Goal: Task Accomplishment & Management: Manage account settings

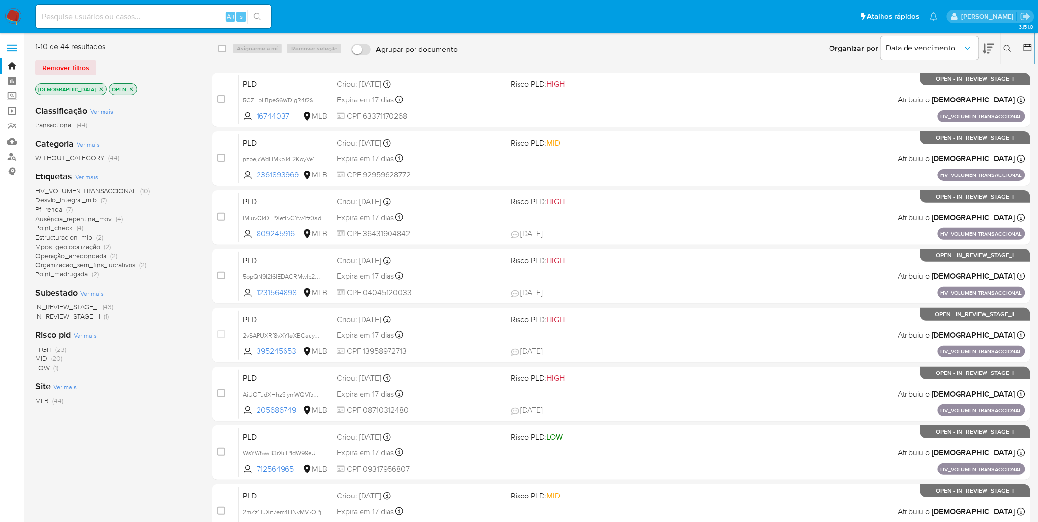
click at [71, 87] on p "[DEMOGRAPHIC_DATA]" at bounding box center [71, 89] width 71 height 11
click at [98, 88] on icon "close-filter" at bounding box center [101, 89] width 6 height 6
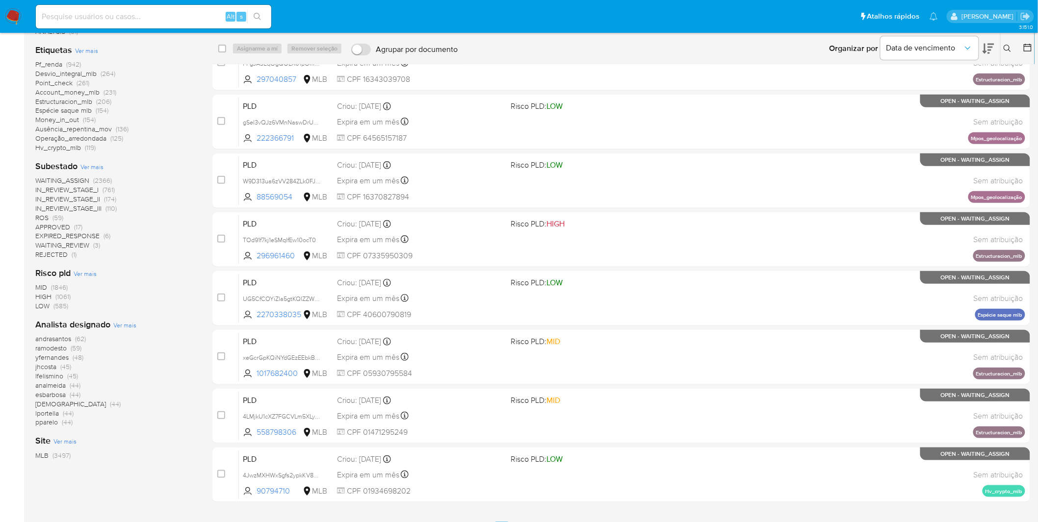
scroll to position [163, 0]
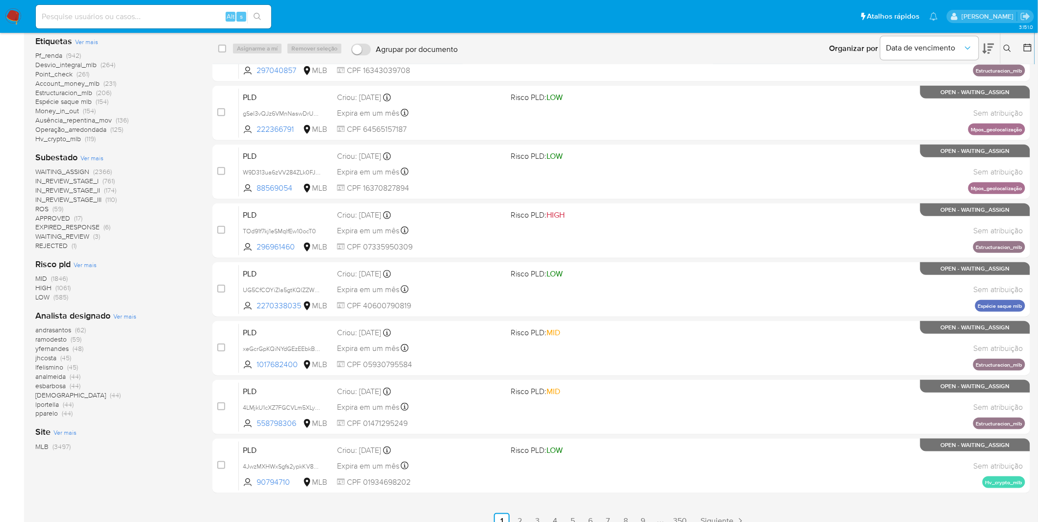
click at [121, 325] on div "Analista designado Ver mais andrasantos (62) ramodesto (59) yfernandes (48) jhc…" at bounding box center [115, 364] width 161 height 108
click at [131, 317] on span "Ver mais" at bounding box center [124, 316] width 23 height 9
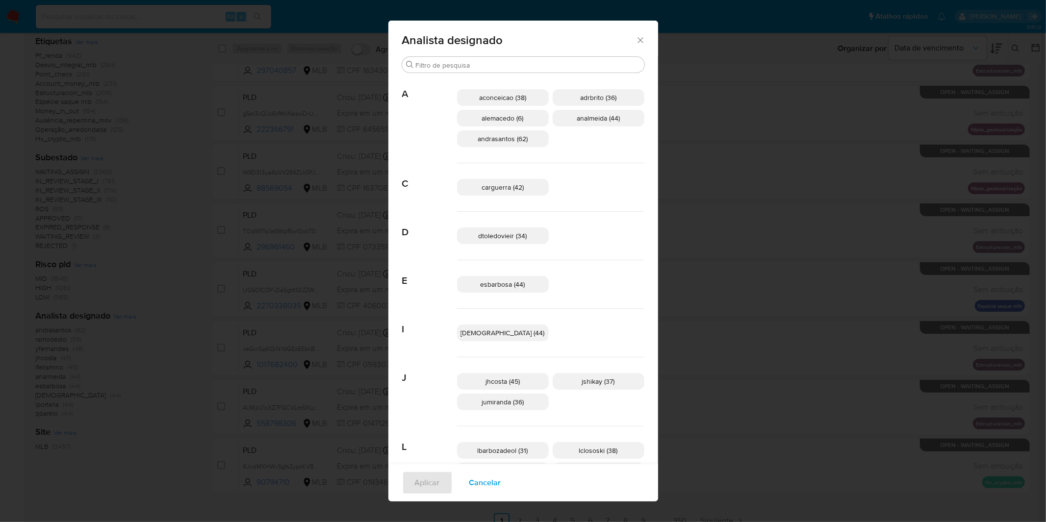
click at [501, 343] on span "Cancelar" at bounding box center [485, 483] width 32 height 22
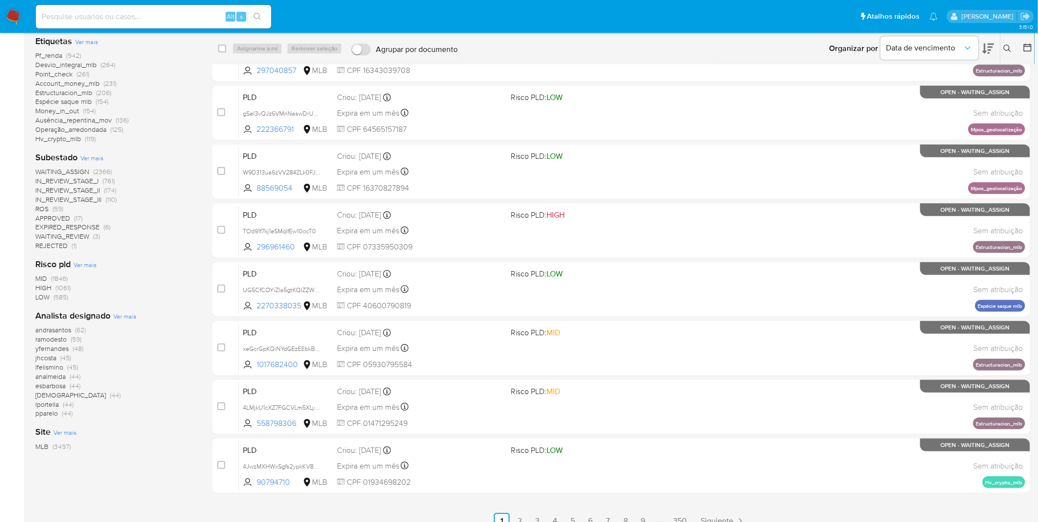
click at [57, 331] on span "andrasantos" at bounding box center [53, 330] width 36 height 10
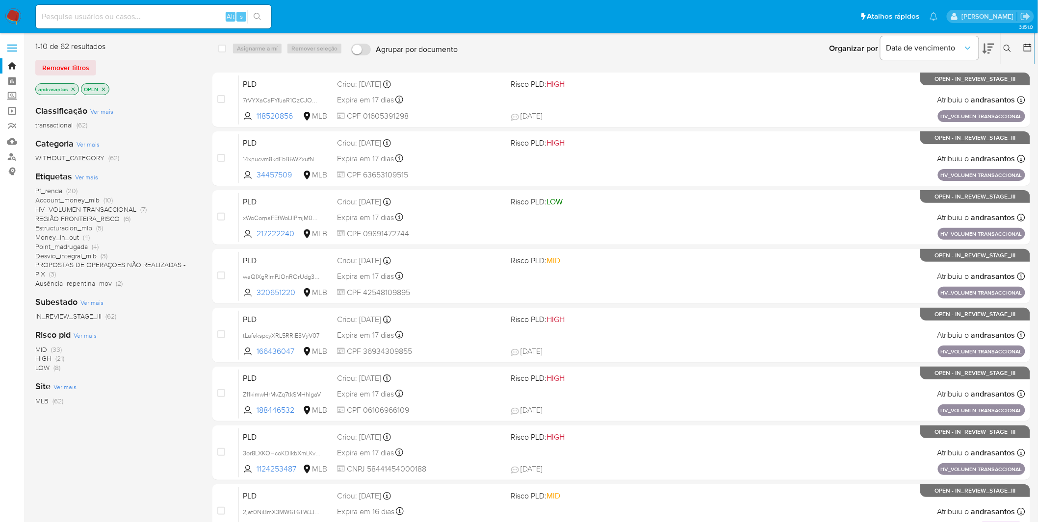
click at [19, 21] on img at bounding box center [13, 16] width 17 height 17
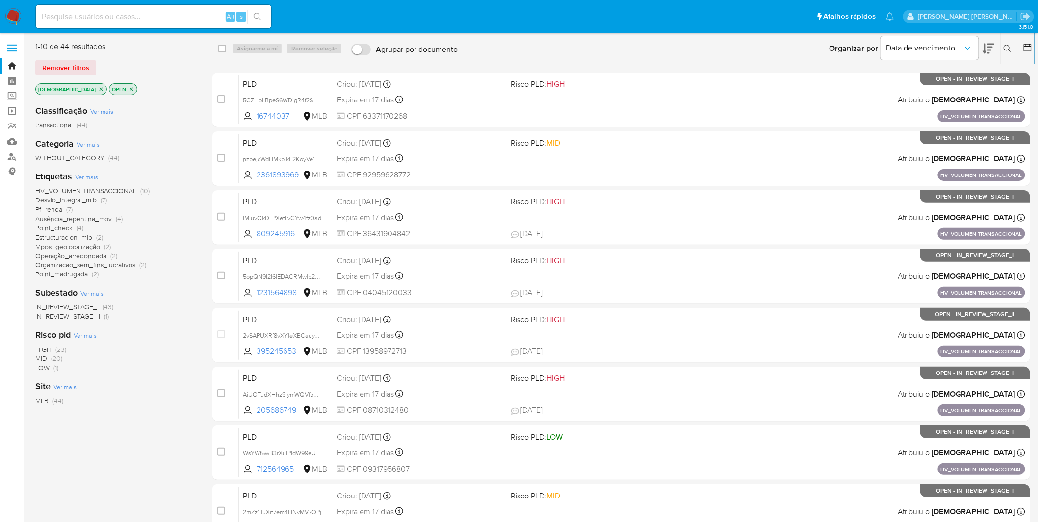
click at [84, 180] on span "Ver mais" at bounding box center [86, 177] width 23 height 9
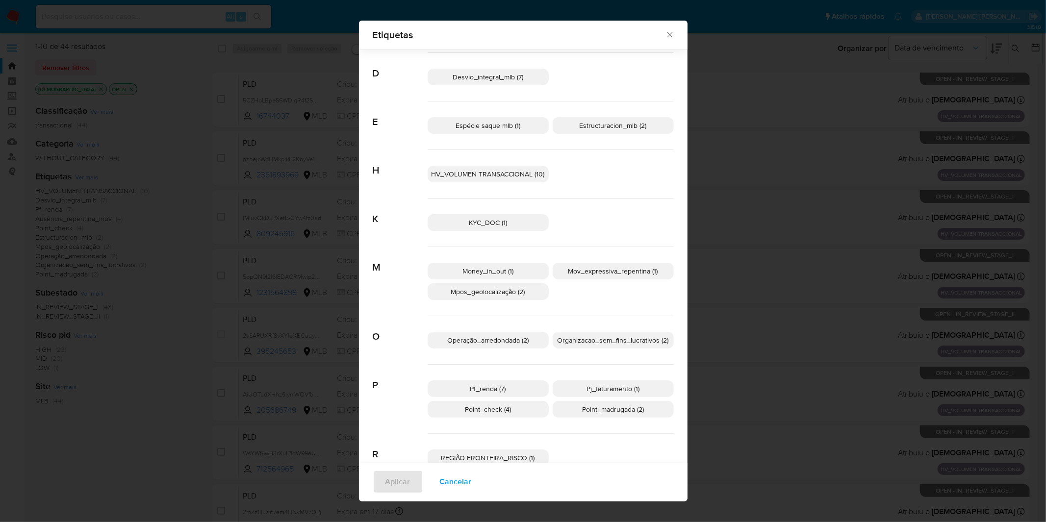
scroll to position [136, 0]
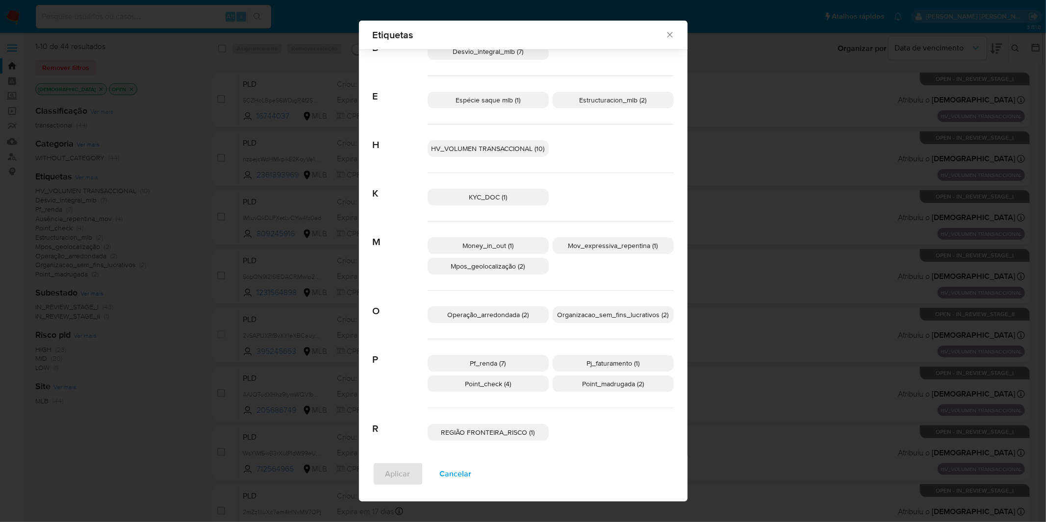
click at [473, 484] on button "Cancelar" at bounding box center [455, 475] width 57 height 24
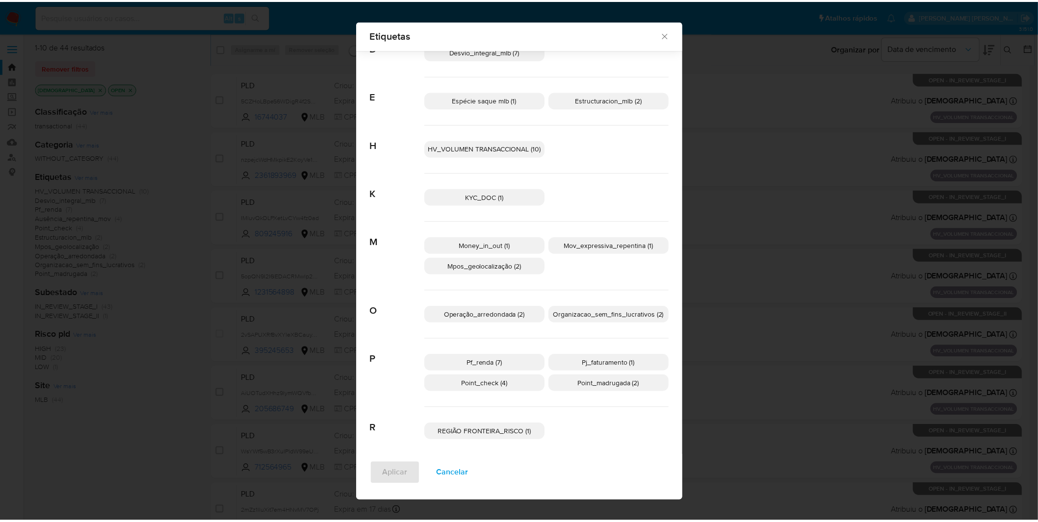
scroll to position [0, 0]
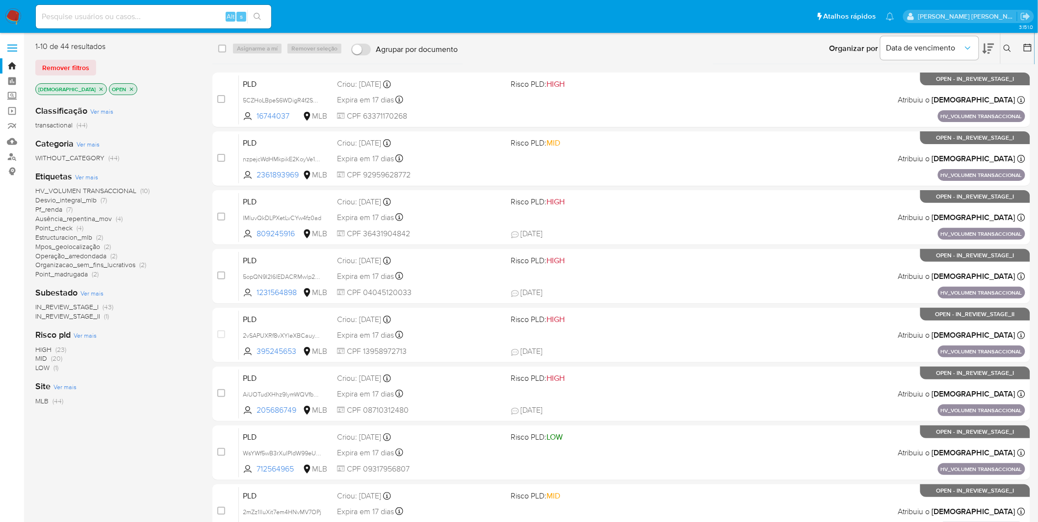
click at [173, 17] on input at bounding box center [153, 16] width 235 height 13
paste input "CBwoS2OzpNC4tOwxyxLz5uII"
type input "CBwoS2OzpNC4tOwxyxLz5uII"
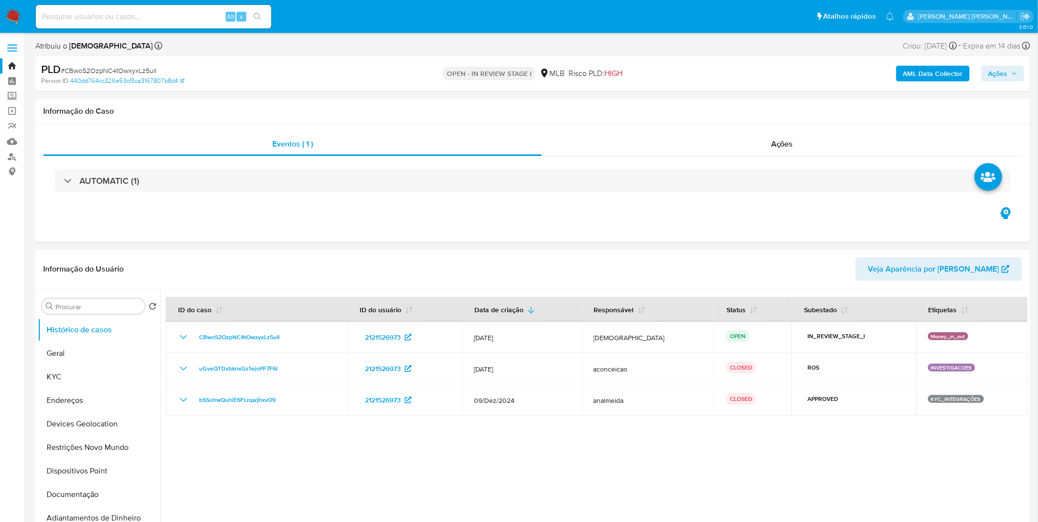
select select "10"
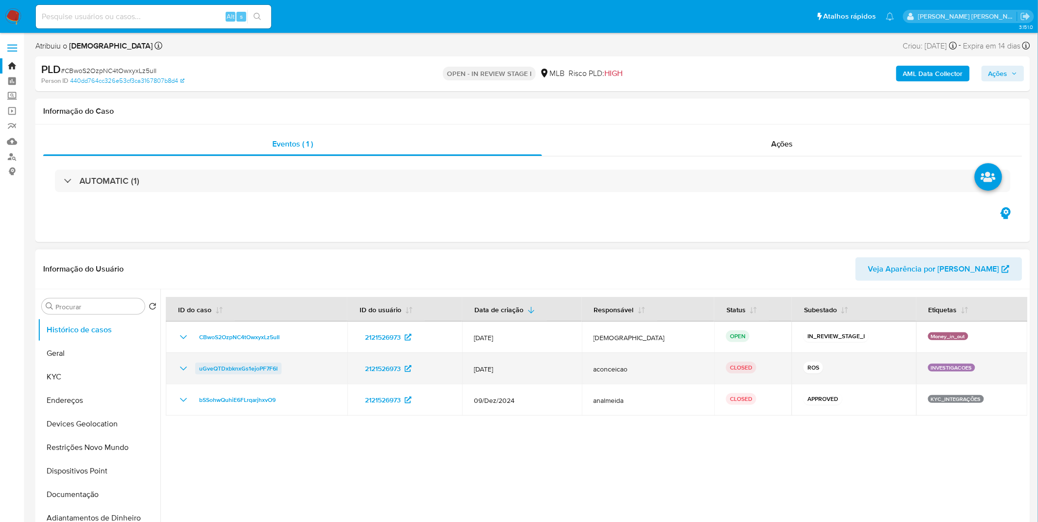
drag, startPoint x: 290, startPoint y: 372, endPoint x: 197, endPoint y: 368, distance: 93.3
click at [197, 368] on div "uGveQTDxbknxGs1ejoPF7F6I" at bounding box center [257, 369] width 158 height 12
click at [184, 369] on icon "Mostrar/Ocultar" at bounding box center [184, 369] width 12 height 12
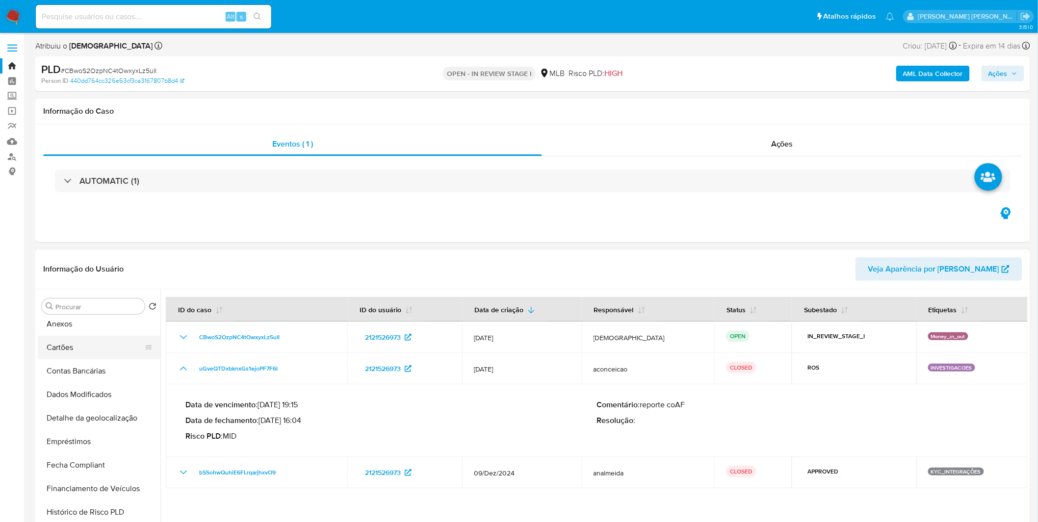
scroll to position [163, 0]
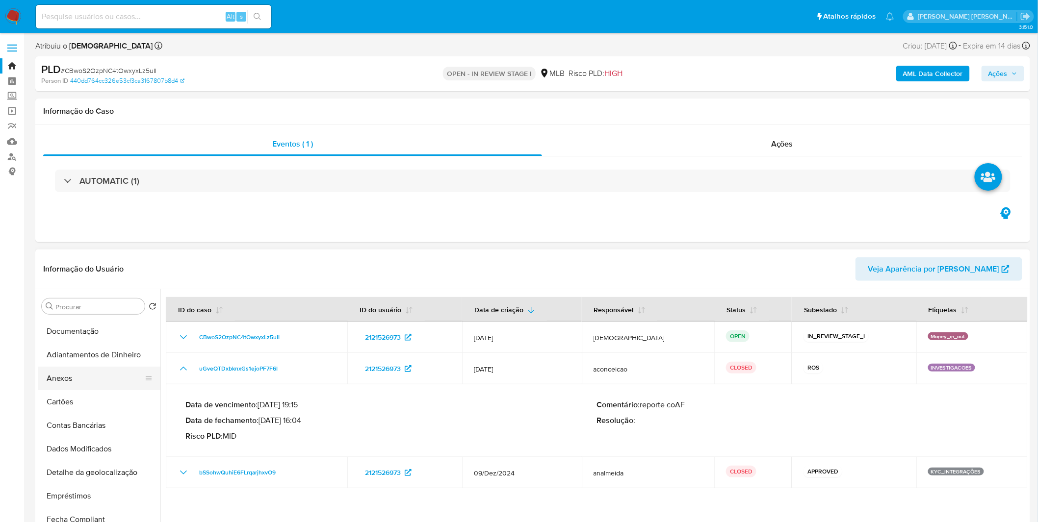
click at [79, 377] on button "Anexos" at bounding box center [95, 379] width 115 height 24
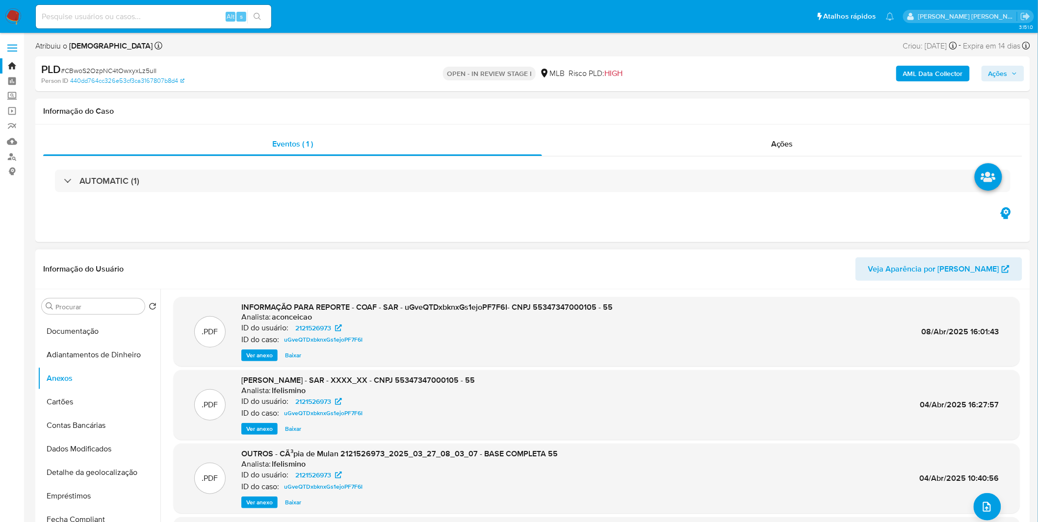
click at [262, 356] on span "Ver anexo" at bounding box center [259, 356] width 26 height 10
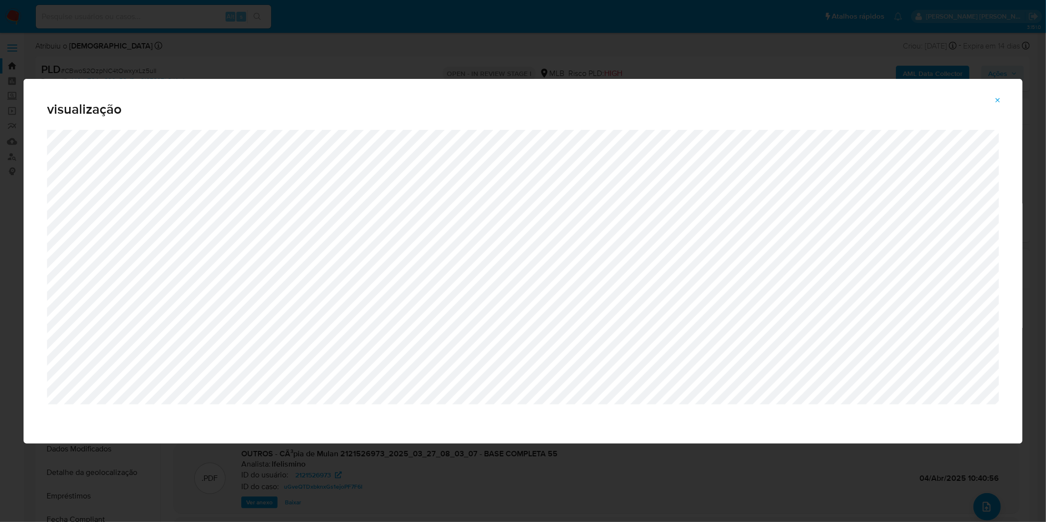
click at [538, 49] on div "visualização" at bounding box center [523, 261] width 1046 height 522
click at [1001, 97] on icon "Attachment preview" at bounding box center [998, 101] width 8 height 8
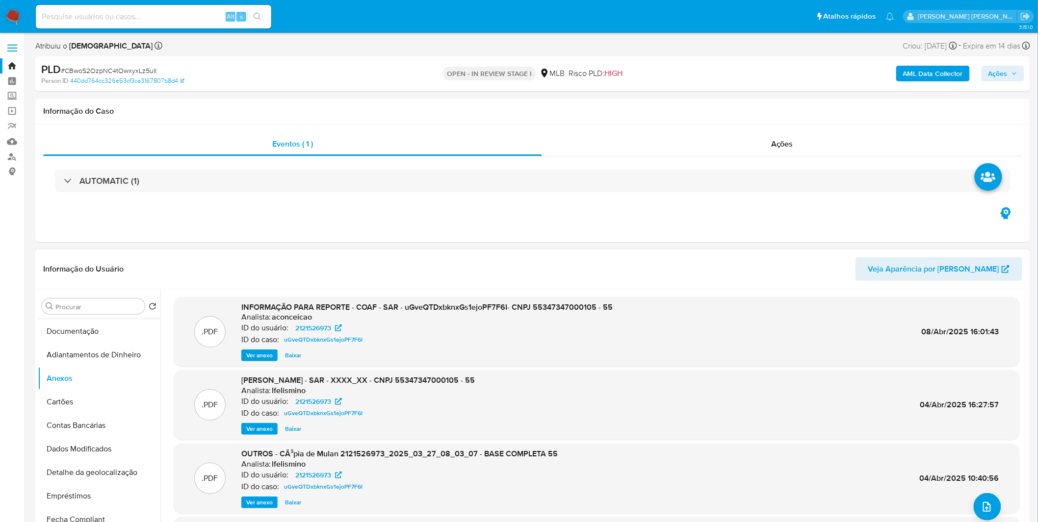
scroll to position [0, 0]
click at [101, 376] on button "KYC" at bounding box center [95, 377] width 115 height 24
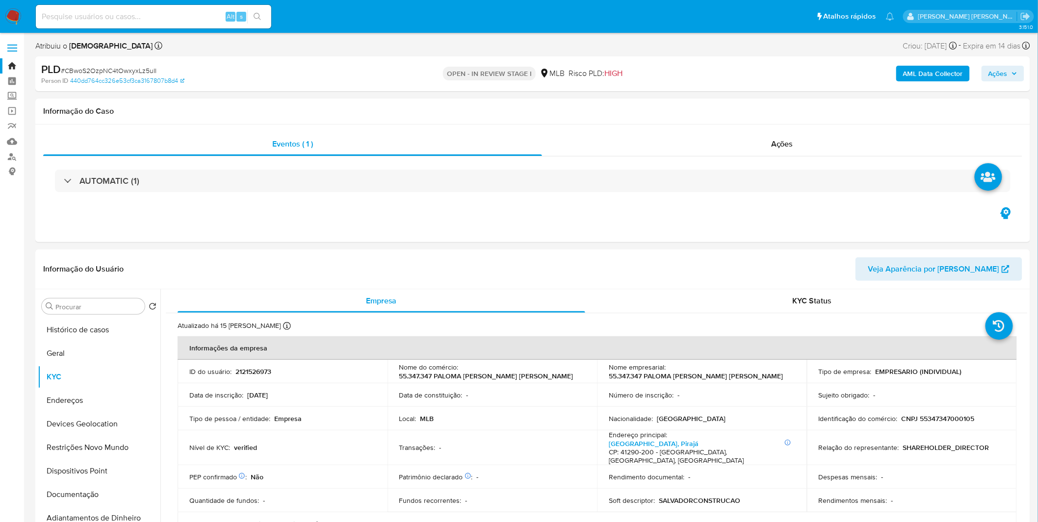
click at [920, 81] on div "AML Data Collector Ações" at bounding box center [861, 73] width 325 height 23
click at [927, 74] on b "AML Data Collector" at bounding box center [933, 74] width 60 height 16
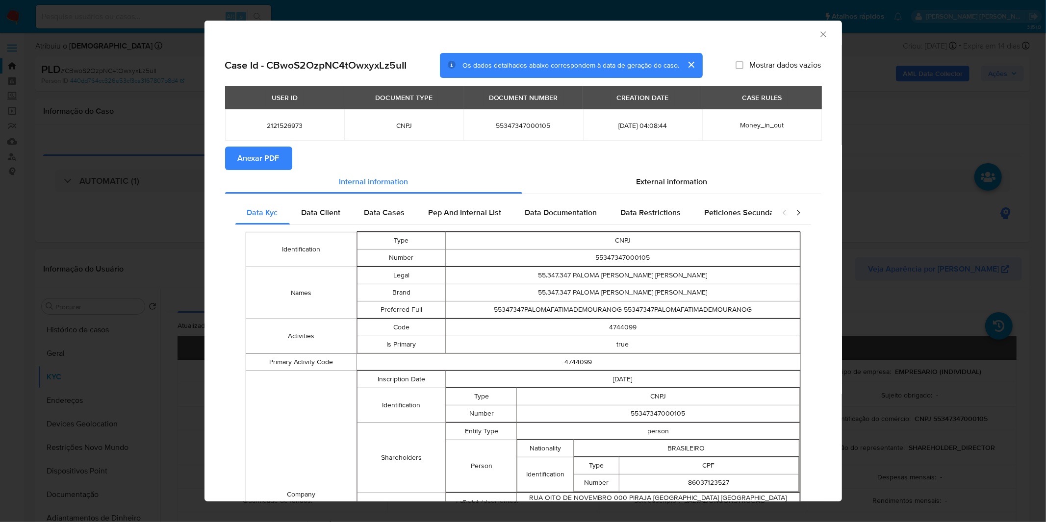
click at [264, 160] on span "Anexar PDF" at bounding box center [259, 159] width 42 height 22
click at [819, 37] on icon "Fechar a janela" at bounding box center [824, 34] width 10 height 10
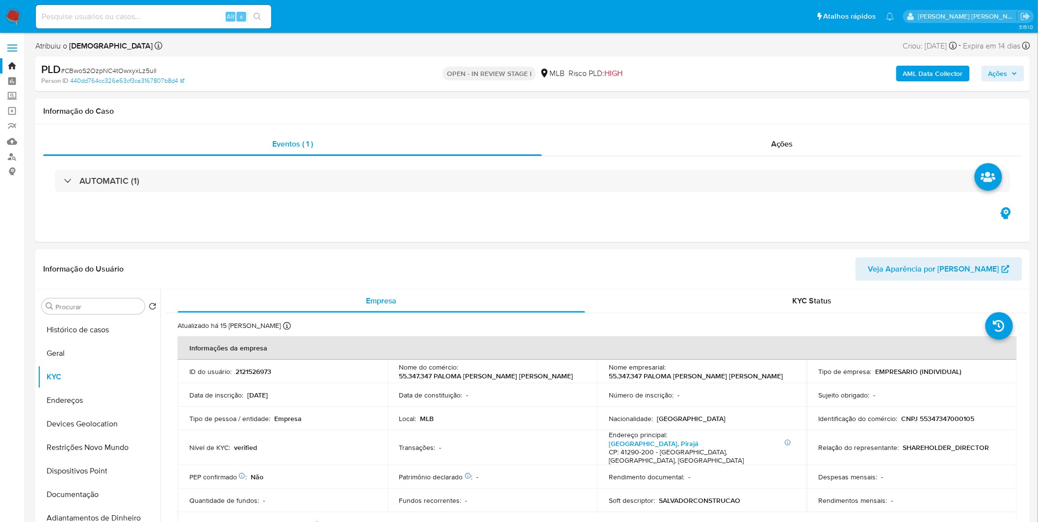
click at [13, 21] on img at bounding box center [13, 16] width 17 height 17
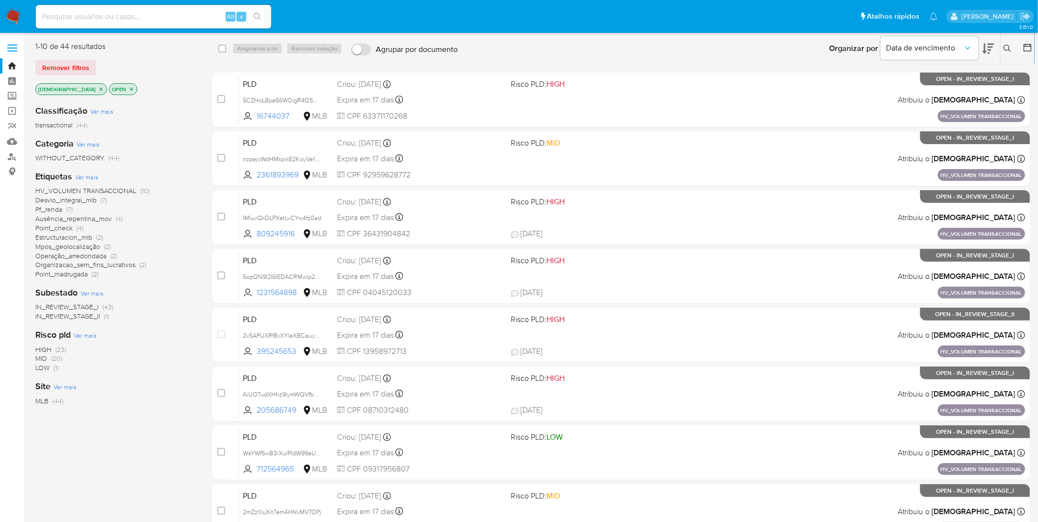
click at [90, 174] on span "Ver mais" at bounding box center [86, 177] width 23 height 9
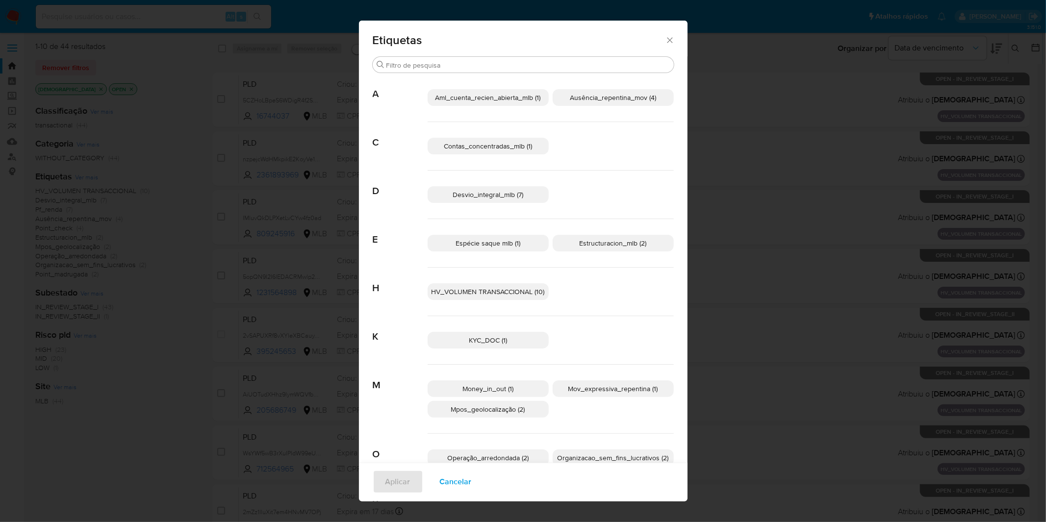
click at [457, 142] on span "Contas_concentradas_mlb (1)" at bounding box center [488, 146] width 88 height 10
click at [406, 472] on button "Aplicar" at bounding box center [398, 482] width 51 height 24
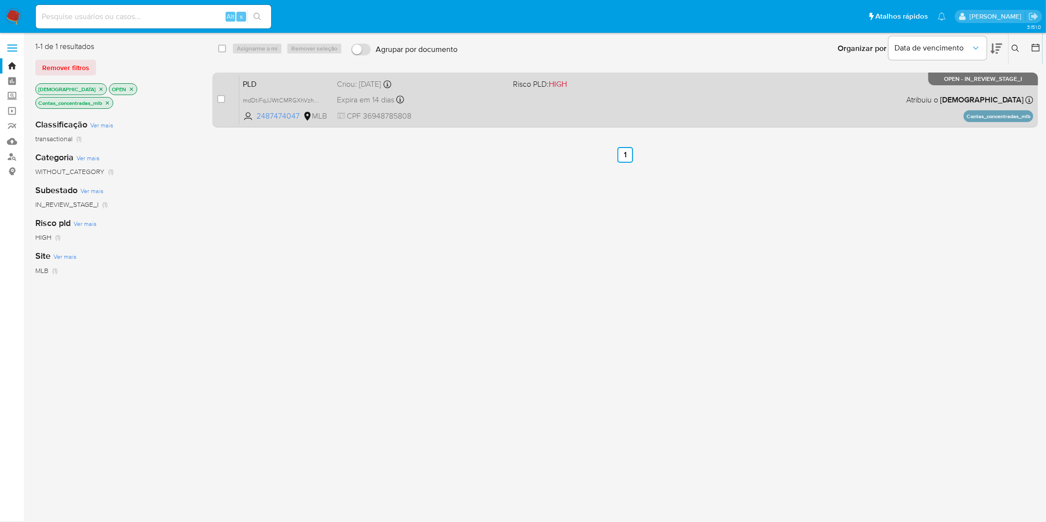
click at [476, 101] on div "Expira em 14 dias Expira em 26/08/2025 00:49:36" at bounding box center [421, 99] width 168 height 13
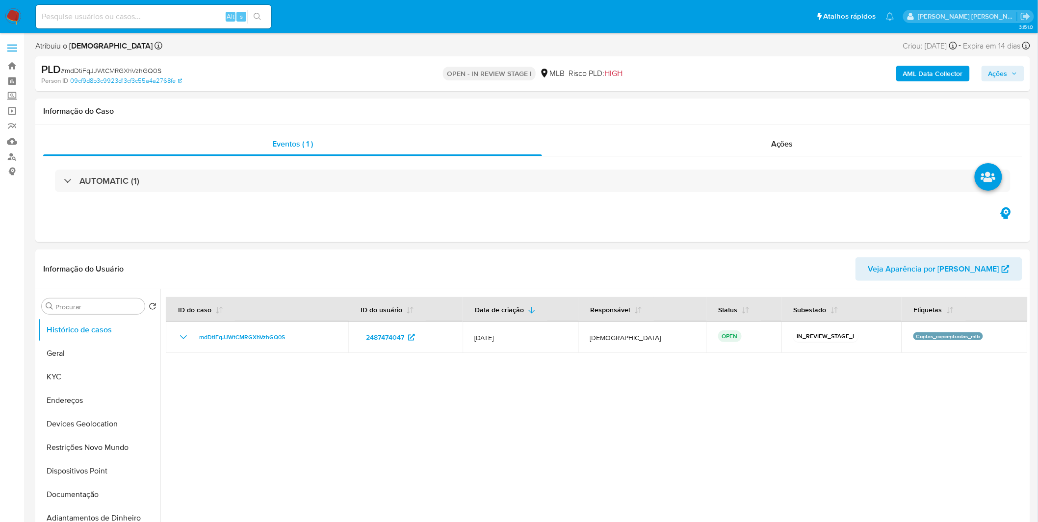
select select "10"
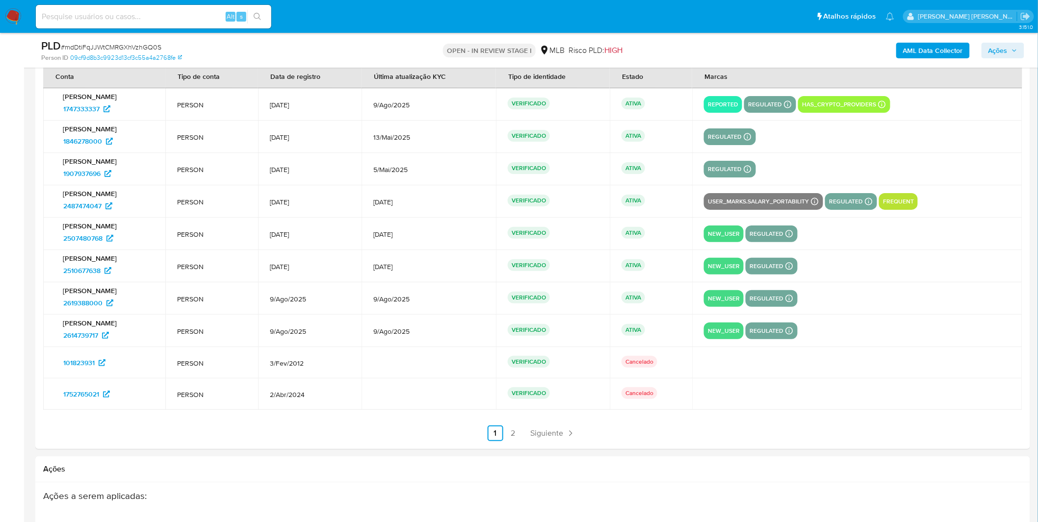
scroll to position [1471, 0]
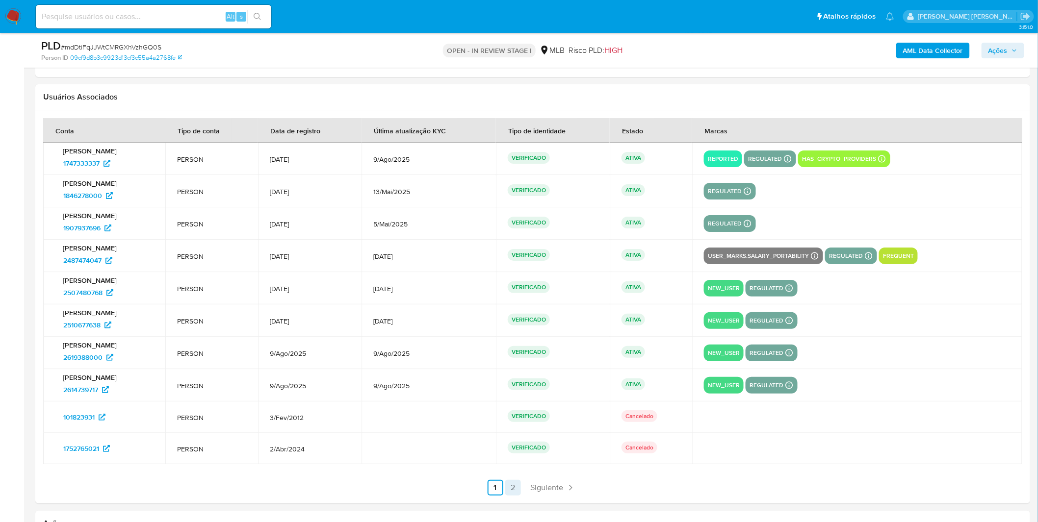
click at [516, 489] on link "2" at bounding box center [513, 488] width 16 height 16
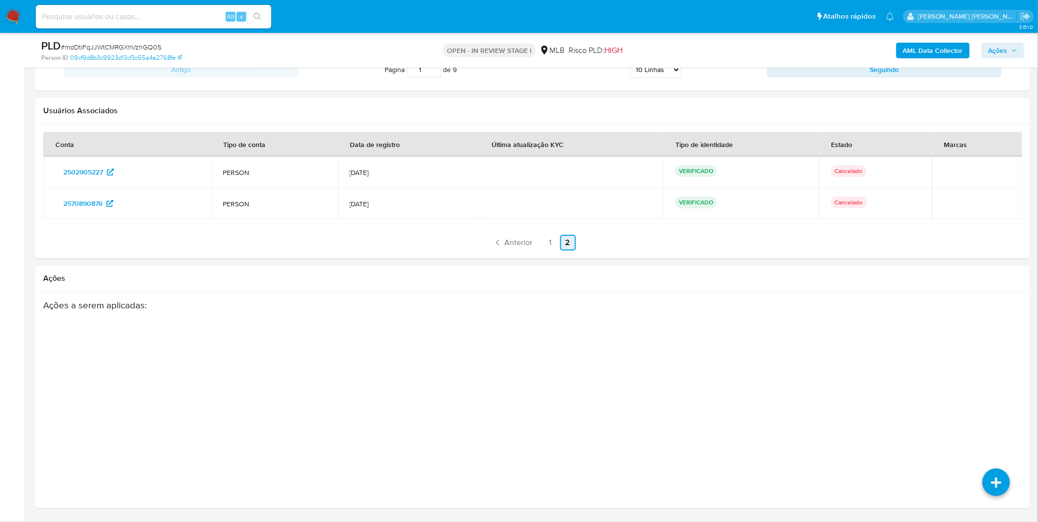
scroll to position [1459, 0]
click at [553, 244] on link "1" at bounding box center [550, 243] width 16 height 16
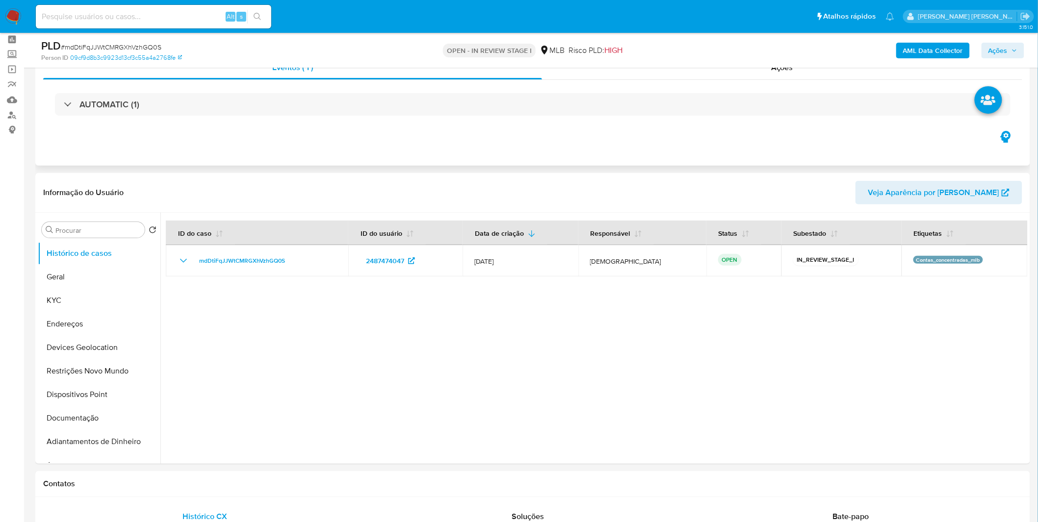
scroll to position [0, 0]
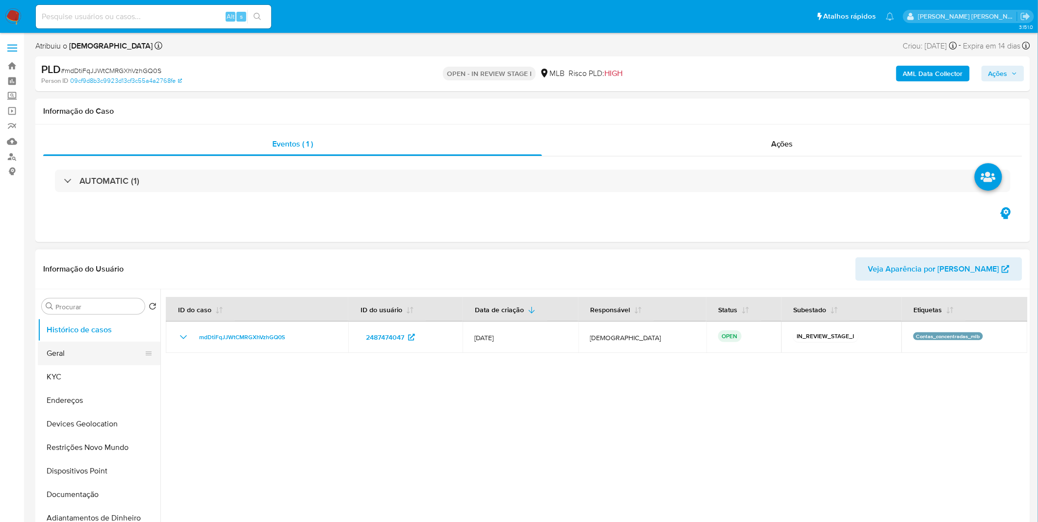
click at [121, 346] on button "Geral" at bounding box center [95, 354] width 115 height 24
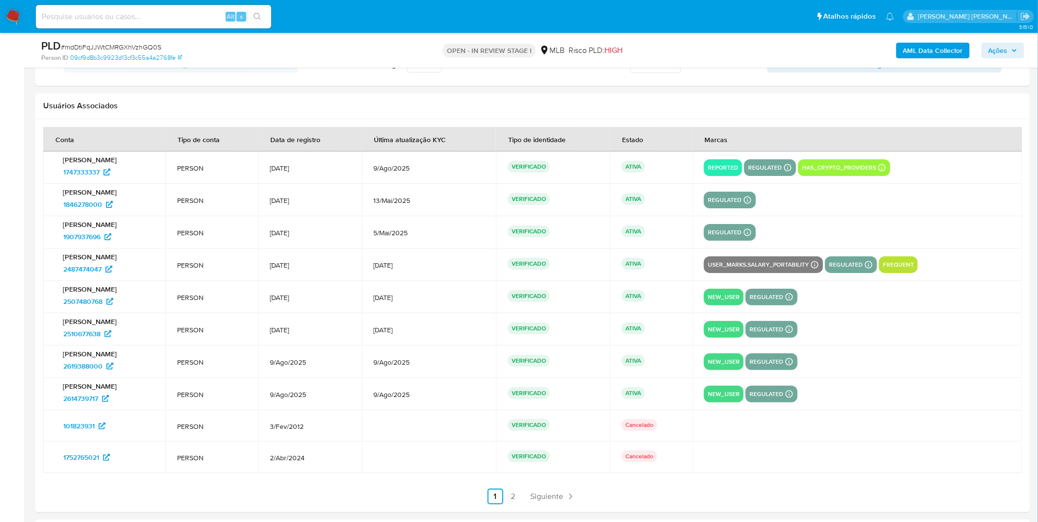
scroll to position [1471, 0]
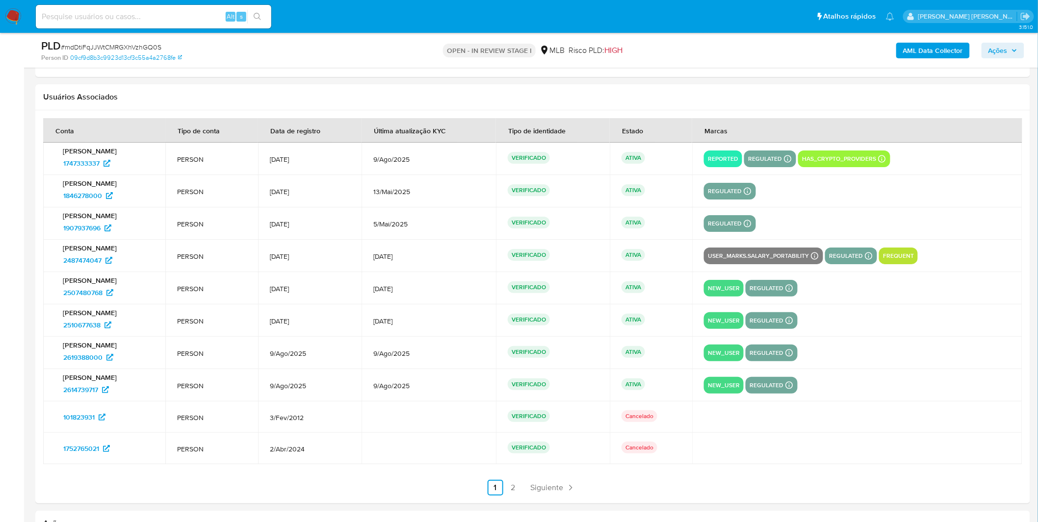
click at [504, 489] on ul "Anterior 1 2 Siguiente" at bounding box center [532, 488] width 979 height 16
click at [509, 490] on link "2" at bounding box center [513, 488] width 16 height 16
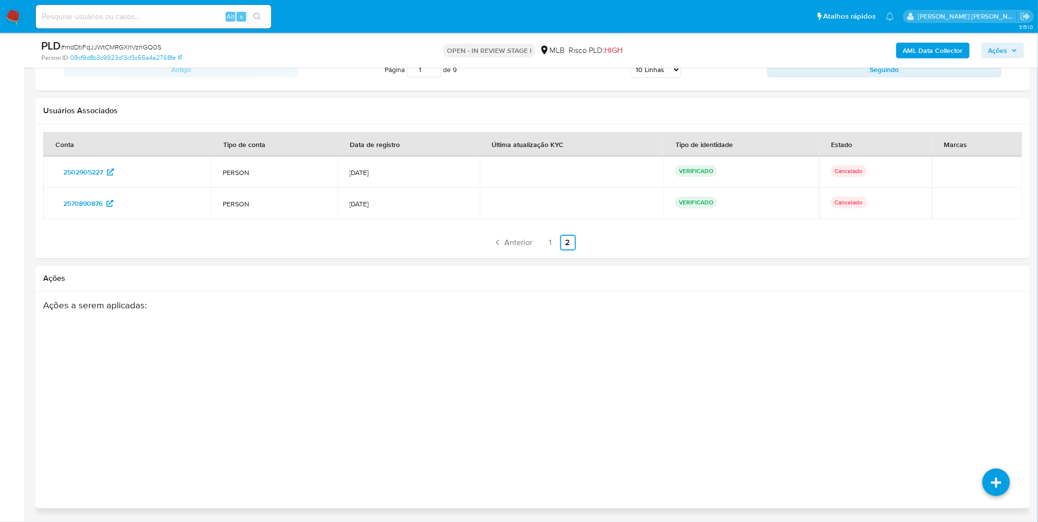
scroll to position [1459, 0]
click at [546, 240] on link "1" at bounding box center [550, 243] width 16 height 16
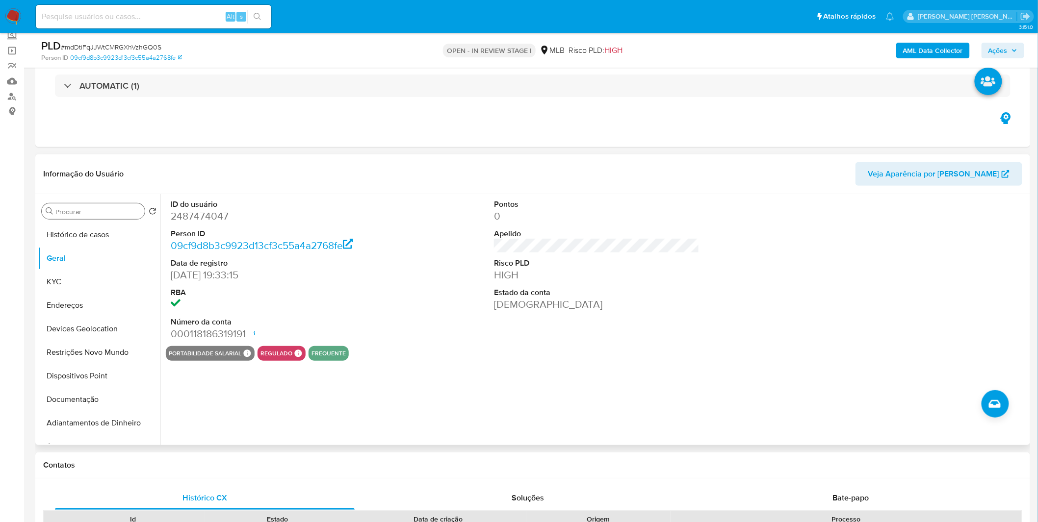
scroll to position [0, 0]
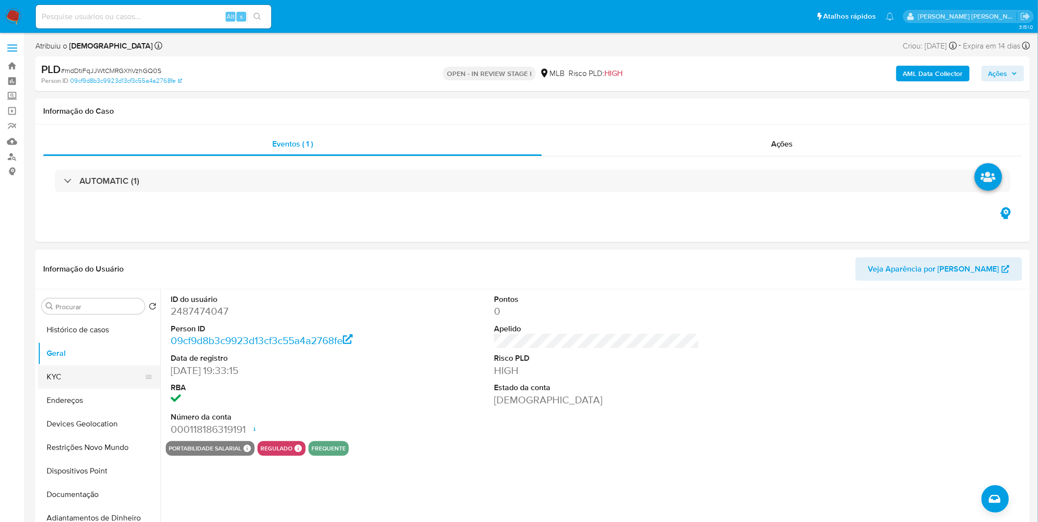
click at [92, 372] on button "KYC" at bounding box center [95, 377] width 115 height 24
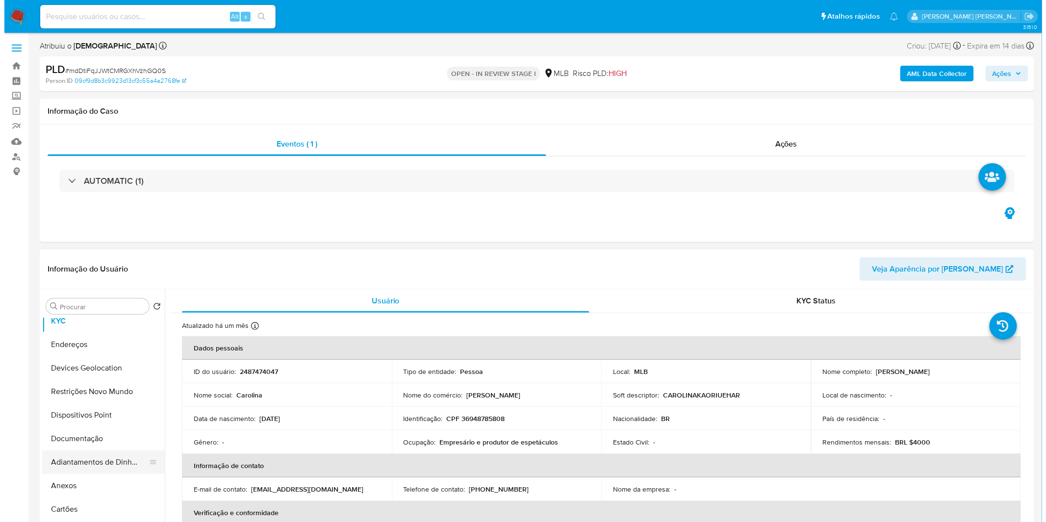
scroll to position [109, 0]
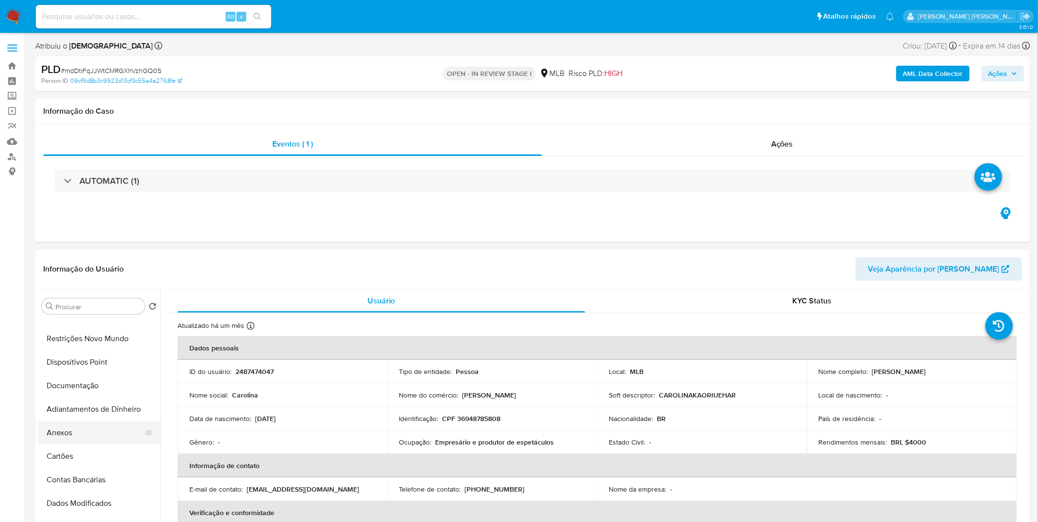
click at [99, 428] on button "Anexos" at bounding box center [95, 433] width 115 height 24
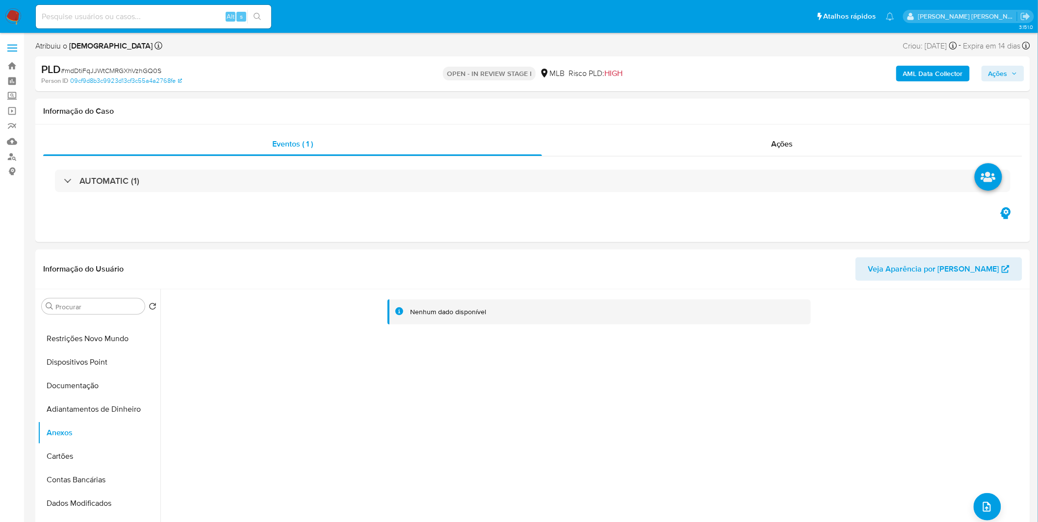
click at [935, 87] on div "PLD # mdDtiFqJJWtCMRGXhVzhGQ0S Person ID 09cf9d8b3c9923d13cf3c55a4a2768fe OPEN …" at bounding box center [532, 73] width 995 height 35
click at [932, 81] on b "AML Data Collector" at bounding box center [933, 74] width 60 height 16
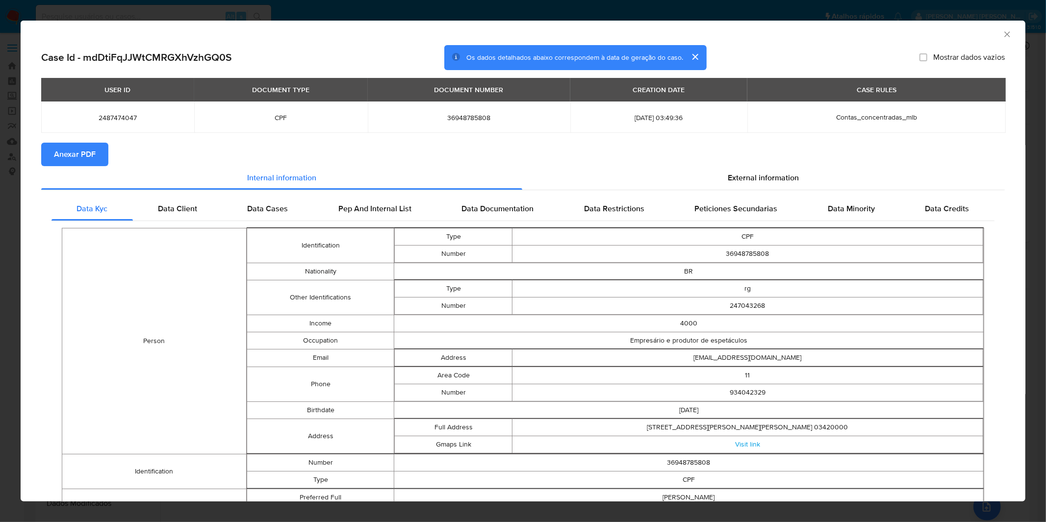
click at [94, 159] on span "Anexar PDF" at bounding box center [75, 155] width 42 height 22
click at [1002, 37] on icon "Fechar a janela" at bounding box center [1007, 34] width 10 height 10
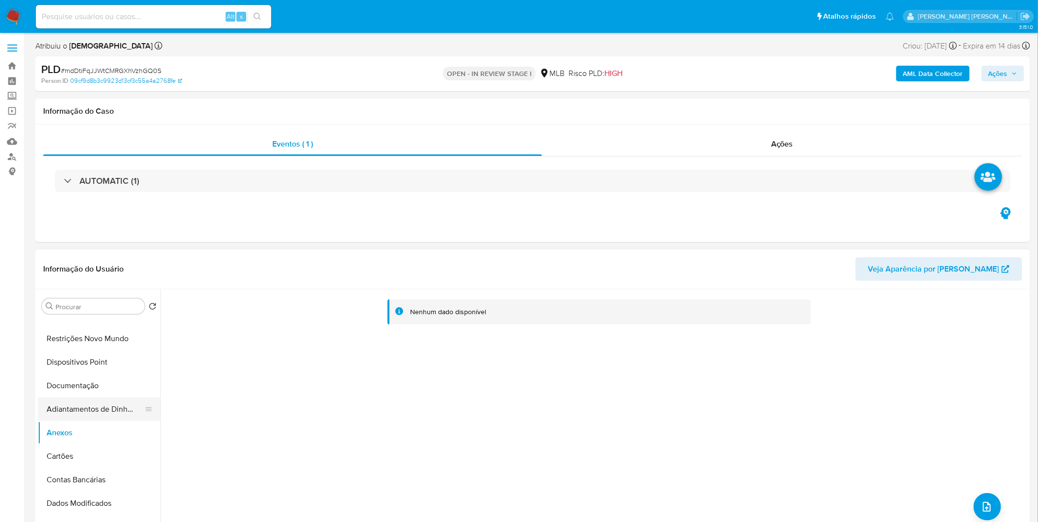
click at [103, 411] on button "Adiantamentos de Dinheiro" at bounding box center [95, 410] width 115 height 24
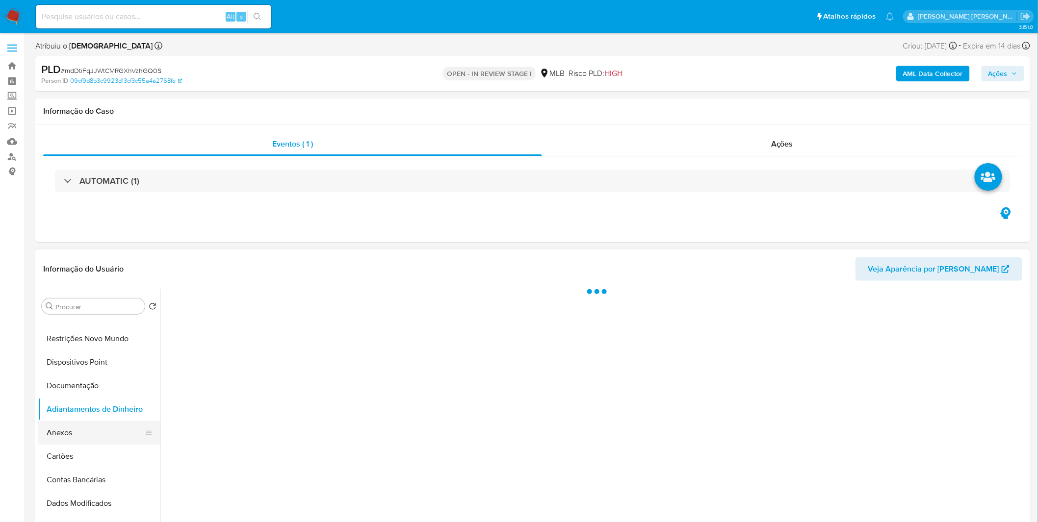
click at [90, 433] on button "Anexos" at bounding box center [95, 433] width 115 height 24
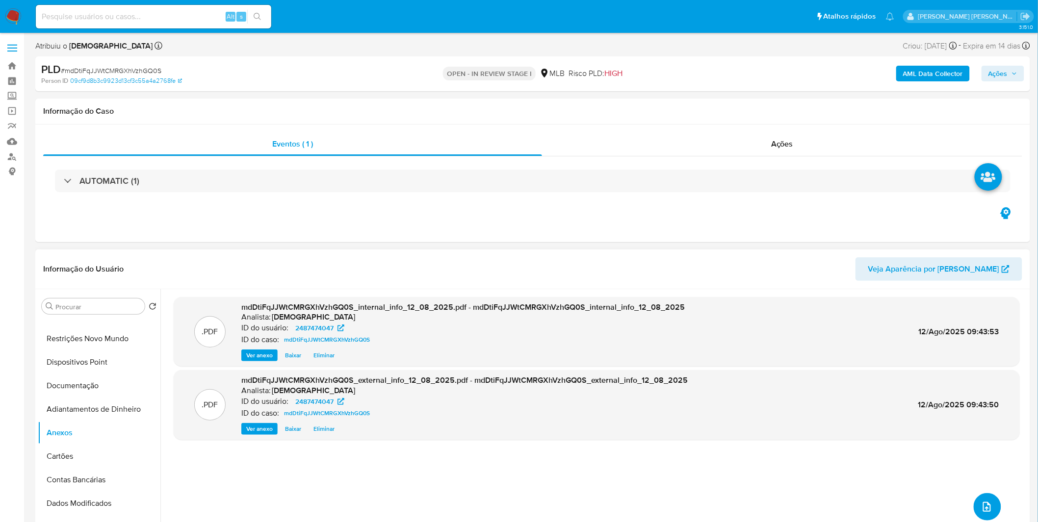
click at [981, 501] on span "upload-file" at bounding box center [987, 507] width 12 height 12
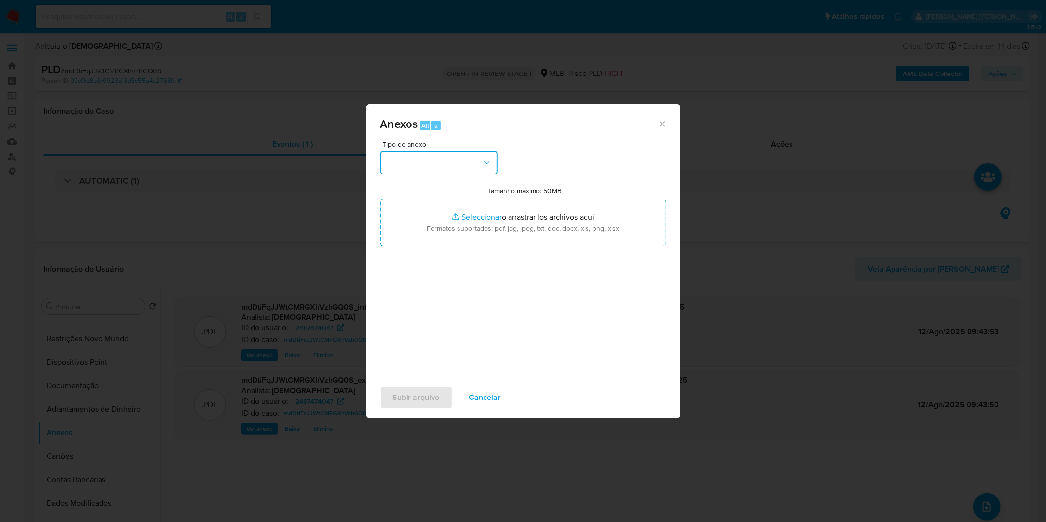
click at [448, 162] on button "button" at bounding box center [439, 163] width 118 height 24
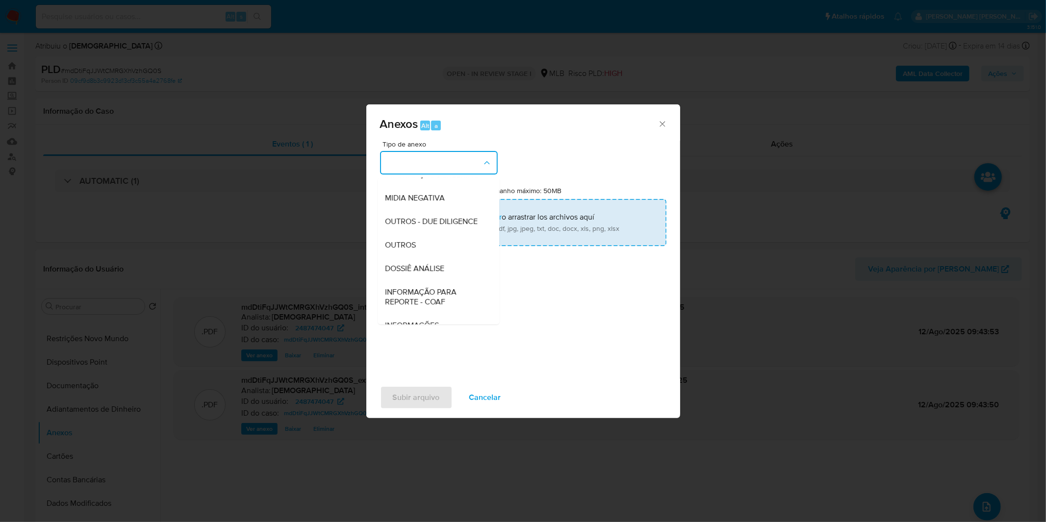
drag, startPoint x: 446, startPoint y: 263, endPoint x: 476, endPoint y: 227, distance: 46.7
click at [446, 257] on div "OUTROS" at bounding box center [436, 245] width 100 height 24
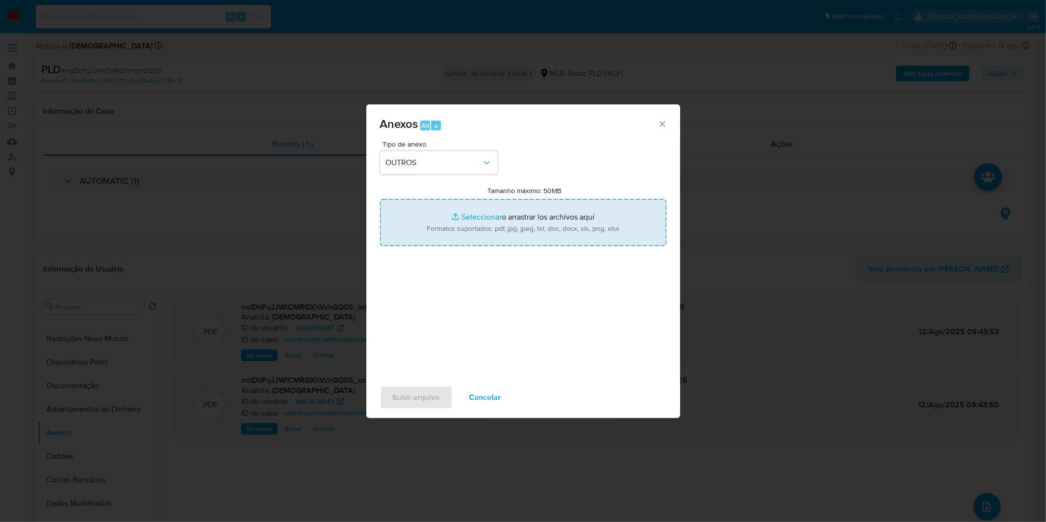
click at [477, 227] on input "Tamanho máximo: 50MB Seleccionar archivos" at bounding box center [523, 222] width 286 height 47
type input "C:\fakepath\Mulan 2487474047_2025_07_31_12_07_59.xlsx"
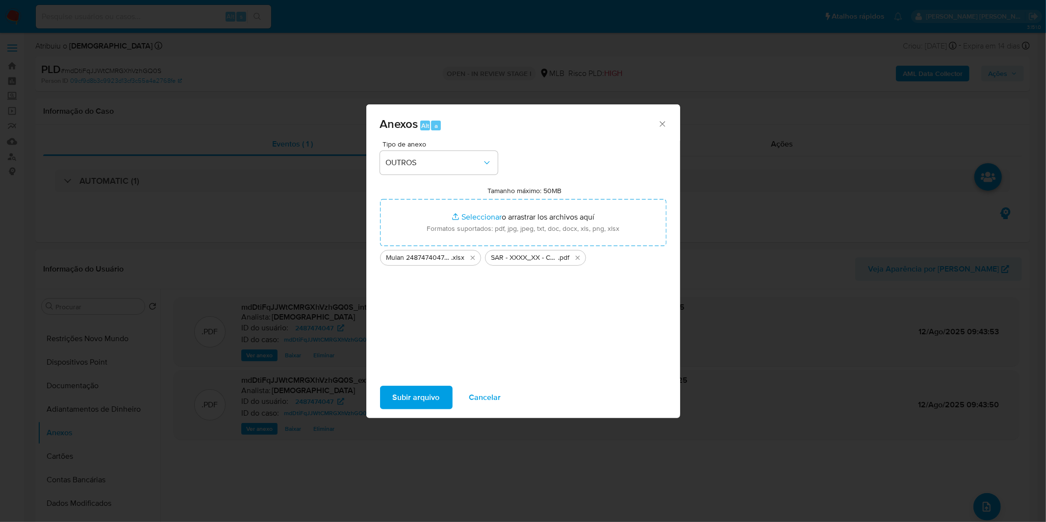
click at [422, 404] on span "Subir arquivo" at bounding box center [416, 398] width 47 height 22
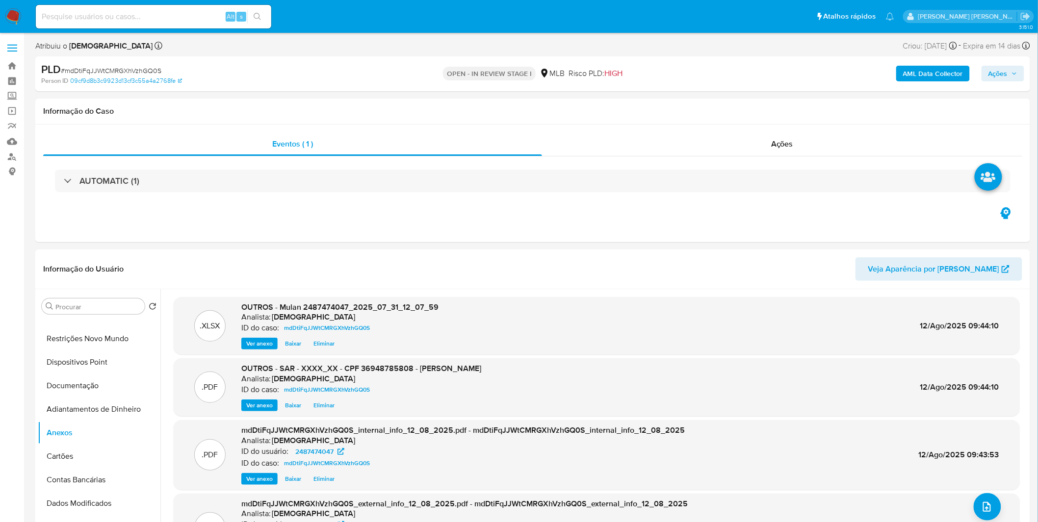
click at [1018, 76] on button "Ações" at bounding box center [1002, 74] width 43 height 16
click at [752, 110] on div "Resolução do caso Alt r" at bounding box center [730, 105] width 90 height 26
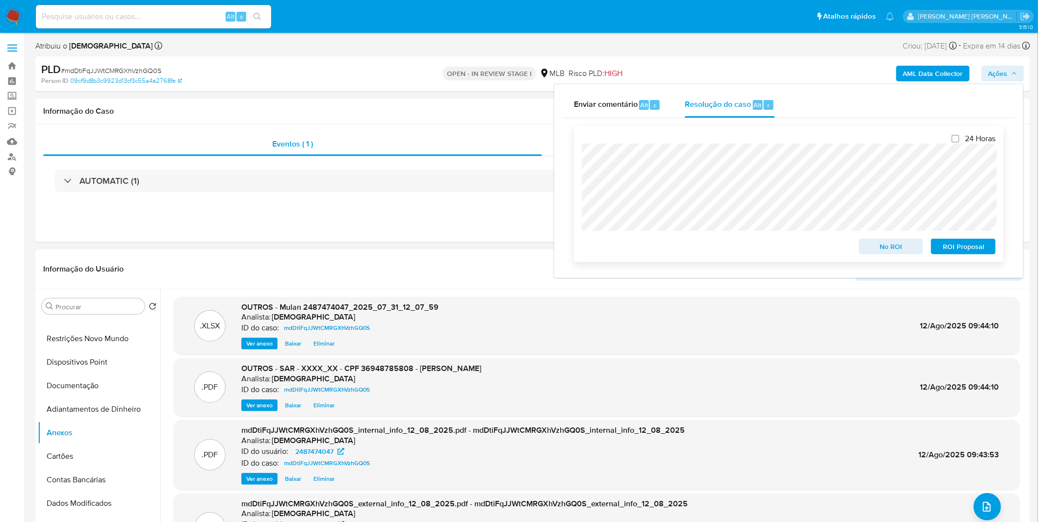
click at [950, 249] on span "ROI Proposal" at bounding box center [963, 247] width 51 height 14
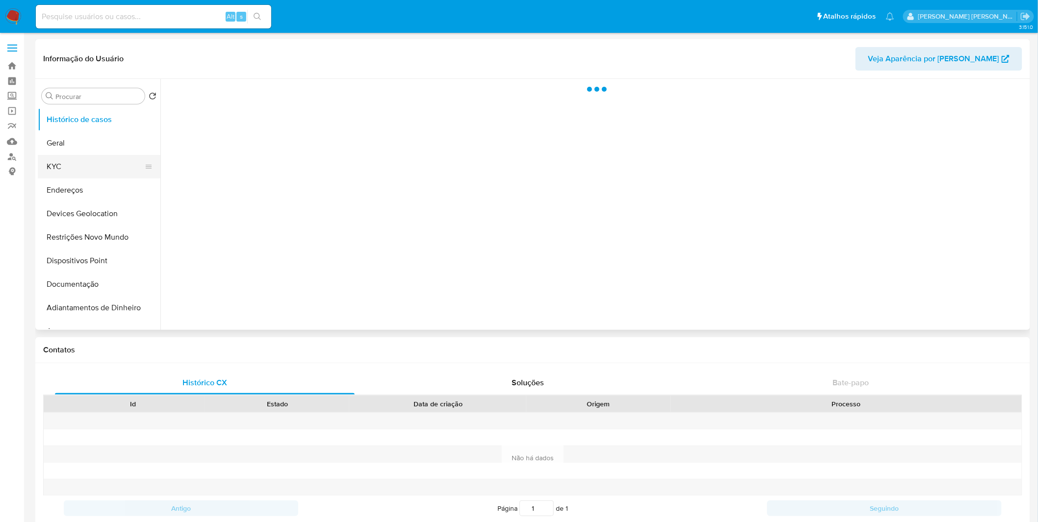
click at [106, 169] on button "KYC" at bounding box center [95, 167] width 115 height 24
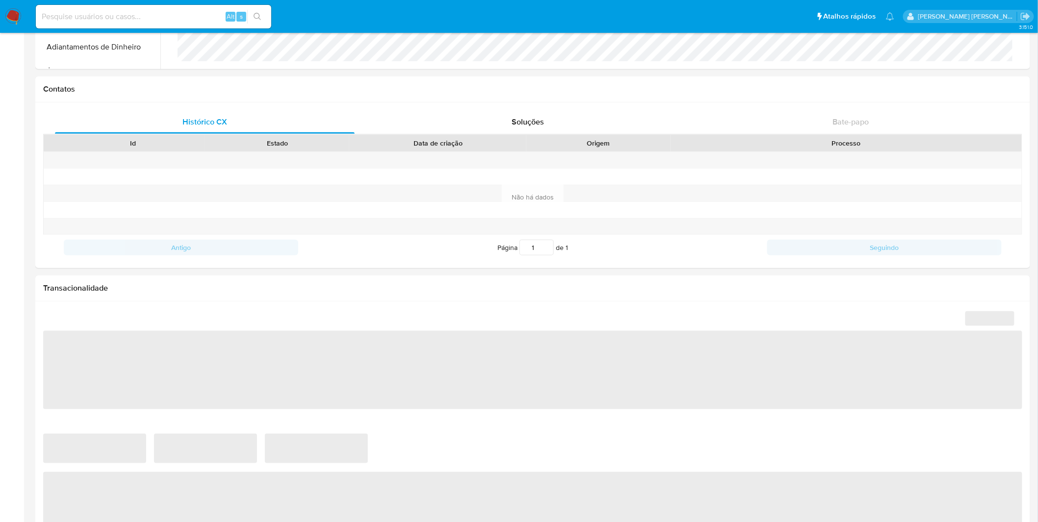
scroll to position [163, 0]
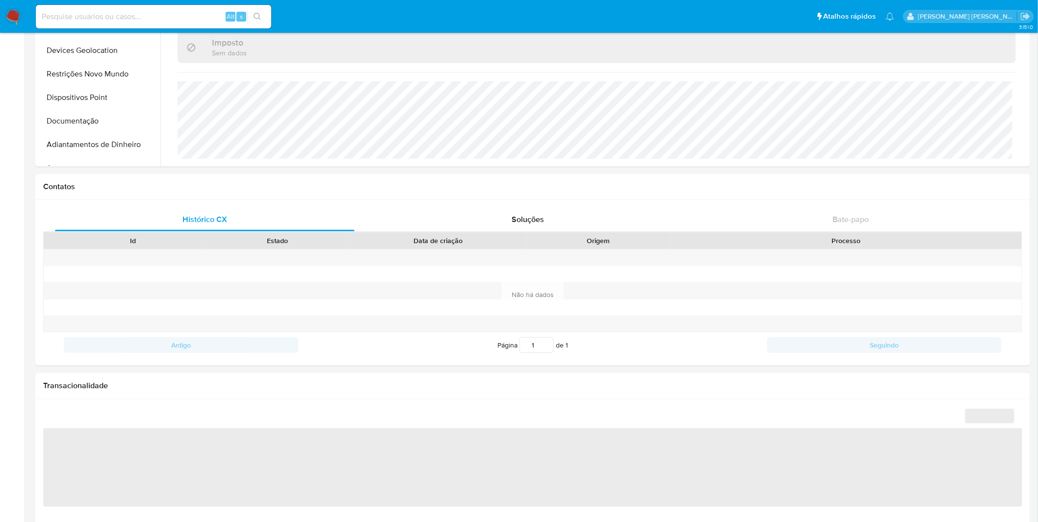
select select "10"
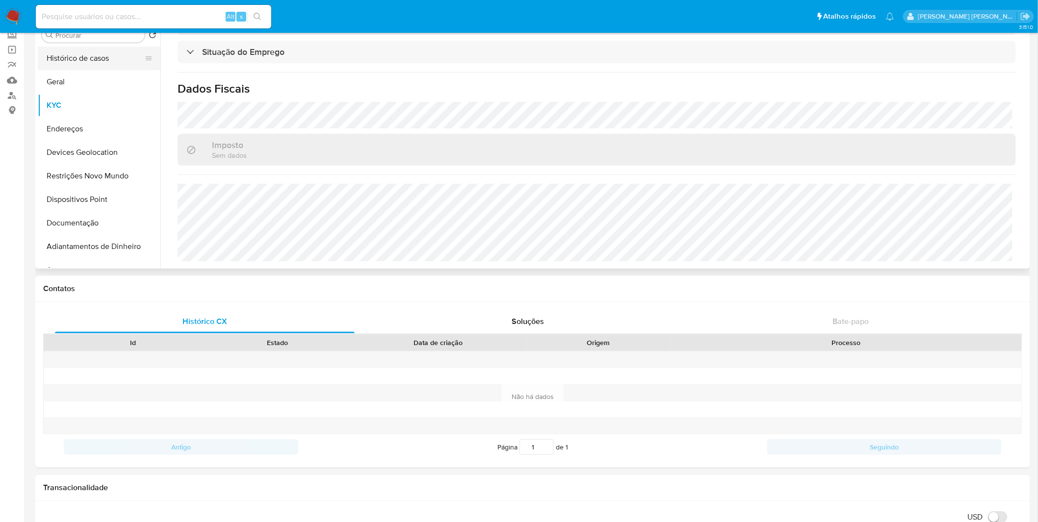
scroll to position [0, 0]
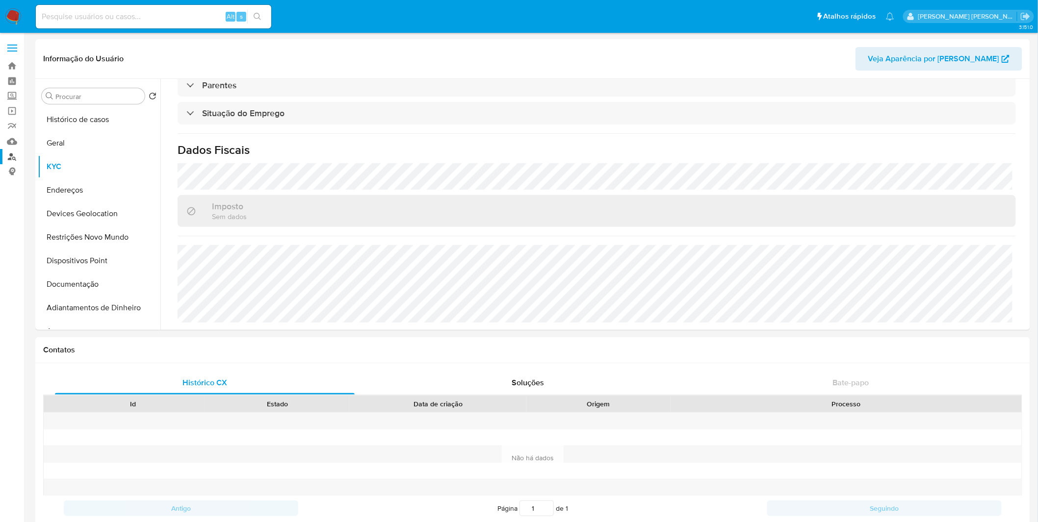
click at [14, 154] on link "Localizador de pessoas" at bounding box center [58, 156] width 117 height 15
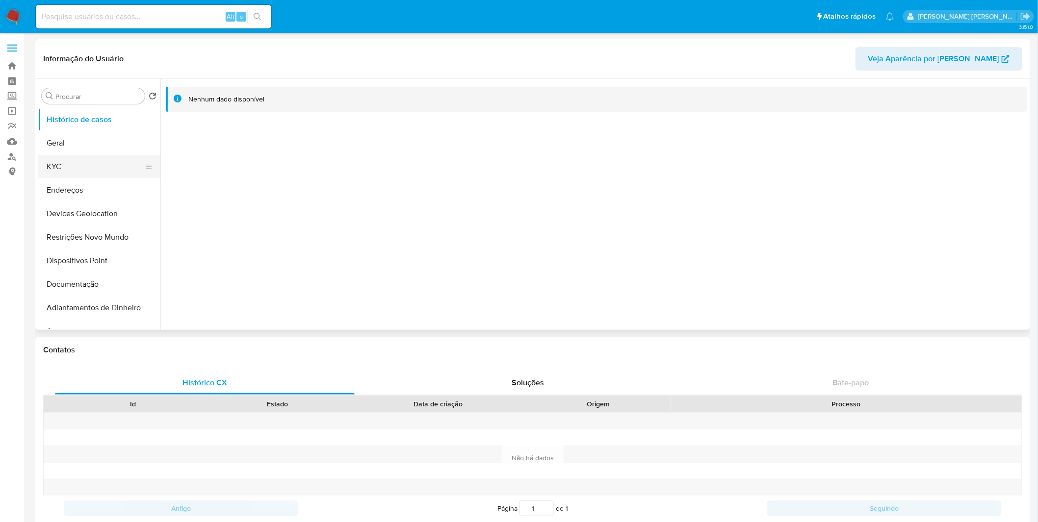
click at [103, 178] on button "KYC" at bounding box center [95, 167] width 115 height 24
select select "10"
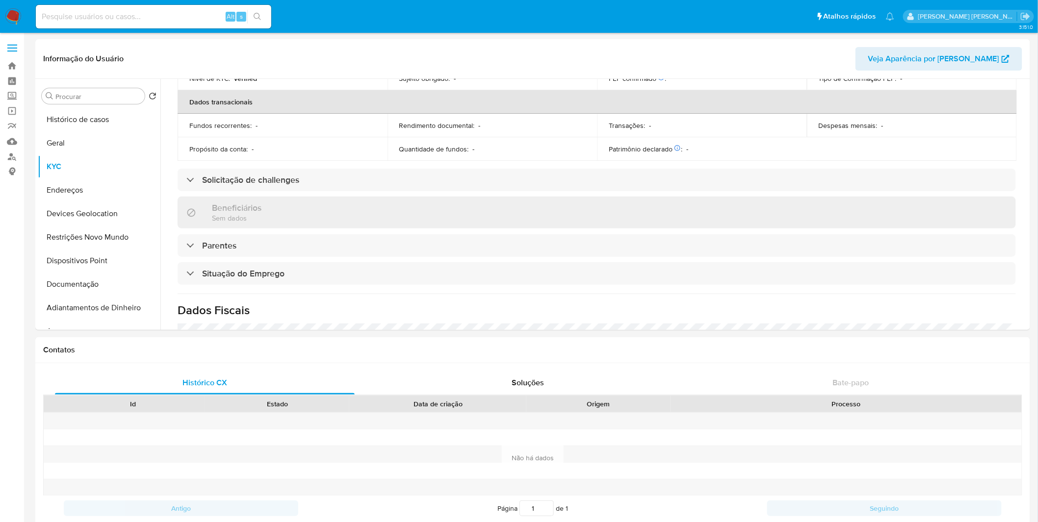
scroll to position [408, 0]
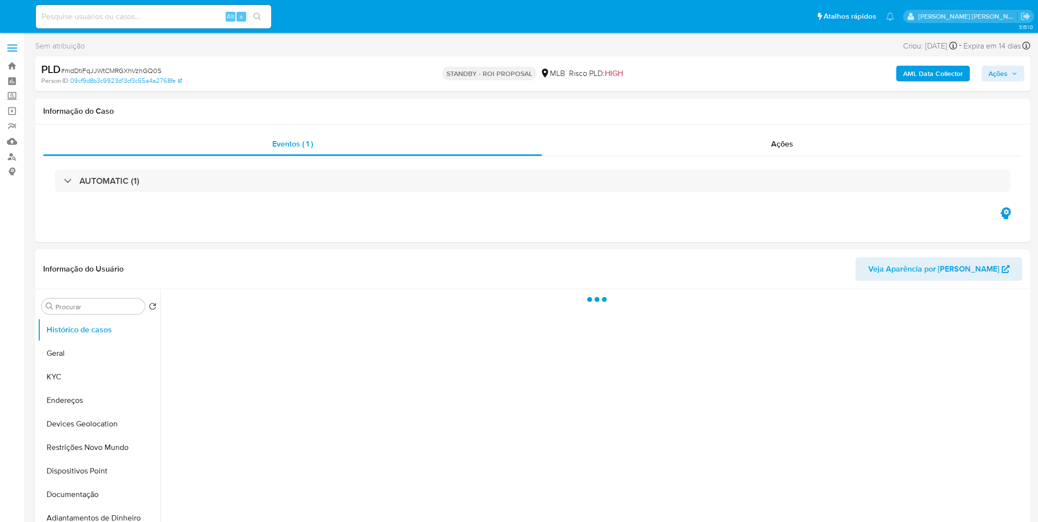
select select "10"
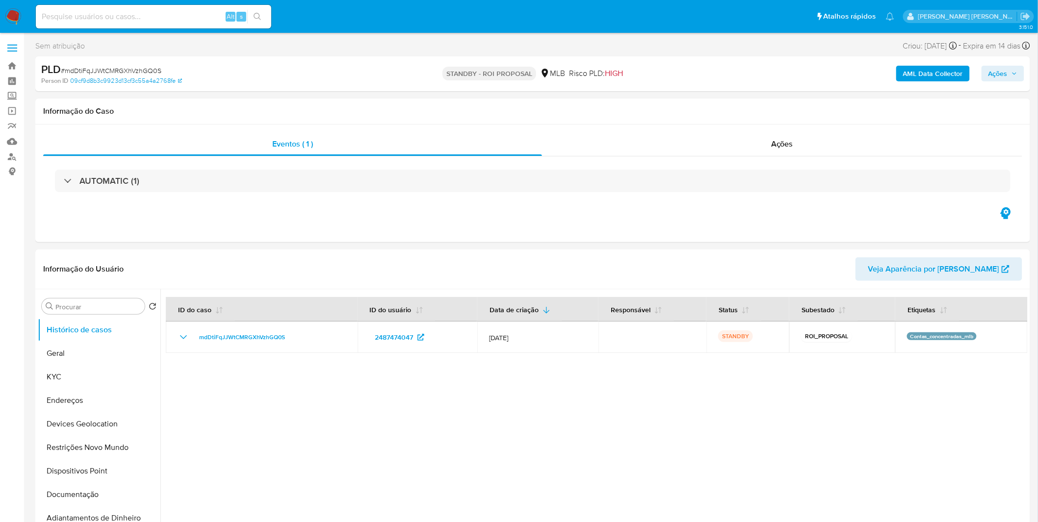
click at [18, 21] on img at bounding box center [13, 16] width 17 height 17
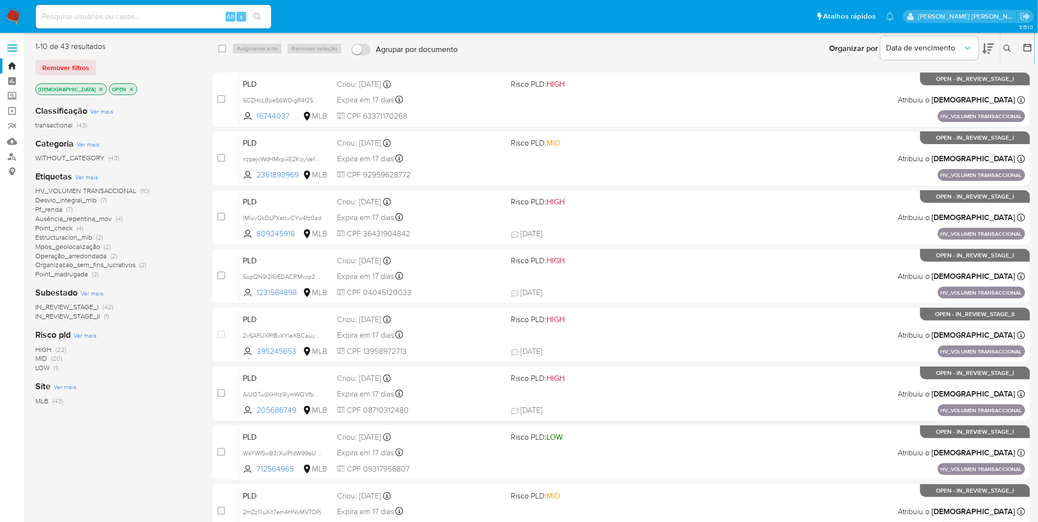
click at [98, 91] on icon "close-filter" at bounding box center [101, 89] width 6 height 6
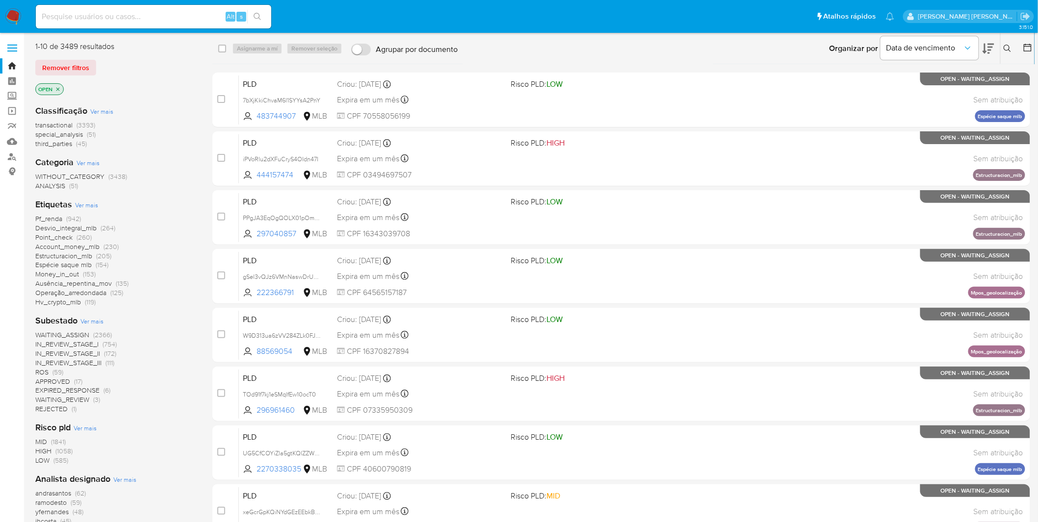
click at [12, 15] on img at bounding box center [13, 16] width 17 height 17
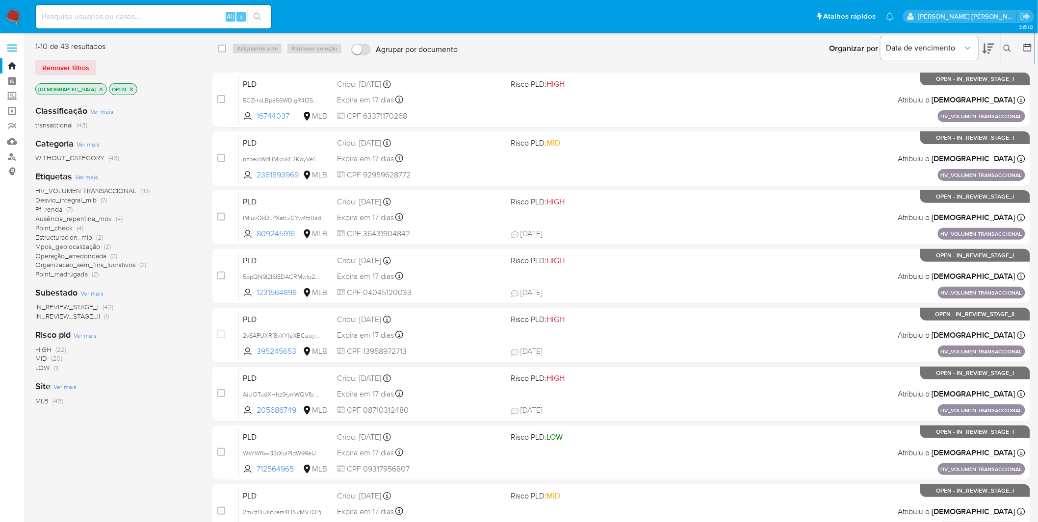
click at [90, 175] on span "Ver mais" at bounding box center [86, 177] width 23 height 9
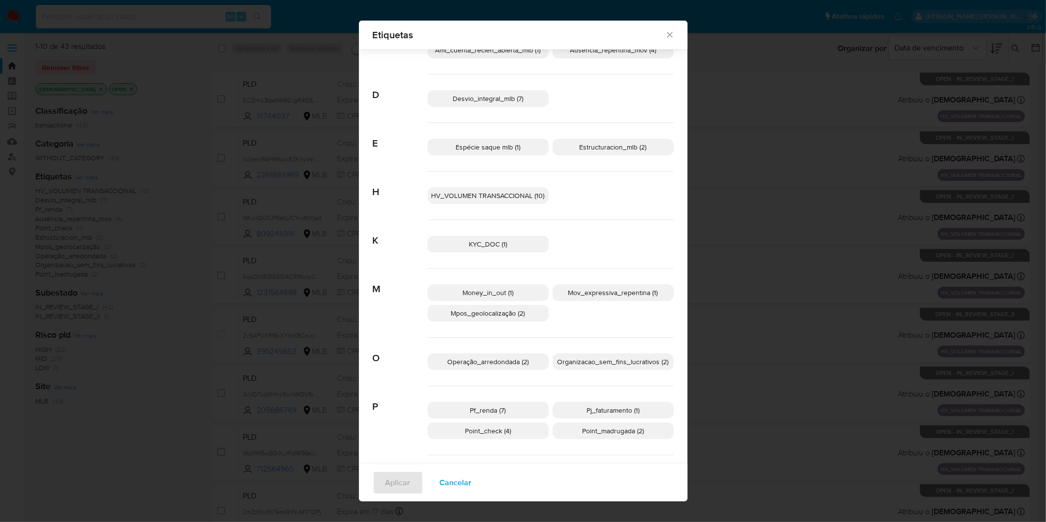
scroll to position [87, 0]
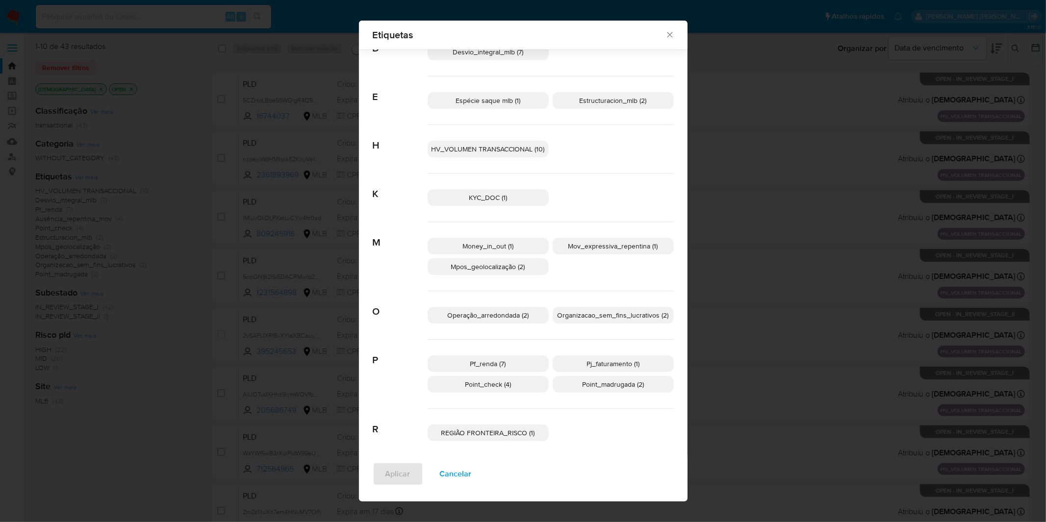
click at [455, 471] on span "Cancelar" at bounding box center [456, 474] width 32 height 22
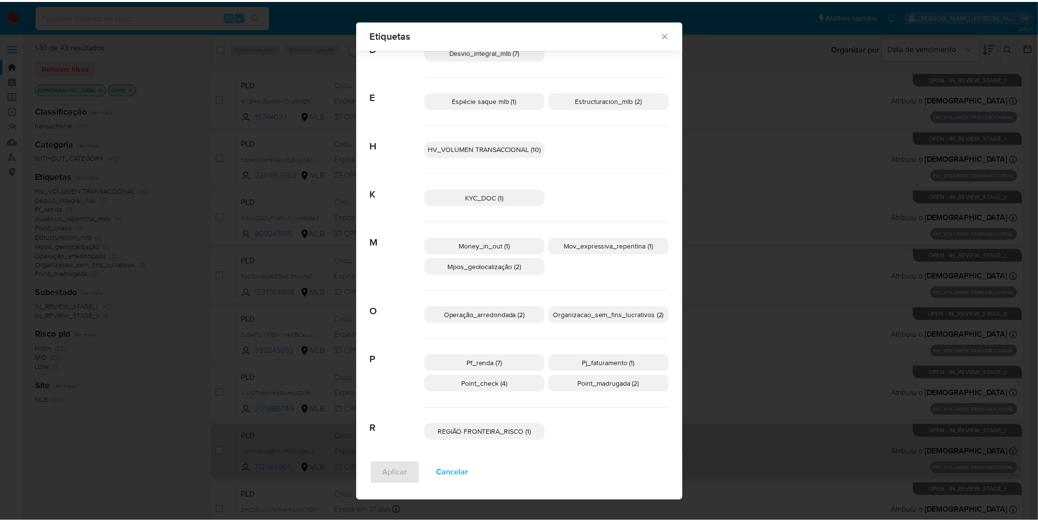
scroll to position [0, 0]
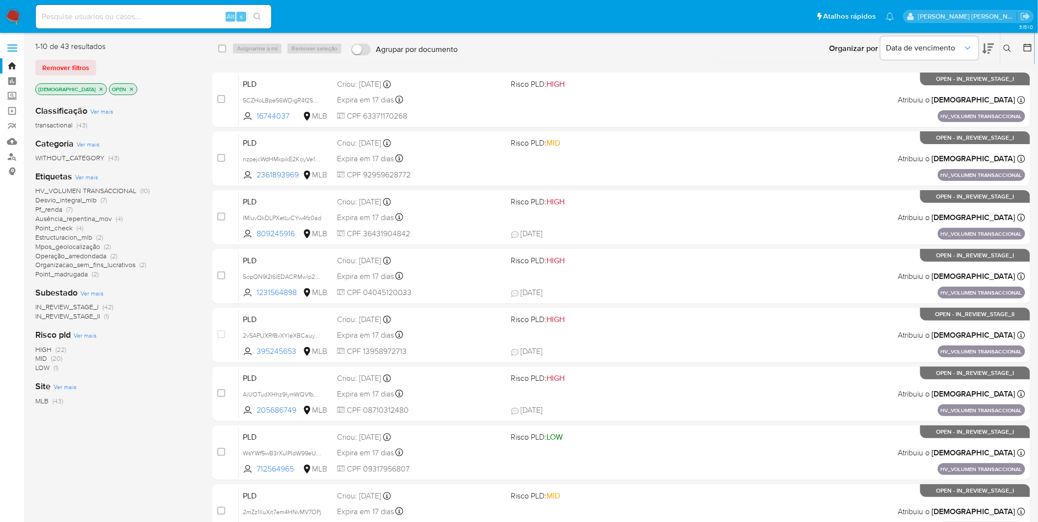
click at [118, 26] on div "Alt s" at bounding box center [153, 17] width 235 height 24
click at [117, 17] on input at bounding box center [153, 16] width 235 height 13
paste input "LjCqi35R7NlP7UWefT91wyxg"
type input "LjCqi35R7NlP7UWefT91wyxg"
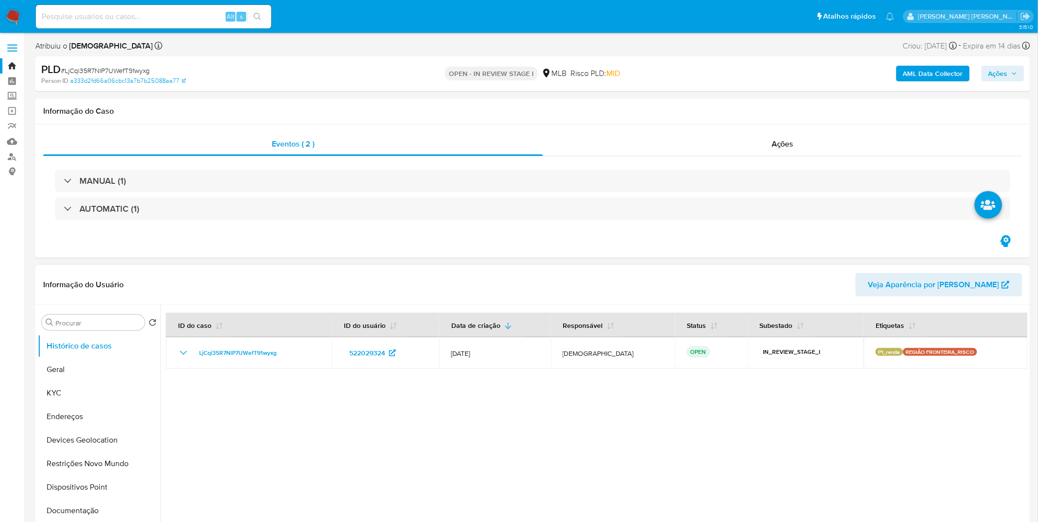
select select "10"
click at [118, 396] on button "KYC" at bounding box center [95, 394] width 115 height 24
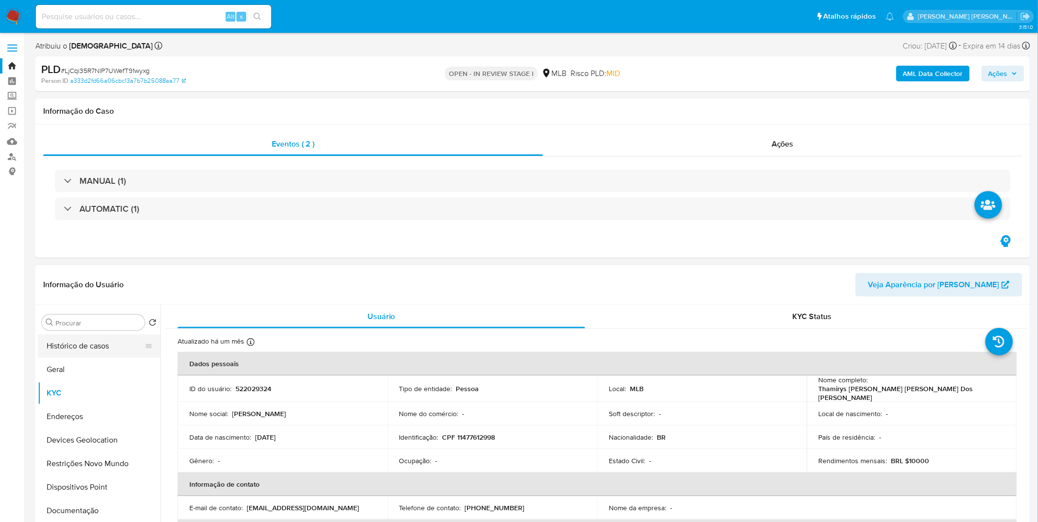
click at [100, 351] on button "Histórico de casos" at bounding box center [95, 346] width 115 height 24
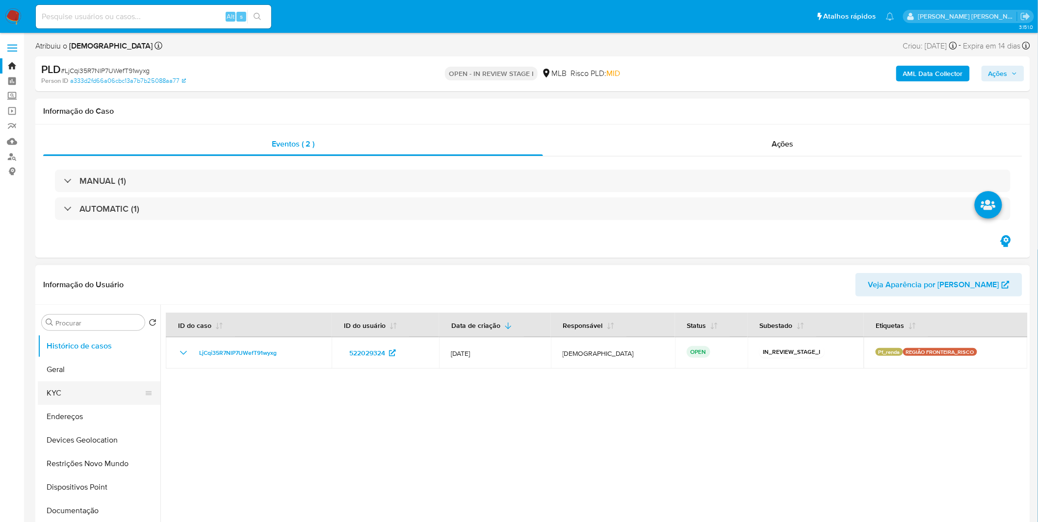
click at [118, 402] on button "KYC" at bounding box center [95, 394] width 115 height 24
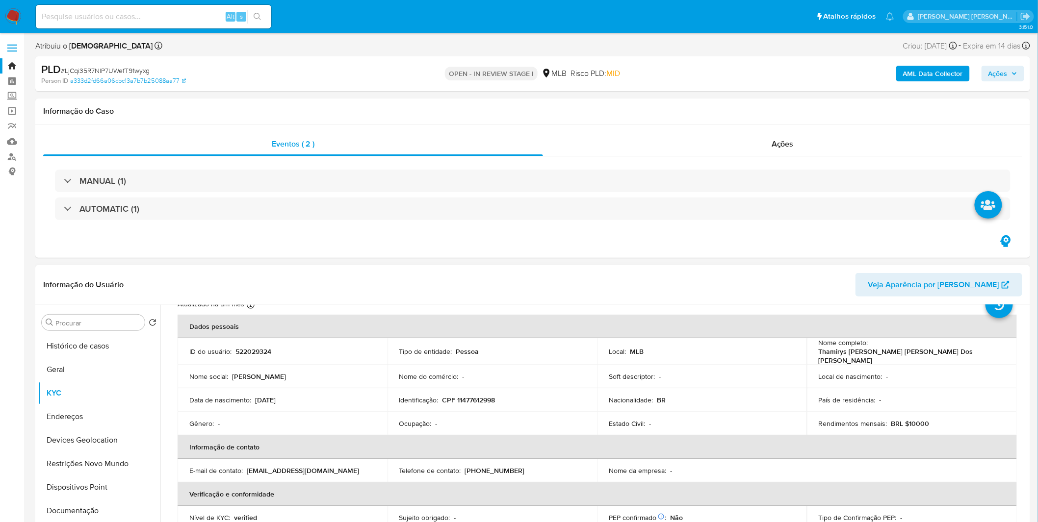
scroll to position [54, 0]
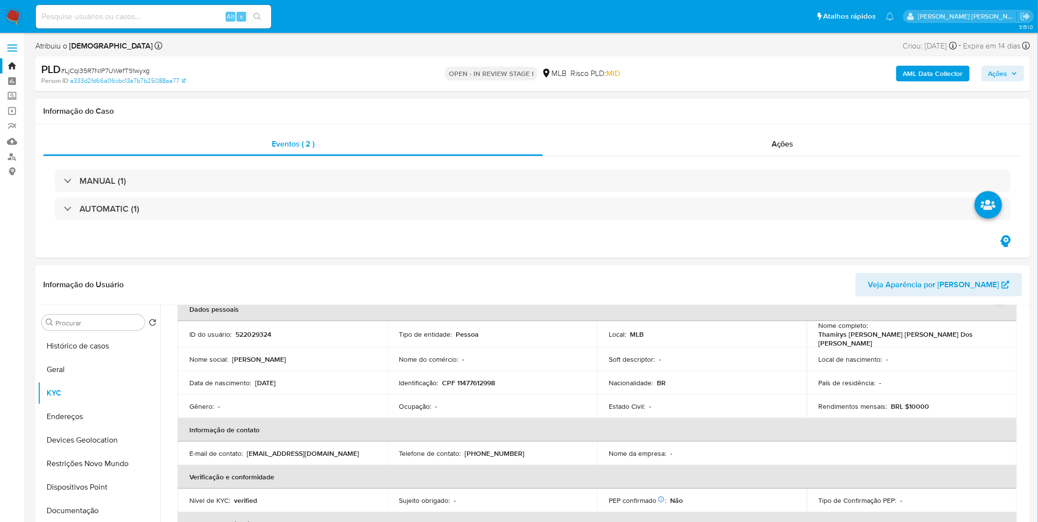
click at [460, 382] on p "CPF 11477612998" at bounding box center [468, 383] width 53 height 9
copy p "11477612998"
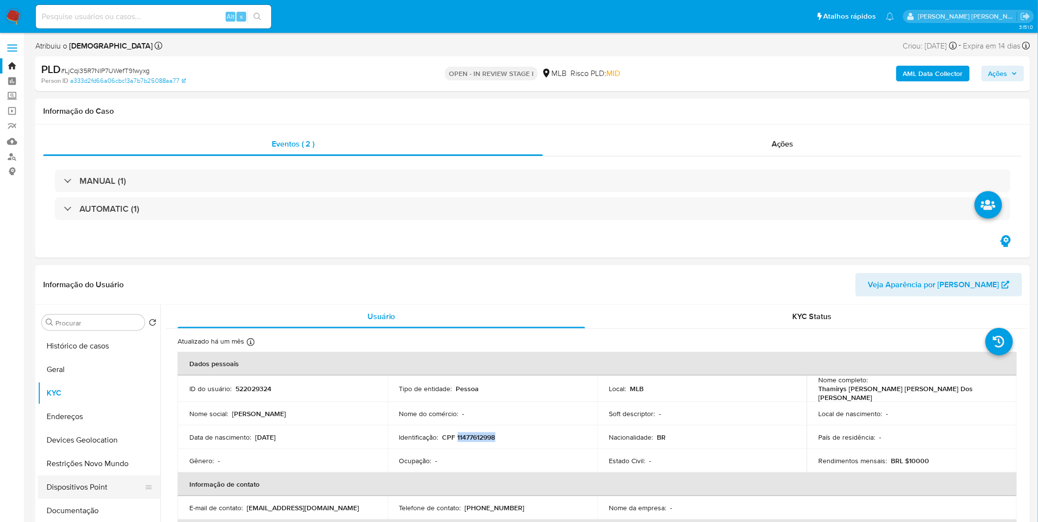
click at [91, 489] on button "Dispositivos Point" at bounding box center [95, 488] width 115 height 24
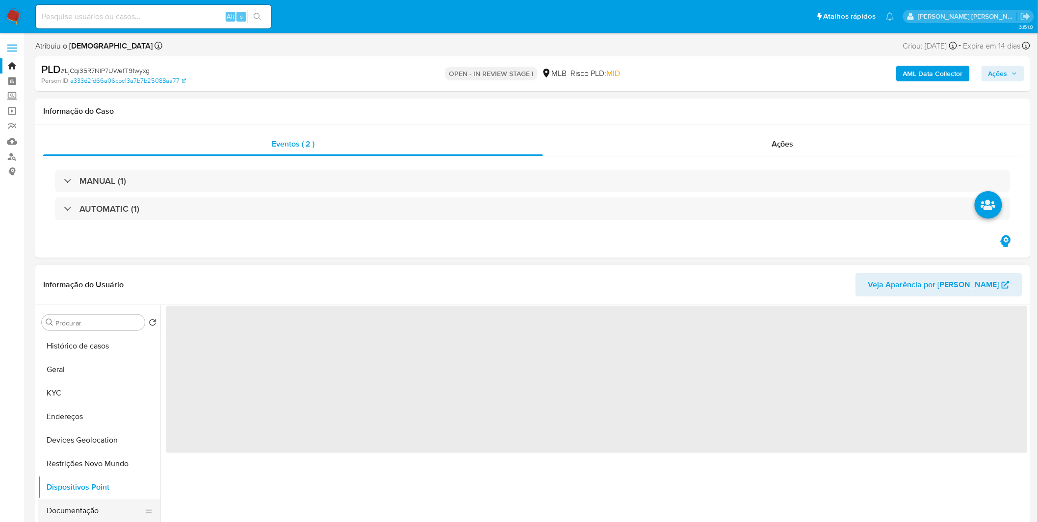
click at [89, 504] on button "Documentação" at bounding box center [95, 511] width 115 height 24
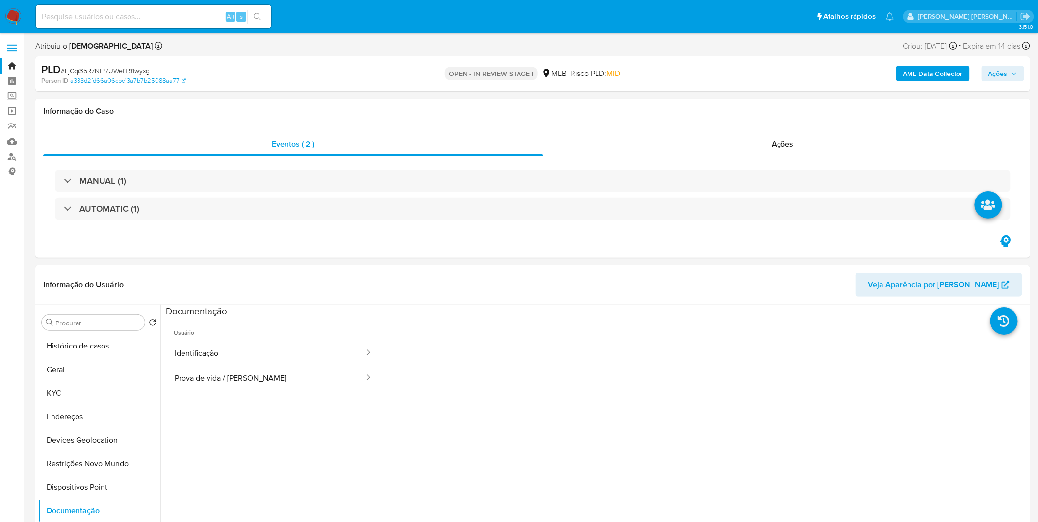
click at [914, 71] on b "AML Data Collector" at bounding box center [933, 74] width 60 height 16
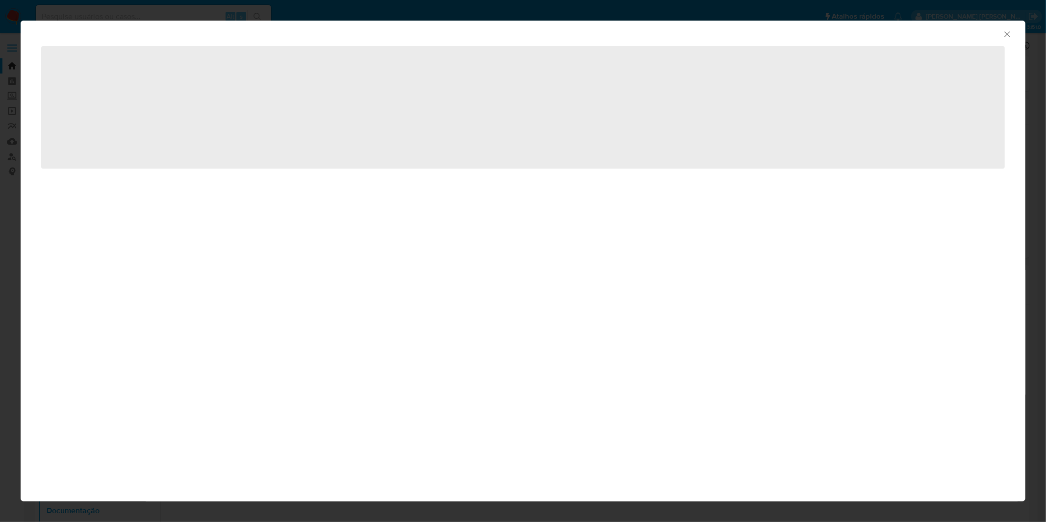
click at [1002, 33] on div "AML Data Collector" at bounding box center [514, 32] width 975 height 11
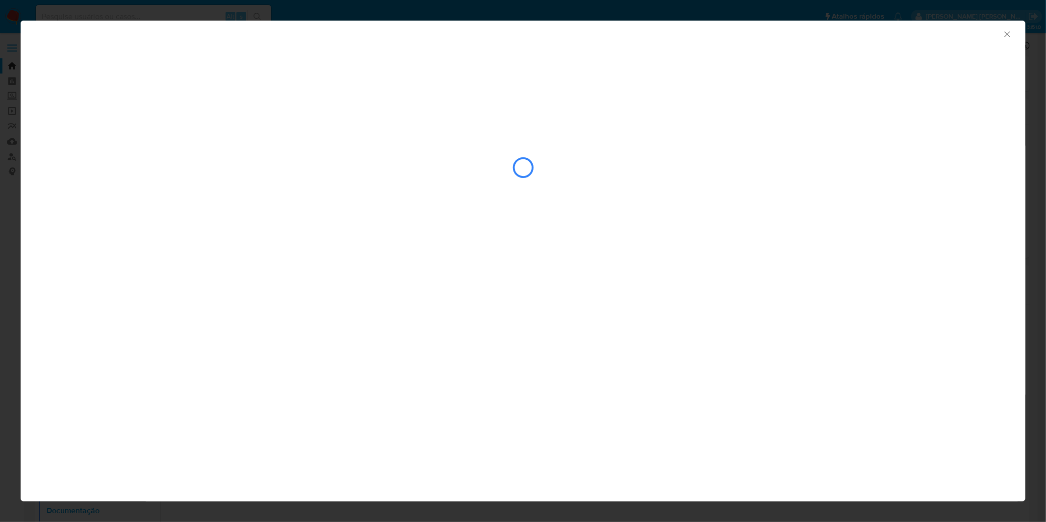
click at [1007, 33] on icon "Fechar a janela" at bounding box center [1007, 34] width 10 height 10
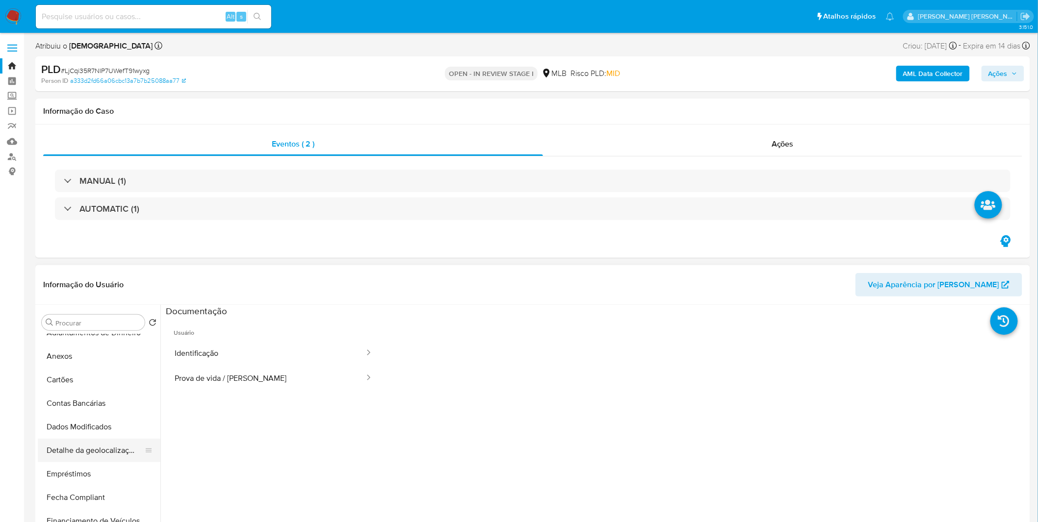
scroll to position [218, 0]
click at [94, 339] on button "Anexos" at bounding box center [95, 341] width 115 height 24
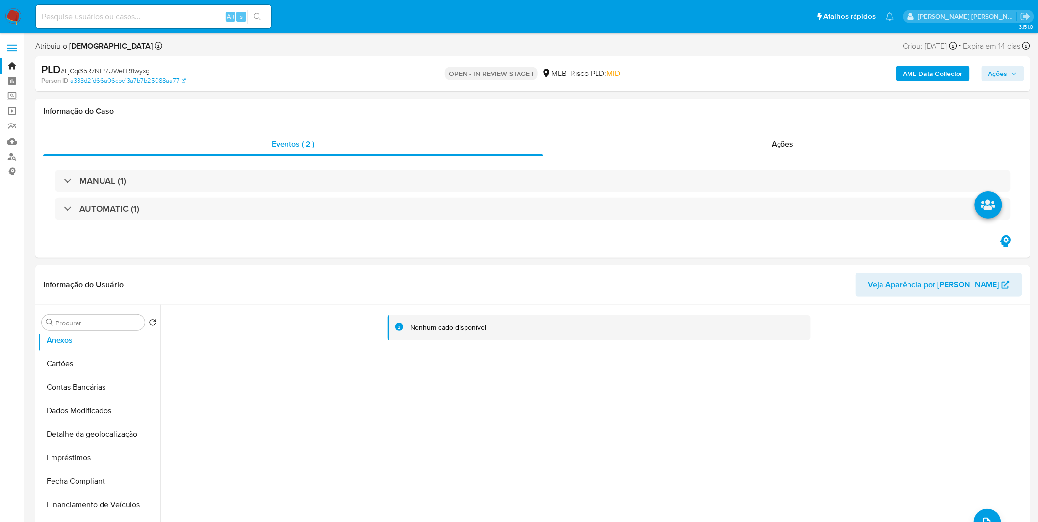
click at [944, 79] on b "AML Data Collector" at bounding box center [933, 74] width 60 height 16
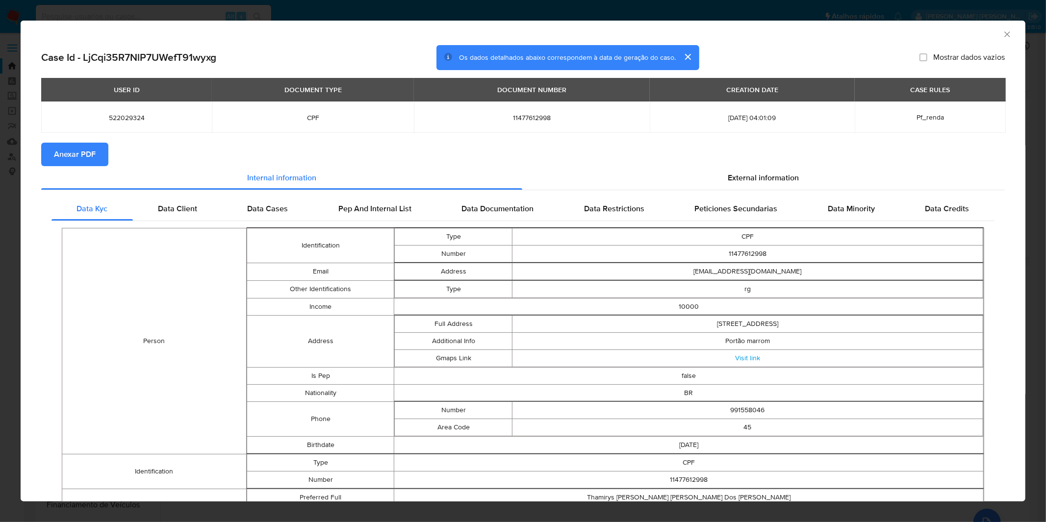
click at [96, 158] on button "Anexar PDF" at bounding box center [74, 155] width 67 height 24
click at [285, 5] on div "AML Data Collector Case Id - LjCqi35R7NlP7UWefT91wyxg Os dados detalhados abaix…" at bounding box center [523, 261] width 1046 height 522
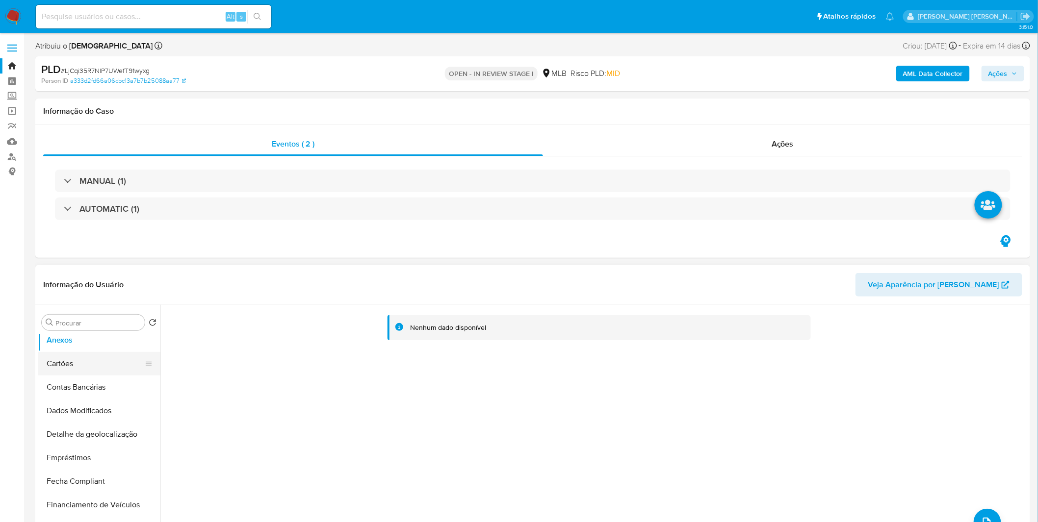
click at [84, 365] on button "Cartões" at bounding box center [95, 364] width 115 height 24
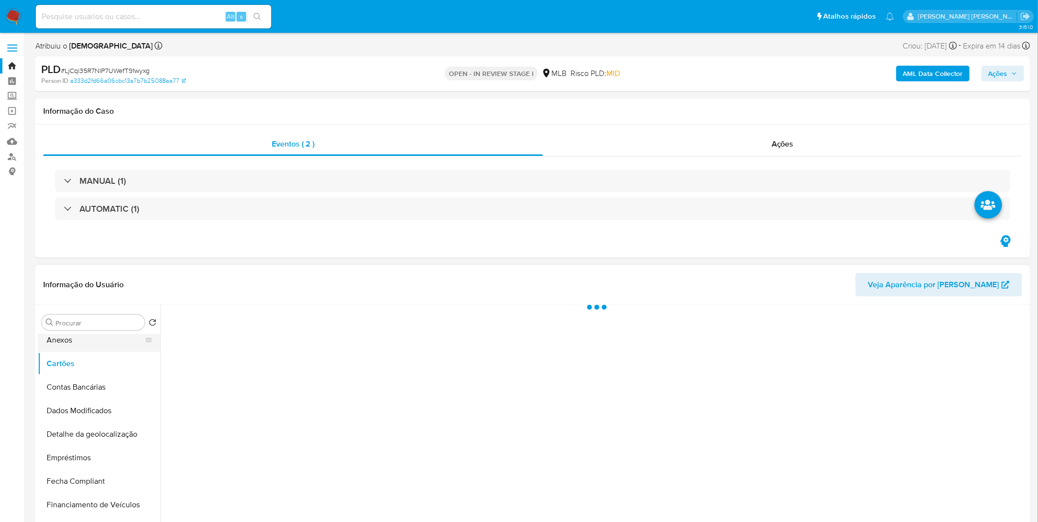
click at [83, 344] on button "Anexos" at bounding box center [95, 341] width 115 height 24
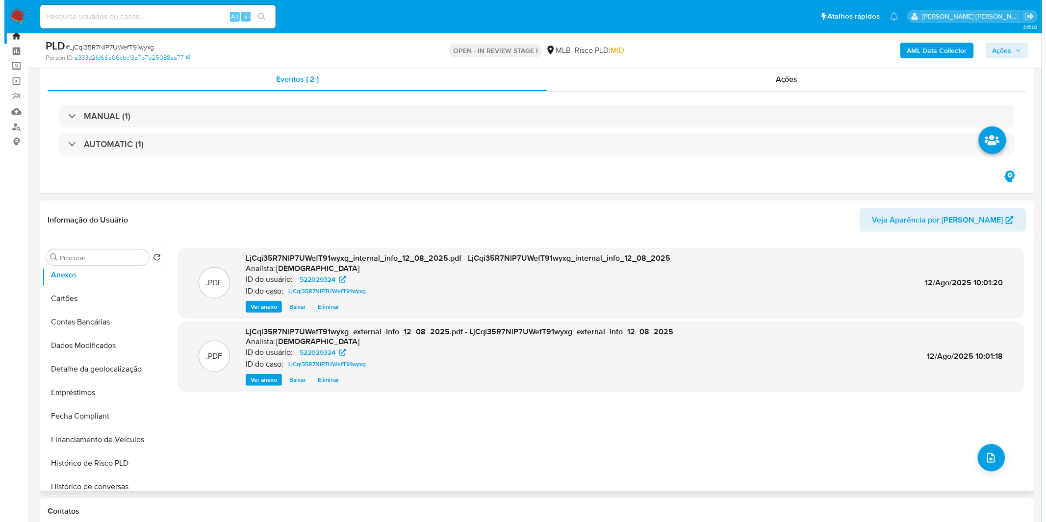
scroll to position [54, 0]
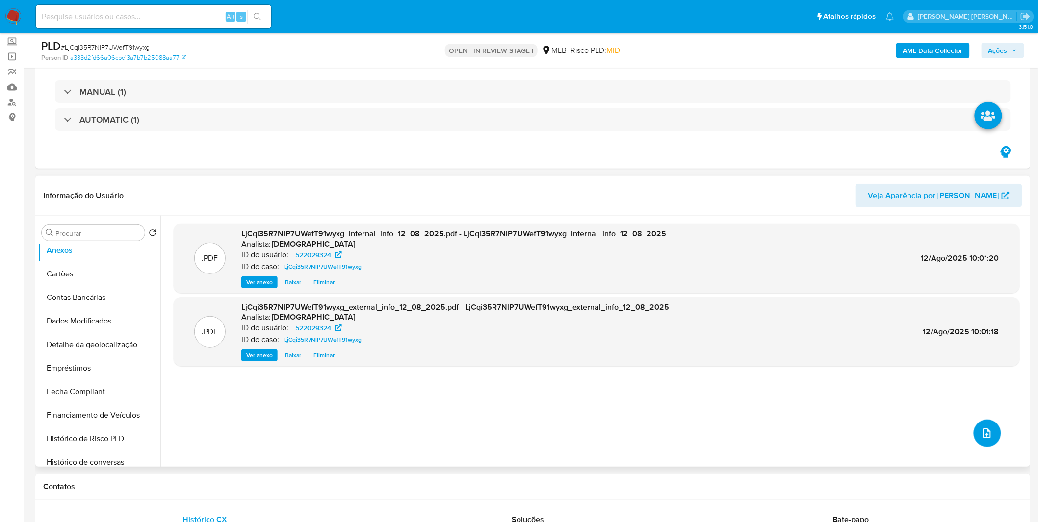
click at [986, 427] on button "upload-file" at bounding box center [987, 433] width 27 height 27
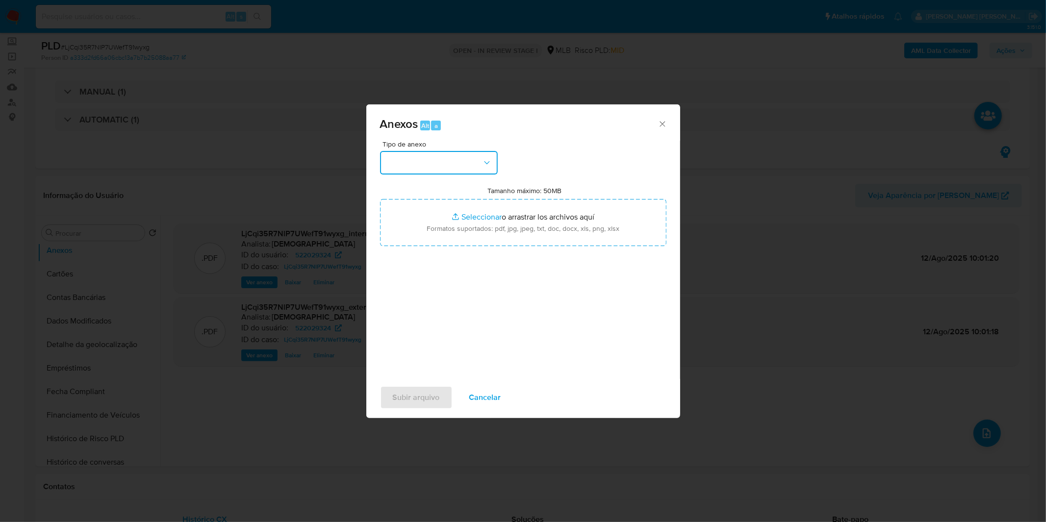
click at [471, 160] on button "button" at bounding box center [439, 163] width 118 height 24
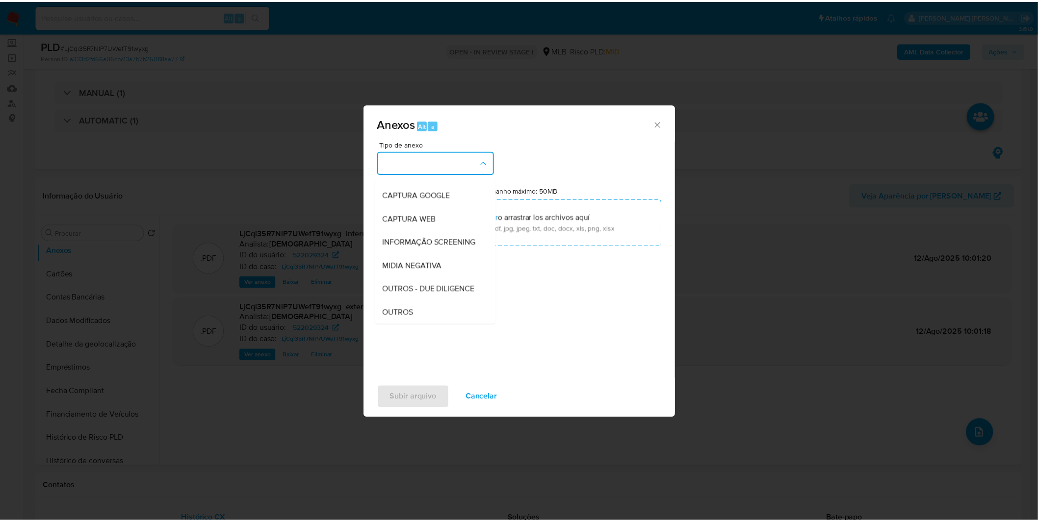
scroll to position [109, 0]
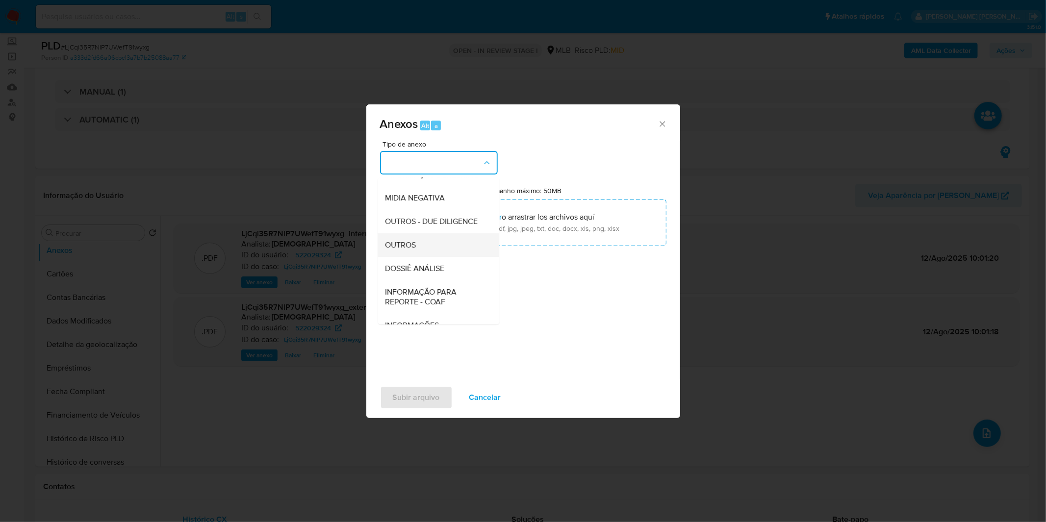
click at [419, 257] on div "OUTROS" at bounding box center [436, 245] width 100 height 24
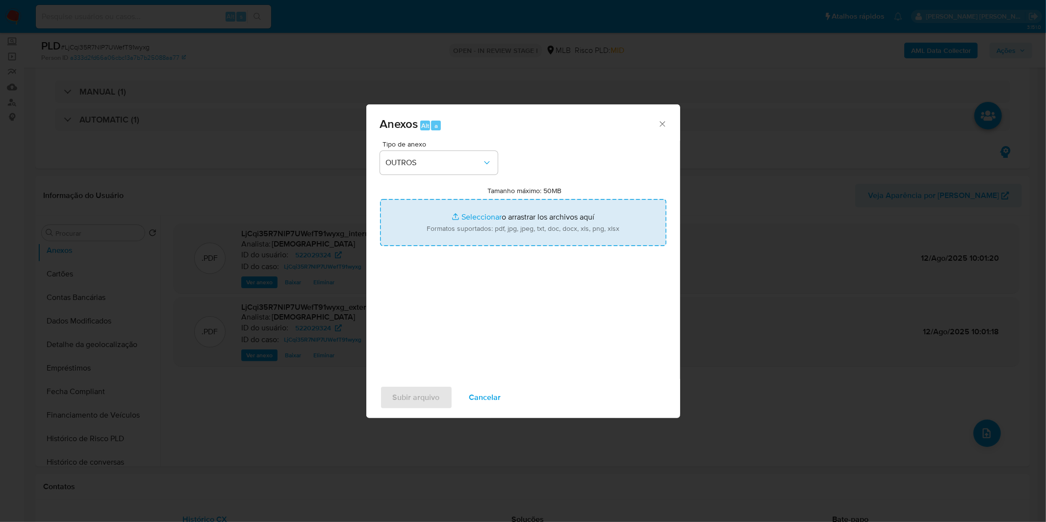
click at [442, 235] on input "Tamanho máximo: 50MB Seleccionar archivos" at bounding box center [523, 222] width 286 height 47
type input "C:\fakepath\Mulan 522029324_2025_07_31_12_09_08.xlsx"
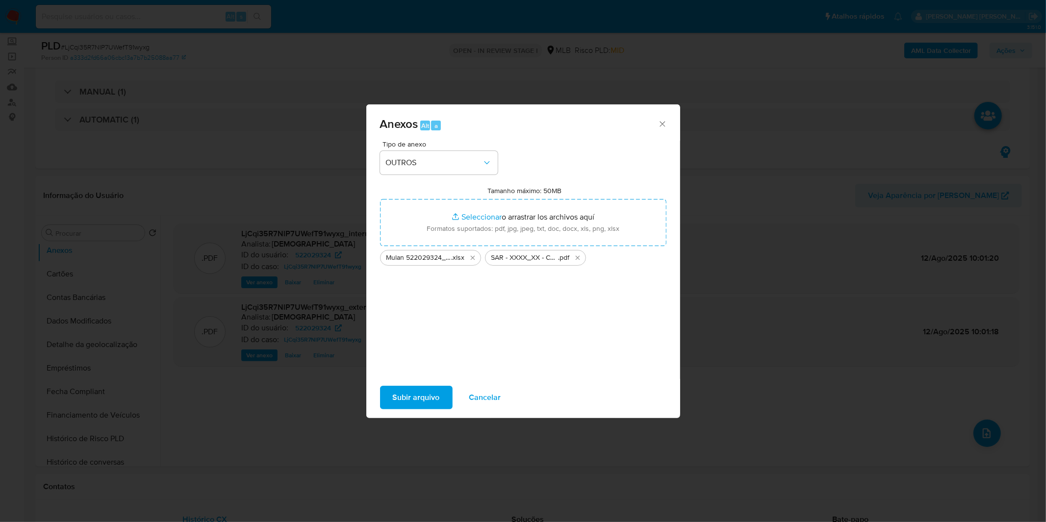
click at [393, 400] on span "Subir arquivo" at bounding box center [416, 398] width 47 height 22
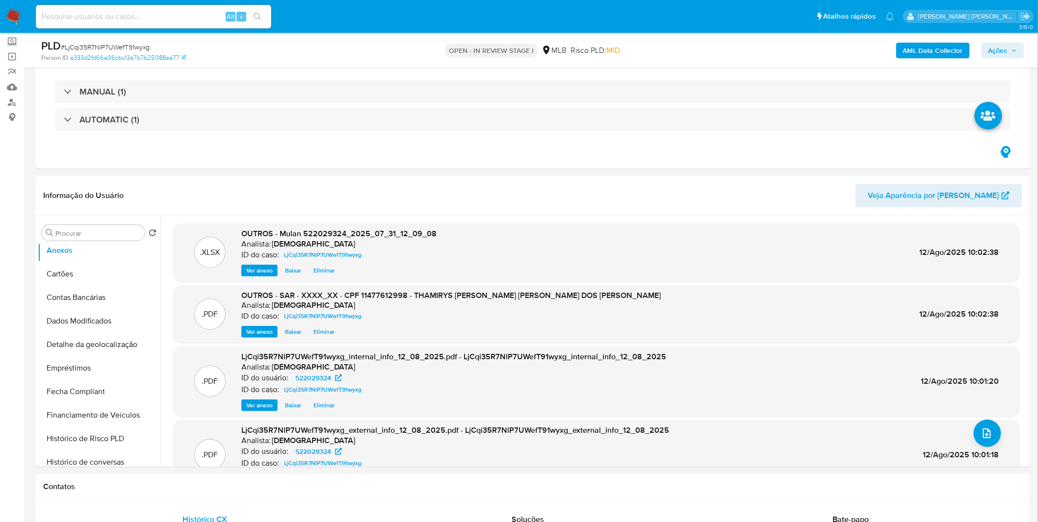
click at [979, 51] on div "AML Data Collector Ações" at bounding box center [861, 50] width 325 height 23
click at [986, 47] on button "Ações" at bounding box center [1002, 51] width 43 height 16
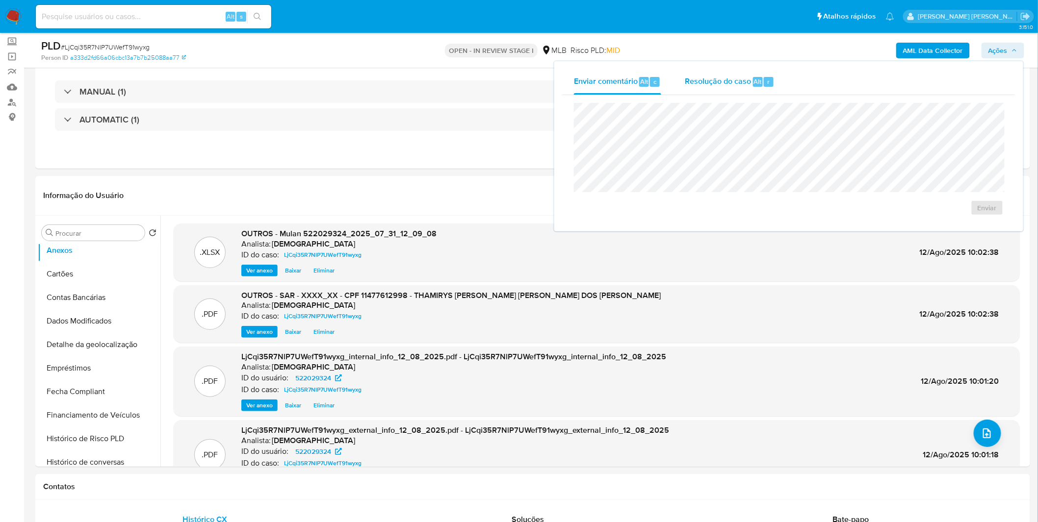
click at [728, 81] on span "Resolução do caso" at bounding box center [718, 81] width 66 height 11
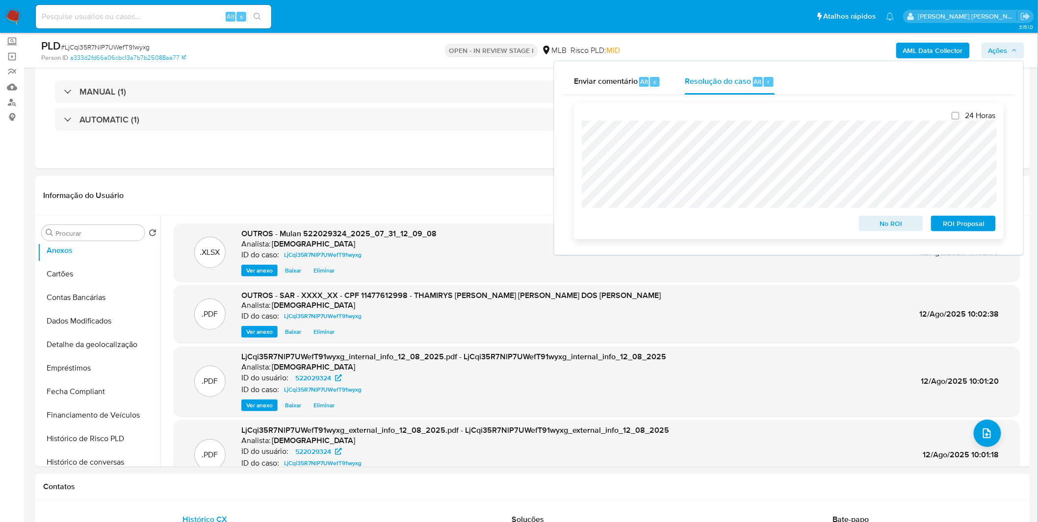
click at [964, 220] on span "ROI Proposal" at bounding box center [963, 224] width 51 height 14
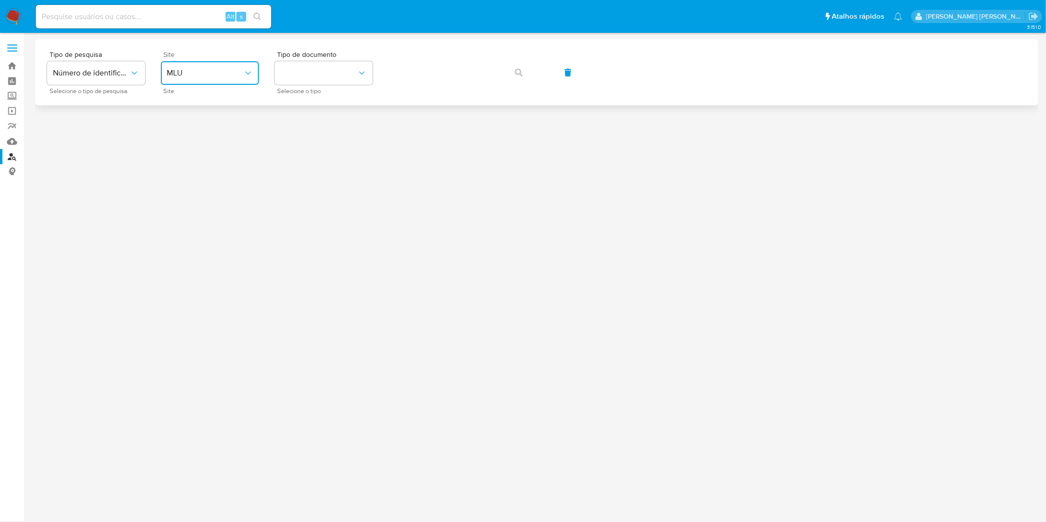
click at [227, 72] on span "MLU" at bounding box center [205, 73] width 77 height 10
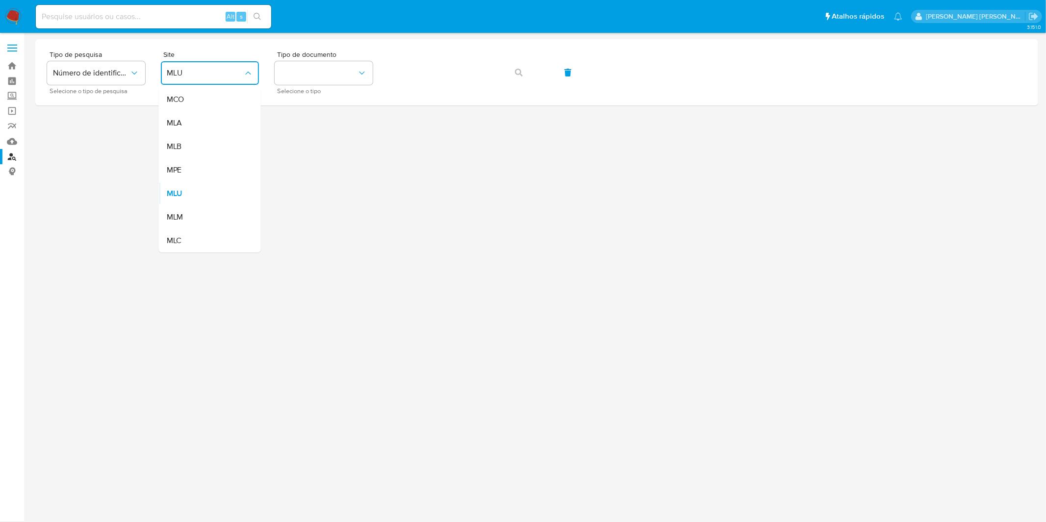
click at [217, 147] on div "MLB" at bounding box center [207, 147] width 80 height 24
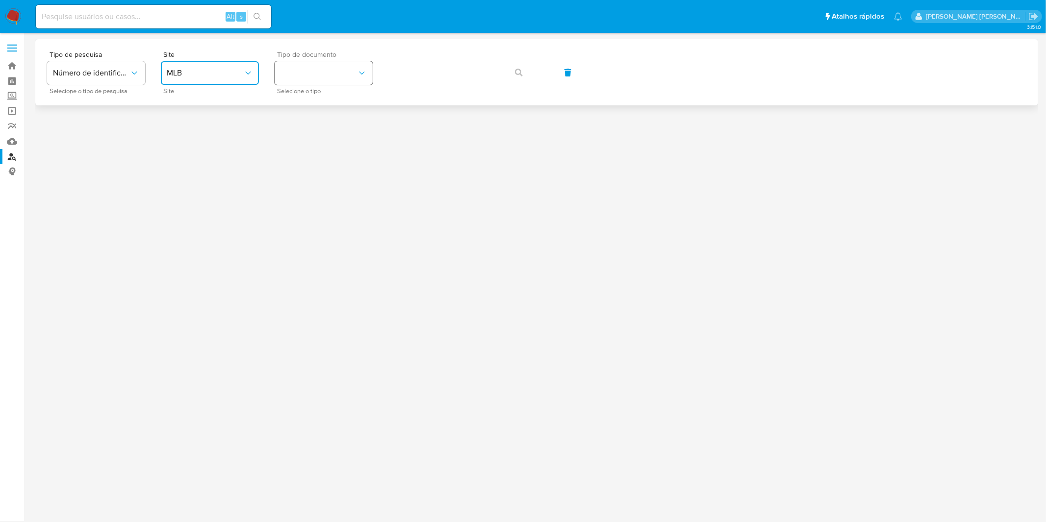
click at [340, 83] on button "identificationType" at bounding box center [324, 73] width 98 height 24
drag, startPoint x: 344, startPoint y: 133, endPoint x: 396, endPoint y: 99, distance: 62.0
click at [343, 133] on div "CPF CPF" at bounding box center [321, 137] width 80 height 33
click at [521, 72] on icon "button" at bounding box center [519, 73] width 8 height 8
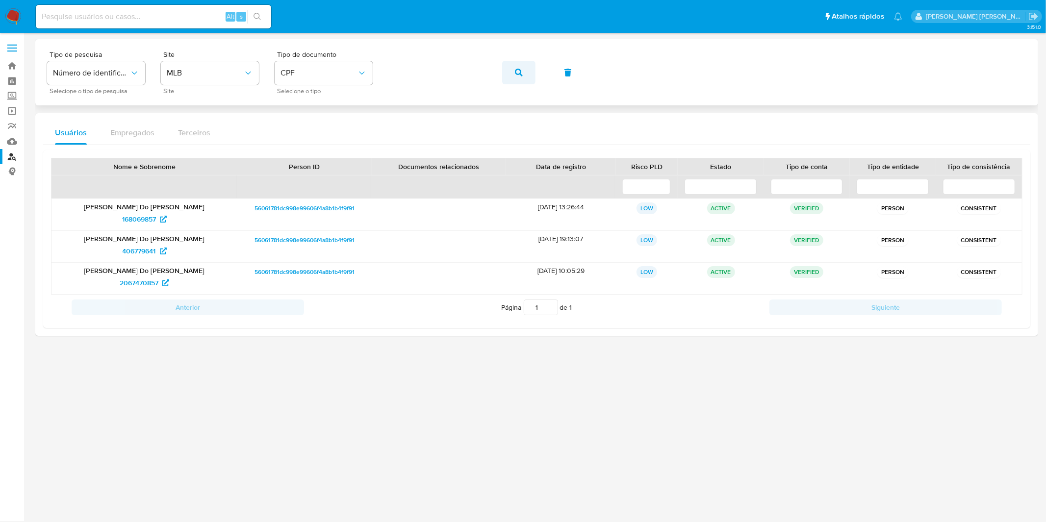
click at [517, 75] on icon "button" at bounding box center [519, 73] width 8 height 8
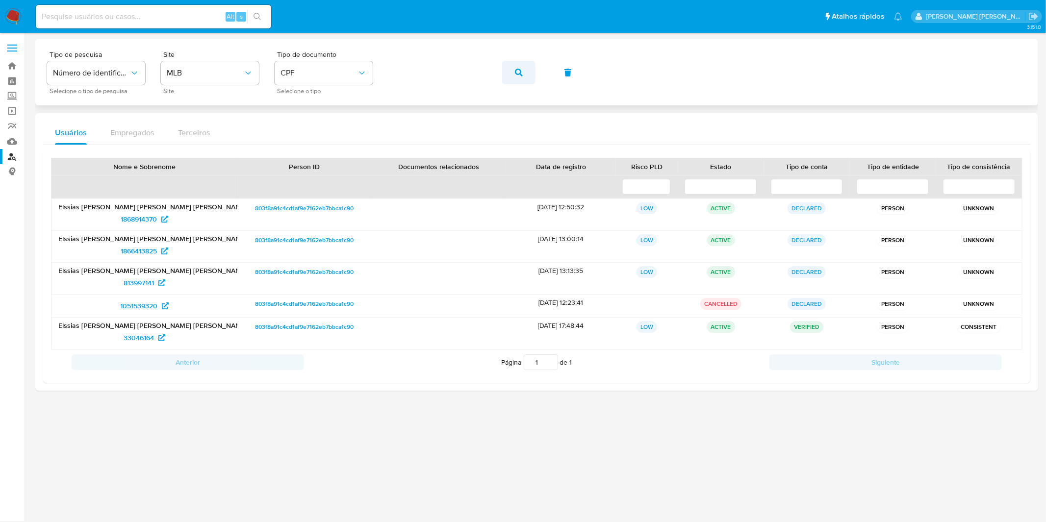
click at [525, 77] on button "button" at bounding box center [518, 73] width 33 height 24
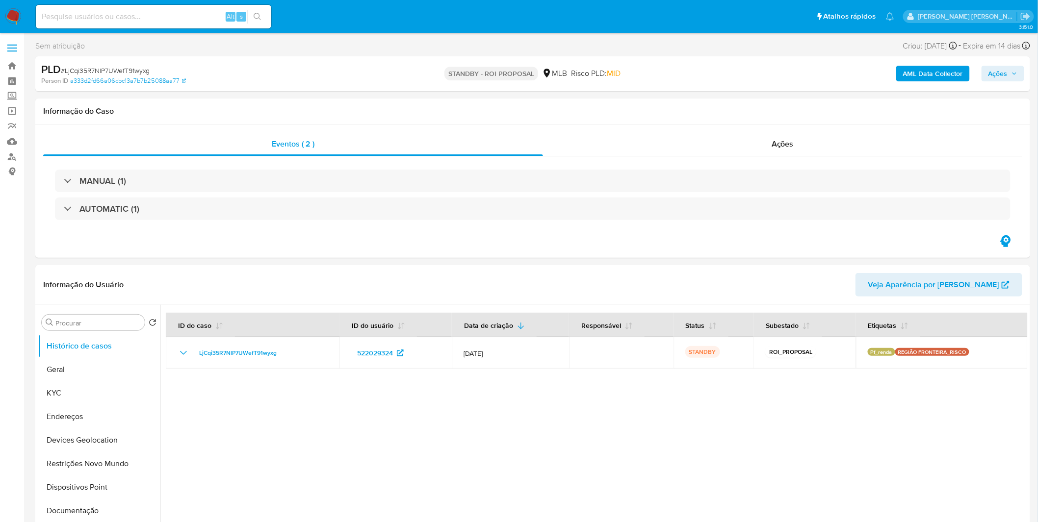
select select "10"
click at [16, 18] on img at bounding box center [13, 16] width 17 height 17
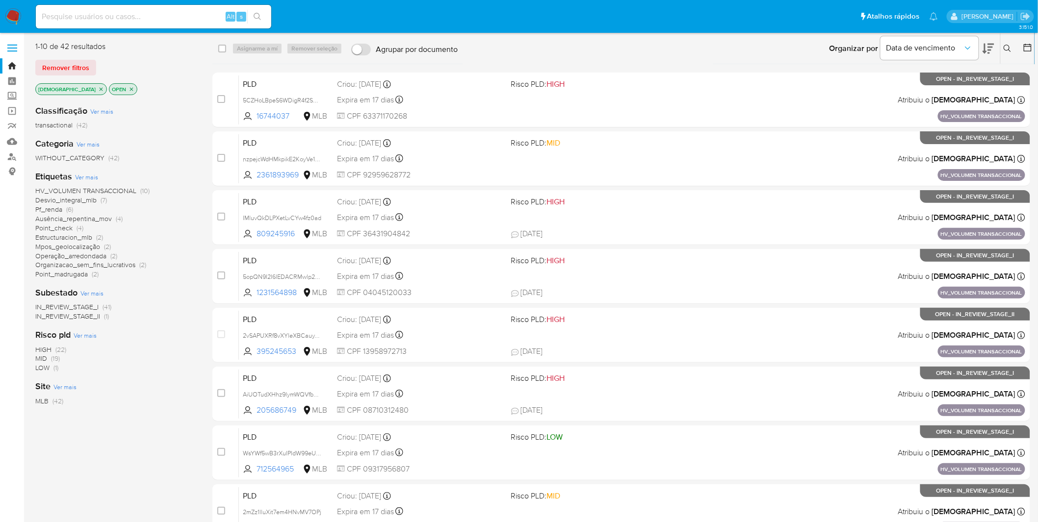
click at [93, 175] on span "Ver mais" at bounding box center [86, 177] width 23 height 9
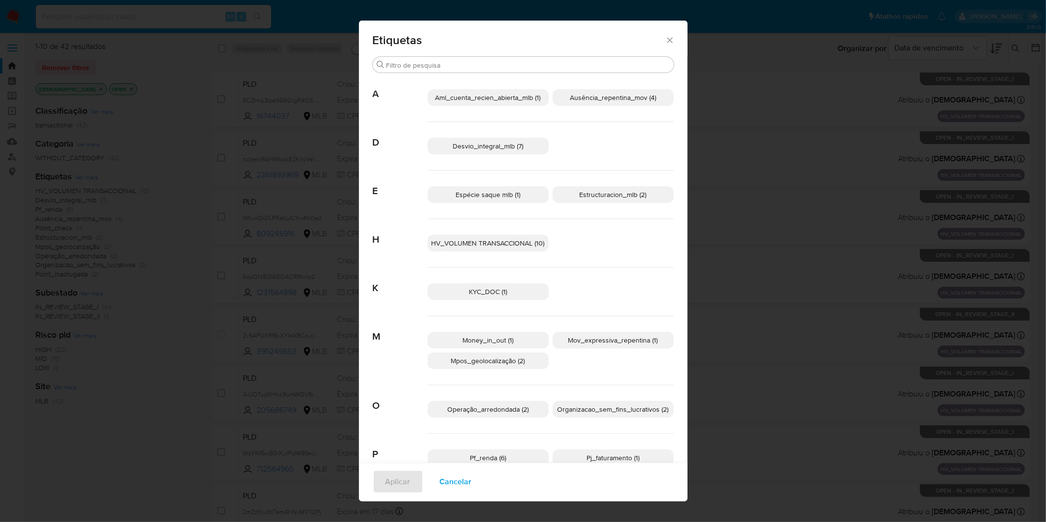
click at [501, 199] on span "Espécie saque mlb (1)" at bounding box center [488, 195] width 65 height 10
click at [402, 486] on span "Aplicar" at bounding box center [398, 482] width 25 height 22
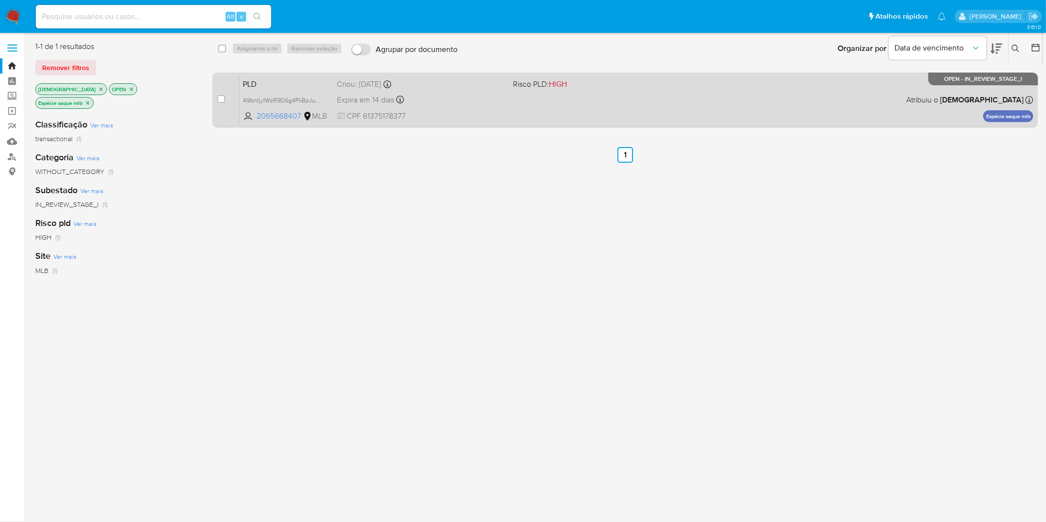
click at [504, 106] on div "PLD A9bntjyIWzR9D6g4PkBpJudz 2065668407 MLB Risco PLD: HIGH Criou: 12/07/2025 C…" at bounding box center [636, 100] width 794 height 50
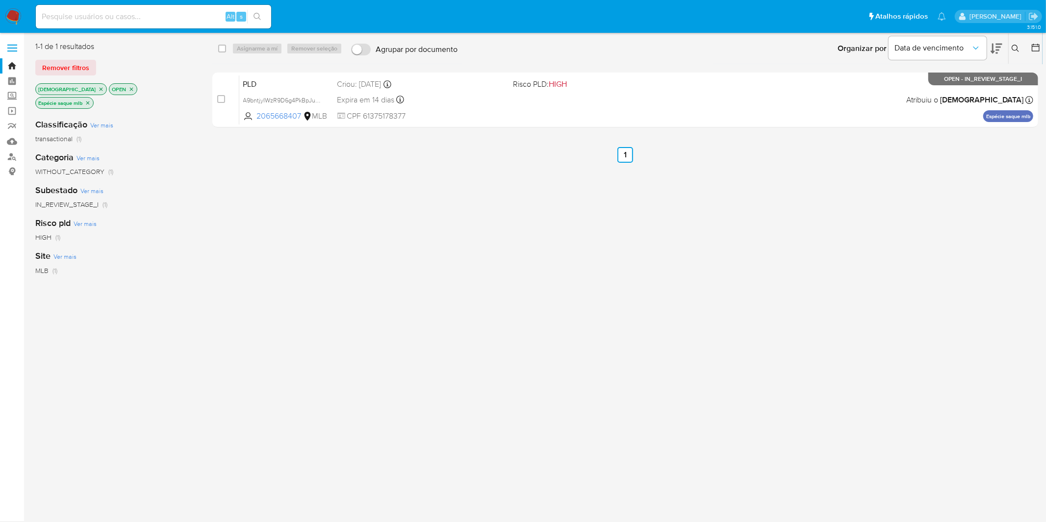
click at [0, 10] on nav "Pausado Ver notificaciones Alt s Atalhos rápidos Presiona las siguientes teclas…" at bounding box center [523, 16] width 1046 height 33
click at [12, 12] on img at bounding box center [13, 16] width 17 height 17
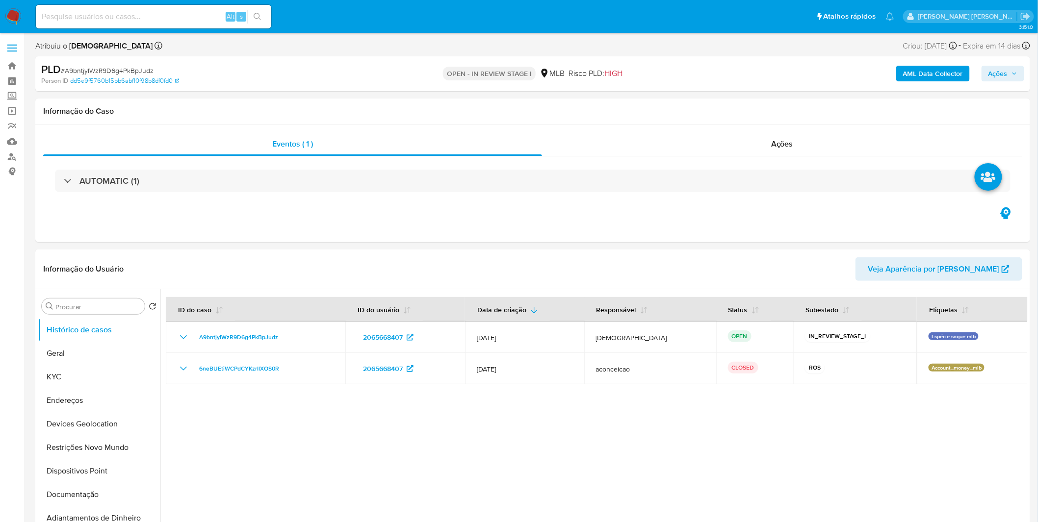
select select "10"
click at [105, 69] on span "# A9bntjyIWzR9D6g4PkBpJudz" at bounding box center [107, 71] width 93 height 10
copy span "A9bntjyIWzR9D6g4PkBpJudz"
click at [243, 77] on div "Person ID dd5e9f5760b15bb6abf10f98b8df0fd0" at bounding box center [203, 81] width 325 height 9
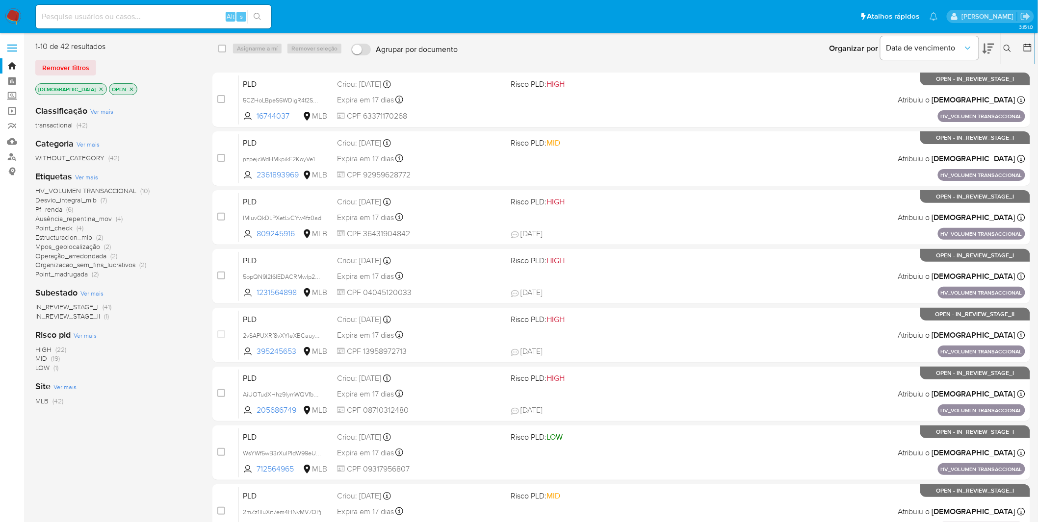
click at [169, 12] on input at bounding box center [153, 16] width 235 height 13
paste input "JgzAoP0aUHrT1k1TRSQxrZPd"
type input "JgzAoP0aUHrT1k1TRSQxrZPd"
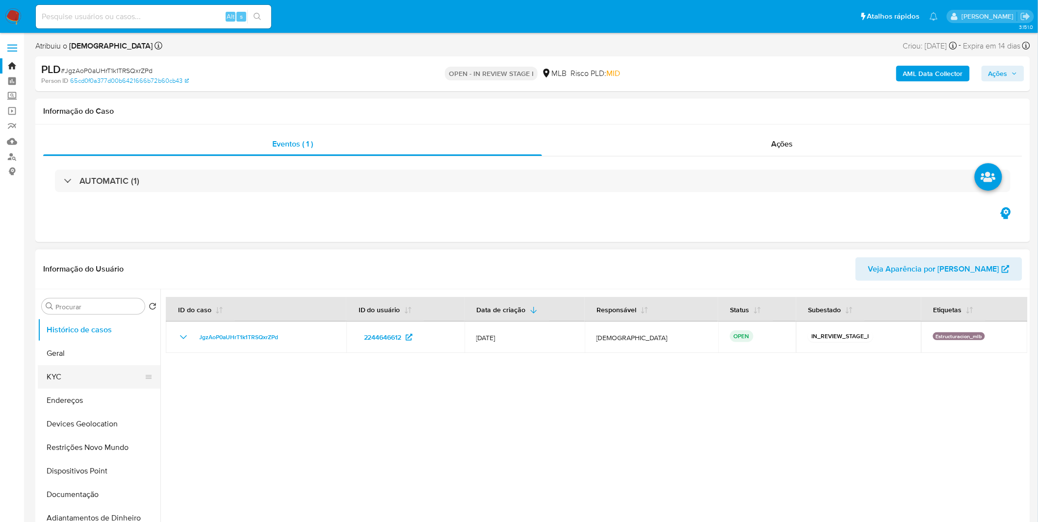
click at [107, 376] on button "KYC" at bounding box center [95, 377] width 115 height 24
select select "10"
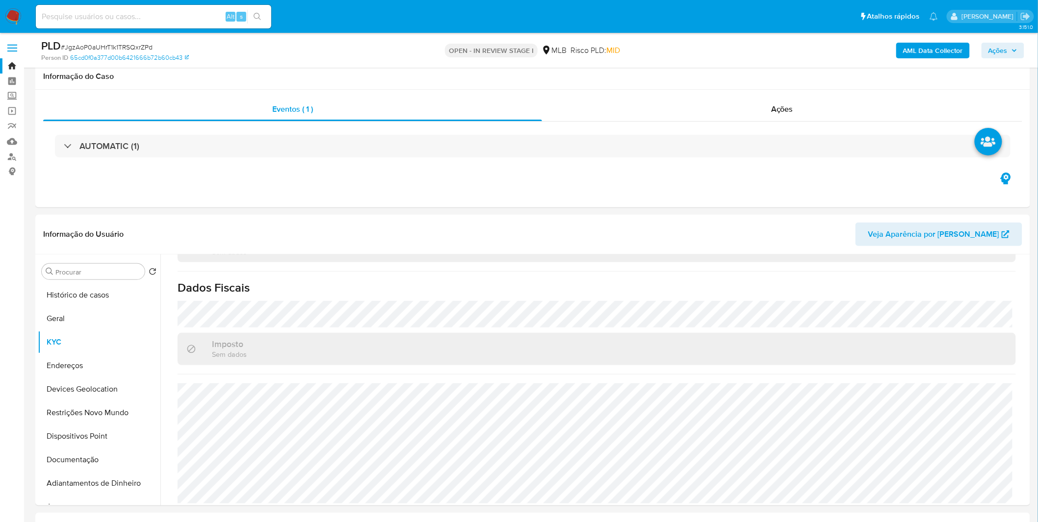
scroll to position [327, 0]
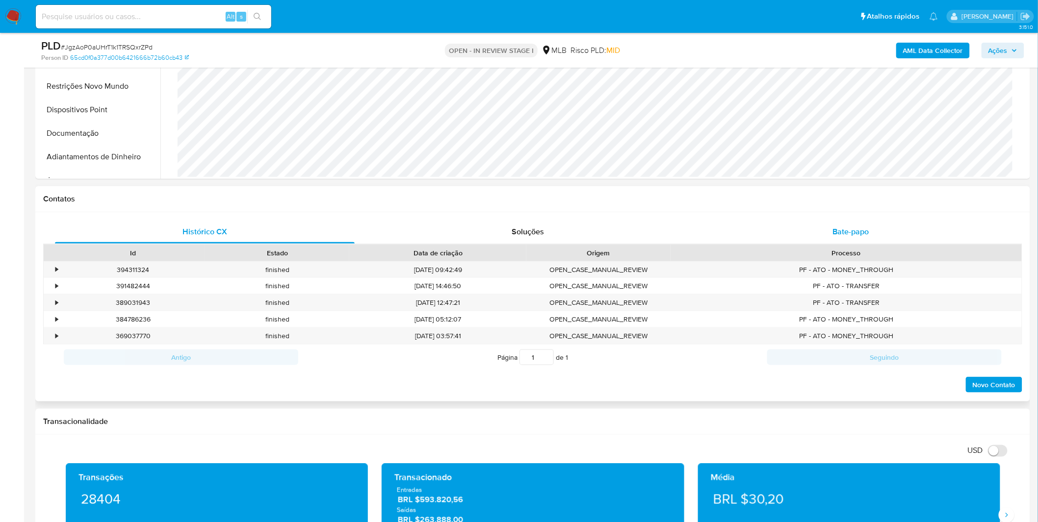
click at [811, 231] on div "Bate-papo" at bounding box center [851, 232] width 300 height 24
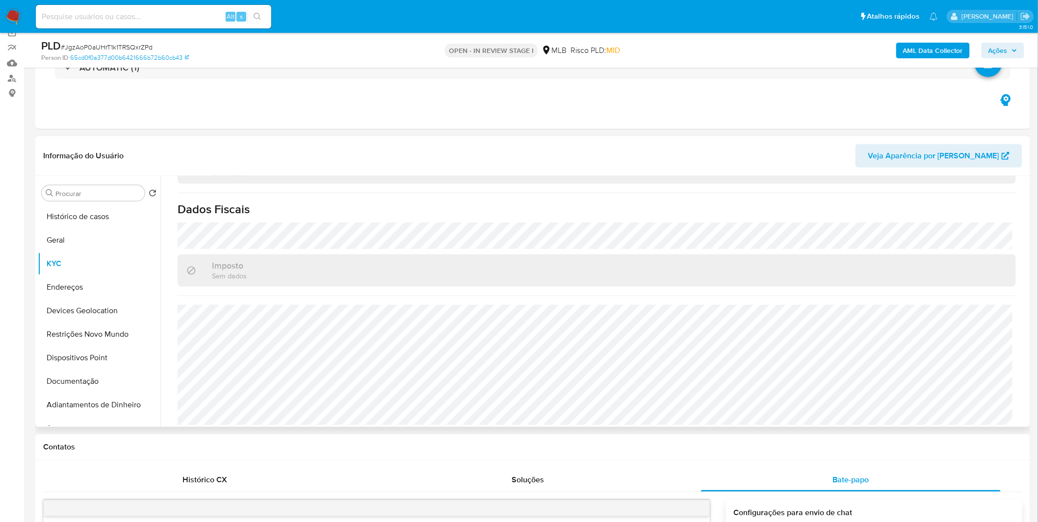
scroll to position [0, 0]
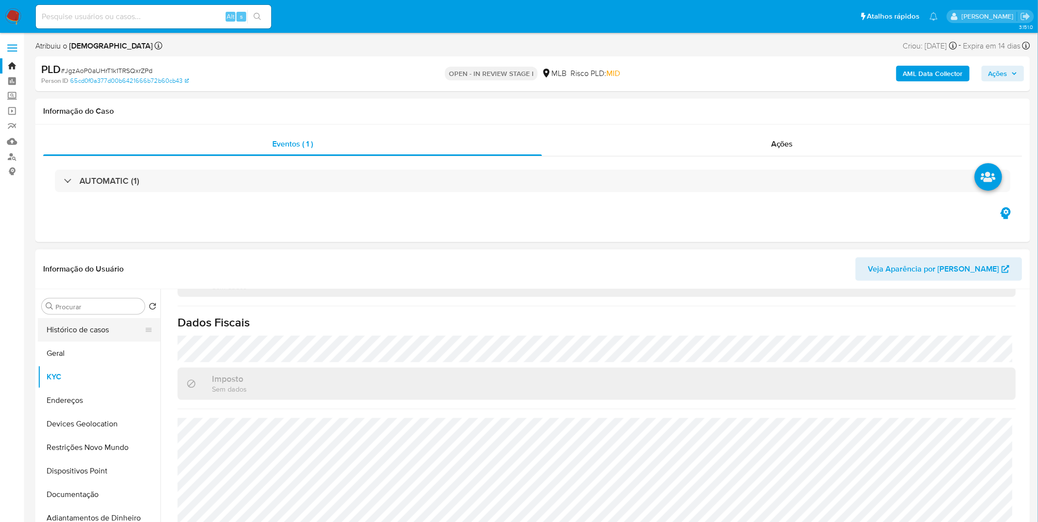
click at [109, 326] on button "Histórico de casos" at bounding box center [95, 330] width 115 height 24
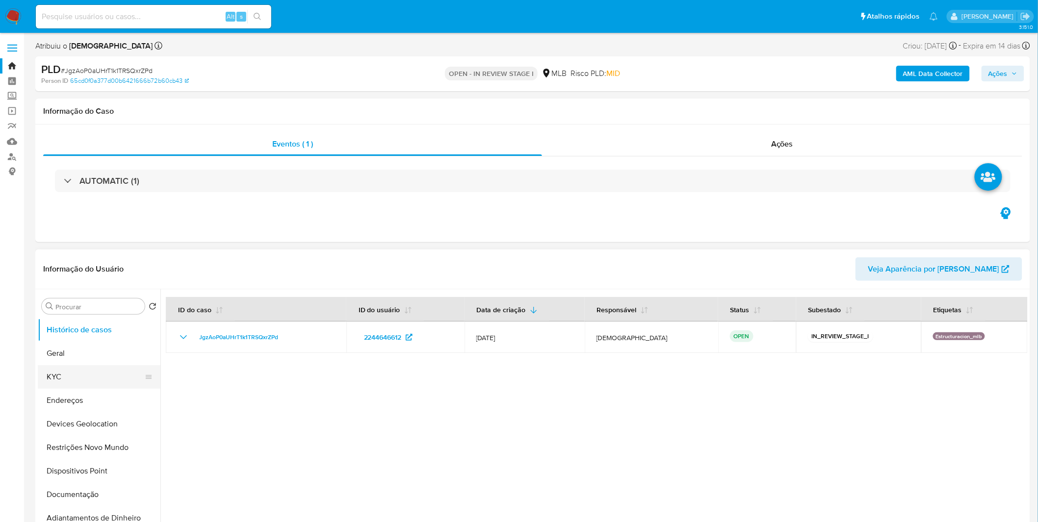
click at [86, 373] on button "KYC" at bounding box center [95, 377] width 115 height 24
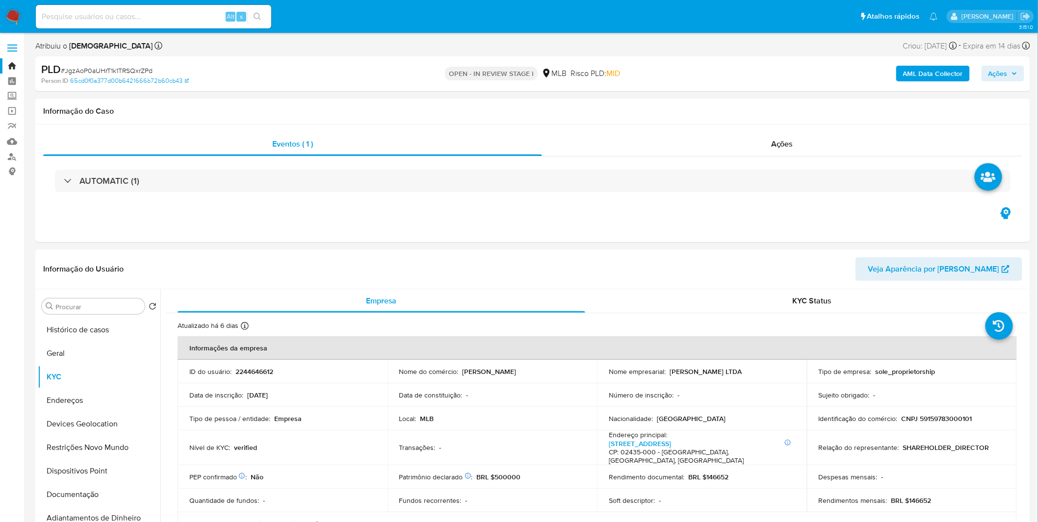
click at [938, 77] on b "AML Data Collector" at bounding box center [933, 74] width 60 height 16
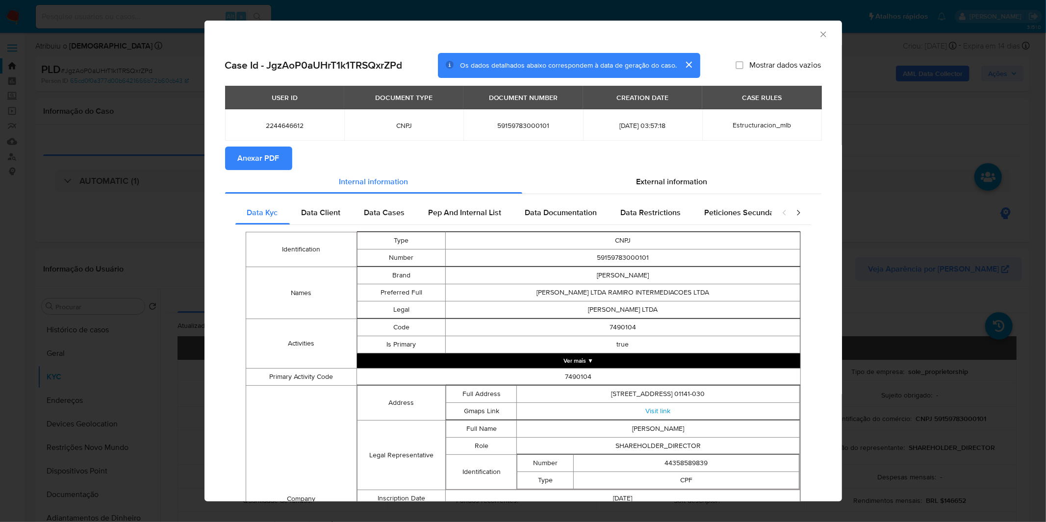
click at [275, 165] on span "Anexar PDF" at bounding box center [259, 159] width 42 height 22
click at [816, 39] on div "AML Data Collector" at bounding box center [524, 33] width 638 height 25
click at [819, 35] on icon "Fechar a janela" at bounding box center [824, 34] width 10 height 10
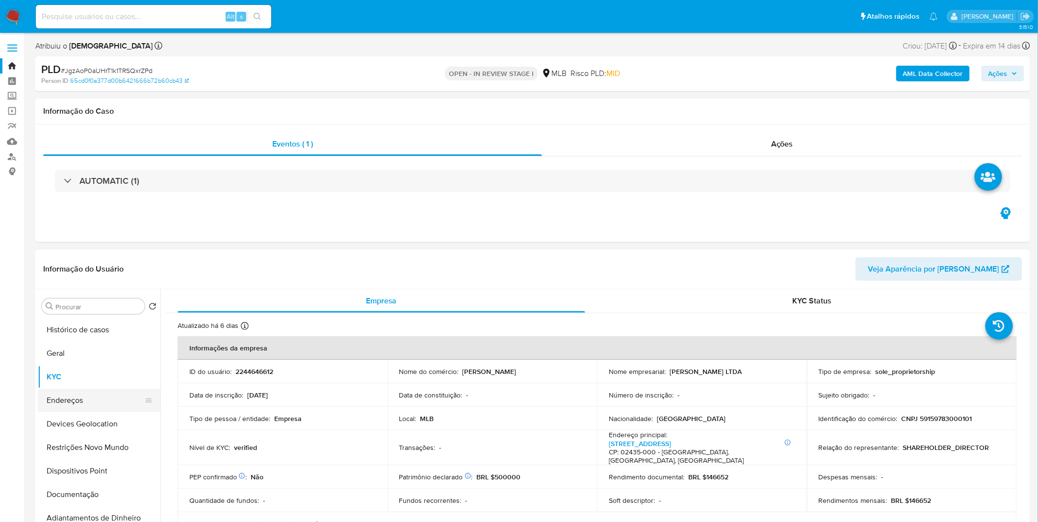
click at [76, 403] on button "Endereços" at bounding box center [95, 401] width 115 height 24
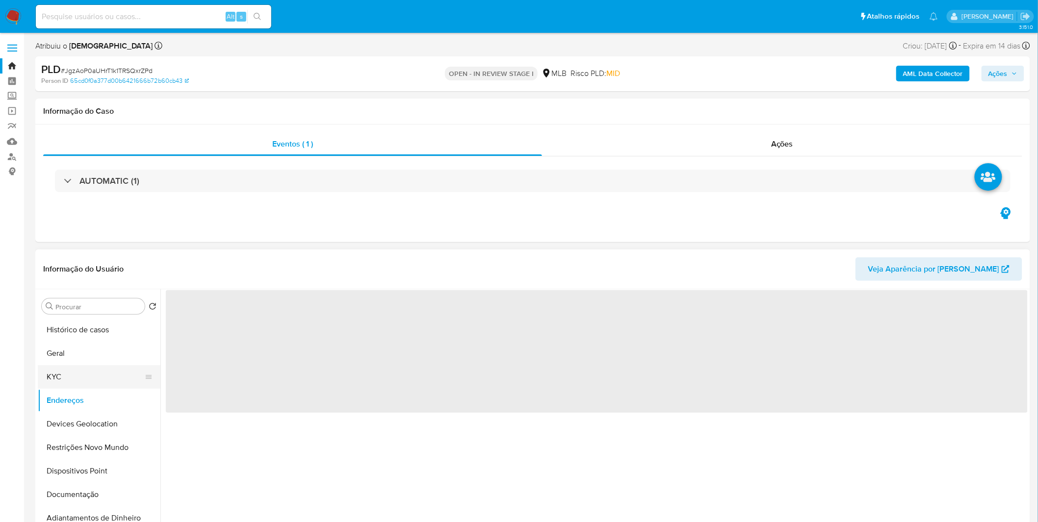
click at [77, 380] on button "KYC" at bounding box center [95, 377] width 115 height 24
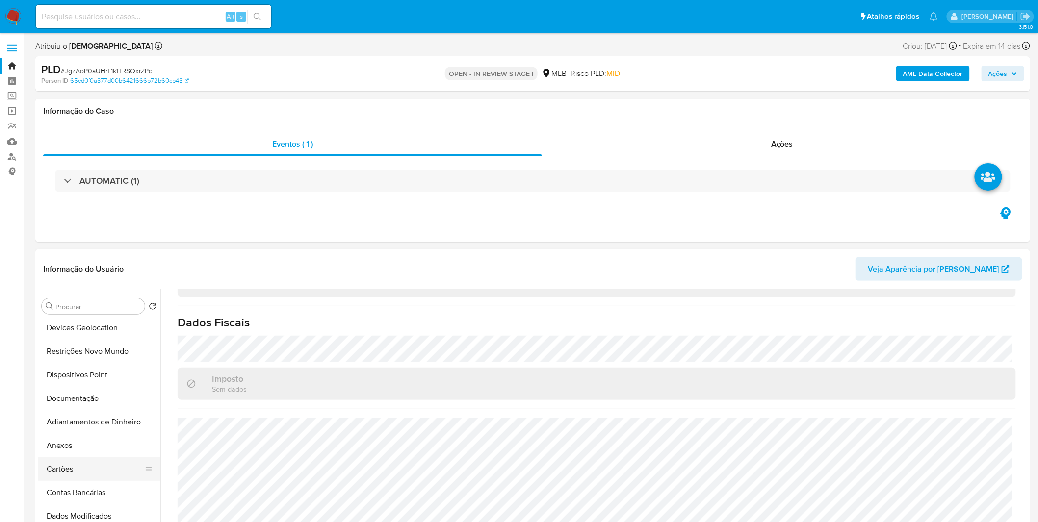
scroll to position [109, 0]
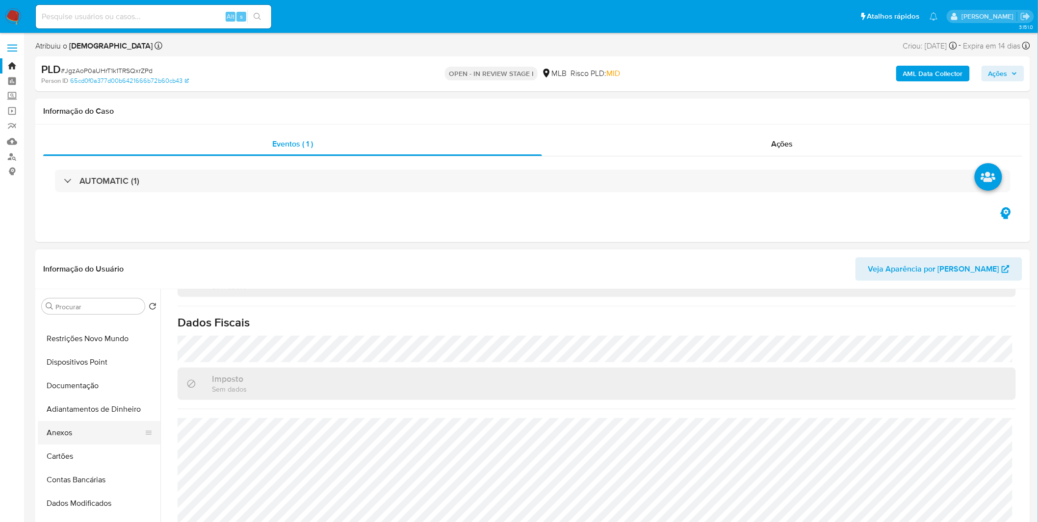
click at [68, 437] on button "Anexos" at bounding box center [95, 433] width 115 height 24
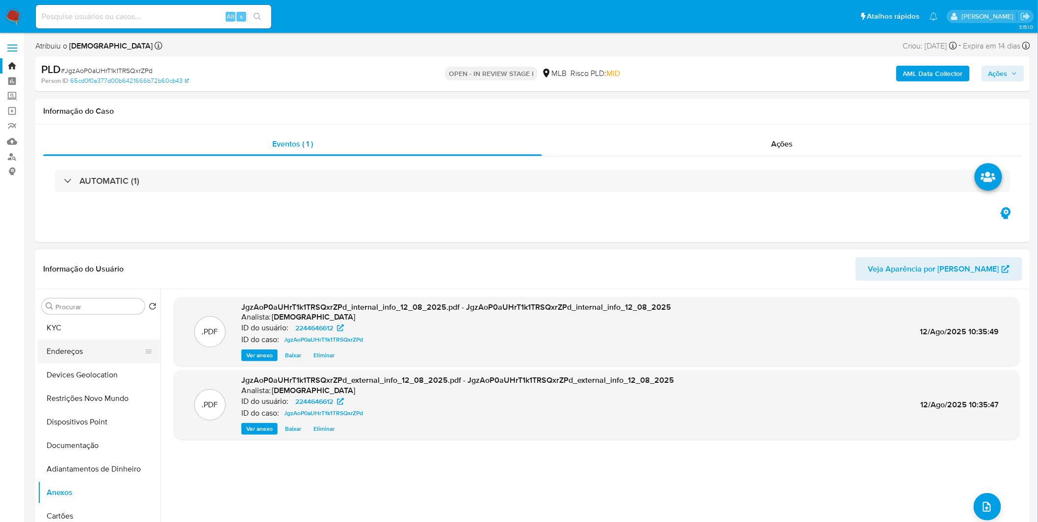
scroll to position [0, 0]
click at [93, 327] on button "Histórico de casos" at bounding box center [95, 330] width 115 height 24
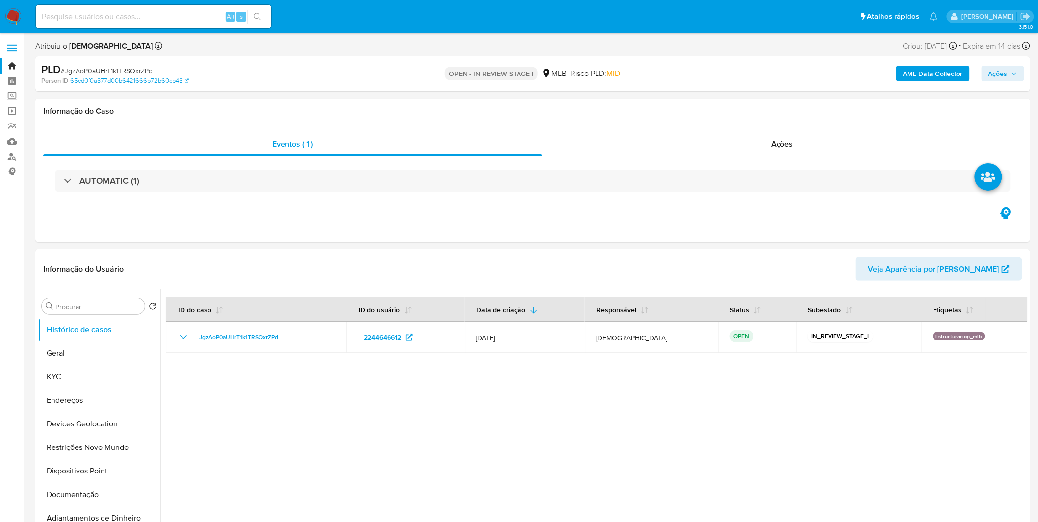
click at [19, 17] on img at bounding box center [13, 16] width 17 height 17
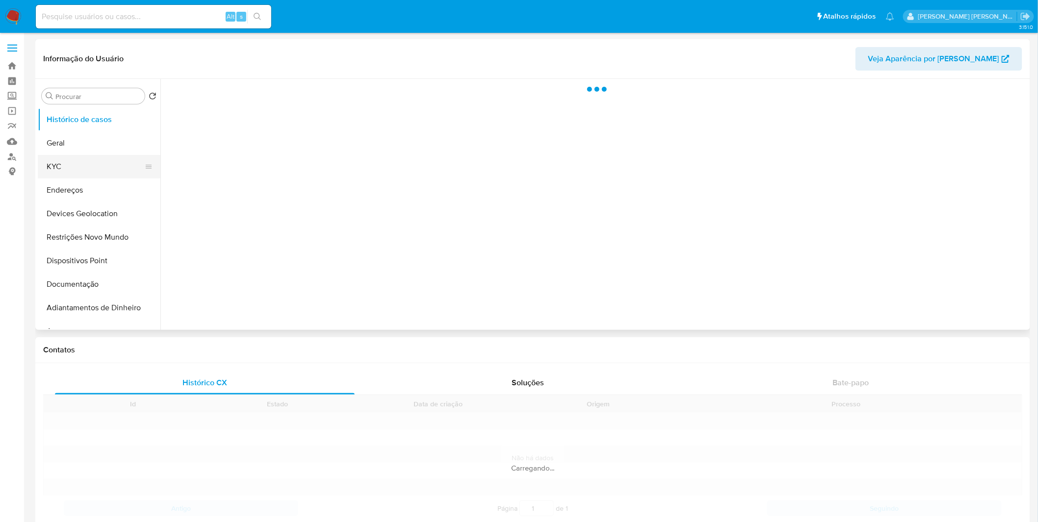
click at [86, 168] on button "KYC" at bounding box center [95, 167] width 115 height 24
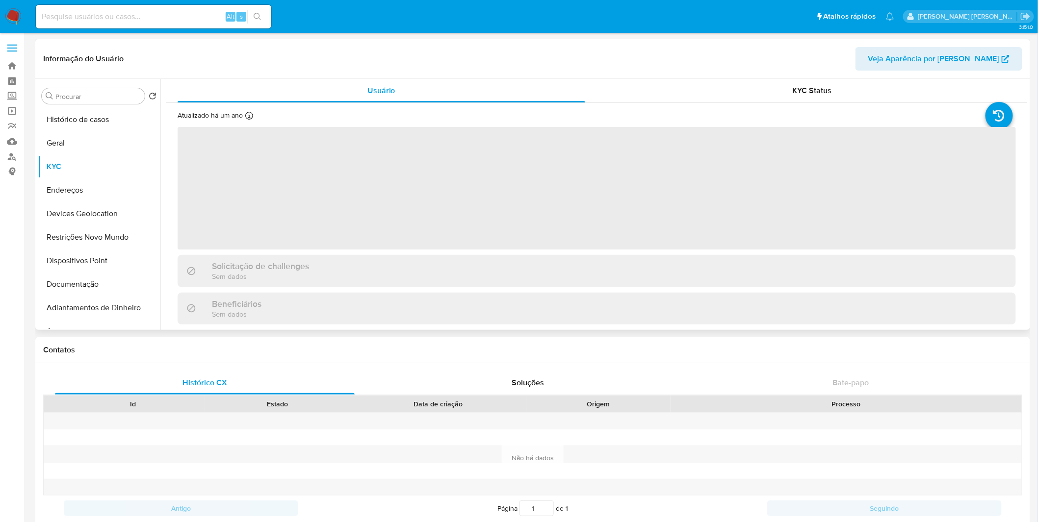
select select "10"
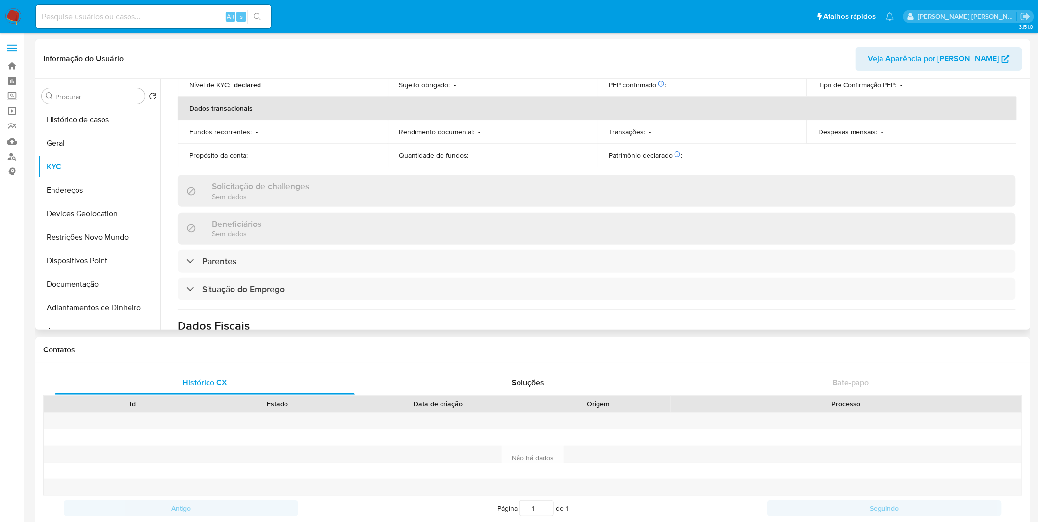
scroll to position [418, 0]
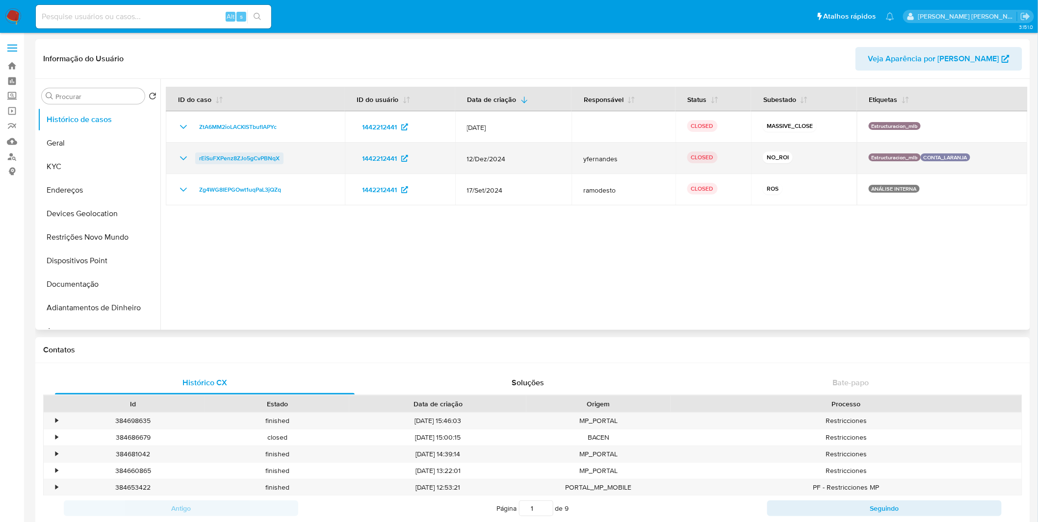
select select "10"
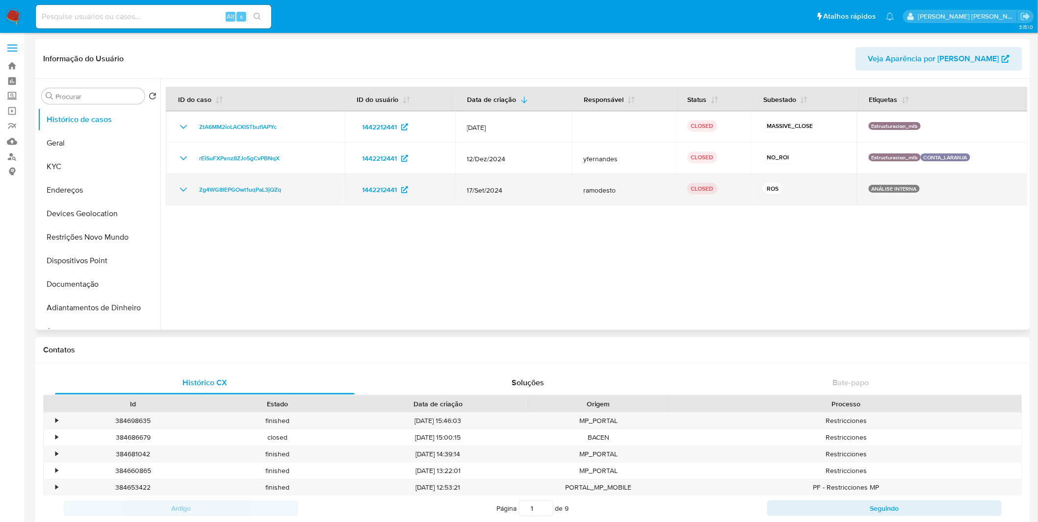
click at [188, 187] on icon "Mostrar/Ocultar" at bounding box center [184, 190] width 12 height 12
click at [184, 190] on icon "Mostrar/Ocultar" at bounding box center [183, 190] width 7 height 4
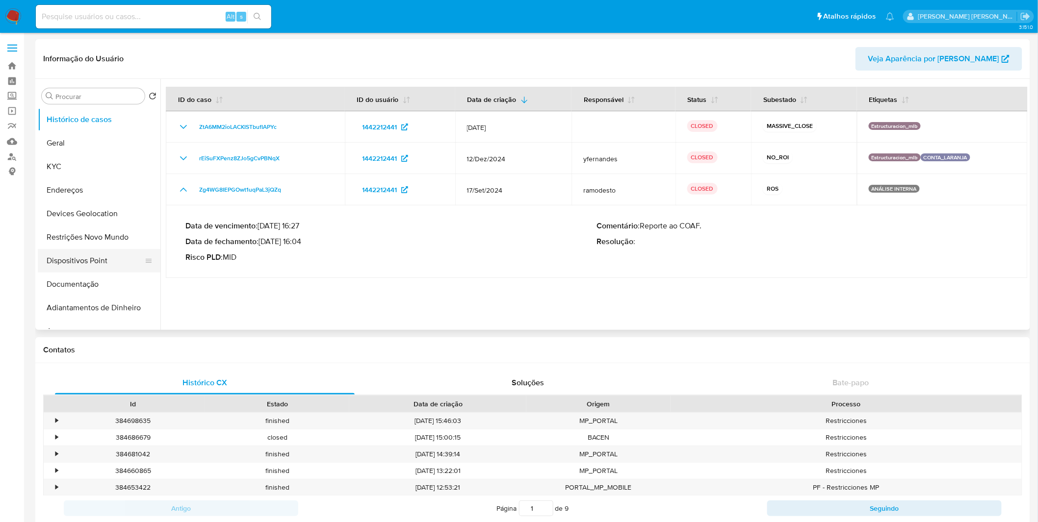
scroll to position [54, 0]
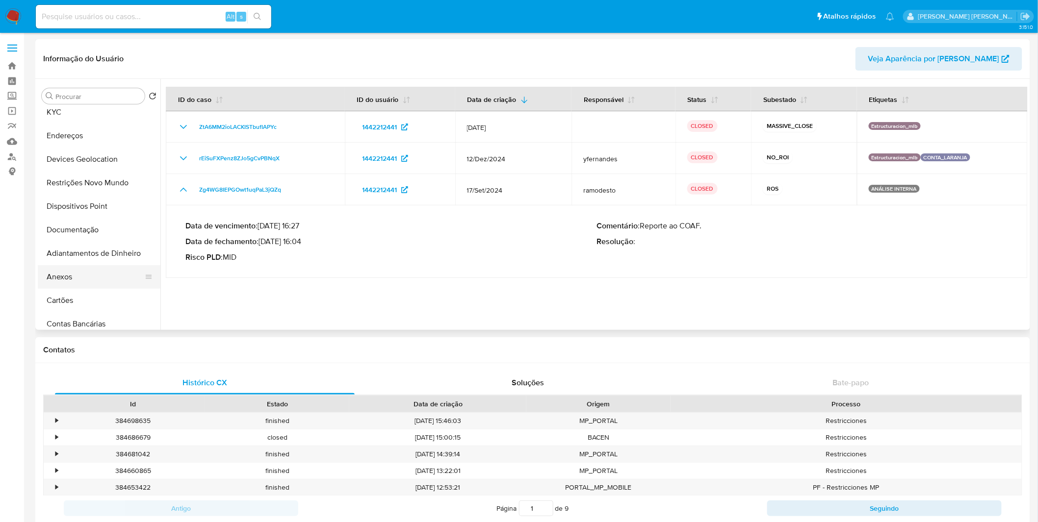
click at [106, 277] on button "Anexos" at bounding box center [95, 277] width 115 height 24
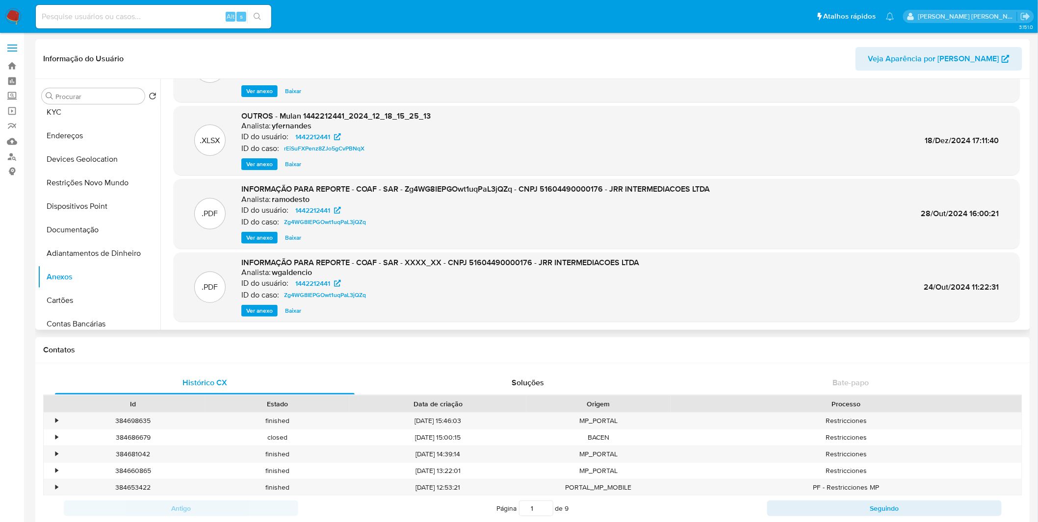
click at [261, 237] on span "Ver anexo" at bounding box center [259, 238] width 26 height 10
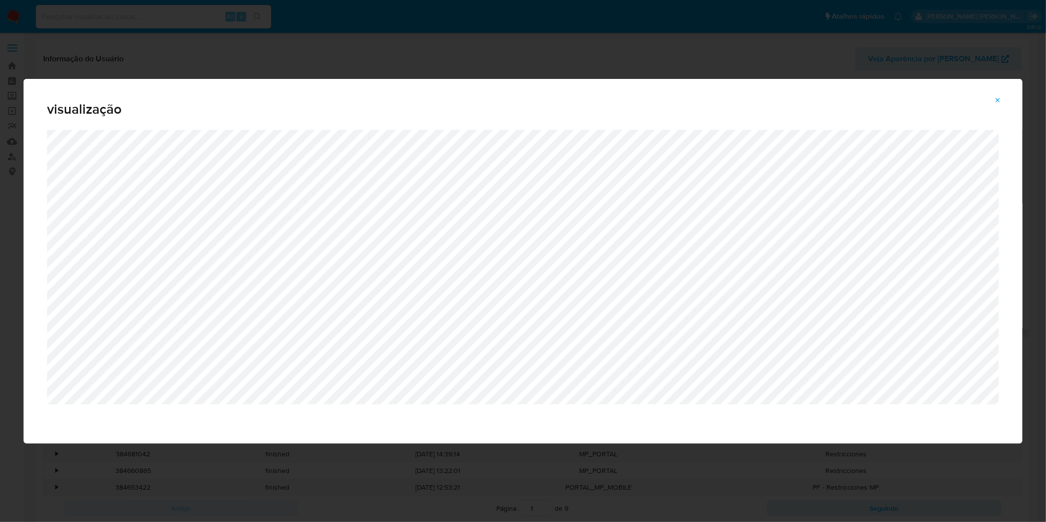
click at [998, 107] on span "Attachment preview" at bounding box center [998, 101] width 8 height 14
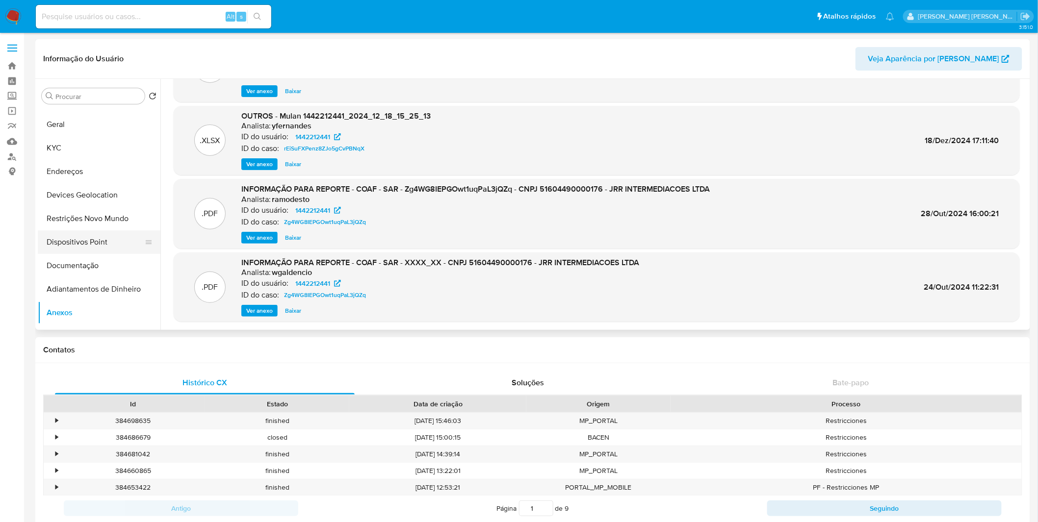
scroll to position [0, 0]
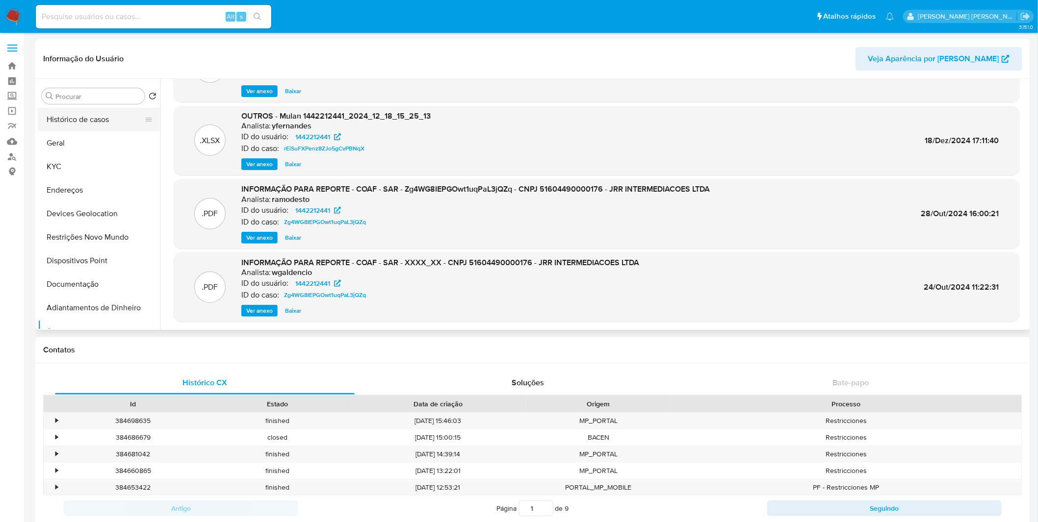
click at [114, 128] on button "Histórico de casos" at bounding box center [95, 120] width 115 height 24
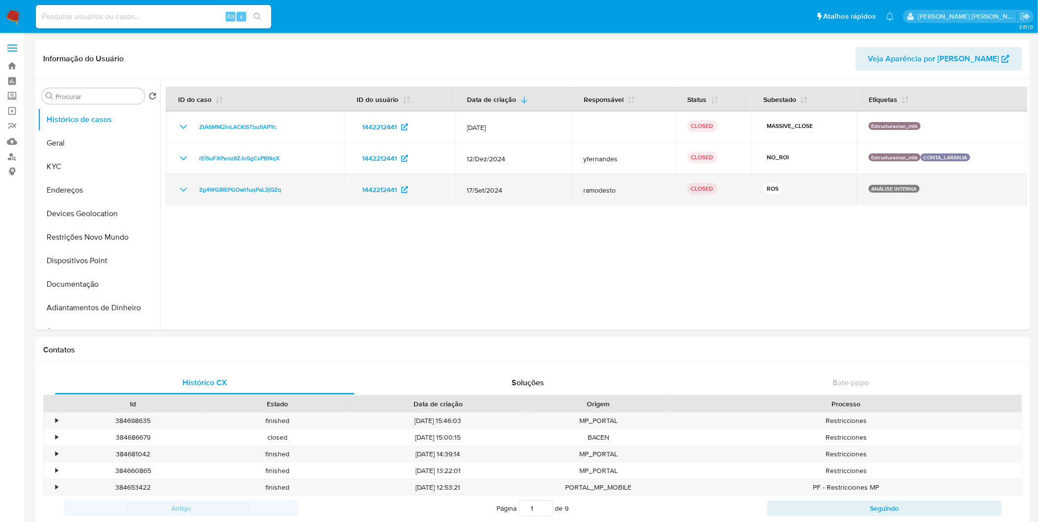
click at [178, 185] on icon "Mostrar/Ocultar" at bounding box center [184, 190] width 12 height 12
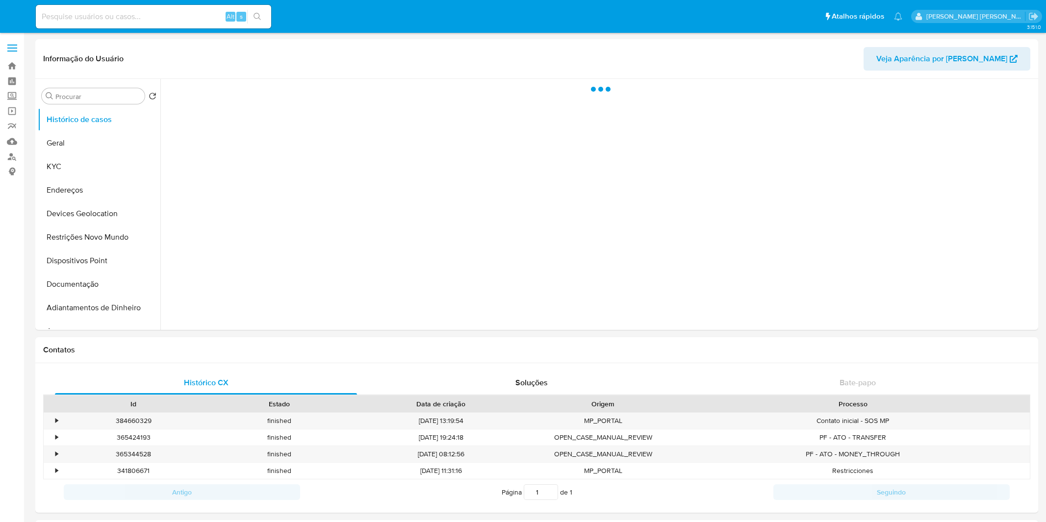
select select "10"
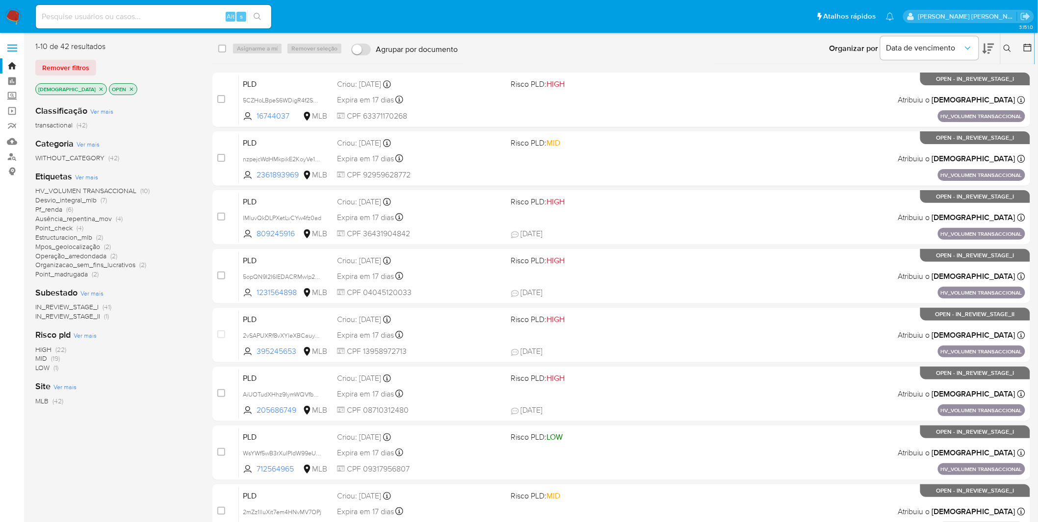
click at [71, 90] on p "[DEMOGRAPHIC_DATA]" at bounding box center [71, 89] width 71 height 11
click at [98, 89] on icon "close-filter" at bounding box center [101, 89] width 6 height 6
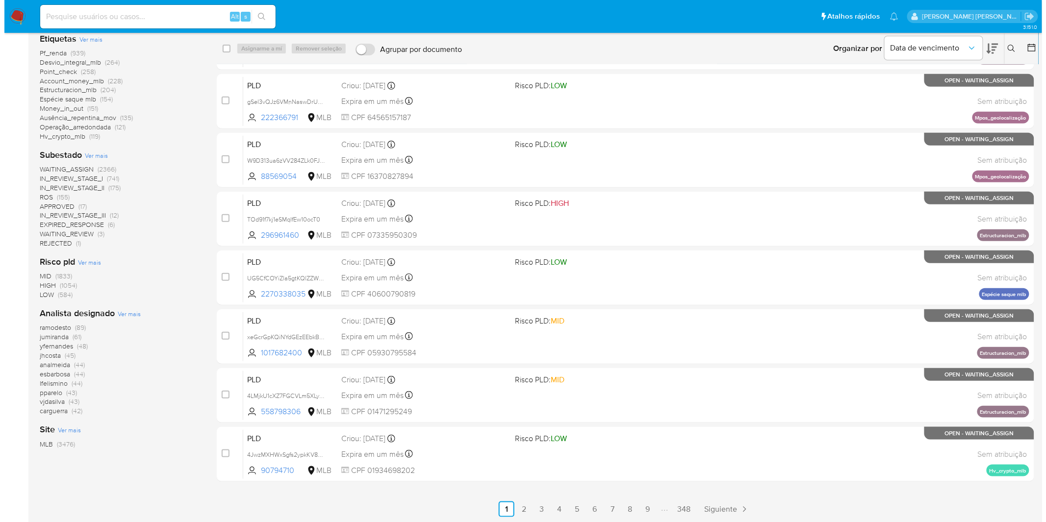
scroll to position [176, 0]
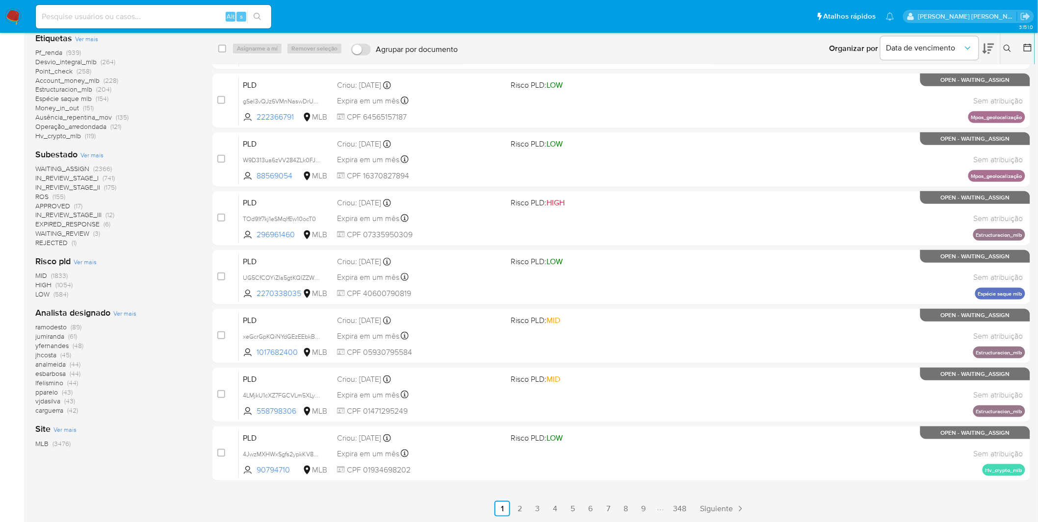
click at [131, 314] on span "Ver mais" at bounding box center [124, 313] width 23 height 9
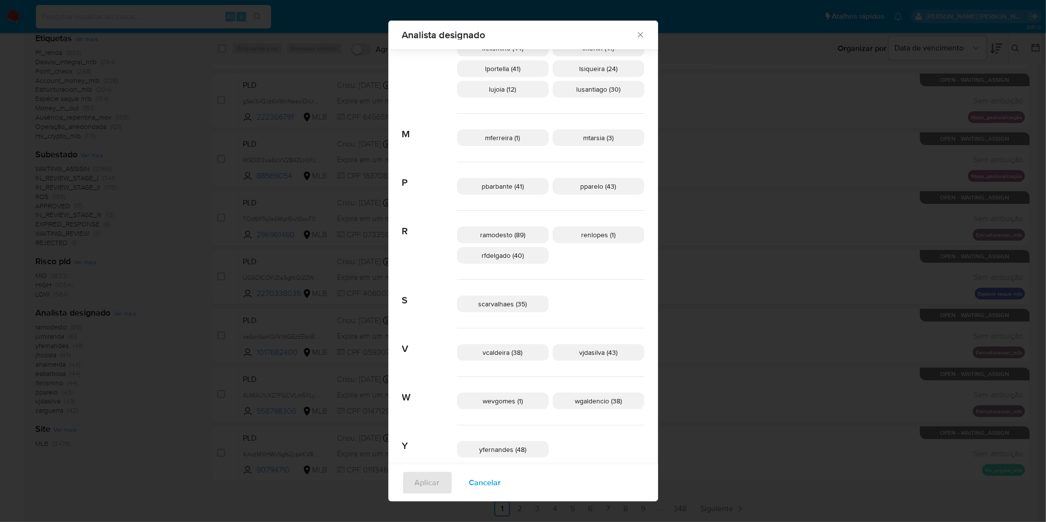
scroll to position [412, 0]
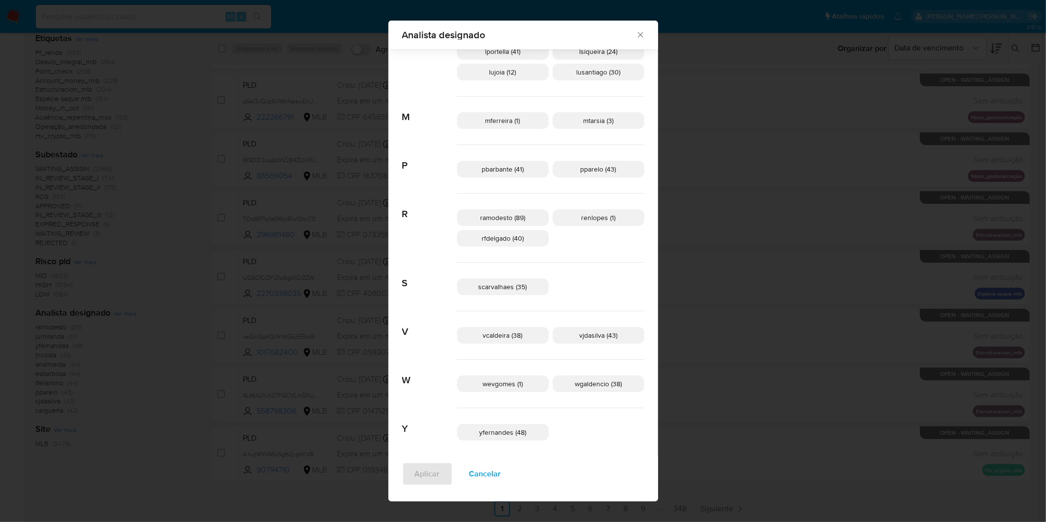
click at [501, 473] on span "Cancelar" at bounding box center [485, 474] width 32 height 22
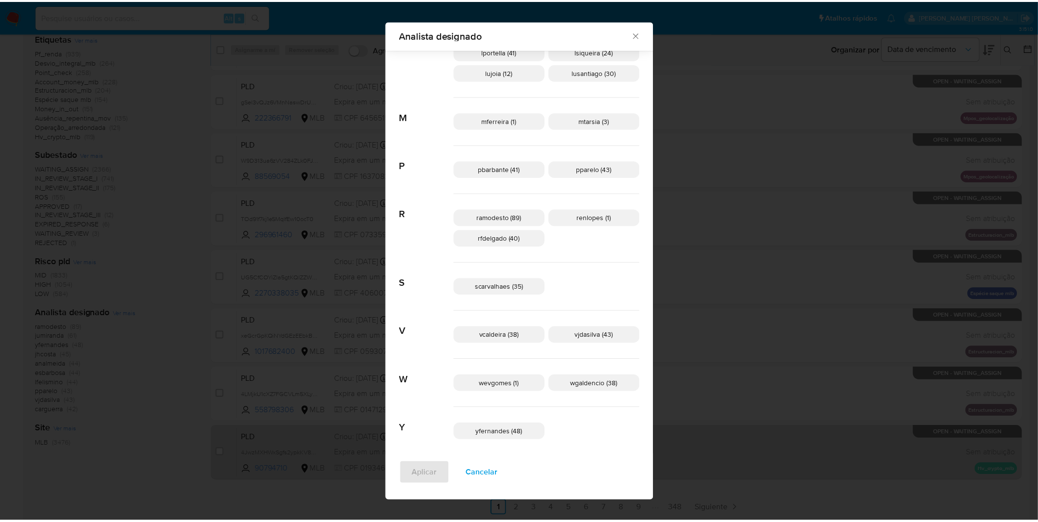
scroll to position [0, 0]
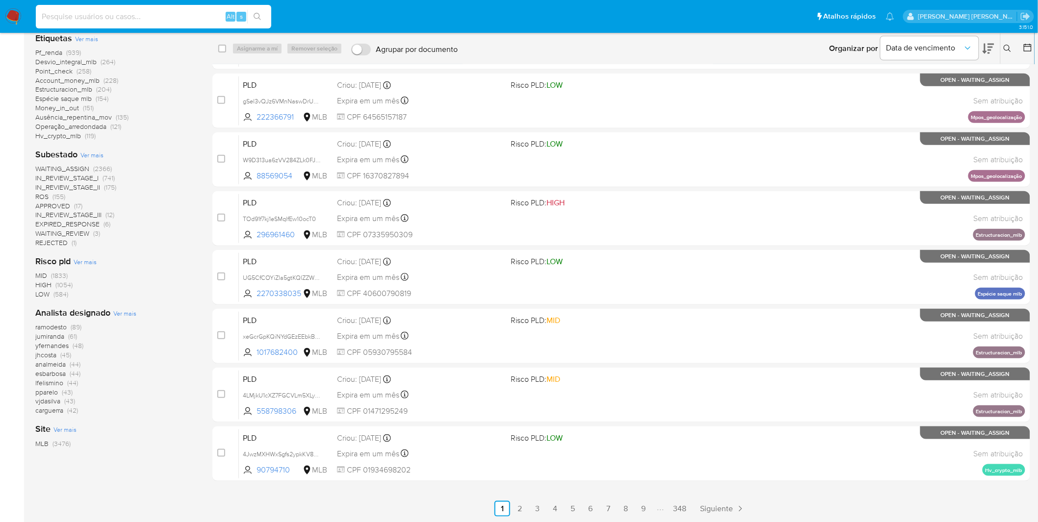
click at [186, 18] on input at bounding box center [153, 16] width 235 height 13
paste input "wDrDwd94VyIIyLiyppwsLIZE"
type input "wDrDwd94VyIIyLiyppwsLIZE"
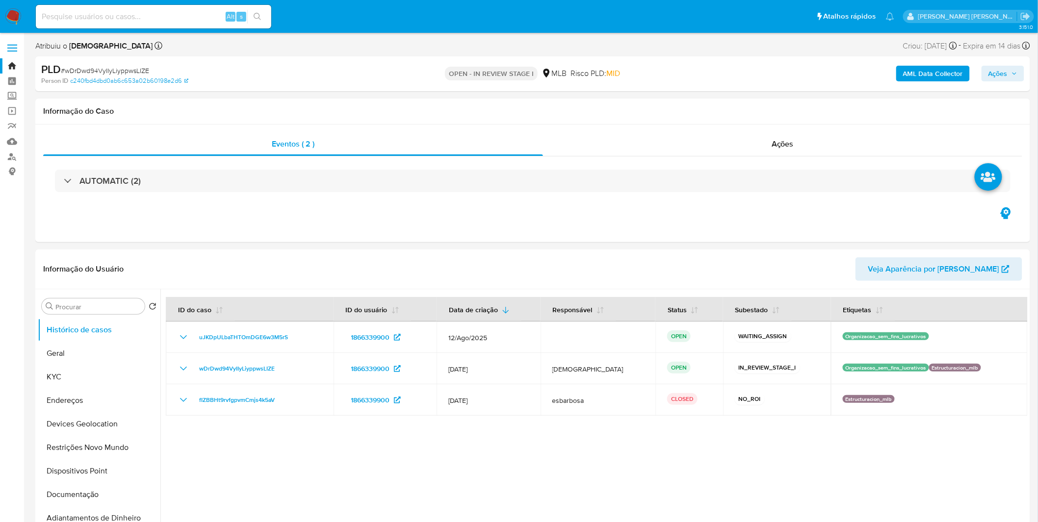
select select "10"
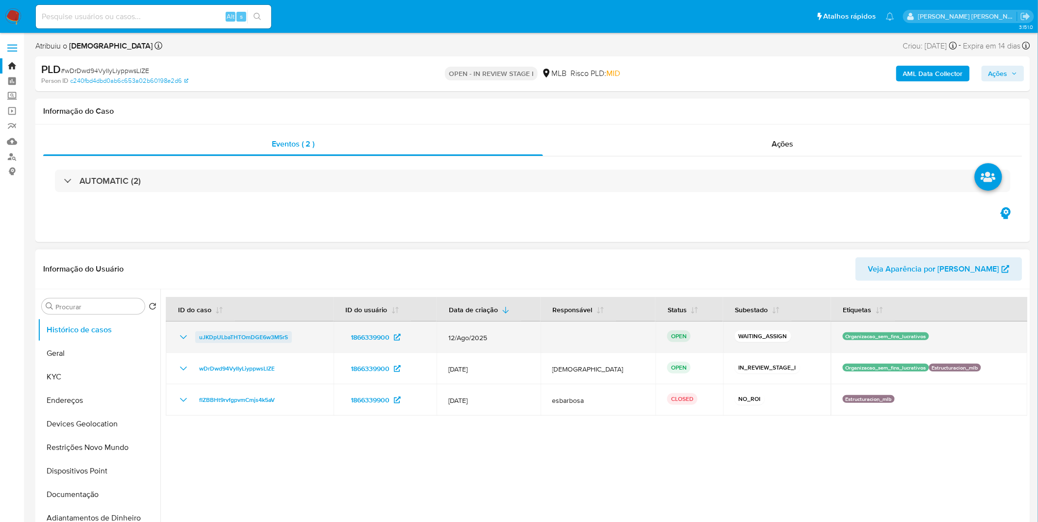
drag, startPoint x: 300, startPoint y: 339, endPoint x: 195, endPoint y: 334, distance: 105.1
click at [195, 334] on div "uJKDpULbaTHTOmDGE6w3M5rS" at bounding box center [250, 338] width 144 height 12
click at [301, 342] on div "uJKDpULbaTHTOmDGE6w3M5rS" at bounding box center [250, 338] width 144 height 12
drag, startPoint x: 302, startPoint y: 335, endPoint x: 199, endPoint y: 336, distance: 103.5
click at [199, 336] on div "uJKDpULbaTHTOmDGE6w3M5rS" at bounding box center [250, 338] width 144 height 12
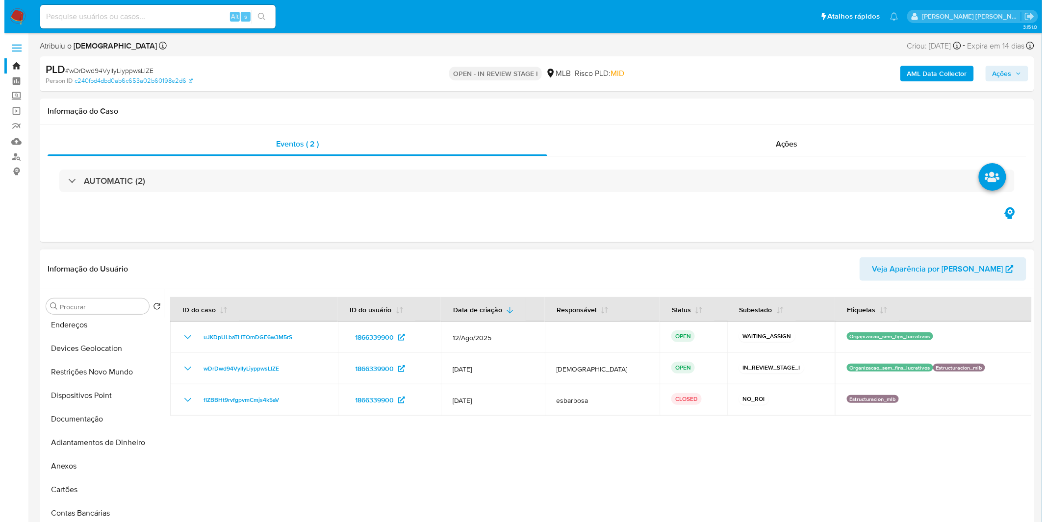
scroll to position [163, 0]
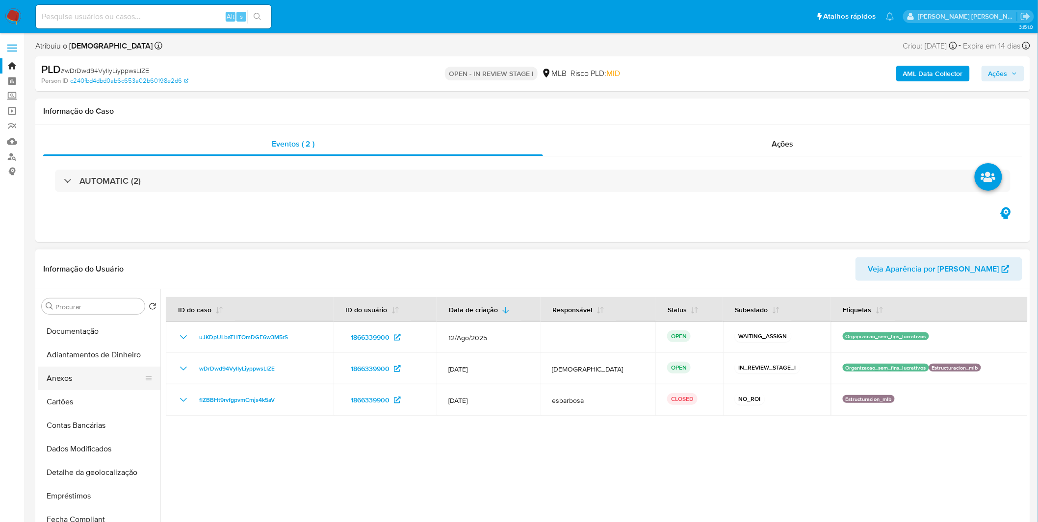
click at [90, 381] on button "Anexos" at bounding box center [95, 379] width 115 height 24
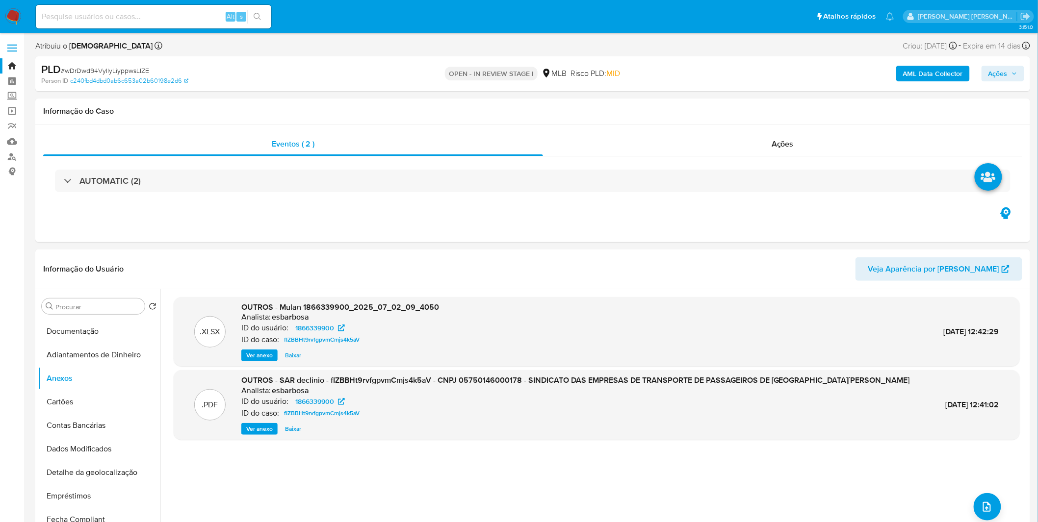
click at [951, 69] on b "AML Data Collector" at bounding box center [933, 74] width 60 height 16
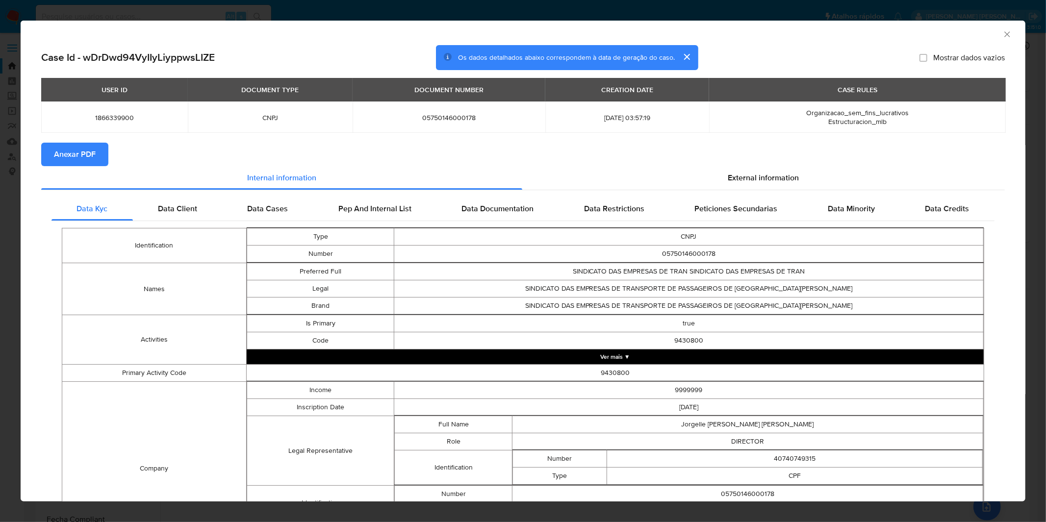
click at [87, 158] on span "Anexar PDF" at bounding box center [75, 155] width 42 height 22
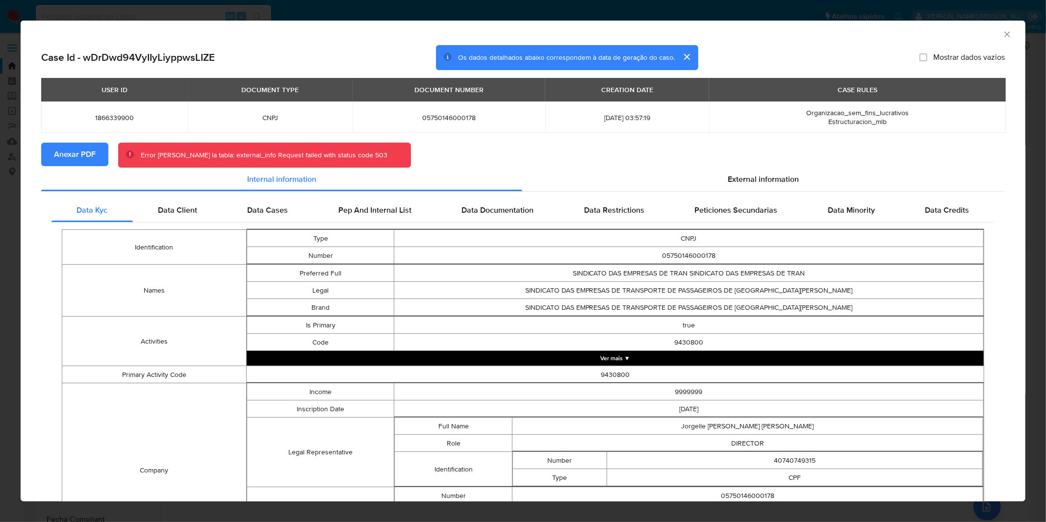
click at [1002, 33] on icon "Fechar a janela" at bounding box center [1007, 34] width 10 height 10
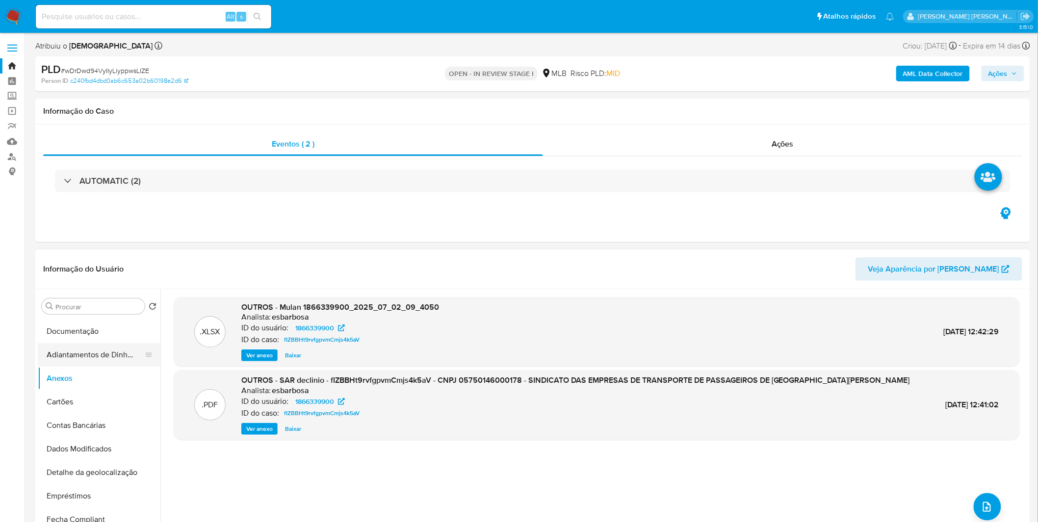
click at [100, 361] on button "Adiantamentos de Dinheiro" at bounding box center [95, 355] width 115 height 24
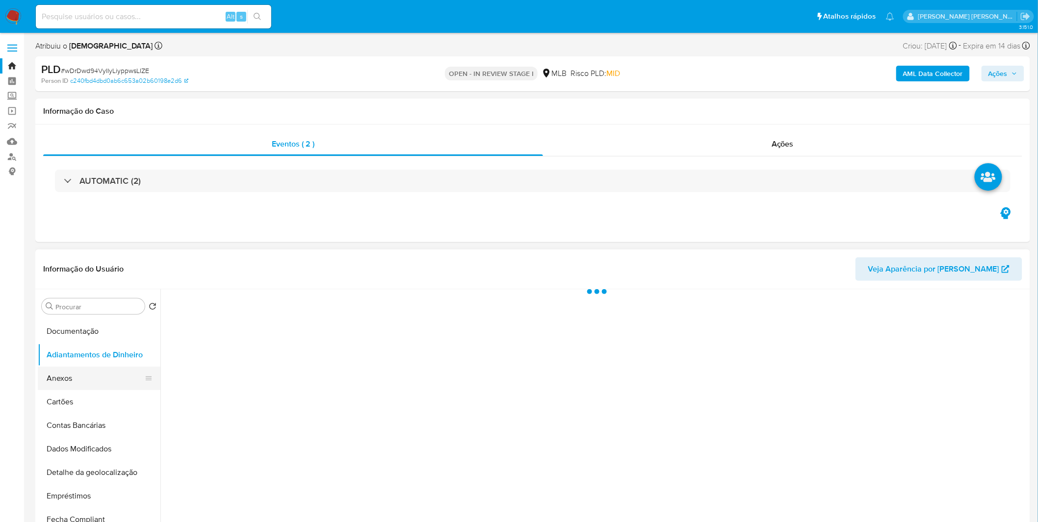
click at [97, 374] on button "Anexos" at bounding box center [95, 379] width 115 height 24
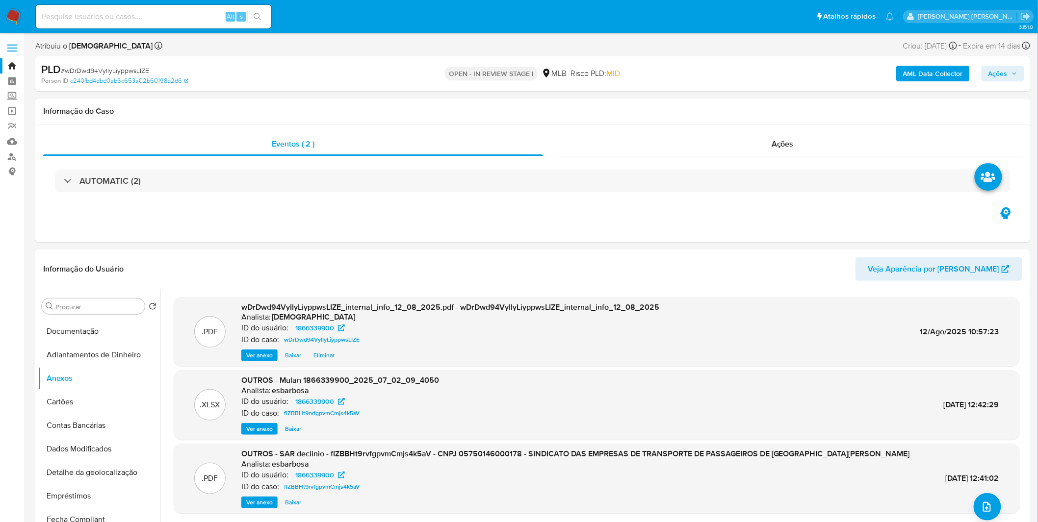
click at [938, 74] on b "AML Data Collector" at bounding box center [933, 74] width 60 height 16
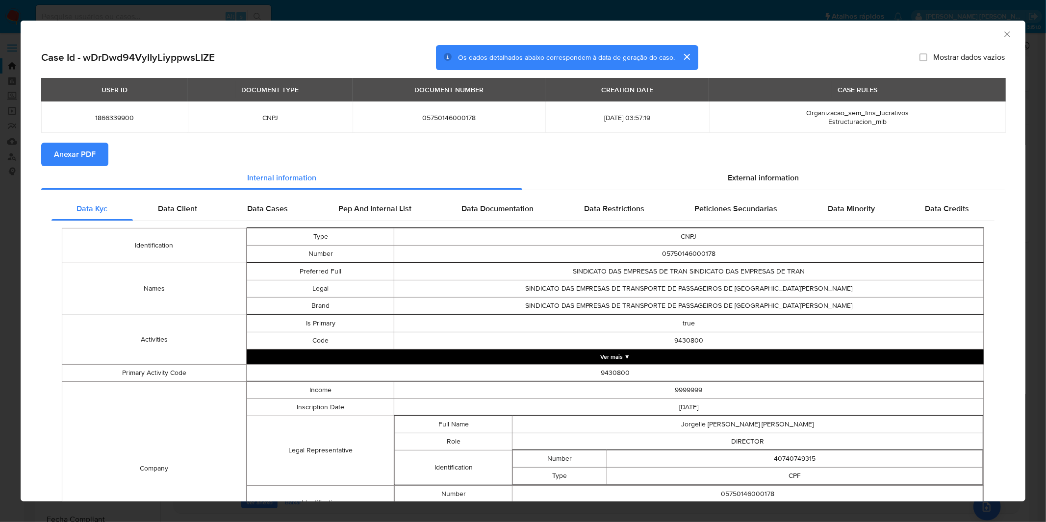
click at [83, 159] on span "Anexar PDF" at bounding box center [75, 155] width 42 height 22
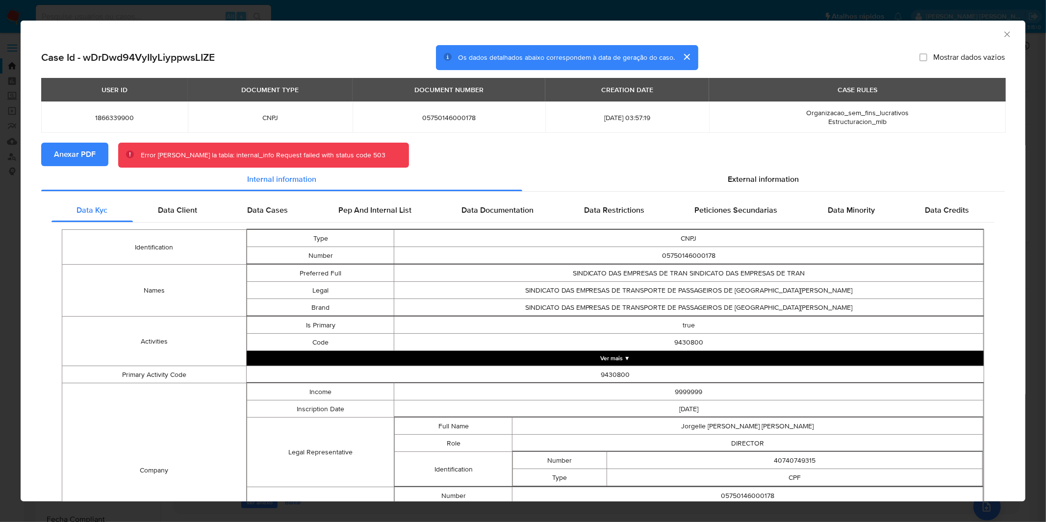
click at [253, 152] on div "Error al crear la tabla: internal_info Request failed with status code 503" at bounding box center [263, 156] width 245 height 10
copy section "Error al crear la tabla: internal_info Request failed with status code 503 Inte…"
click at [1002, 33] on icon "Fechar a janela" at bounding box center [1007, 34] width 10 height 10
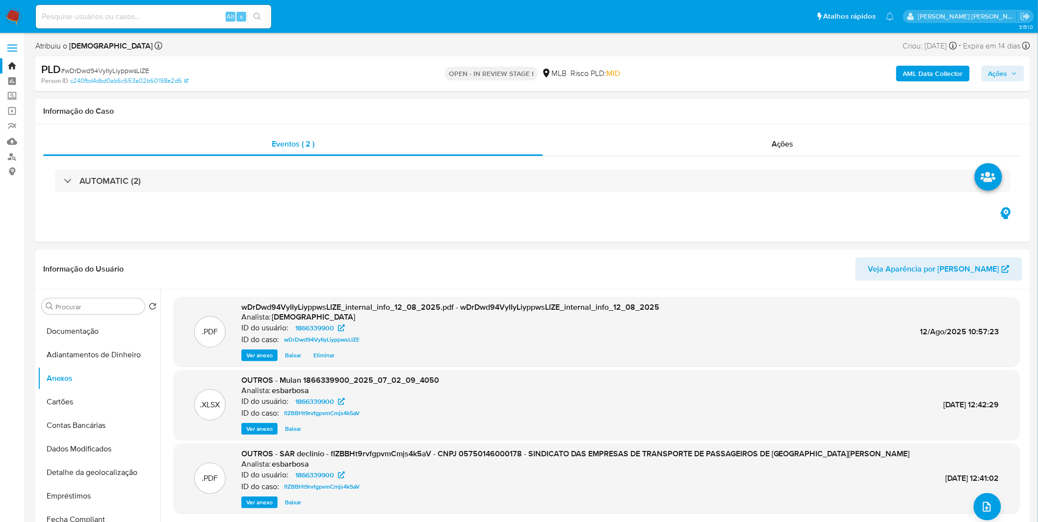
click at [993, 70] on span "Ações" at bounding box center [997, 74] width 19 height 16
click at [984, 229] on span "Enviar" at bounding box center [986, 231] width 19 height 14
click at [93, 360] on button "Adiantamentos de Dinheiro" at bounding box center [95, 355] width 115 height 24
click at [92, 375] on button "Anexos" at bounding box center [95, 379] width 115 height 24
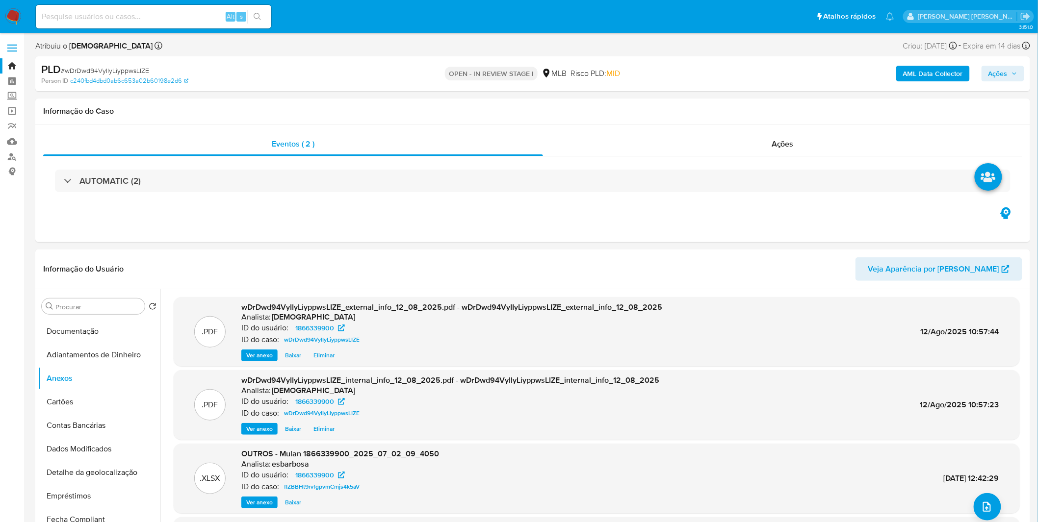
click at [990, 72] on span "Ações" at bounding box center [997, 74] width 19 height 16
click at [733, 113] on div "Resolução do caso Alt r" at bounding box center [730, 105] width 90 height 26
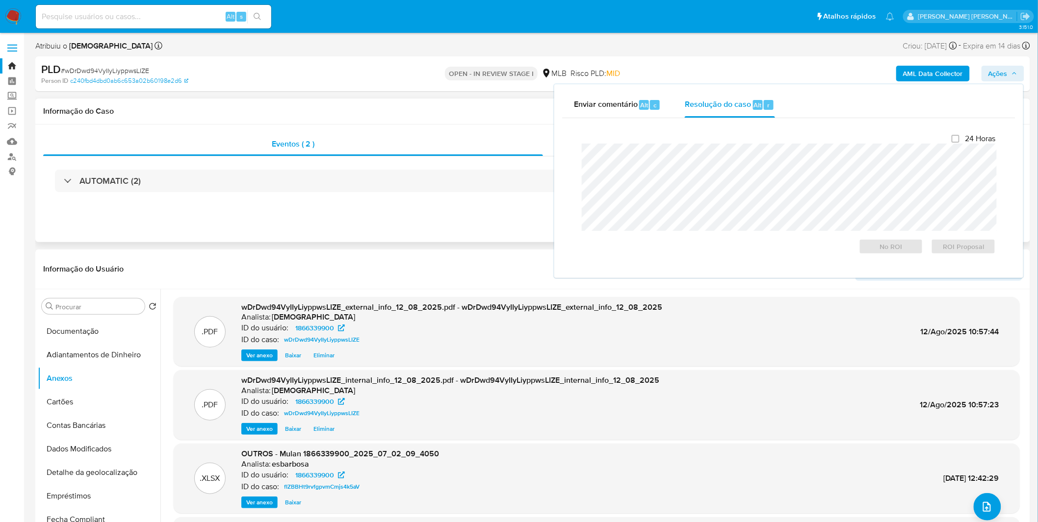
click at [464, 233] on div "Eventos ( 2 ) Ações AUTOMATIC (2)" at bounding box center [532, 184] width 995 height 118
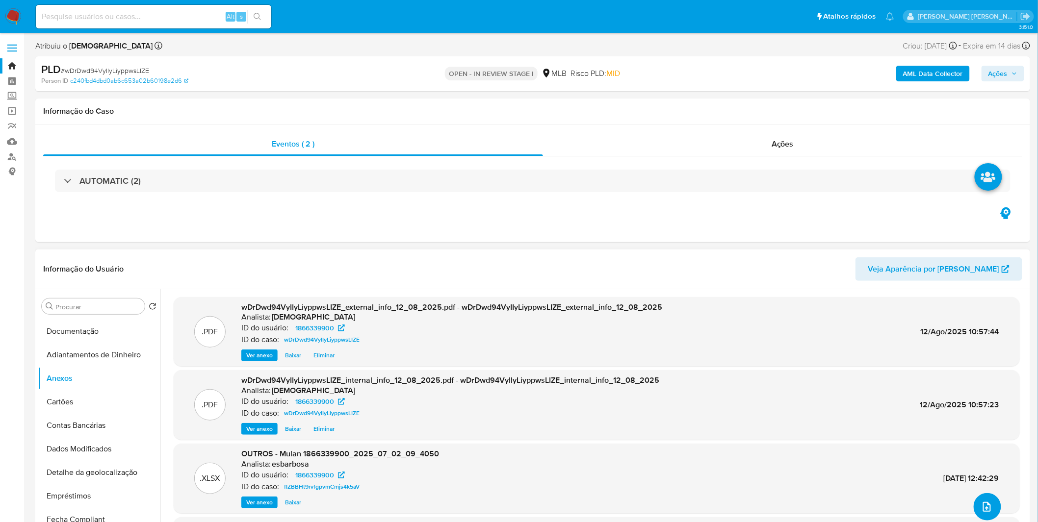
click at [981, 507] on icon "upload-file" at bounding box center [987, 507] width 12 height 12
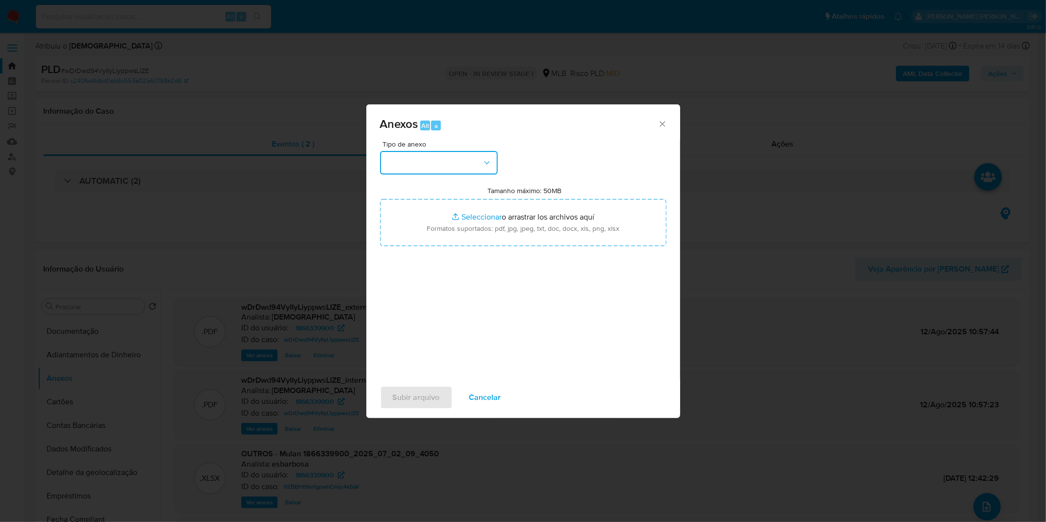
click at [418, 166] on button "button" at bounding box center [439, 163] width 118 height 24
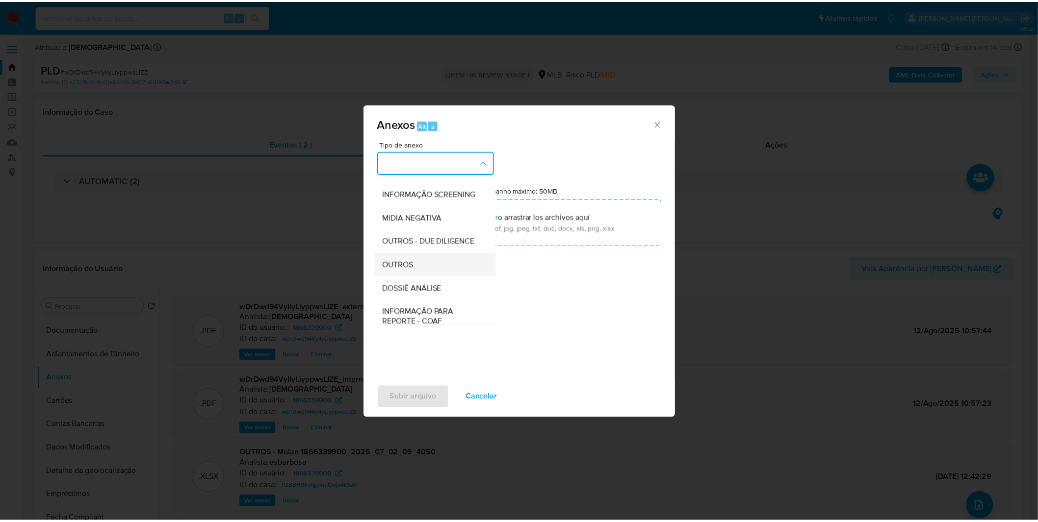
scroll to position [109, 0]
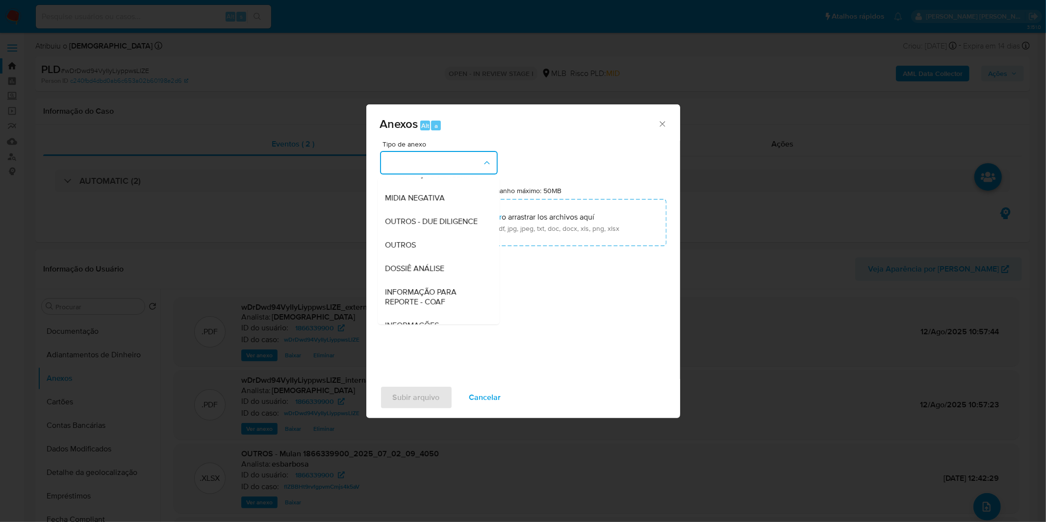
click at [434, 257] on div "OUTROS" at bounding box center [436, 245] width 100 height 24
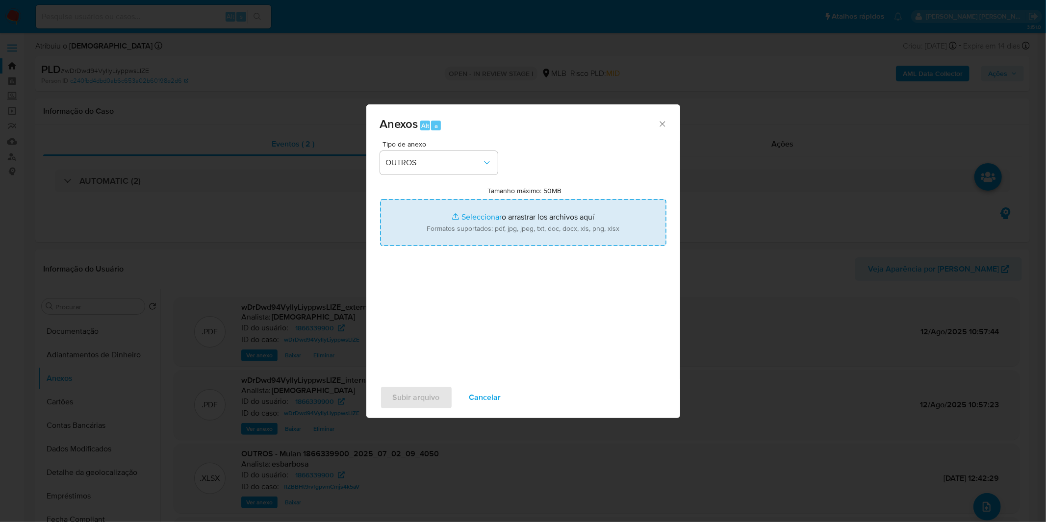
click at [439, 232] on input "Tamanho máximo: 50MB Seleccionar archivos" at bounding box center [523, 222] width 286 height 47
type input "C:\fakepath\DECLINIO SAR - CNPJ 05750146000178 - SINDICATO DAS EMPRESAS DE TRAN…"
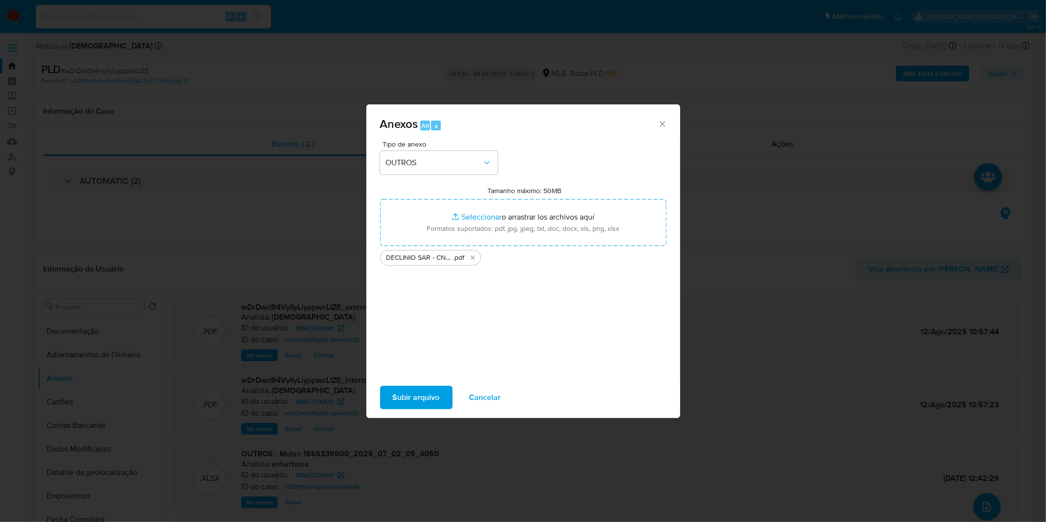
click at [402, 408] on span "Subir arquivo" at bounding box center [416, 398] width 47 height 22
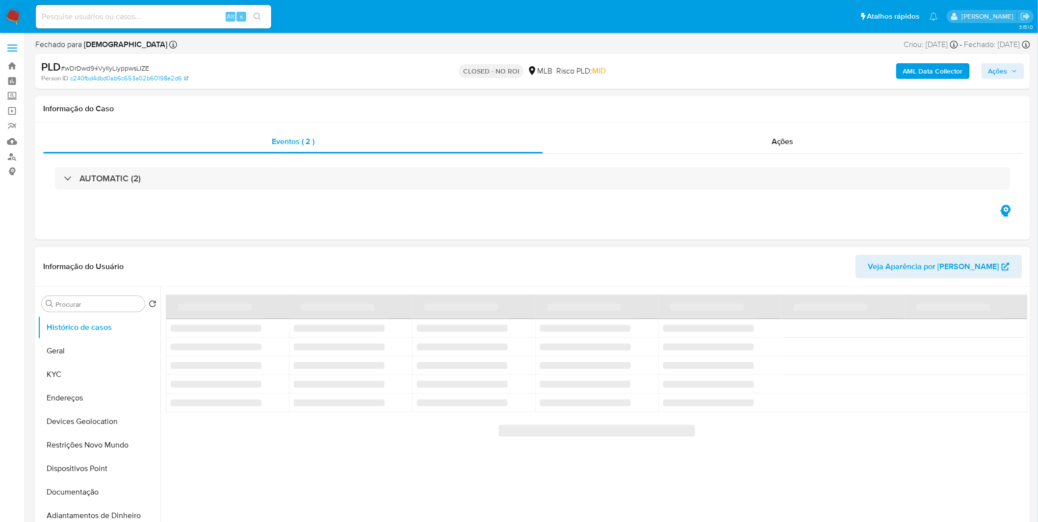
select select "10"
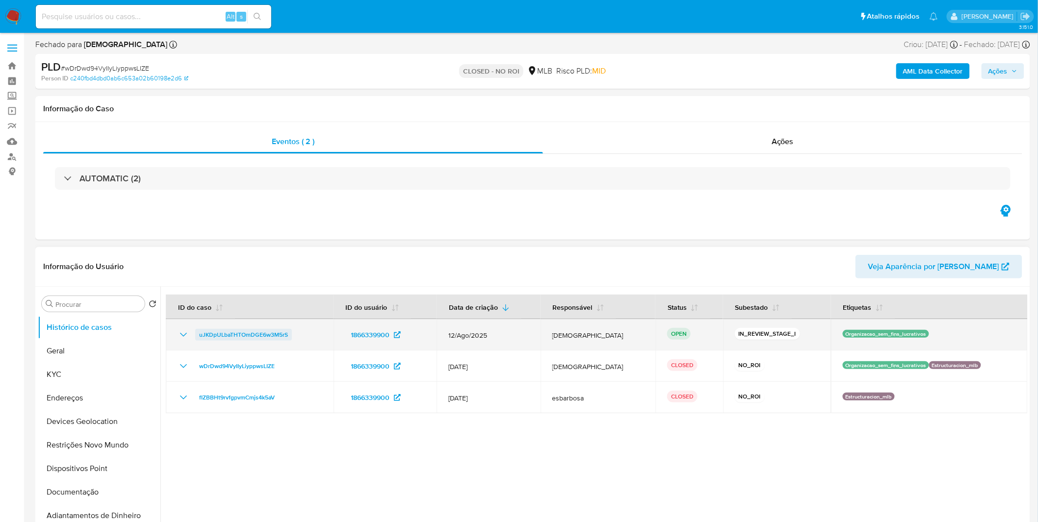
click at [257, 333] on span "uJKDpULbaTHTOmDGE6w3M5rS" at bounding box center [243, 335] width 89 height 12
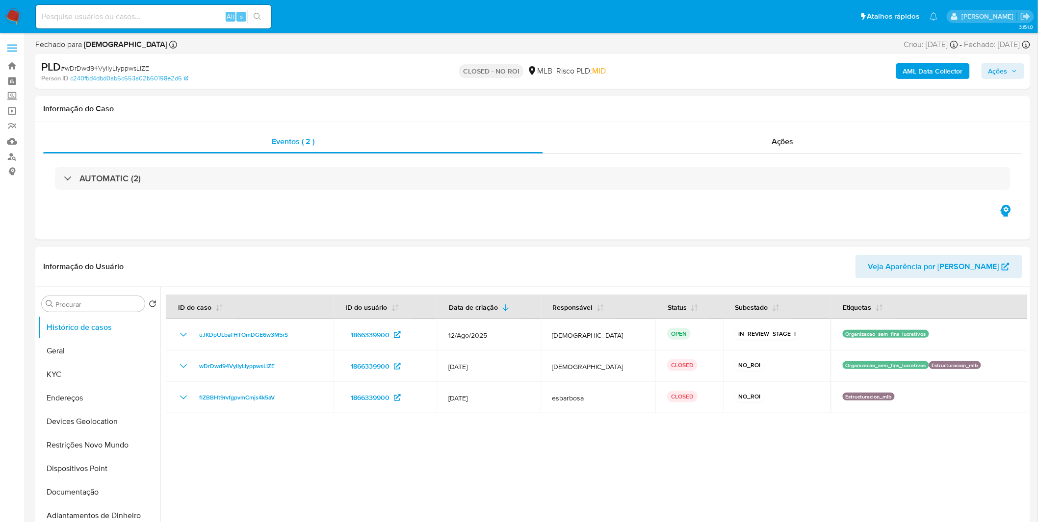
click at [20, 14] on img at bounding box center [13, 16] width 17 height 17
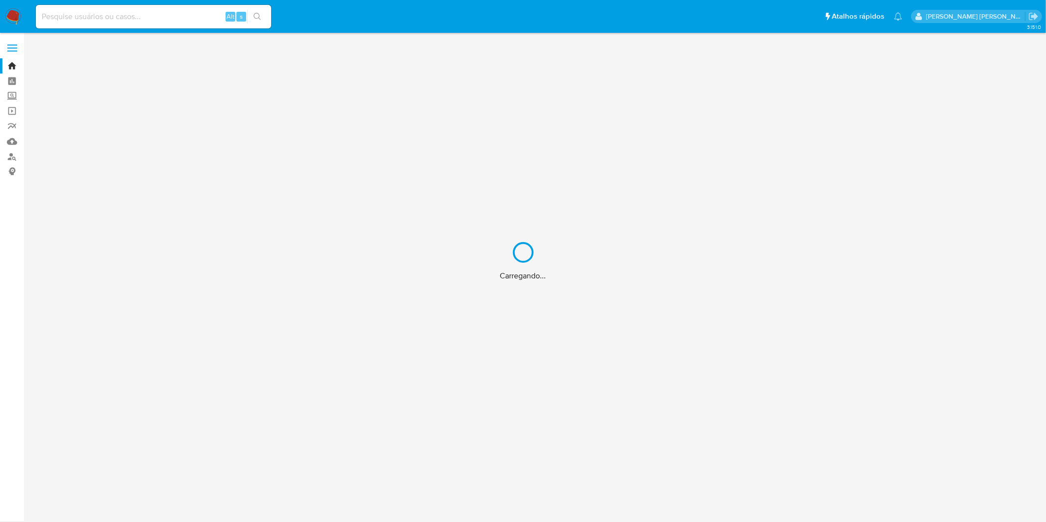
click at [162, 13] on div "Carregando..." at bounding box center [523, 261] width 1046 height 522
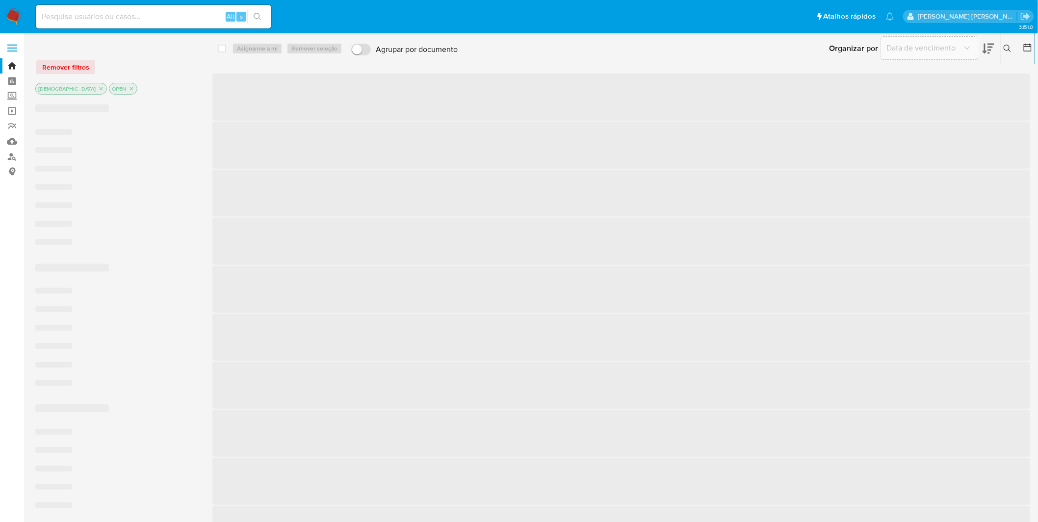
click at [123, 15] on input at bounding box center [153, 16] width 235 height 13
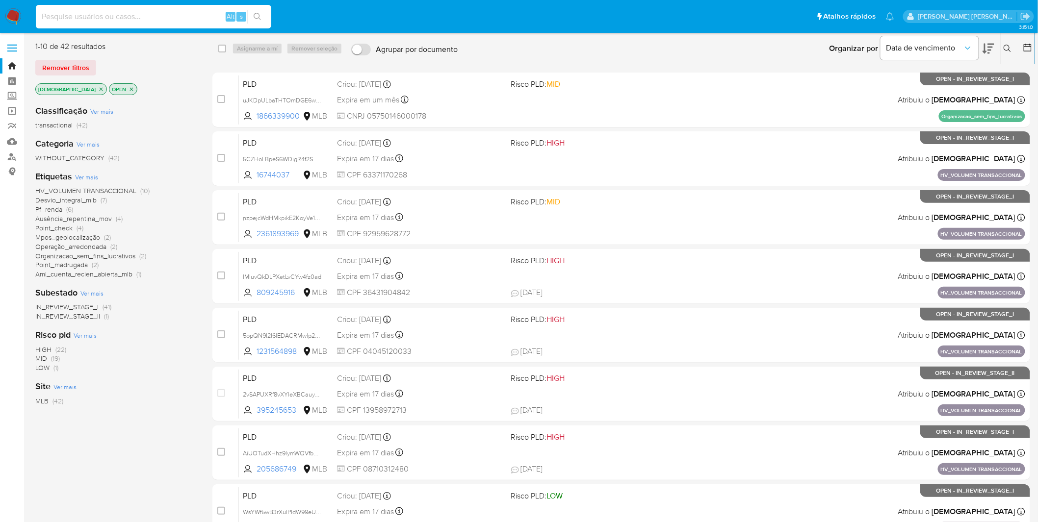
paste input "lvaGfrSxqjF7tJWtWx3ccVnL"
type input "lvaGfrSxqjF7tJWtWx3ccVnL"
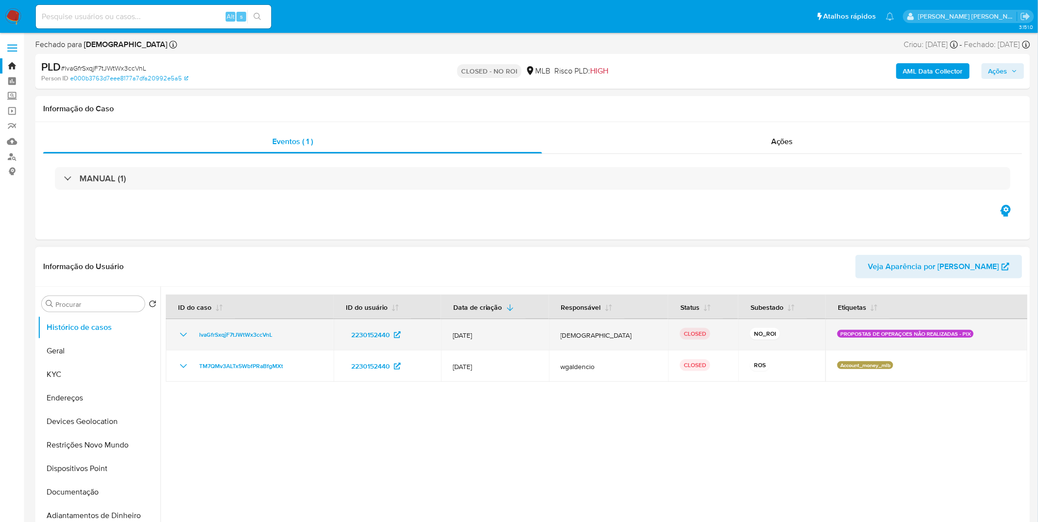
select select "10"
click at [183, 329] on icon "Mostrar/Ocultar" at bounding box center [184, 335] width 12 height 12
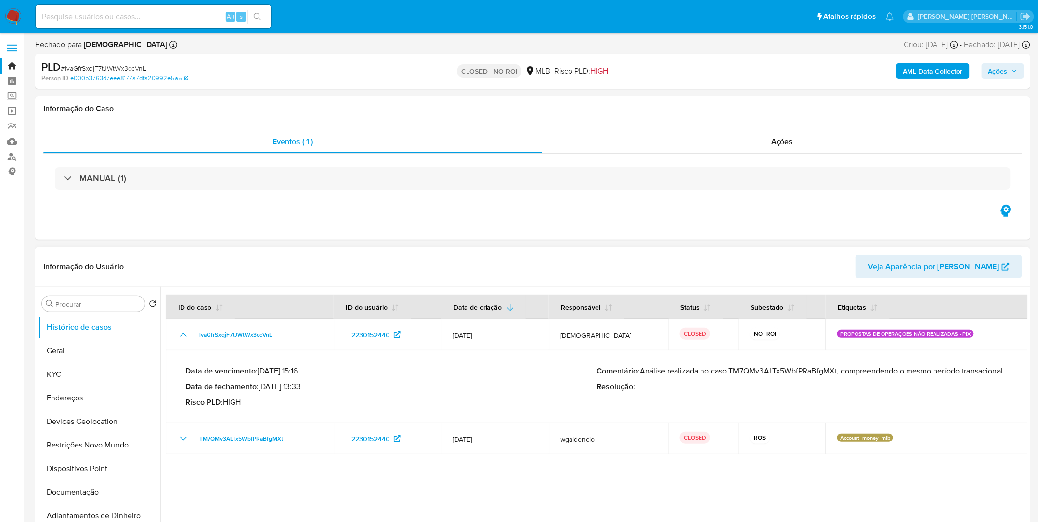
drag, startPoint x: 641, startPoint y: 383, endPoint x: 642, endPoint y: 366, distance: 16.7
click at [642, 366] on p "Comentário : Análise realizada no caso TM7QMv3ALTx5WbfPRaBfgMXt, compreendendo …" at bounding box center [802, 371] width 411 height 10
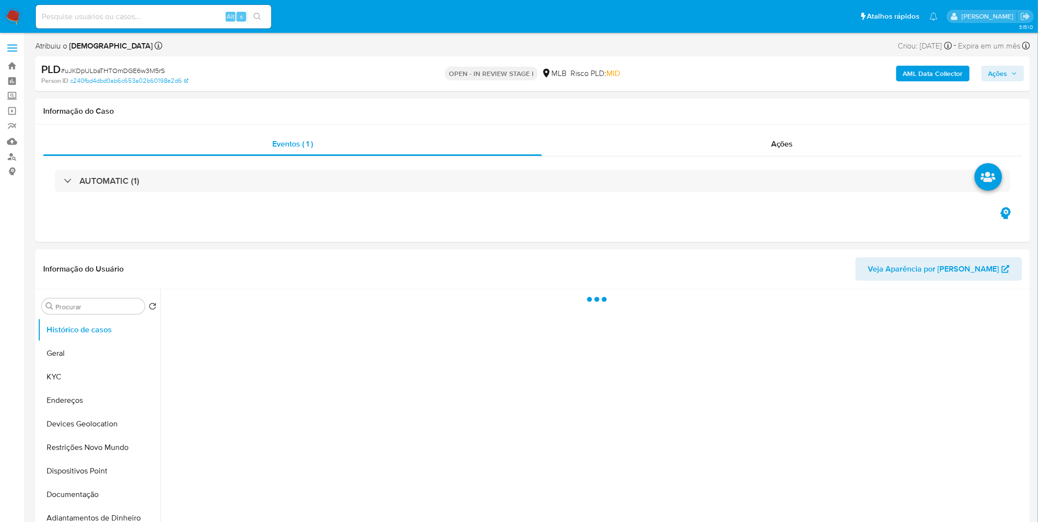
click at [1002, 71] on span "Ações" at bounding box center [997, 74] width 19 height 16
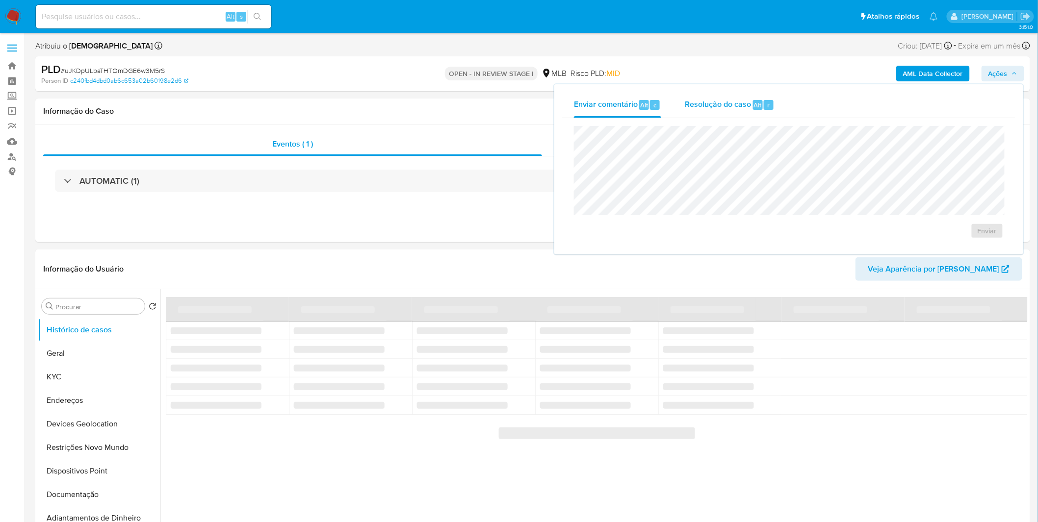
click at [706, 108] on span "Resolução do caso" at bounding box center [718, 104] width 66 height 11
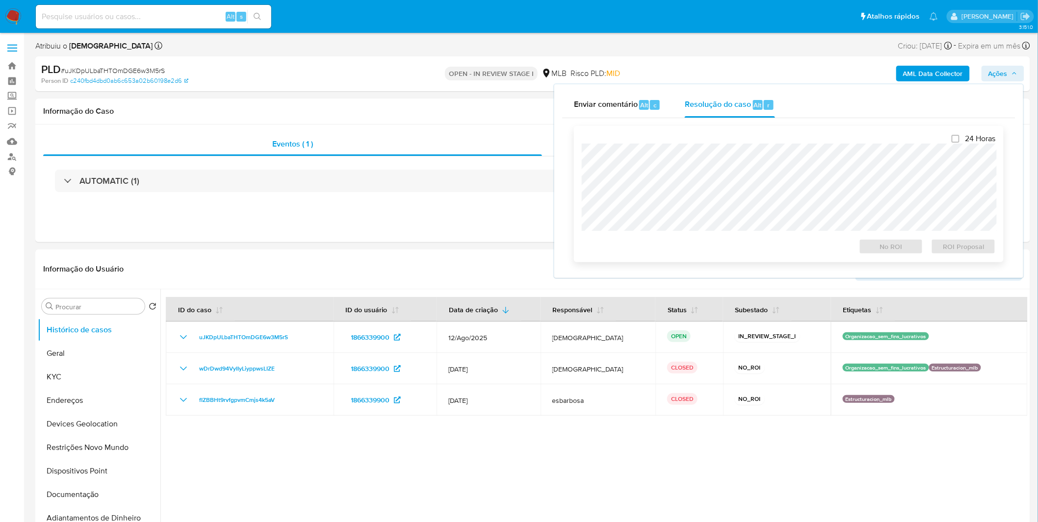
select select "10"
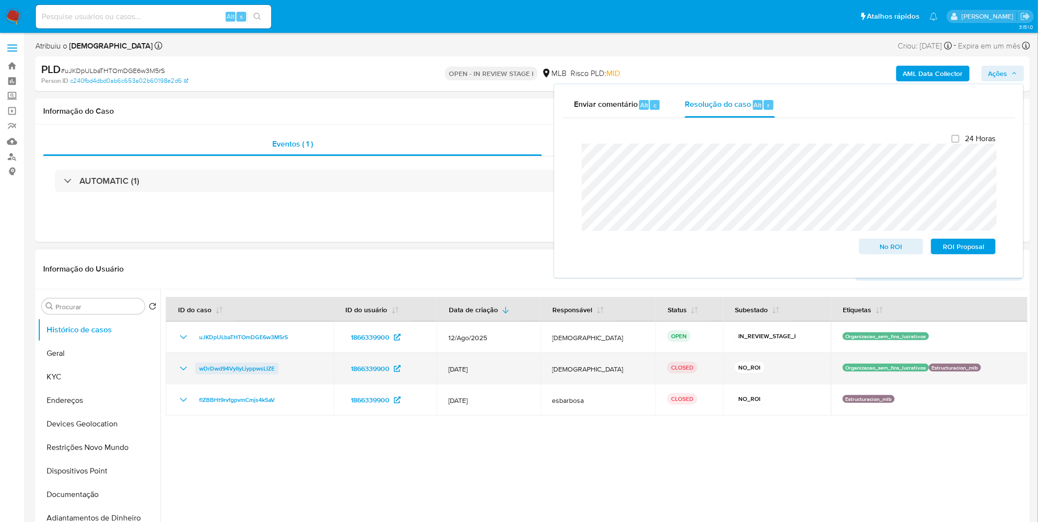
drag, startPoint x: 295, startPoint y: 371, endPoint x: 199, endPoint y: 371, distance: 96.1
click at [199, 371] on div "wDrDwd94VyIIyLiyppwsLIZE" at bounding box center [250, 369] width 144 height 12
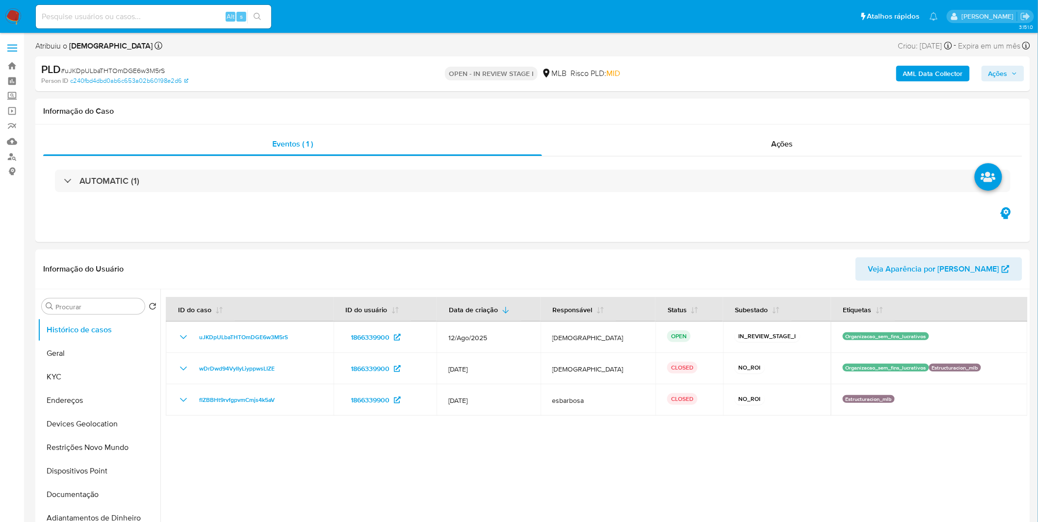
click at [1001, 69] on span "Ações" at bounding box center [997, 74] width 19 height 16
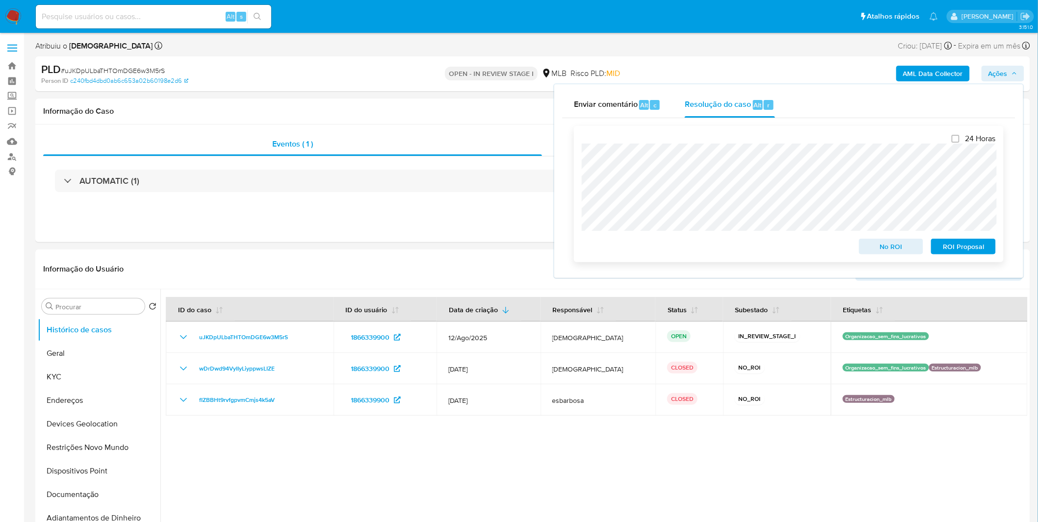
click at [886, 251] on span "No ROI" at bounding box center [891, 247] width 51 height 14
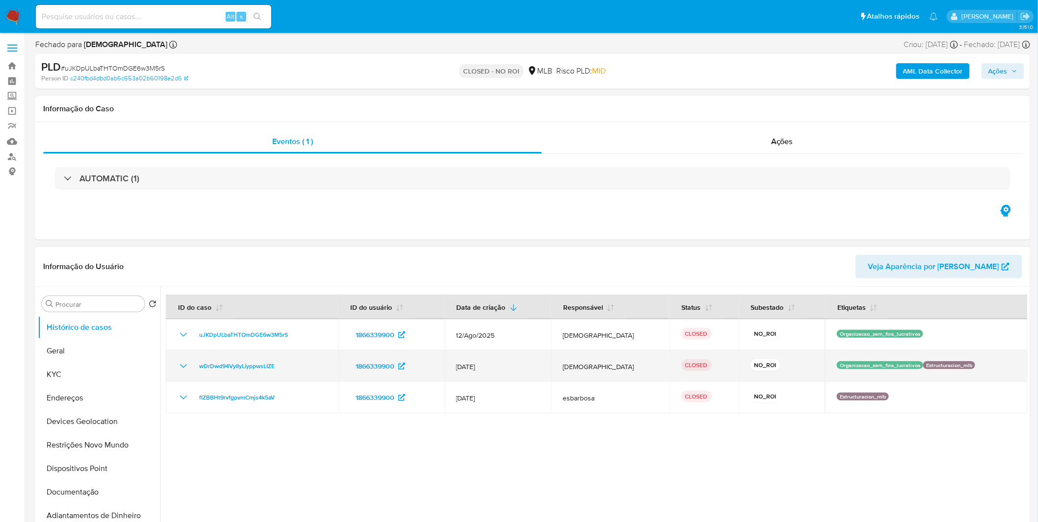
select select "10"
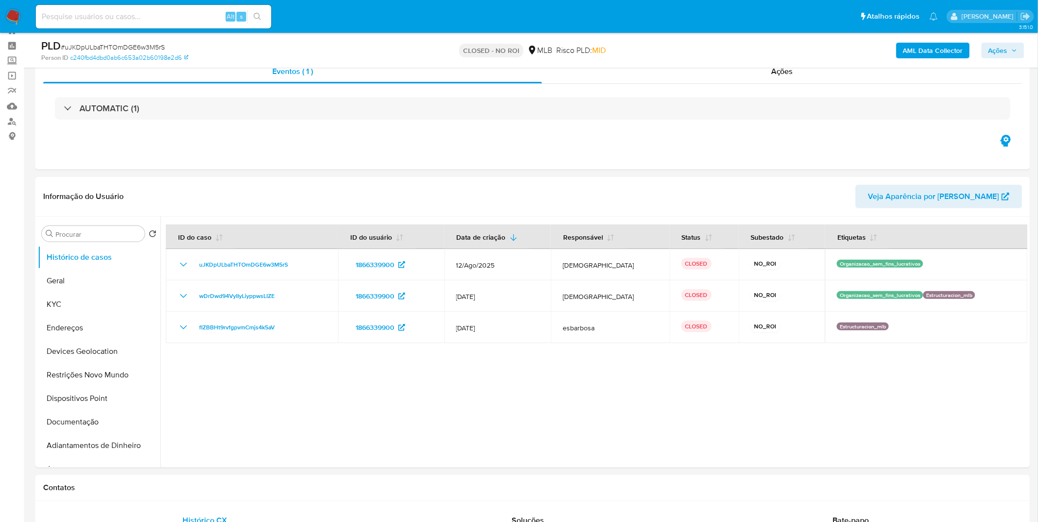
scroll to position [54, 0]
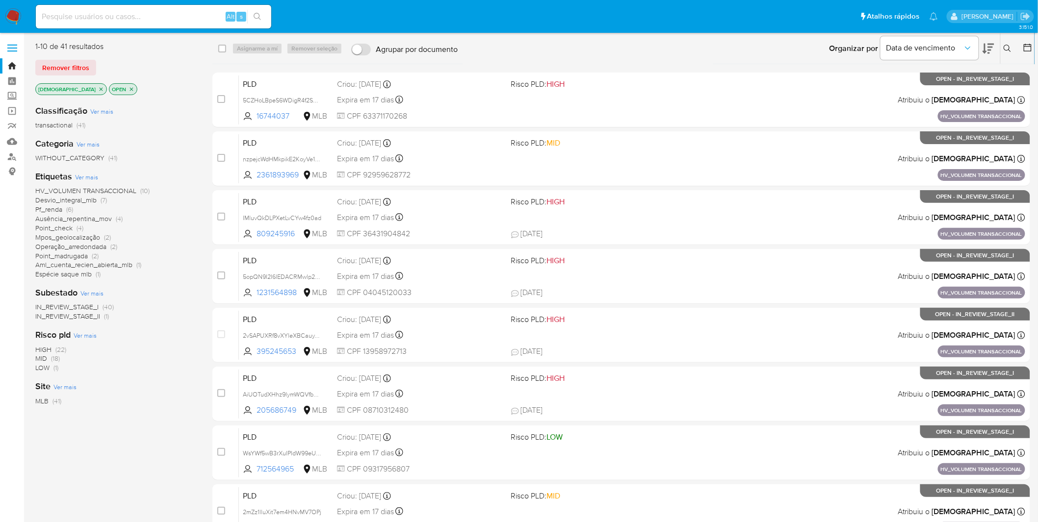
click at [87, 177] on span "Ver mais" at bounding box center [86, 177] width 23 height 9
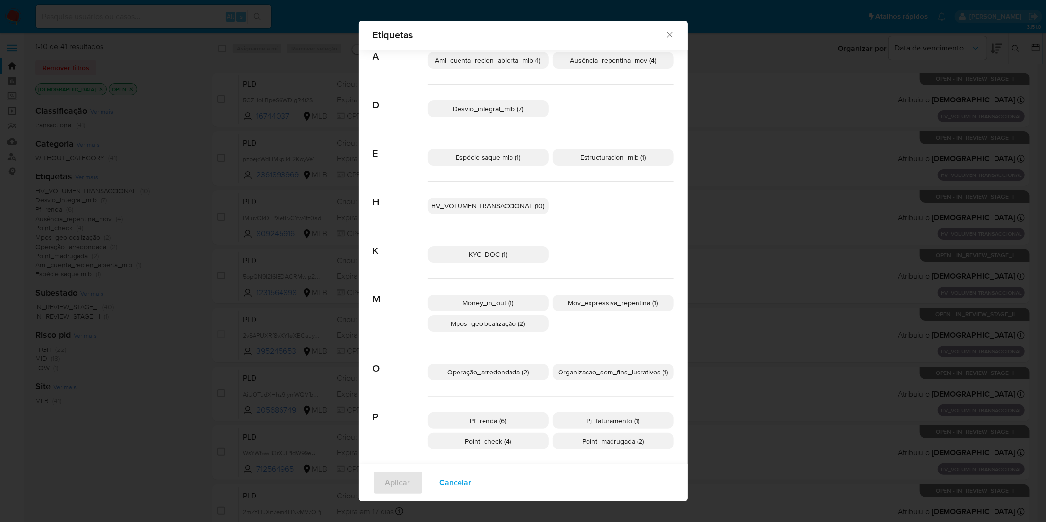
scroll to position [38, 0]
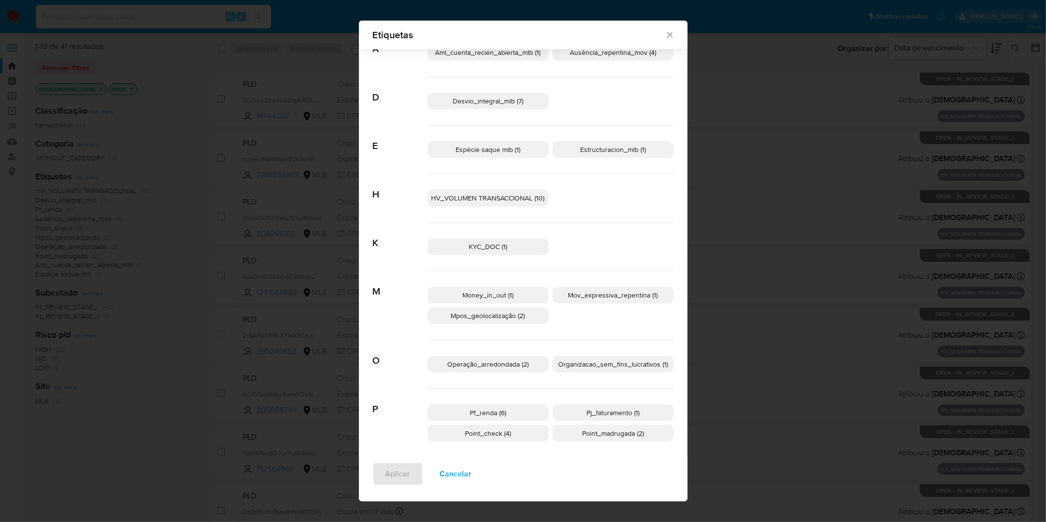
click at [506, 248] on p "KYC_DOC (1)" at bounding box center [488, 246] width 121 height 17
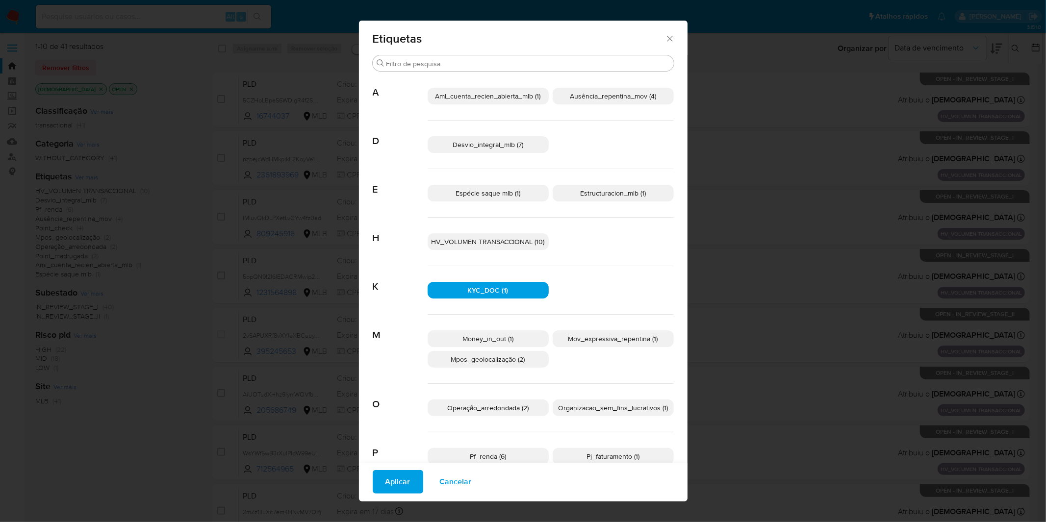
scroll to position [0, 0]
click at [404, 486] on span "Aplicar" at bounding box center [398, 482] width 25 height 22
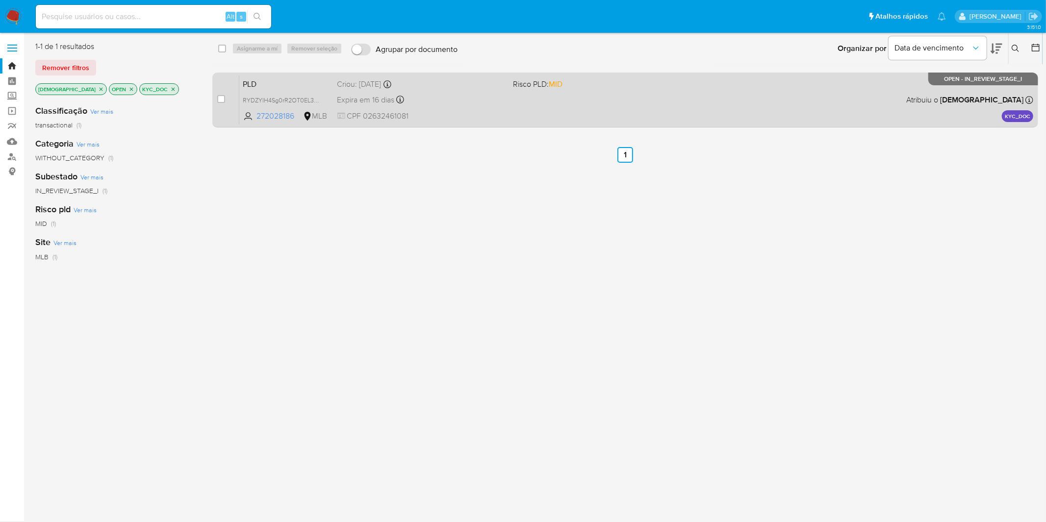
click at [433, 93] on div "PLD RYDZYIH4Sg0rR2OT0EL3yr6z 272028186 MLB Risco PLD: MID Criou: 14/07/2025 Cri…" at bounding box center [636, 100] width 794 height 50
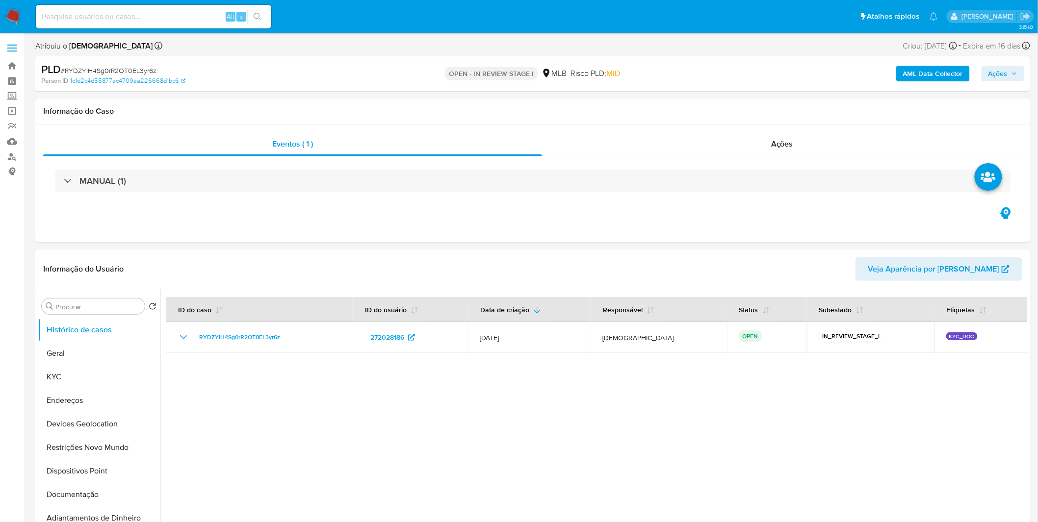
select select "10"
click at [116, 389] on button "Endereços" at bounding box center [95, 401] width 115 height 24
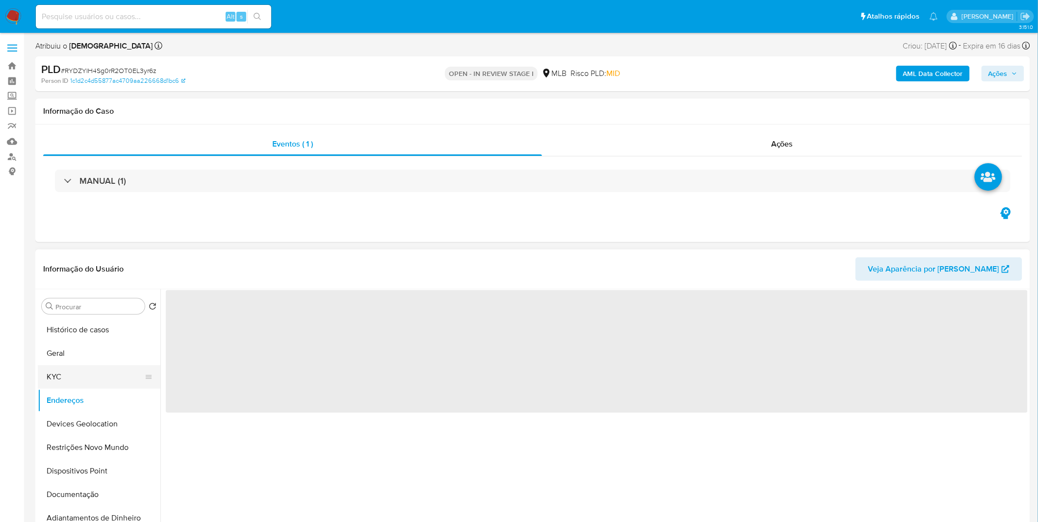
click at [112, 379] on button "KYC" at bounding box center [95, 377] width 115 height 24
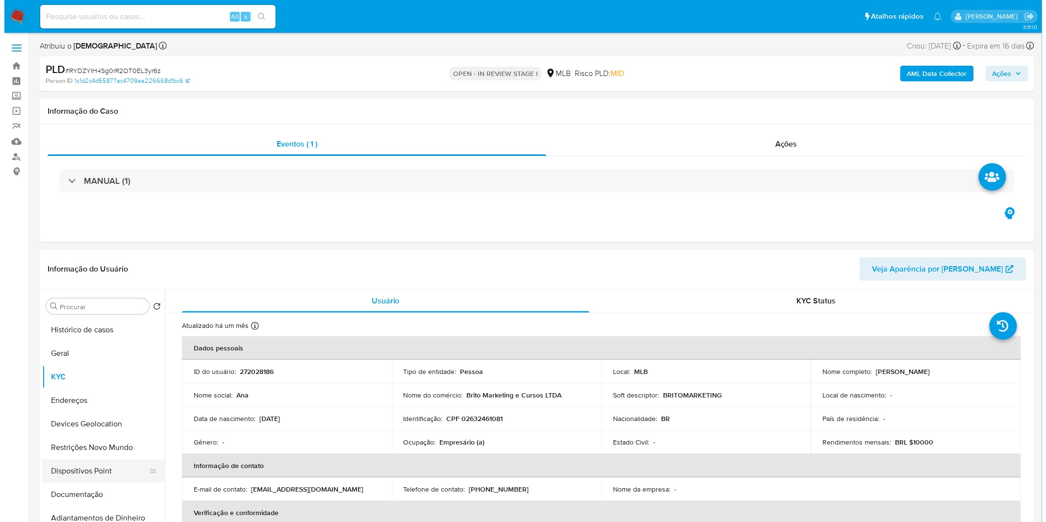
scroll to position [109, 0]
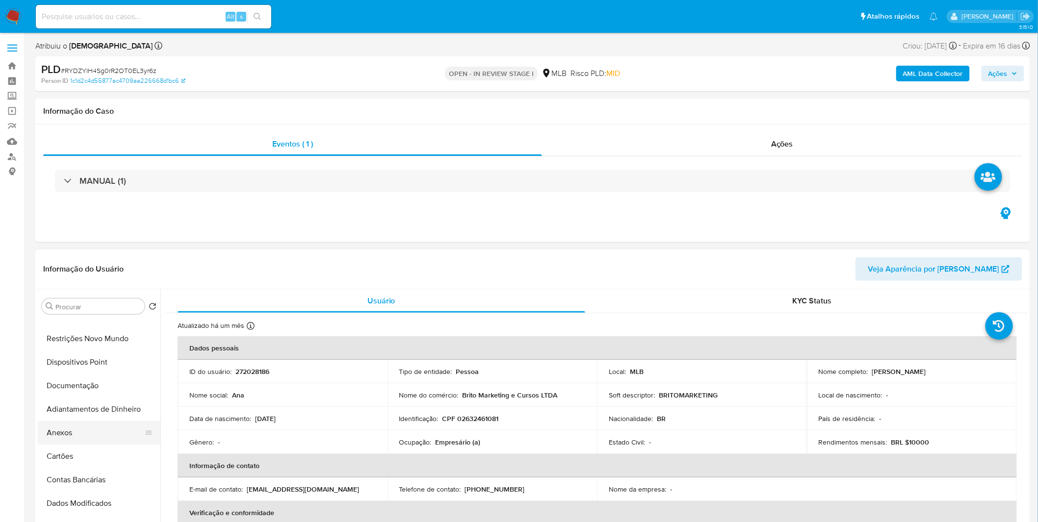
click at [92, 435] on button "Anexos" at bounding box center [95, 433] width 115 height 24
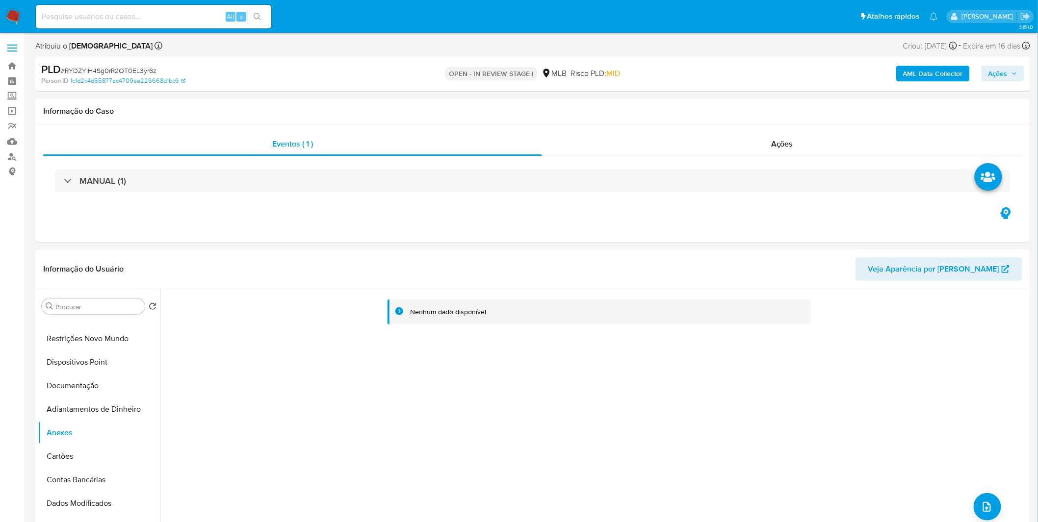
click at [914, 66] on b "AML Data Collector" at bounding box center [933, 74] width 60 height 16
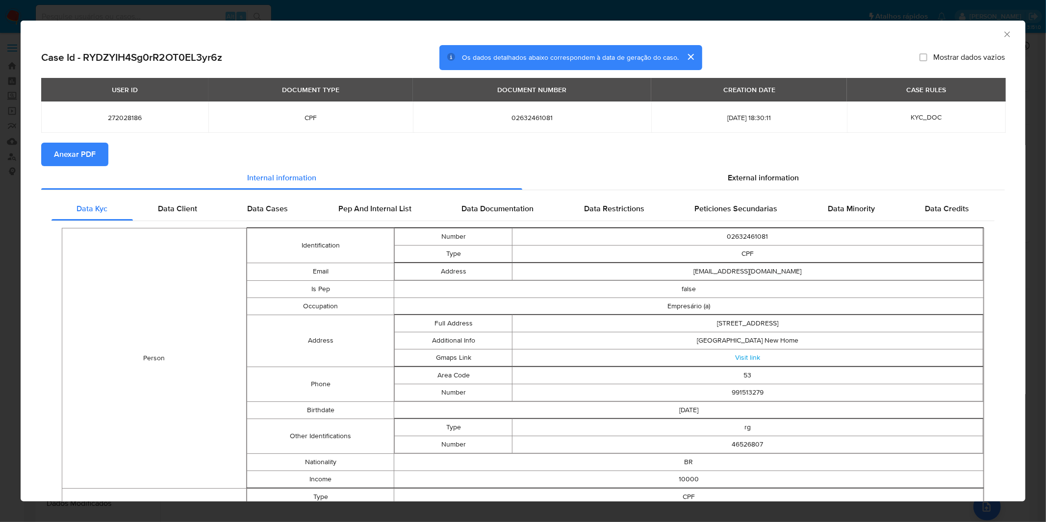
click at [74, 146] on span "Anexar PDF" at bounding box center [75, 155] width 42 height 22
click at [1003, 31] on icon "Fechar a janela" at bounding box center [1007, 34] width 10 height 10
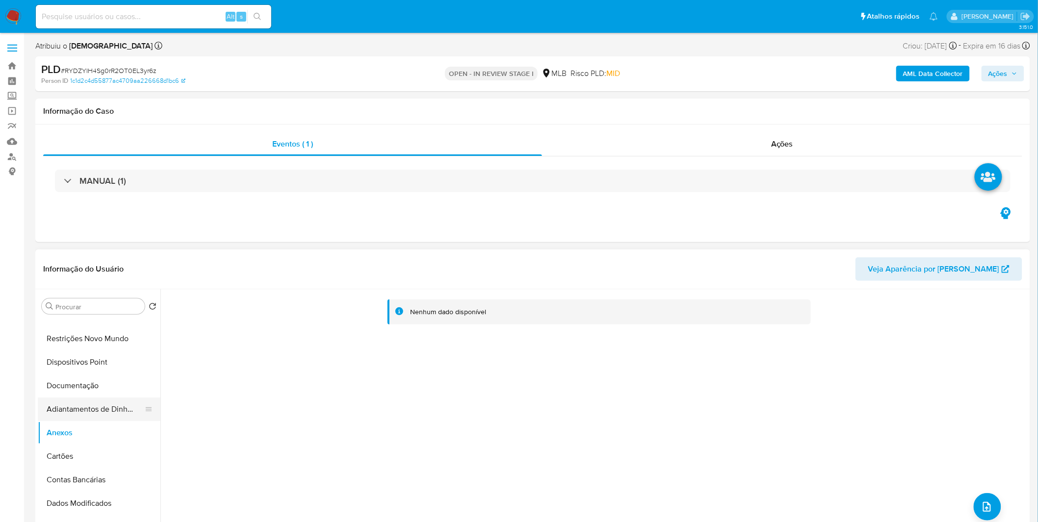
click at [104, 412] on button "Adiantamentos de Dinheiro" at bounding box center [95, 410] width 115 height 24
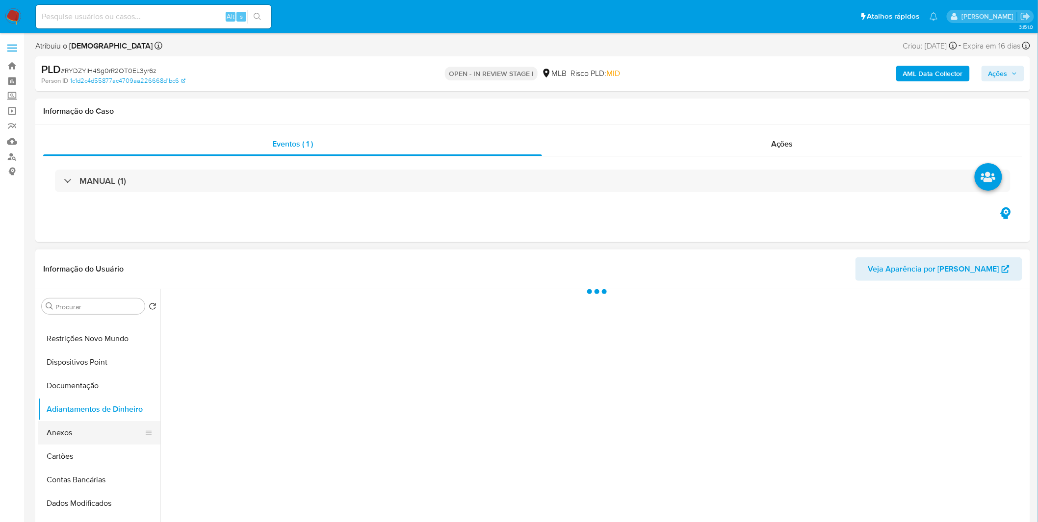
click at [98, 427] on button "Anexos" at bounding box center [95, 433] width 115 height 24
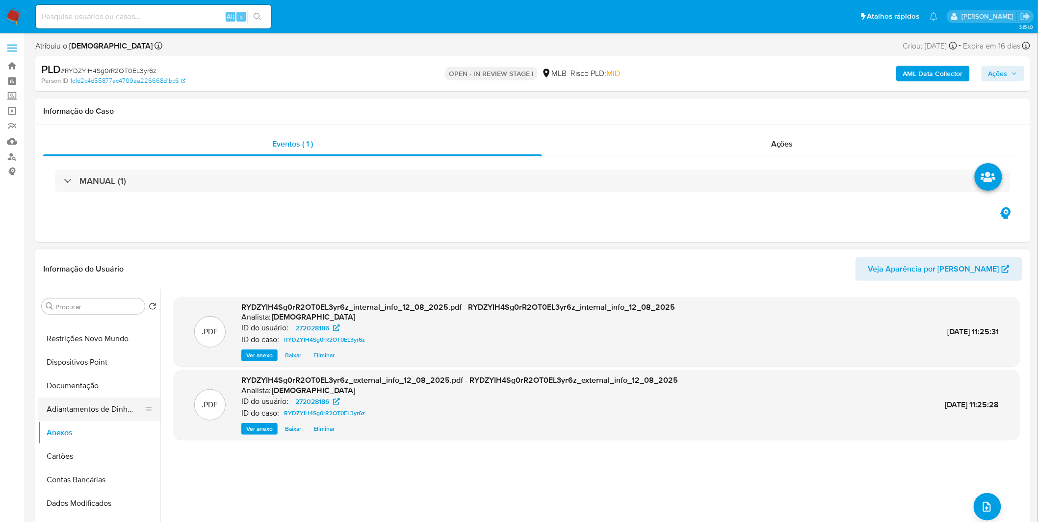
click at [101, 418] on button "Adiantamentos de Dinheiro" at bounding box center [95, 410] width 115 height 24
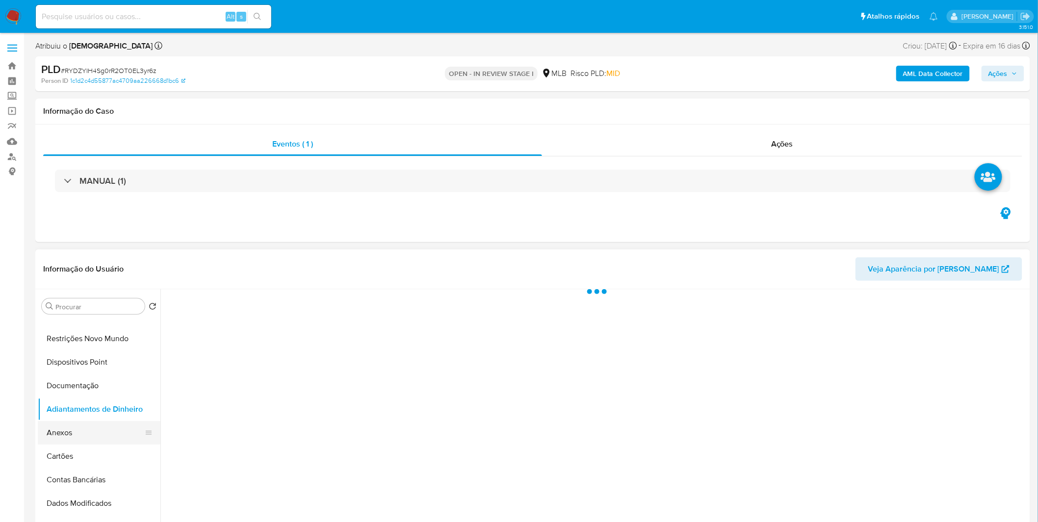
click at [99, 438] on button "Anexos" at bounding box center [95, 433] width 115 height 24
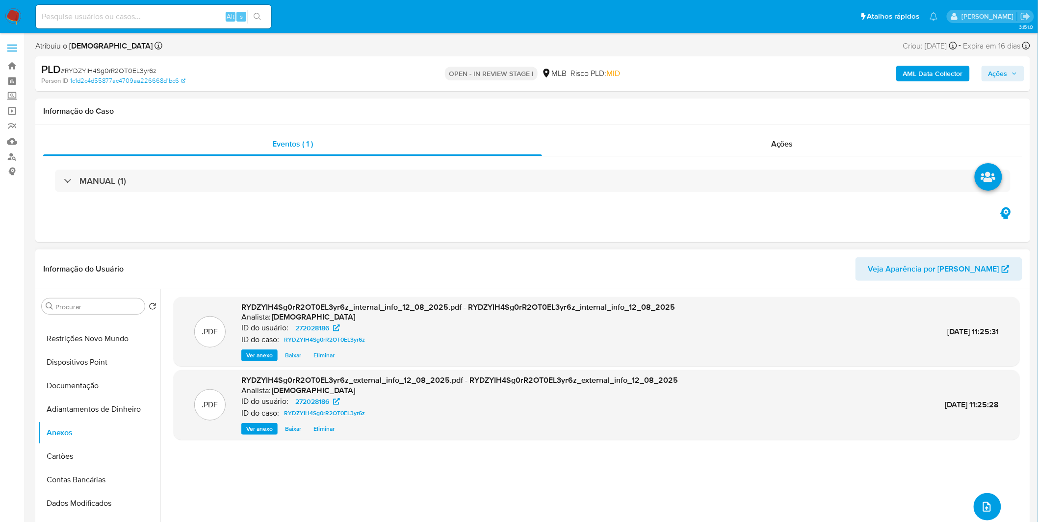
click at [988, 501] on span "upload-file" at bounding box center [986, 507] width 11 height 12
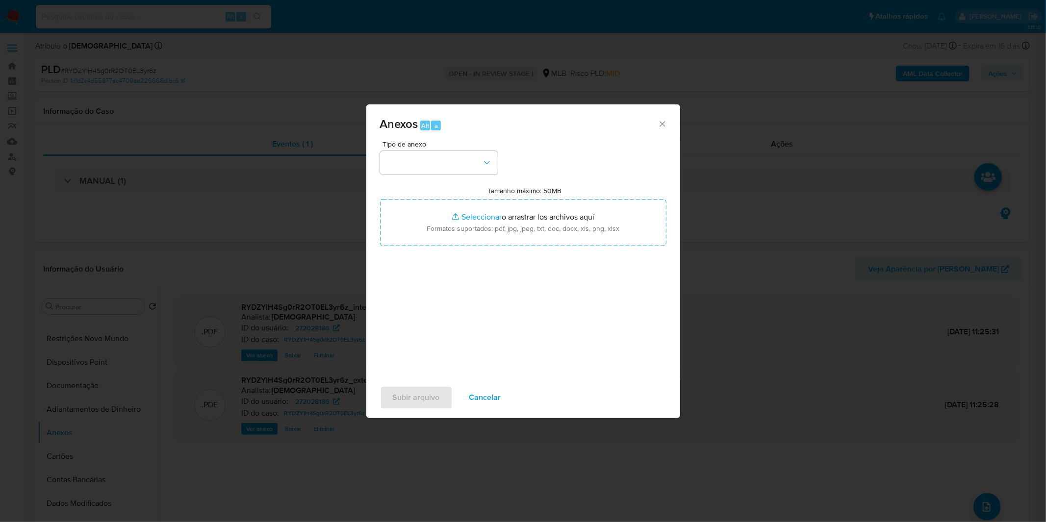
click at [475, 147] on span "Tipo de anexo" at bounding box center [442, 144] width 118 height 7
drag, startPoint x: 466, startPoint y: 150, endPoint x: 466, endPoint y: 135, distance: 14.7
click at [466, 144] on div "Tipo de anexo" at bounding box center [439, 158] width 118 height 34
click at [459, 160] on button "button" at bounding box center [439, 163] width 118 height 24
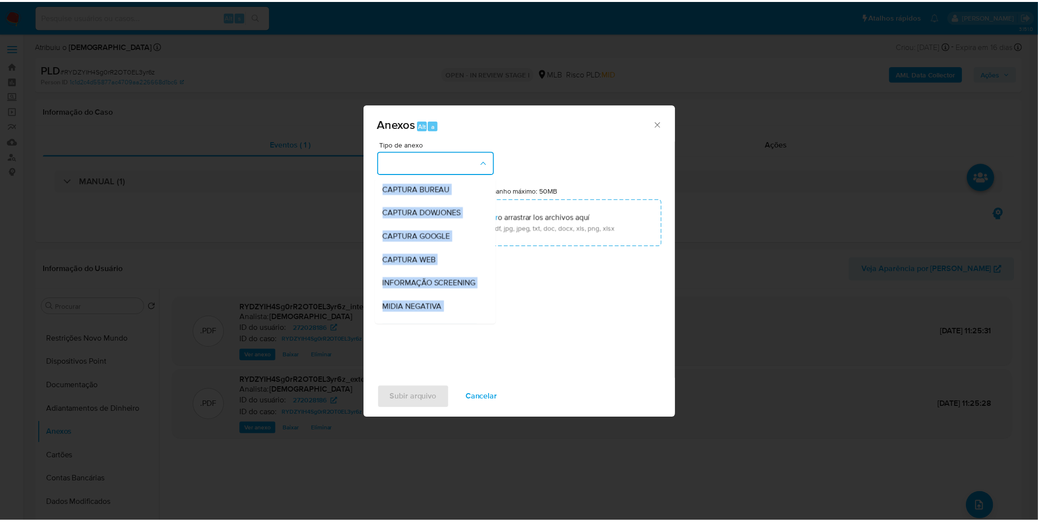
scroll to position [151, 0]
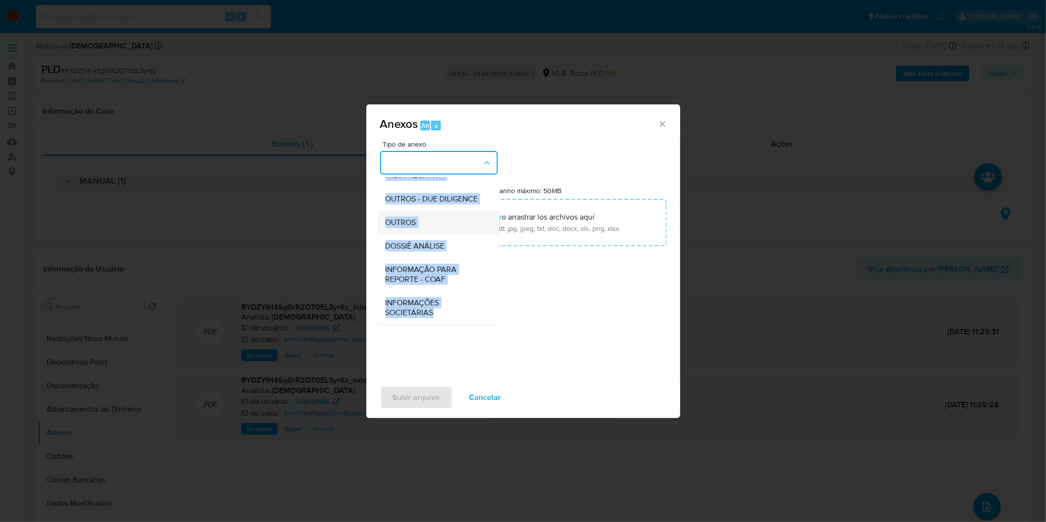
click at [427, 232] on div "OUTROS" at bounding box center [436, 223] width 100 height 24
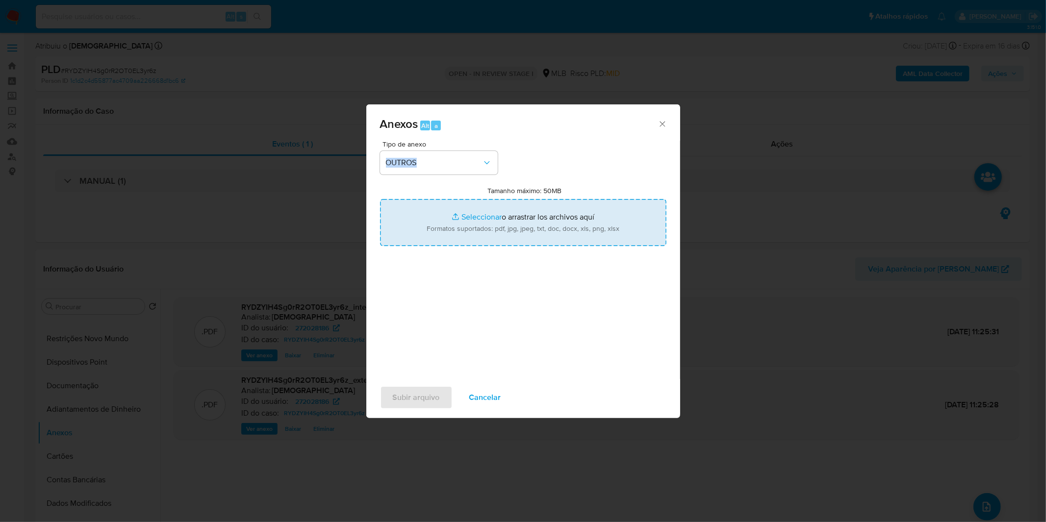
click at [460, 229] on input "Tamanho máximo: 50MB Seleccionar archivos" at bounding box center [523, 222] width 286 height 47
type input "C:\fakepath\DECLINIO SAR - CPF 02632461081 - ANA CAROLINA DE BRITO.pdf"
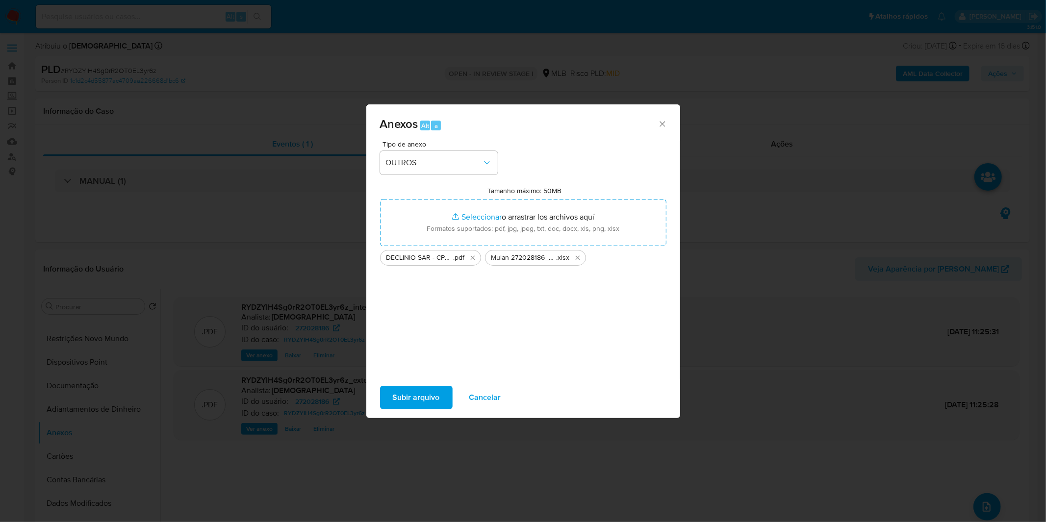
click at [458, 304] on div "Tipo de anexo OUTROS Tamanho máximo: 50MB Seleccionar archivos Seleccionar o ar…" at bounding box center [523, 256] width 286 height 231
click at [427, 397] on span "Subir arquivo" at bounding box center [416, 398] width 47 height 22
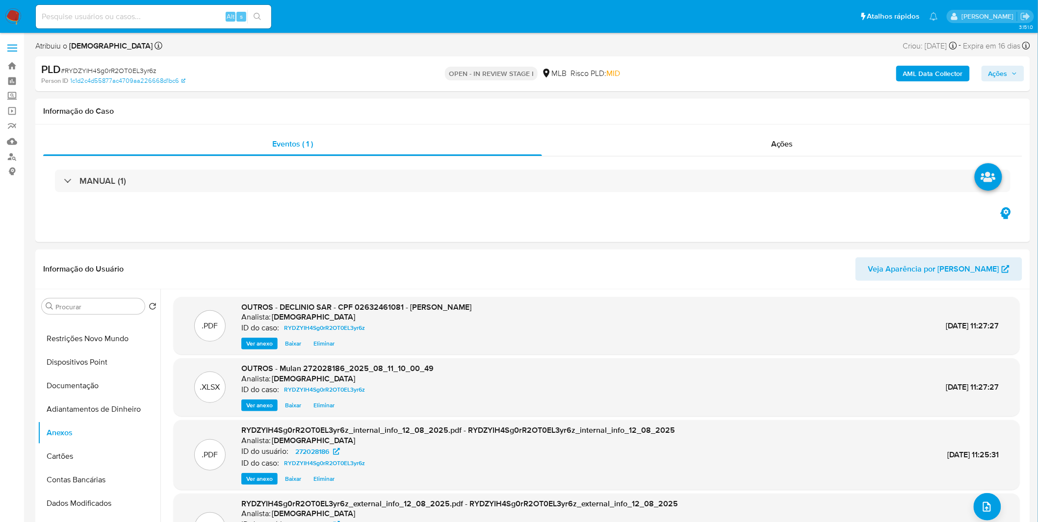
click at [999, 72] on span "Ações" at bounding box center [997, 74] width 19 height 16
click at [743, 112] on div "Resolução do caso Alt r" at bounding box center [730, 105] width 90 height 26
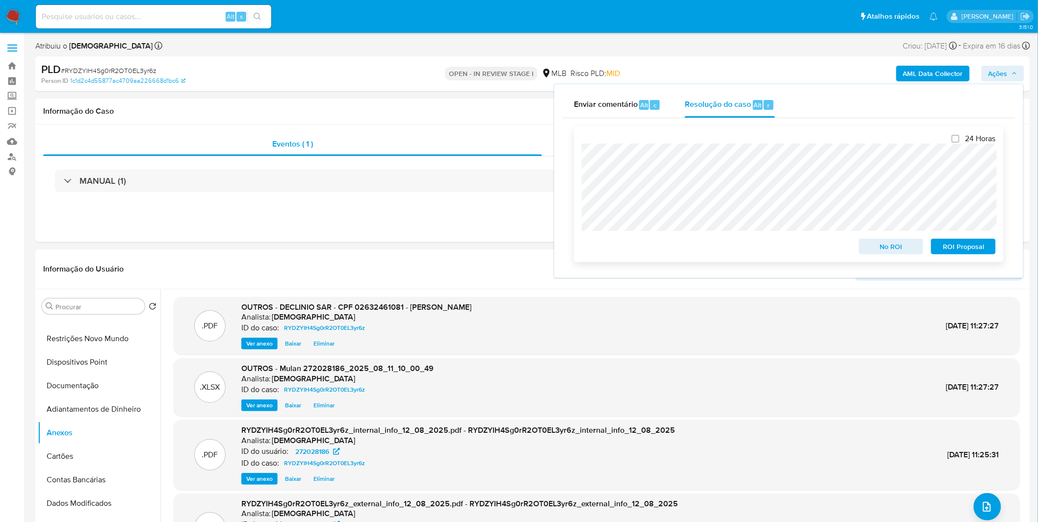
click at [896, 252] on span "No ROI" at bounding box center [891, 247] width 51 height 14
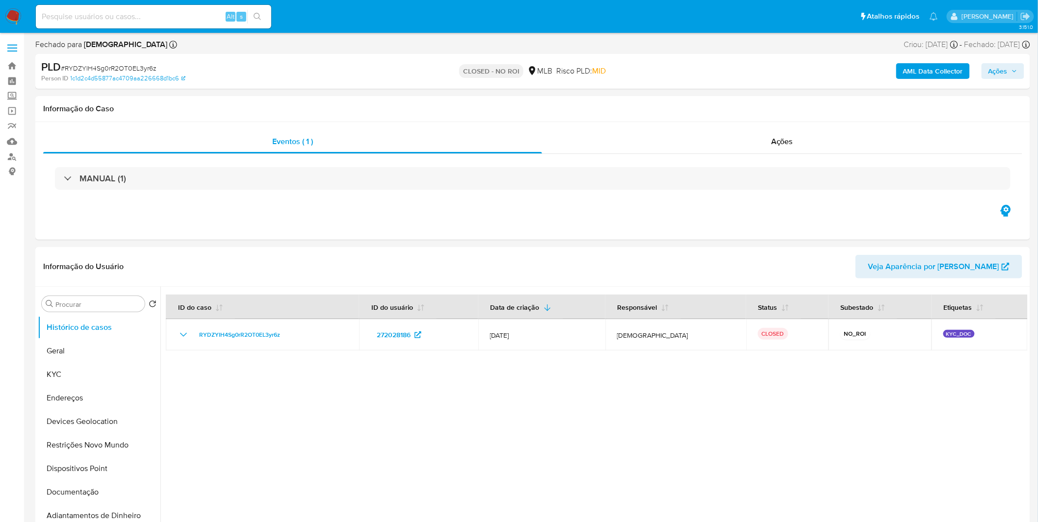
select select "10"
click at [7, 18] on img at bounding box center [13, 16] width 17 height 17
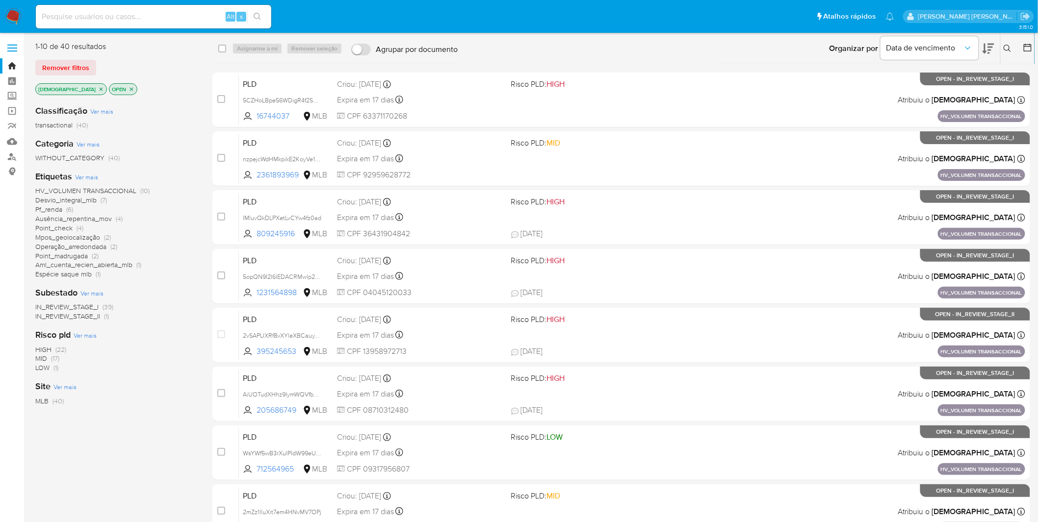
click at [85, 266] on span "Aml_cuenta_recien_abierta_mlb" at bounding box center [83, 265] width 97 height 10
click at [131, 17] on input at bounding box center [153, 16] width 235 height 13
paste input "xbXuuaNJV4nlycxT0NiZpTdC"
type input "xbXuuaNJV4nlycxT0NiZpTdC"
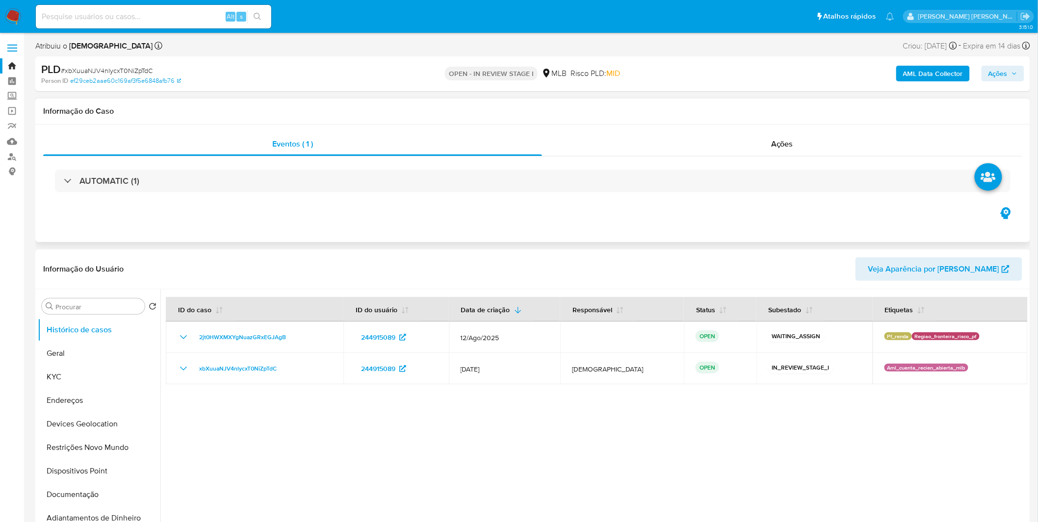
select select "10"
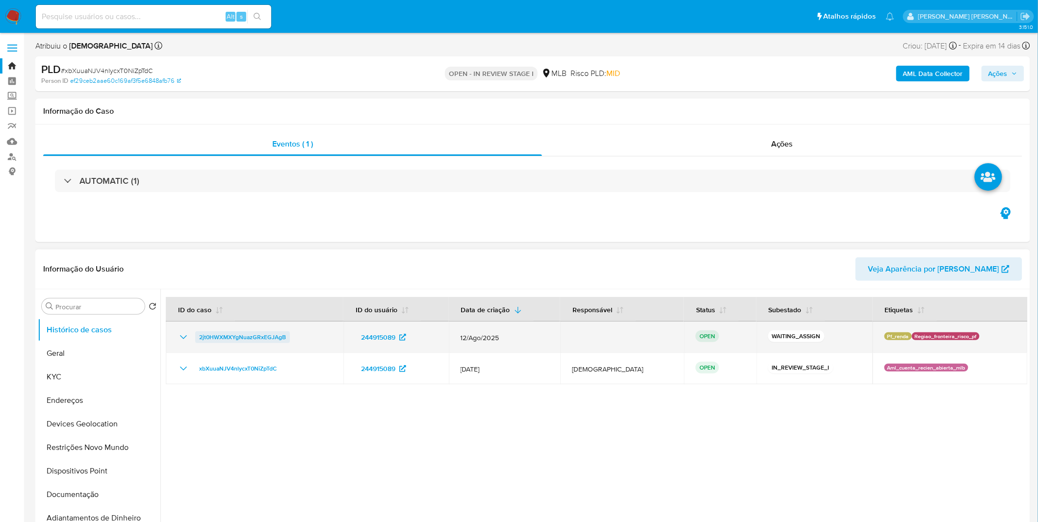
drag, startPoint x: 300, startPoint y: 335, endPoint x: 195, endPoint y: 341, distance: 105.6
click at [195, 341] on div "2jt0HWXMXYgNuazGRxEGJAgB" at bounding box center [255, 338] width 154 height 12
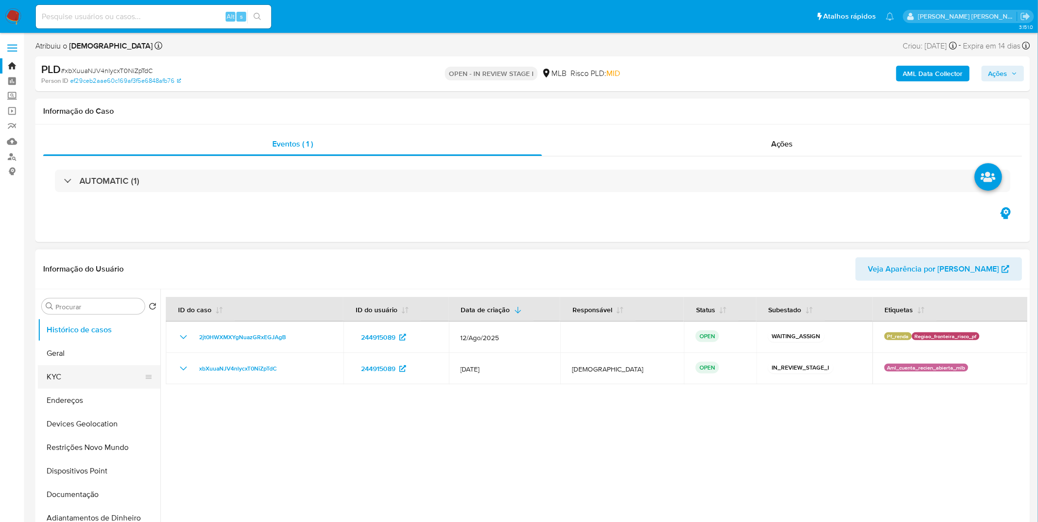
drag, startPoint x: 76, startPoint y: 385, endPoint x: 89, endPoint y: 380, distance: 14.3
click at [76, 386] on button "KYC" at bounding box center [95, 377] width 115 height 24
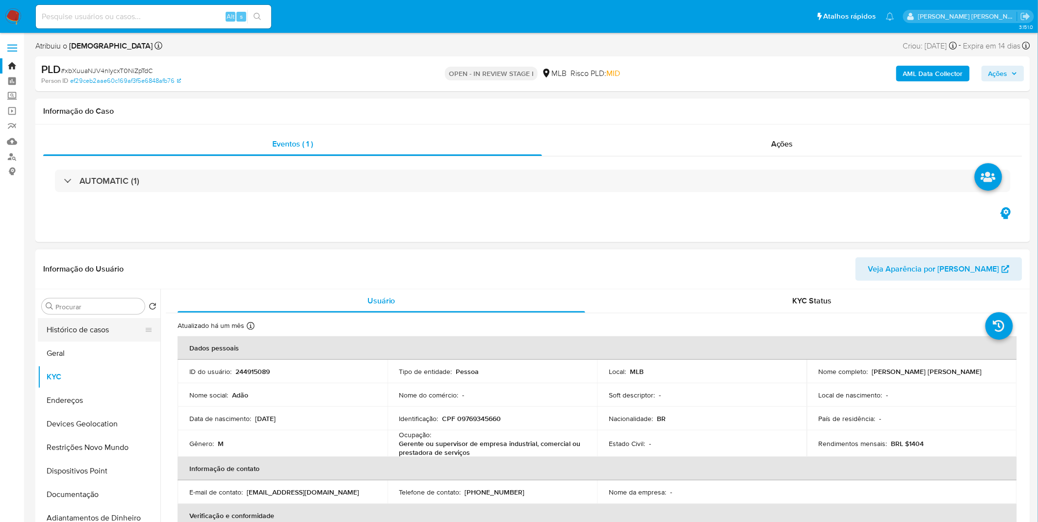
click at [85, 339] on button "Histórico de casos" at bounding box center [95, 330] width 115 height 24
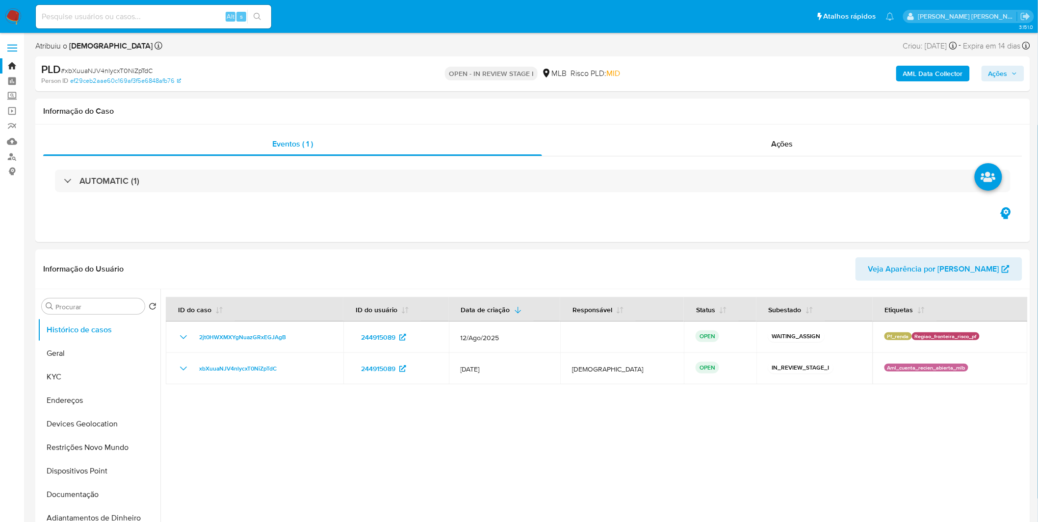
click at [135, 67] on span "# xbXuuaNJV4nlycxT0NiZpTdC" at bounding box center [107, 71] width 92 height 10
copy span "xbXuuaNJV4nlycxT0NiZpTdC"
click at [909, 77] on b "AML Data Collector" at bounding box center [933, 74] width 60 height 16
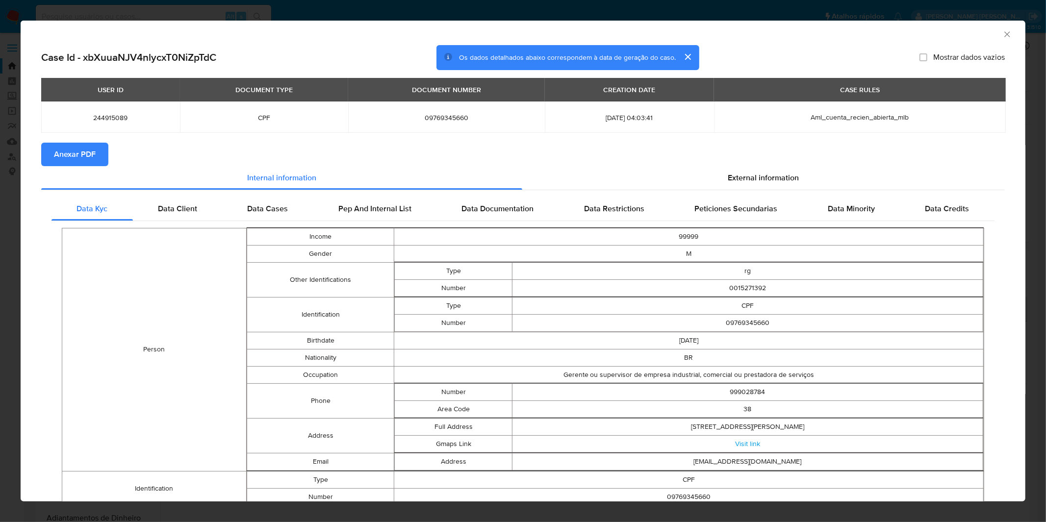
click at [92, 154] on span "Anexar PDF" at bounding box center [75, 155] width 42 height 22
click at [1002, 36] on icon "Fechar a janela" at bounding box center [1007, 34] width 10 height 10
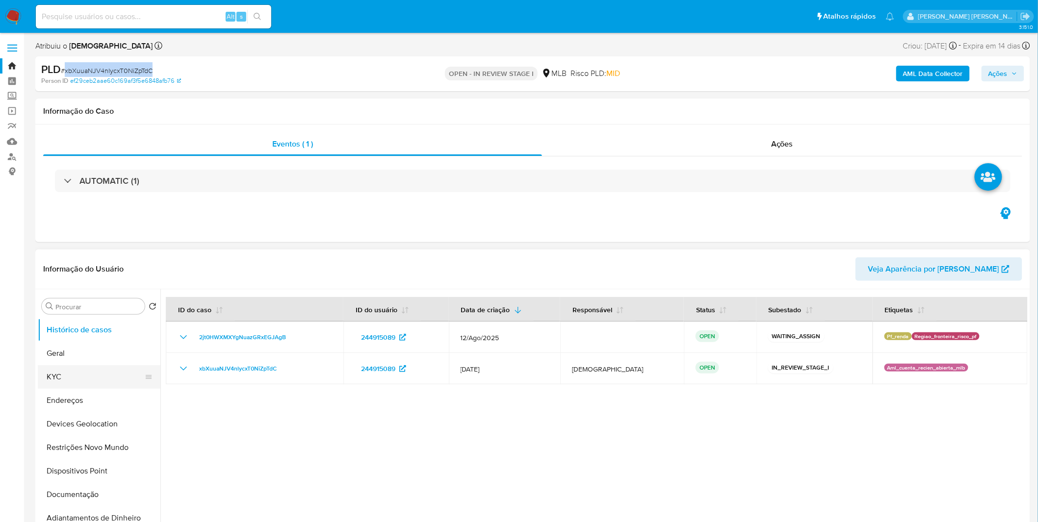
click at [70, 373] on button "KYC" at bounding box center [95, 377] width 115 height 24
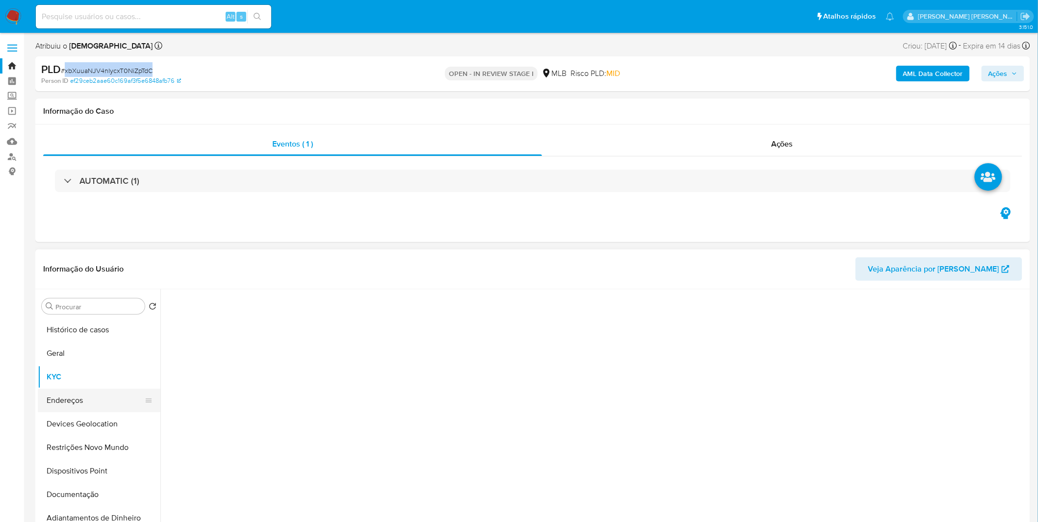
click at [63, 394] on button "Endereços" at bounding box center [95, 401] width 115 height 24
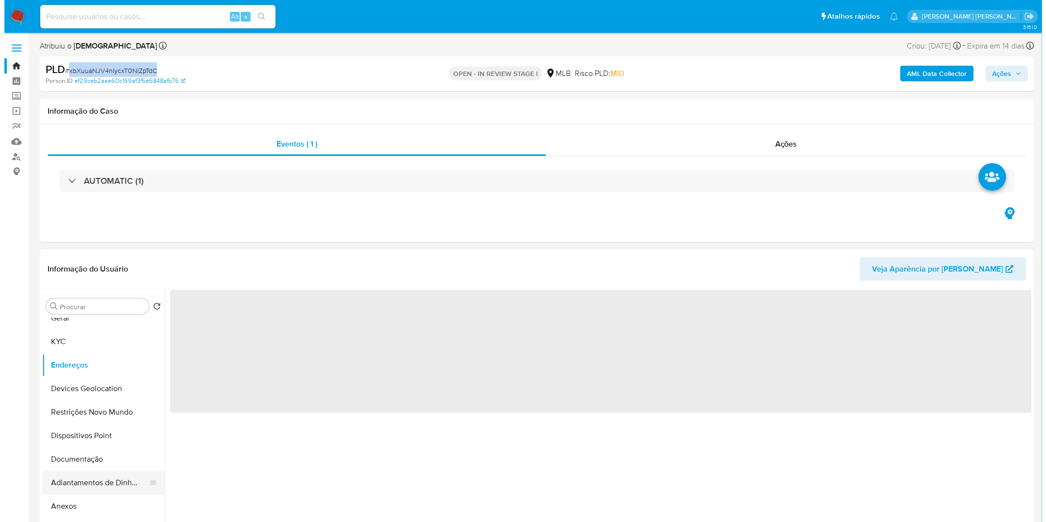
scroll to position [54, 0]
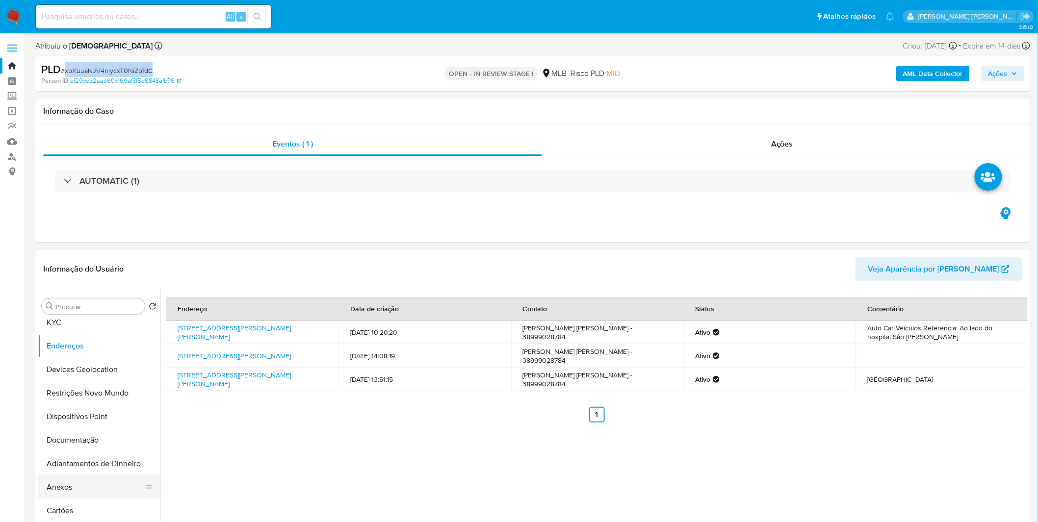
click at [77, 484] on button "Anexos" at bounding box center [95, 488] width 115 height 24
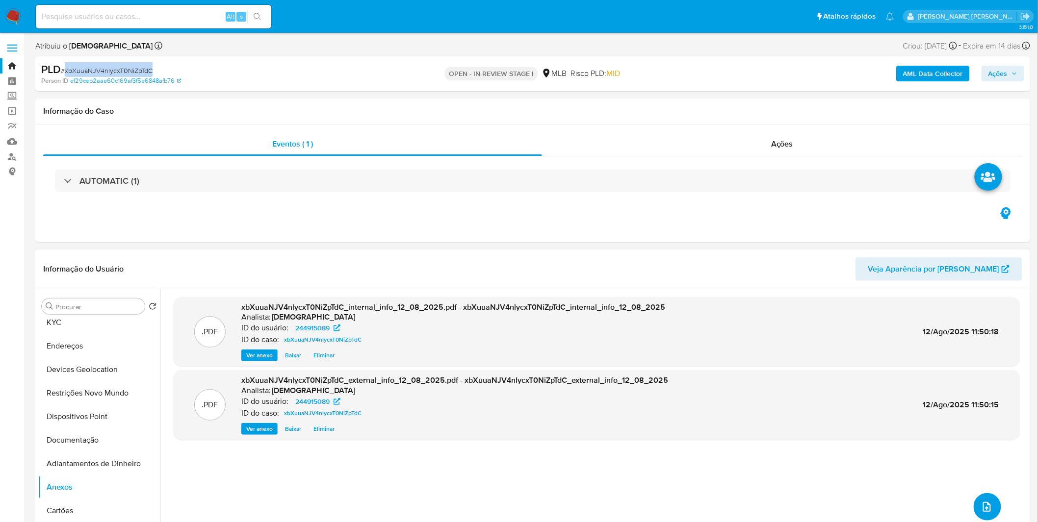
click at [977, 494] on button "upload-file" at bounding box center [987, 506] width 27 height 27
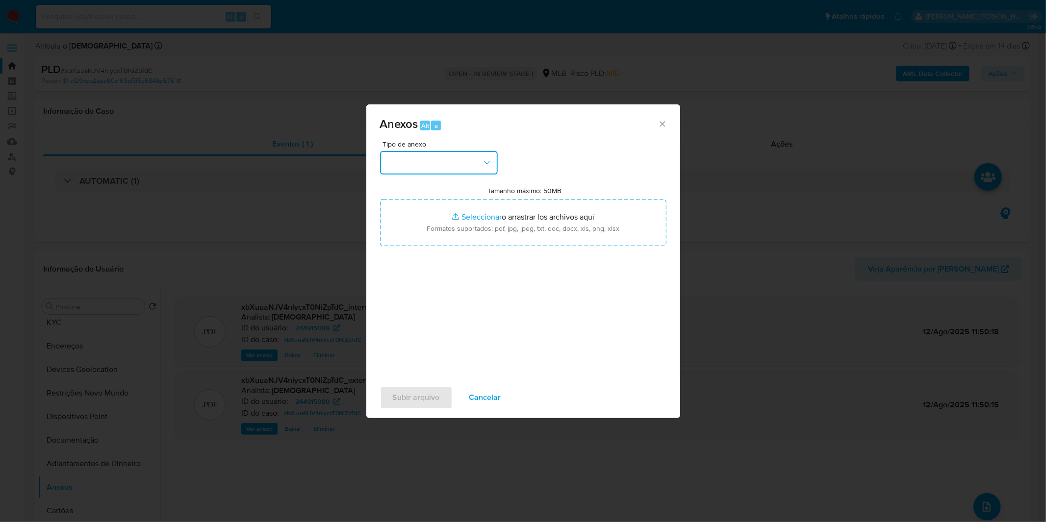
click at [447, 169] on button "button" at bounding box center [439, 163] width 118 height 24
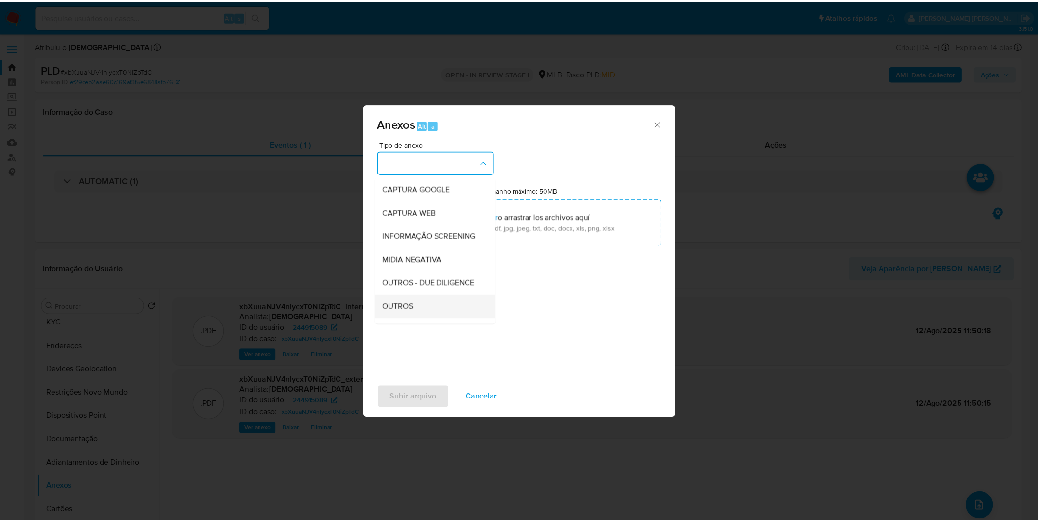
scroll to position [109, 0]
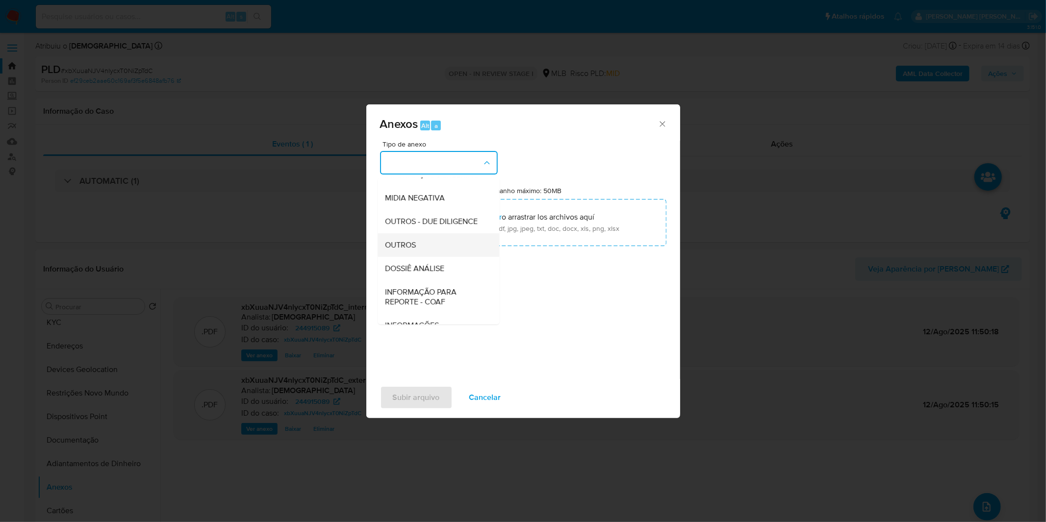
click at [440, 257] on div "OUTROS" at bounding box center [436, 245] width 100 height 24
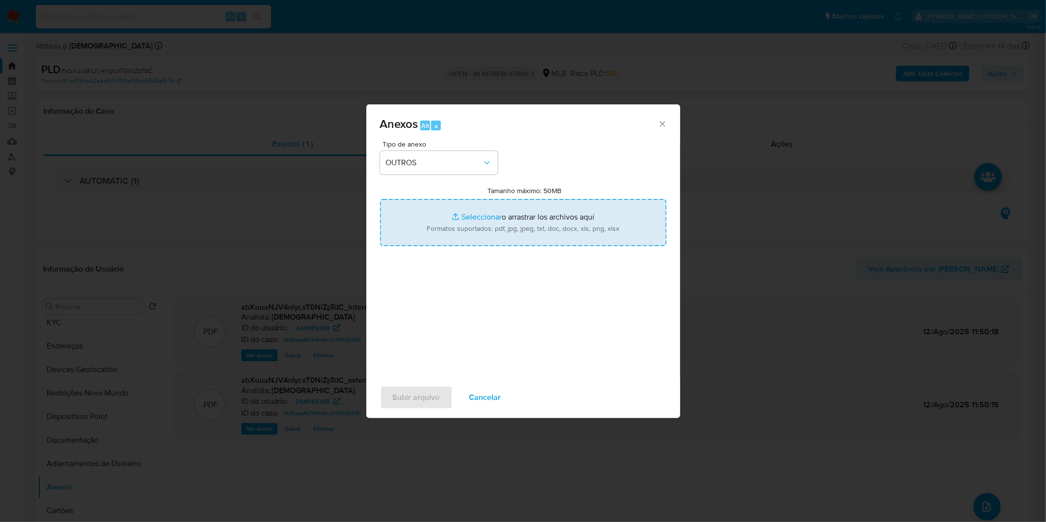
click at [487, 236] on input "Tamanho máximo: 50MB Seleccionar archivos" at bounding box center [523, 222] width 286 height 47
type input "C:\fakepath\Mulan 244915089_2025_08_11_09_42_20.xlsx"
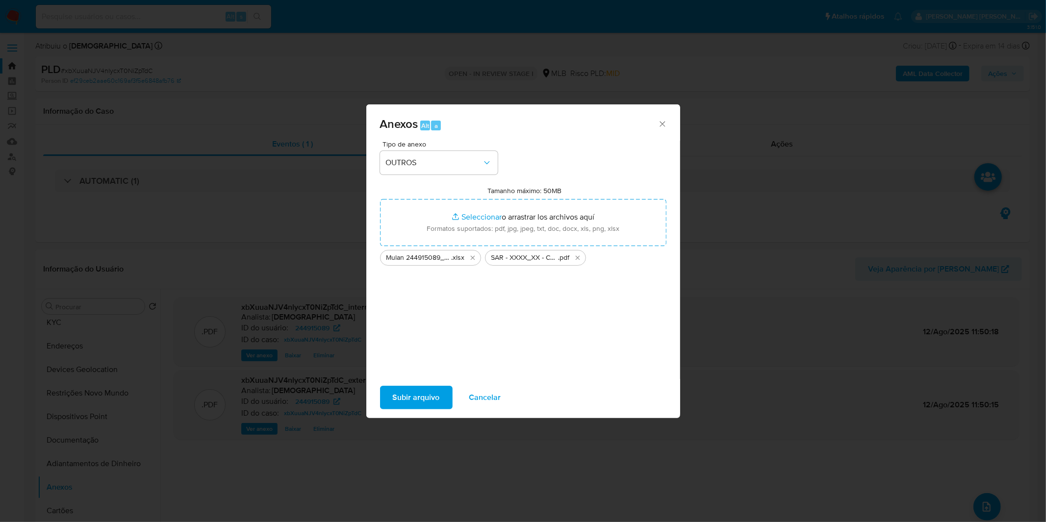
click at [420, 401] on span "Subir arquivo" at bounding box center [416, 398] width 47 height 22
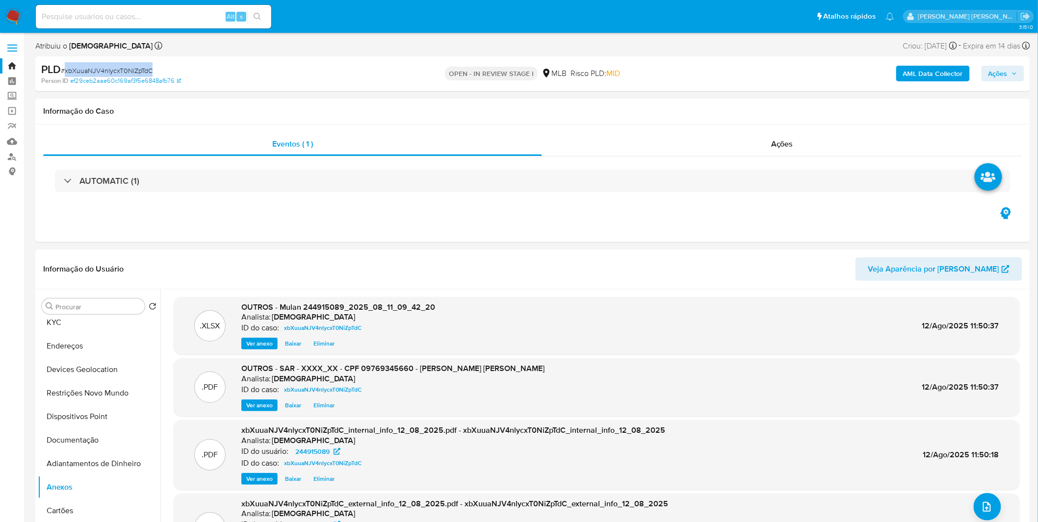
click at [1002, 79] on span "Ações" at bounding box center [997, 74] width 19 height 16
click at [731, 105] on span "Resolução do caso" at bounding box center [718, 104] width 66 height 11
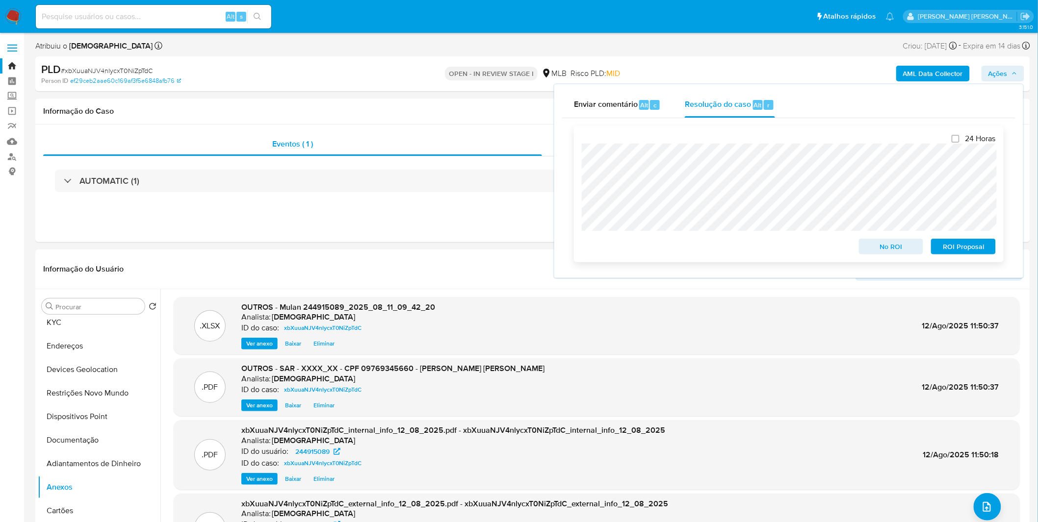
click at [947, 245] on span "ROI Proposal" at bounding box center [963, 247] width 51 height 14
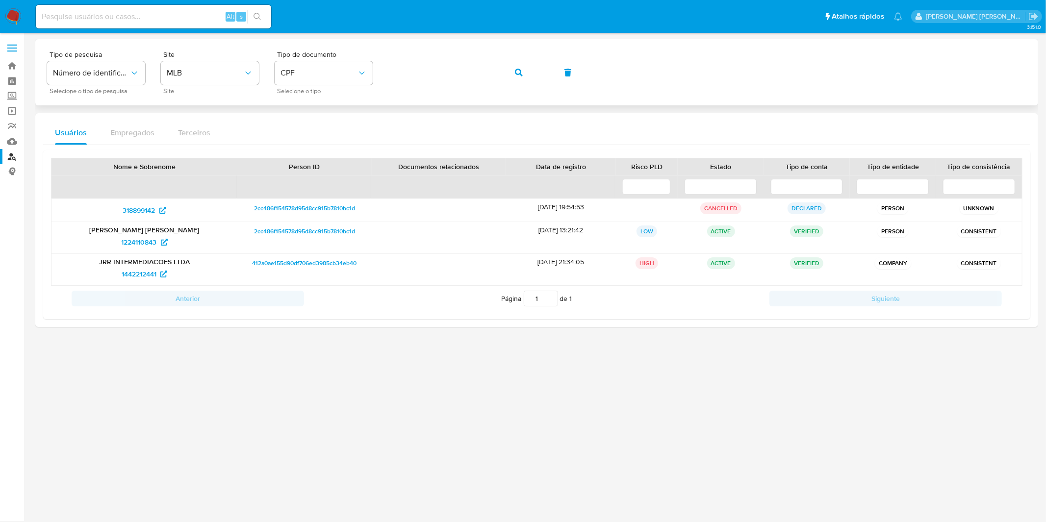
click at [516, 72] on icon "button" at bounding box center [519, 73] width 8 height 8
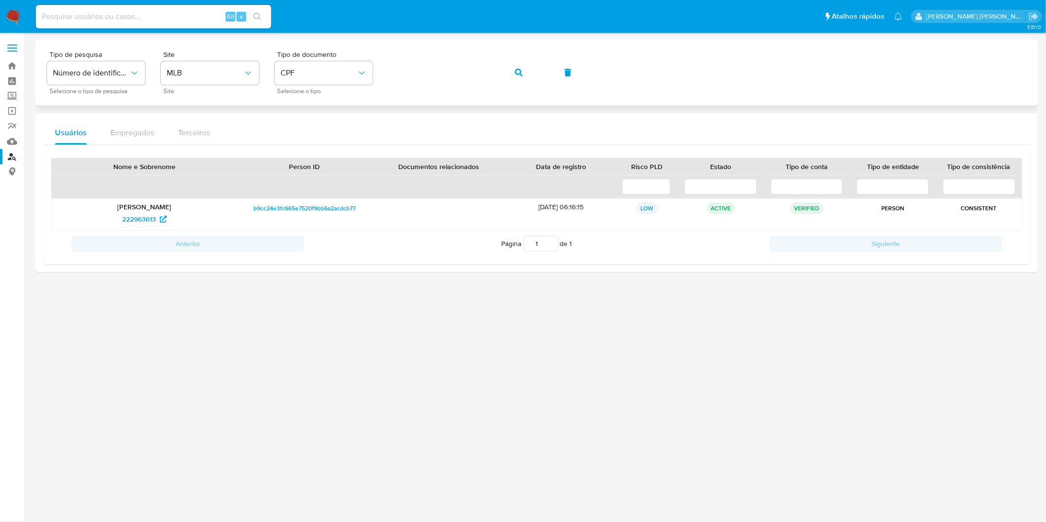
click at [508, 70] on button "button" at bounding box center [518, 73] width 33 height 24
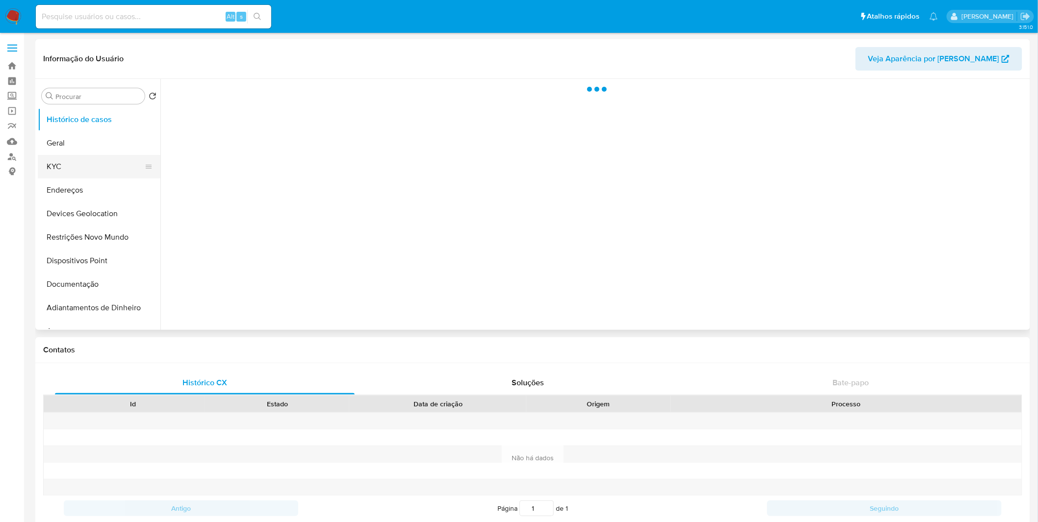
click at [97, 173] on button "KYC" at bounding box center [95, 167] width 115 height 24
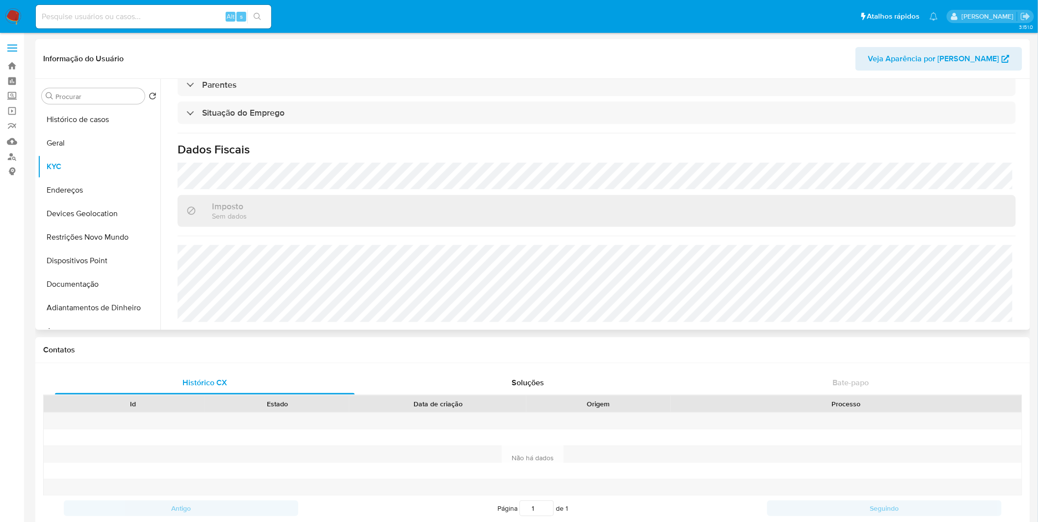
select select "10"
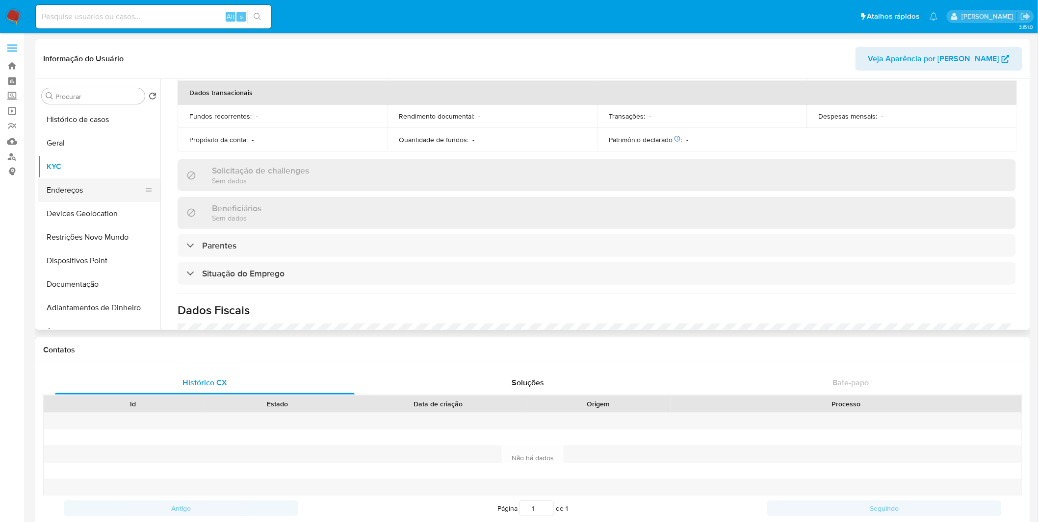
scroll to position [418, 0]
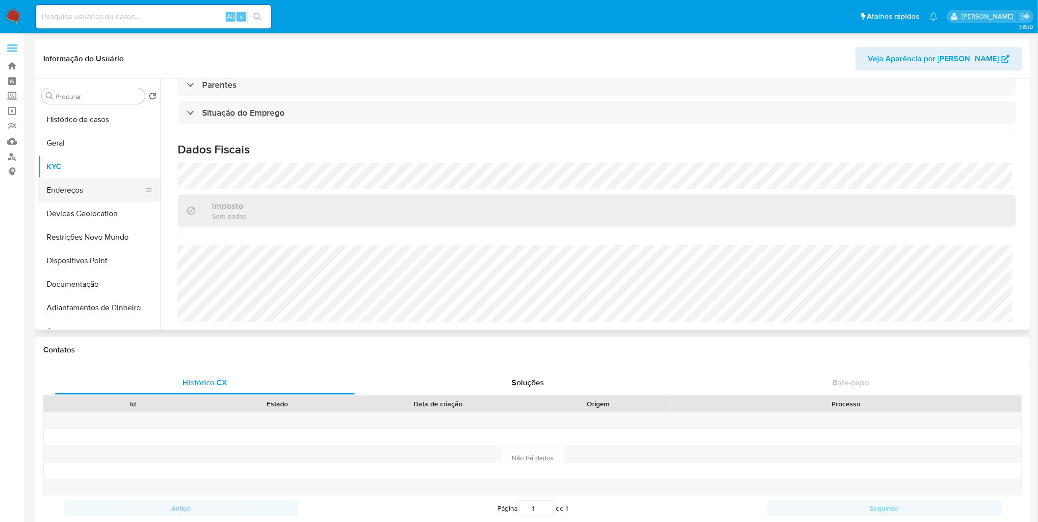
click at [122, 185] on button "Endereços" at bounding box center [95, 191] width 115 height 24
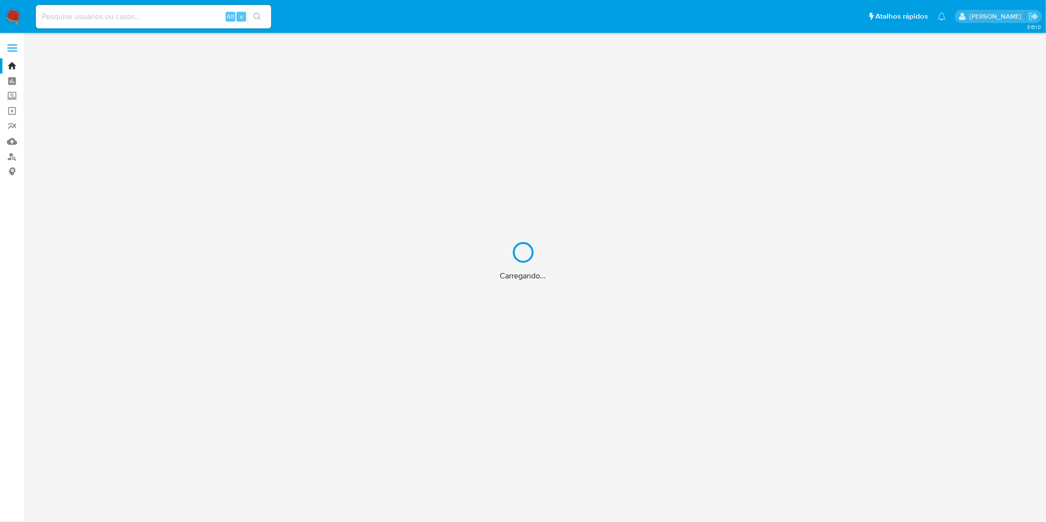
click at [138, 16] on div "Carregando..." at bounding box center [523, 261] width 1046 height 522
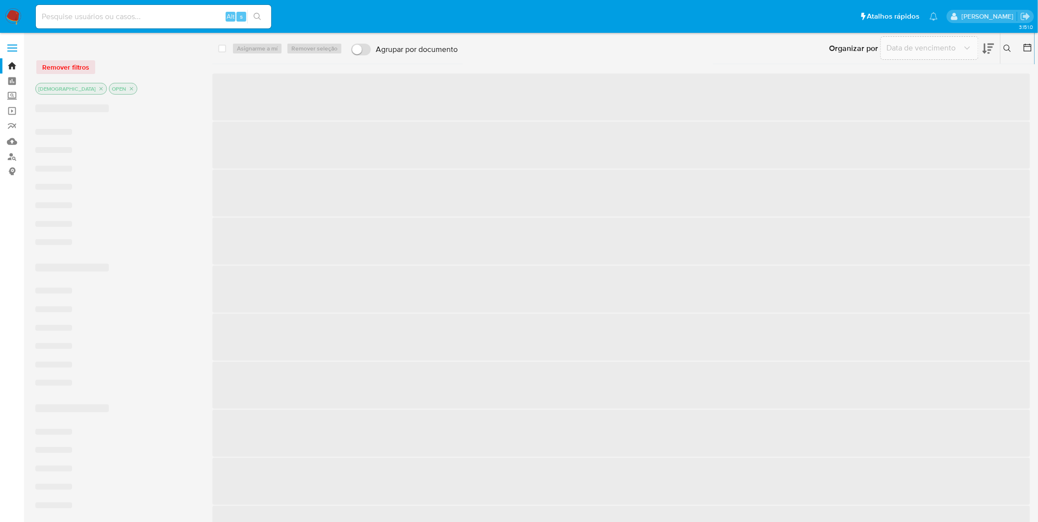
click at [118, 12] on input at bounding box center [153, 16] width 235 height 13
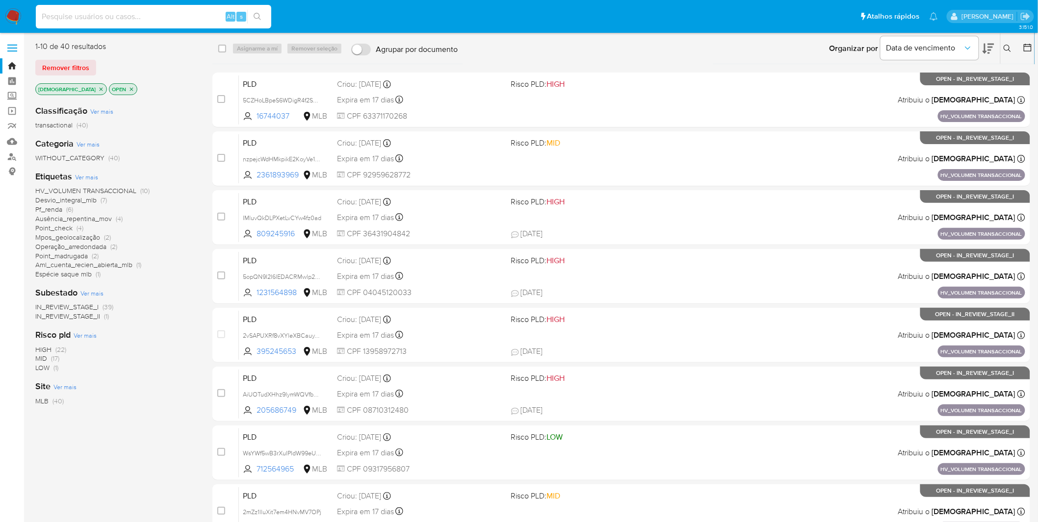
paste input "uJKDpULbaTHTOmDGE6w3M5rS"
type input "uJKDpULbaTHTOmDGE6w3M5rS"
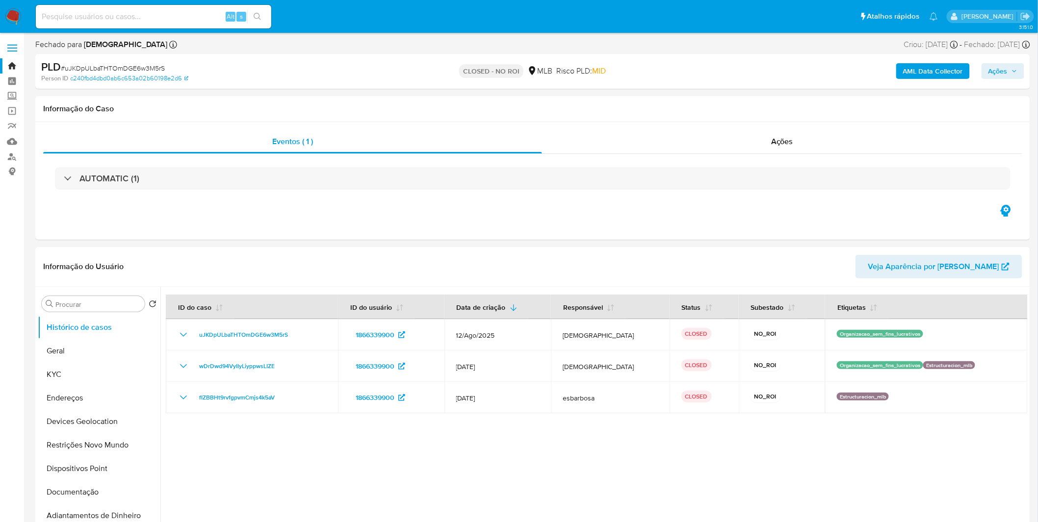
select select "10"
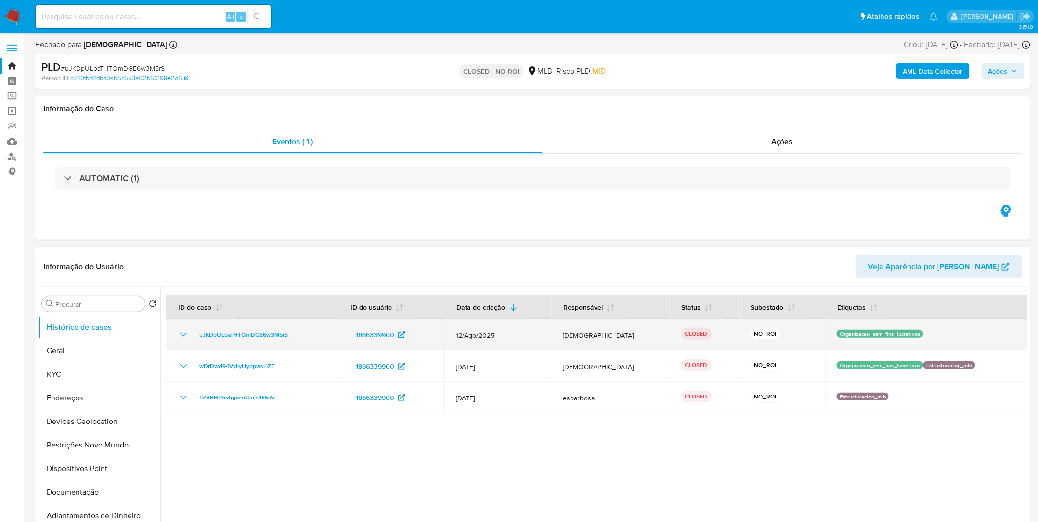
click at [179, 334] on icon "Mostrar/Ocultar" at bounding box center [184, 335] width 12 height 12
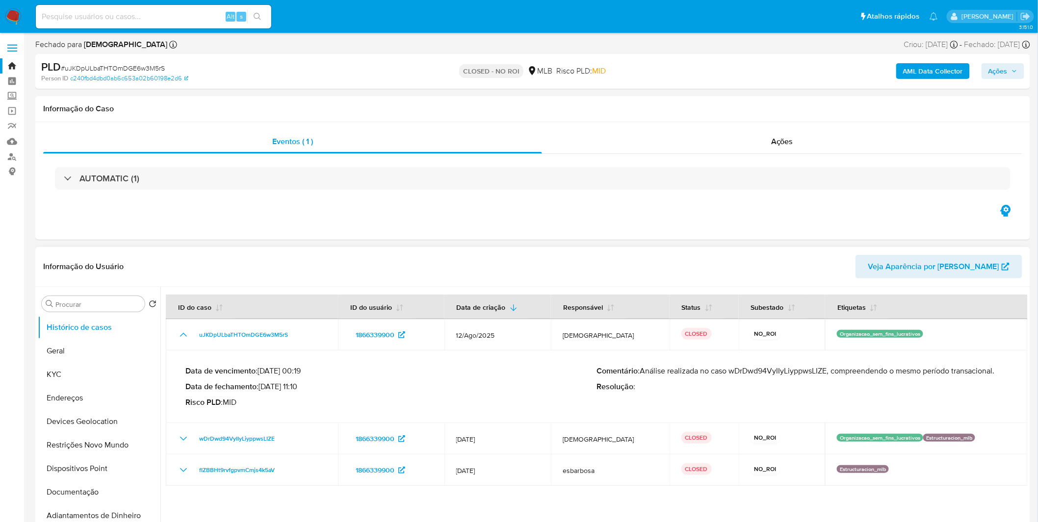
drag, startPoint x: 641, startPoint y: 373, endPoint x: 998, endPoint y: 368, distance: 357.1
click at [998, 368] on p "Comentário : Análise realizada no caso wDrDwd94VyIIyLiyppwsLIZE, compreendendo …" at bounding box center [802, 371] width 411 height 10
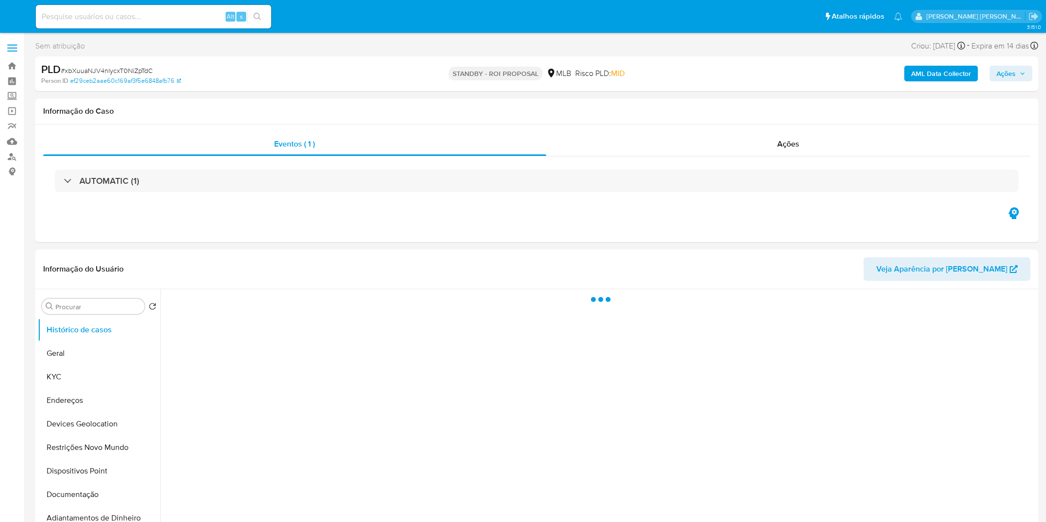
select select "10"
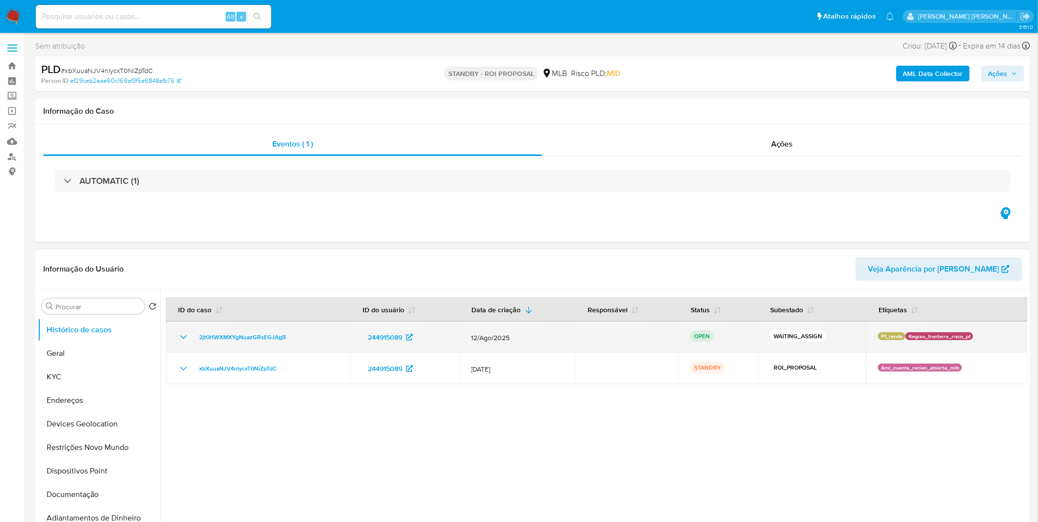
click at [948, 335] on p "Regiao_fronteira_risco_pf" at bounding box center [939, 337] width 68 height 8
click at [887, 330] on td "Pf_renda Regiao_fronteira_risco_pf" at bounding box center [946, 337] width 161 height 31
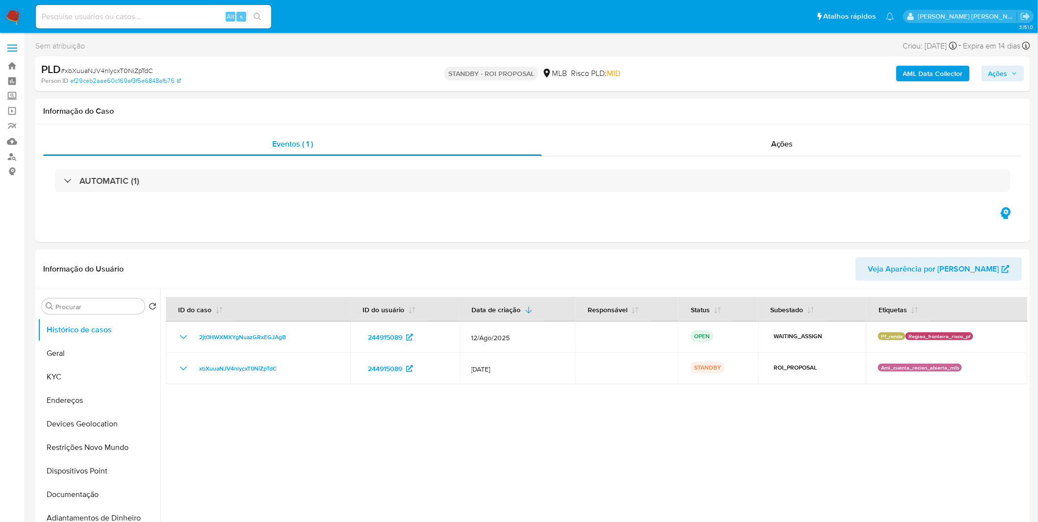
click at [10, 15] on img at bounding box center [13, 16] width 17 height 17
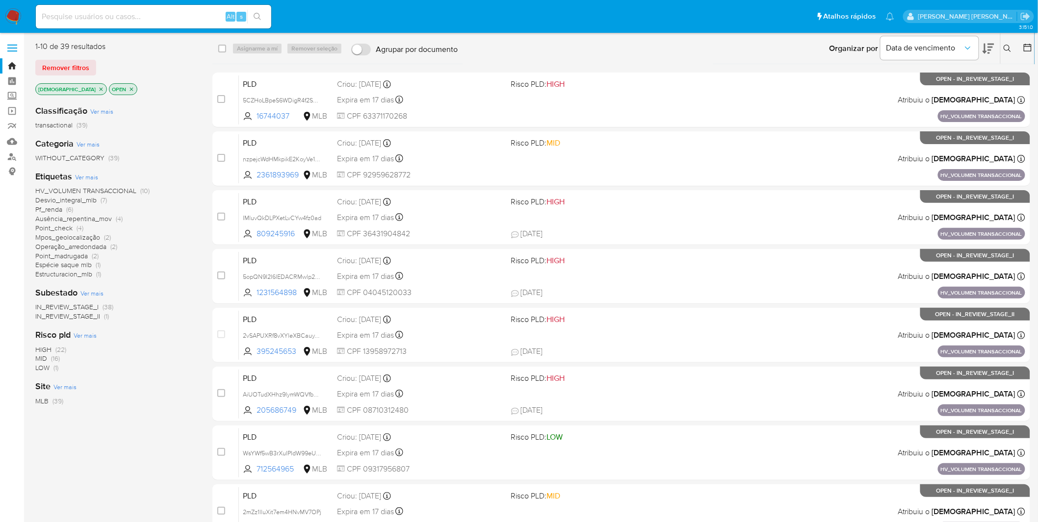
click at [105, 16] on input at bounding box center [153, 16] width 235 height 13
paste input "Q9tliEtf0riW12J7Bnj0BnZ4"
type input "Q9tliEtf0riW12J7Bnj0BnZ4"
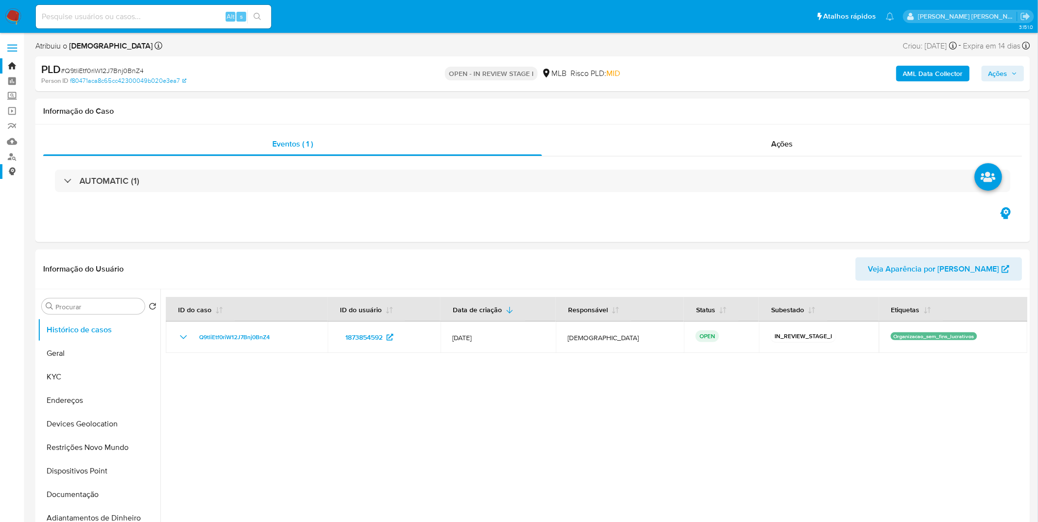
select select "10"
click at [11, 15] on img at bounding box center [13, 16] width 17 height 17
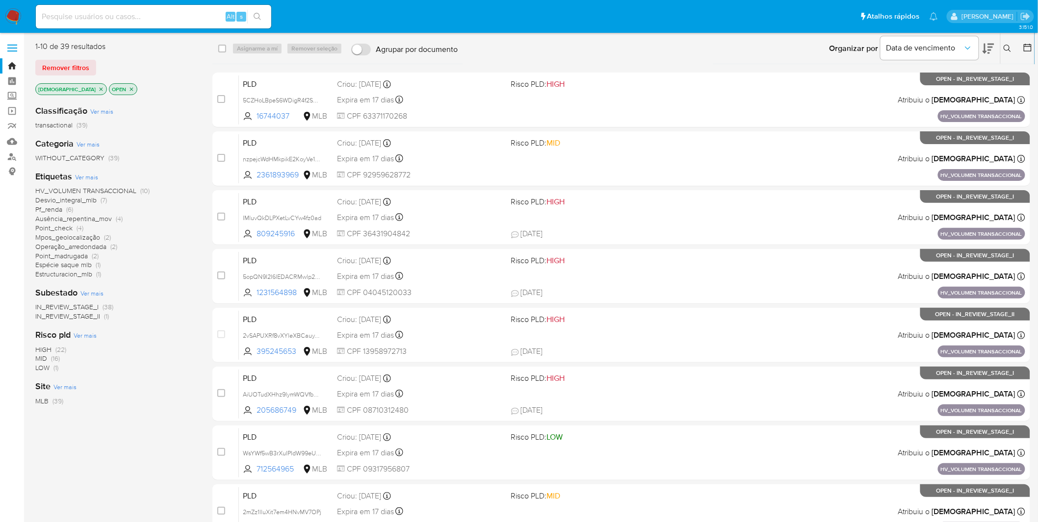
click at [90, 178] on span "Ver mais" at bounding box center [86, 177] width 23 height 9
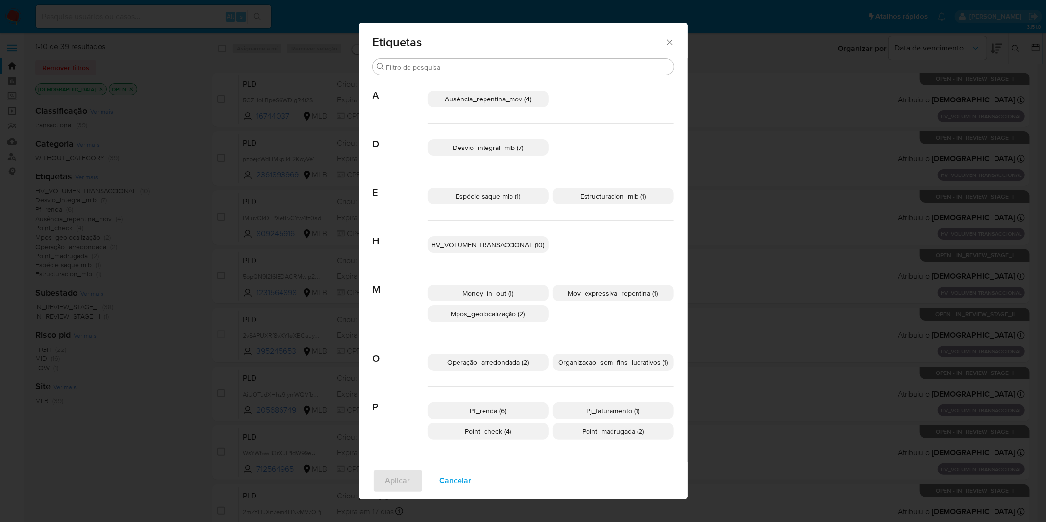
click at [453, 481] on span "Cancelar" at bounding box center [456, 481] width 32 height 22
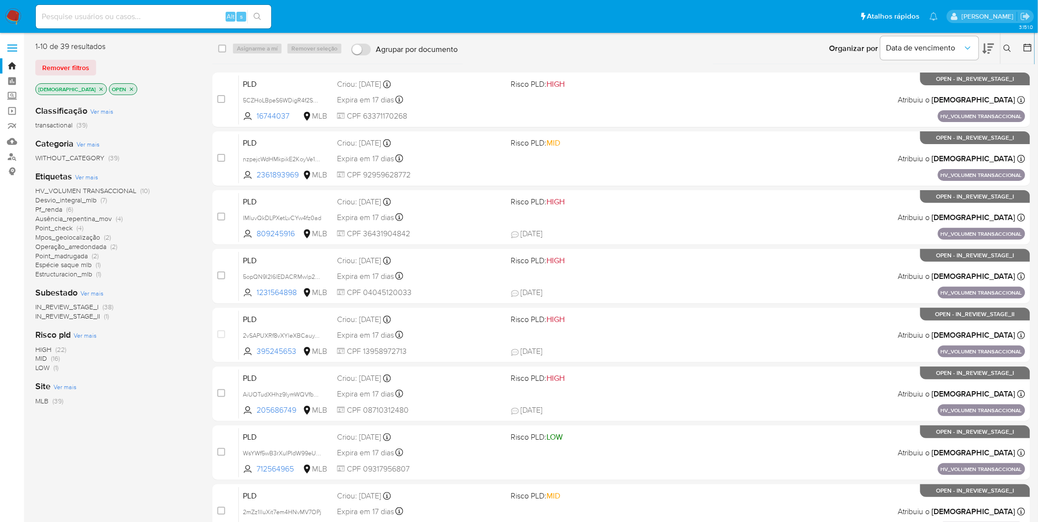
click at [102, 21] on input at bounding box center [153, 16] width 235 height 13
paste input "1UbR4EyD88ye2wAcnNl9gjxu"
type input "1UbR4EyD88ye2wAcnNl9gjxu"
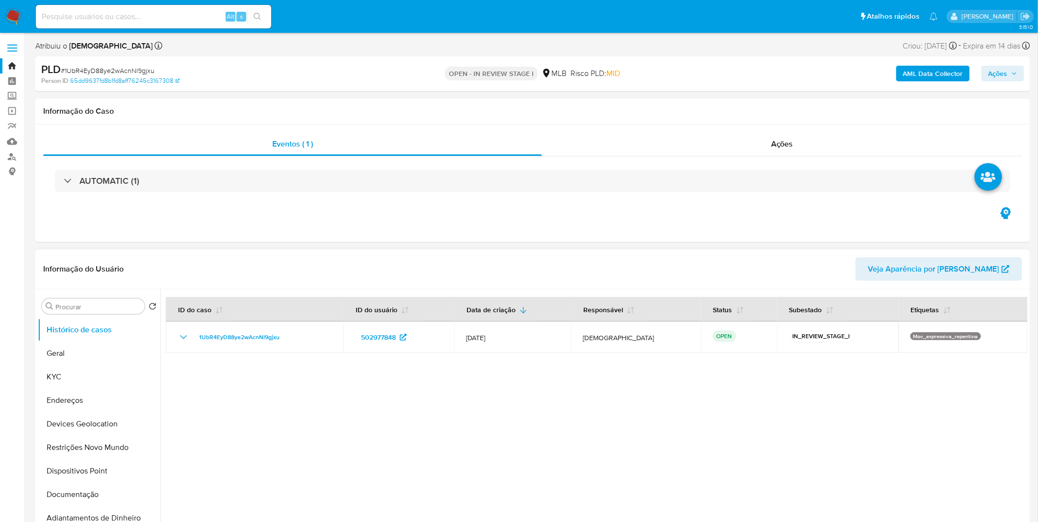
select select "10"
drag, startPoint x: 206, startPoint y: 30, endPoint x: 202, endPoint y: 28, distance: 5.3
click at [205, 30] on nav "Pausado Ver notificaciones Alt s Atalhos rápidos Presiona las siguientes teclas…" at bounding box center [519, 16] width 1038 height 33
click at [195, 23] on div "Alt s" at bounding box center [153, 17] width 235 height 24
click at [195, 21] on input at bounding box center [153, 16] width 235 height 13
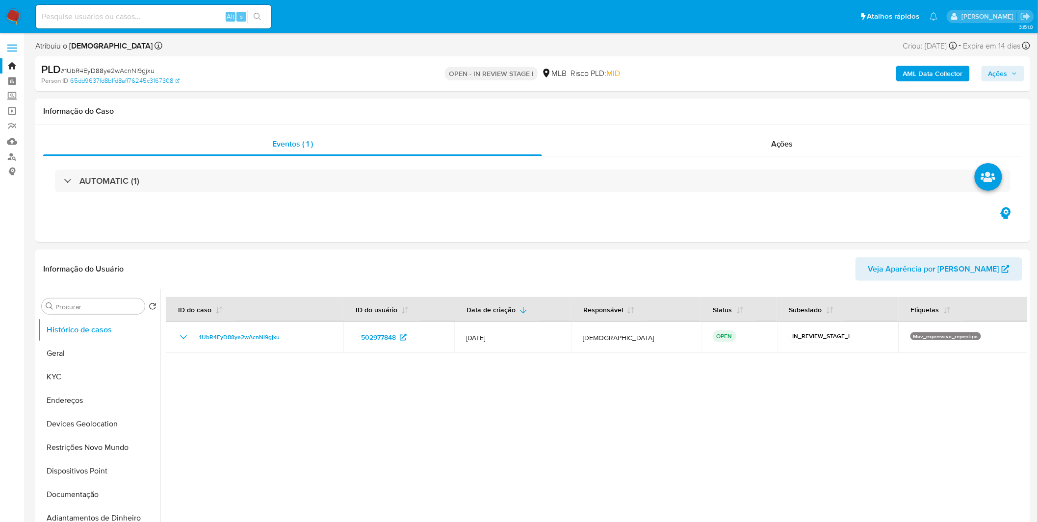
paste input "5YxIuuqpxZ1vNLHqUgIObYyY"
type input "5YxIuuqpxZ1vNLHqUgIObYyY"
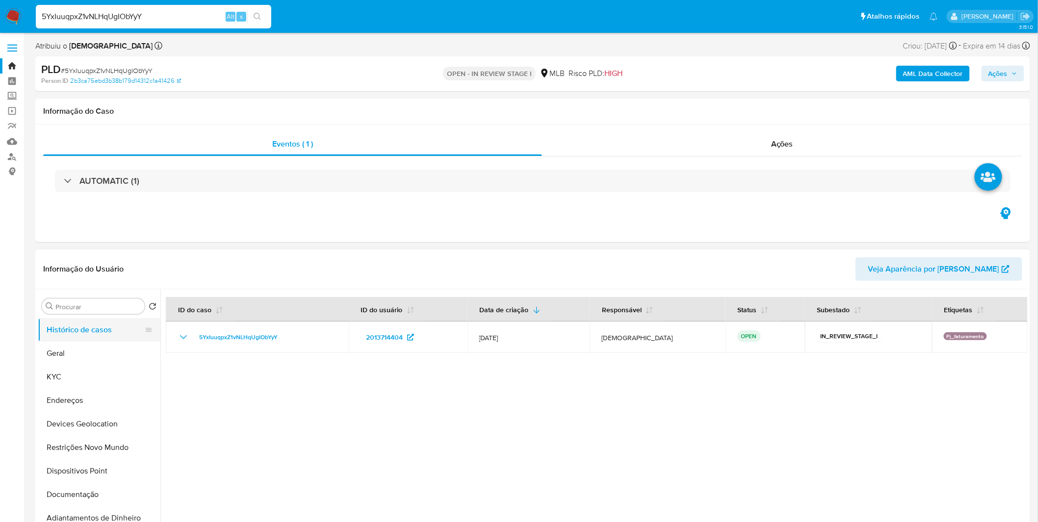
select select "10"
click at [142, 22] on input "5YxIuuqpxZ1vNLHqUgIObYyY" at bounding box center [153, 16] width 235 height 13
paste input "1UbR4EyD88ye2wAcnNl9gjxu"
type input "1UbR4EyD88ye2wAcnNl9gjxu"
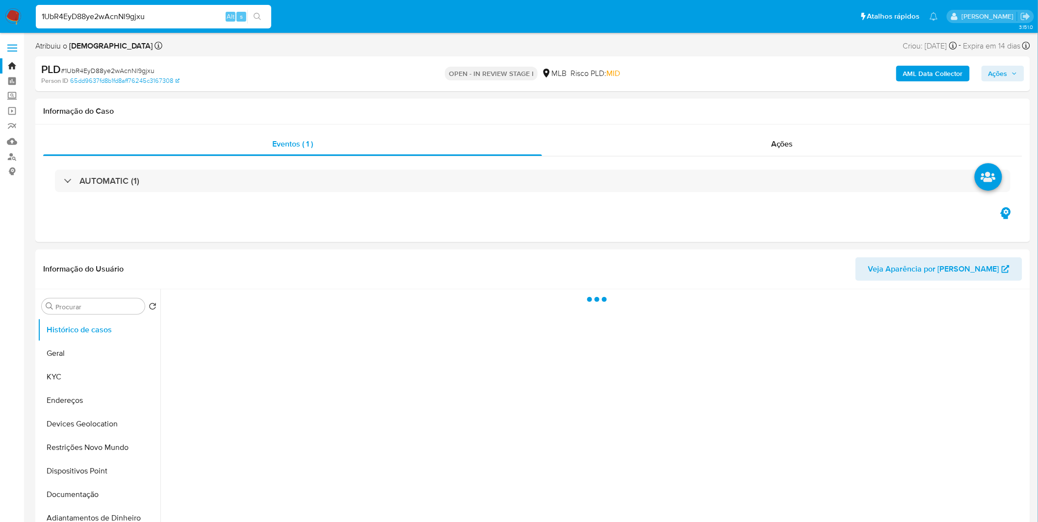
select select "10"
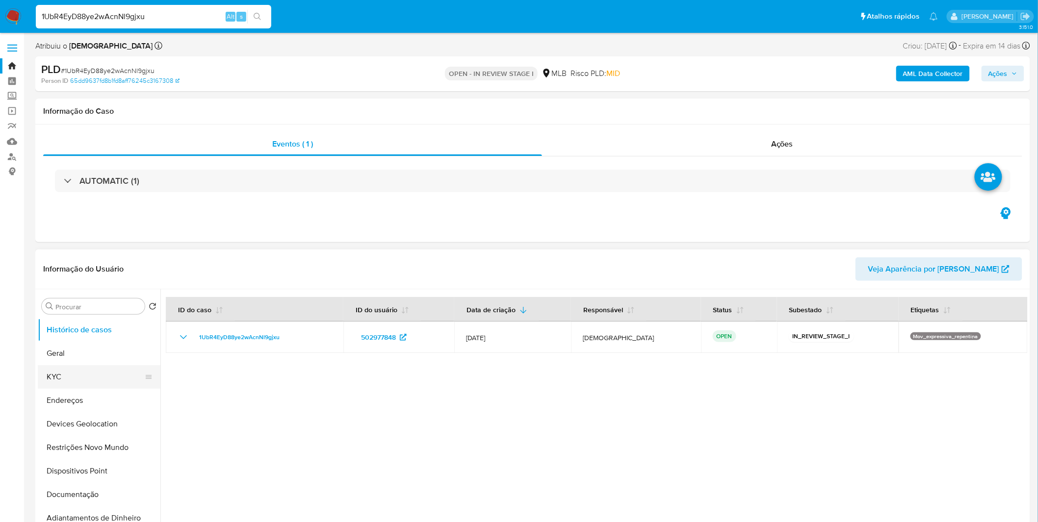
click at [83, 375] on button "KYC" at bounding box center [95, 377] width 115 height 24
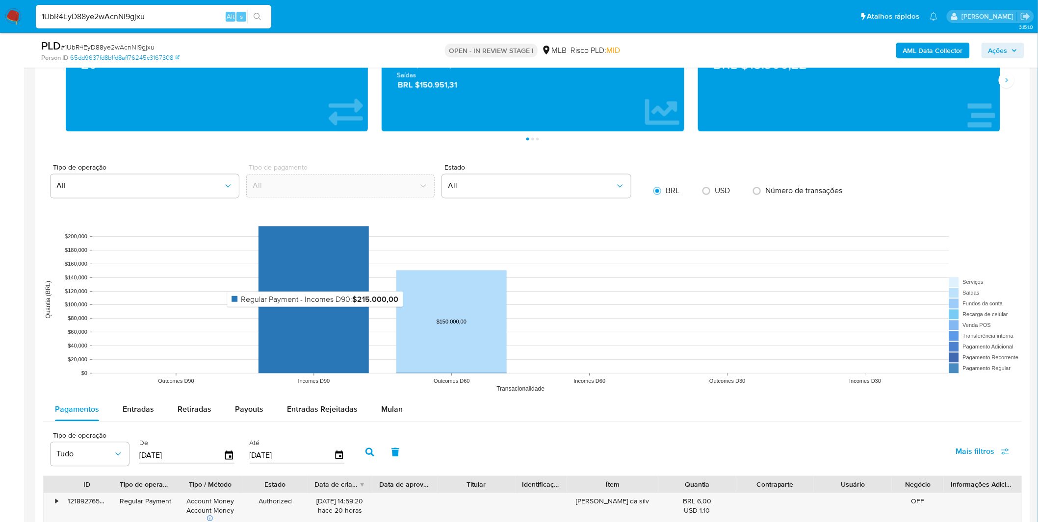
scroll to position [926, 0]
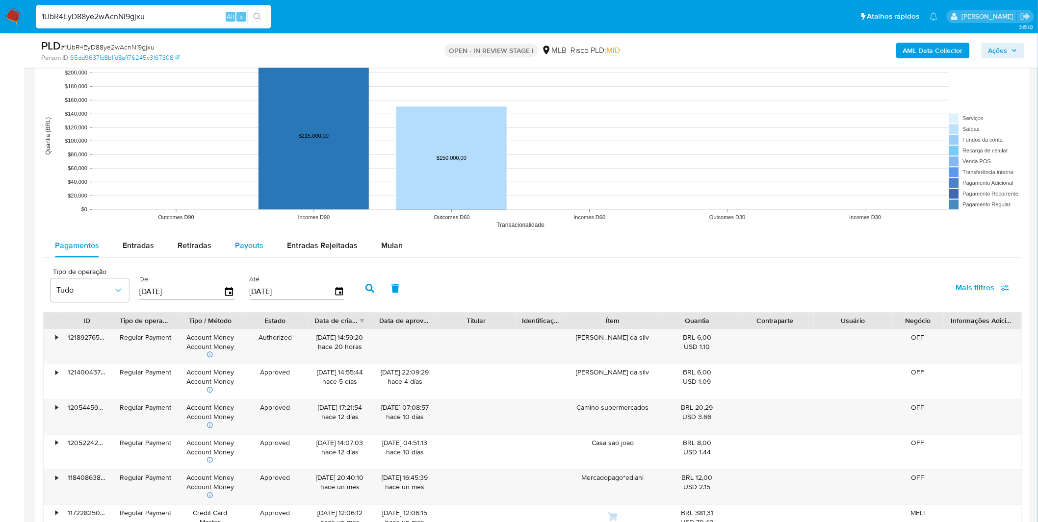
click at [254, 242] on span "Payouts" at bounding box center [249, 245] width 28 height 11
select select "10"
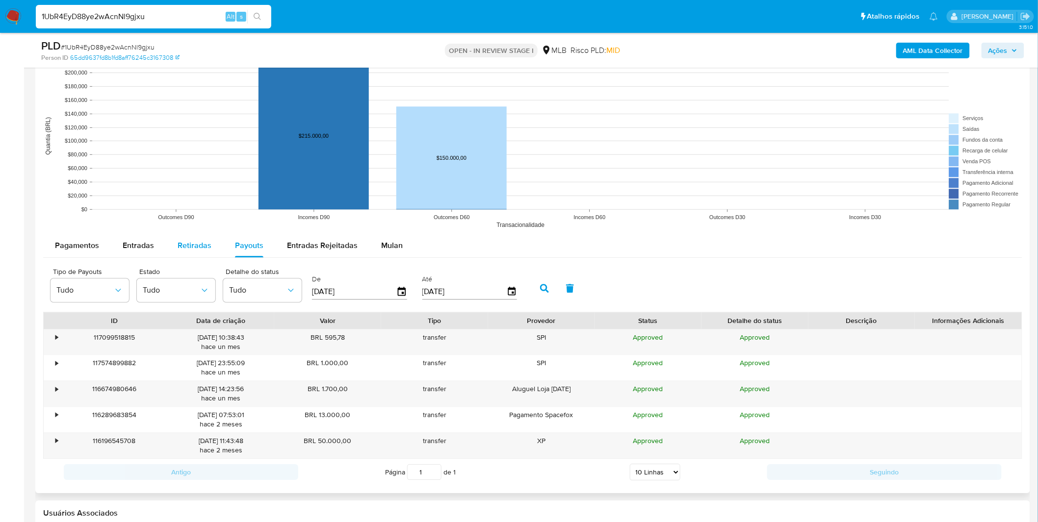
click at [210, 242] on button "Retiradas" at bounding box center [194, 246] width 57 height 24
select select "10"
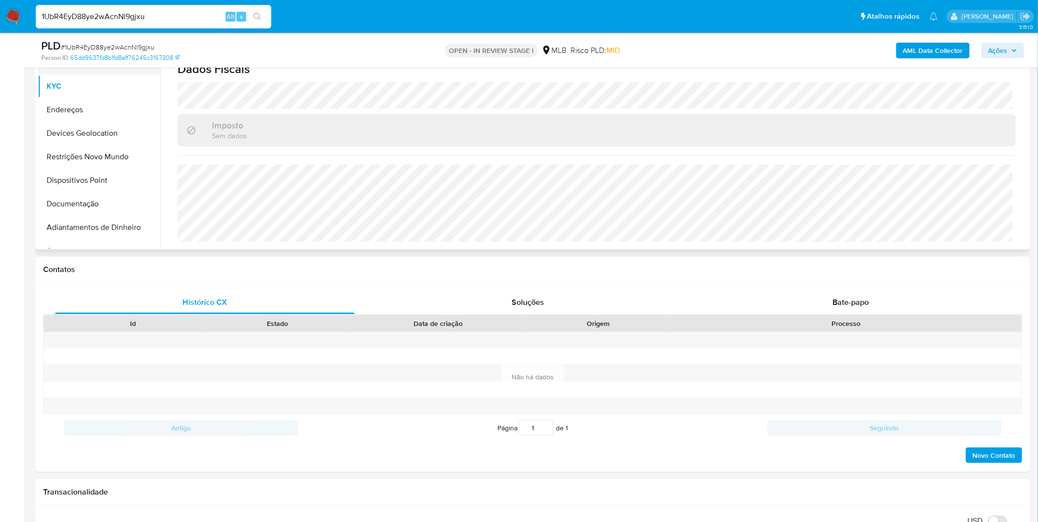
scroll to position [54, 0]
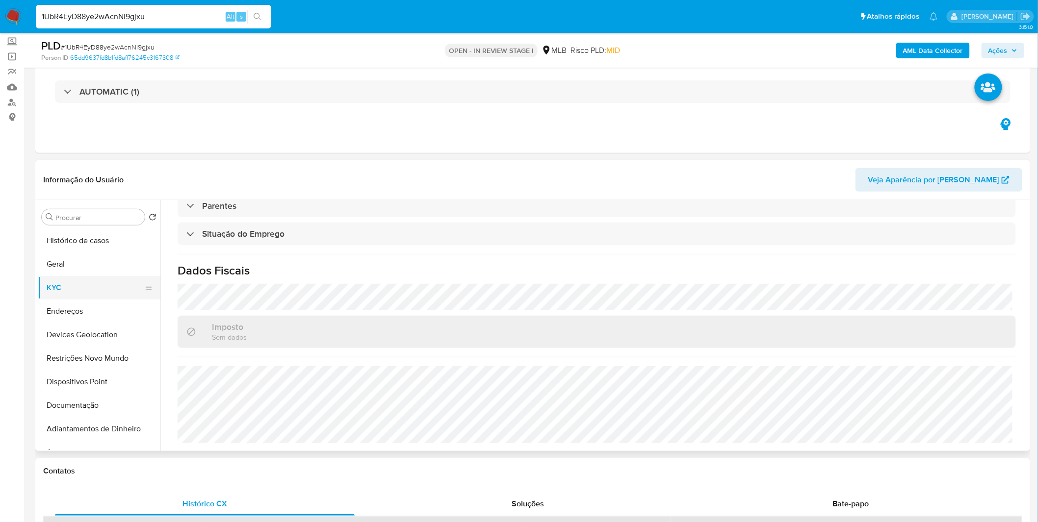
click at [81, 297] on button "KYC" at bounding box center [95, 288] width 115 height 24
click at [83, 301] on button "Endereços" at bounding box center [95, 312] width 115 height 24
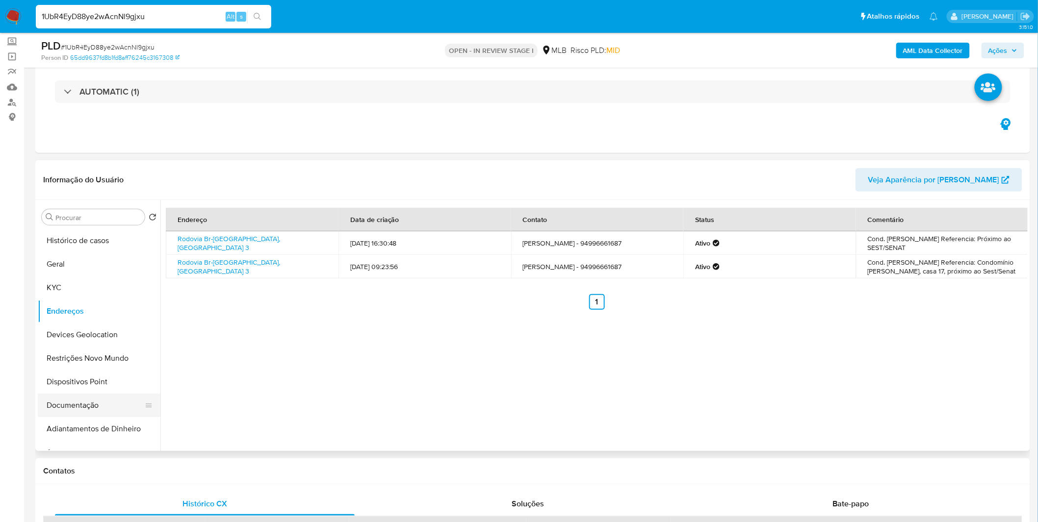
click at [99, 402] on button "Documentação" at bounding box center [95, 406] width 115 height 24
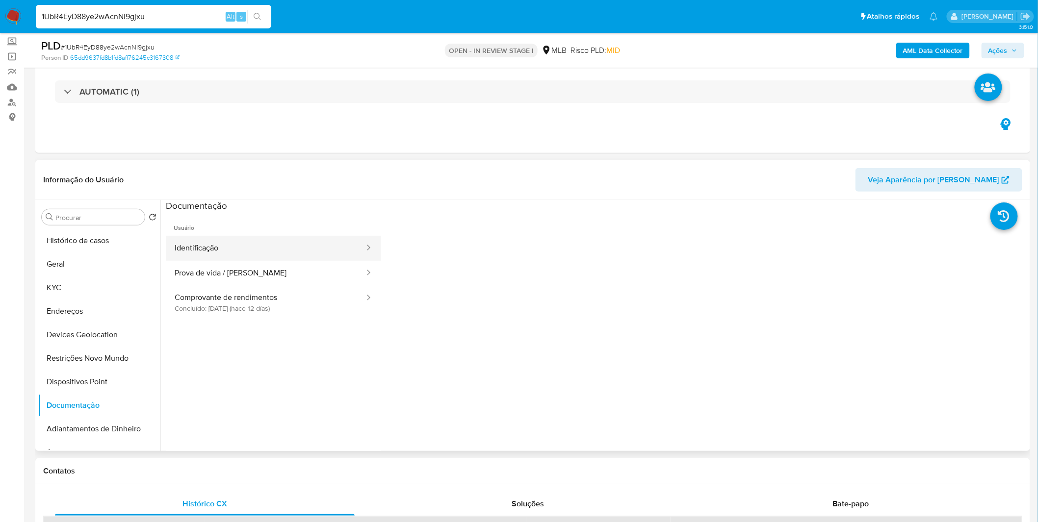
click at [242, 252] on button "Identificação" at bounding box center [266, 248] width 200 height 25
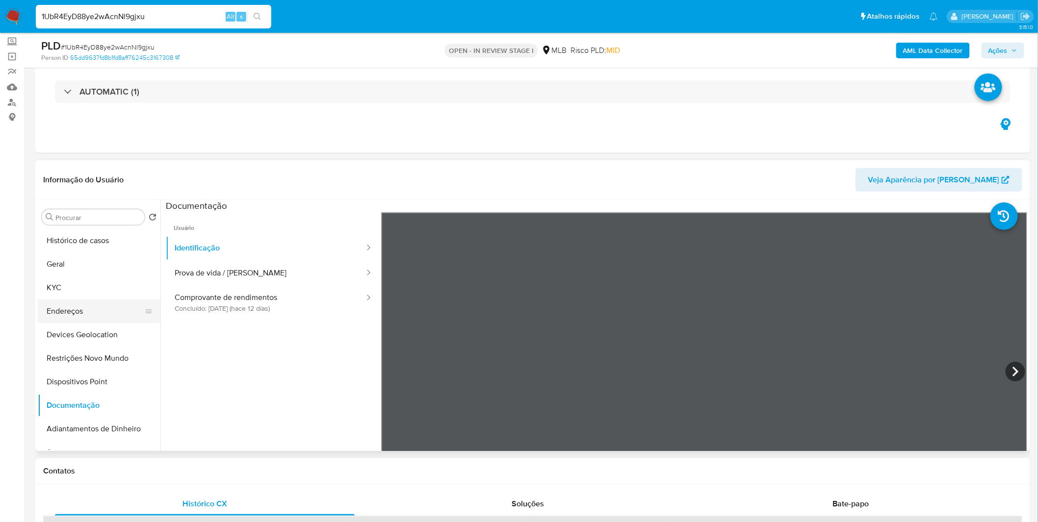
click at [72, 303] on button "Endereços" at bounding box center [95, 312] width 115 height 24
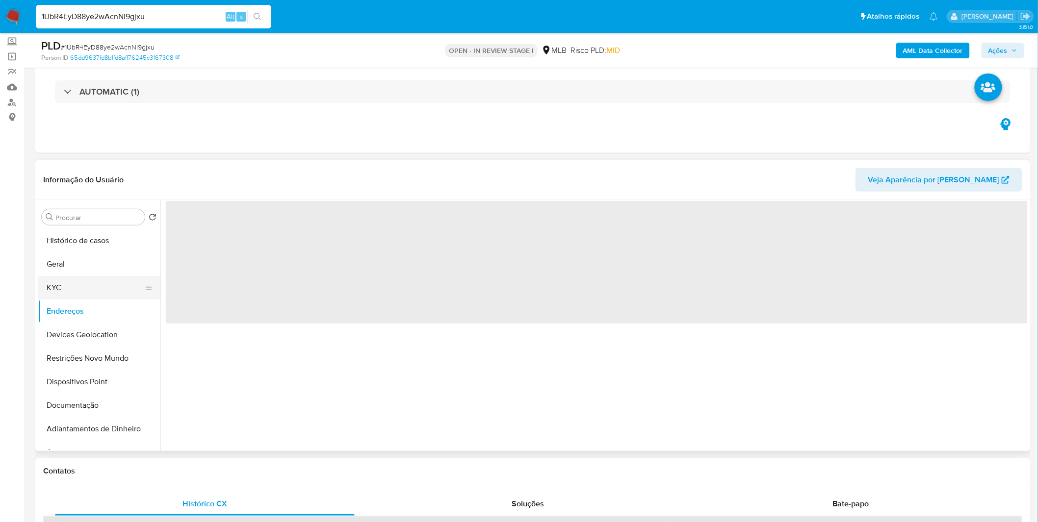
click at [76, 295] on button "KYC" at bounding box center [95, 288] width 115 height 24
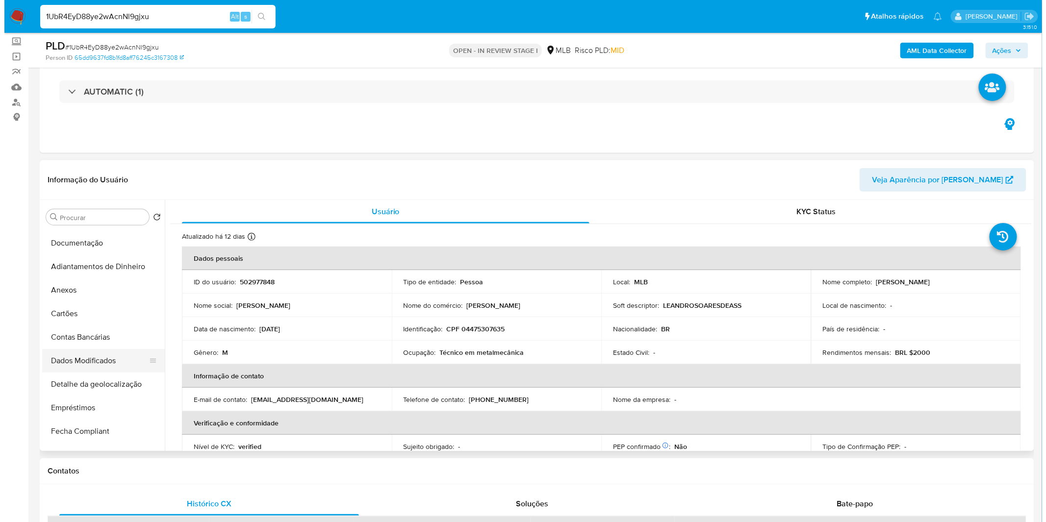
scroll to position [163, 0]
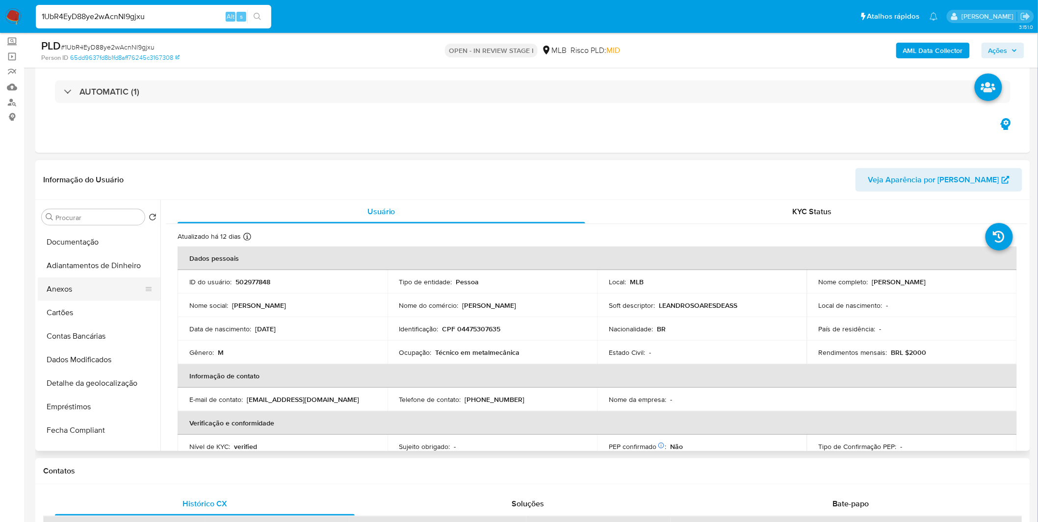
click at [78, 292] on button "Anexos" at bounding box center [95, 290] width 115 height 24
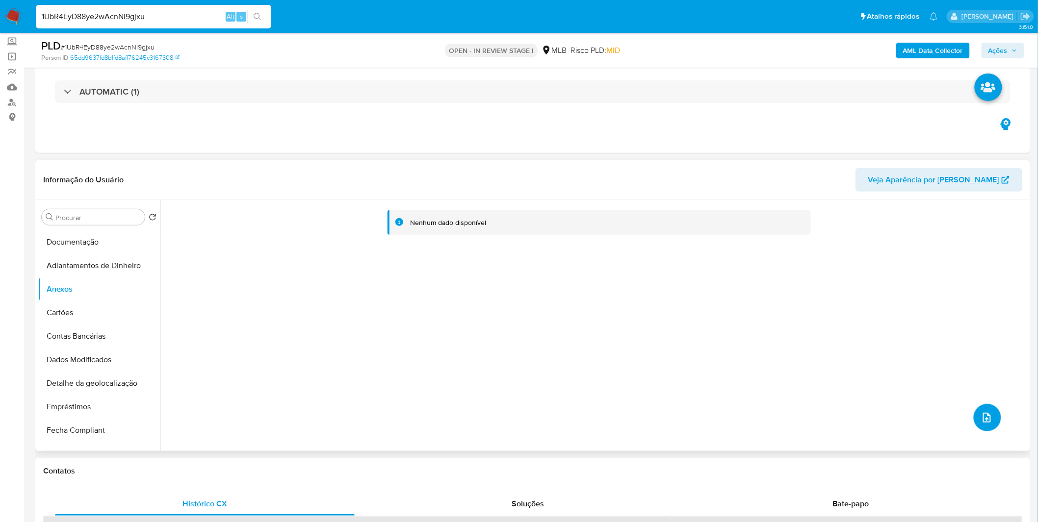
click at [981, 414] on icon "upload-file" at bounding box center [987, 418] width 12 height 12
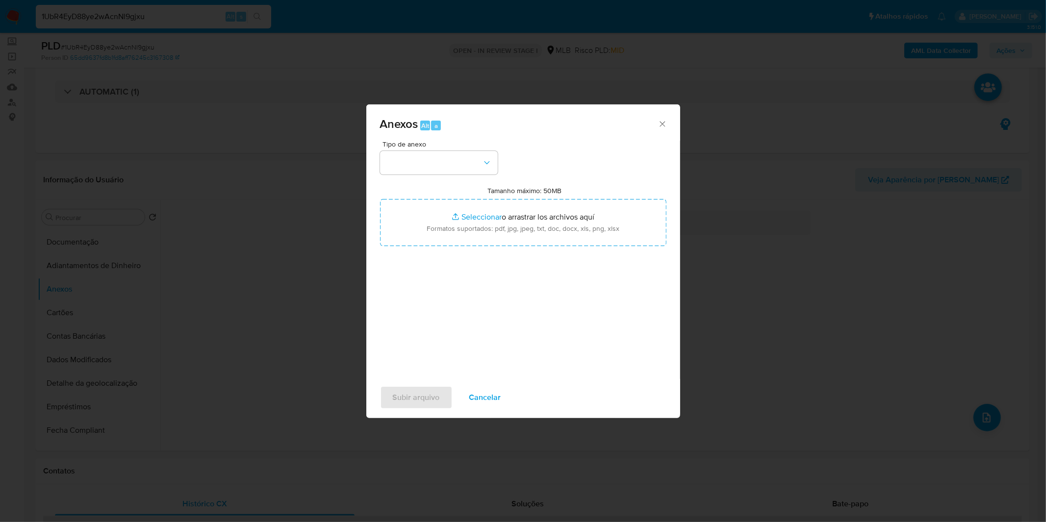
click at [469, 404] on span "Cancelar" at bounding box center [485, 398] width 32 height 22
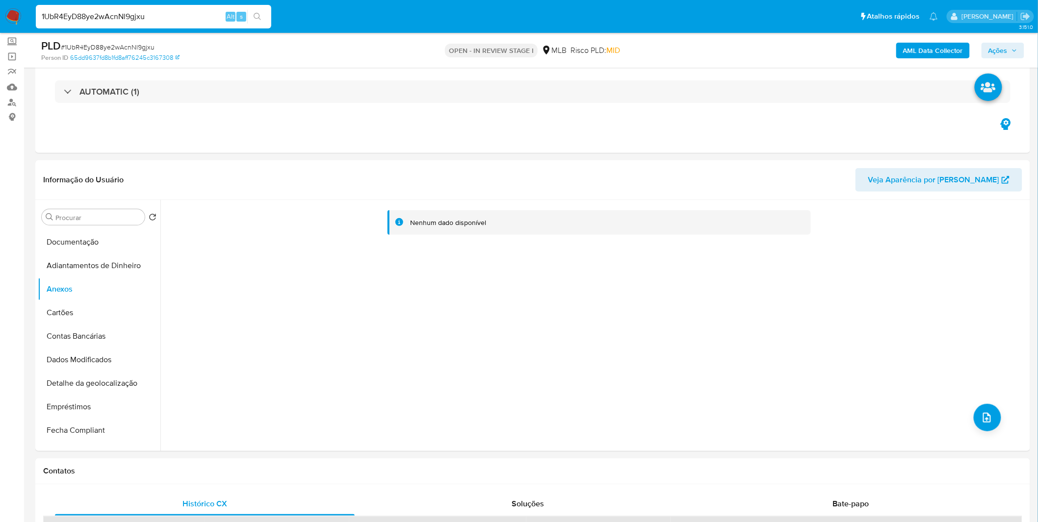
click at [929, 62] on div "PLD # 1UbR4EyD88ye2wAcnNl9gjxu Person ID 65dd9637fd8b1fd8aff76245c3167308 OPEN …" at bounding box center [532, 50] width 995 height 35
click at [934, 55] on b "AML Data Collector" at bounding box center [933, 51] width 60 height 16
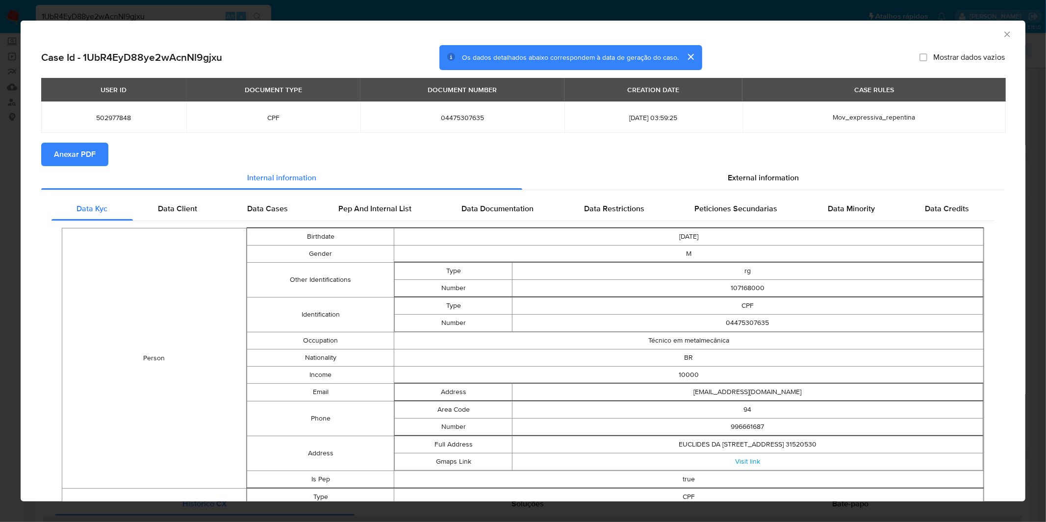
click at [59, 159] on span "Anexar PDF" at bounding box center [75, 155] width 42 height 22
click at [1002, 36] on icon "Fechar a janela" at bounding box center [1007, 34] width 10 height 10
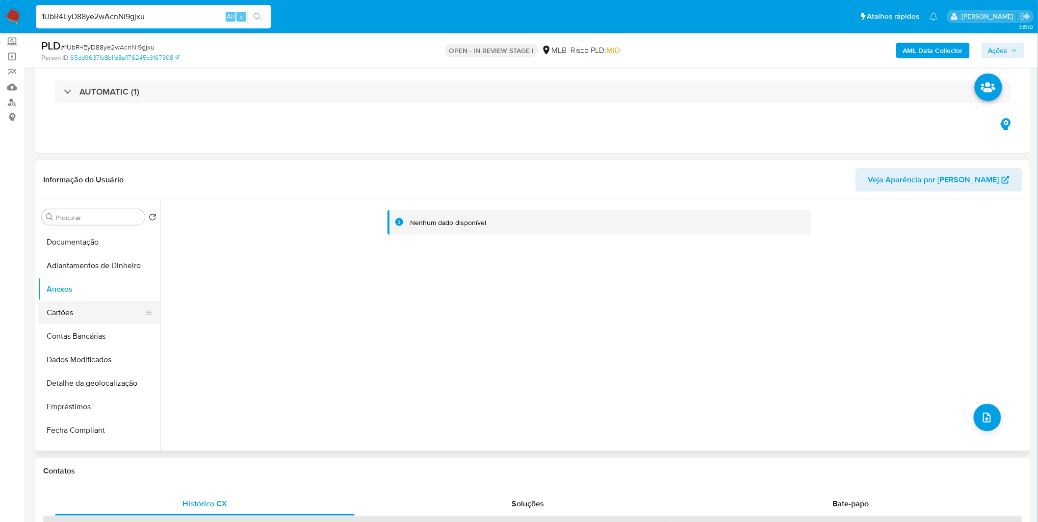
click at [82, 322] on button "Cartões" at bounding box center [95, 313] width 115 height 24
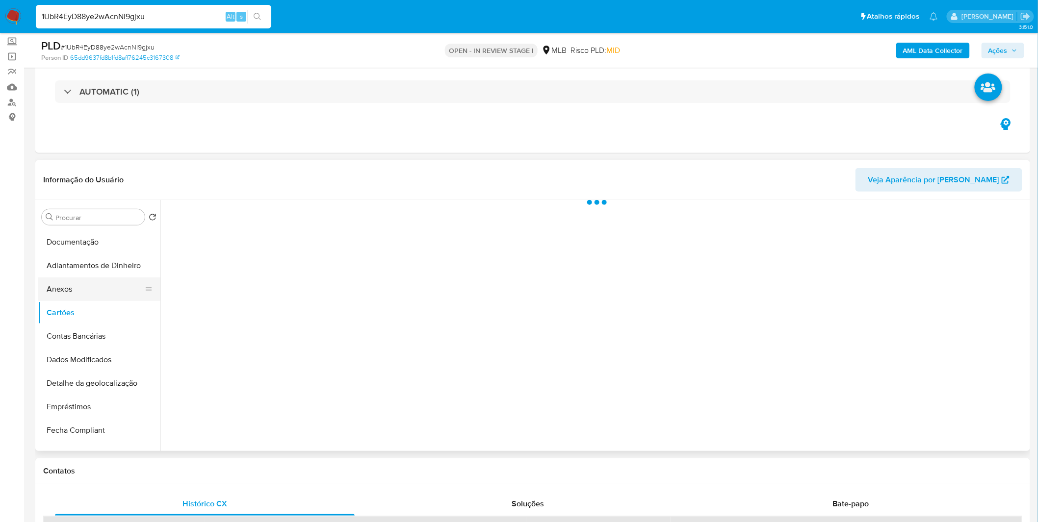
click at [80, 294] on button "Anexos" at bounding box center [95, 290] width 115 height 24
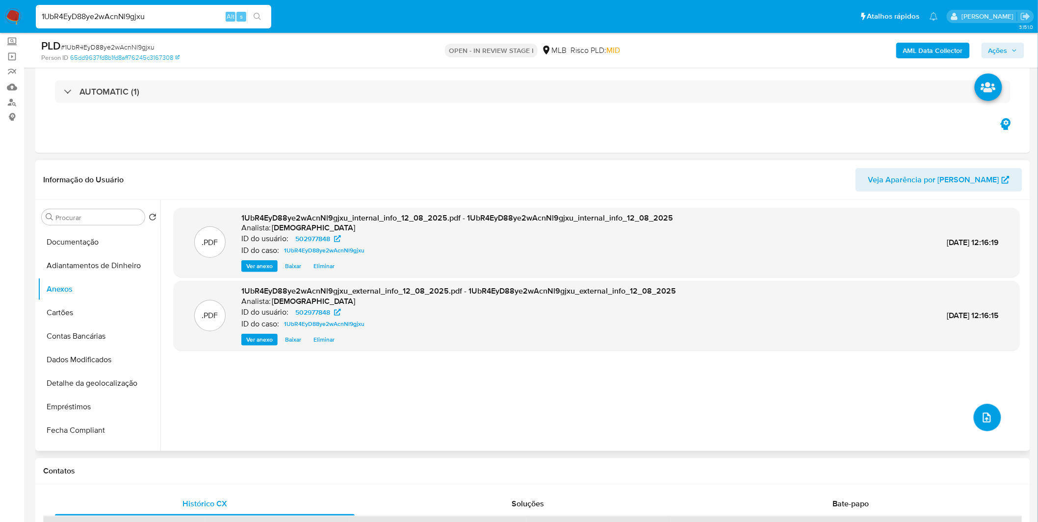
click at [983, 414] on icon "upload-file" at bounding box center [987, 418] width 8 height 10
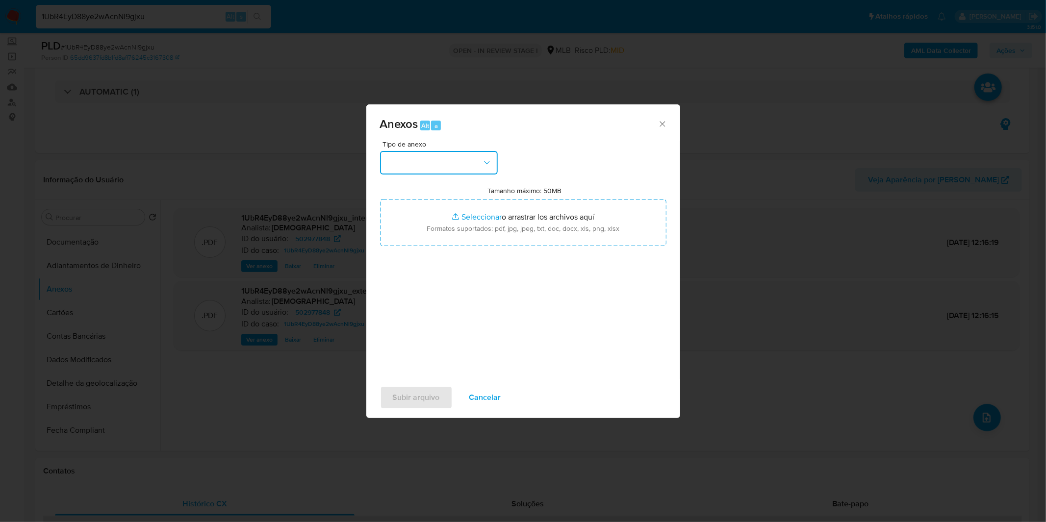
click at [418, 174] on button "button" at bounding box center [439, 163] width 118 height 24
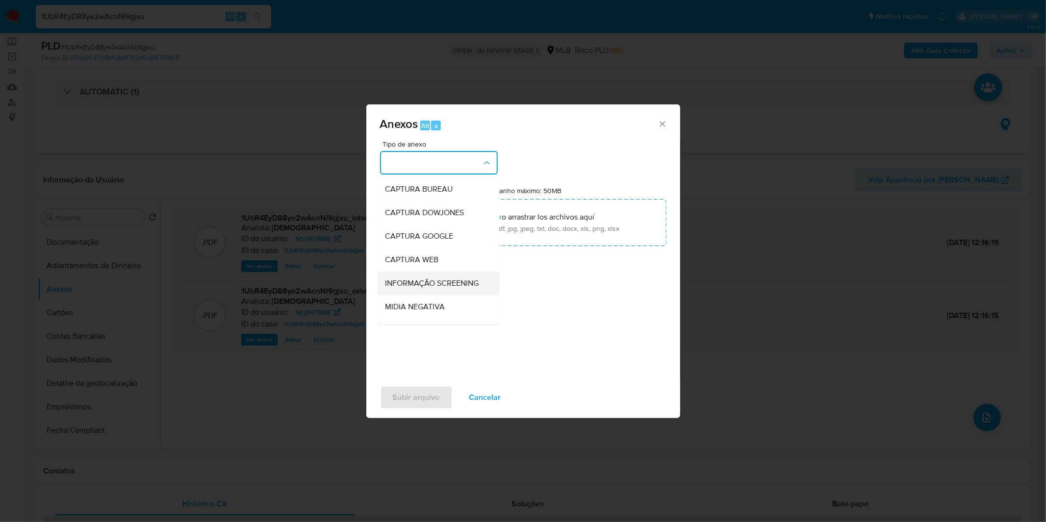
scroll to position [109, 0]
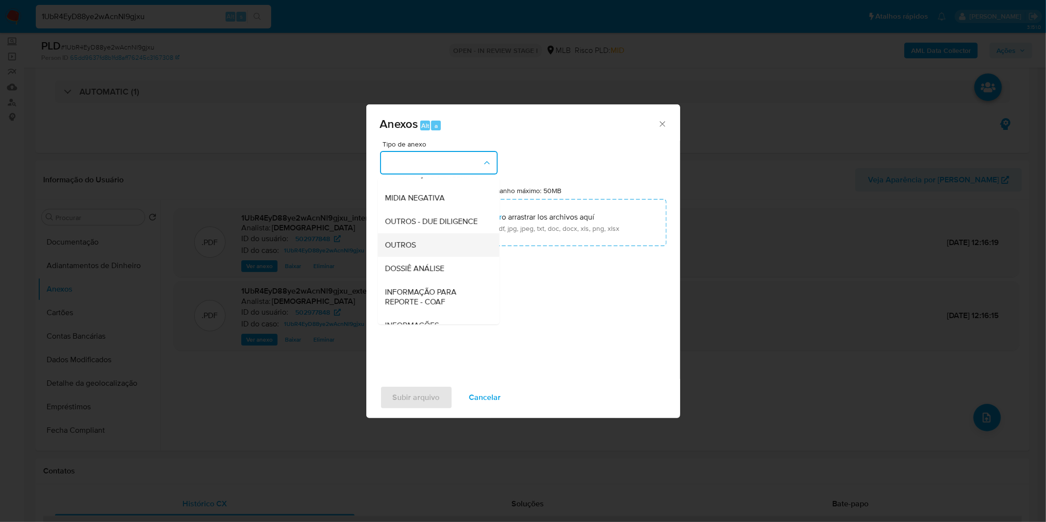
click at [415, 250] on span "OUTROS" at bounding box center [401, 245] width 31 height 10
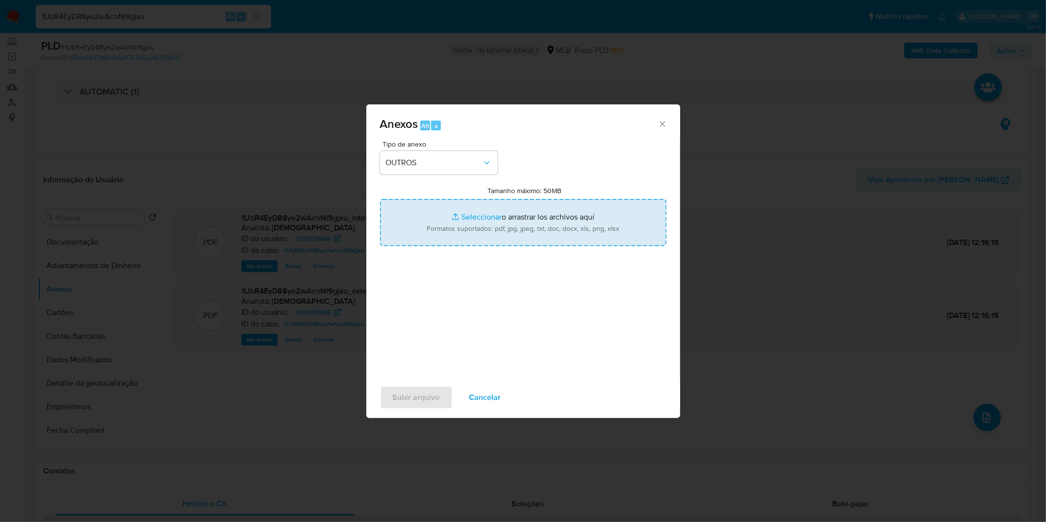
click at [429, 228] on input "Tamanho máximo: 50MB Seleccionar archivos" at bounding box center [523, 222] width 286 height 47
type input "C:\fakepath\Mulan 502977848_2025_08_11_10_19_59.xlsx"
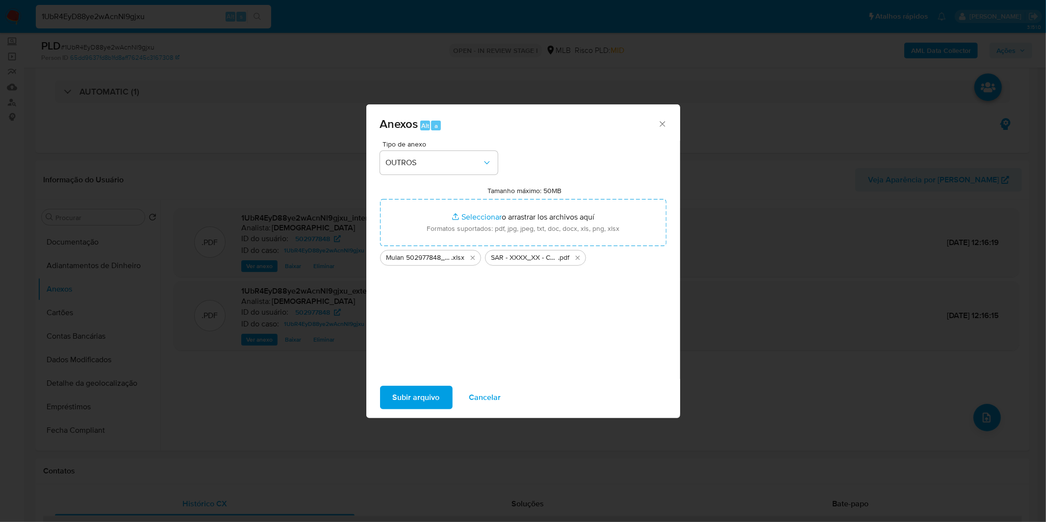
click at [406, 397] on span "Subir arquivo" at bounding box center [416, 398] width 47 height 22
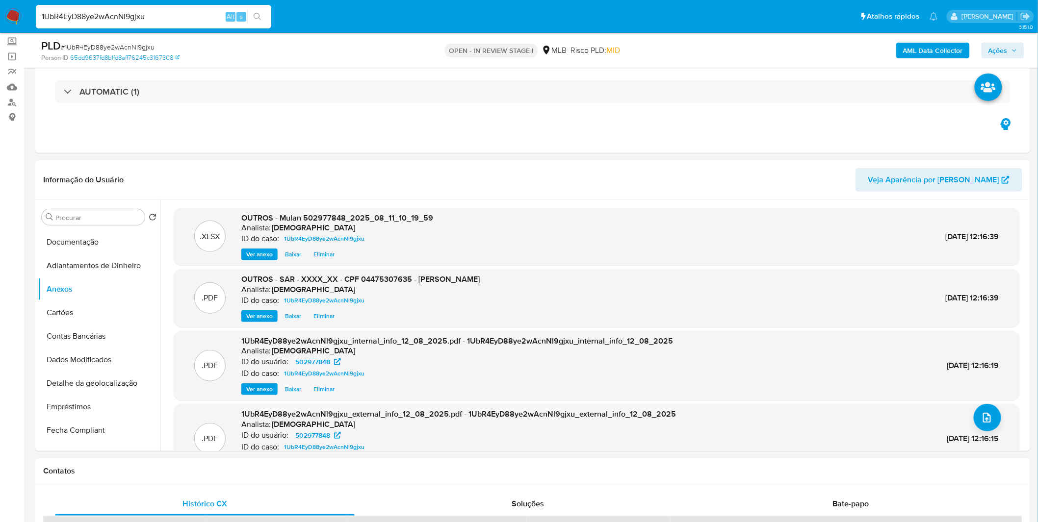
click at [1009, 44] on span "Ações" at bounding box center [1002, 51] width 29 height 14
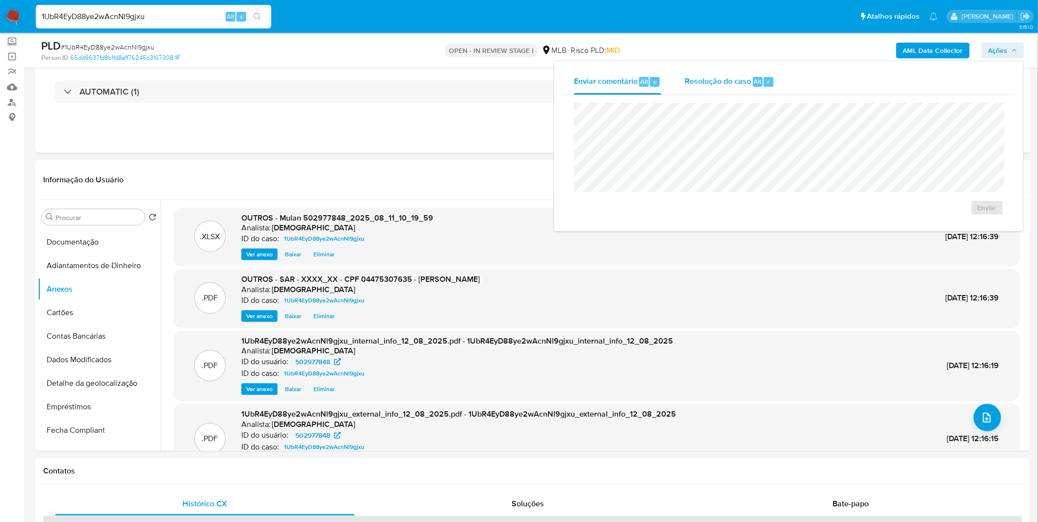
click at [753, 84] on div "Alt" at bounding box center [758, 82] width 10 height 10
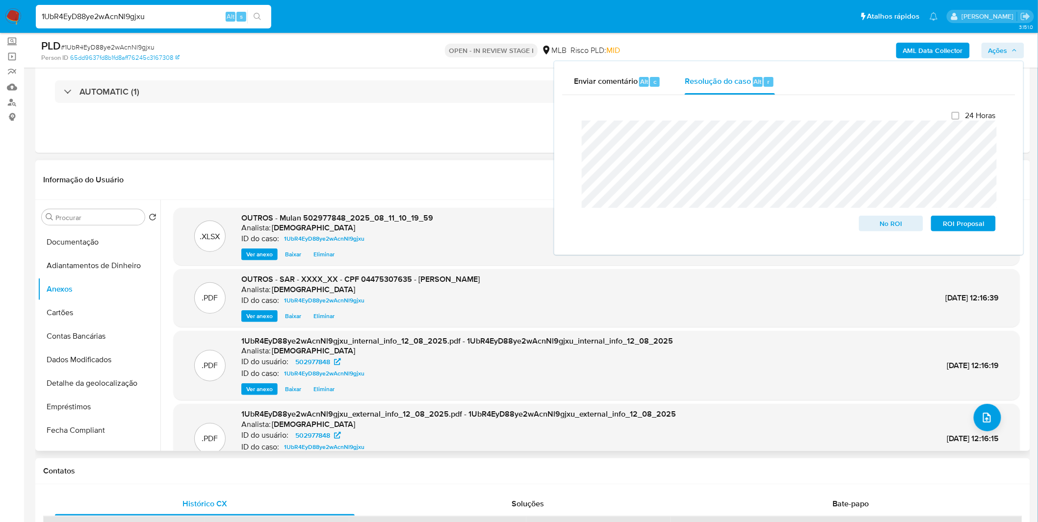
click at [394, 193] on div "Informação do Usuário Veja Aparência por Pessoa" at bounding box center [532, 180] width 995 height 40
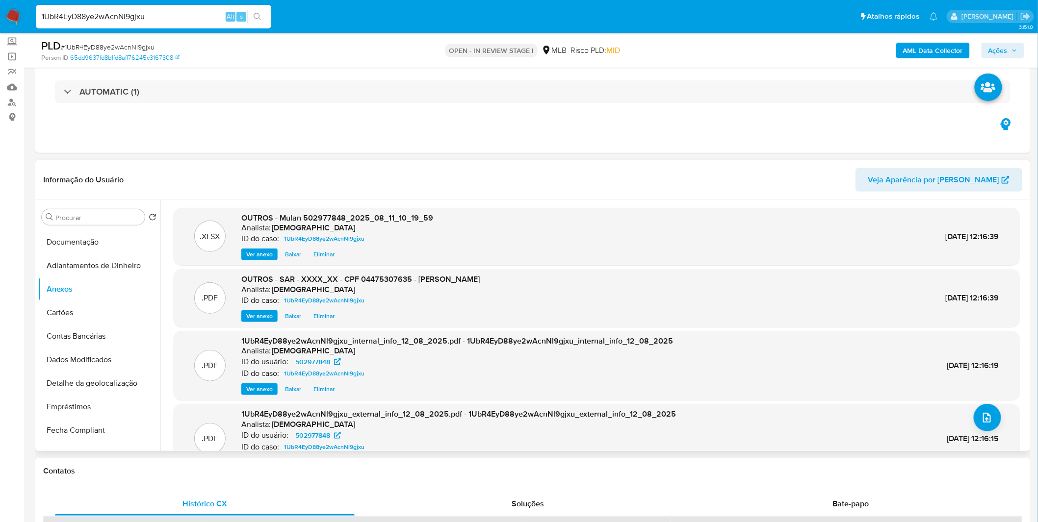
click at [327, 317] on span "Eliminar" at bounding box center [323, 316] width 21 height 10
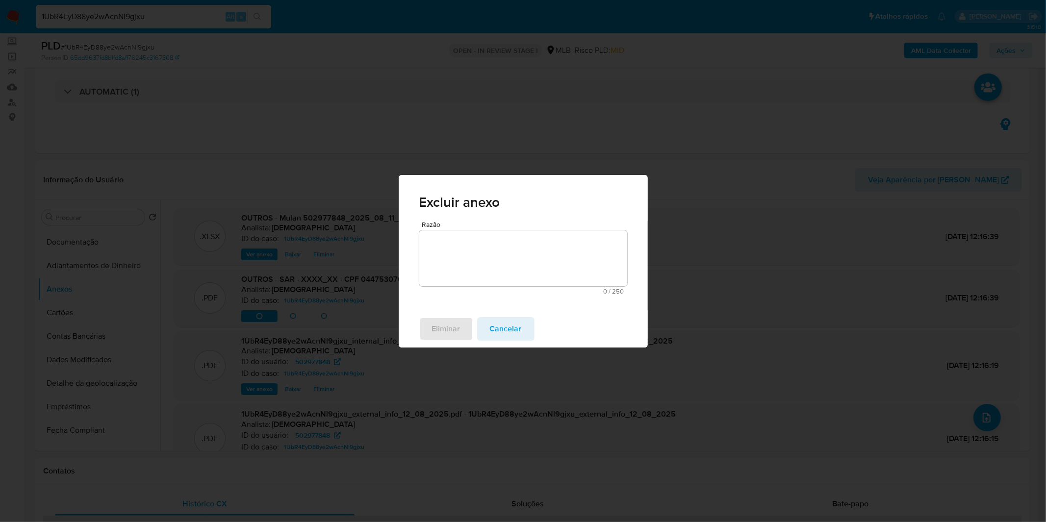
click at [464, 272] on textarea "Razão" at bounding box center [523, 259] width 208 height 56
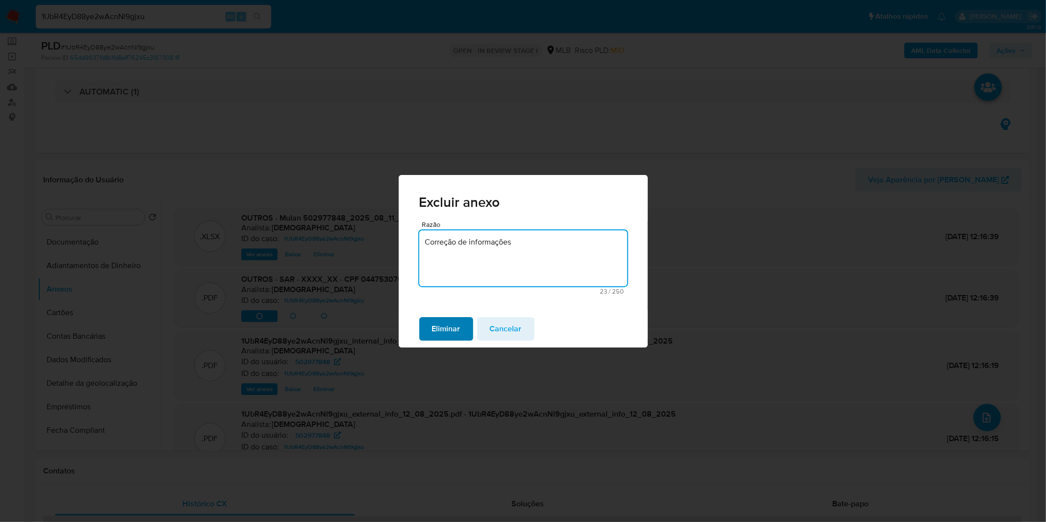
type textarea "Correção de informações"
click at [454, 327] on span "Eliminar" at bounding box center [446, 329] width 28 height 22
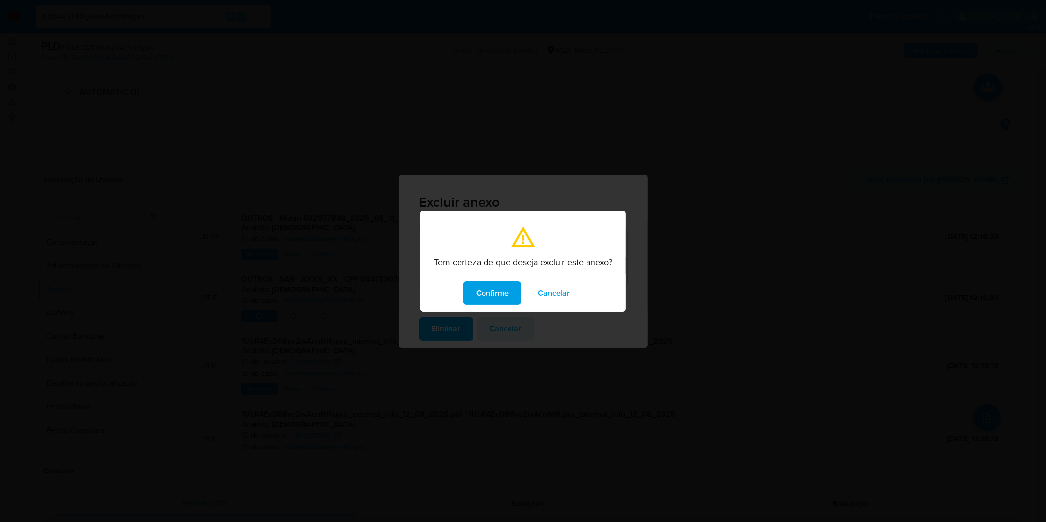
click at [509, 283] on span "Confirme" at bounding box center [492, 294] width 32 height 22
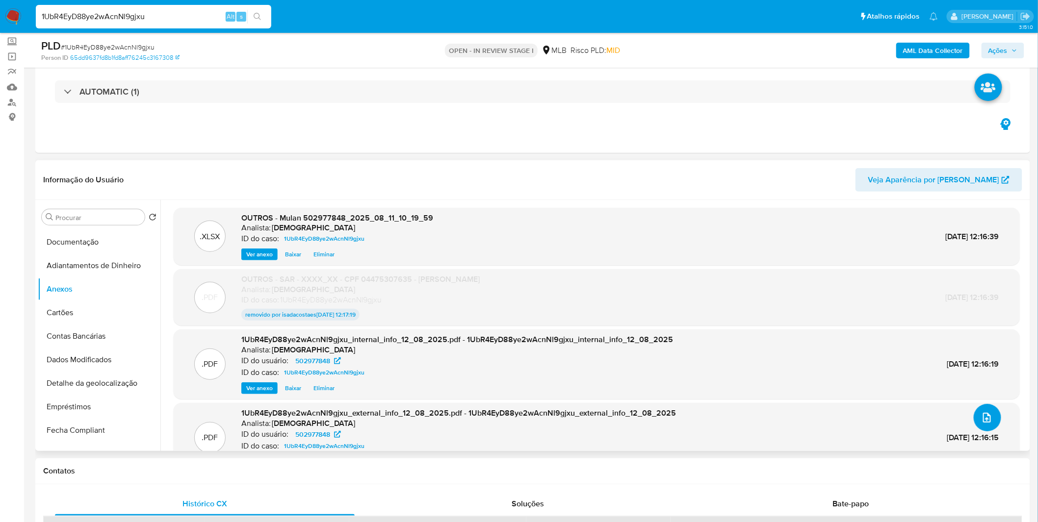
click at [991, 418] on button "upload-file" at bounding box center [987, 417] width 27 height 27
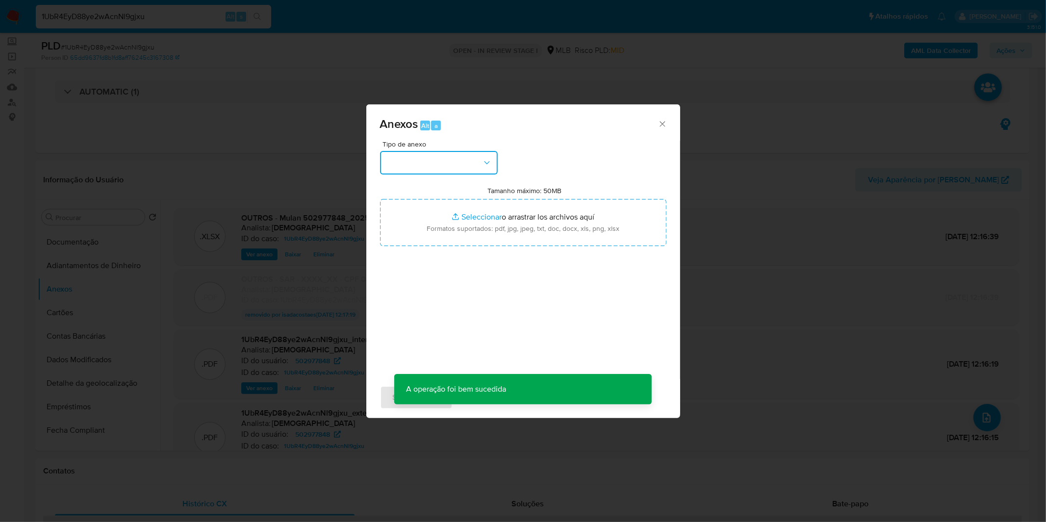
click at [482, 171] on button "button" at bounding box center [439, 163] width 118 height 24
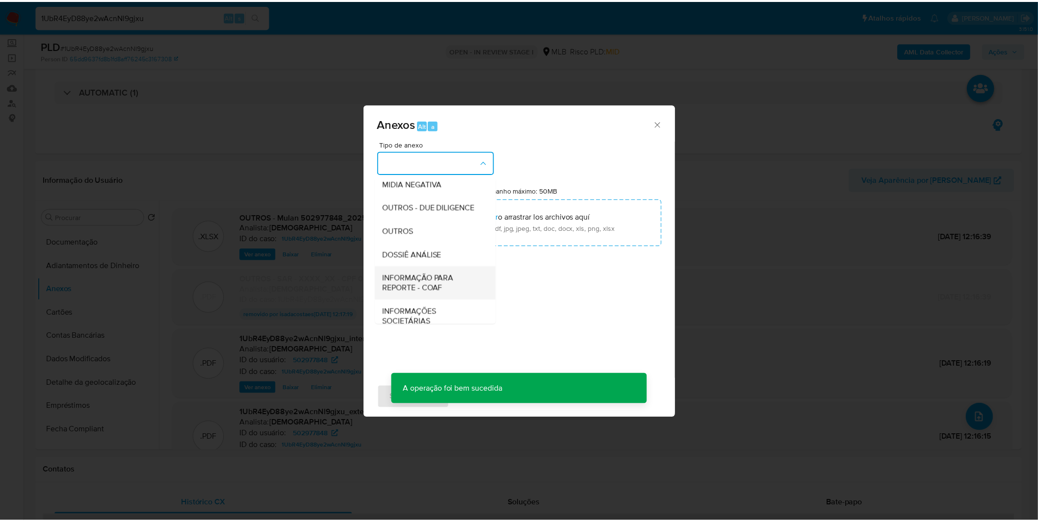
scroll to position [151, 0]
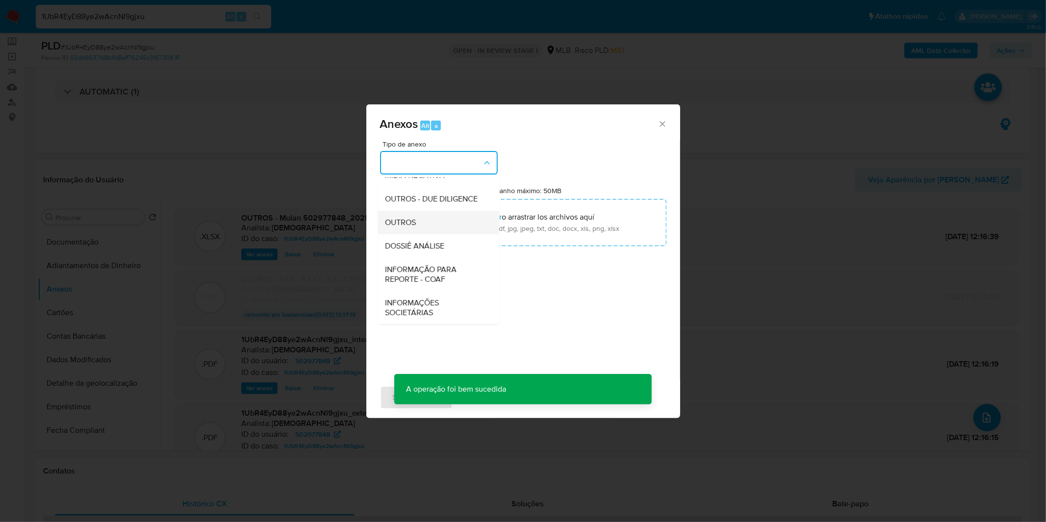
click at [414, 226] on span "OUTROS" at bounding box center [401, 223] width 31 height 10
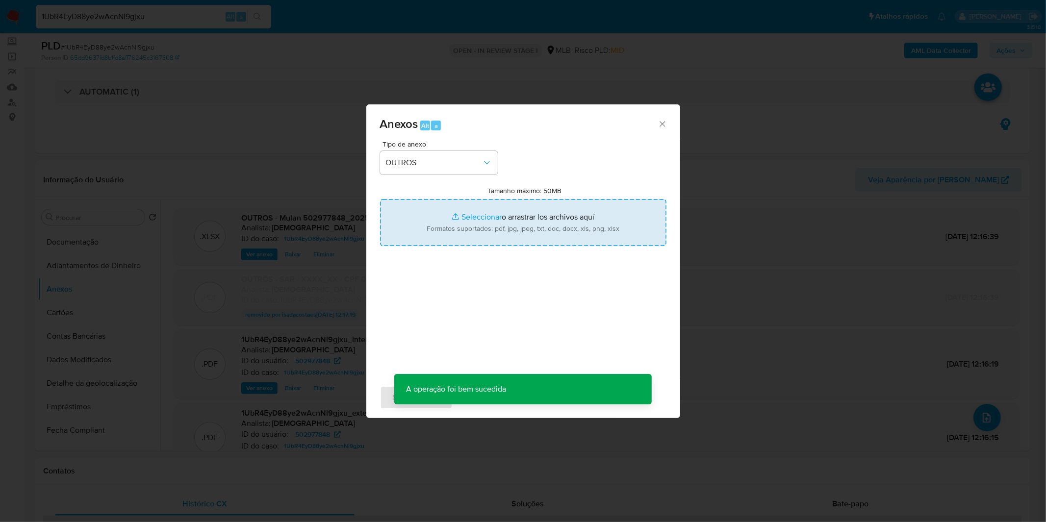
click at [471, 228] on input "Tamanho máximo: 50MB Seleccionar archivos" at bounding box center [523, 222] width 286 height 47
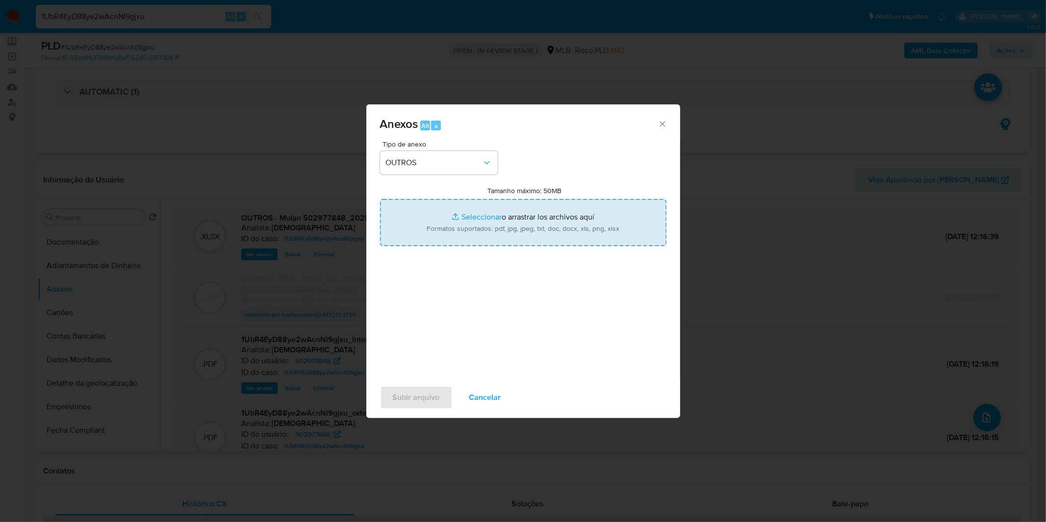
type input "C:\fakepath\SAR - XXXX - CPF 04475307635 - LEANDRO SOARES DE ASSIS.pdf"
click at [412, 400] on span "Subir arquivo" at bounding box center [416, 398] width 47 height 22
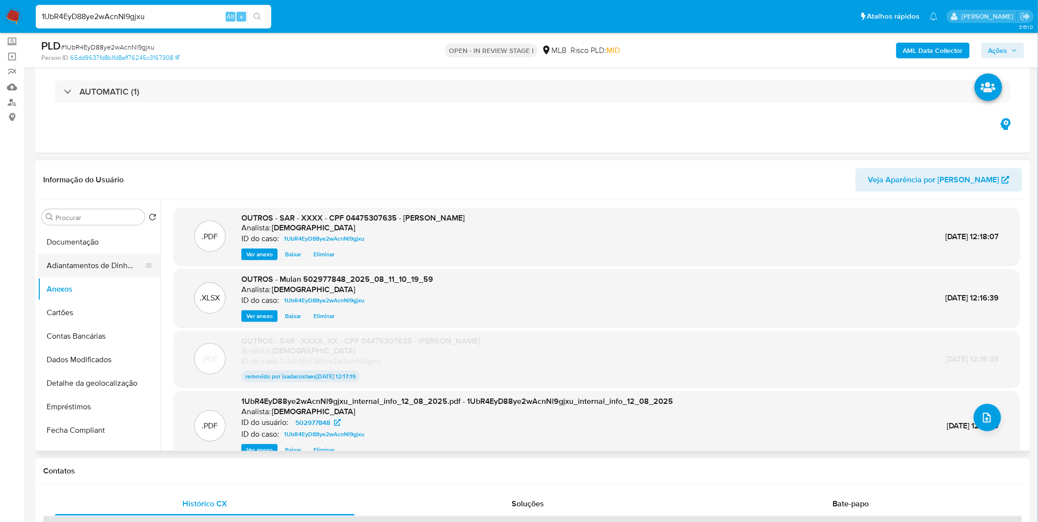
click at [77, 272] on button "Adiantamentos de Dinheiro" at bounding box center [95, 266] width 115 height 24
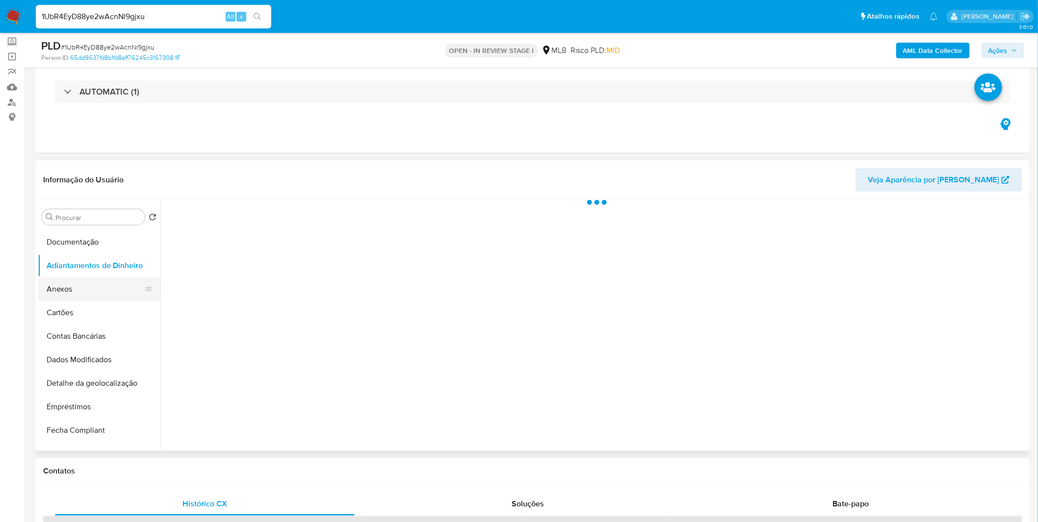
click at [77, 283] on button "Anexos" at bounding box center [95, 290] width 115 height 24
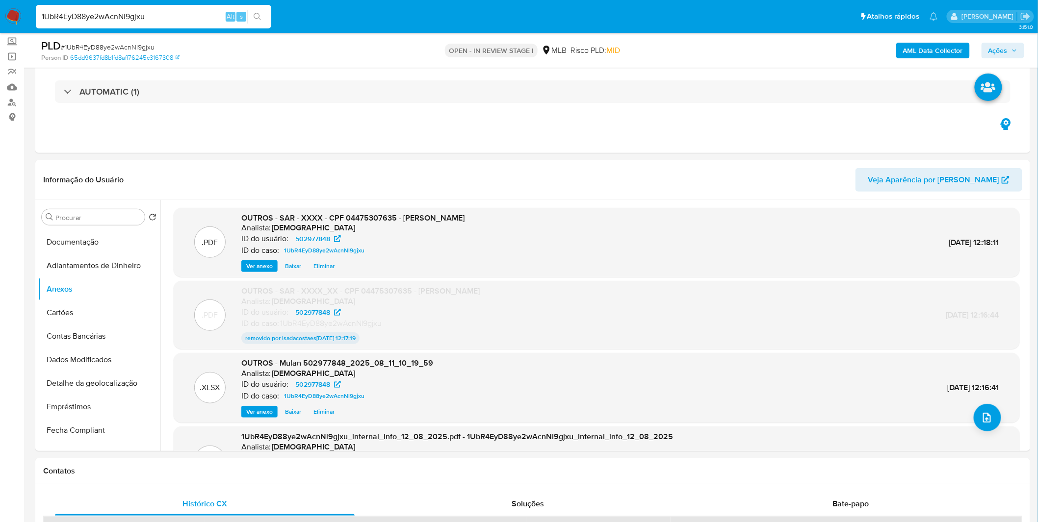
click at [997, 51] on span "Ações" at bounding box center [997, 51] width 19 height 16
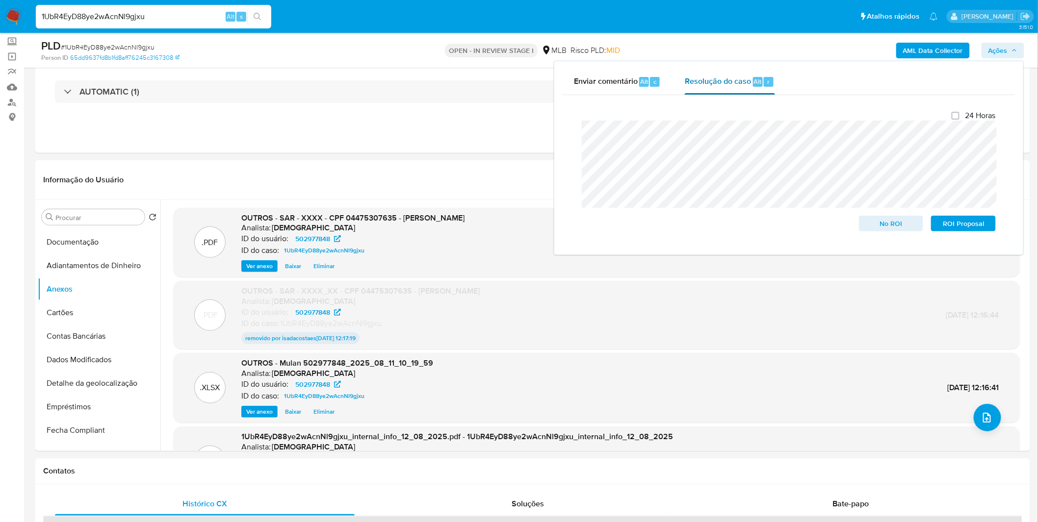
click at [696, 92] on div "Resolução do caso Alt r" at bounding box center [730, 82] width 90 height 26
click at [962, 226] on span "ROI Proposal" at bounding box center [963, 224] width 51 height 14
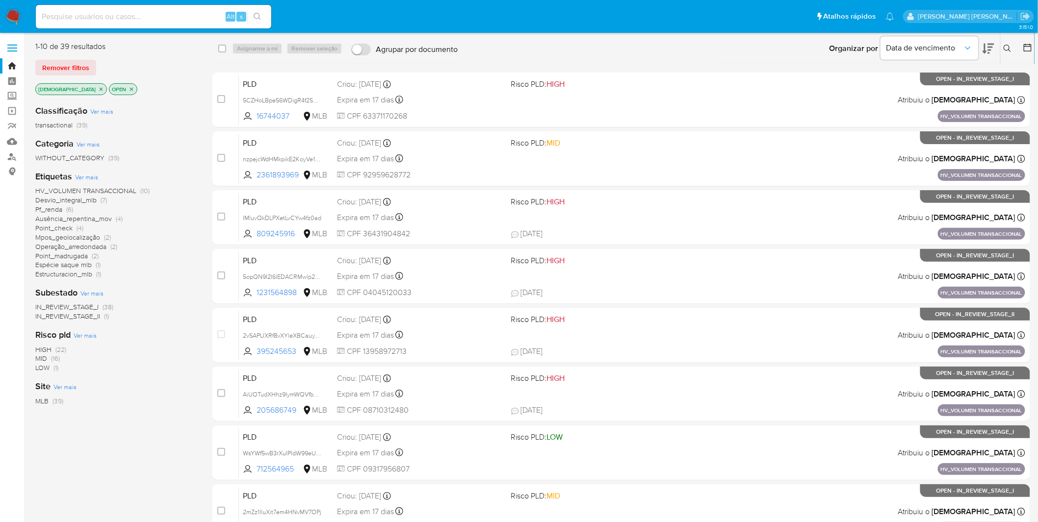
click at [98, 88] on icon "close-filter" at bounding box center [101, 89] width 6 height 6
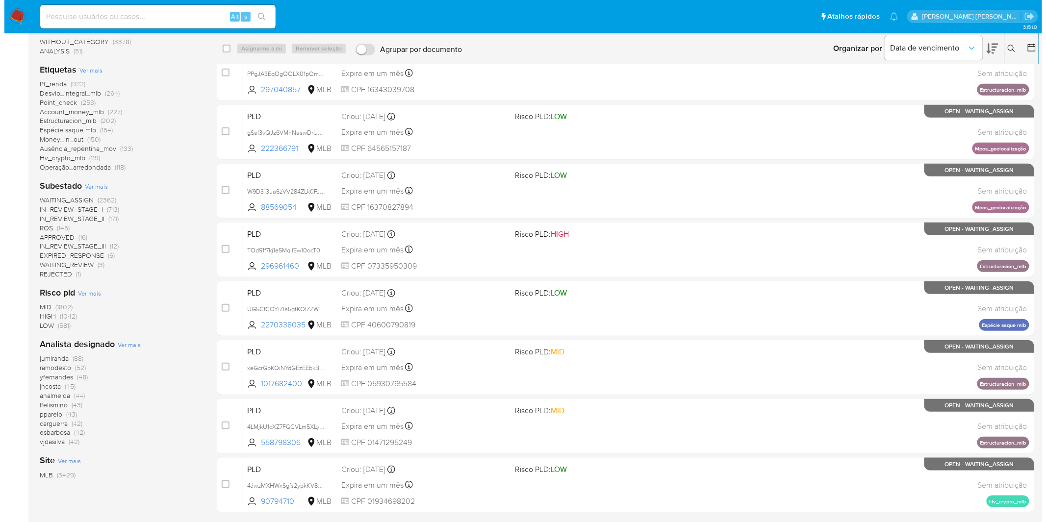
scroll to position [176, 0]
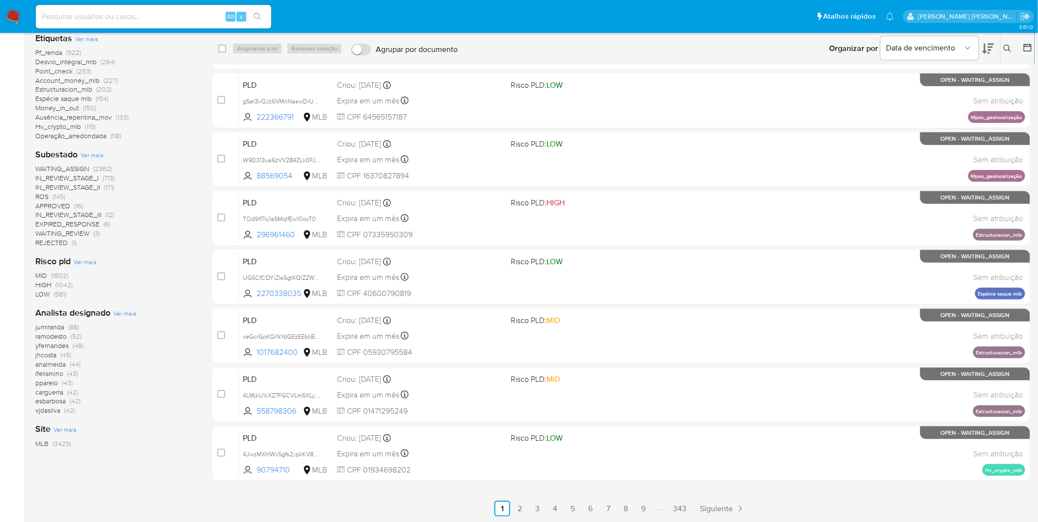
click at [130, 311] on span "Ver mais" at bounding box center [124, 313] width 23 height 9
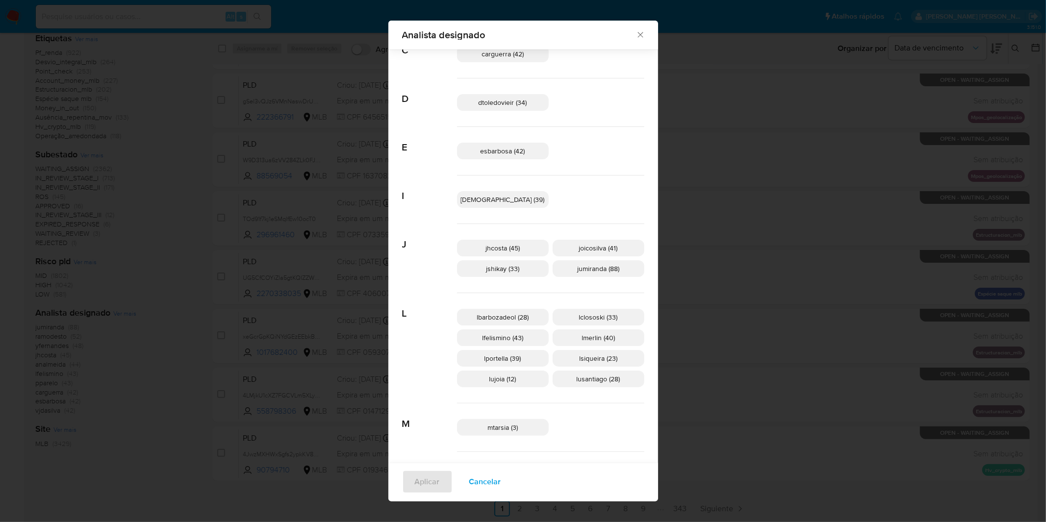
scroll to position [94, 0]
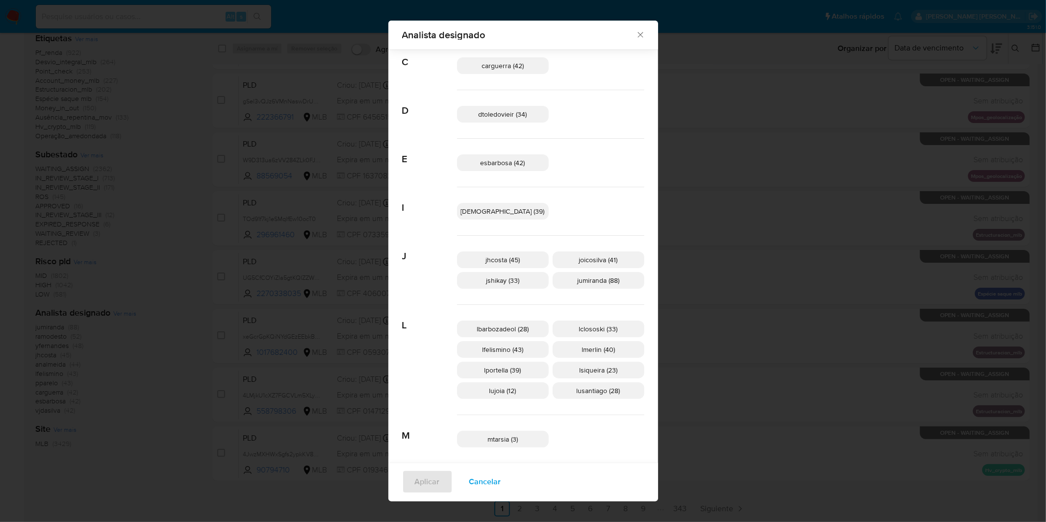
click at [501, 484] on span "Cancelar" at bounding box center [485, 482] width 32 height 22
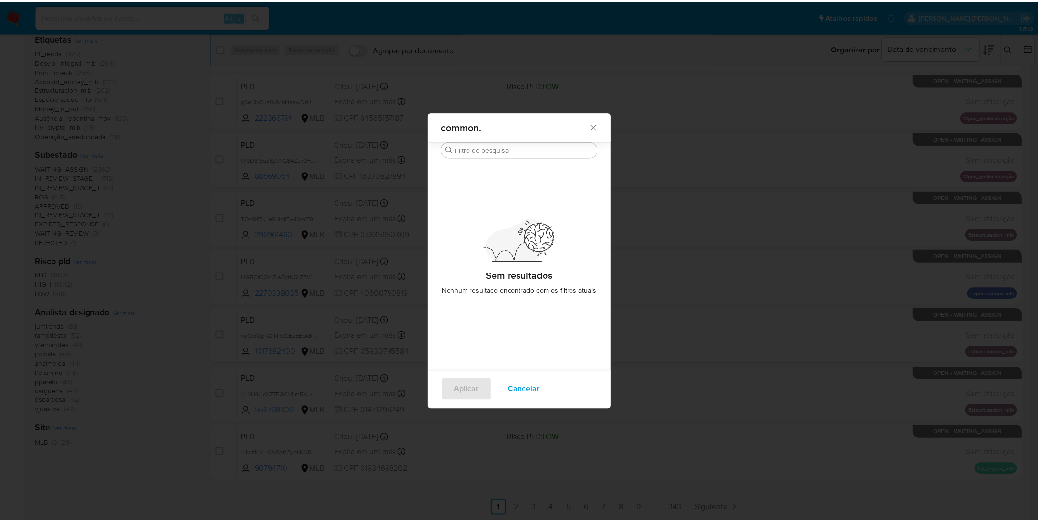
scroll to position [0, 0]
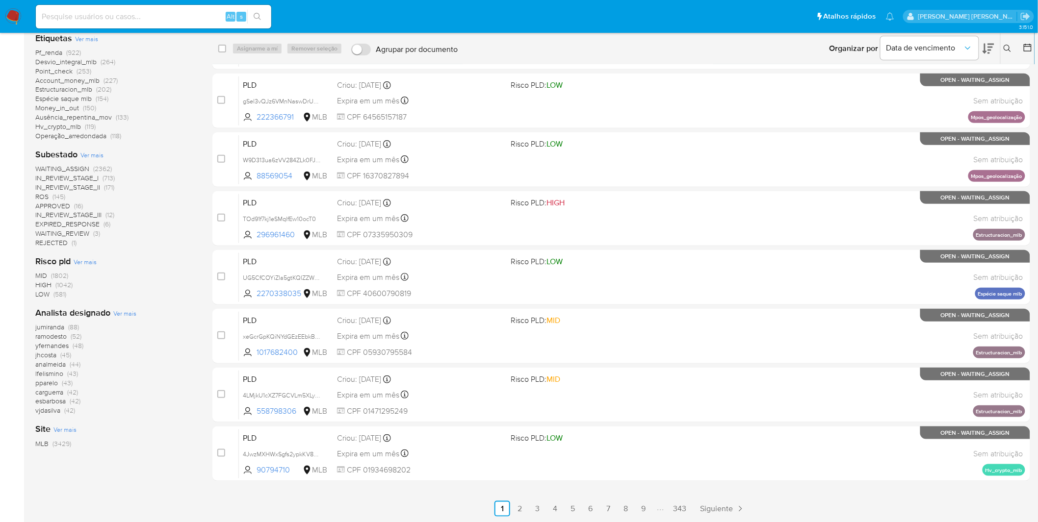
click at [18, 14] on img at bounding box center [13, 16] width 17 height 17
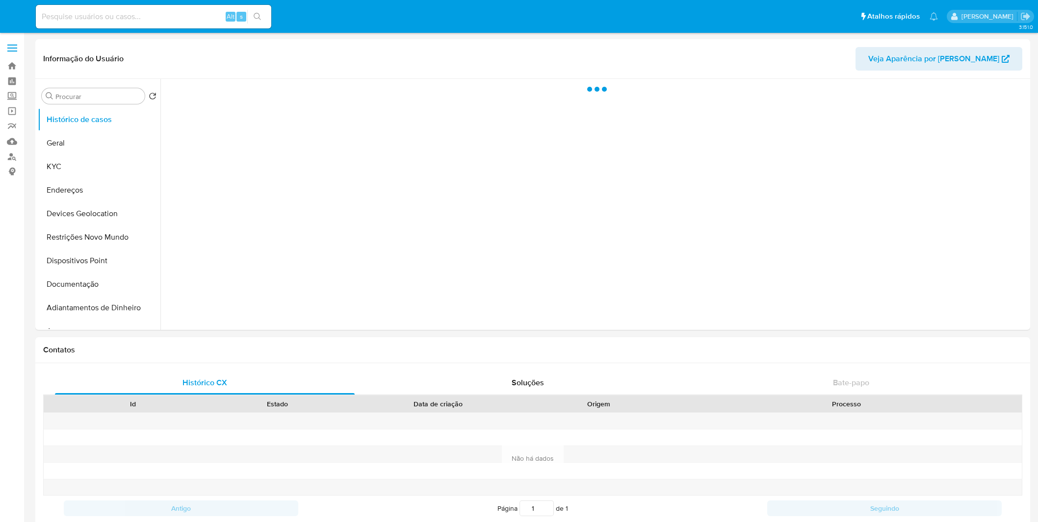
select select "10"
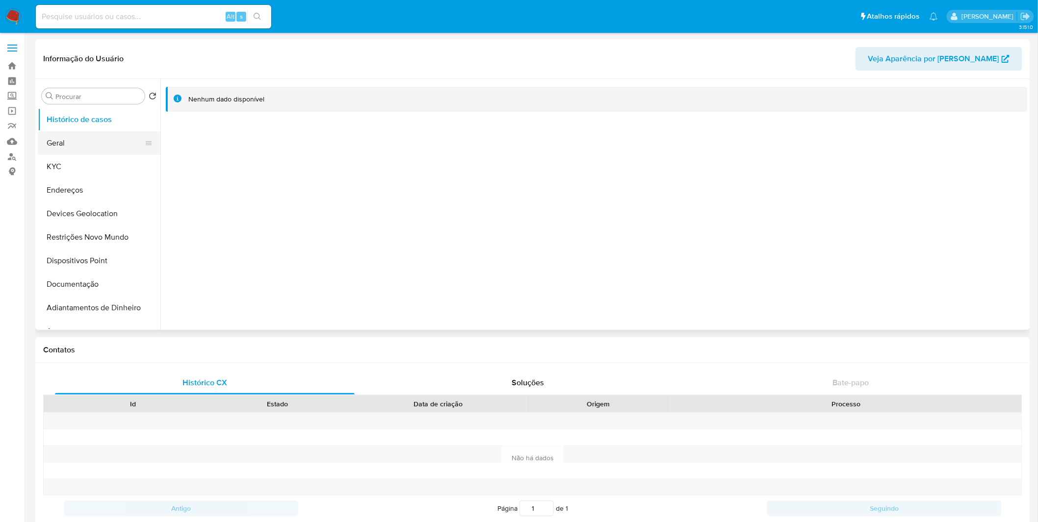
click at [90, 154] on button "Geral" at bounding box center [95, 143] width 115 height 24
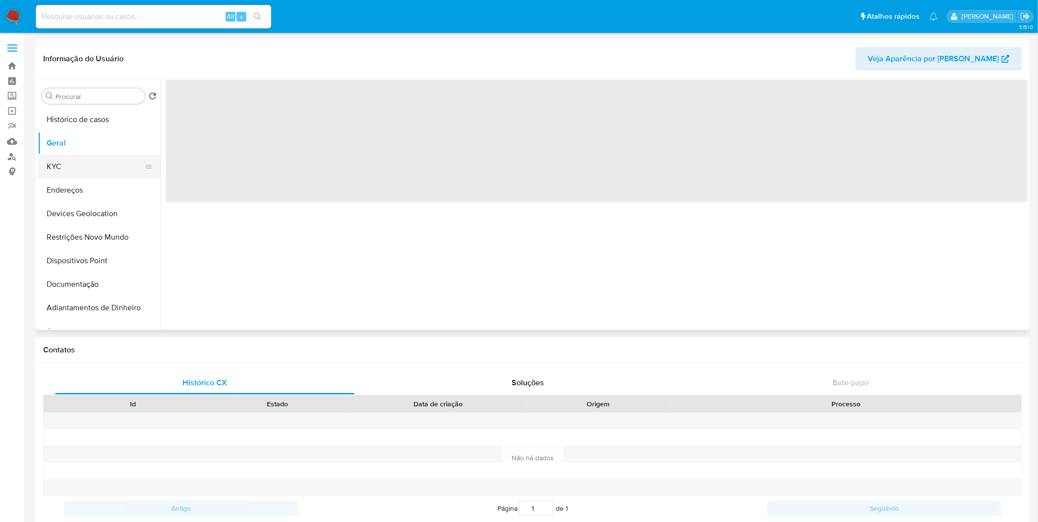
click at [91, 155] on button "KYC" at bounding box center [95, 167] width 115 height 24
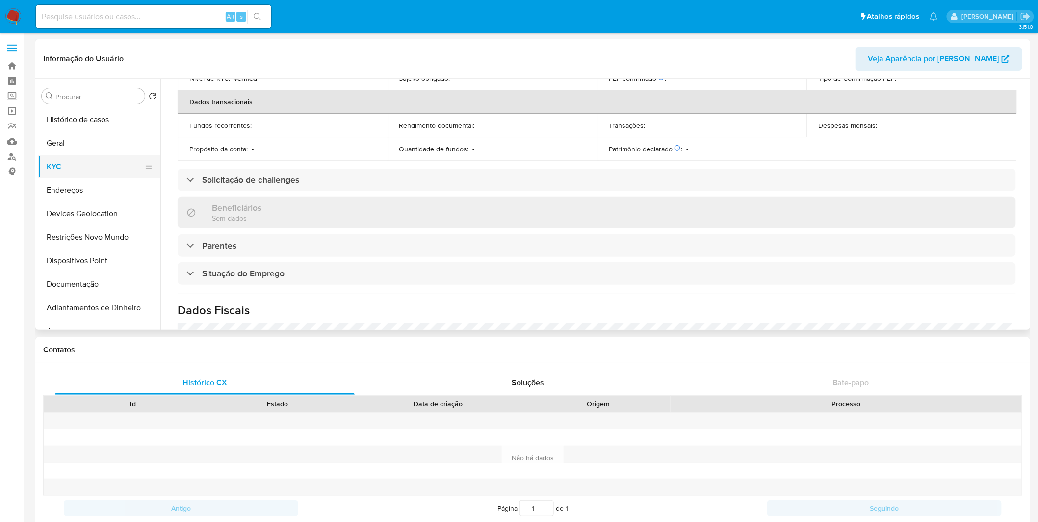
scroll to position [408, 0]
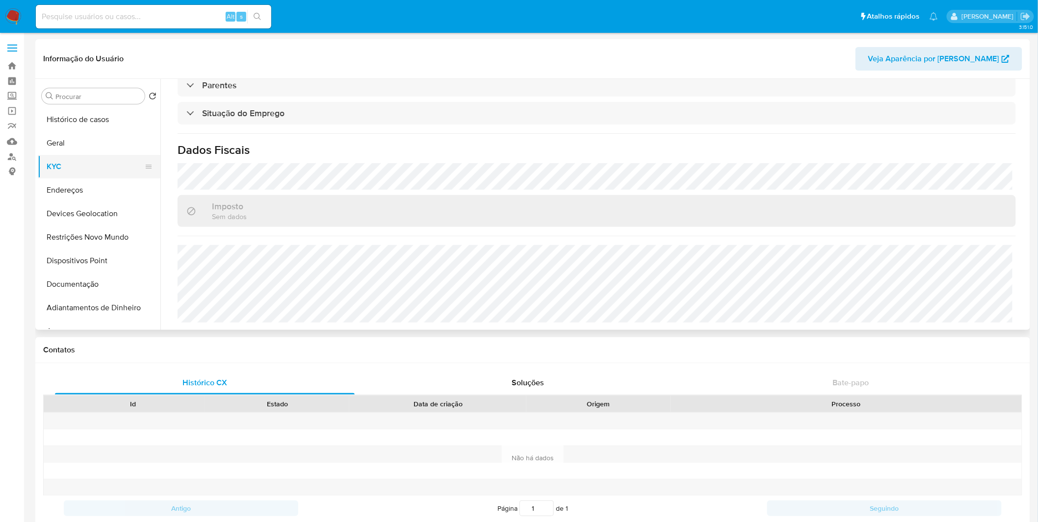
click at [100, 176] on button "KYC" at bounding box center [95, 167] width 115 height 24
click at [100, 177] on button "KYC" at bounding box center [95, 167] width 115 height 24
click at [97, 180] on button "Endereços" at bounding box center [95, 191] width 115 height 24
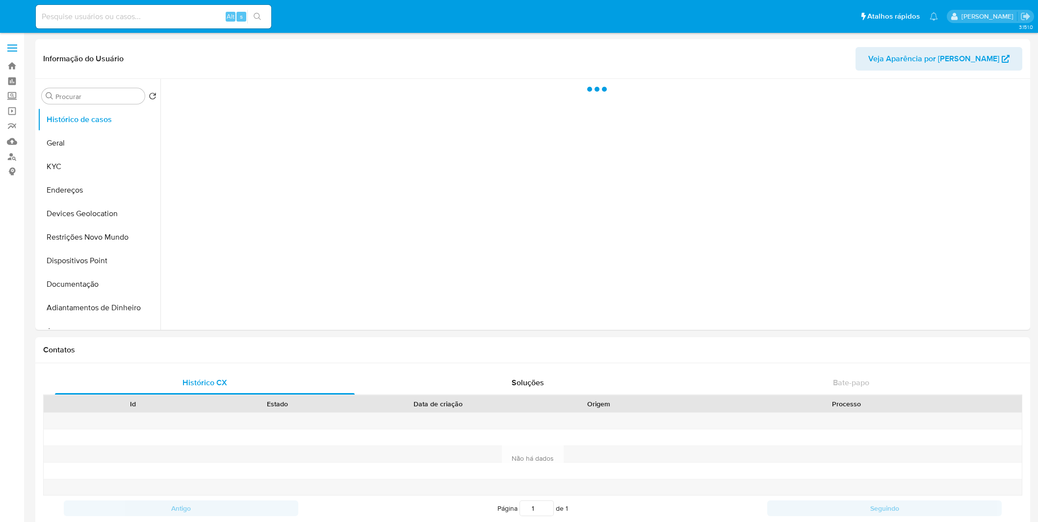
select select "10"
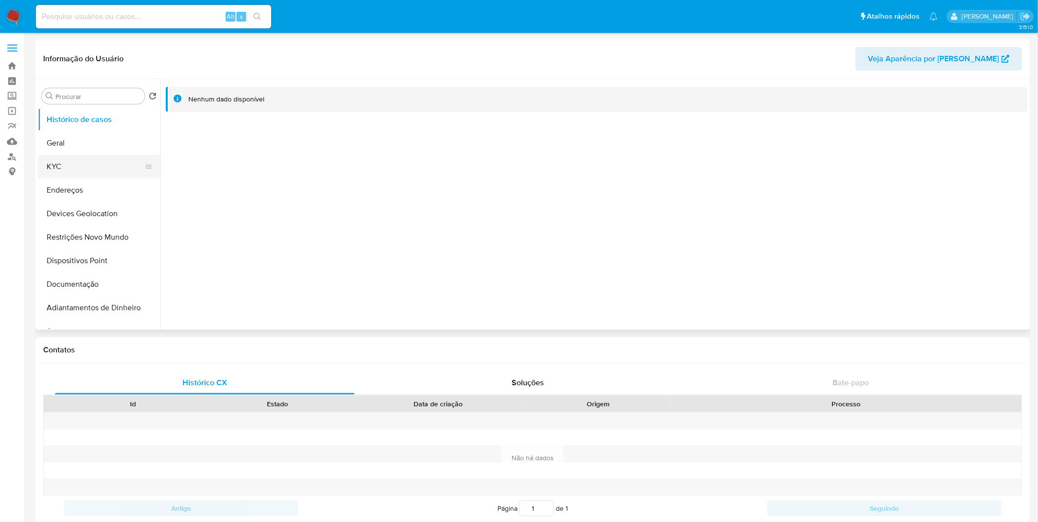
click at [81, 164] on button "KYC" at bounding box center [95, 167] width 115 height 24
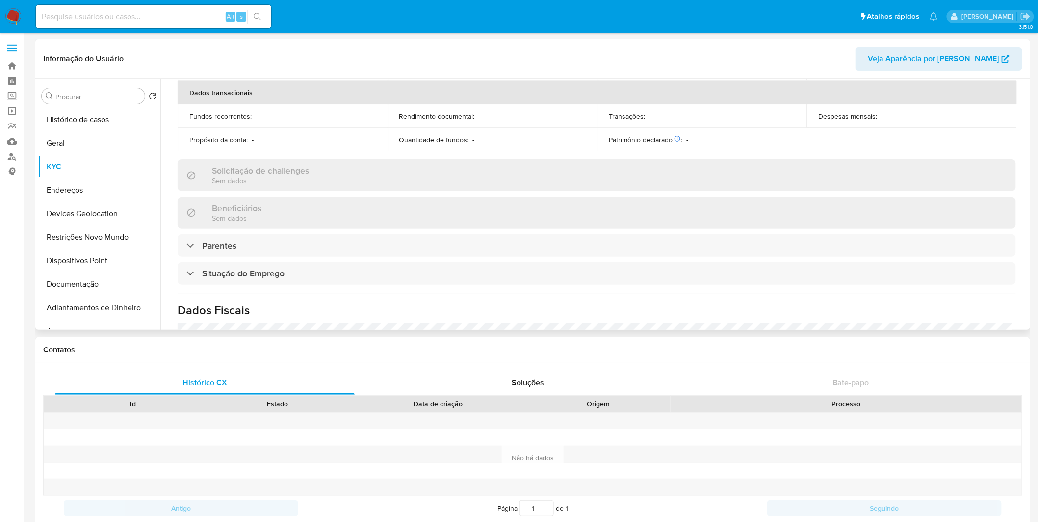
scroll to position [418, 0]
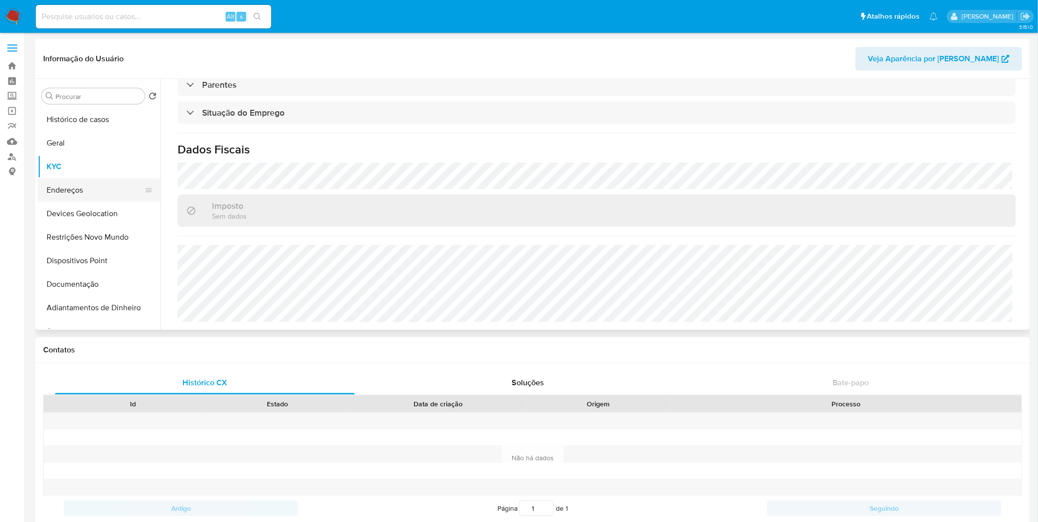
click at [84, 188] on button "Endereços" at bounding box center [95, 191] width 115 height 24
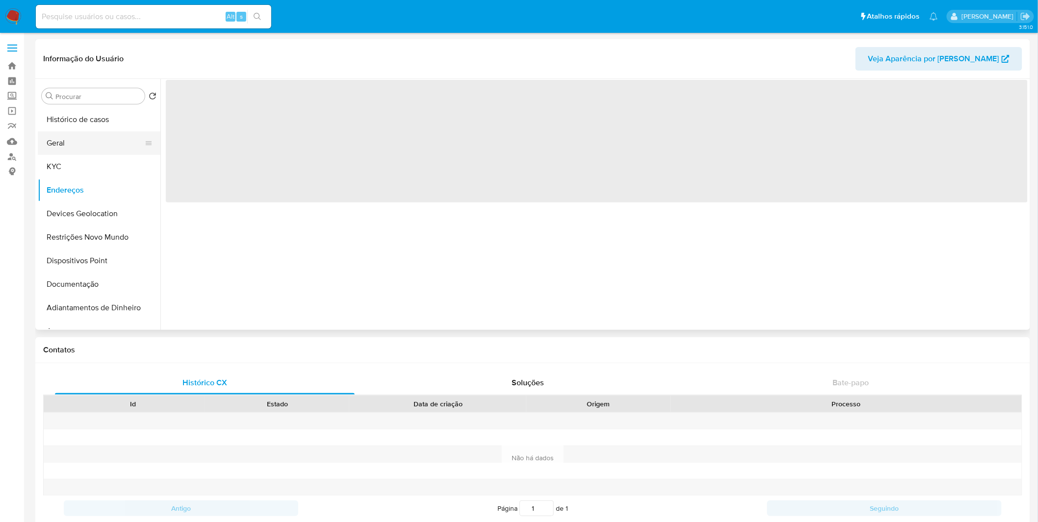
scroll to position [0, 0]
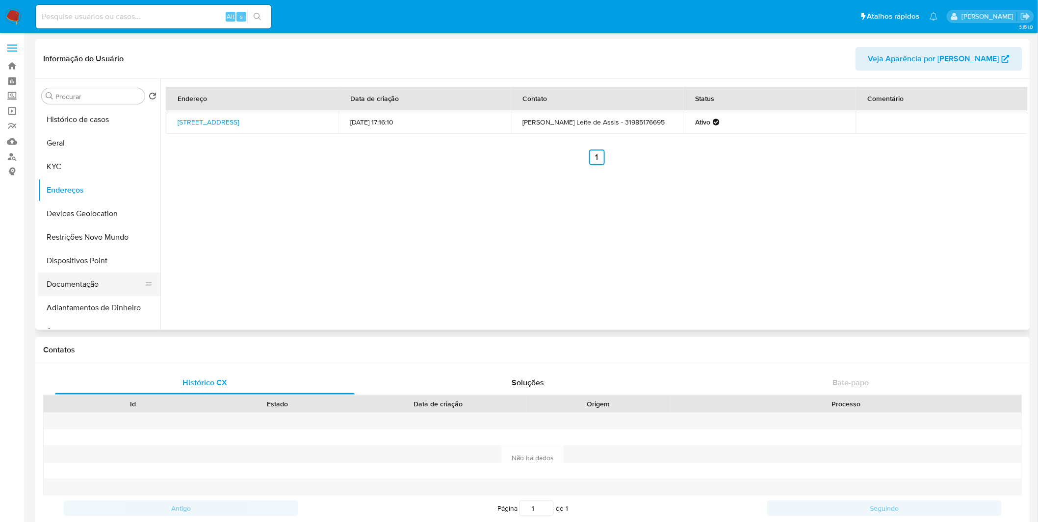
click at [86, 289] on button "Documentação" at bounding box center [95, 285] width 115 height 24
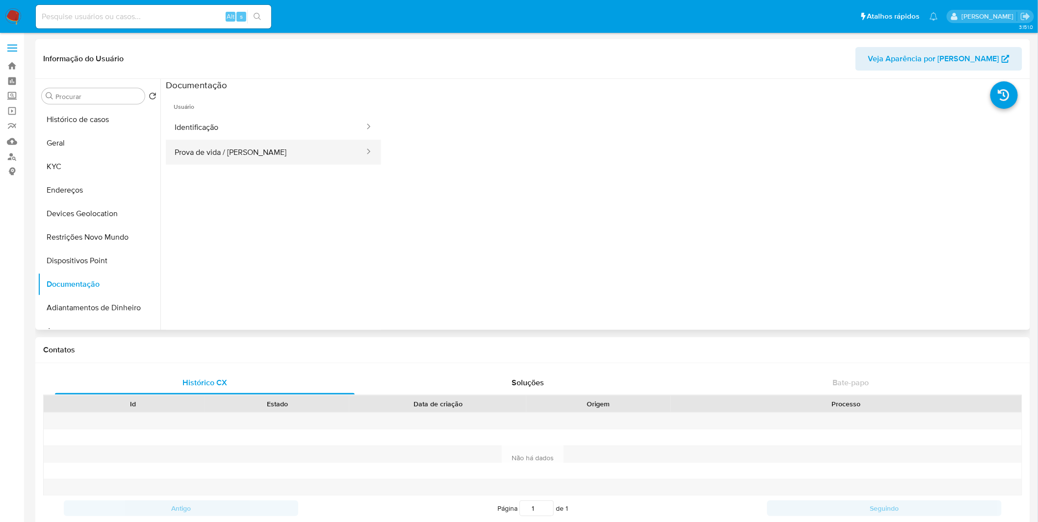
click at [270, 160] on button "Prova de vida / [PERSON_NAME]" at bounding box center [266, 152] width 200 height 25
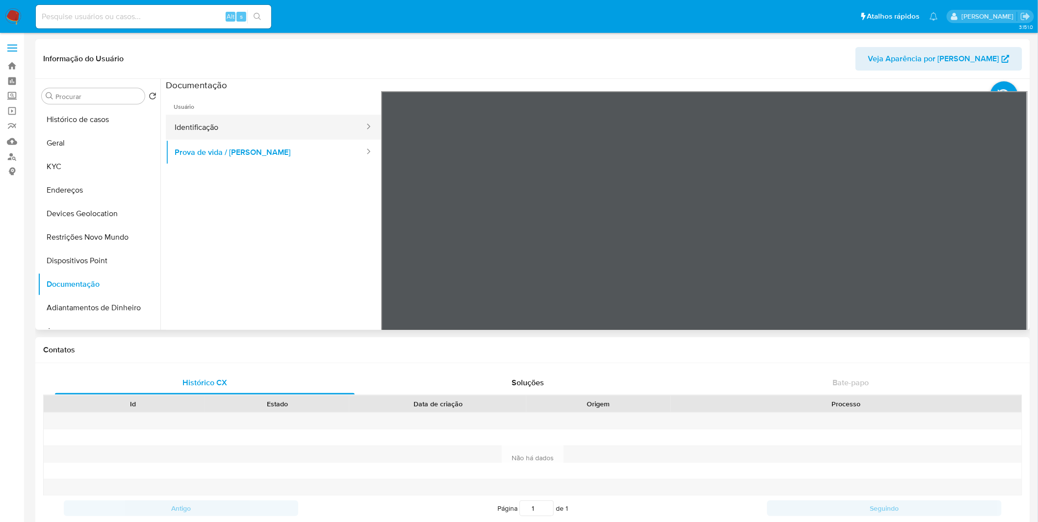
click at [271, 128] on button "Identificação" at bounding box center [266, 127] width 200 height 25
click at [1011, 244] on icon at bounding box center [1015, 251] width 20 height 20
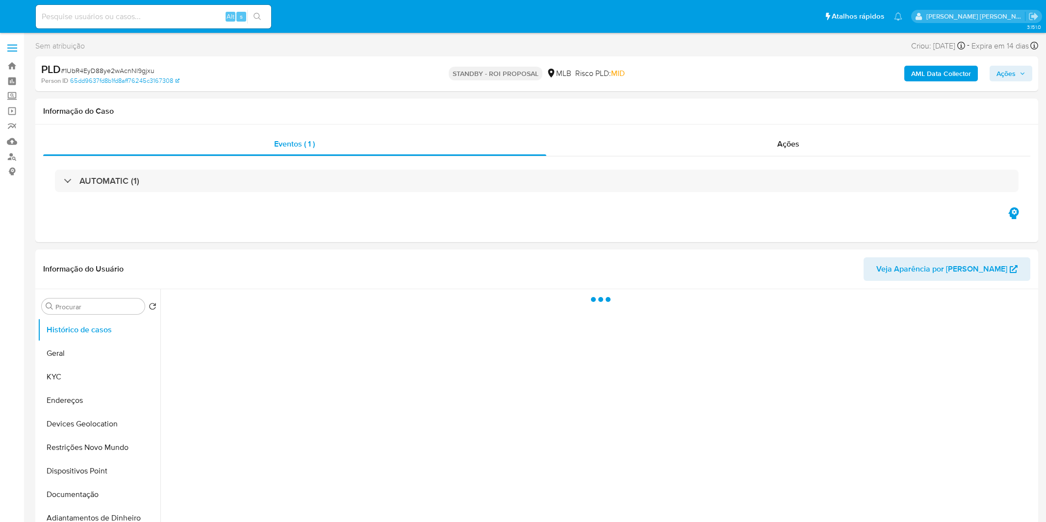
select select "10"
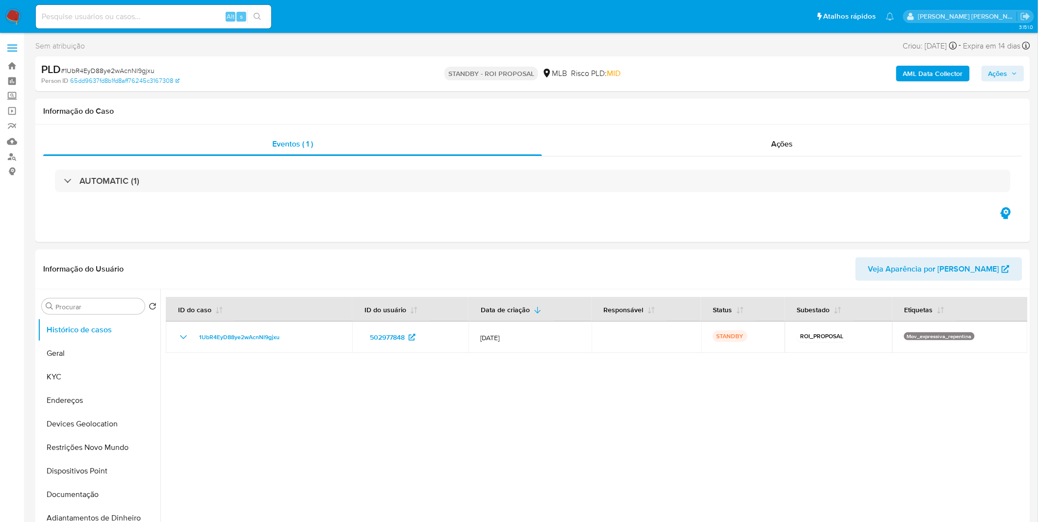
click at [18, 19] on img at bounding box center [13, 16] width 17 height 17
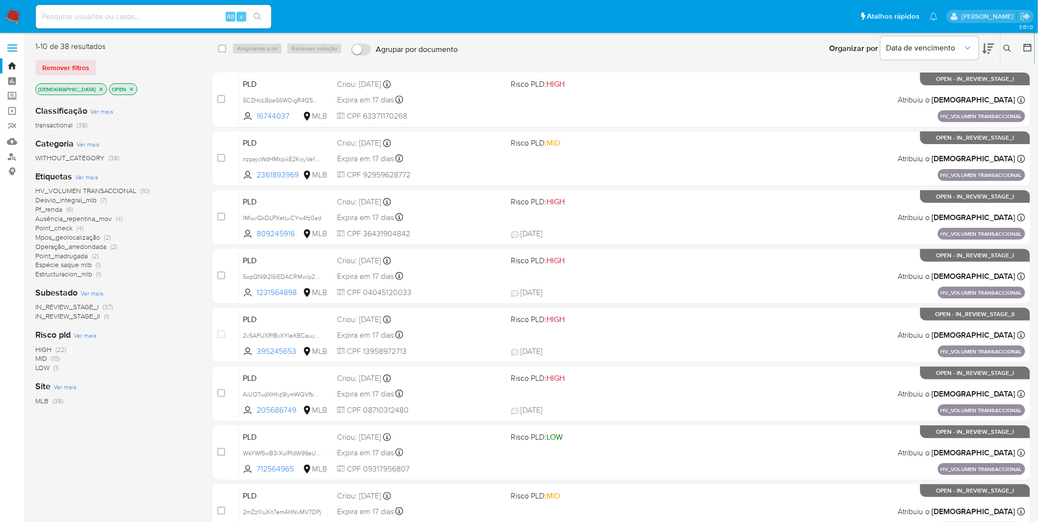
click at [95, 173] on span "Ver mais" at bounding box center [86, 177] width 23 height 9
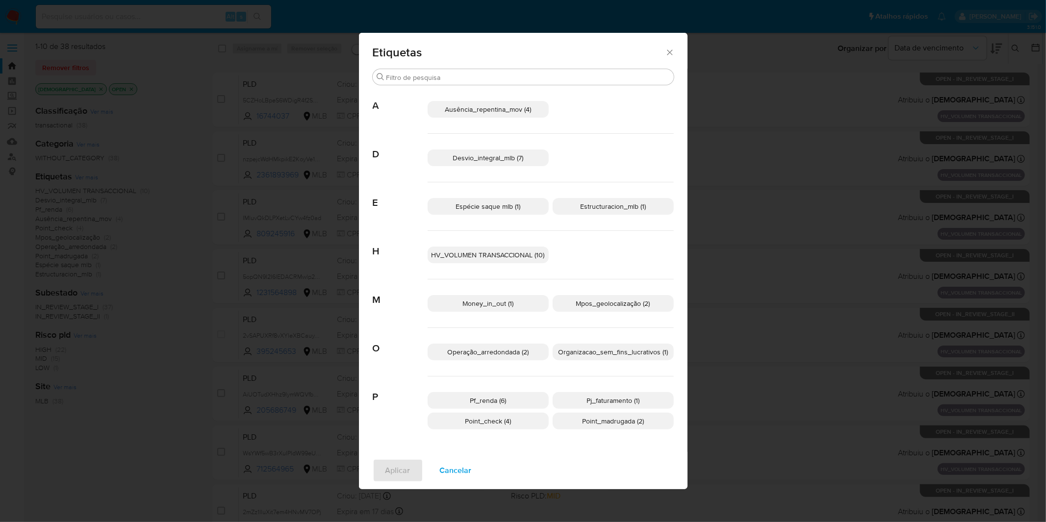
click at [579, 356] on span "Organizacao_sem_fins_lucrativos (1)" at bounding box center [613, 352] width 110 height 10
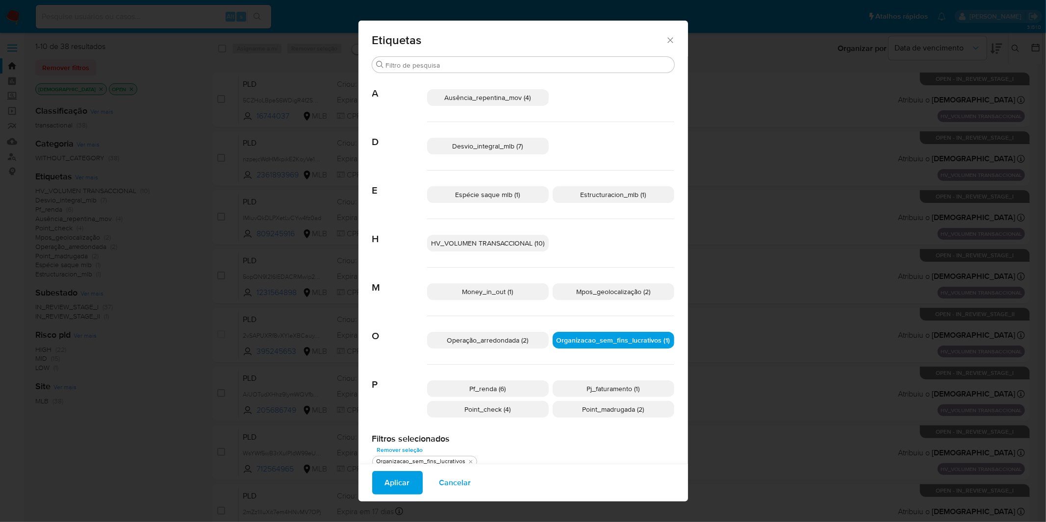
click at [407, 479] on button "Aplicar" at bounding box center [397, 483] width 51 height 24
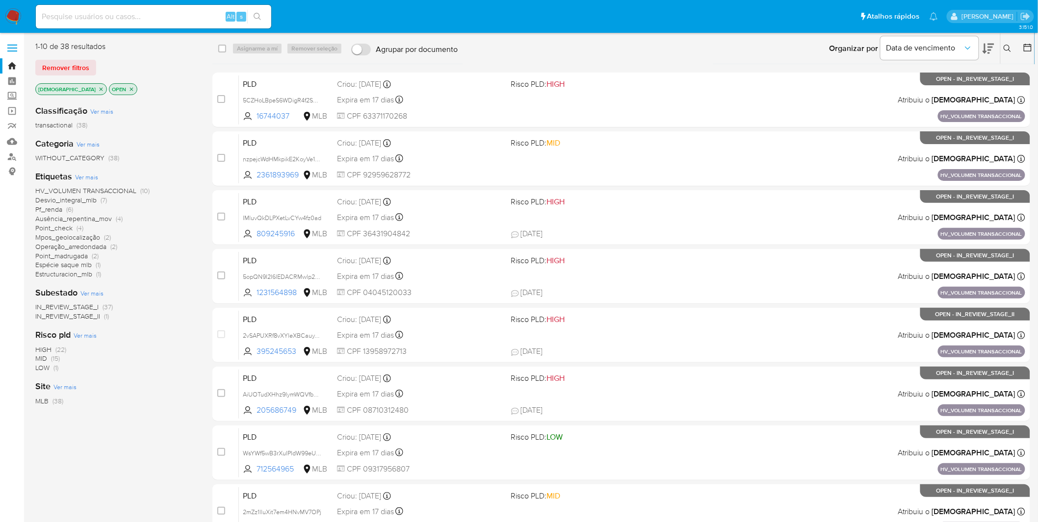
click at [71, 15] on input at bounding box center [153, 16] width 235 height 13
paste input "5YxIuuqpxZ1vNLHqUgIObYyY"
type input "5YxIuuqpxZ1vNLHqUgIObYyY"
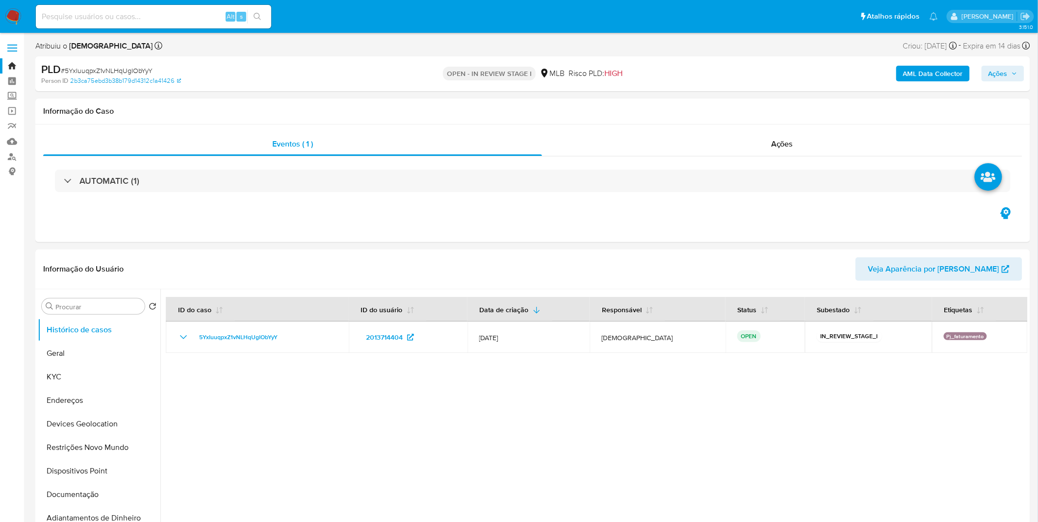
select select "10"
click at [56, 372] on button "KYC" at bounding box center [95, 377] width 115 height 24
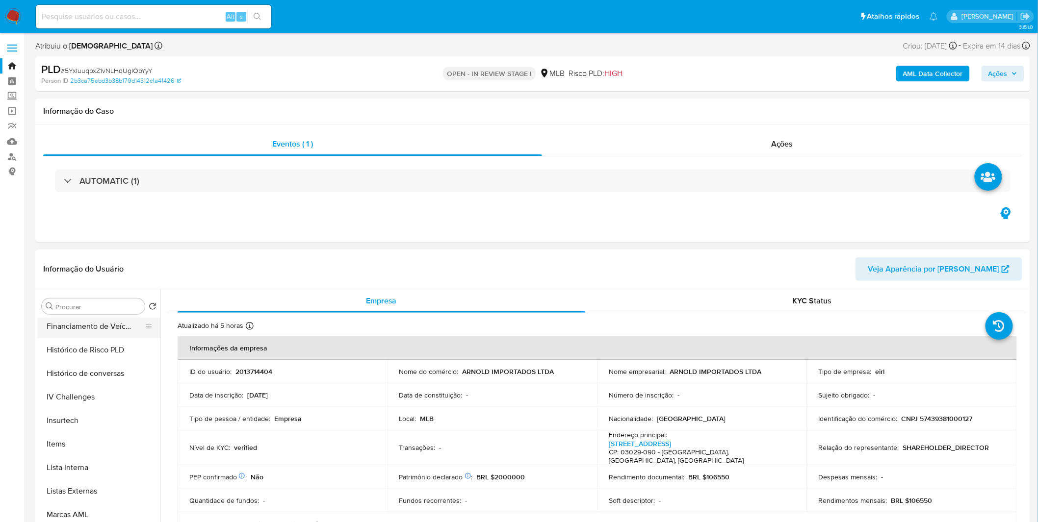
scroll to position [381, 0]
click at [79, 459] on button "Lista Interna" at bounding box center [95, 468] width 115 height 24
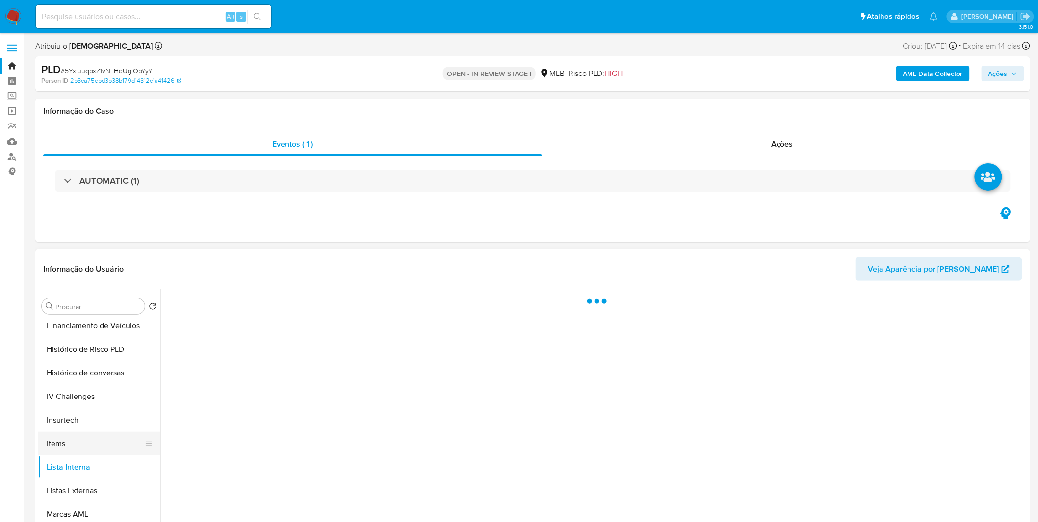
click at [81, 442] on button "Items" at bounding box center [95, 444] width 115 height 24
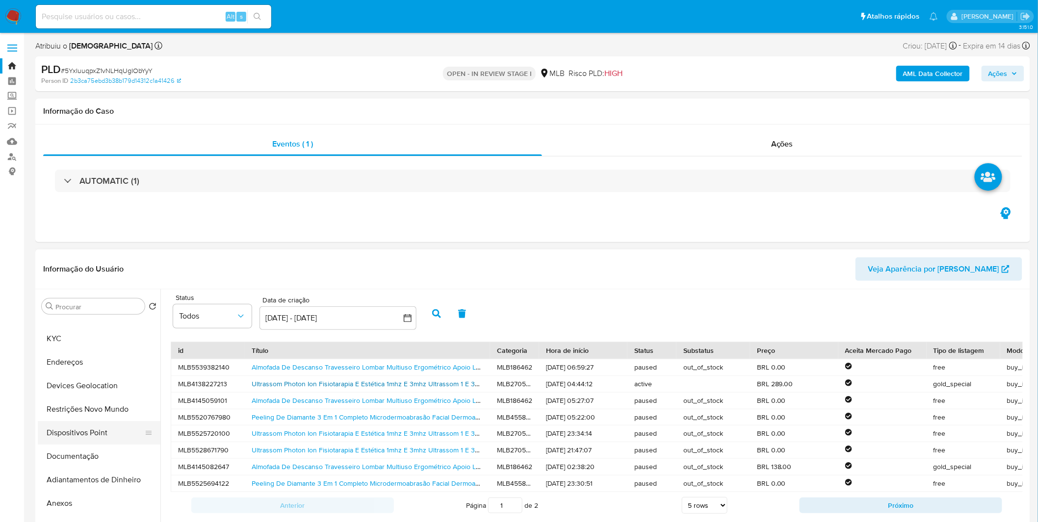
scroll to position [0, 0]
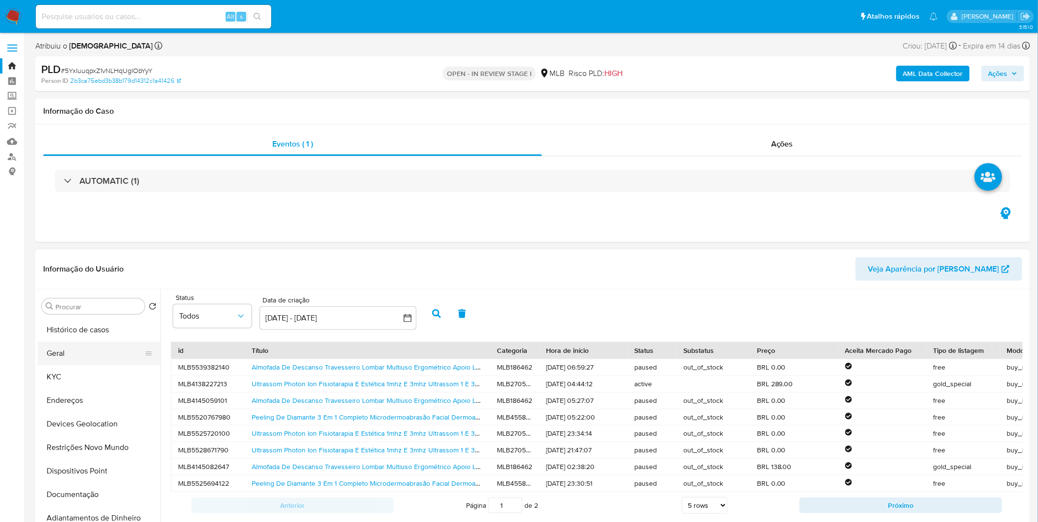
click at [100, 352] on button "Geral" at bounding box center [95, 354] width 115 height 24
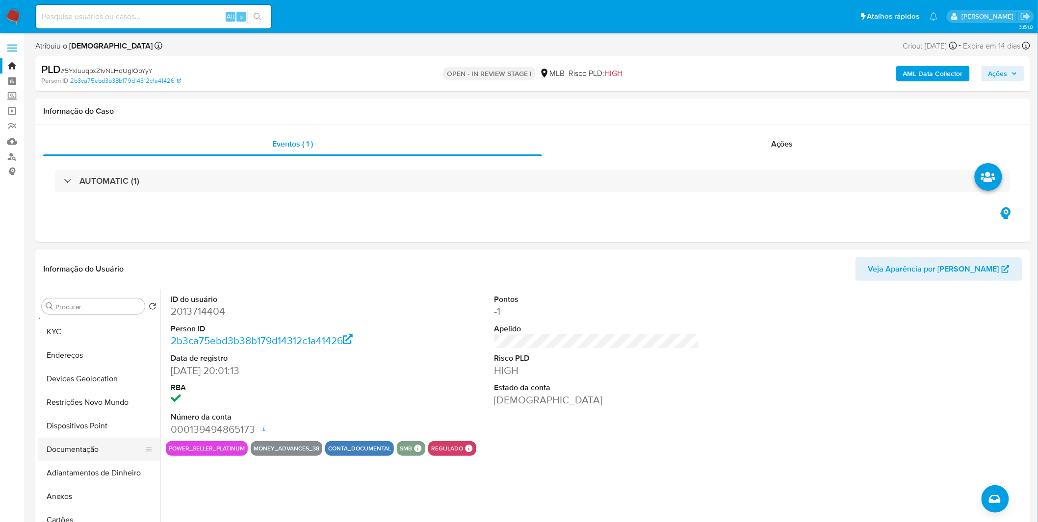
scroll to position [109, 0]
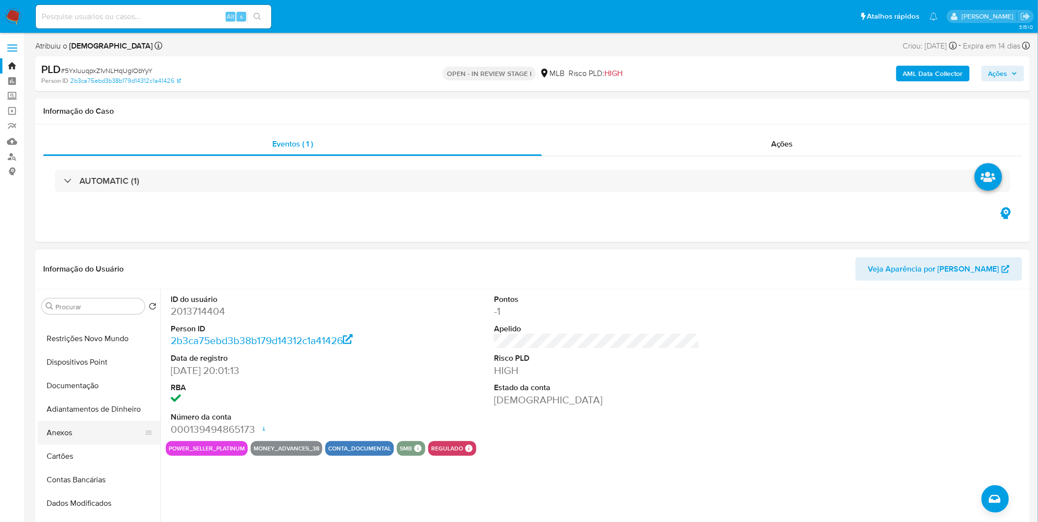
click at [77, 431] on button "Anexos" at bounding box center [95, 433] width 115 height 24
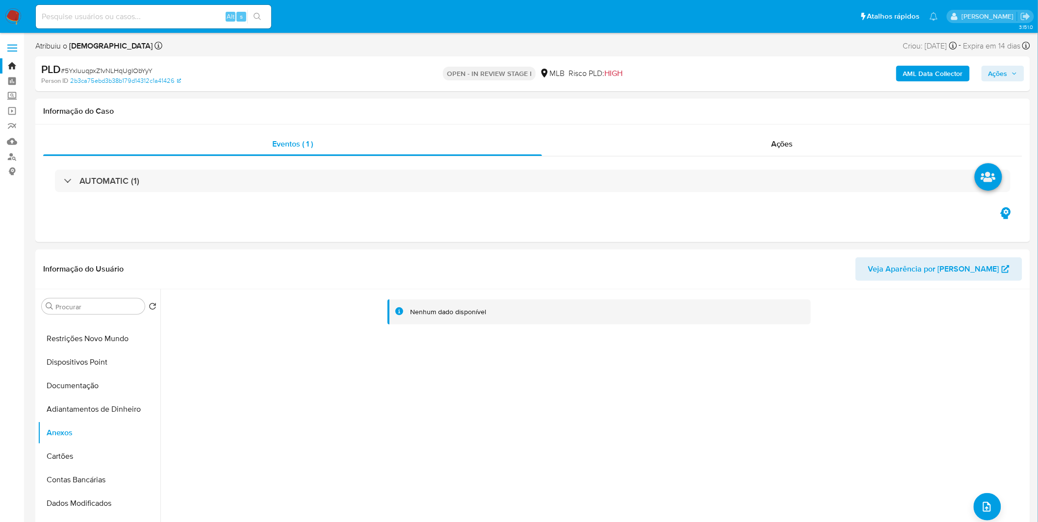
click at [952, 72] on b "AML Data Collector" at bounding box center [933, 74] width 60 height 16
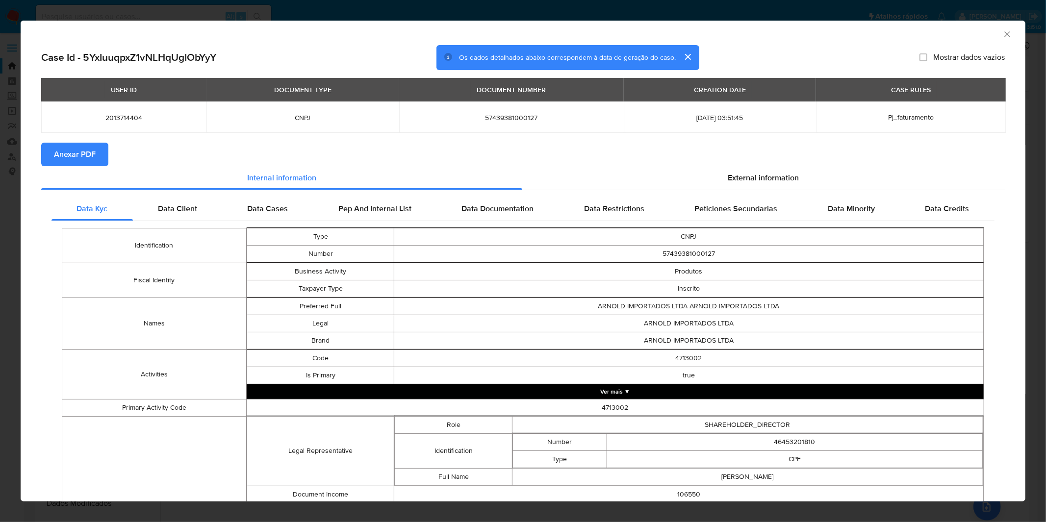
click at [62, 149] on span "Anexar PDF" at bounding box center [75, 155] width 42 height 22
click at [1002, 29] on icon "Fechar a janela" at bounding box center [1007, 34] width 10 height 10
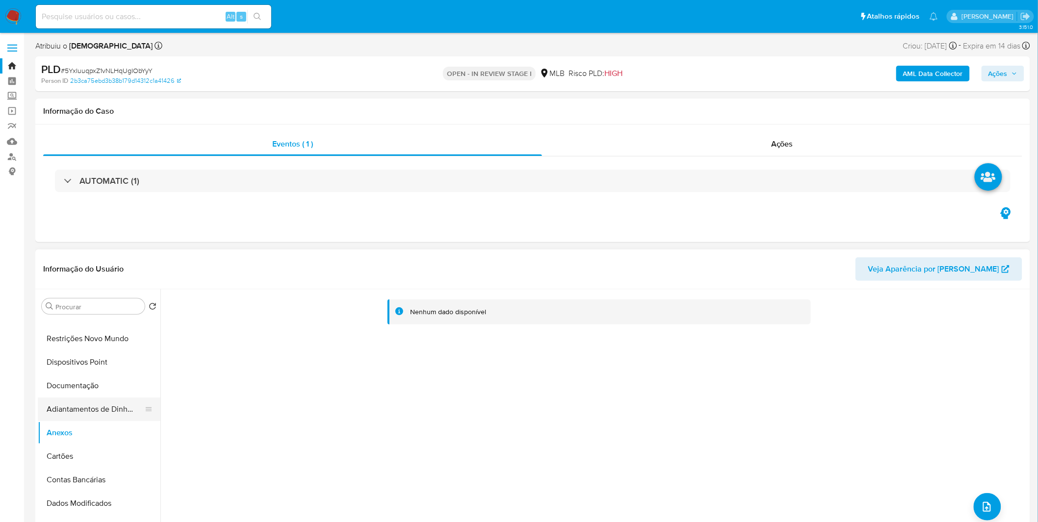
click at [104, 412] on button "Adiantamentos de Dinheiro" at bounding box center [95, 410] width 115 height 24
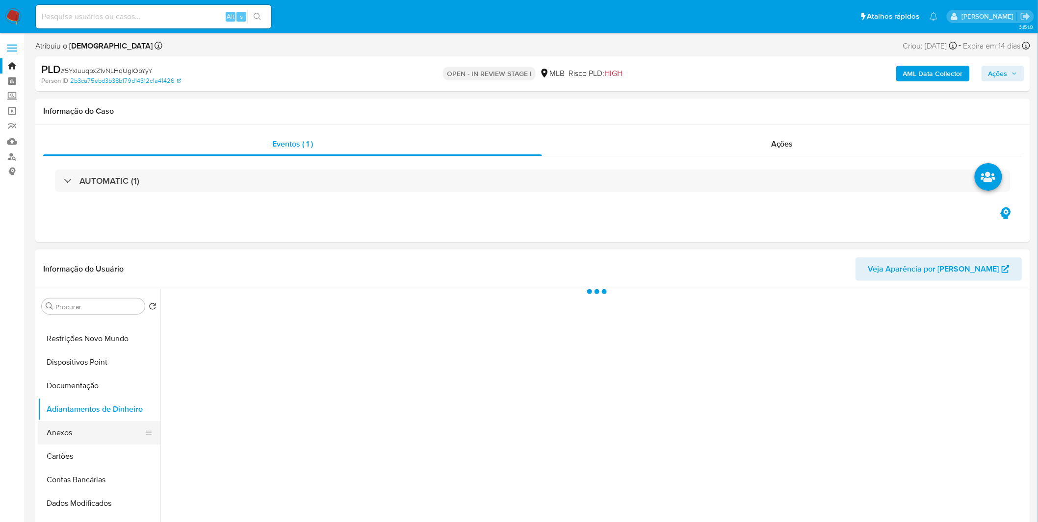
click at [105, 434] on button "Anexos" at bounding box center [95, 433] width 115 height 24
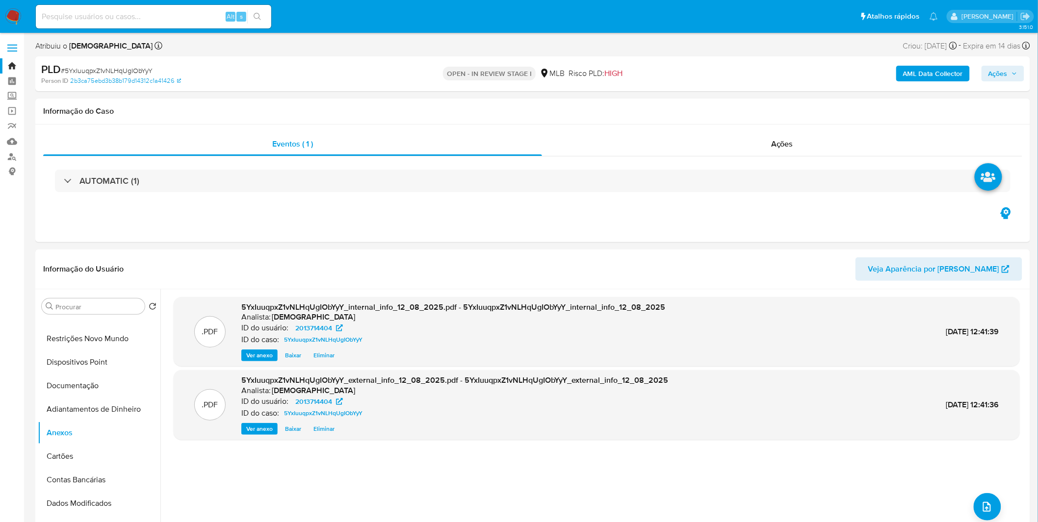
click at [143, 22] on input at bounding box center [153, 16] width 235 height 13
paste input "Q9tliEtf0riW12J7Bnj0BnZ4"
type input "Q9tliEtf0riW12J7Bnj0BnZ4"
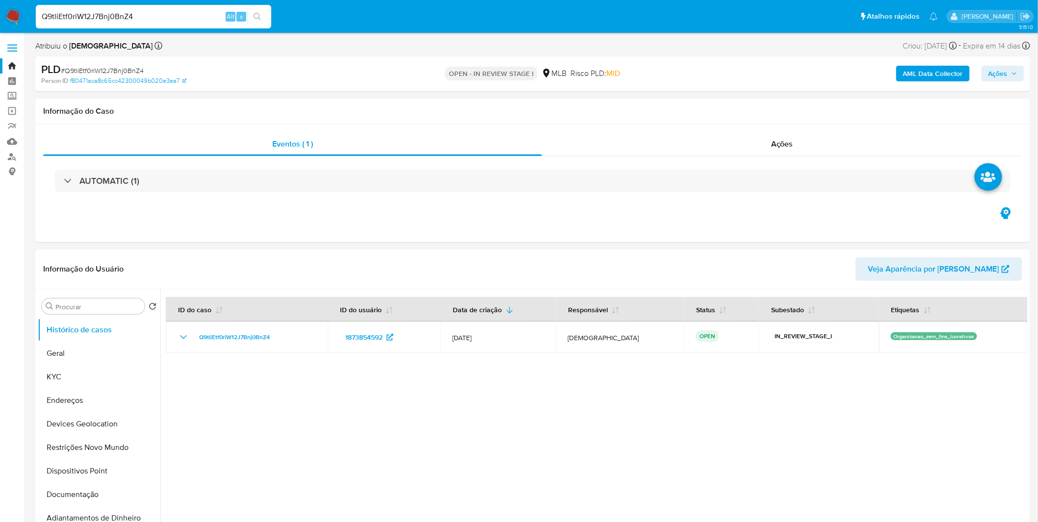
select select "10"
click at [109, 384] on button "KYC" at bounding box center [95, 377] width 115 height 24
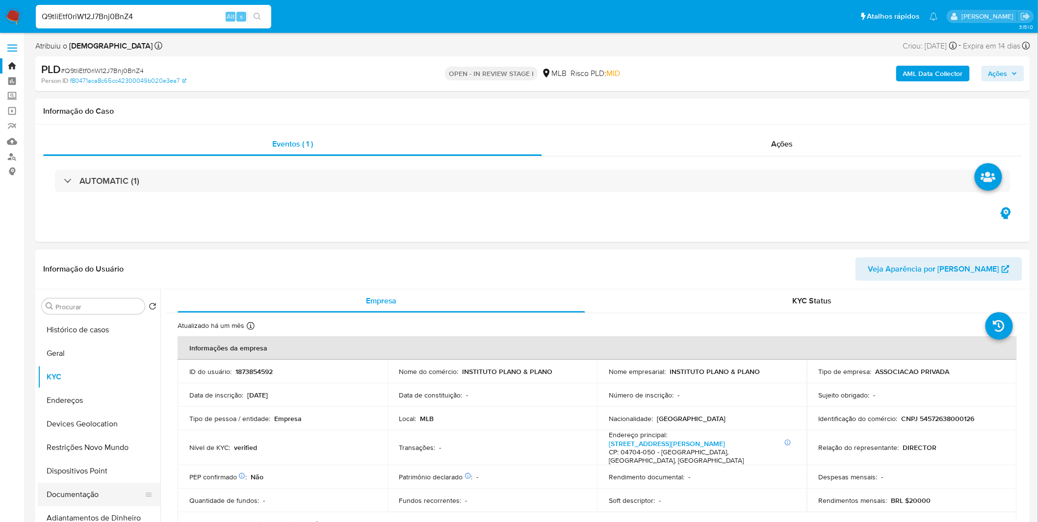
click at [86, 492] on button "Documentação" at bounding box center [95, 495] width 115 height 24
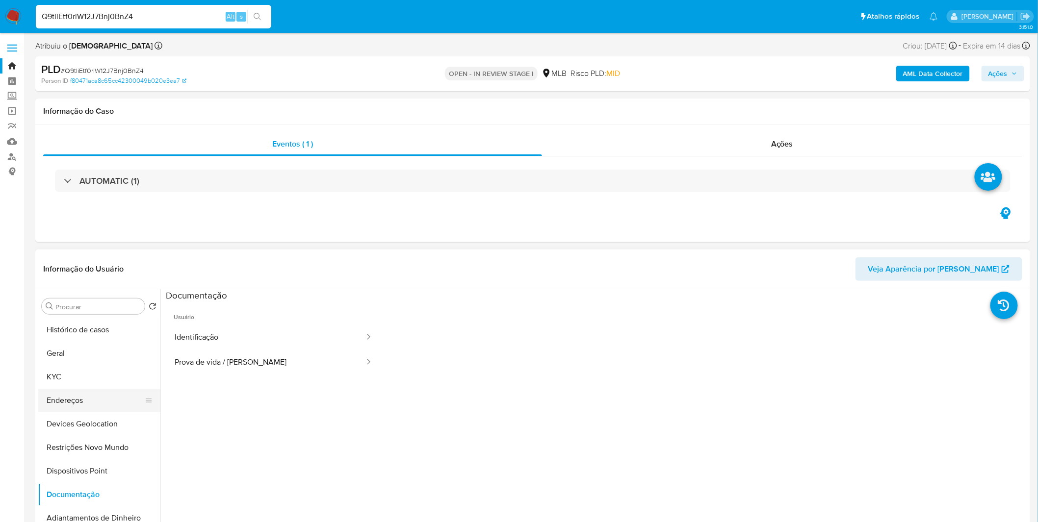
click at [88, 391] on button "Endereços" at bounding box center [95, 401] width 115 height 24
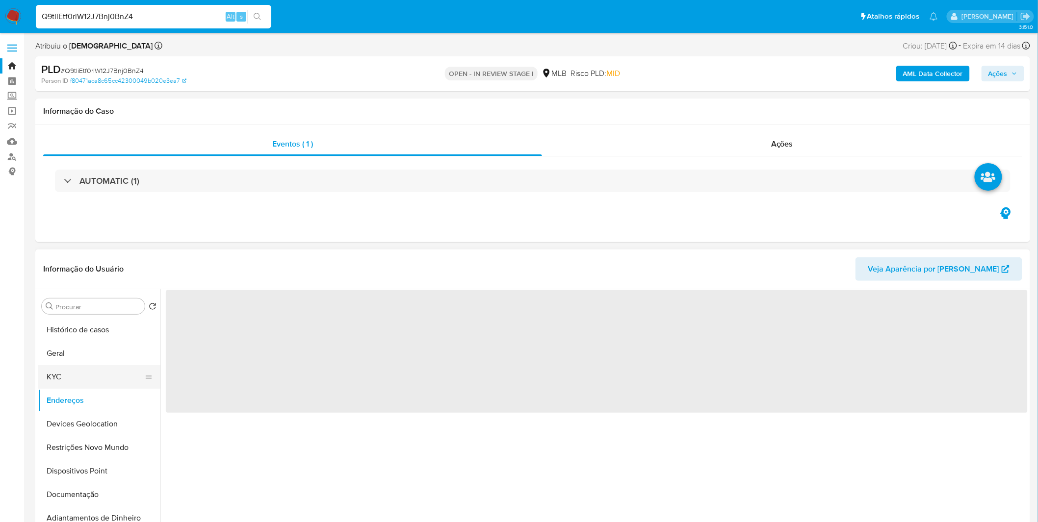
click at [87, 387] on button "KYC" at bounding box center [95, 377] width 115 height 24
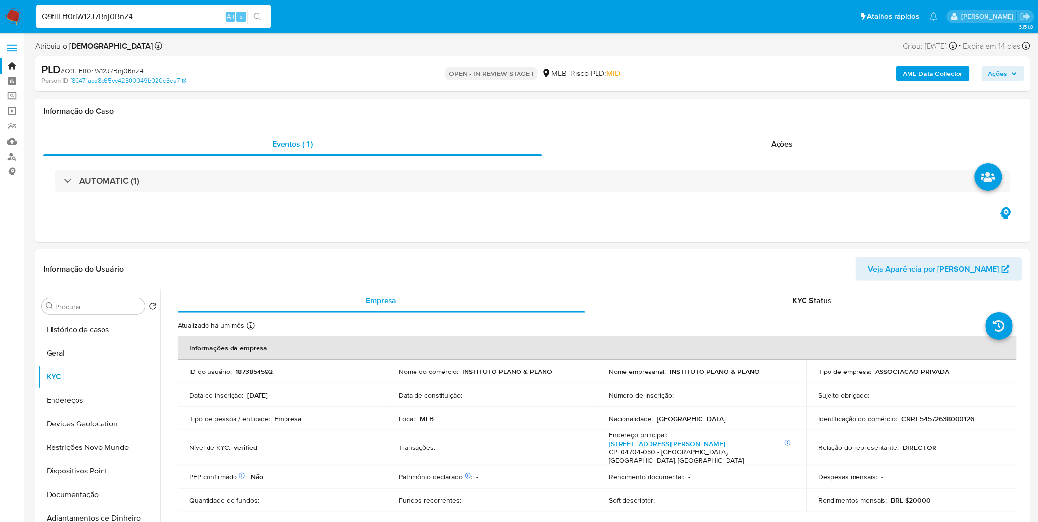
click at [930, 78] on b "AML Data Collector" at bounding box center [933, 74] width 60 height 16
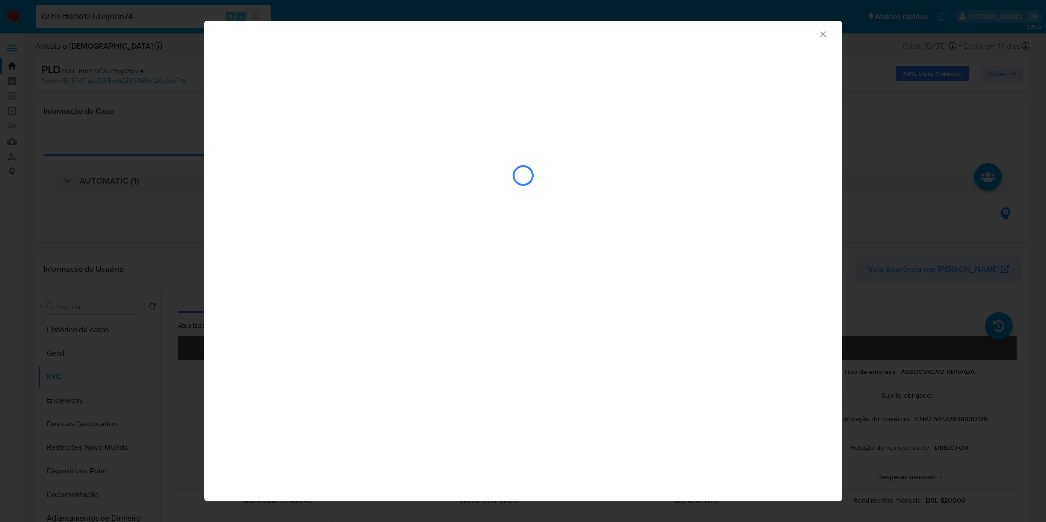
click at [822, 37] on icon "Fechar a janela" at bounding box center [824, 34] width 10 height 10
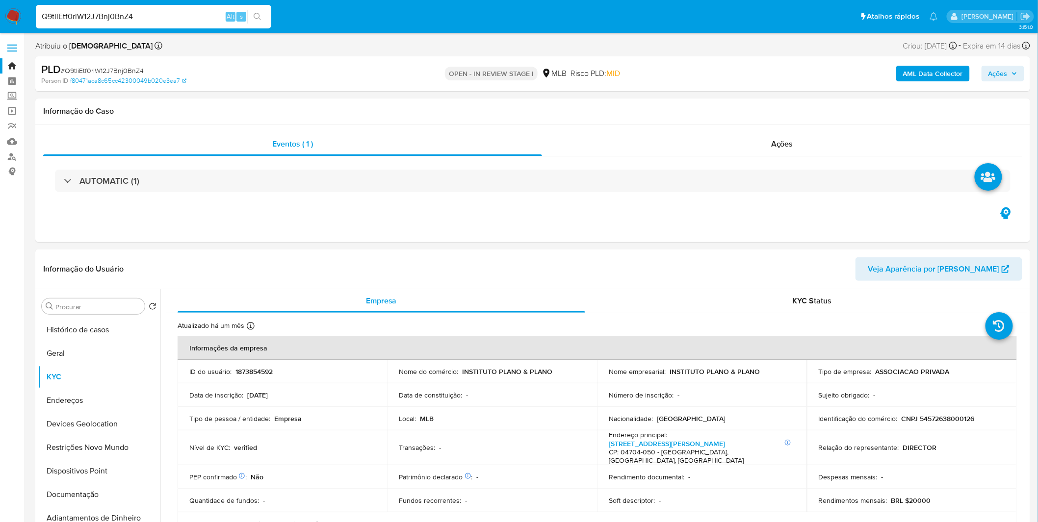
click at [926, 80] on b "AML Data Collector" at bounding box center [933, 74] width 60 height 16
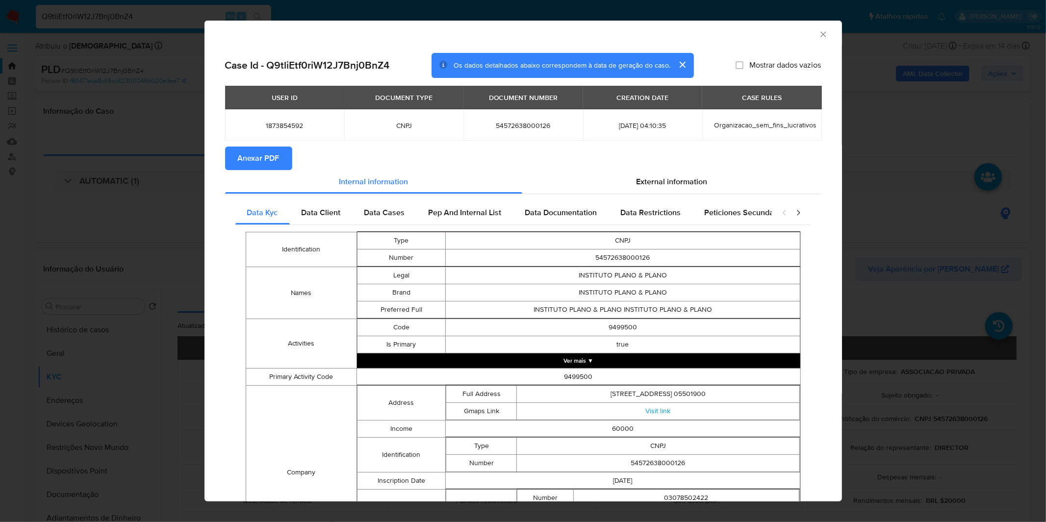
click at [267, 163] on span "Anexar PDF" at bounding box center [259, 159] width 42 height 22
click at [820, 36] on icon "Fechar a janela" at bounding box center [824, 34] width 10 height 10
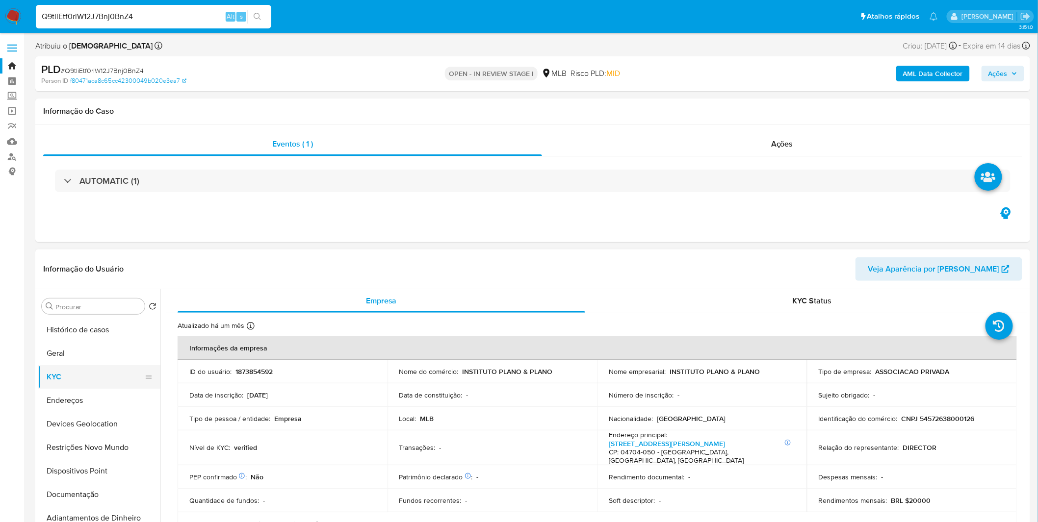
click at [92, 386] on button "KYC" at bounding box center [95, 377] width 115 height 24
click at [96, 357] on button "Geral" at bounding box center [95, 354] width 115 height 24
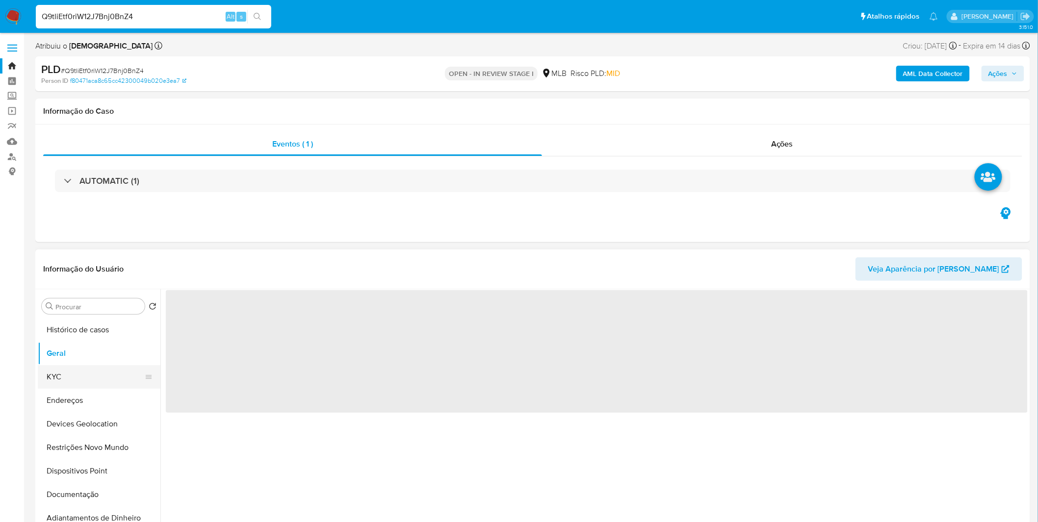
click at [91, 379] on button "KYC" at bounding box center [95, 377] width 115 height 24
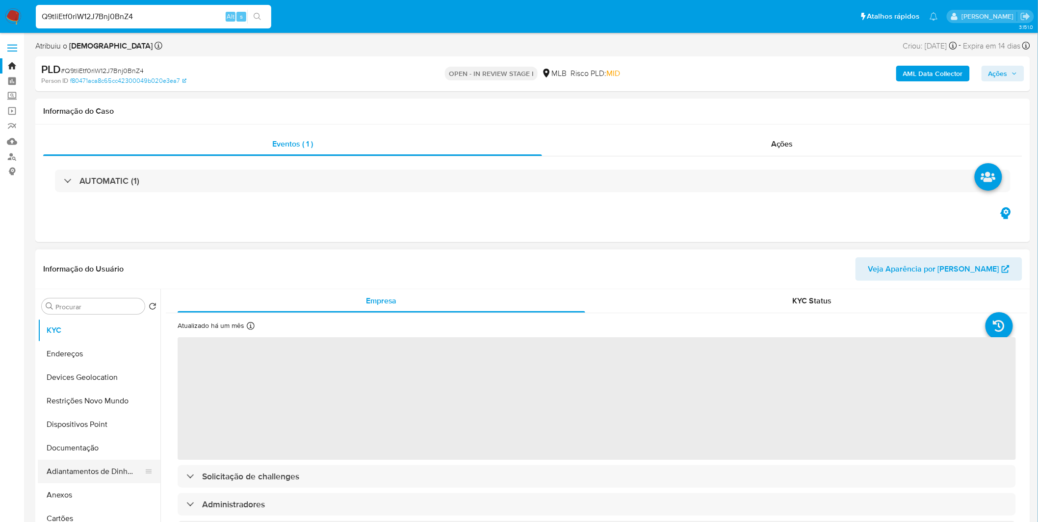
scroll to position [109, 0]
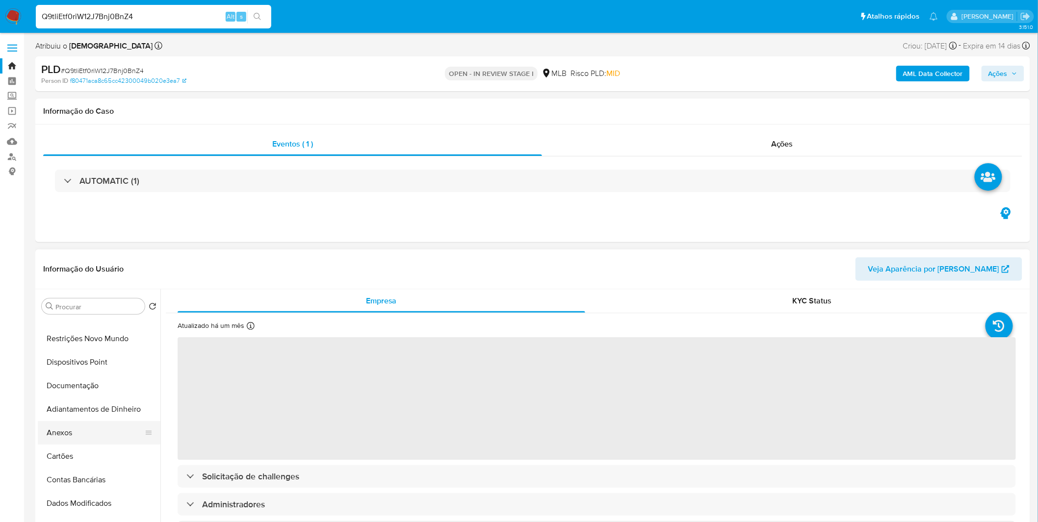
click at [88, 426] on button "Anexos" at bounding box center [95, 433] width 115 height 24
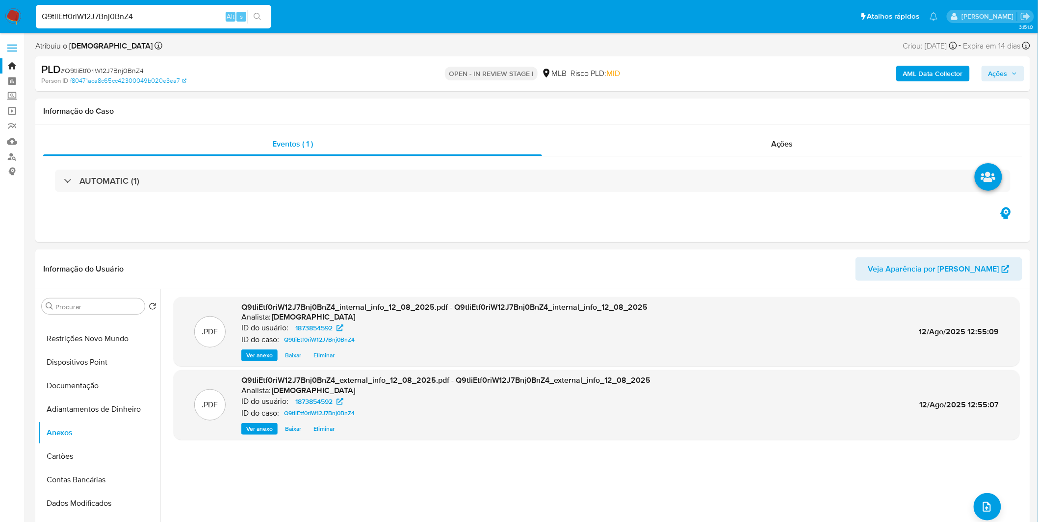
click at [17, 15] on img at bounding box center [13, 16] width 17 height 17
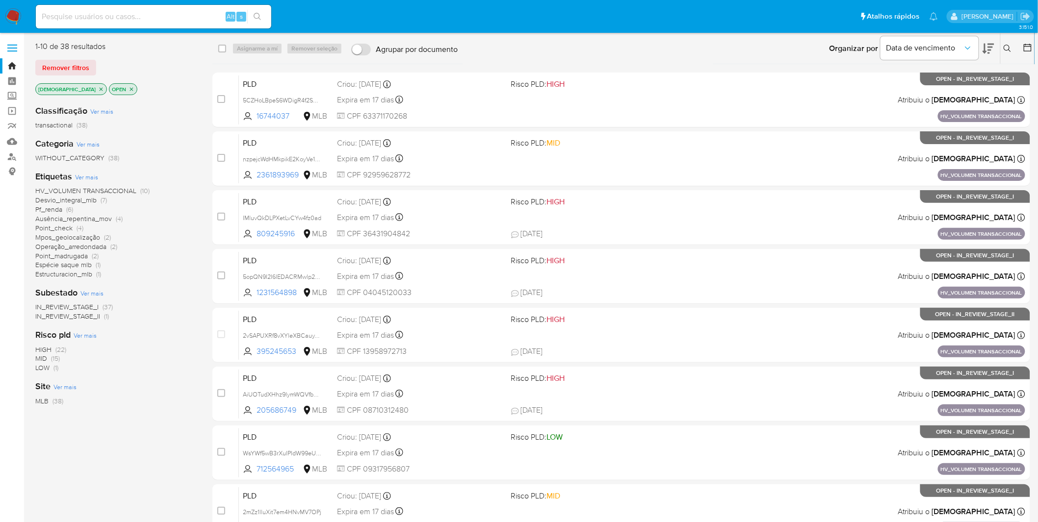
click at [13, 12] on img at bounding box center [13, 16] width 17 height 17
click at [11, 15] on img at bounding box center [13, 16] width 17 height 17
click at [139, 19] on input at bounding box center [153, 16] width 235 height 13
paste input "RffaUcbsb5cA9YGN18g8i2n5"
type input "RffaUcbsb5cA9YGN18g8i2n5"
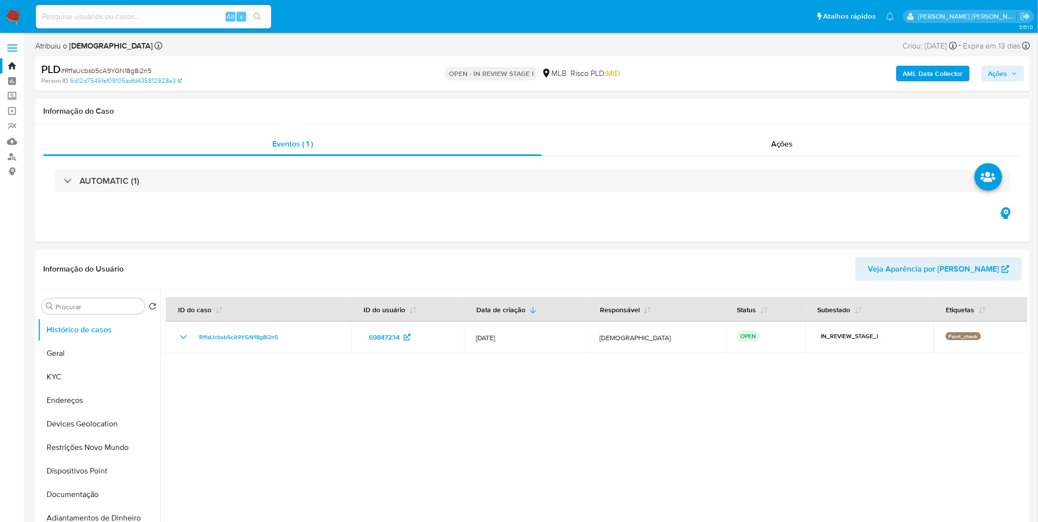
select select "10"
click at [75, 360] on button "Geral" at bounding box center [95, 354] width 115 height 24
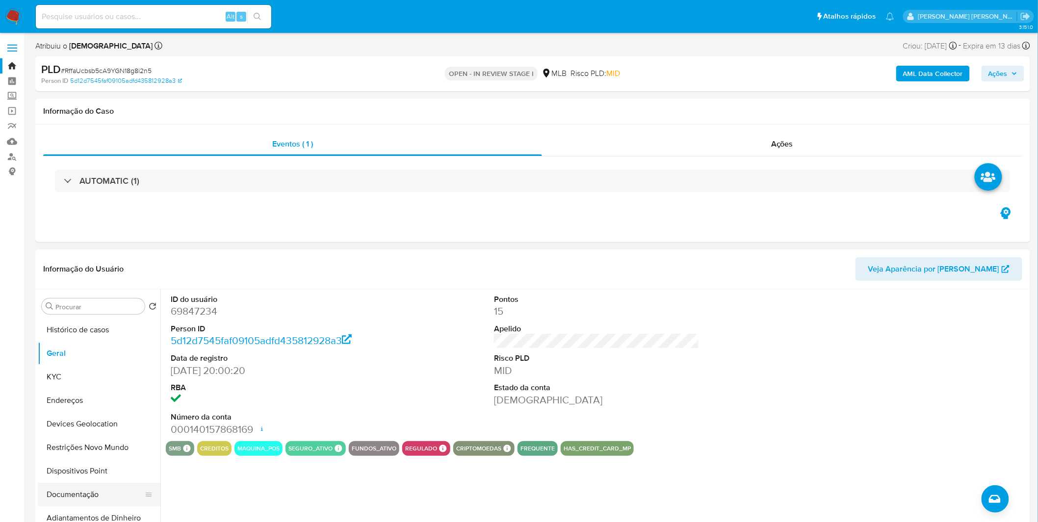
click at [101, 498] on button "Documentação" at bounding box center [95, 495] width 115 height 24
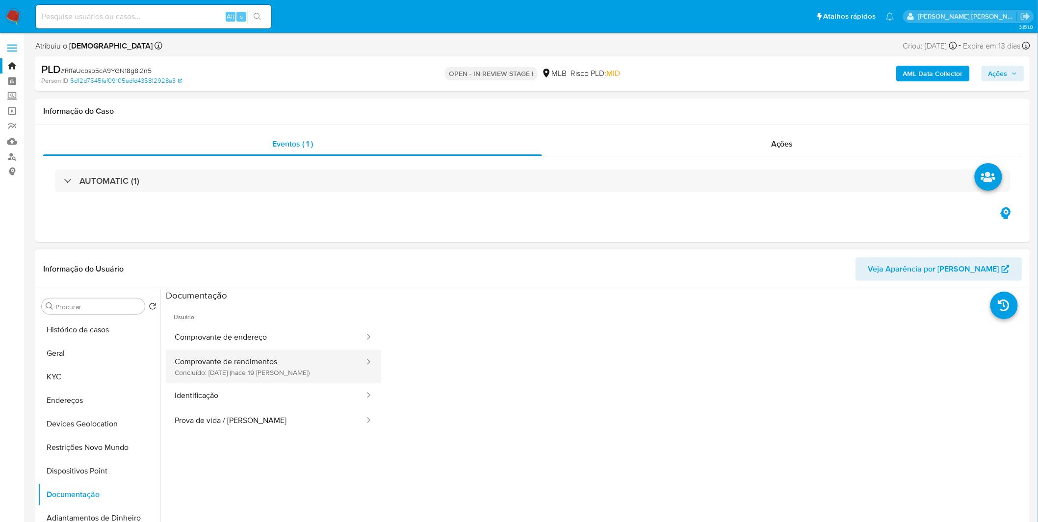
click at [219, 383] on button "Comprovante de rendimentos Concluído: 24/07/2025 (hace 19 días)" at bounding box center [266, 366] width 200 height 33
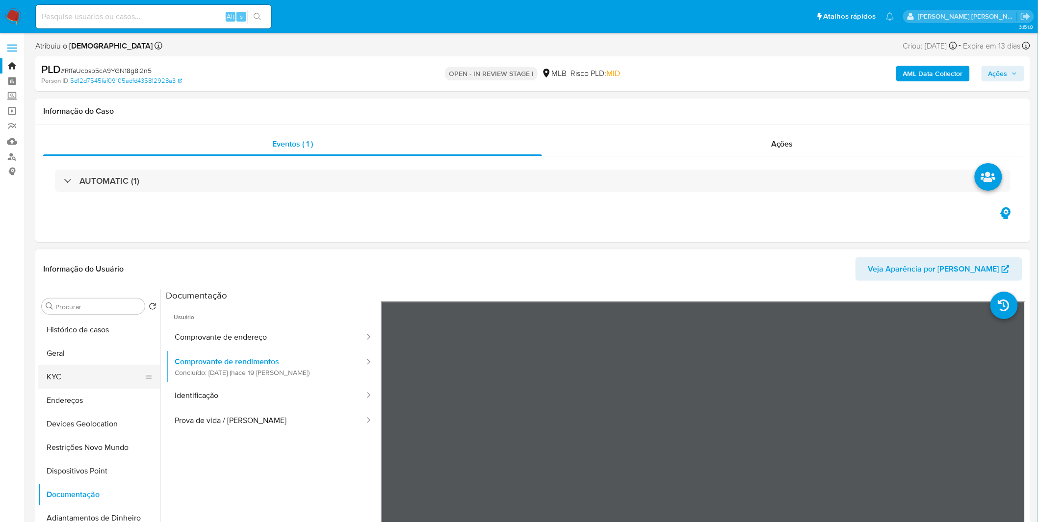
click at [71, 371] on button "KYC" at bounding box center [95, 377] width 115 height 24
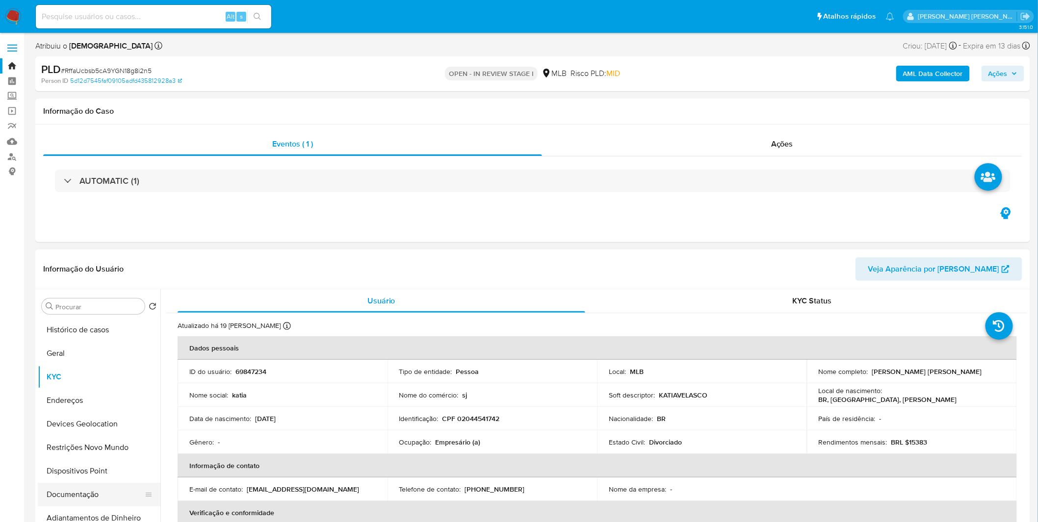
click at [110, 501] on button "Documentação" at bounding box center [95, 495] width 115 height 24
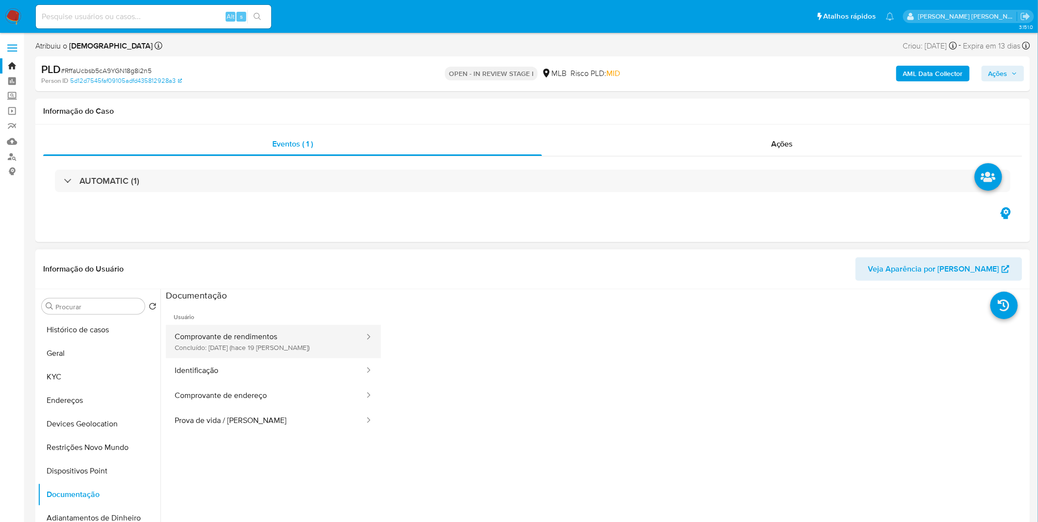
click at [249, 336] on button "Comprovante de rendimentos Concluído: 24/07/2025 (hace 19 días)" at bounding box center [266, 341] width 200 height 33
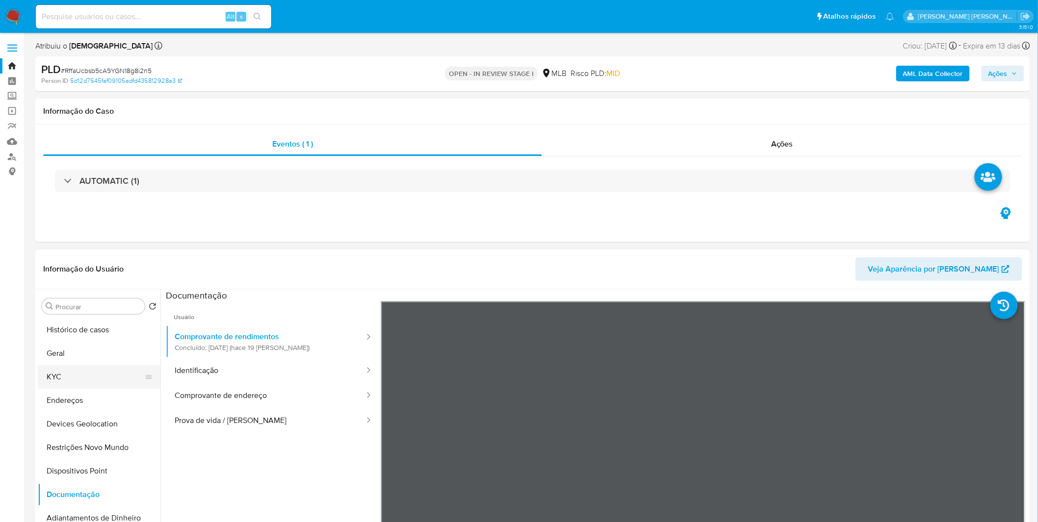
click at [79, 369] on button "KYC" at bounding box center [95, 377] width 115 height 24
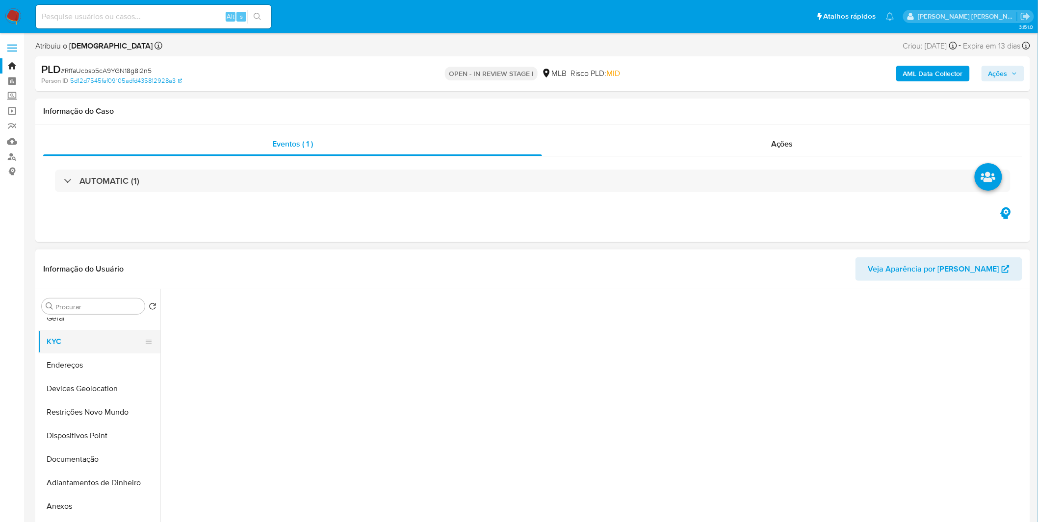
scroll to position [54, 0]
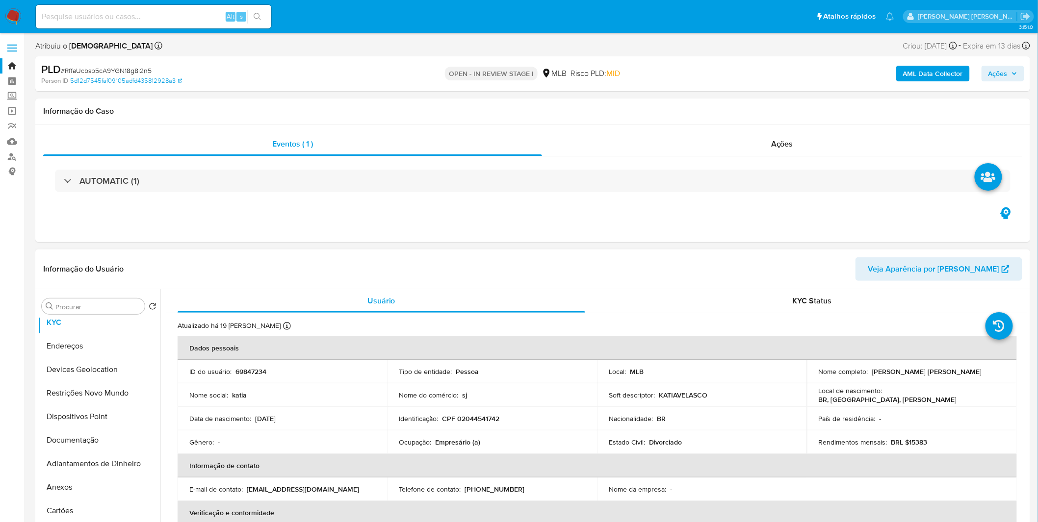
click at [448, 447] on p "Empresário (a)" at bounding box center [458, 442] width 45 height 9
click at [68, 353] on button "Endereços" at bounding box center [95, 346] width 115 height 24
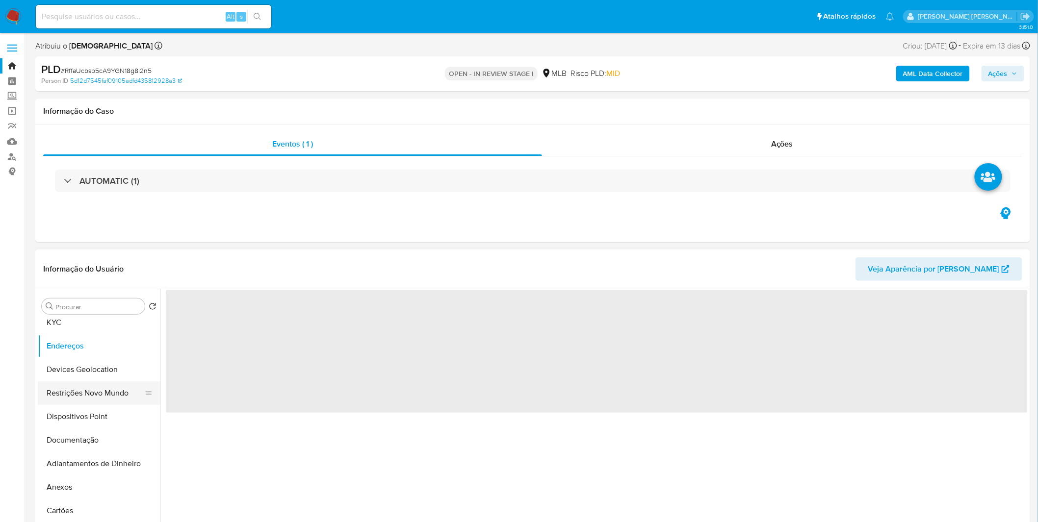
scroll to position [0, 0]
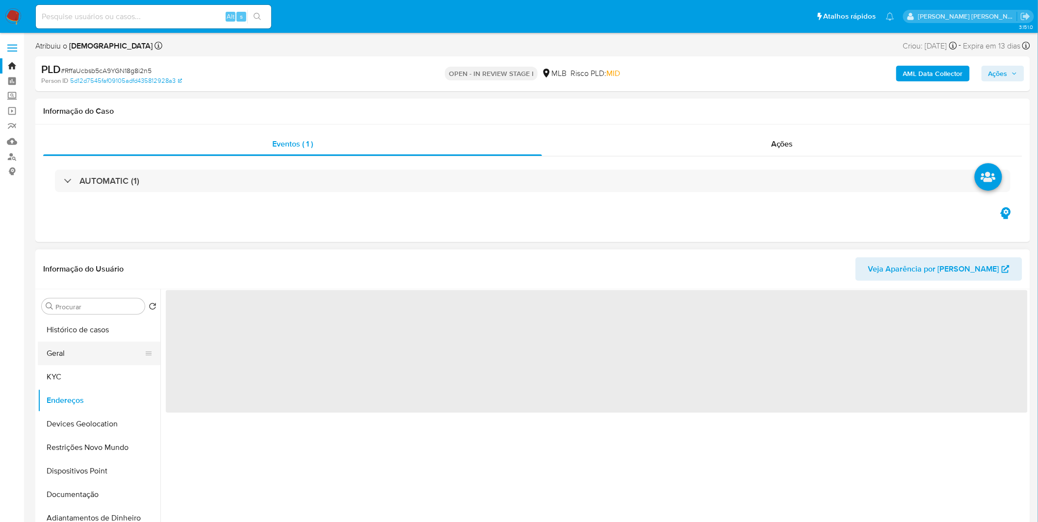
click at [103, 352] on button "Geral" at bounding box center [95, 354] width 115 height 24
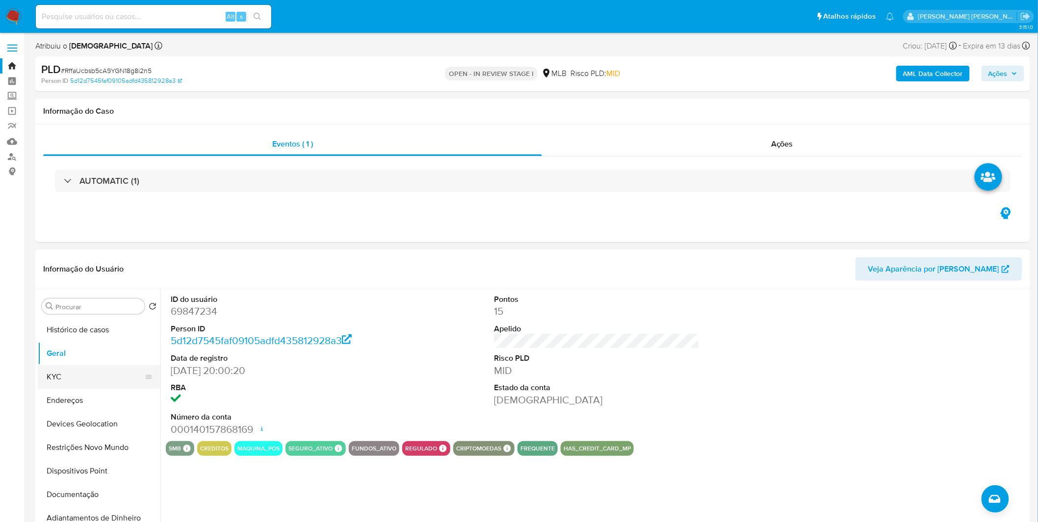
click at [76, 376] on button "KYC" at bounding box center [95, 377] width 115 height 24
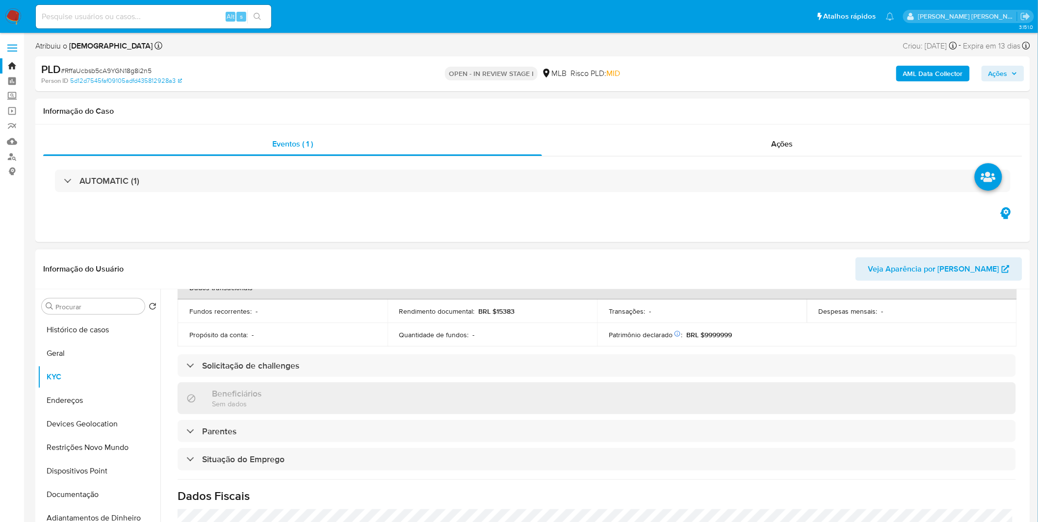
scroll to position [408, 0]
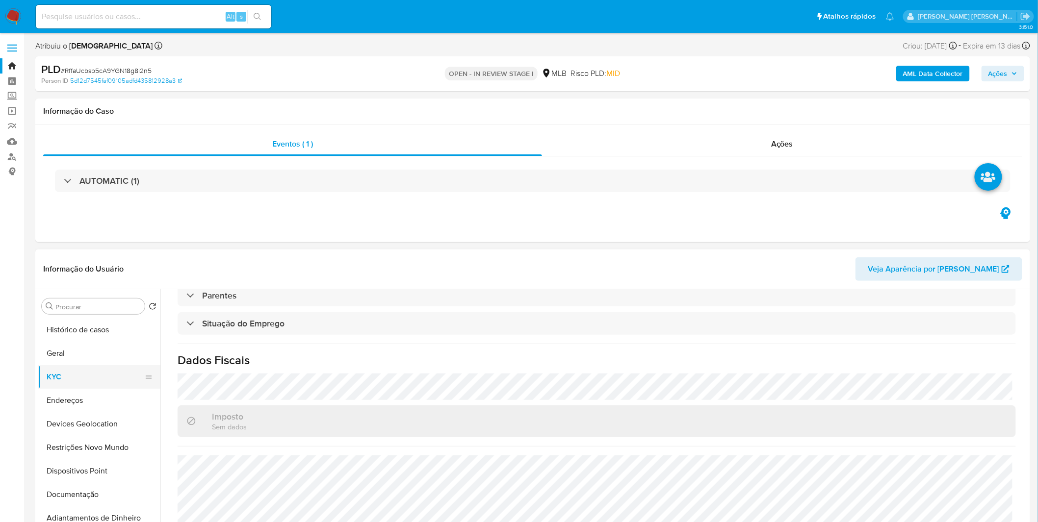
click at [71, 384] on button "KYC" at bounding box center [95, 377] width 115 height 24
click at [69, 401] on button "Endereços" at bounding box center [95, 401] width 115 height 24
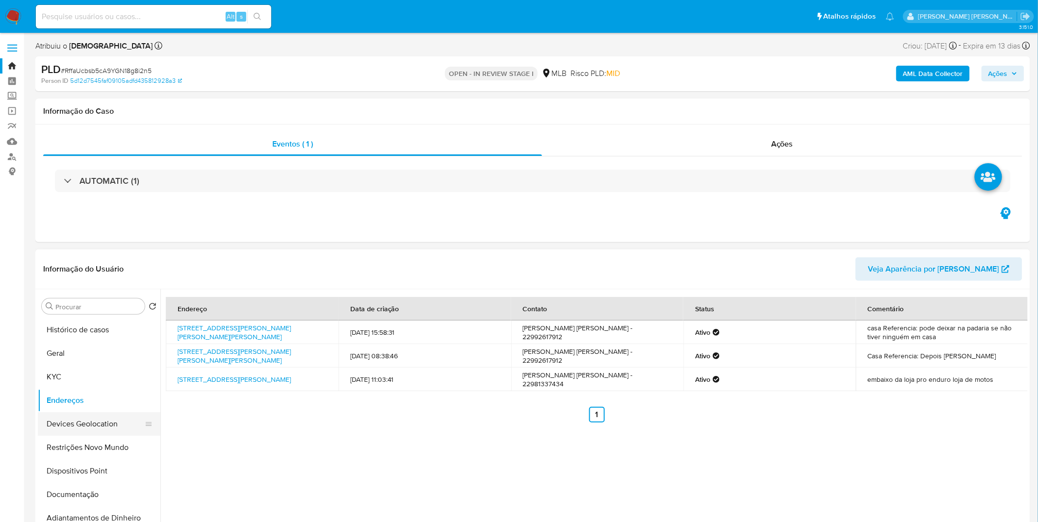
click at [102, 415] on button "Devices Geolocation" at bounding box center [95, 424] width 115 height 24
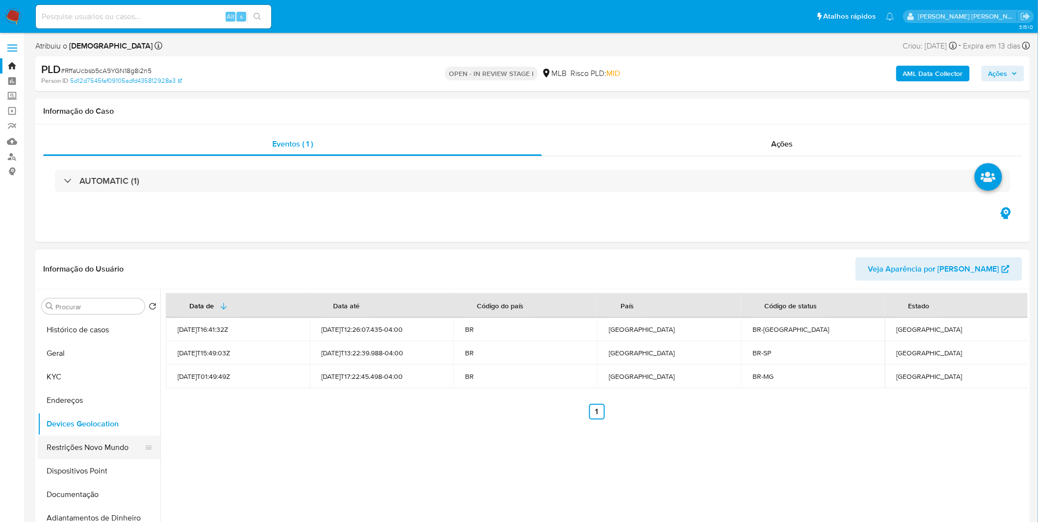
click at [87, 443] on button "Restrições Novo Mundo" at bounding box center [95, 448] width 115 height 24
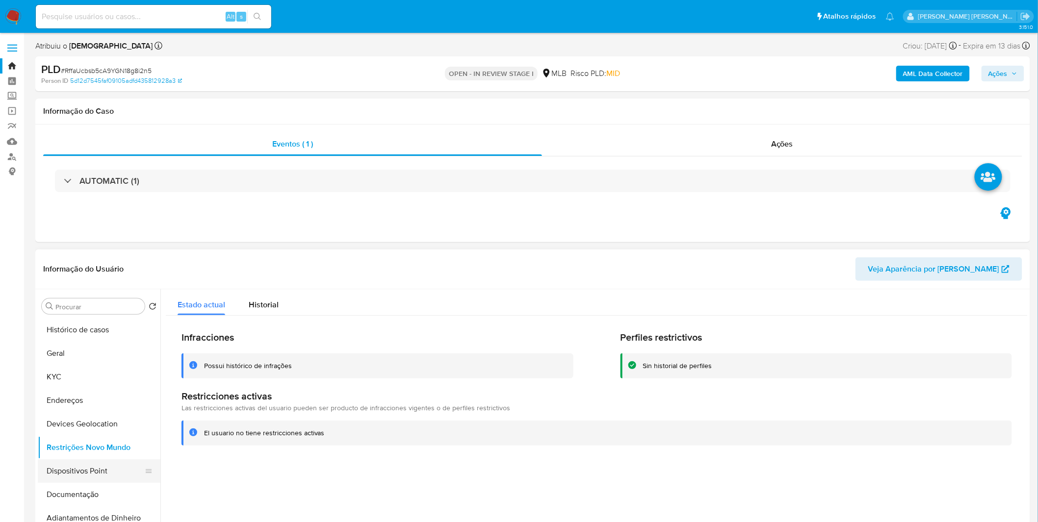
click at [79, 482] on button "Dispositivos Point" at bounding box center [95, 472] width 115 height 24
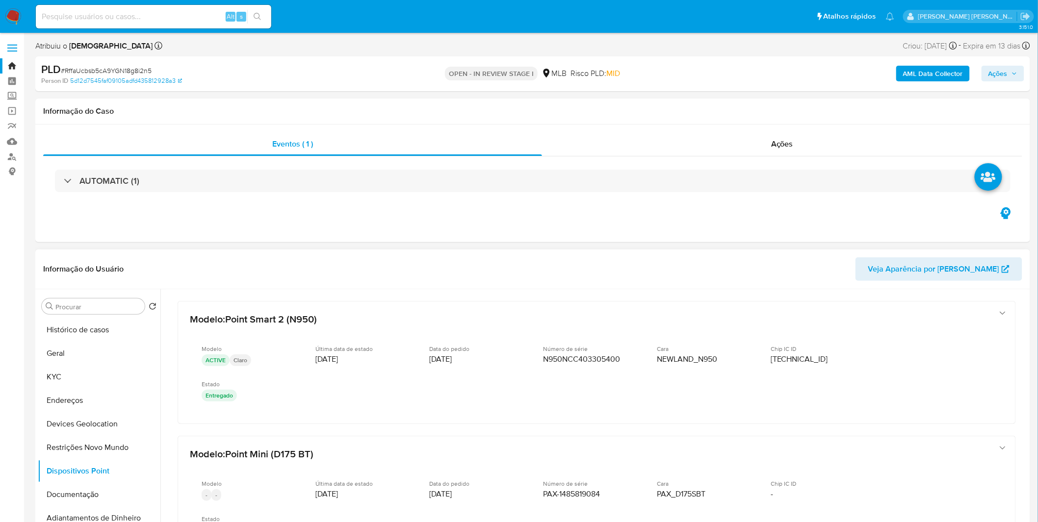
drag, startPoint x: 1023, startPoint y: 320, endPoint x: 1028, endPoint y: 331, distance: 11.6
click at [1028, 331] on div "Procurar Retornar ao pedido padrão Histórico de casos Geral KYC Endereços Devic…" at bounding box center [532, 414] width 995 height 251
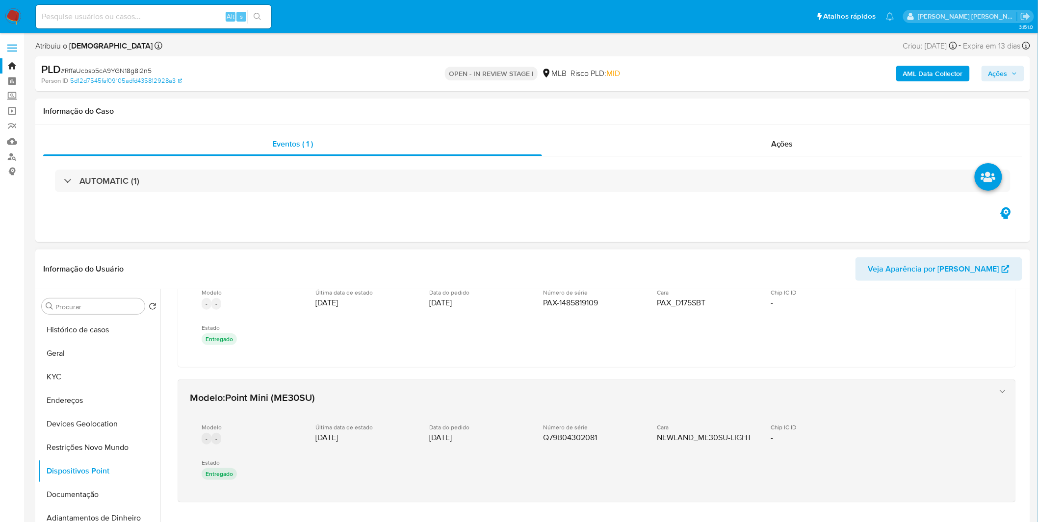
scroll to position [481, 0]
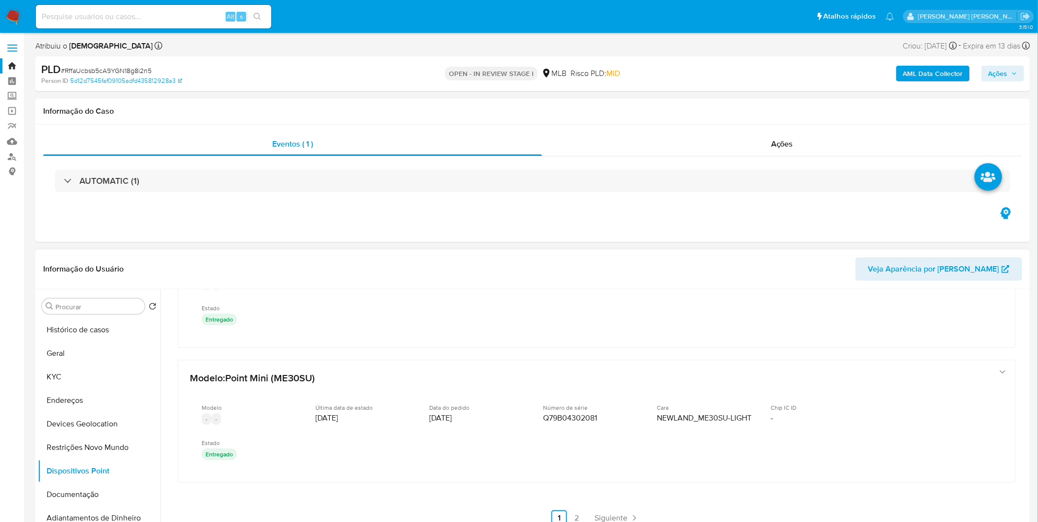
click at [572, 512] on link "2" at bounding box center [577, 519] width 16 height 16
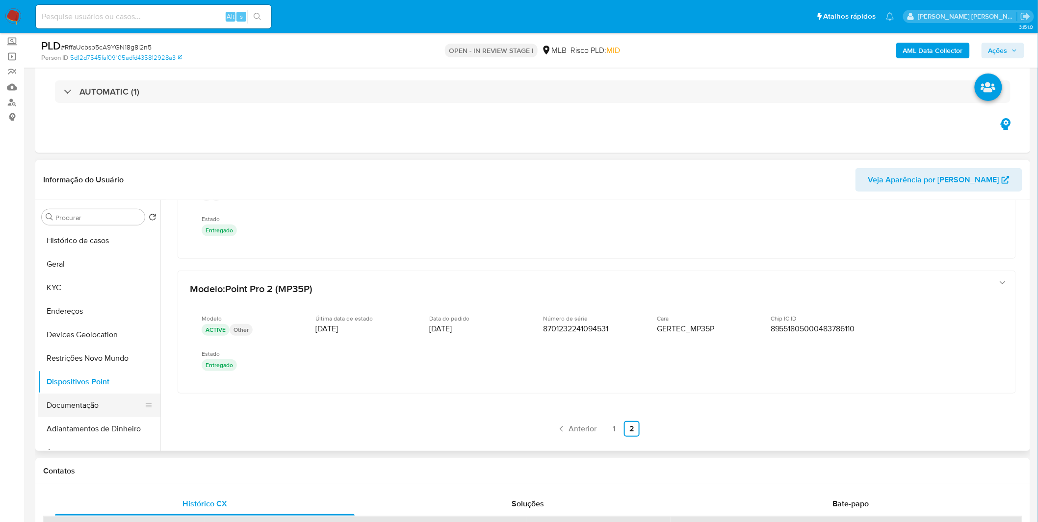
click at [71, 412] on button "Documentação" at bounding box center [95, 406] width 115 height 24
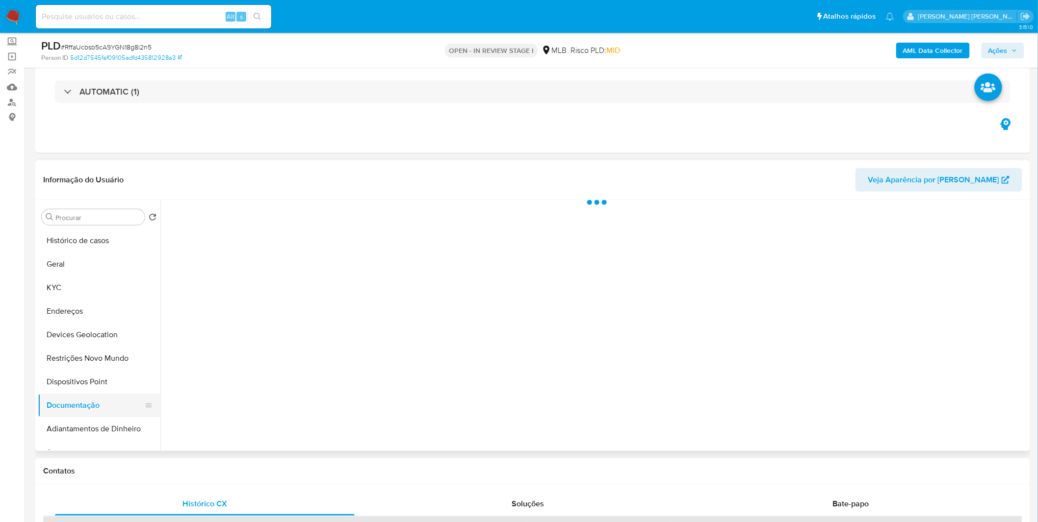
scroll to position [0, 0]
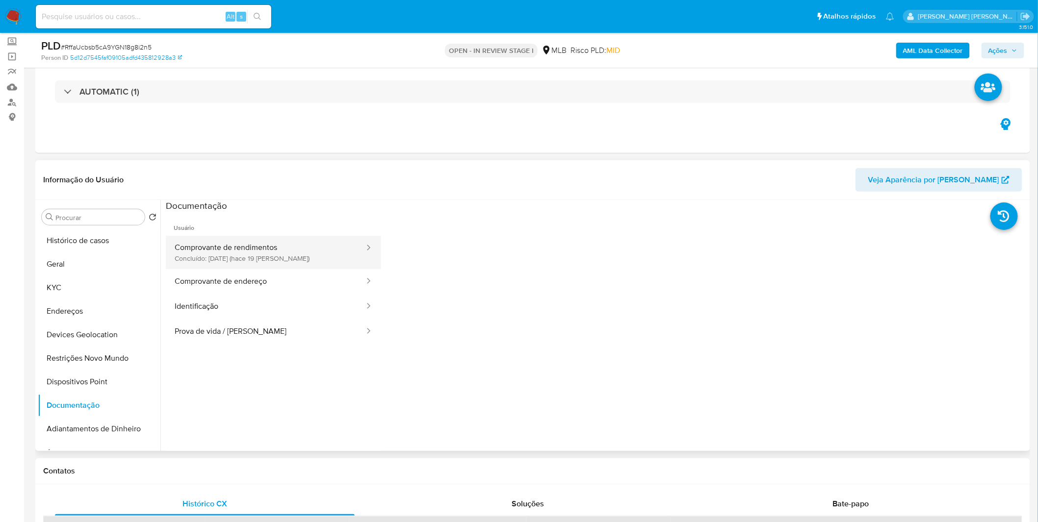
click at [233, 256] on button "Comprovante de rendimentos Concluído: 24/07/2025 (hace 19 días)" at bounding box center [266, 252] width 200 height 33
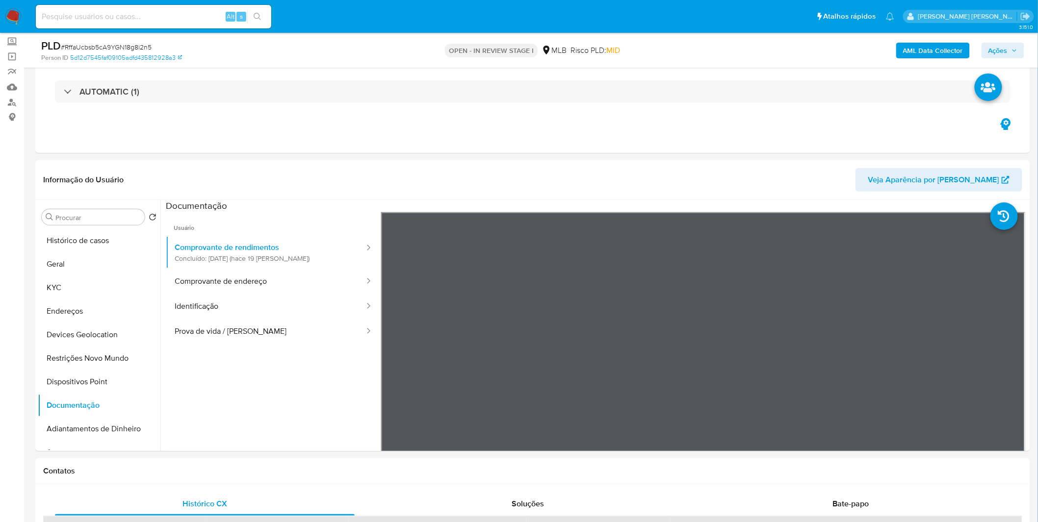
click at [95, 8] on div "Alt s" at bounding box center [153, 17] width 235 height 24
click at [100, 14] on input at bounding box center [153, 16] width 235 height 13
paste input "E52m1uI0xc1nIT3vu40QLbwd"
type input "E52m1uI0xc1nIT3vu40QLbwd"
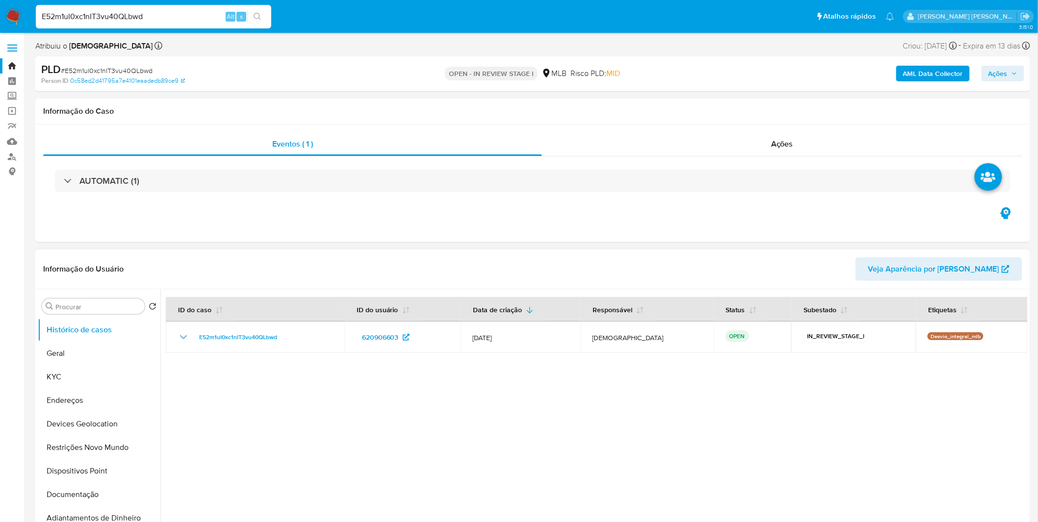
select select "10"
click at [74, 346] on button "Geral" at bounding box center [95, 354] width 115 height 24
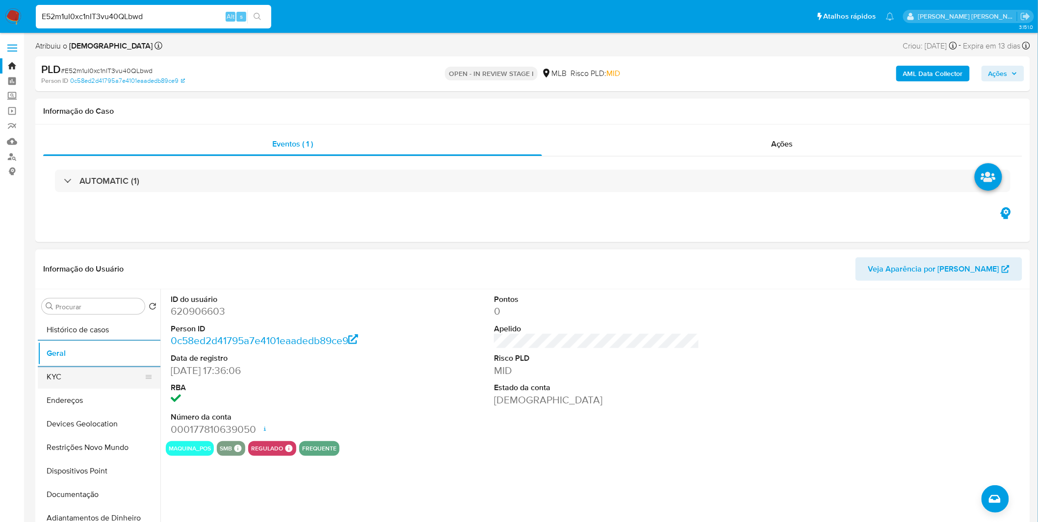
click at [92, 375] on button "KYC" at bounding box center [95, 377] width 115 height 24
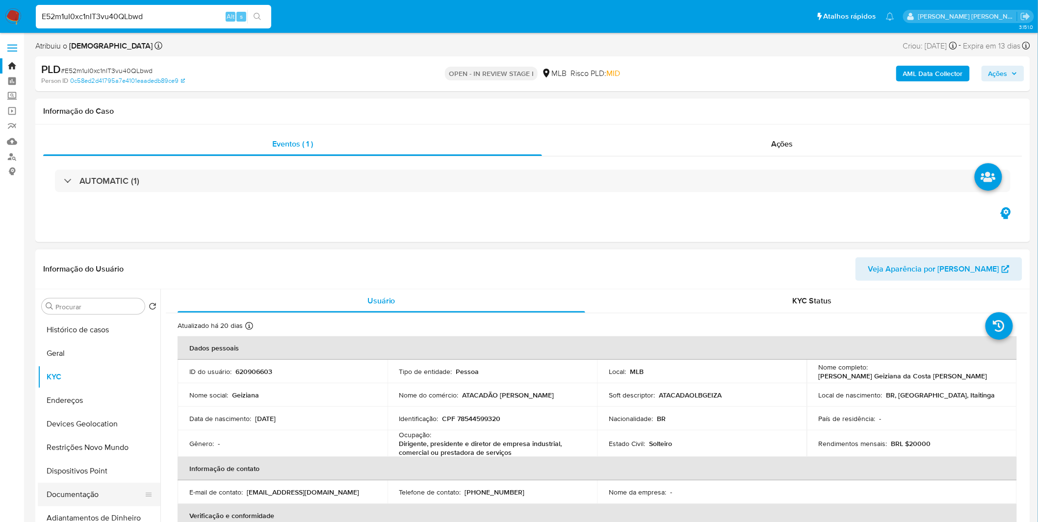
click at [72, 494] on button "Documentação" at bounding box center [95, 495] width 115 height 24
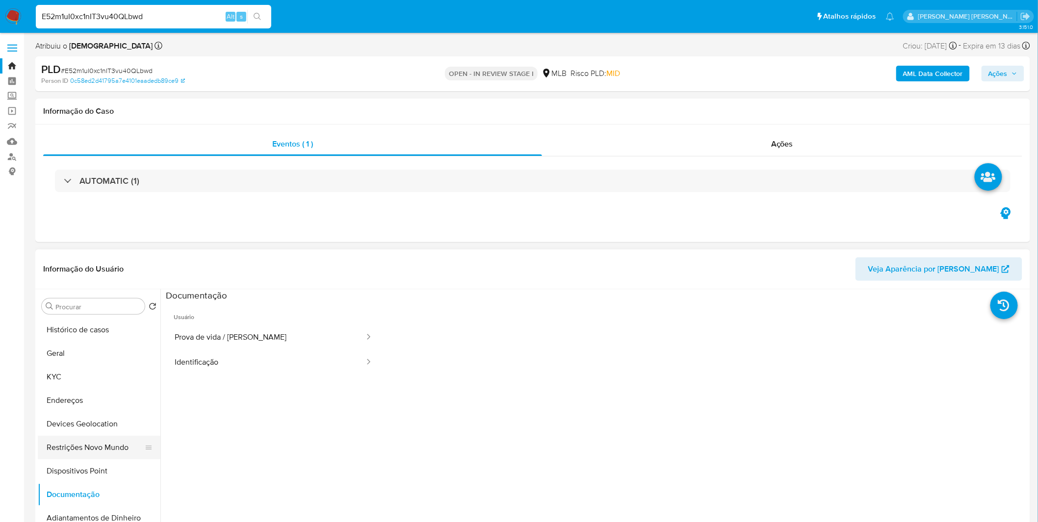
click at [96, 443] on button "Restrições Novo Mundo" at bounding box center [95, 448] width 115 height 24
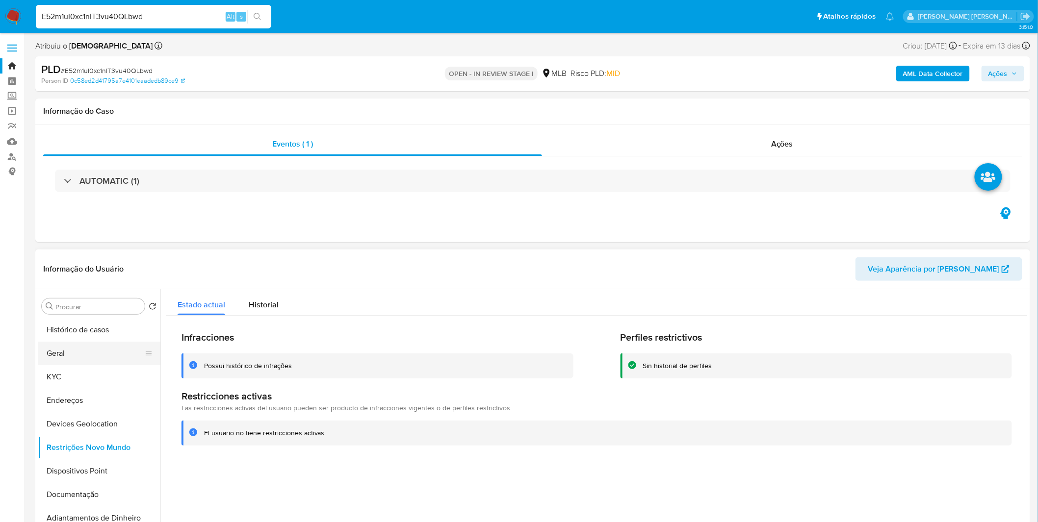
click at [95, 355] on button "Geral" at bounding box center [95, 354] width 115 height 24
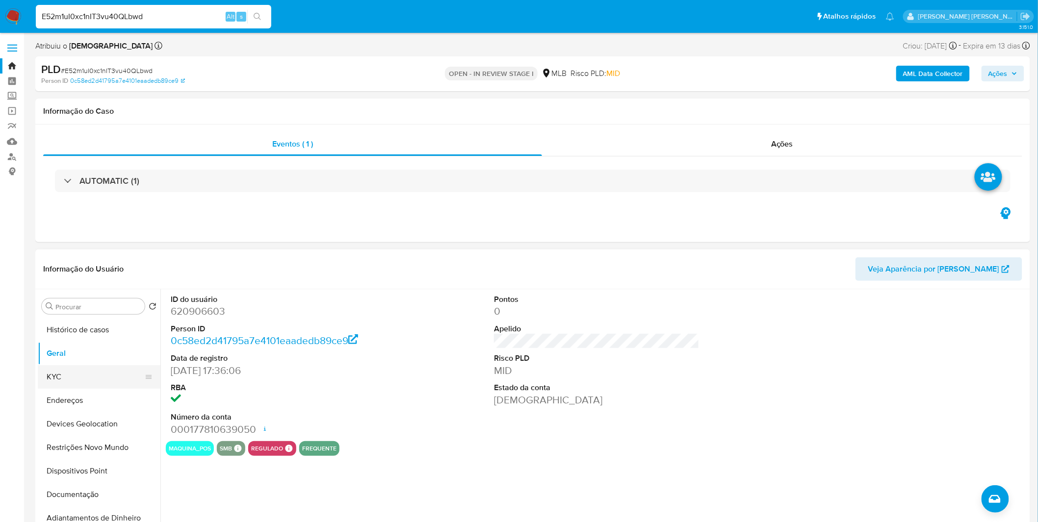
click at [103, 382] on button "KYC" at bounding box center [95, 377] width 115 height 24
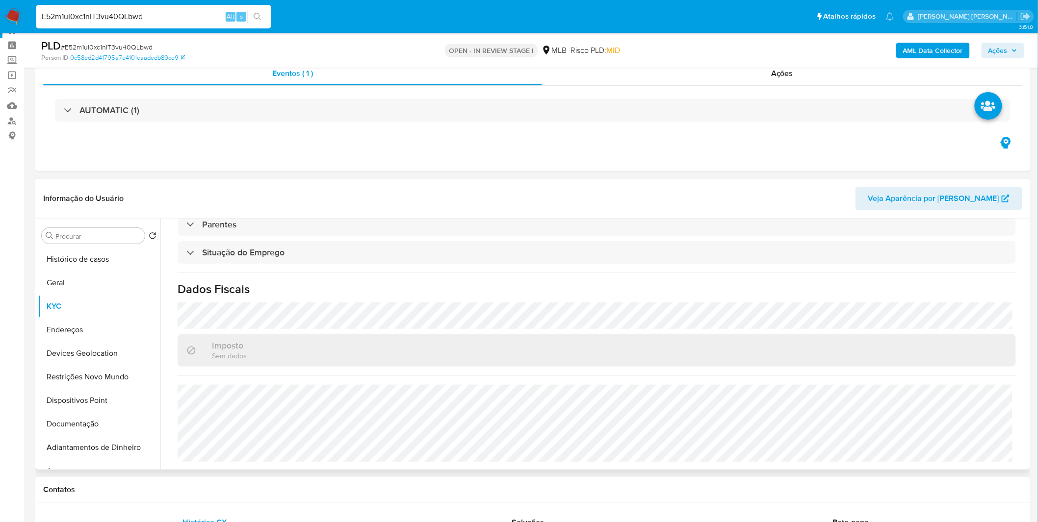
scroll to position [54, 0]
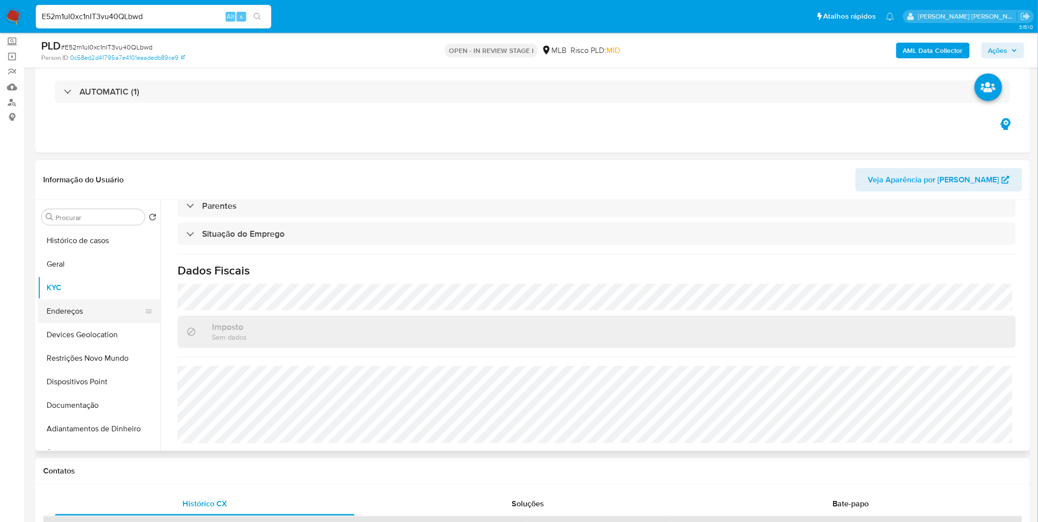
click at [86, 306] on button "Endereços" at bounding box center [95, 312] width 115 height 24
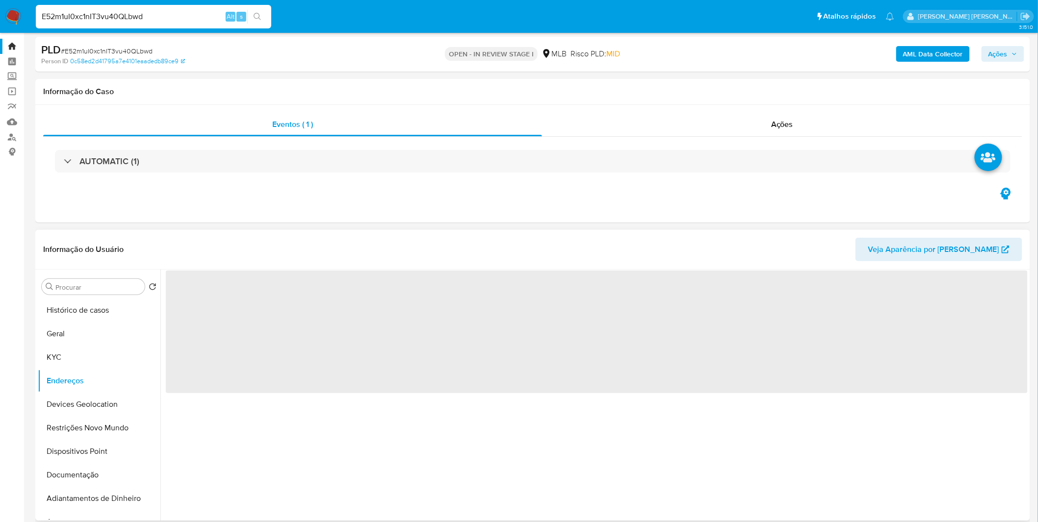
scroll to position [0, 0]
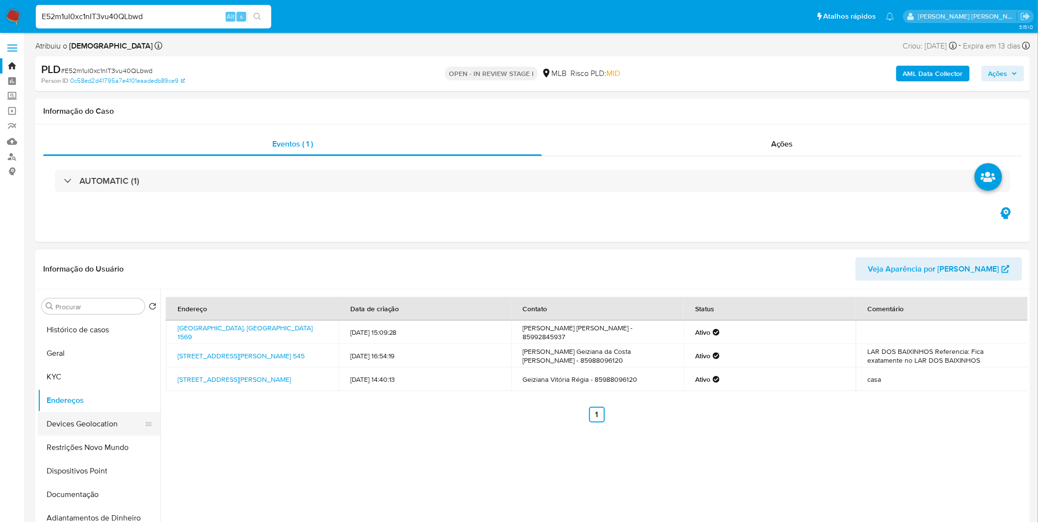
click at [98, 422] on button "Devices Geolocation" at bounding box center [95, 424] width 115 height 24
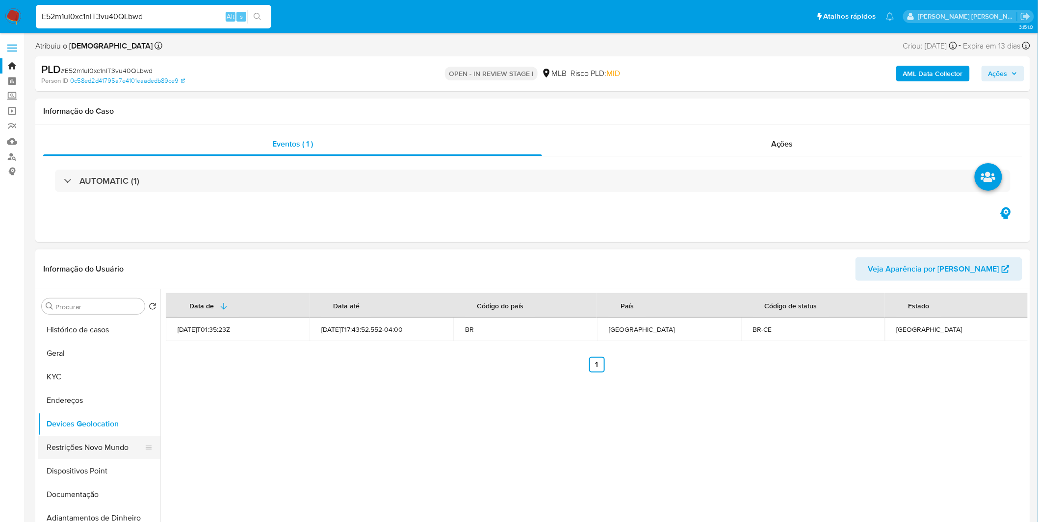
click at [61, 438] on button "Restrições Novo Mundo" at bounding box center [95, 448] width 115 height 24
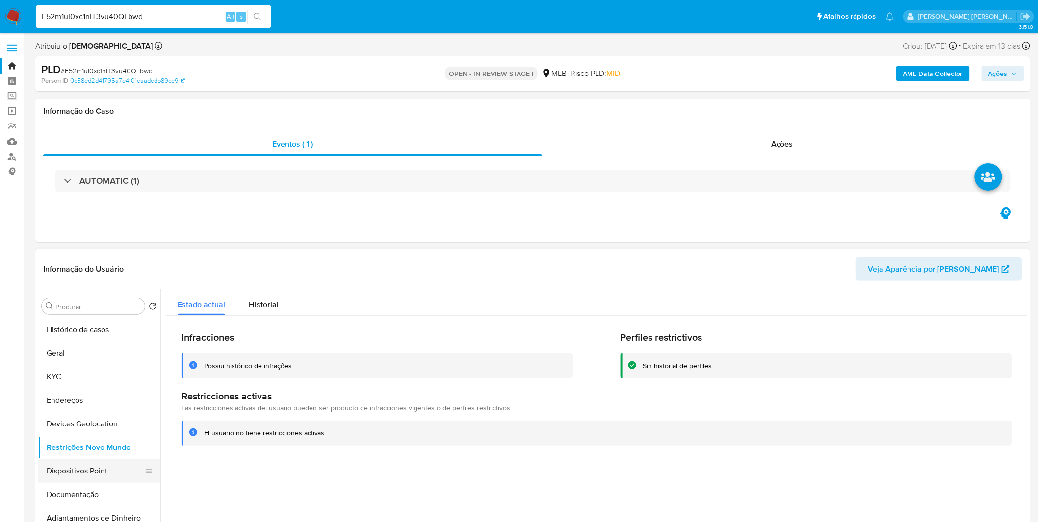
click at [52, 471] on button "Dispositivos Point" at bounding box center [95, 472] width 115 height 24
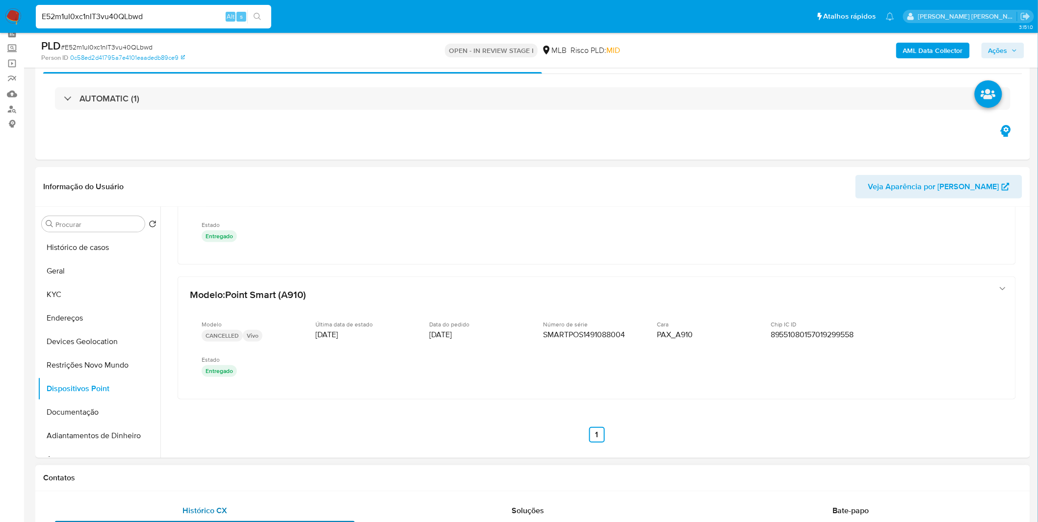
scroll to position [109, 0]
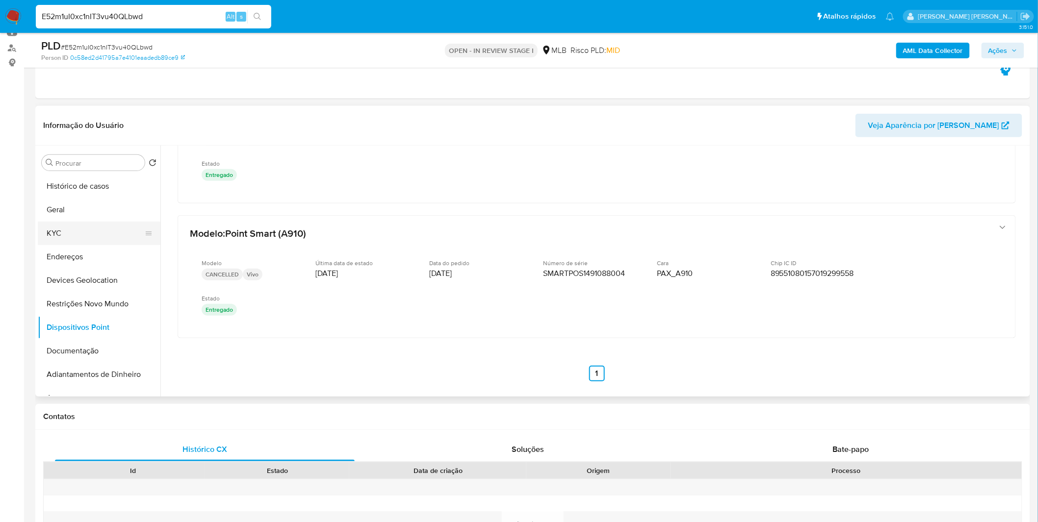
click at [96, 234] on button "KYC" at bounding box center [95, 234] width 115 height 24
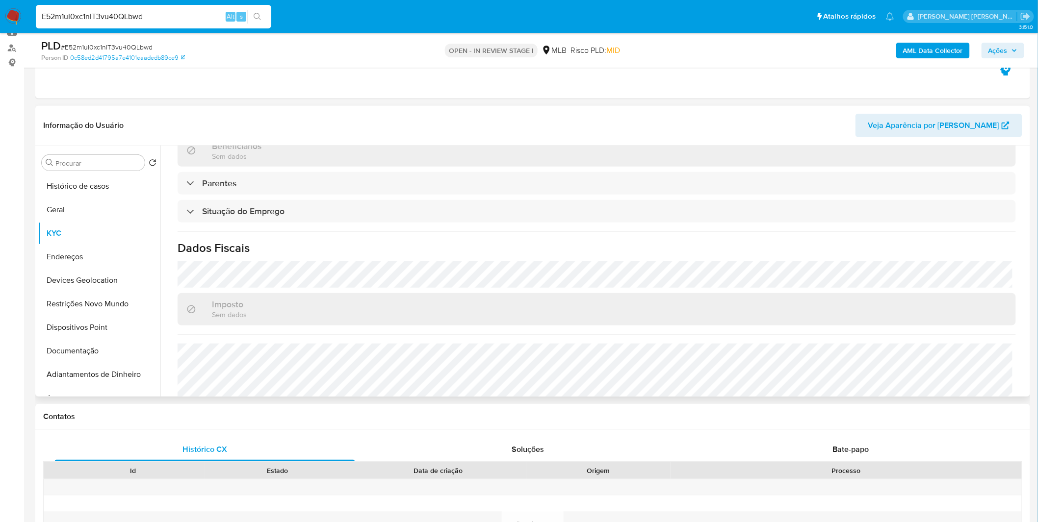
scroll to position [411, 0]
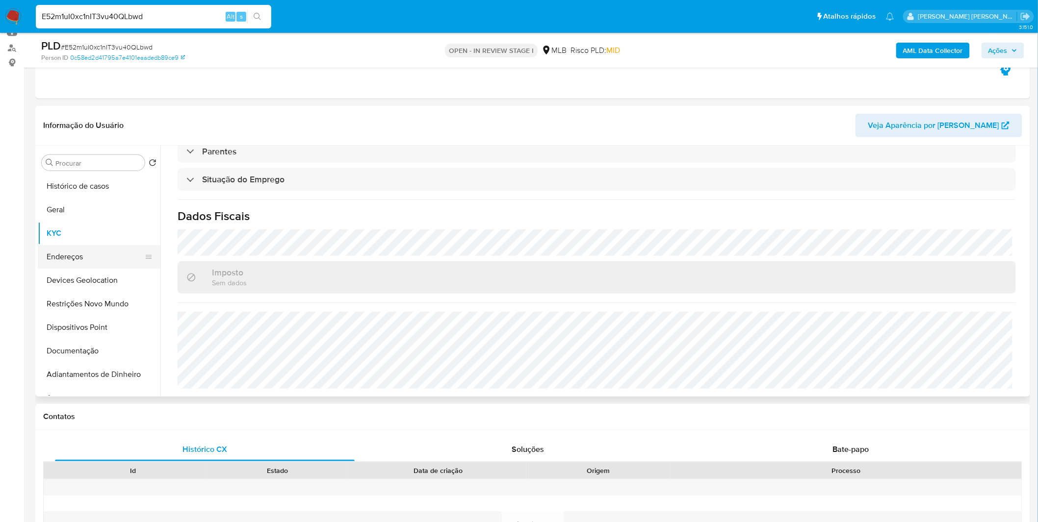
click at [93, 264] on button "Endereços" at bounding box center [95, 257] width 115 height 24
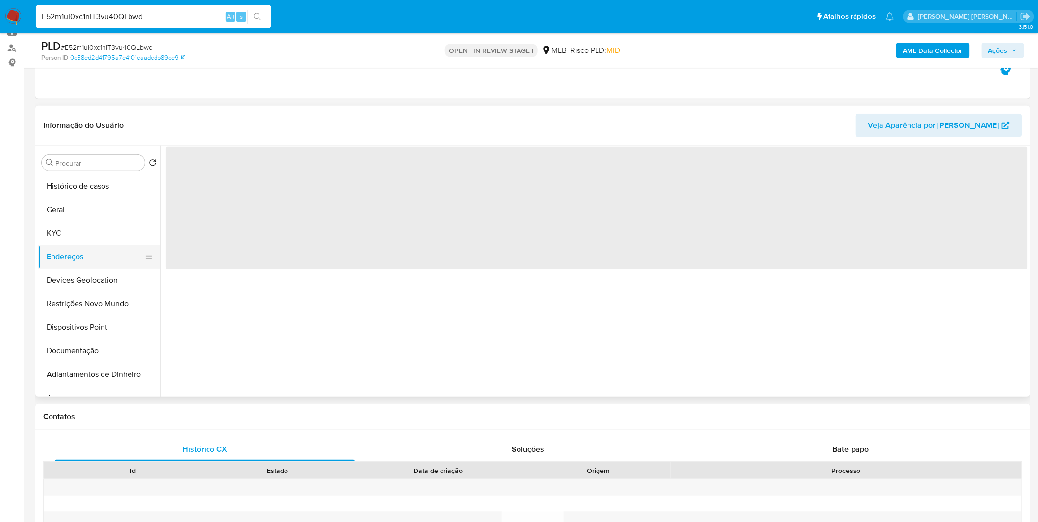
scroll to position [0, 0]
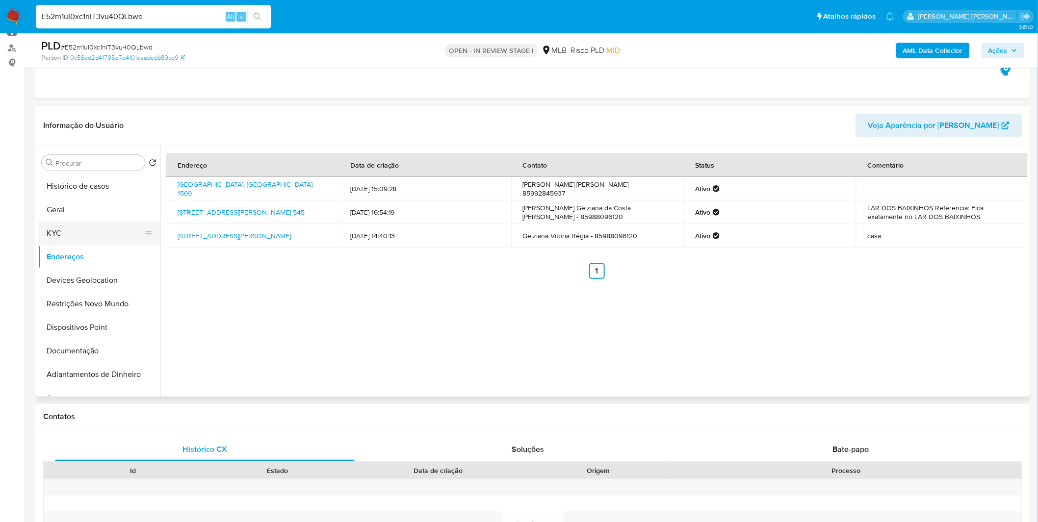
click at [122, 231] on button "KYC" at bounding box center [95, 234] width 115 height 24
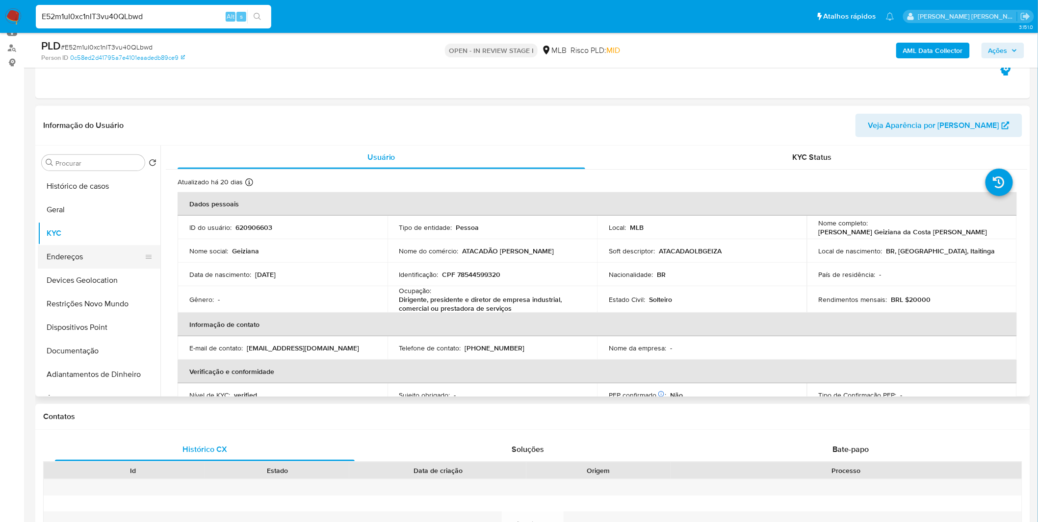
click at [92, 266] on button "Endereços" at bounding box center [95, 257] width 115 height 24
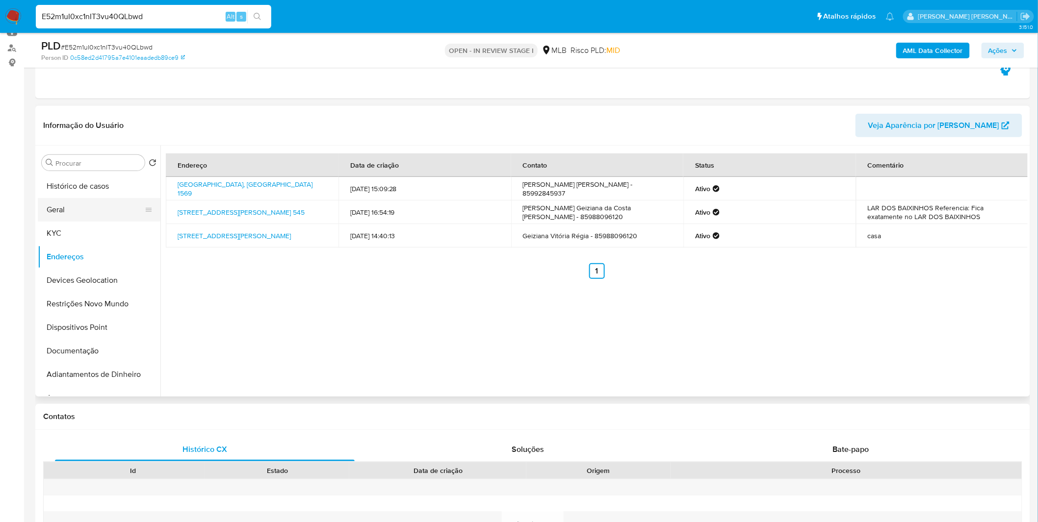
click at [112, 217] on button "Geral" at bounding box center [95, 210] width 115 height 24
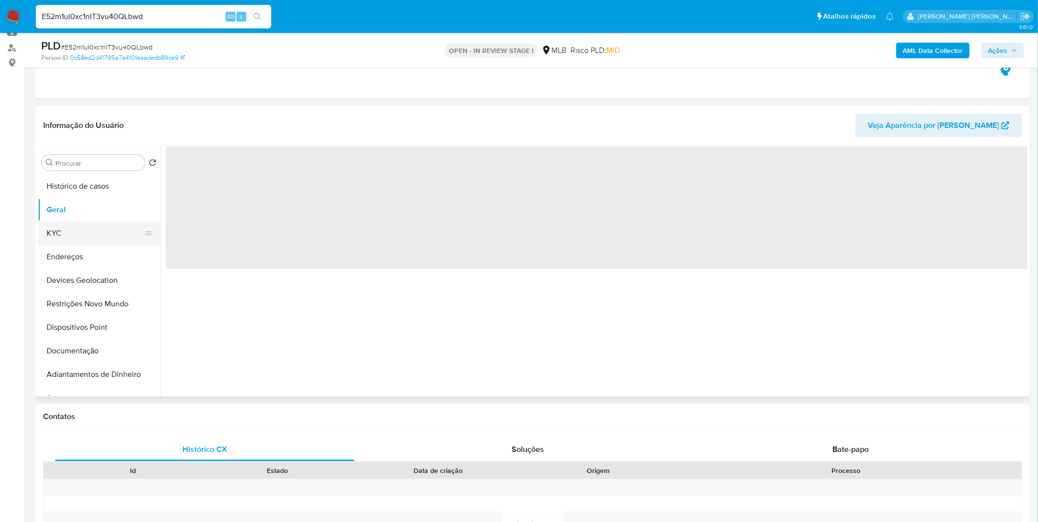
click at [112, 233] on button "KYC" at bounding box center [95, 234] width 115 height 24
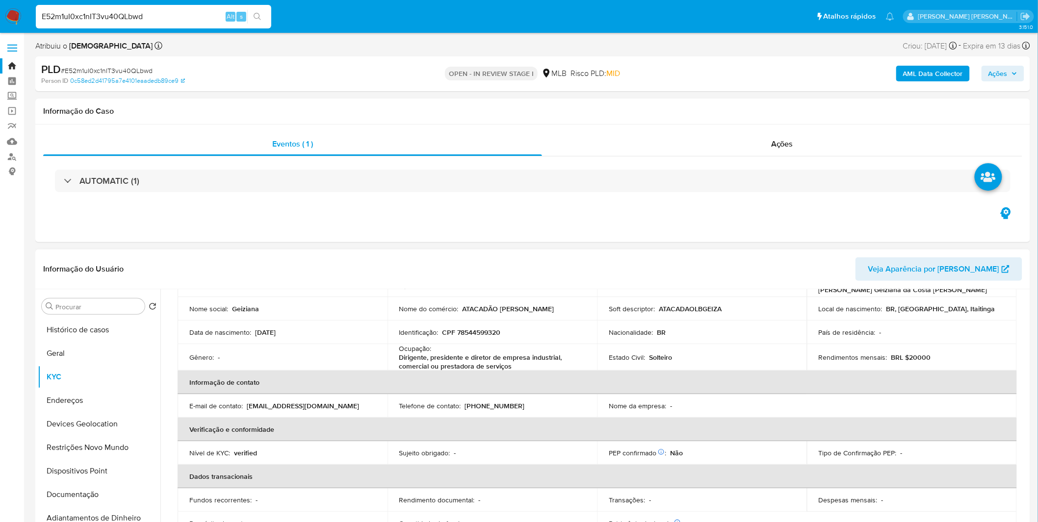
scroll to position [30, 0]
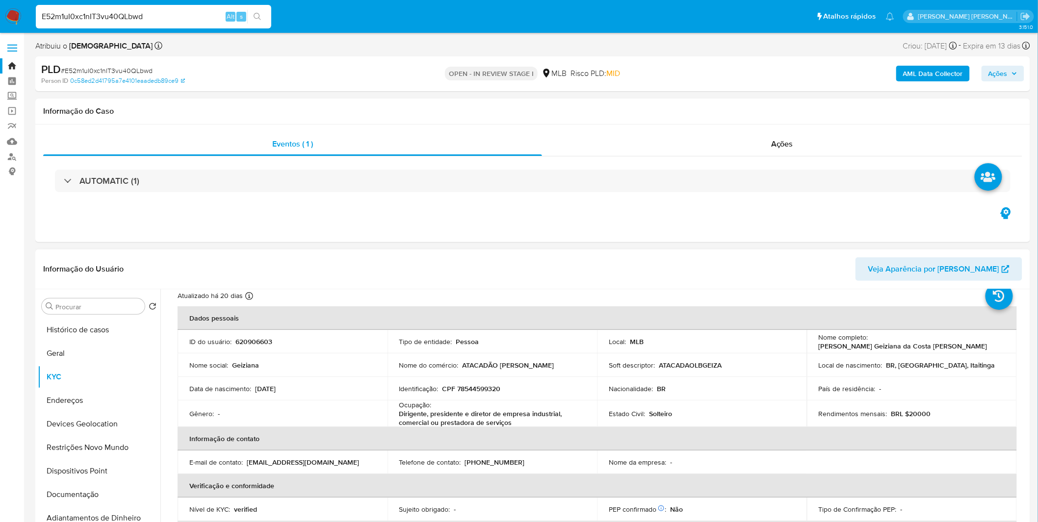
click at [490, 420] on p "Dirigente, presidente e diretor de empresa industrial, comercial ou prestadora …" at bounding box center [490, 419] width 182 height 18
copy div "Ocupação : Dirigente, presidente e diretor de empresa industrial, comercial ou …"
click at [439, 416] on p "Dirigente, presidente e diretor de empresa industrial, comercial ou prestadora …" at bounding box center [490, 419] width 182 height 18
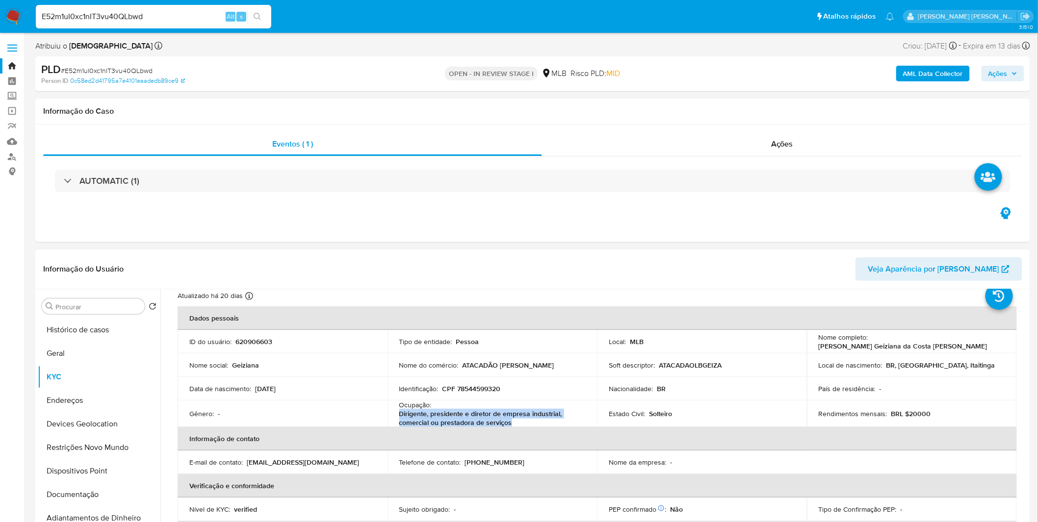
copy p "Dirigente, presidente e diretor de empresa industrial, comercial ou prestadora …"
drag, startPoint x: 507, startPoint y: 424, endPoint x: 395, endPoint y: 417, distance: 112.6
click at [395, 417] on td "Ocupação : Dirigente, presidente e diretor de empresa industrial, comercial ou …" at bounding box center [492, 414] width 210 height 26
click at [103, 11] on input "E52m1uI0xc1nIT3vu40QLbwd" at bounding box center [153, 16] width 235 height 13
paste input "BAZrzcm4TkaBZsx7JqSQzb4F"
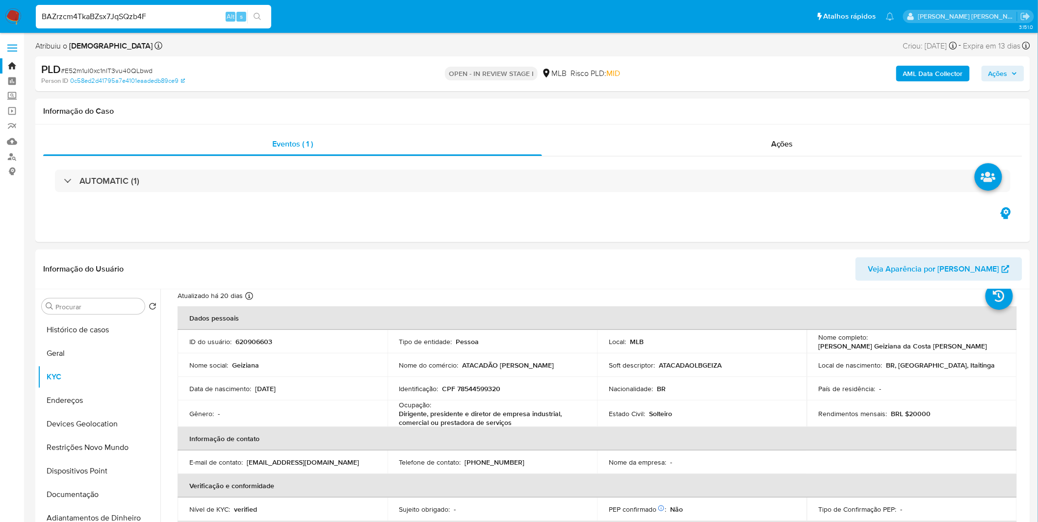
type input "BAZrzcm4TkaBZsx7JqSQzb4F"
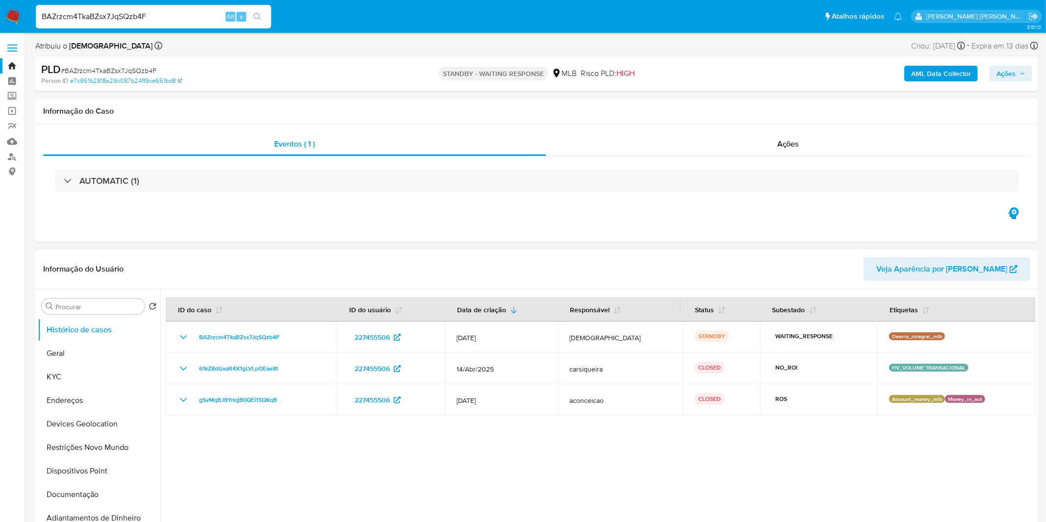
select select "10"
click at [112, 501] on button "Documentação" at bounding box center [95, 495] width 115 height 24
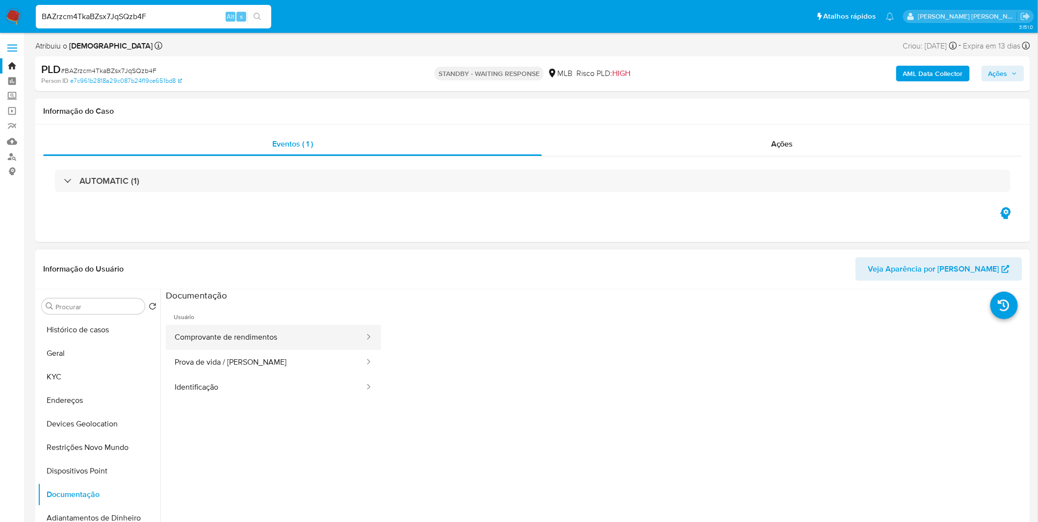
click at [199, 347] on button "Comprovante de rendimentos" at bounding box center [266, 337] width 200 height 25
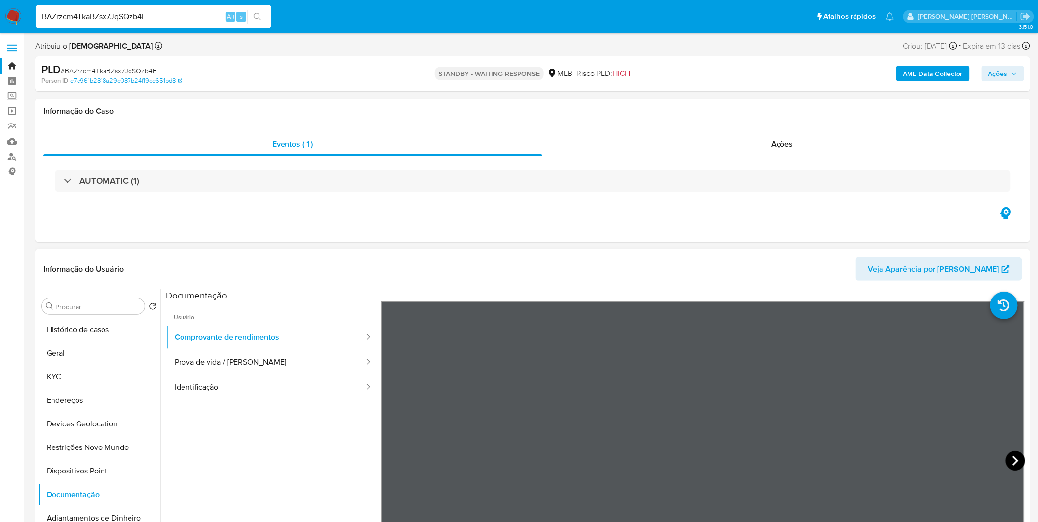
click at [1012, 458] on icon at bounding box center [1015, 461] width 6 height 10
click at [95, 385] on button "KYC" at bounding box center [95, 377] width 115 height 24
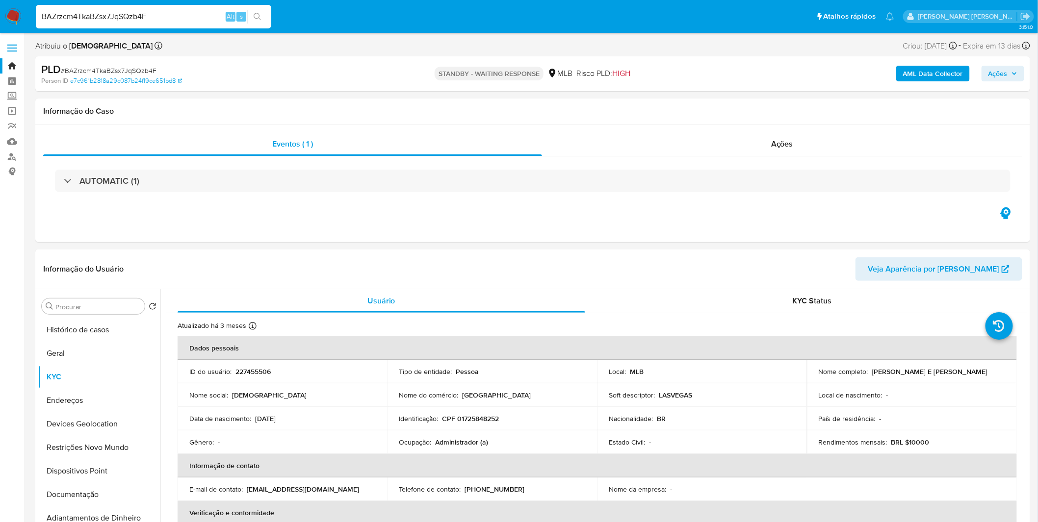
click at [463, 444] on p "Administrador (a)" at bounding box center [462, 442] width 53 height 9
copy p "Administrador"
click at [84, 361] on button "Geral" at bounding box center [95, 354] width 115 height 24
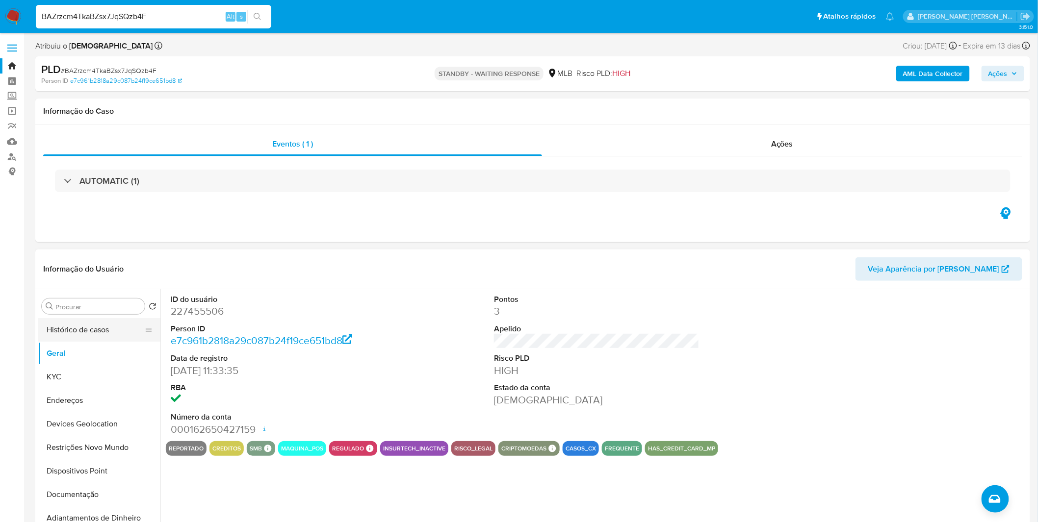
click at [84, 331] on button "Histórico de casos" at bounding box center [95, 330] width 115 height 24
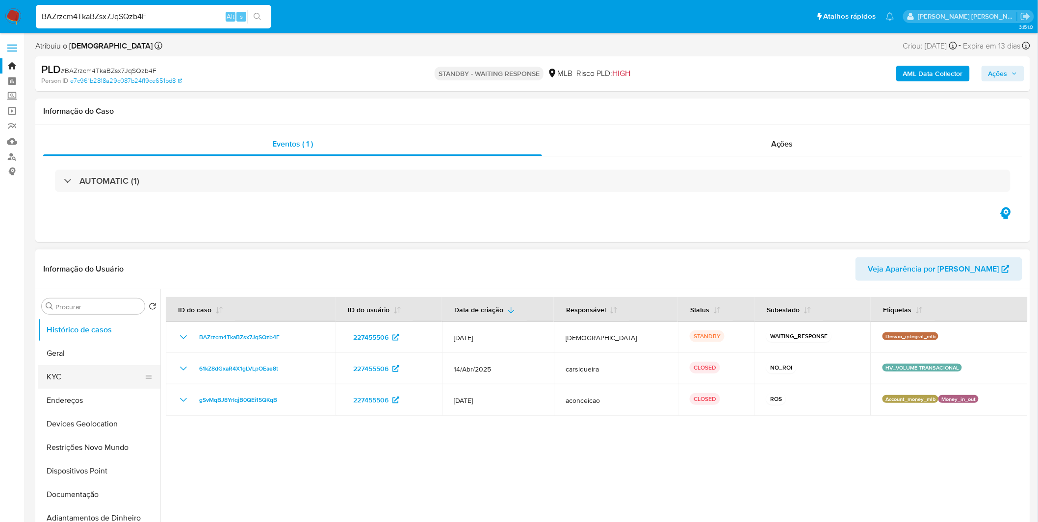
click at [71, 377] on button "KYC" at bounding box center [95, 377] width 115 height 24
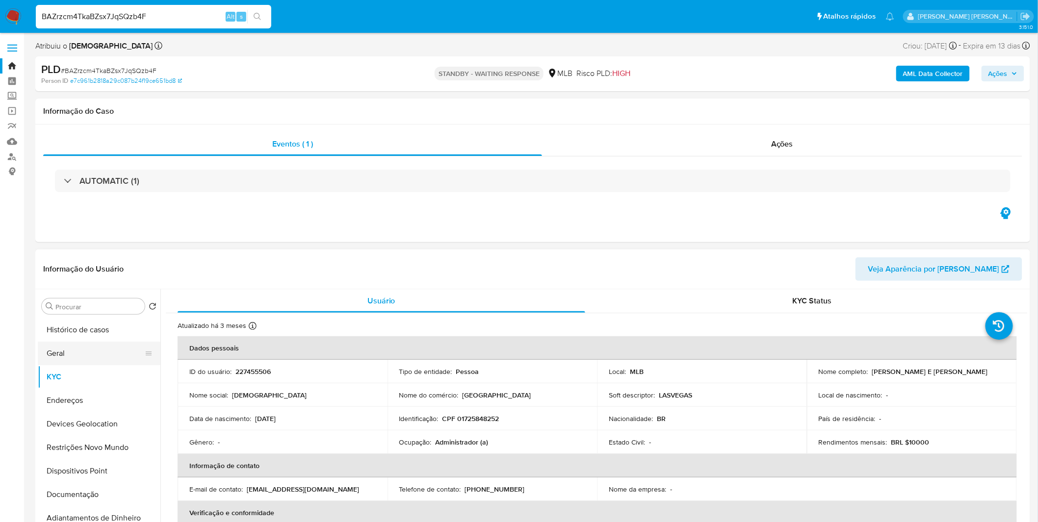
click at [110, 345] on button "Geral" at bounding box center [95, 354] width 115 height 24
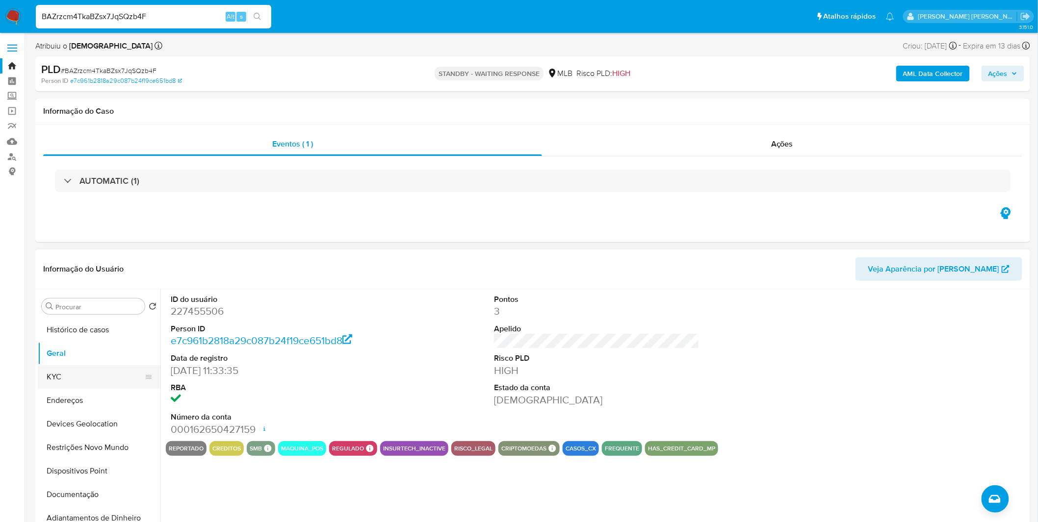
click at [109, 378] on button "KYC" at bounding box center [95, 377] width 115 height 24
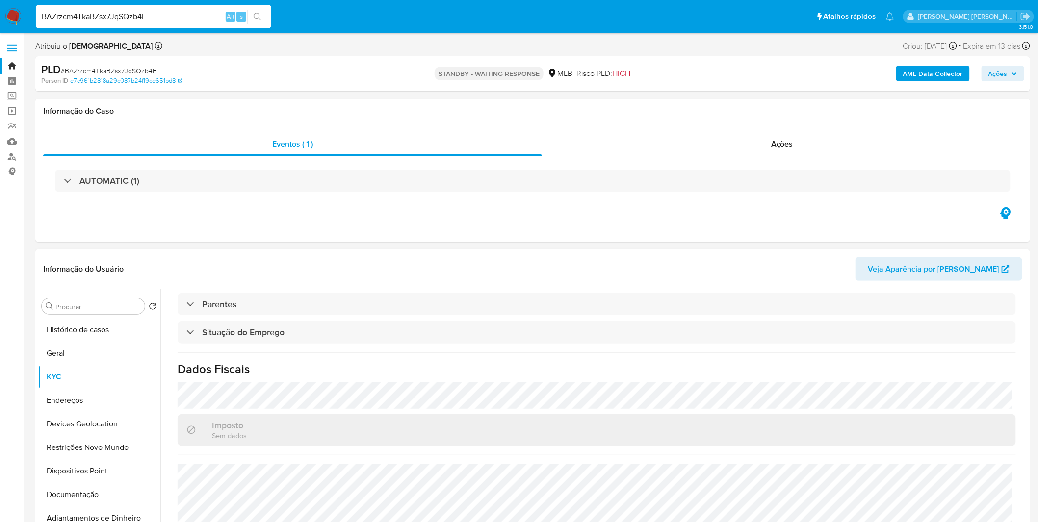
scroll to position [408, 0]
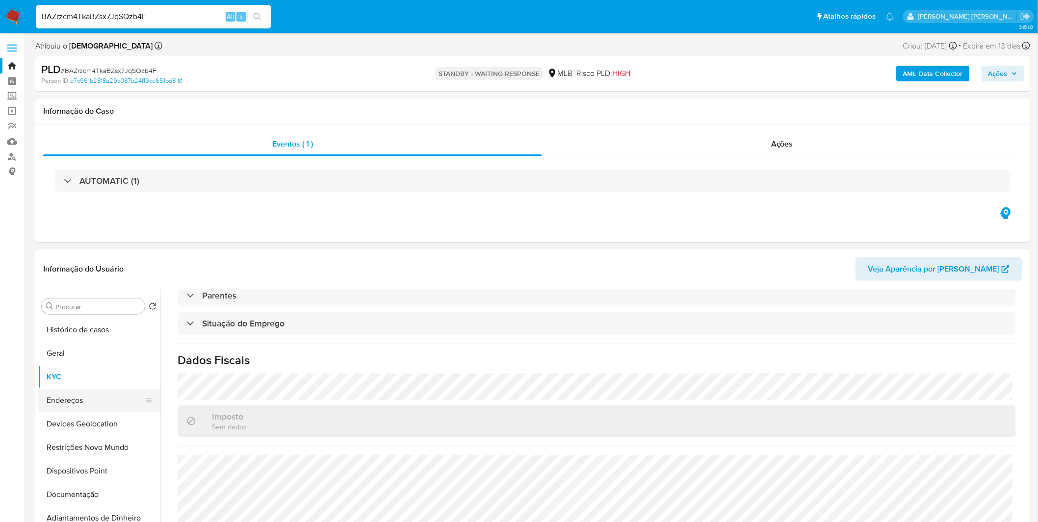
click at [120, 405] on button "Endereços" at bounding box center [95, 401] width 115 height 24
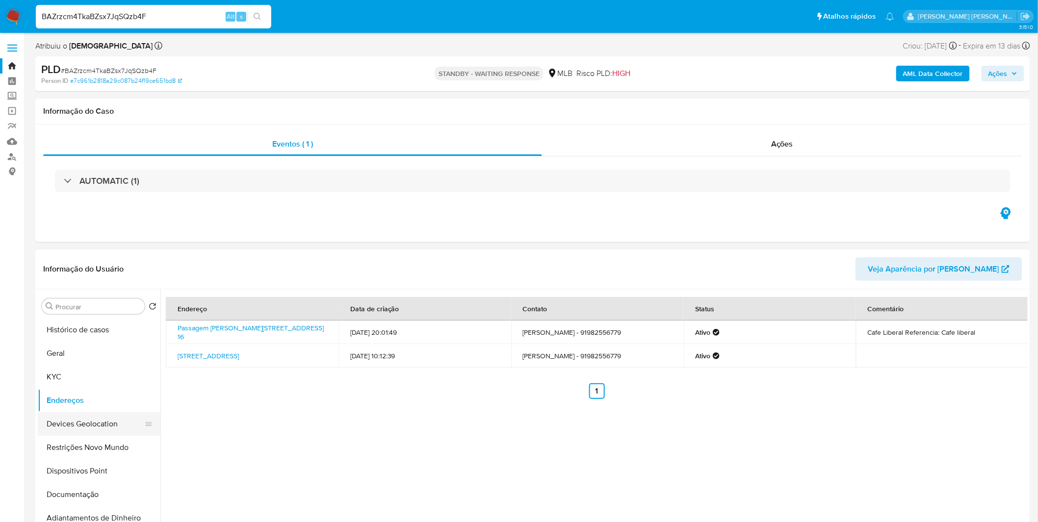
click at [128, 429] on button "Devices Geolocation" at bounding box center [95, 424] width 115 height 24
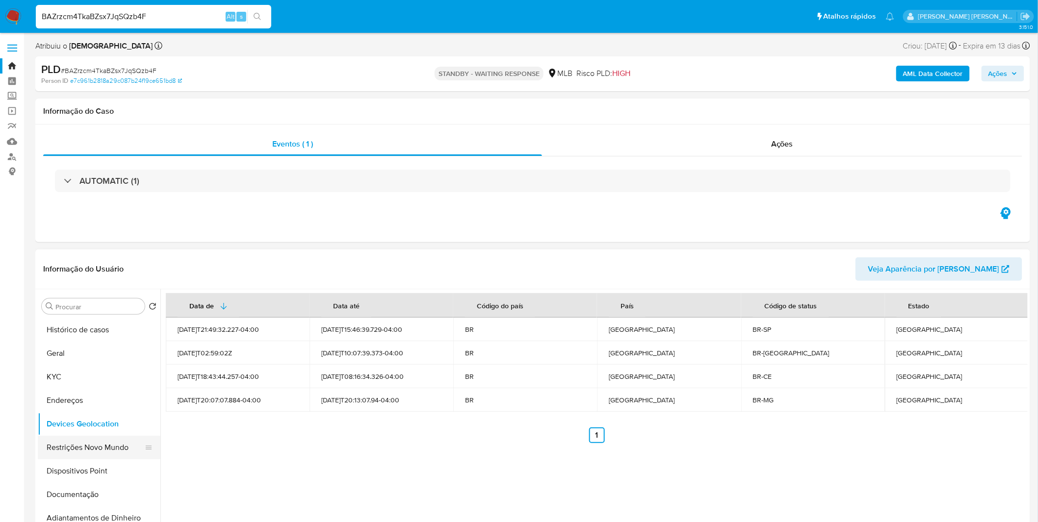
click at [103, 448] on button "Restrições Novo Mundo" at bounding box center [95, 448] width 115 height 24
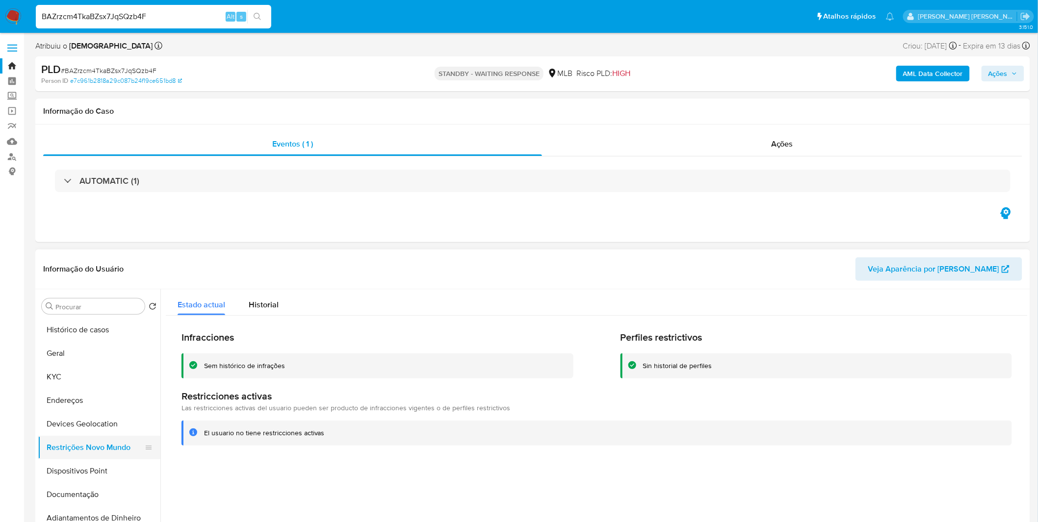
click at [89, 455] on button "Restrições Novo Mundo" at bounding box center [95, 448] width 115 height 24
click at [85, 464] on button "Dispositivos Point" at bounding box center [95, 472] width 115 height 24
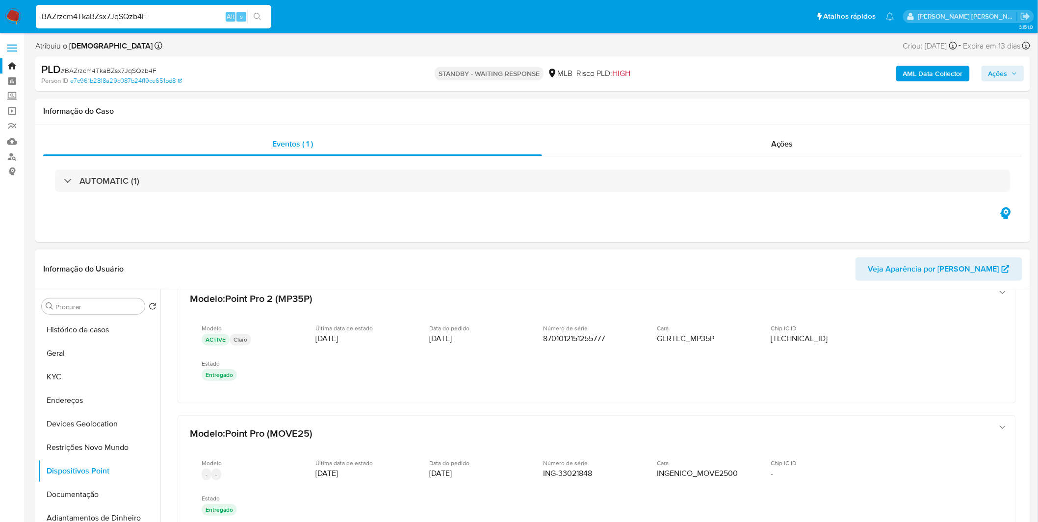
scroll to position [22, 0]
click at [97, 378] on button "KYC" at bounding box center [95, 377] width 115 height 24
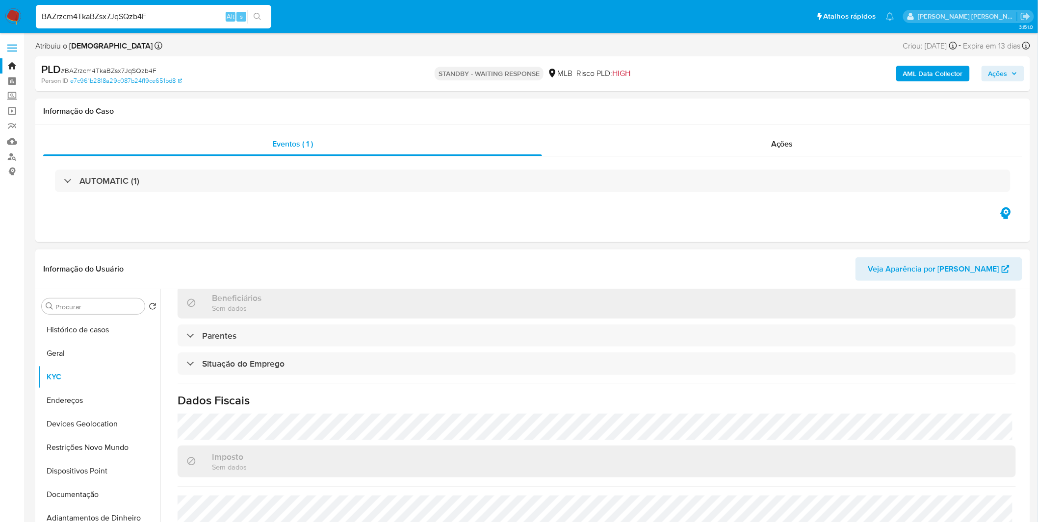
scroll to position [408, 0]
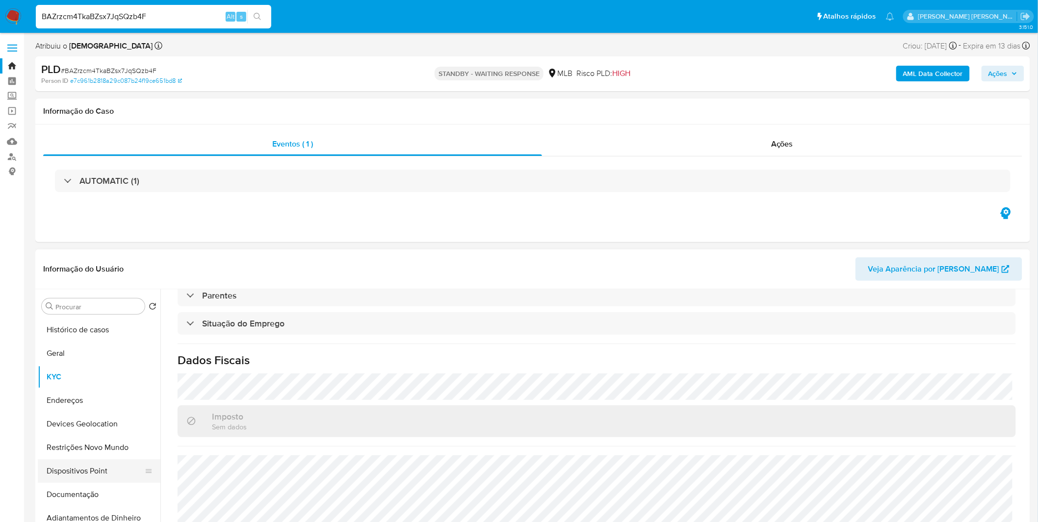
click at [104, 477] on button "Dispositivos Point" at bounding box center [95, 472] width 115 height 24
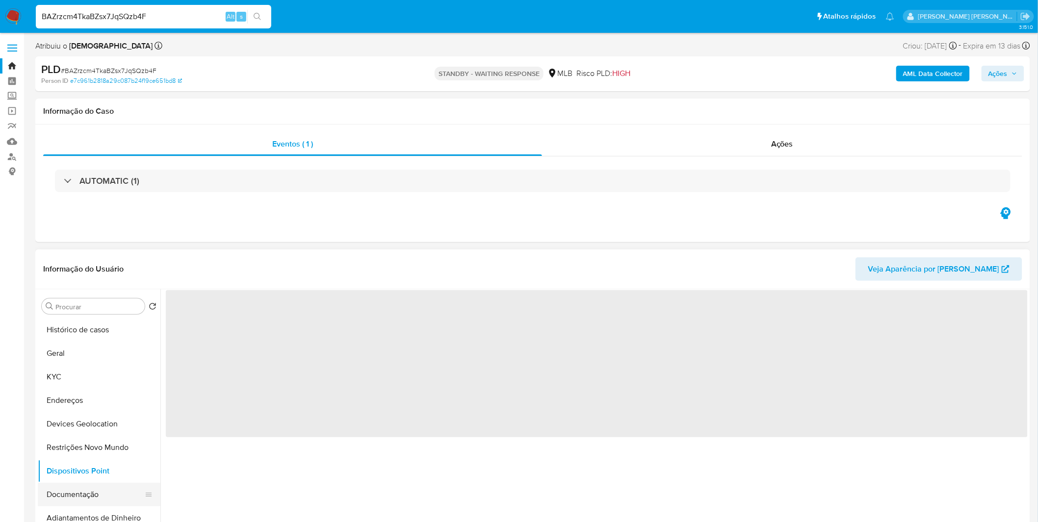
click at [102, 488] on button "Documentação" at bounding box center [95, 495] width 115 height 24
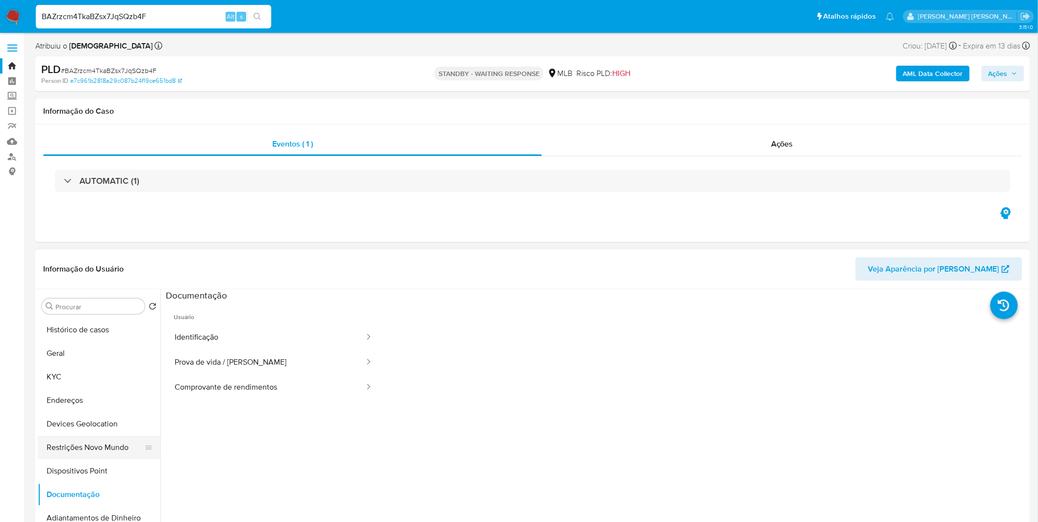
click at [114, 452] on button "Restrições Novo Mundo" at bounding box center [95, 448] width 115 height 24
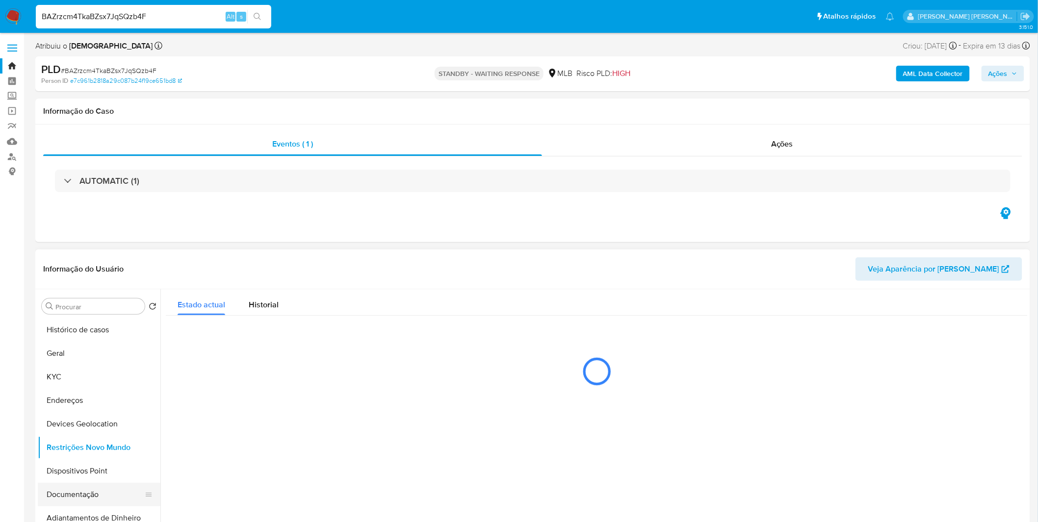
click at [104, 488] on button "Documentação" at bounding box center [95, 495] width 115 height 24
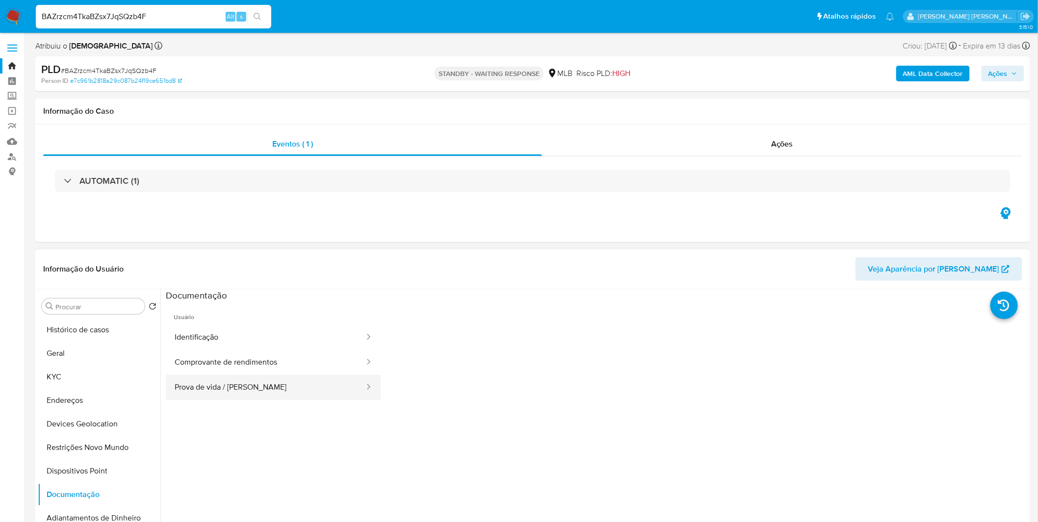
click at [246, 385] on button "Prova de vida / Selfie" at bounding box center [266, 387] width 200 height 25
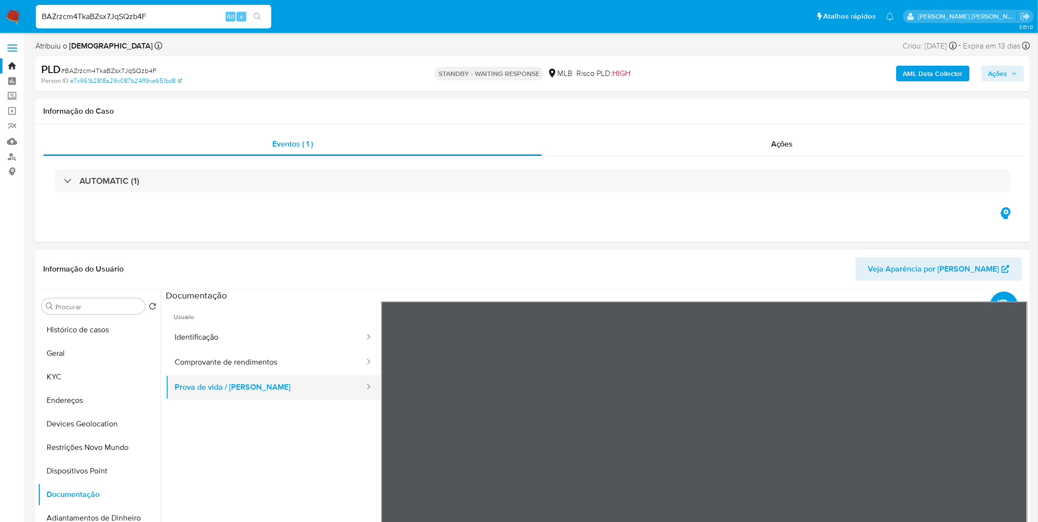
click at [283, 376] on button "Prova de vida / Selfie" at bounding box center [266, 387] width 200 height 25
click at [285, 364] on button "Comprovante de rendimentos" at bounding box center [266, 362] width 200 height 25
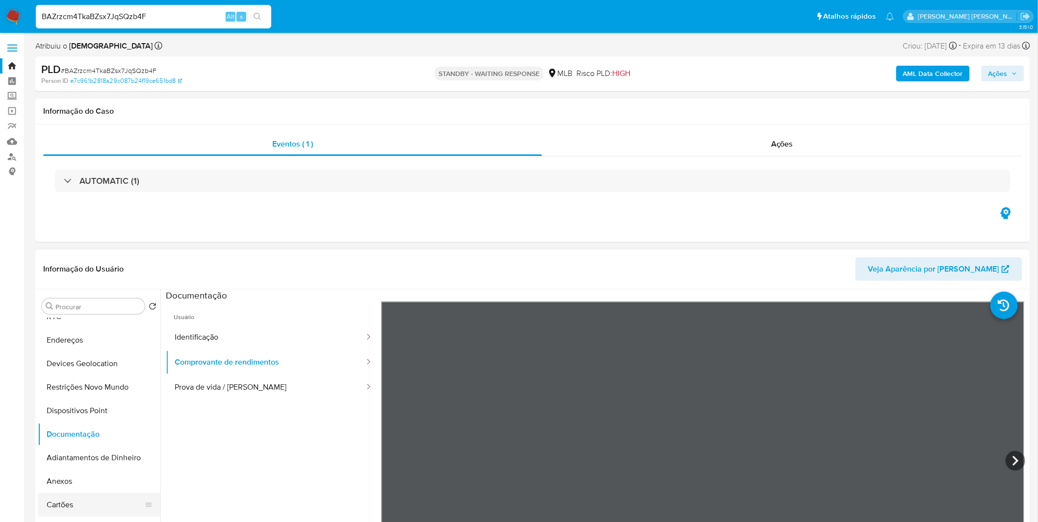
scroll to position [109, 0]
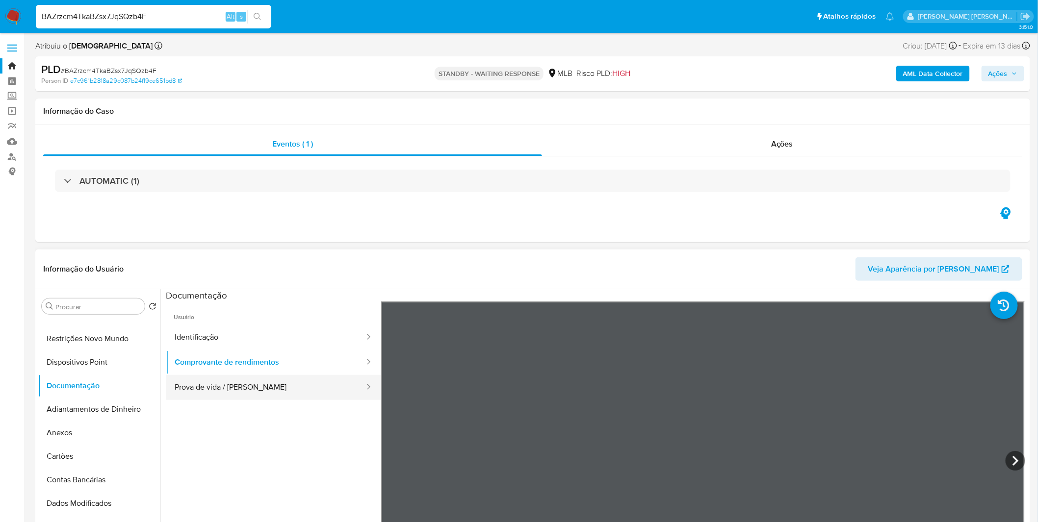
click at [257, 385] on button "Prova de vida / Selfie" at bounding box center [266, 387] width 200 height 25
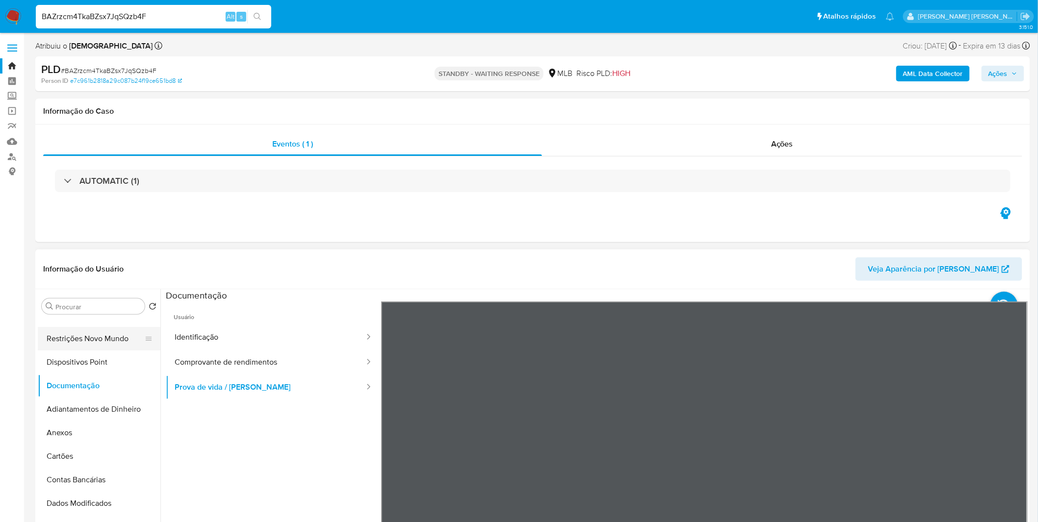
click at [108, 334] on button "Restrições Novo Mundo" at bounding box center [95, 339] width 115 height 24
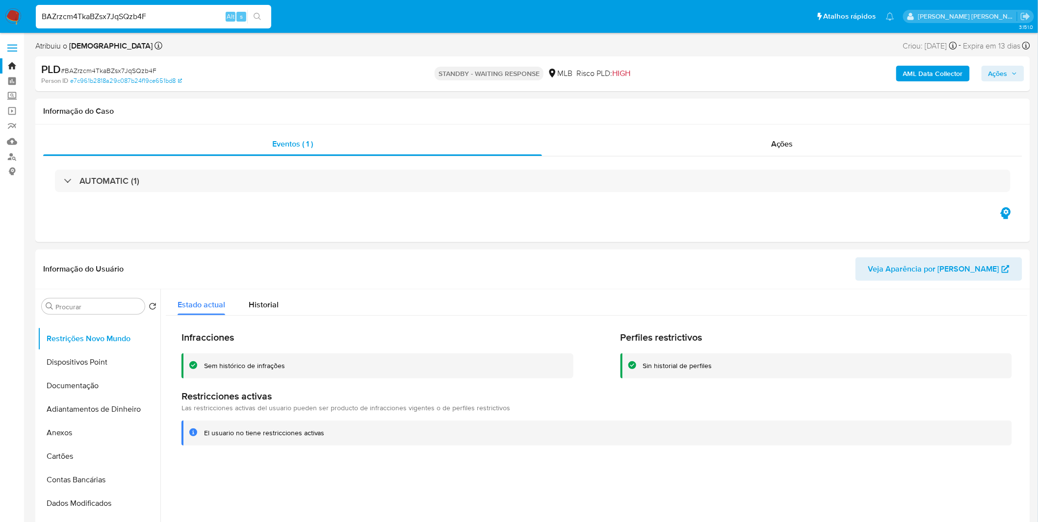
click at [91, 13] on input "BAZrzcm4TkaBZsx7JqSQzb4F" at bounding box center [153, 16] width 235 height 13
paste input "DBOUENH4u6vvBRO2SRyeI6sB"
type input "DBOUENH4u6vvBRO2SRyeI6sB"
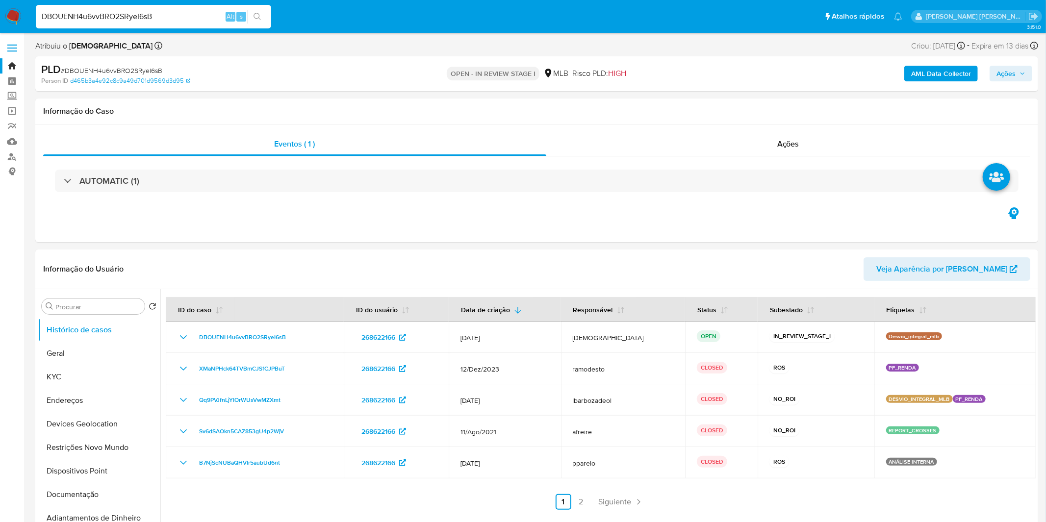
select select "10"
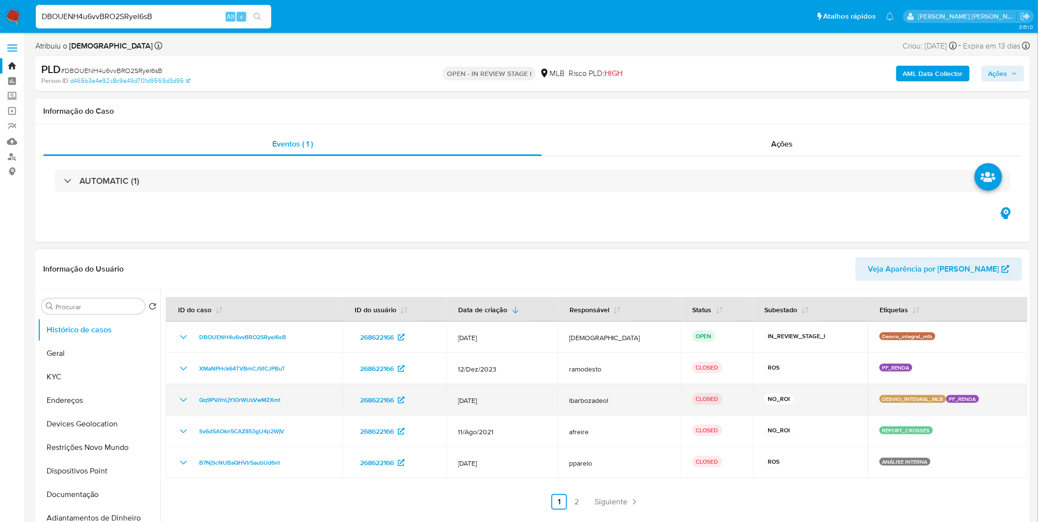
click at [777, 411] on td "NO_ROI" at bounding box center [809, 400] width 115 height 31
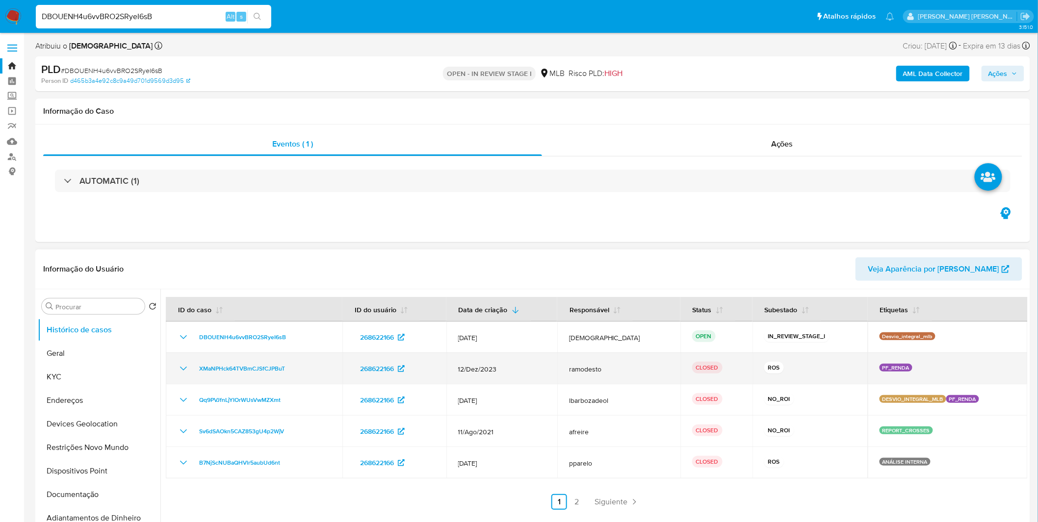
click at [775, 379] on td "ROS" at bounding box center [809, 368] width 115 height 31
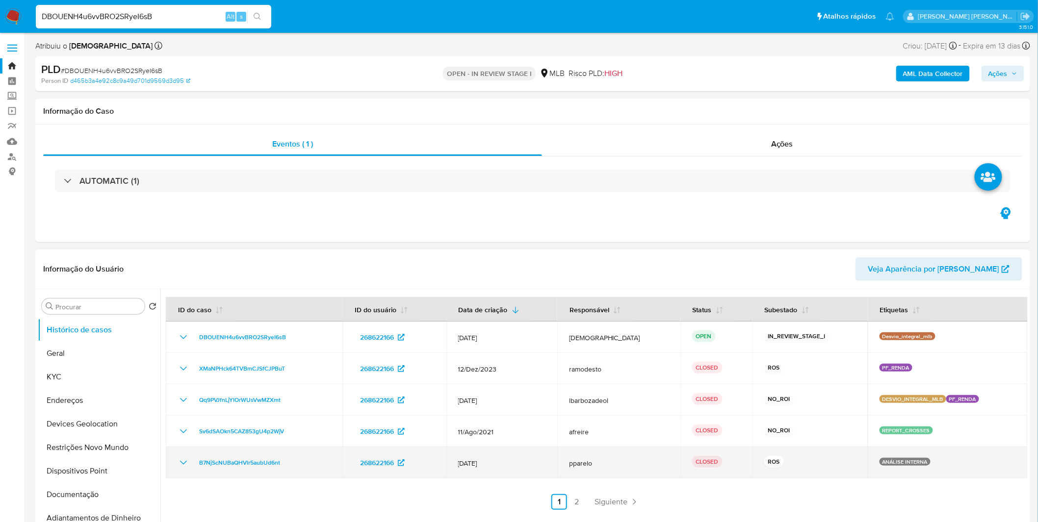
click at [776, 450] on td "ROS" at bounding box center [809, 462] width 115 height 31
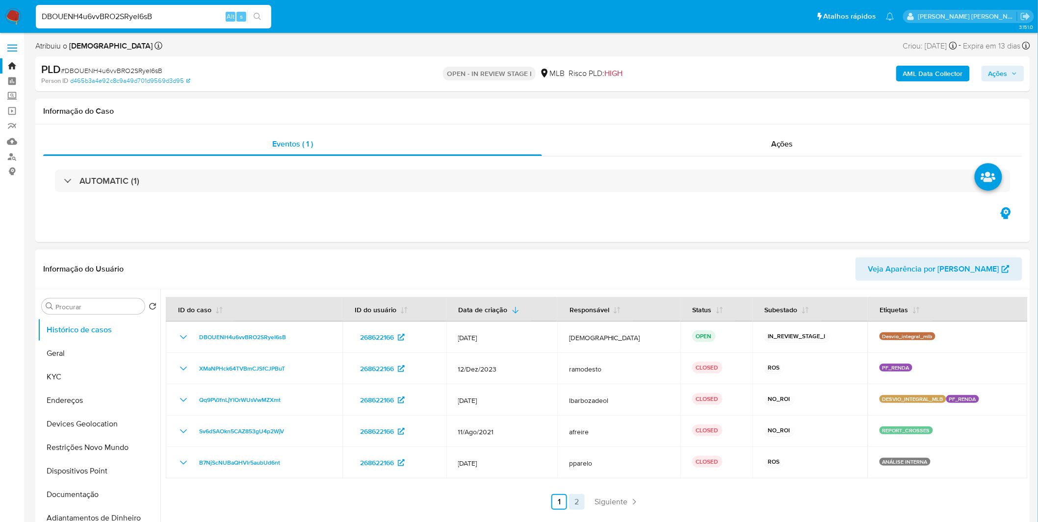
click at [572, 501] on link "2" at bounding box center [577, 502] width 16 height 16
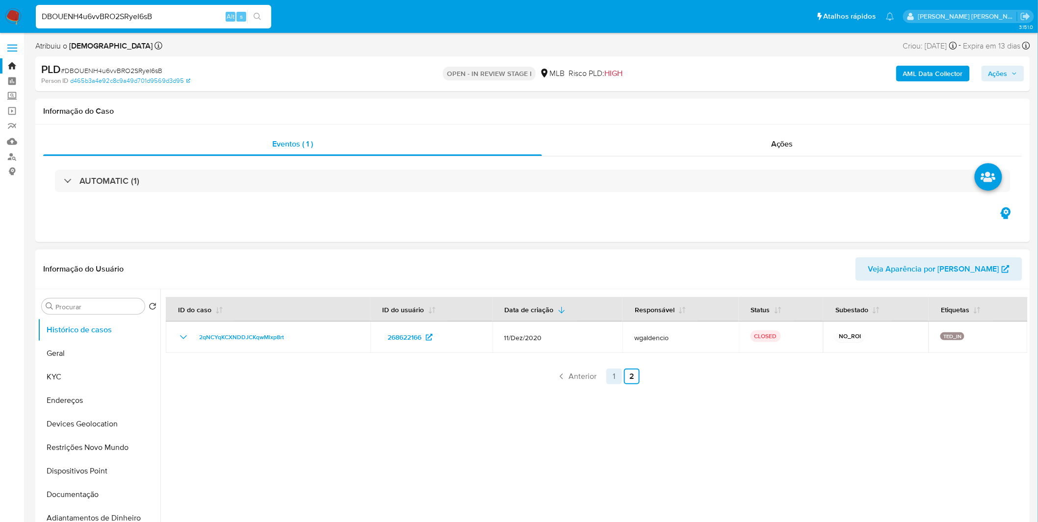
click at [612, 383] on link "1" at bounding box center [614, 377] width 16 height 16
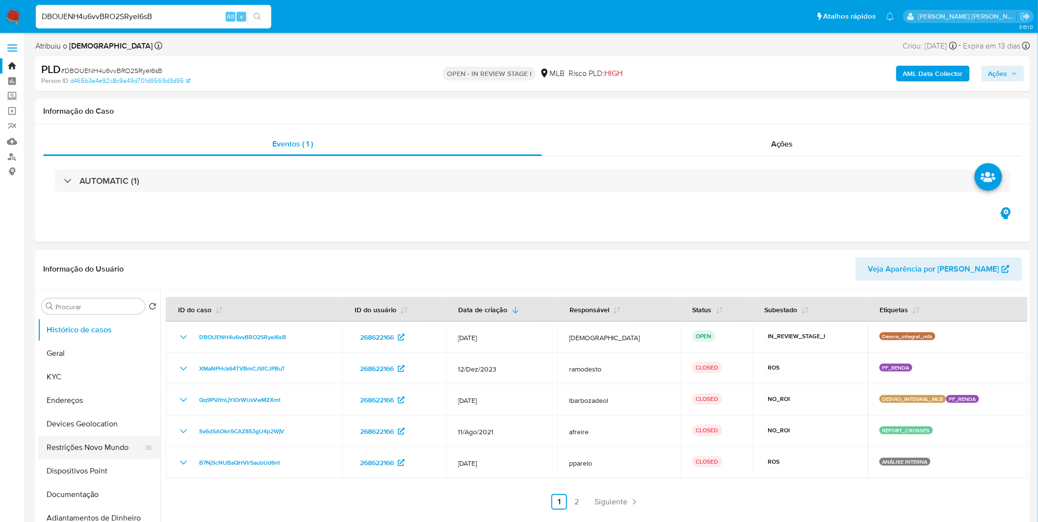
click at [118, 450] on button "Restrições Novo Mundo" at bounding box center [95, 448] width 115 height 24
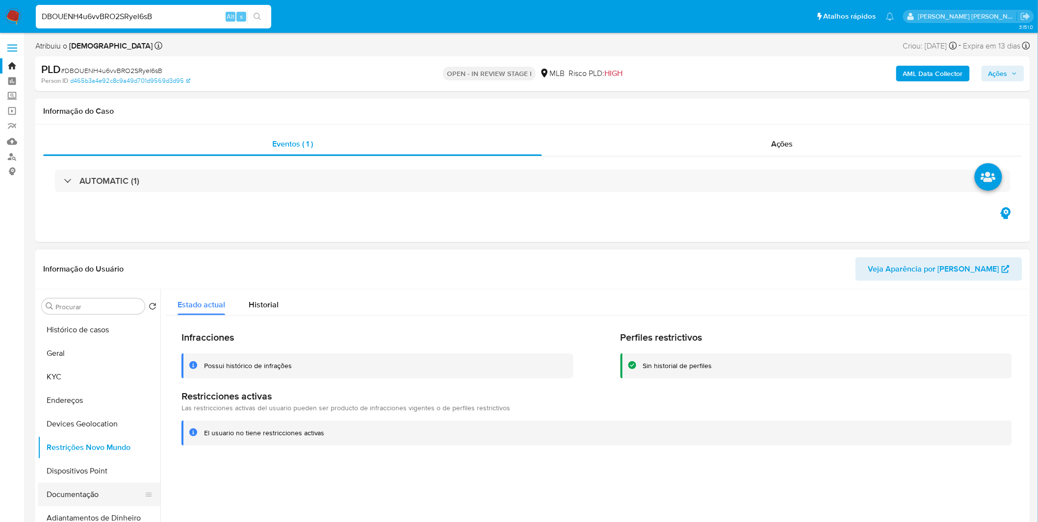
click at [87, 493] on button "Documentação" at bounding box center [95, 495] width 115 height 24
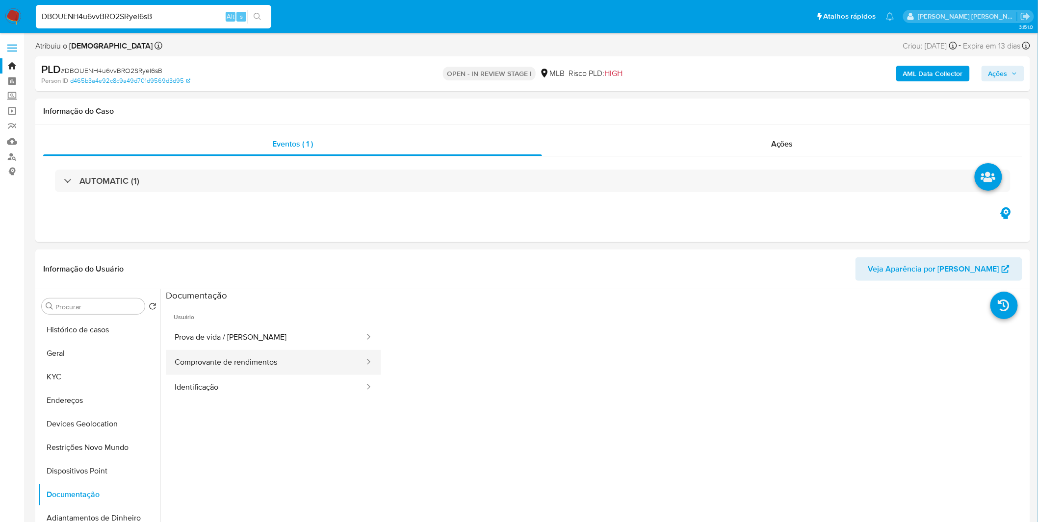
click at [230, 367] on button "Comprovante de rendimentos" at bounding box center [266, 362] width 200 height 25
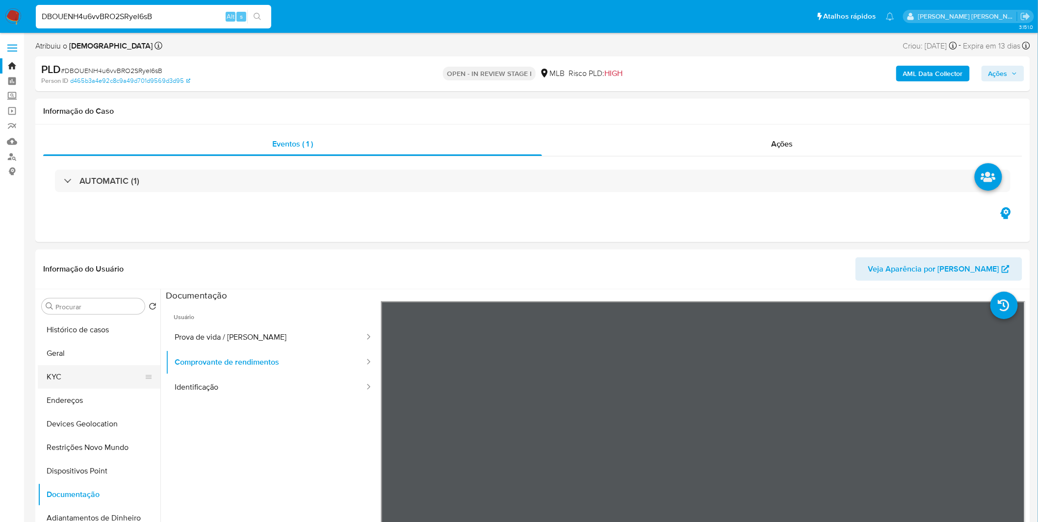
click at [108, 379] on button "KYC" at bounding box center [95, 377] width 115 height 24
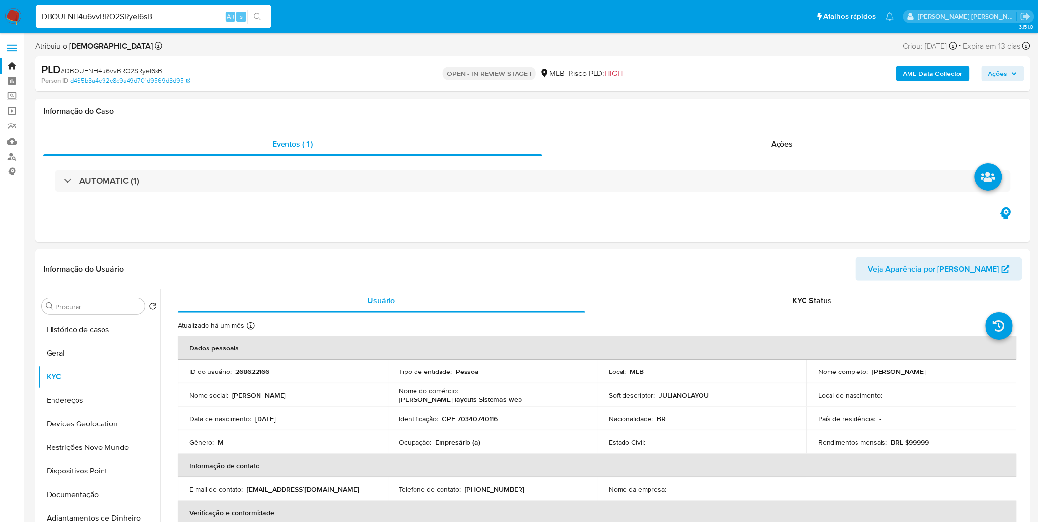
click at [449, 442] on p "Empresário (a)" at bounding box center [458, 442] width 45 height 9
copy p "Empresário"
click at [95, 404] on button "Endereços" at bounding box center [95, 401] width 115 height 24
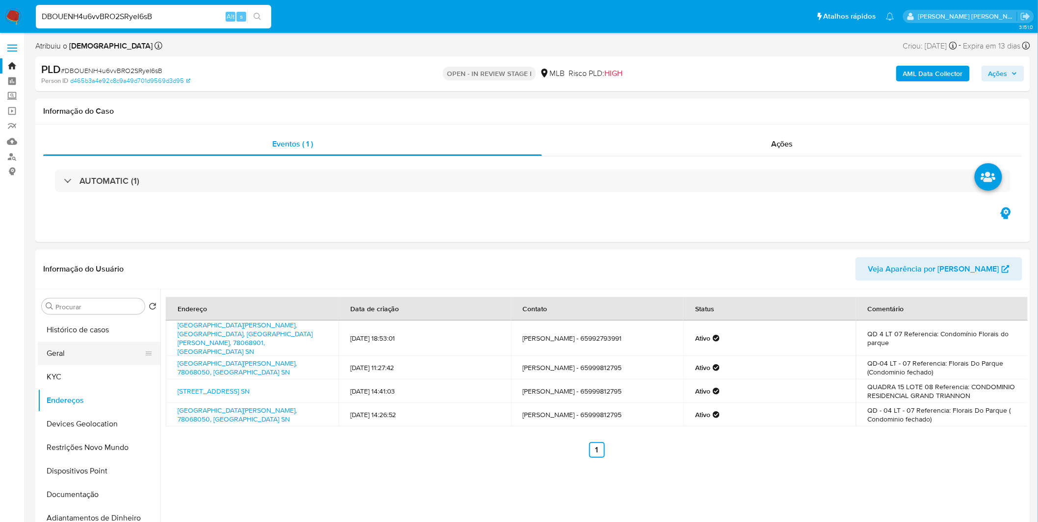
click at [76, 353] on button "Geral" at bounding box center [95, 354] width 115 height 24
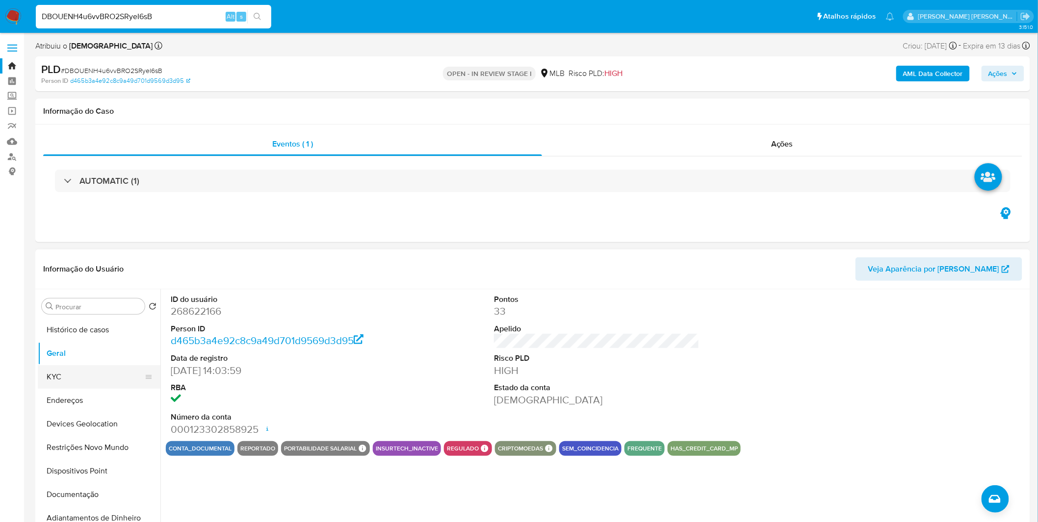
click at [105, 374] on button "KYC" at bounding box center [95, 377] width 115 height 24
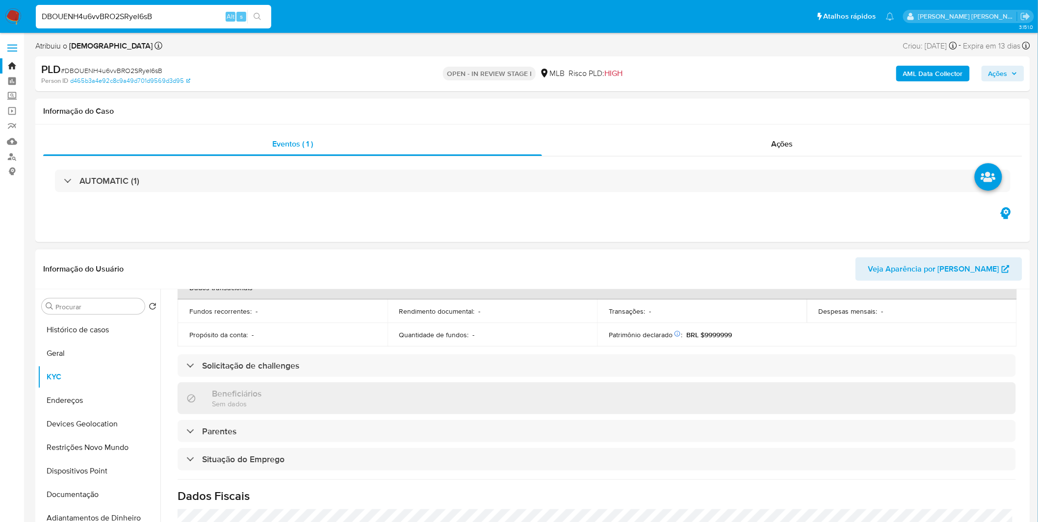
scroll to position [408, 0]
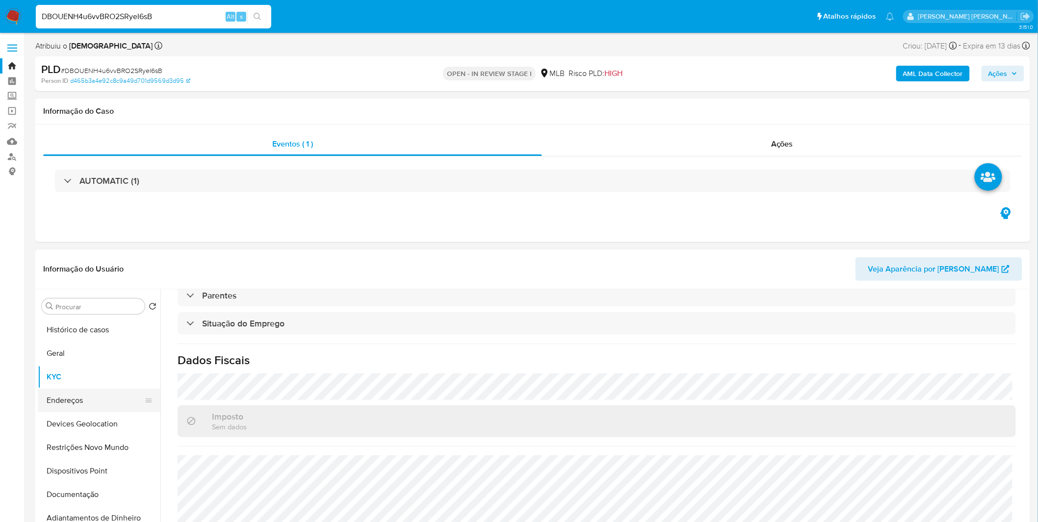
click at [89, 400] on button "Endereços" at bounding box center [95, 401] width 115 height 24
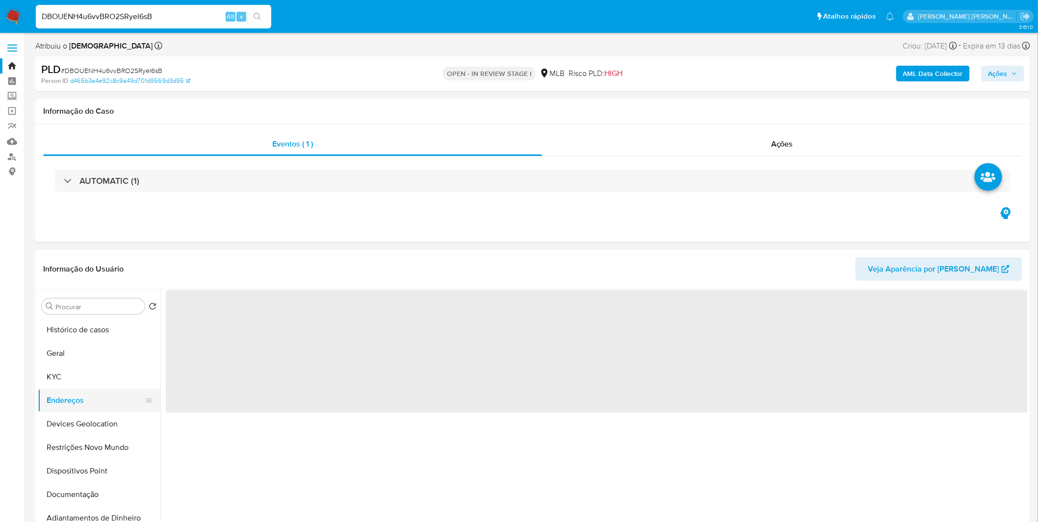
scroll to position [0, 0]
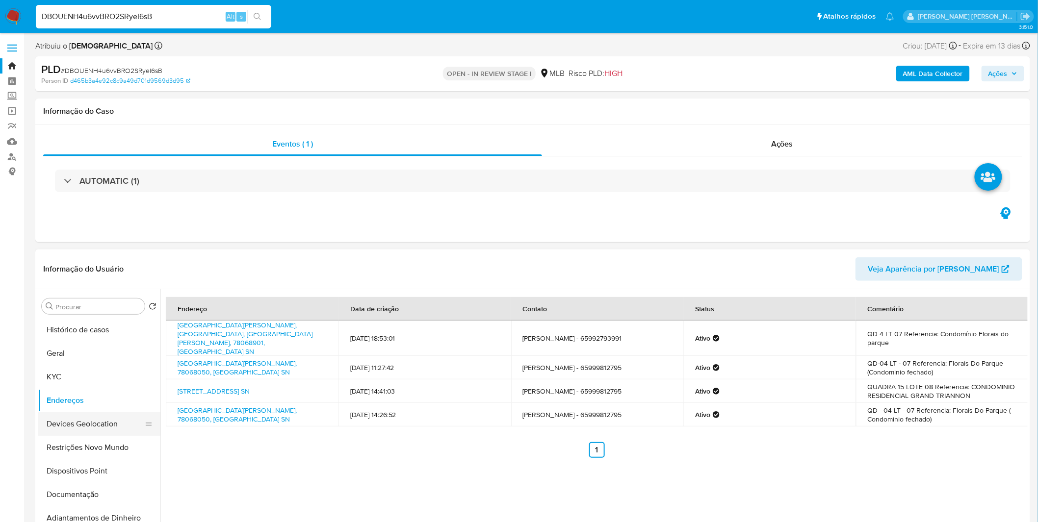
click at [87, 428] on button "Devices Geolocation" at bounding box center [95, 424] width 115 height 24
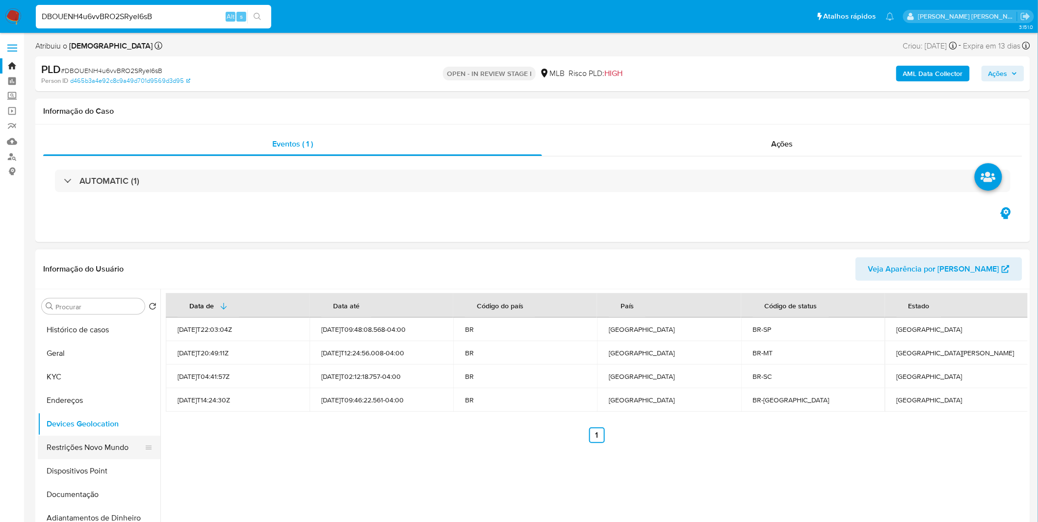
click at [69, 451] on button "Restrições Novo Mundo" at bounding box center [95, 448] width 115 height 24
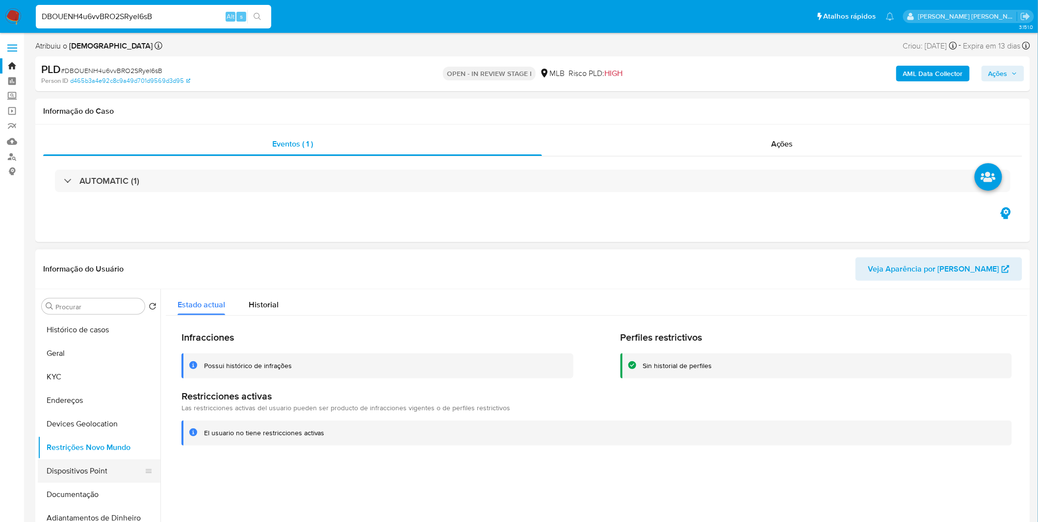
click at [120, 472] on button "Dispositivos Point" at bounding box center [95, 472] width 115 height 24
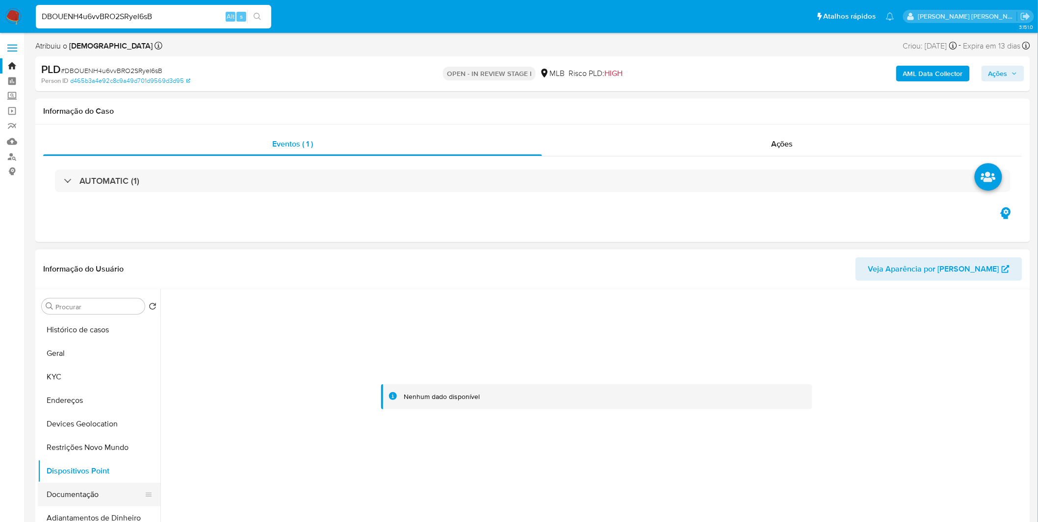
click at [103, 488] on button "Documentação" at bounding box center [95, 495] width 115 height 24
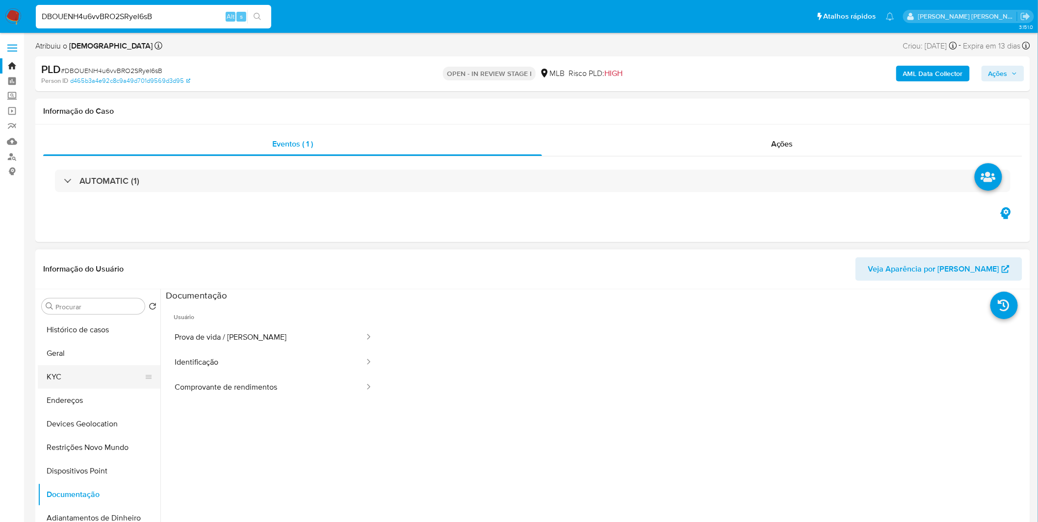
click at [113, 376] on button "KYC" at bounding box center [95, 377] width 115 height 24
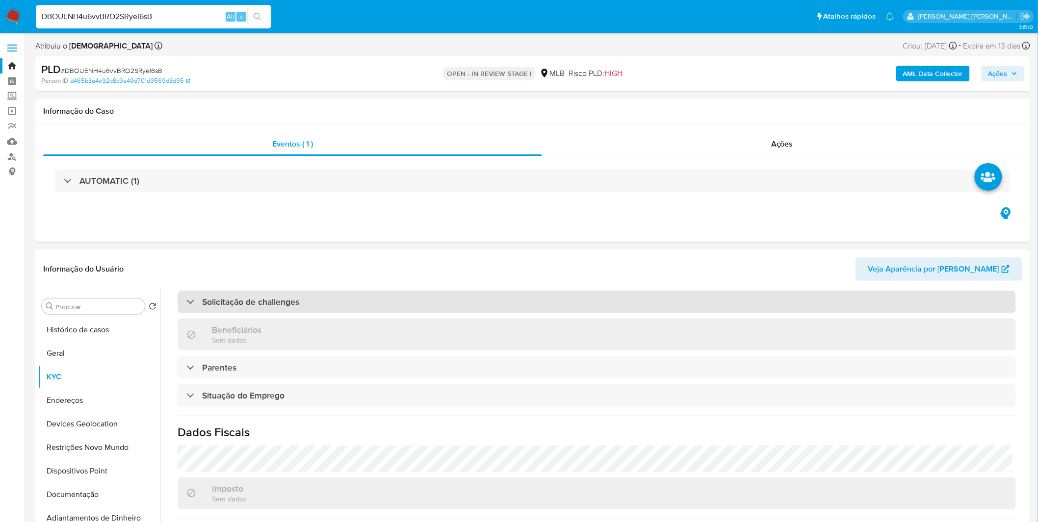
scroll to position [408, 0]
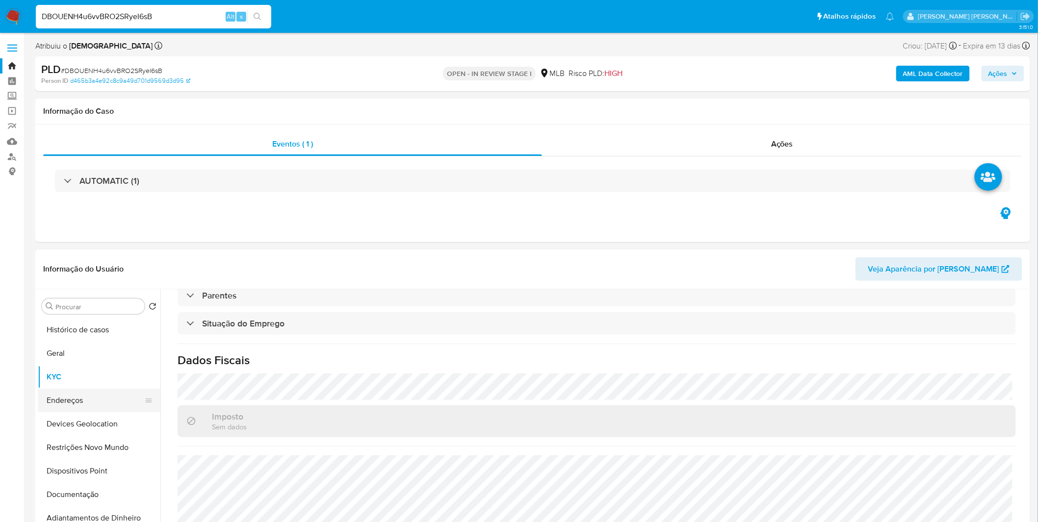
click at [95, 389] on button "Endereços" at bounding box center [95, 401] width 115 height 24
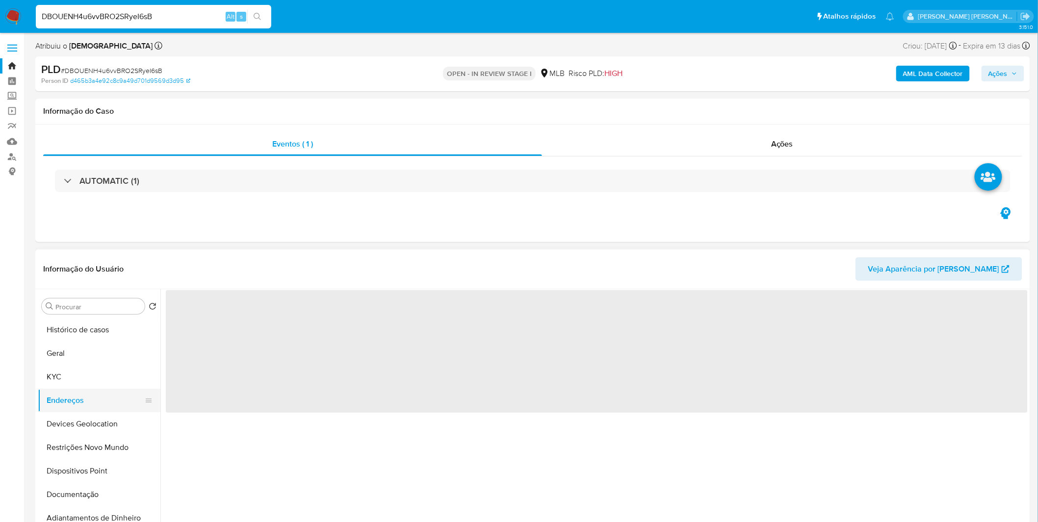
scroll to position [0, 0]
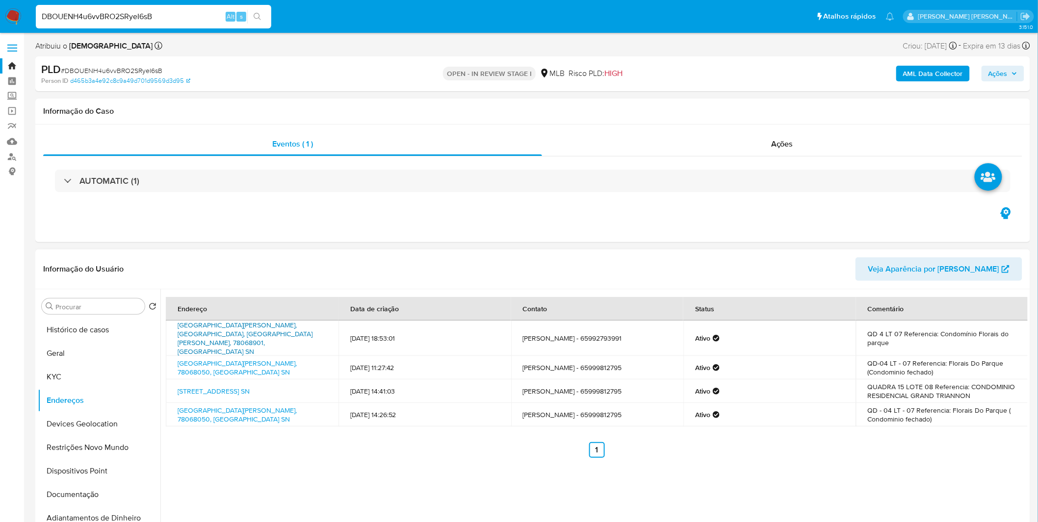
click at [270, 338] on link "Avenida Engenheiro Itamar Marcondes Filho Sn, Cuiabá, Mato Grosso, 78068901, Br…" at bounding box center [245, 338] width 135 height 36
click at [121, 444] on button "Restrições Novo Mundo" at bounding box center [95, 448] width 115 height 24
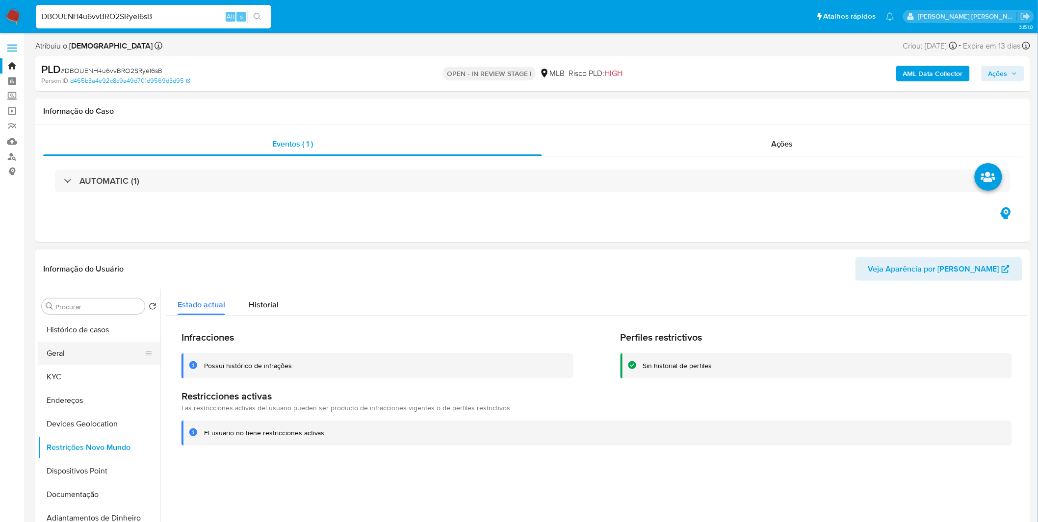
click at [89, 352] on button "Geral" at bounding box center [95, 354] width 115 height 24
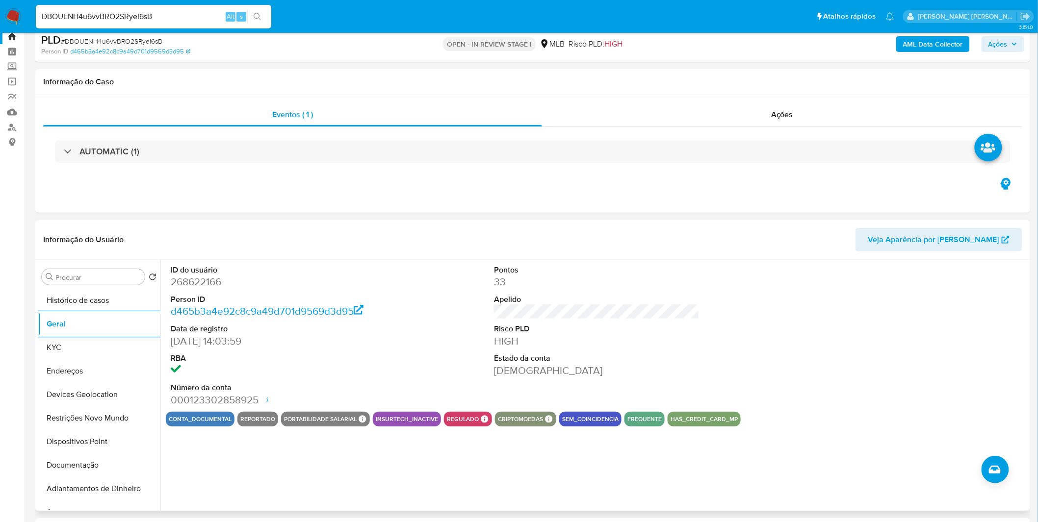
scroll to position [54, 0]
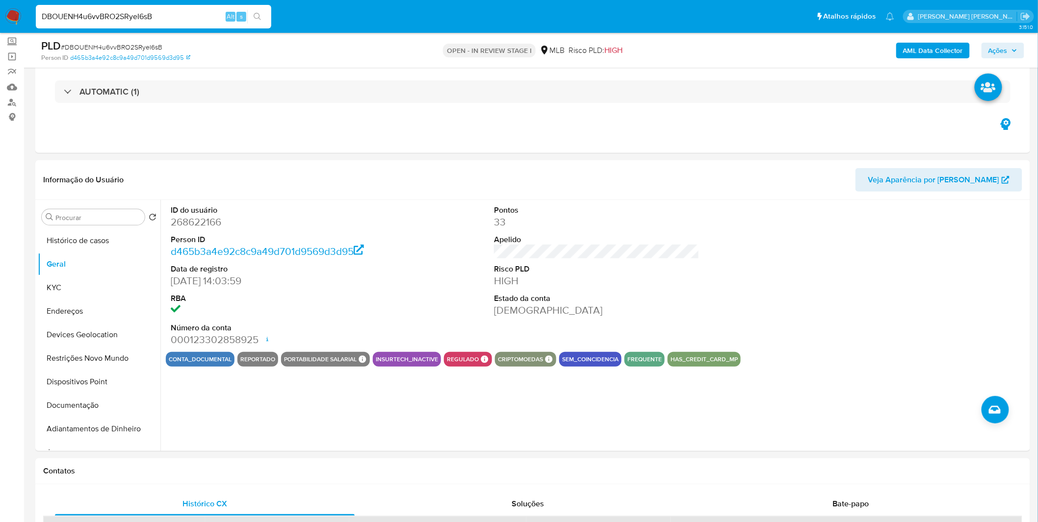
click at [152, 21] on input "DBOUENH4u6vvBRO2SRyeI6sB" at bounding box center [153, 16] width 235 height 13
paste input "Im7X8CokWQgnVwLVTl0Fcy0V"
type input "Im7X8CokWQgnVwLVTl0Fcy0V"
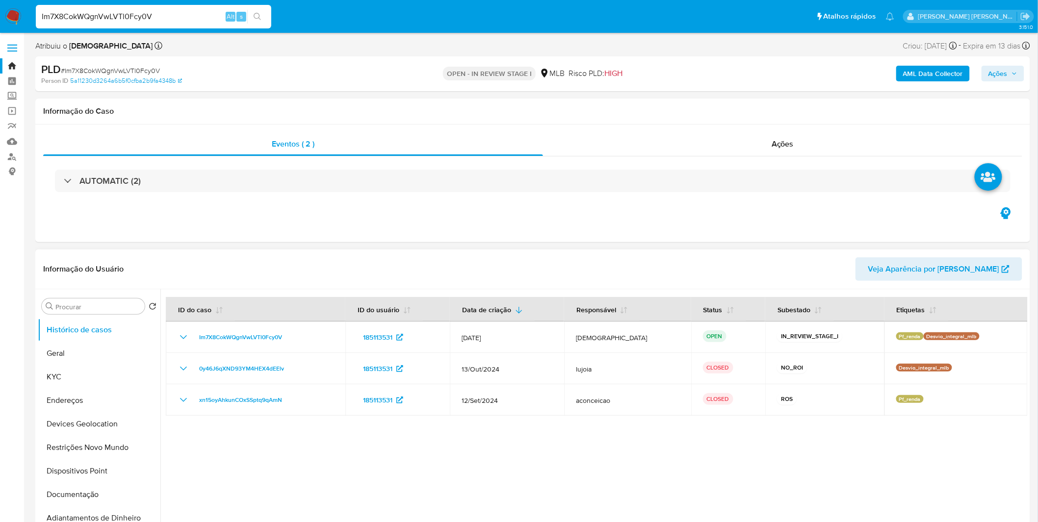
select select "10"
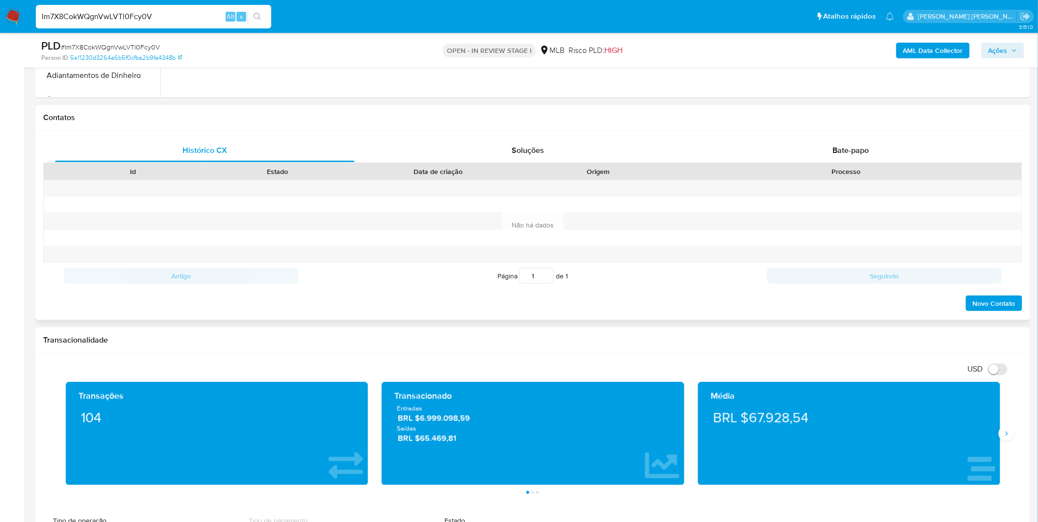
scroll to position [327, 0]
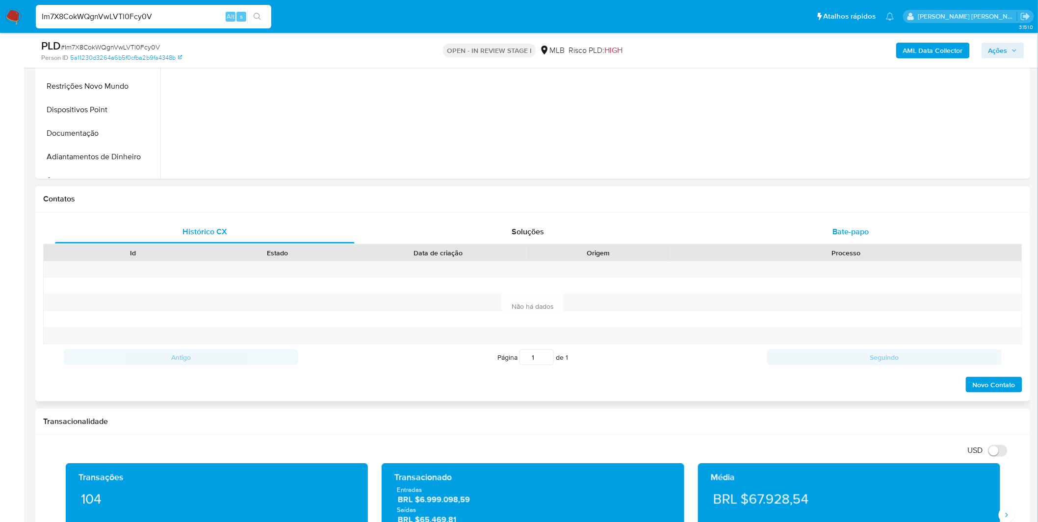
click at [802, 238] on div "Bate-papo" at bounding box center [851, 232] width 300 height 24
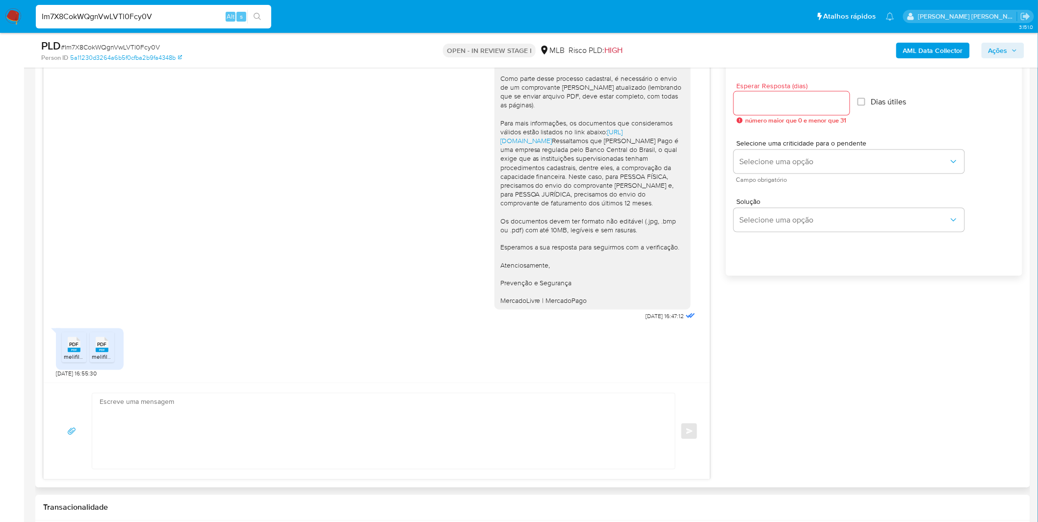
scroll to position [545, 0]
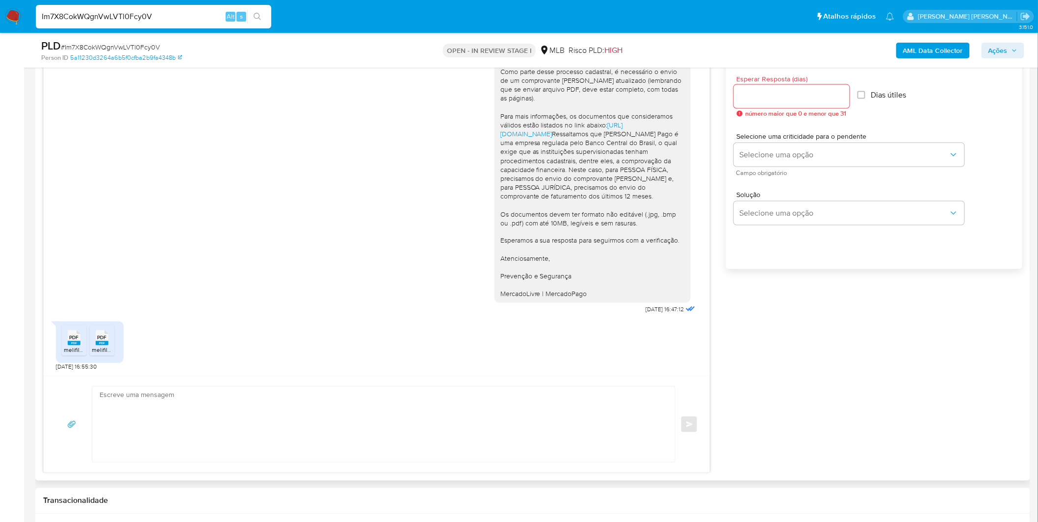
click at [79, 344] on rect at bounding box center [74, 343] width 13 height 4
click at [102, 341] on span "PDF" at bounding box center [102, 338] width 9 height 6
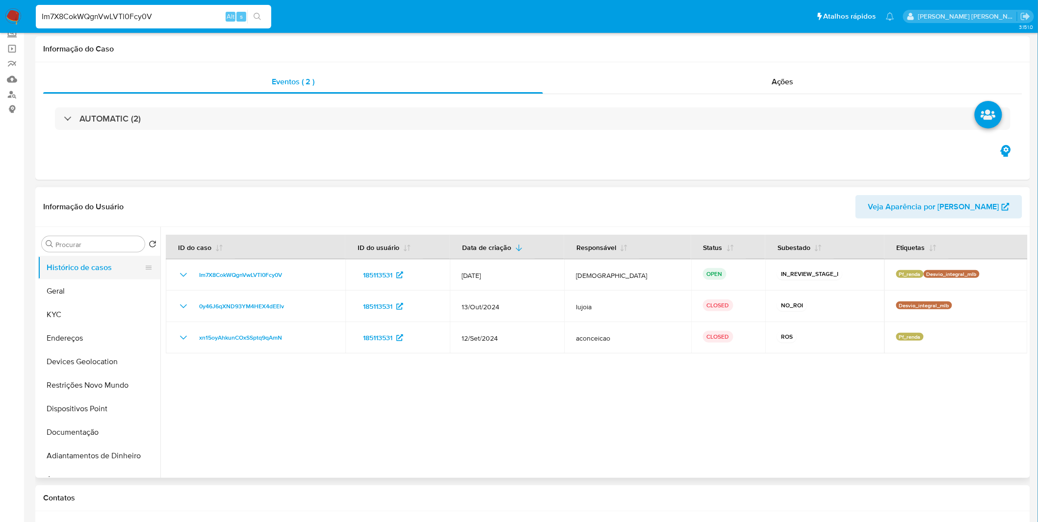
scroll to position [0, 0]
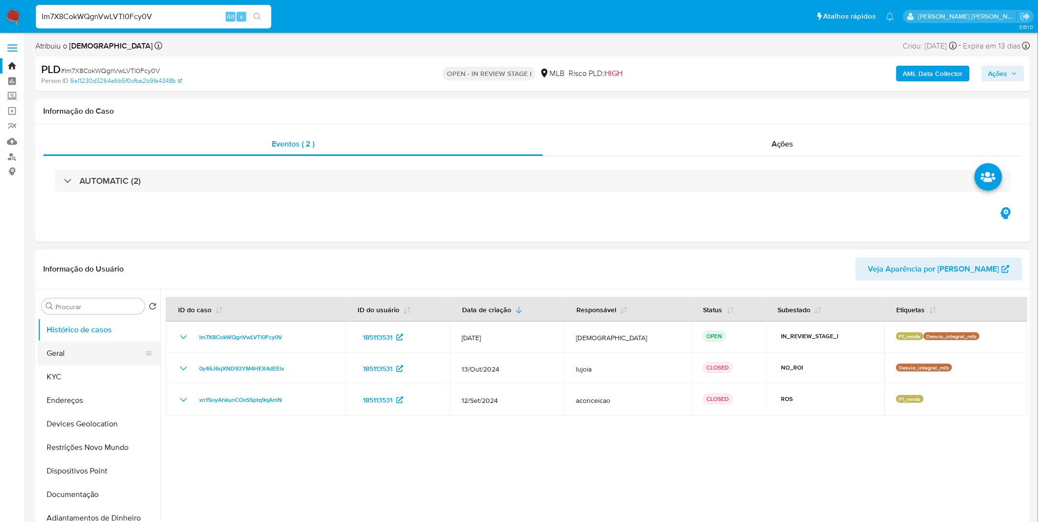
click at [81, 356] on button "Geral" at bounding box center [95, 354] width 115 height 24
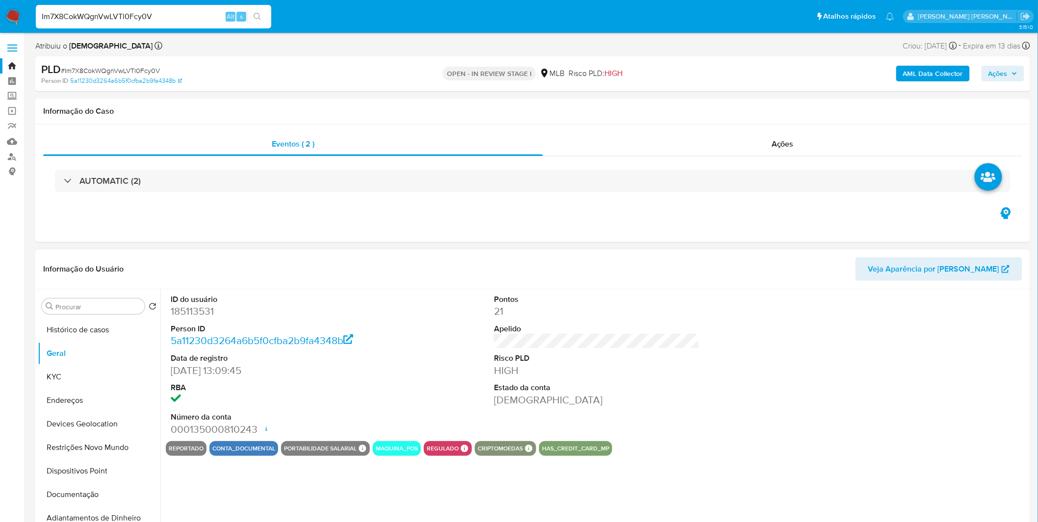
click at [265, 477] on div "ID do usuário 185113531 Person ID 5a11230d3264a6b5f0cfba2b9fa4348b Data de regi…" at bounding box center [593, 414] width 867 height 251
click at [95, 381] on button "KYC" at bounding box center [95, 377] width 115 height 24
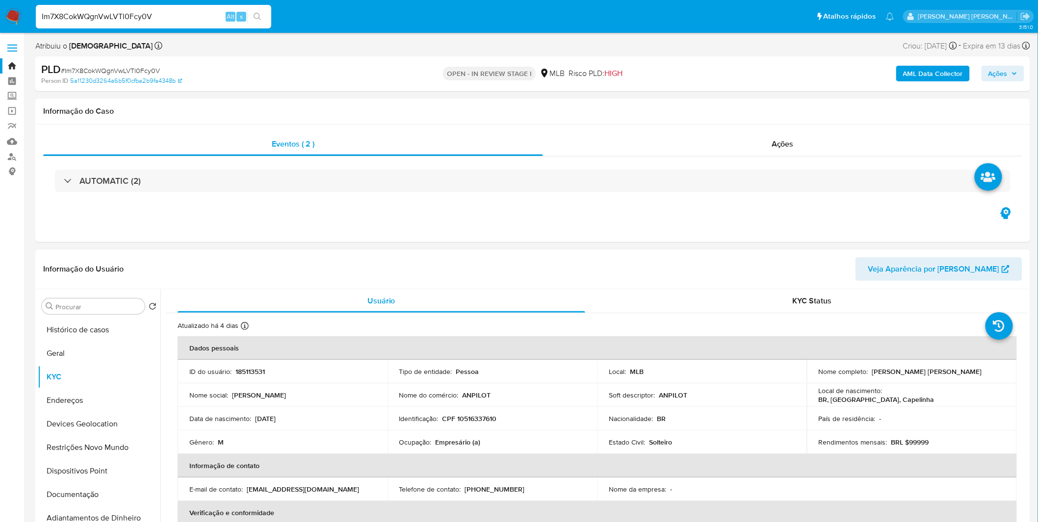
click at [450, 447] on p "Empresário (a)" at bounding box center [458, 442] width 45 height 9
copy p "Empresário"
click at [488, 415] on p "CPF 10516337610" at bounding box center [469, 418] width 54 height 9
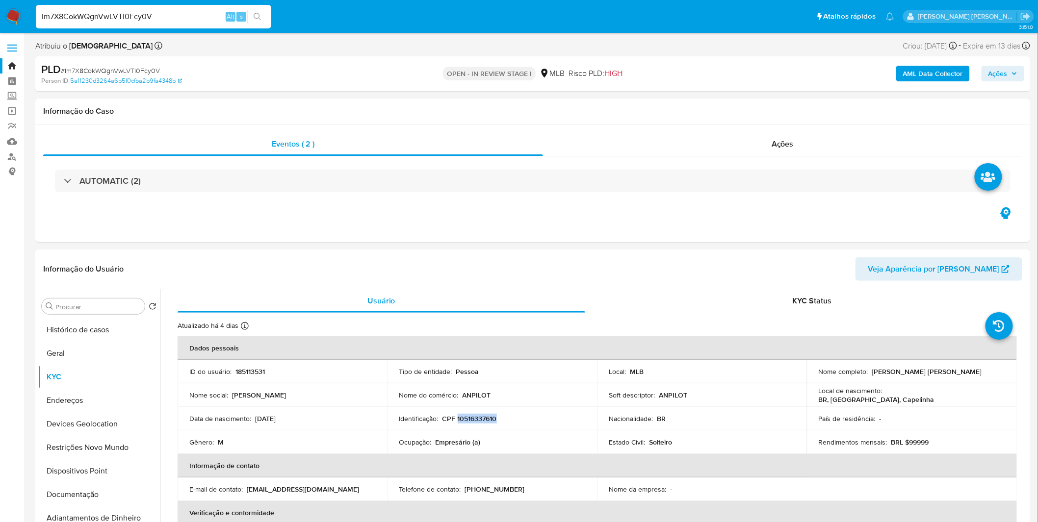
copy p "10516337610"
click at [87, 351] on button "Geral" at bounding box center [95, 354] width 115 height 24
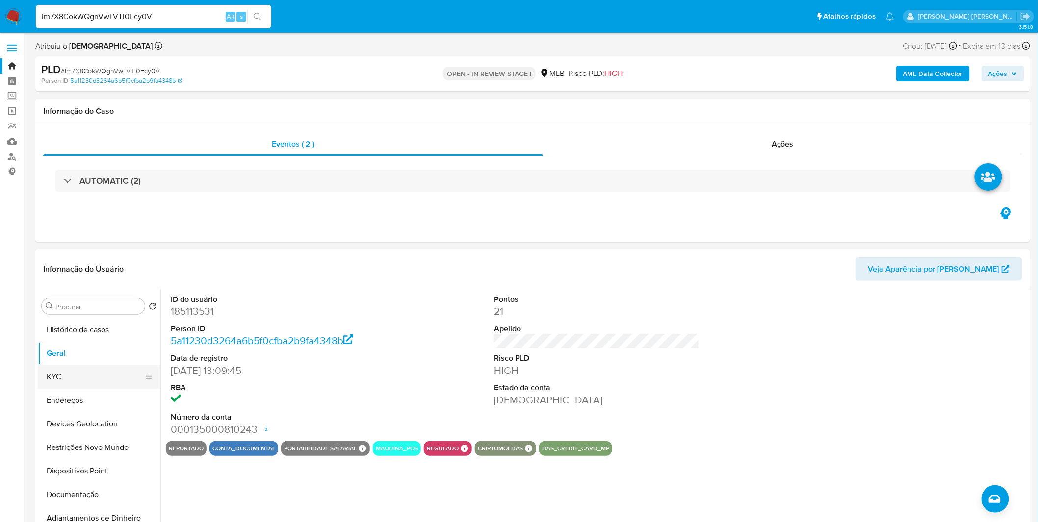
click at [57, 384] on button "KYC" at bounding box center [95, 377] width 115 height 24
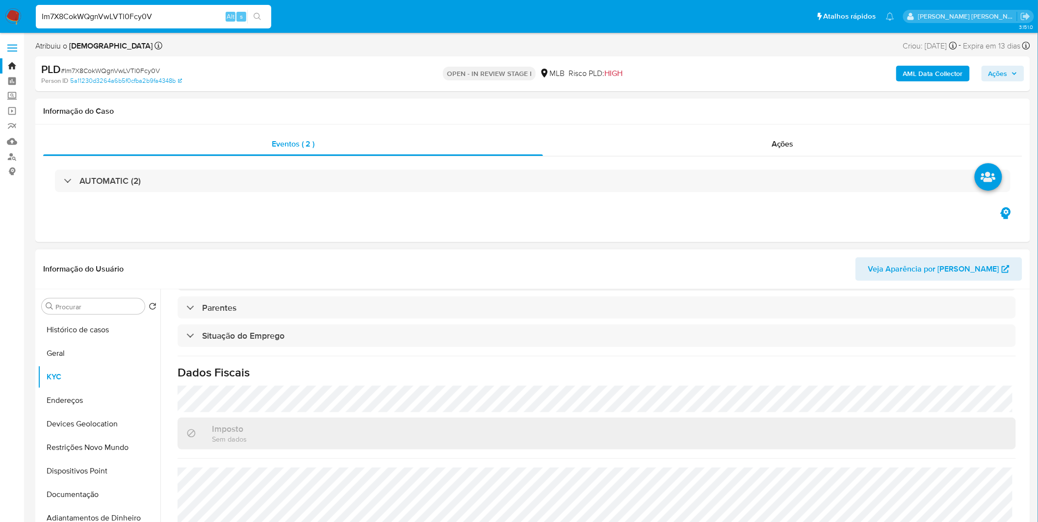
scroll to position [408, 0]
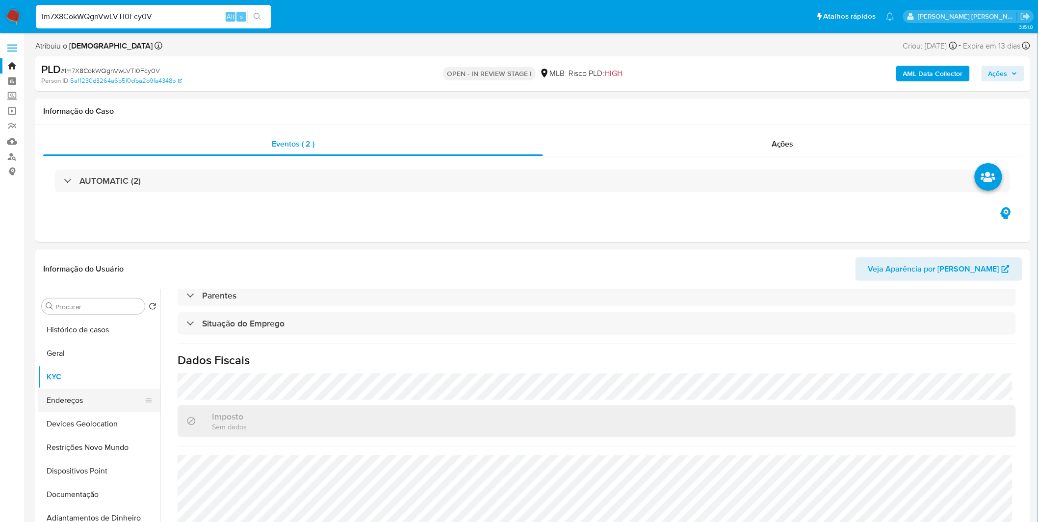
click at [84, 402] on button "Endereços" at bounding box center [95, 401] width 115 height 24
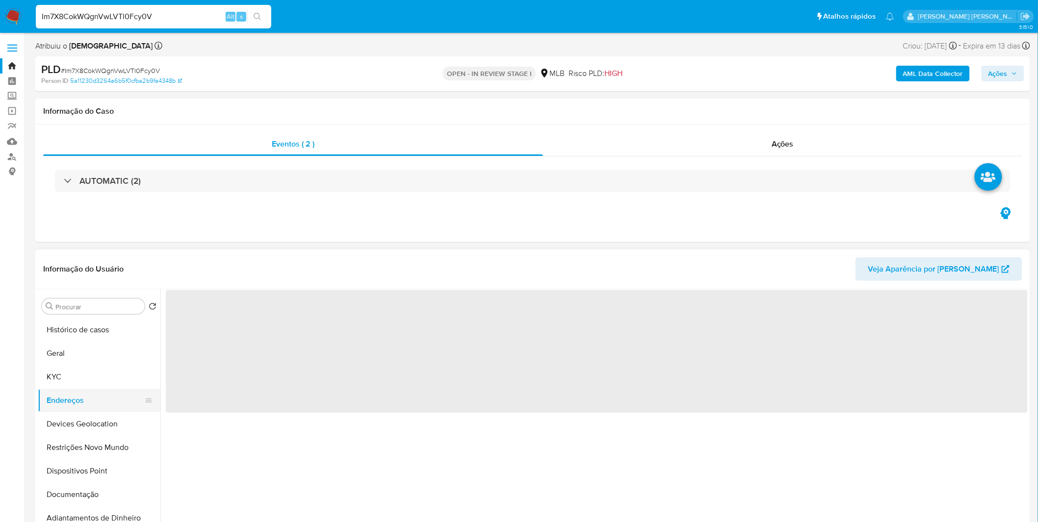
scroll to position [0, 0]
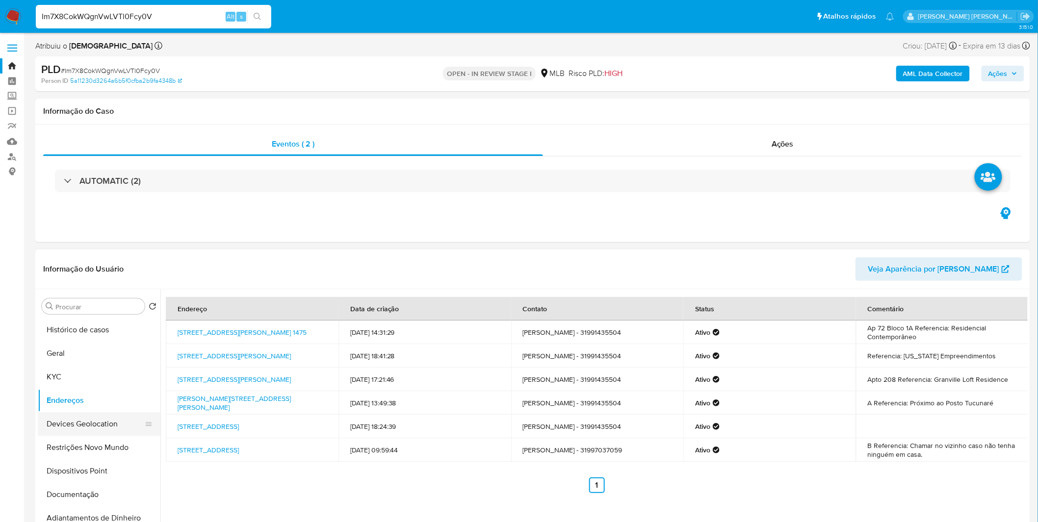
click at [108, 429] on button "Devices Geolocation" at bounding box center [95, 424] width 115 height 24
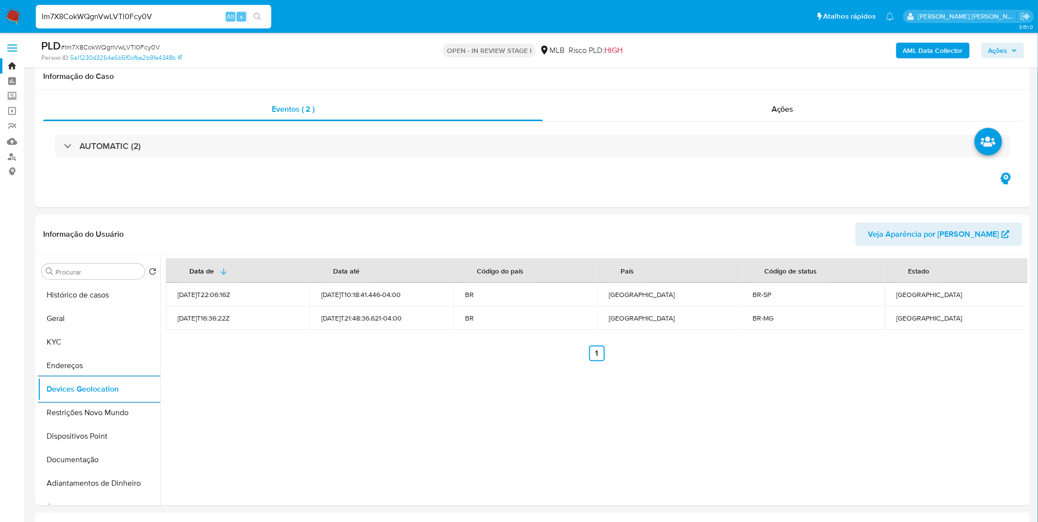
scroll to position [54, 0]
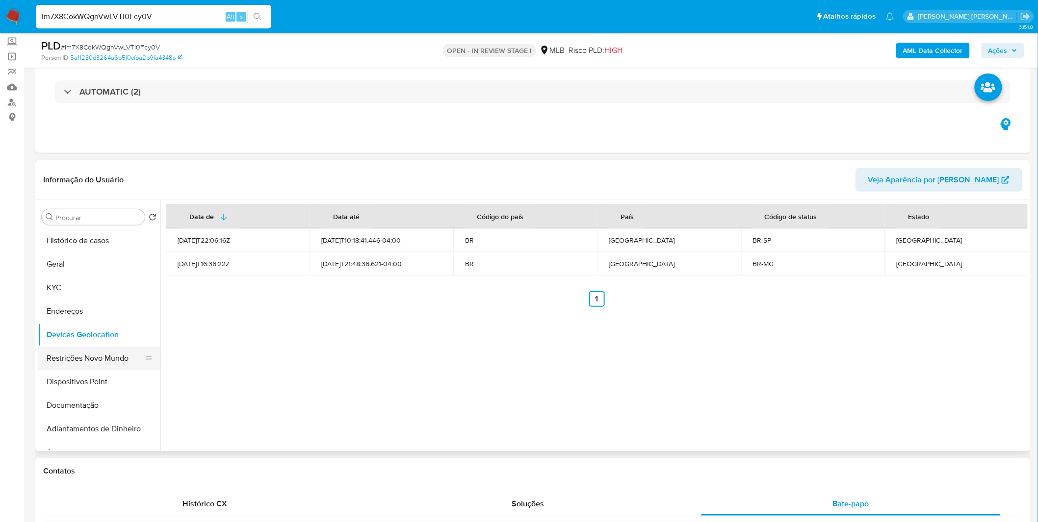
click at [110, 366] on button "Restrições Novo Mundo" at bounding box center [95, 359] width 115 height 24
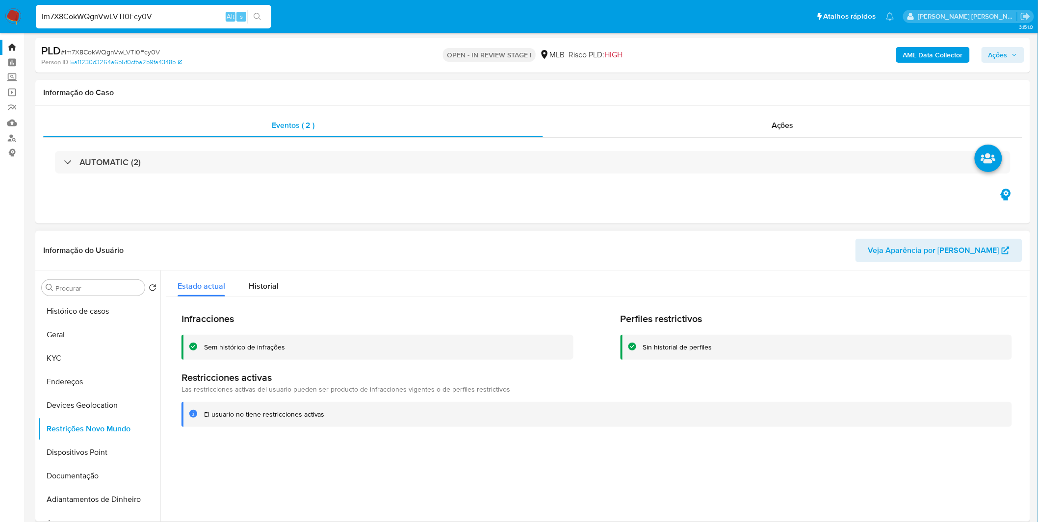
scroll to position [0, 0]
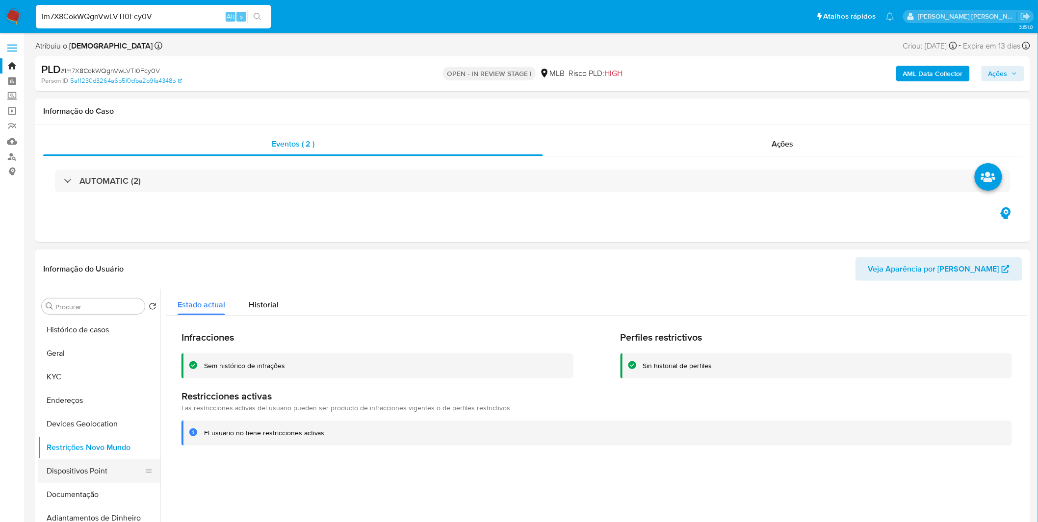
click at [95, 466] on button "Dispositivos Point" at bounding box center [95, 472] width 115 height 24
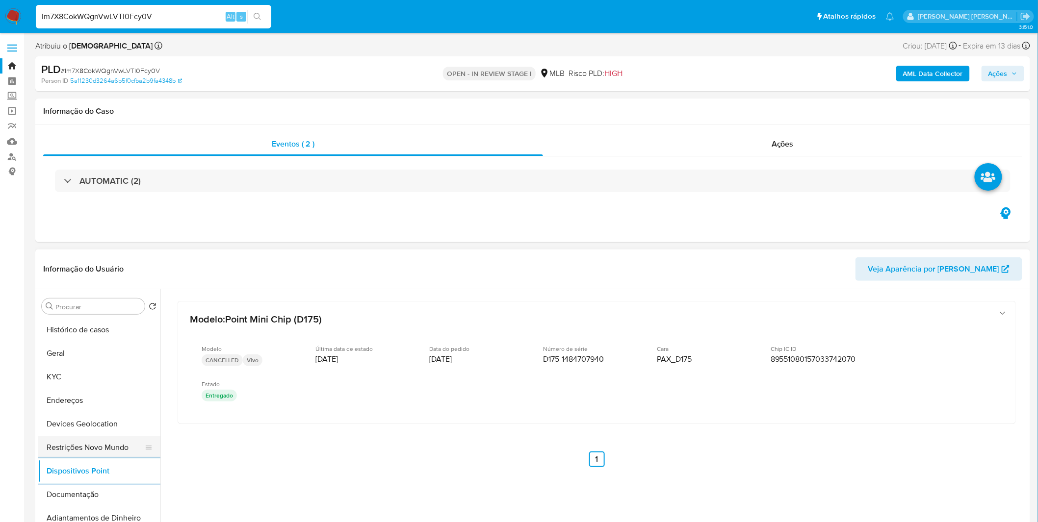
click at [62, 448] on button "Restrições Novo Mundo" at bounding box center [95, 448] width 115 height 24
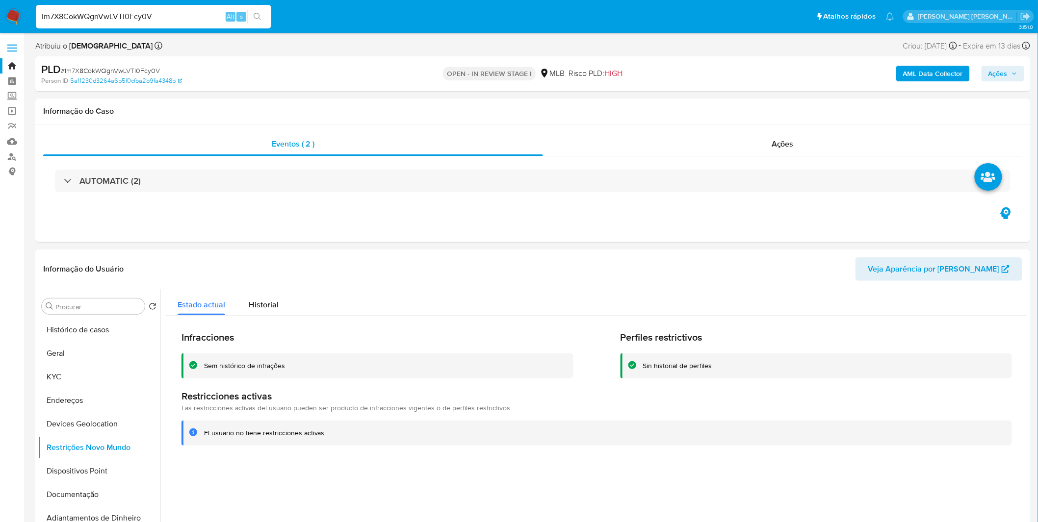
click at [158, 22] on input "Im7X8CokWQgnVwLVTl0Fcy0V" at bounding box center [153, 16] width 235 height 13
paste input "XACkwaNqG6GYCsL7jqrLAMbl"
type input "XACkwaNqG6GYCsL7jqrLAMbl"
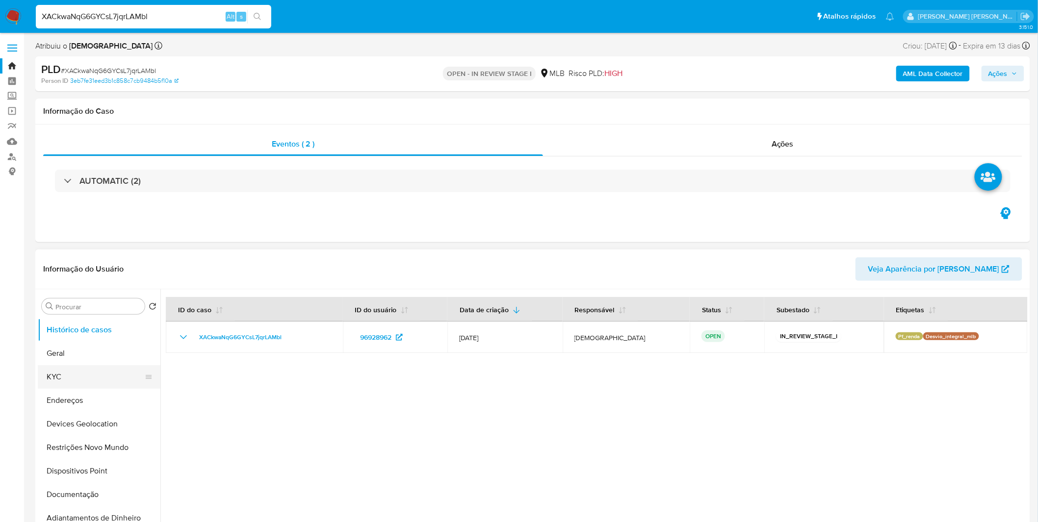
select select "10"
click at [82, 355] on button "Geral" at bounding box center [95, 354] width 115 height 24
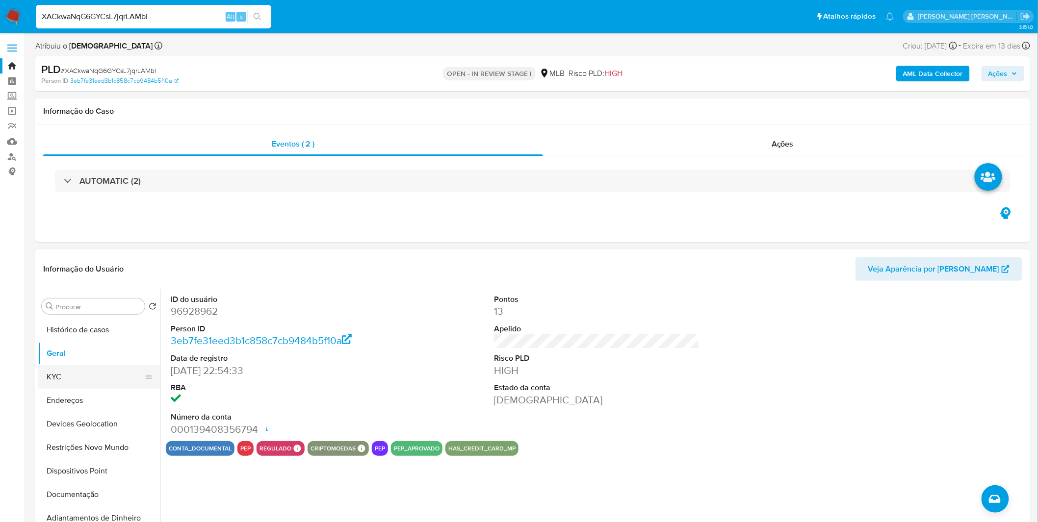
click at [117, 383] on button "KYC" at bounding box center [95, 377] width 115 height 24
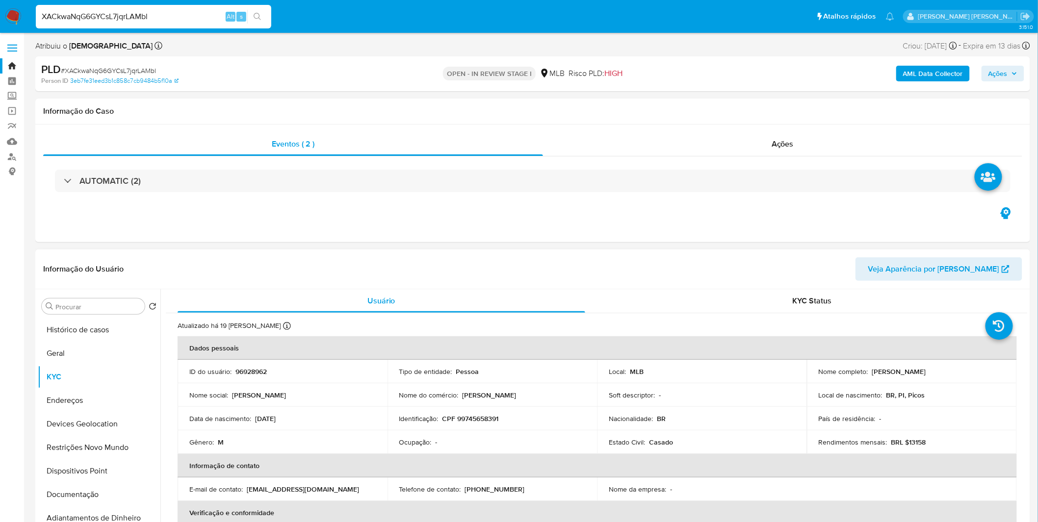
copy p "Eriberto Leal de Barros Filho"
drag, startPoint x: 551, startPoint y: 395, endPoint x: 460, endPoint y: 400, distance: 91.3
click at [460, 400] on td "Nome do comércio : Eriberto Leal de Barros Filho" at bounding box center [492, 396] width 210 height 24
click at [91, 496] on button "Documentação" at bounding box center [95, 495] width 115 height 24
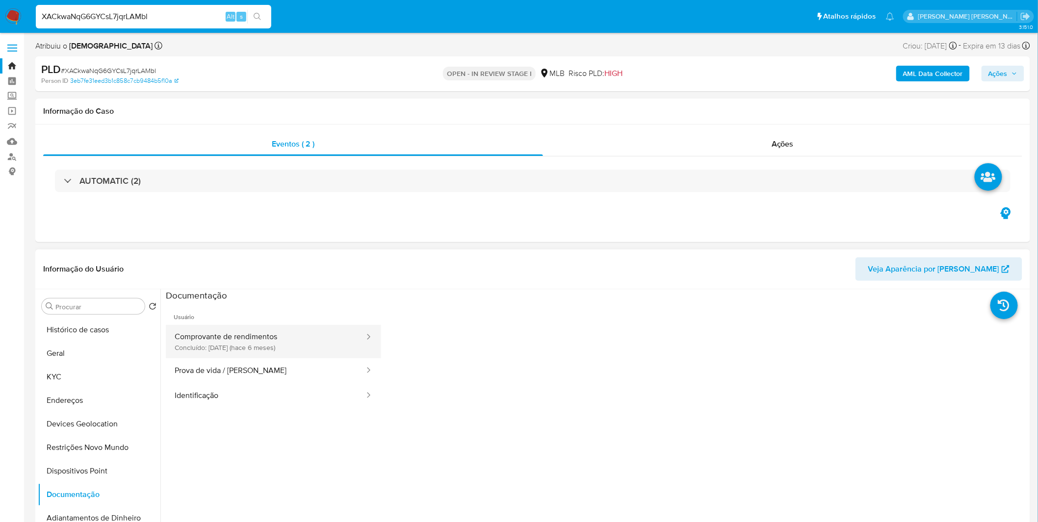
click at [270, 345] on button "Comprovante de rendimentos Concluído: 05/02/2025 (hace 6 meses)" at bounding box center [266, 341] width 200 height 33
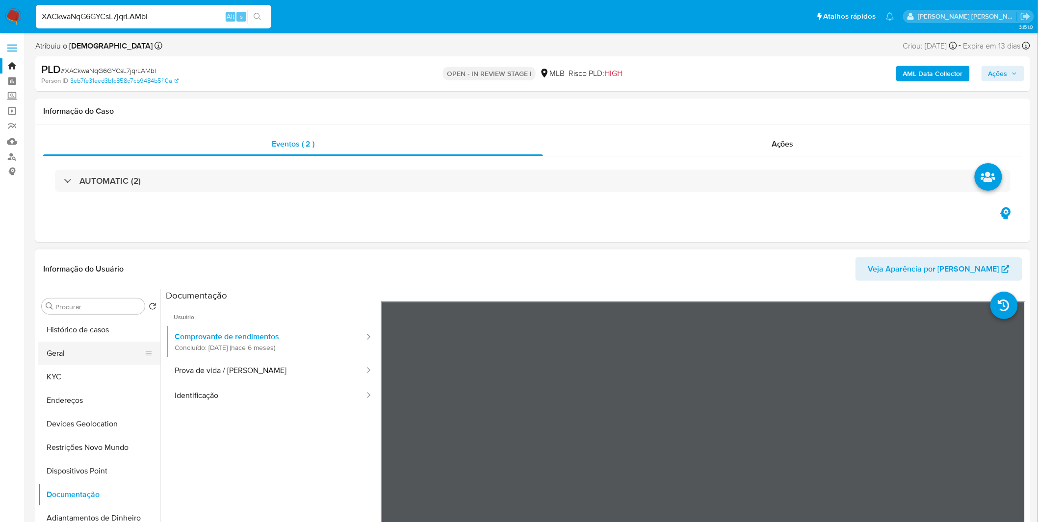
click at [88, 360] on button "Geral" at bounding box center [95, 354] width 115 height 24
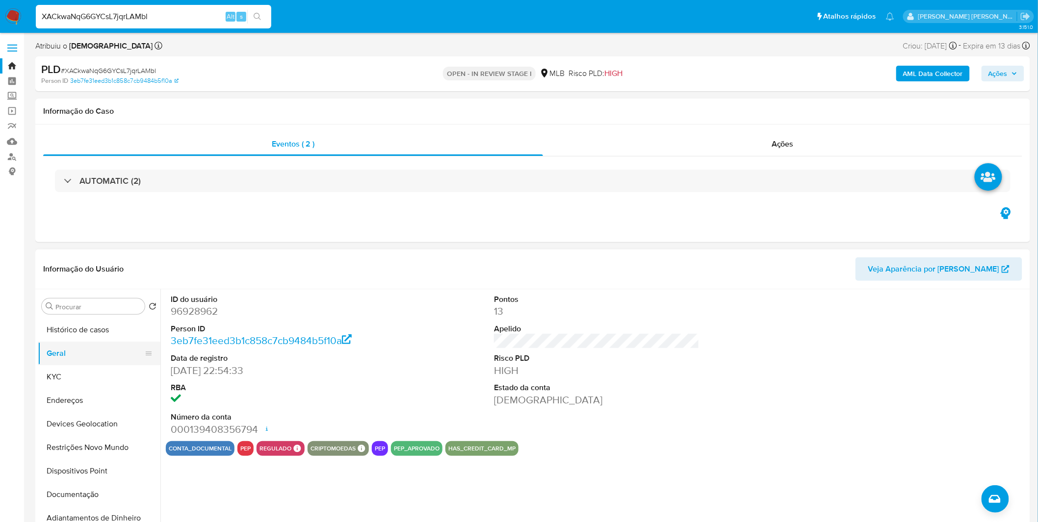
click at [93, 363] on button "Geral" at bounding box center [95, 354] width 115 height 24
click at [93, 365] on button "KYC" at bounding box center [95, 377] width 115 height 24
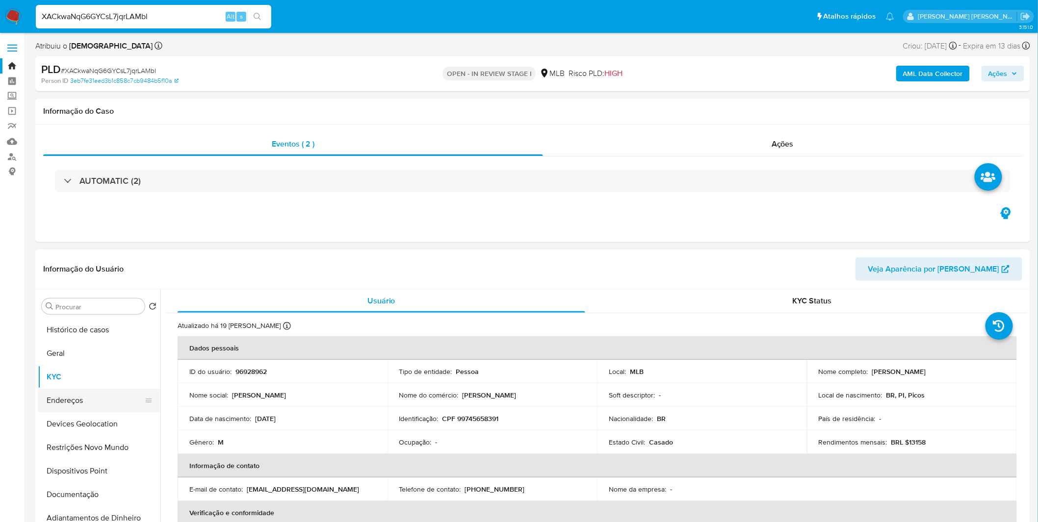
click at [102, 399] on button "Endereços" at bounding box center [95, 401] width 115 height 24
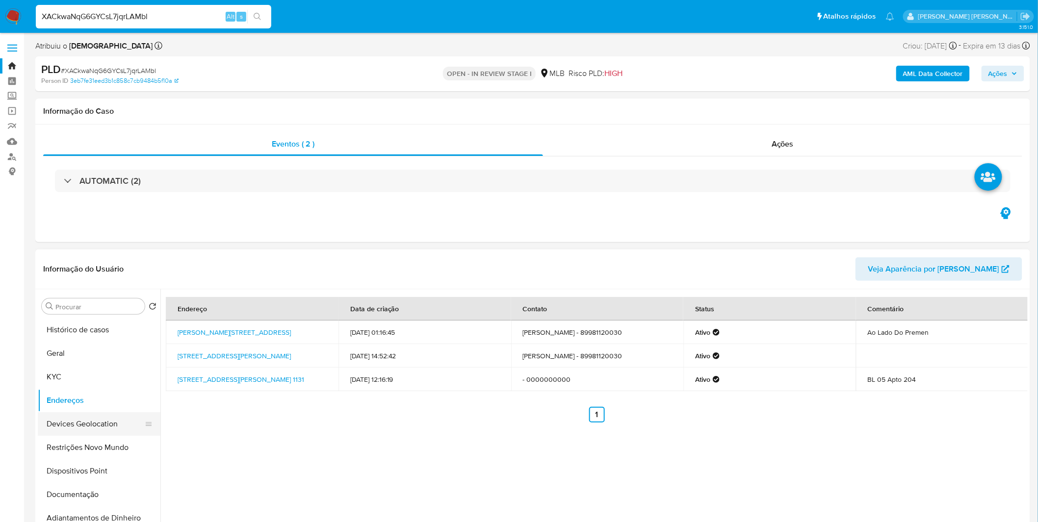
click at [79, 418] on button "Devices Geolocation" at bounding box center [95, 424] width 115 height 24
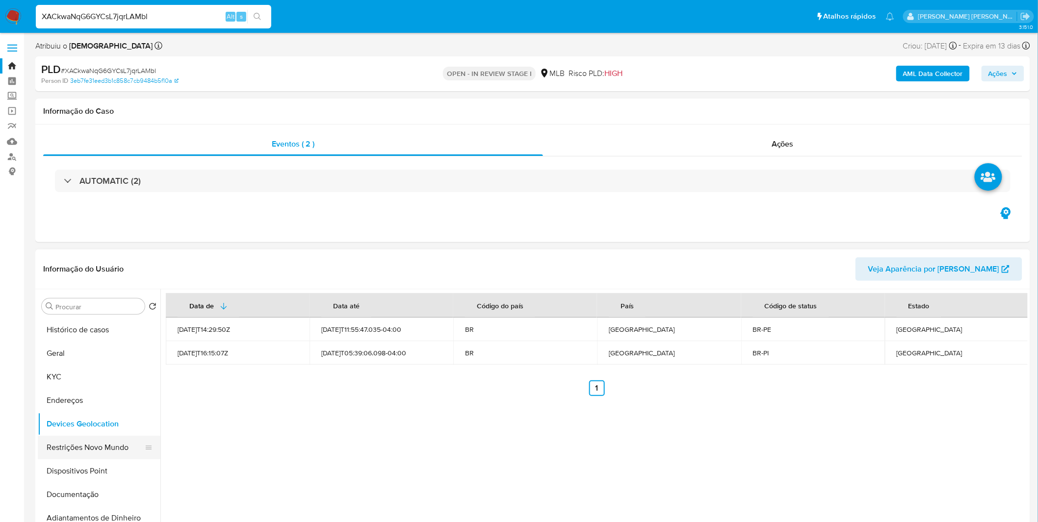
click at [81, 449] on button "Restrições Novo Mundo" at bounding box center [95, 448] width 115 height 24
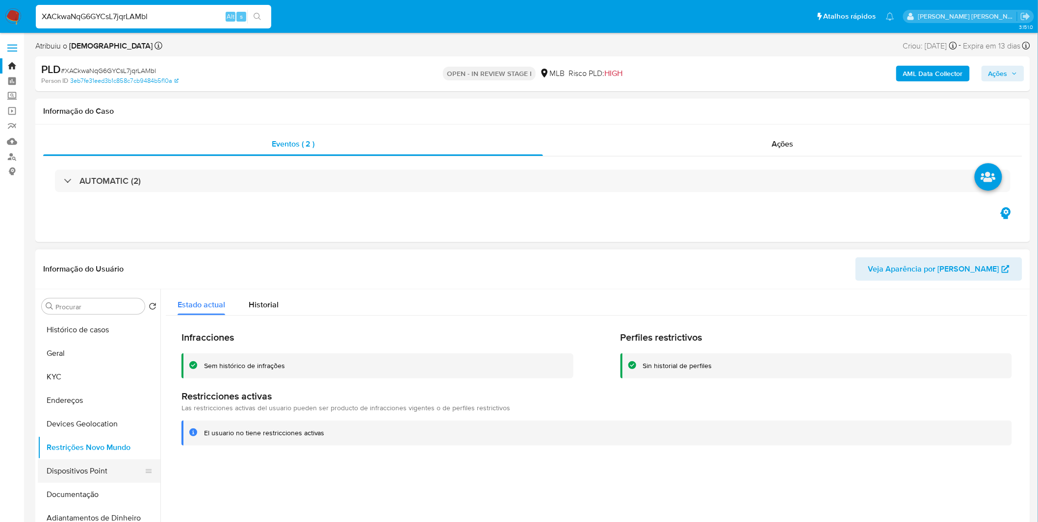
click at [84, 469] on button "Dispositivos Point" at bounding box center [95, 472] width 115 height 24
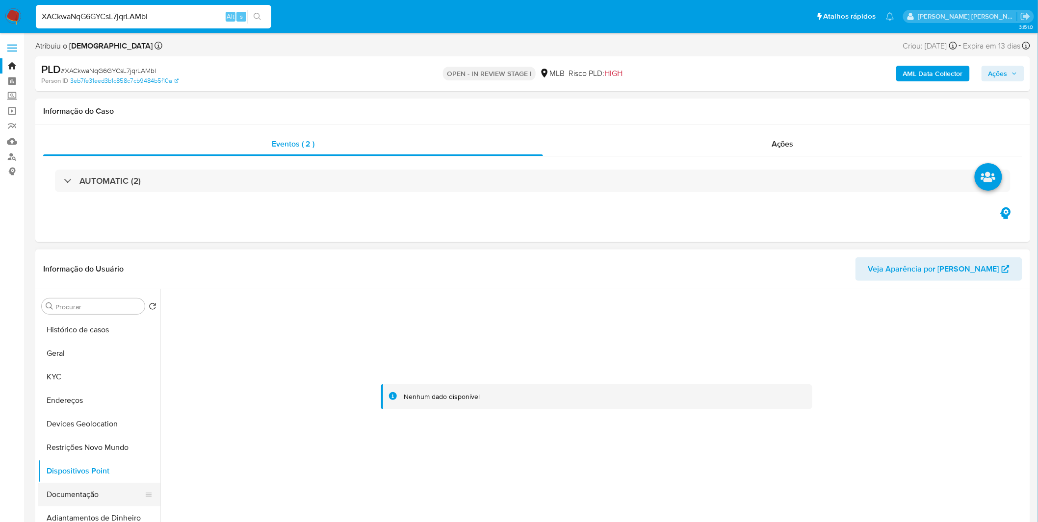
click at [59, 490] on button "Documentação" at bounding box center [95, 495] width 115 height 24
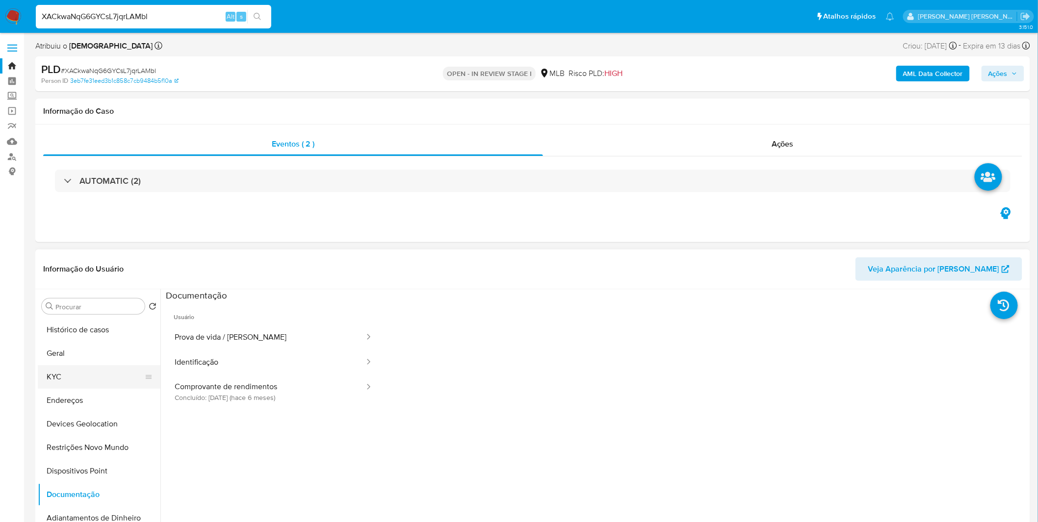
click at [125, 383] on button "KYC" at bounding box center [95, 377] width 115 height 24
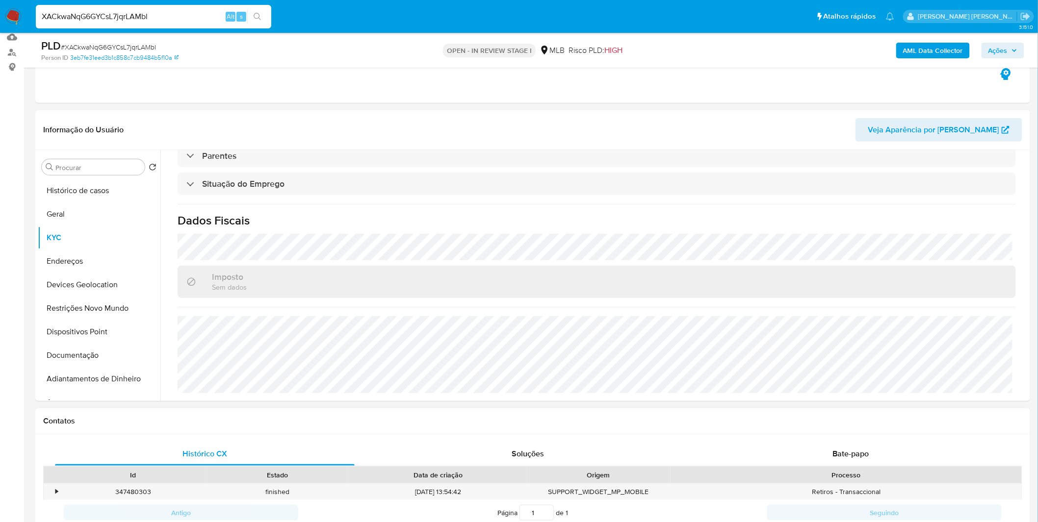
scroll to position [109, 0]
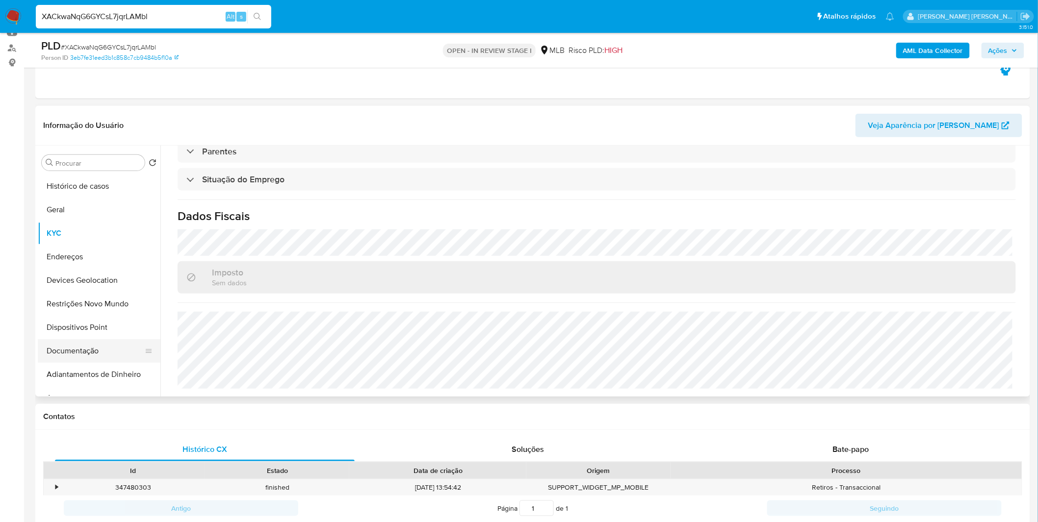
click at [106, 358] on button "Documentação" at bounding box center [95, 351] width 115 height 24
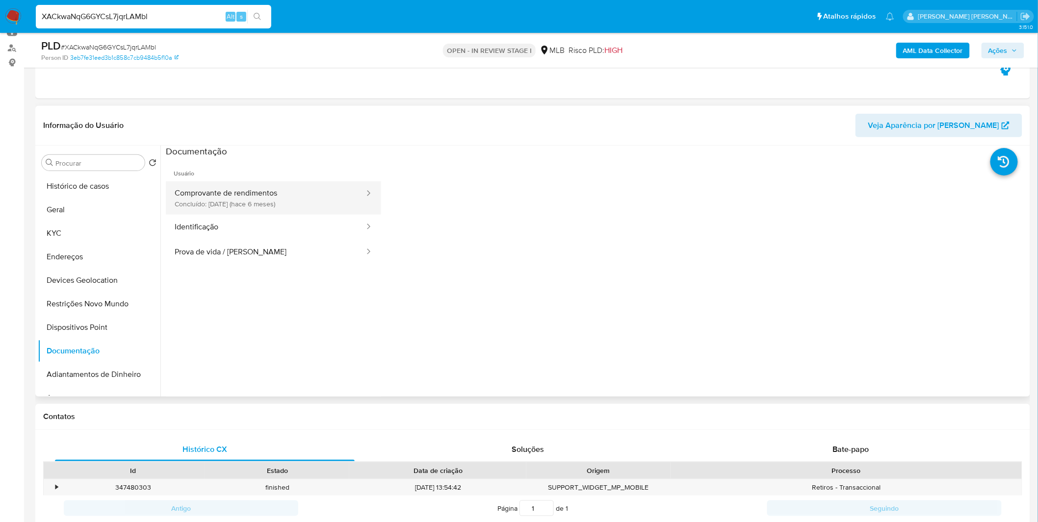
click at [271, 206] on button "Comprovante de rendimentos Concluído: 05/02/2025 (hace 6 meses)" at bounding box center [266, 197] width 200 height 33
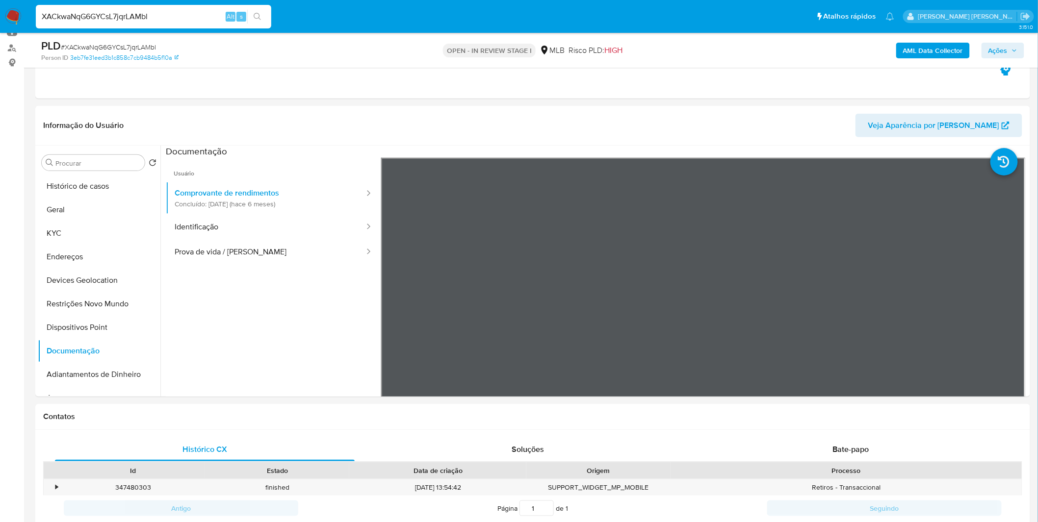
click at [91, 14] on input "XACkwaNqG6GYCsL7jqrLAMbl" at bounding box center [153, 16] width 235 height 13
paste input "gnX2hJ8qegLkgZ0WfG0YvmXE"
type input "gnX2hJ8qegLkgZ0WfG0YvmXE"
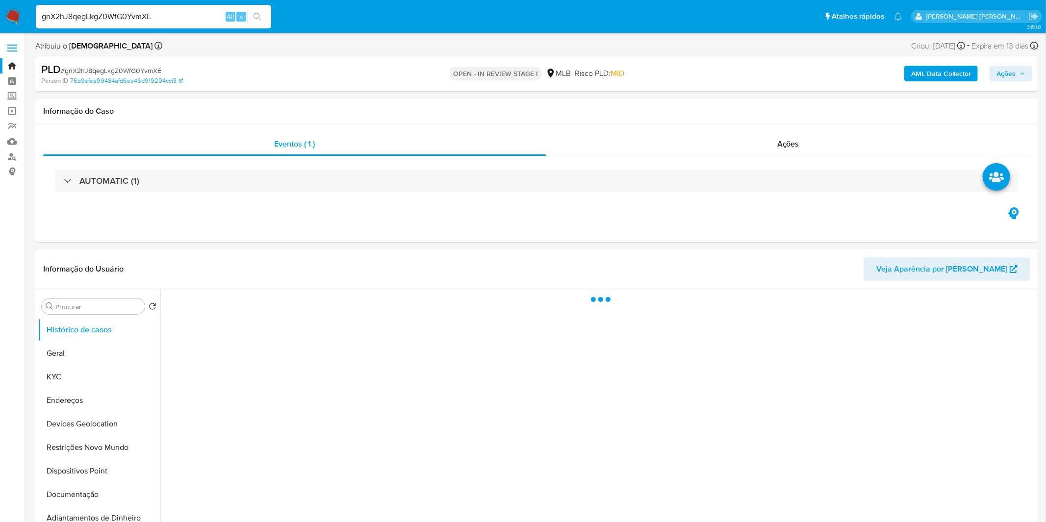
select select "10"
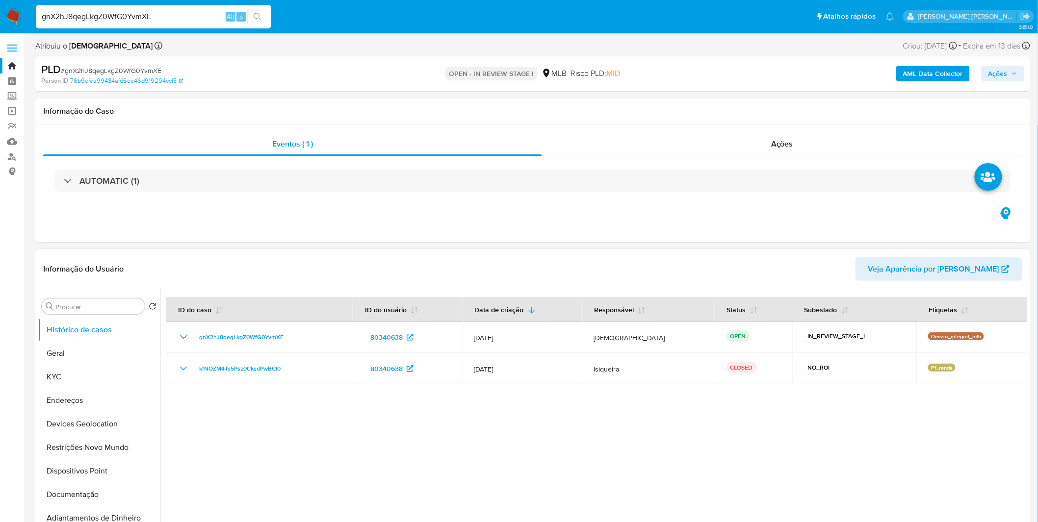
click at [831, 428] on div at bounding box center [593, 414] width 867 height 251
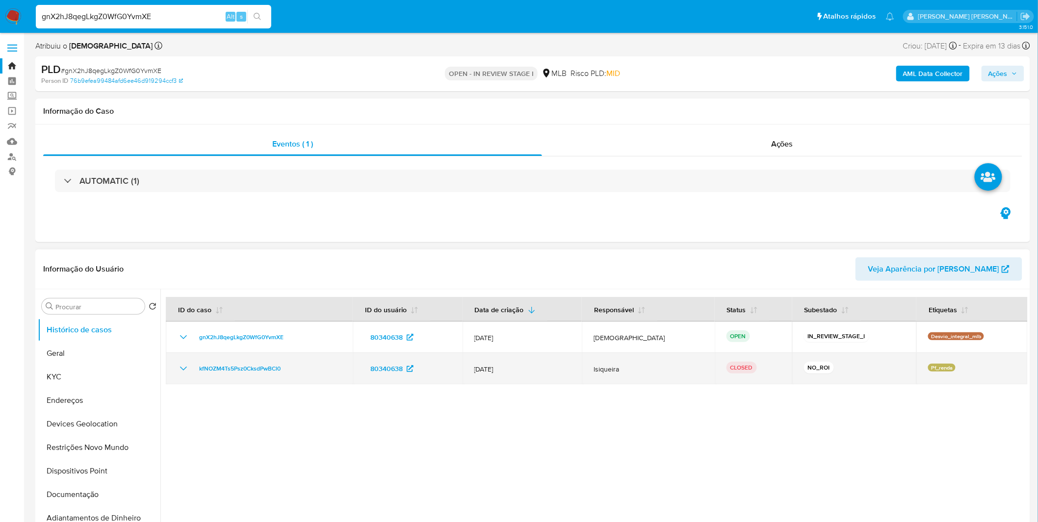
click at [170, 372] on td "kfNOZM4Ts5Psz0CksdPwBCl0" at bounding box center [259, 368] width 187 height 31
click at [180, 369] on icon "Mostrar/Ocultar" at bounding box center [184, 369] width 12 height 12
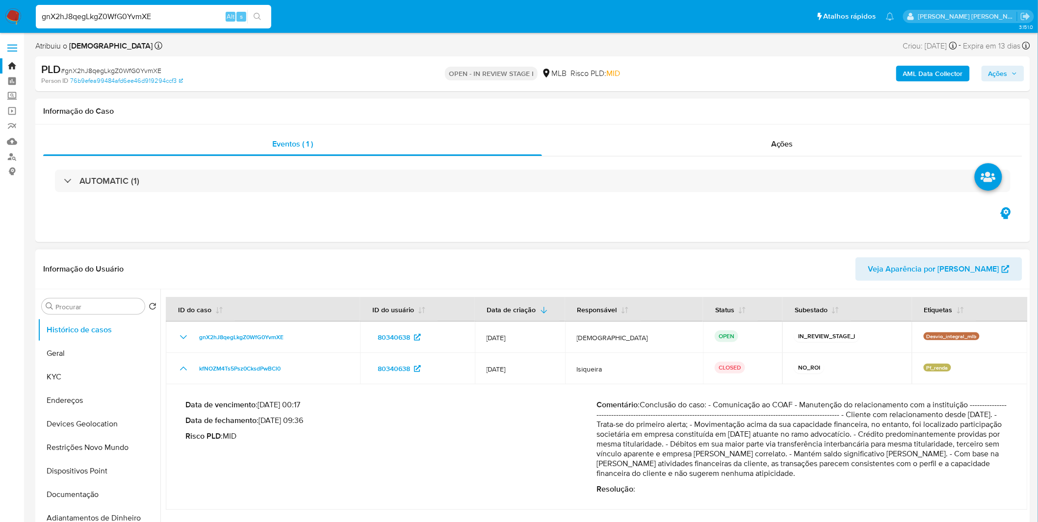
drag, startPoint x: 644, startPoint y: 430, endPoint x: 868, endPoint y: 466, distance: 227.1
click at [868, 466] on p "Comentário : Conclusão do caso: - Comunicação ao COAF - Manutenção do relaciona…" at bounding box center [802, 439] width 411 height 78
drag, startPoint x: 874, startPoint y: 482, endPoint x: 763, endPoint y: 416, distance: 129.1
click at [763, 416] on div "Comentário : Conclusão do caso: - Comunicação ao COAF - Manutenção do relaciona…" at bounding box center [802, 447] width 411 height 94
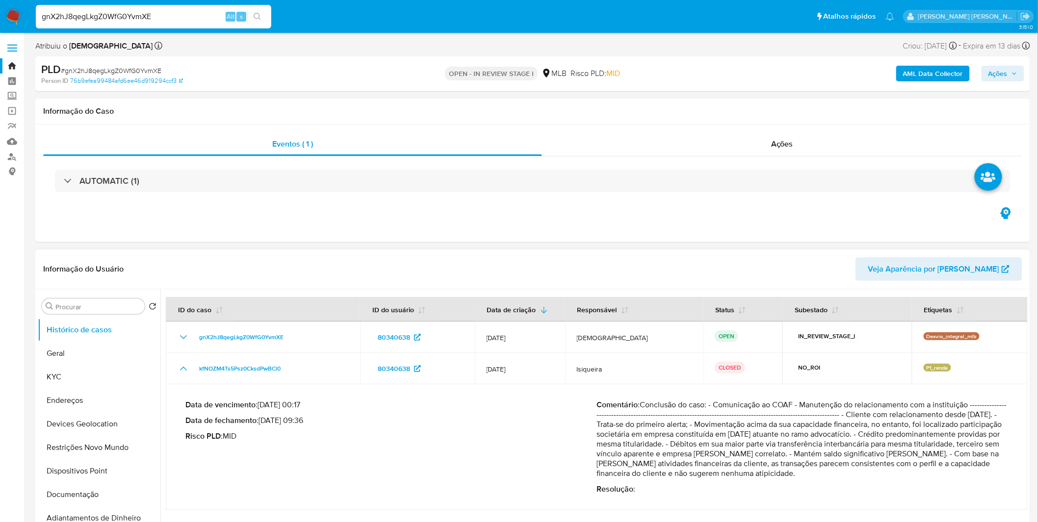
click at [763, 416] on p "Comentário : Conclusão do caso: - Comunicação ao COAF - Manutenção do relaciona…" at bounding box center [802, 439] width 411 height 78
drag, startPoint x: 678, startPoint y: 445, endPoint x: 872, endPoint y: 472, distance: 196.0
click at [872, 472] on p "Comentário : Conclusão do caso: - Comunicação ao COAF - Manutenção do relaciona…" at bounding box center [802, 439] width 411 height 78
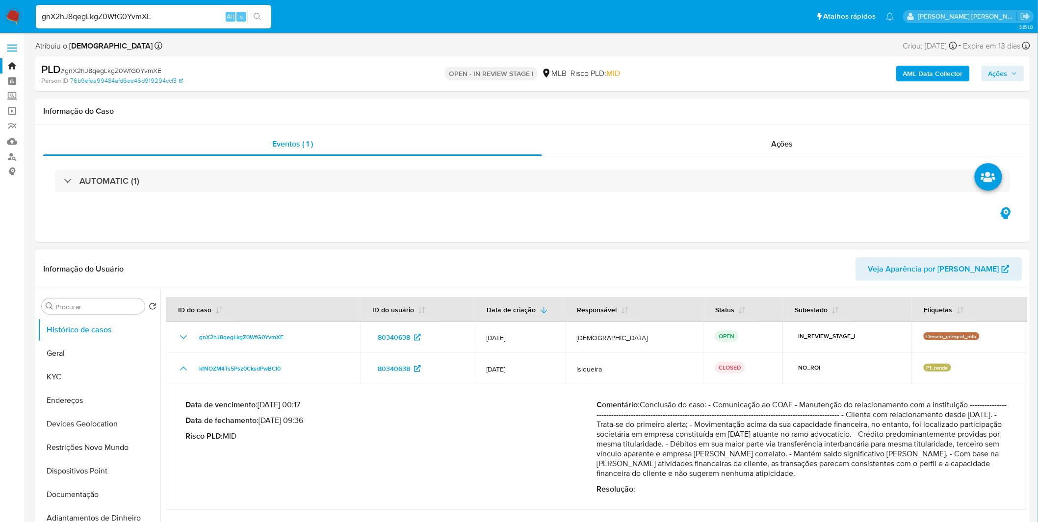
drag, startPoint x: 872, startPoint y: 472, endPoint x: 821, endPoint y: 439, distance: 60.7
click at [821, 439] on p "Comentário : Conclusão do caso: - Comunicação ao COAF - Manutenção do relaciona…" at bounding box center [802, 439] width 411 height 78
click at [821, 438] on p "Comentário : Conclusão do caso: - Comunicação ao COAF - Manutenção do relaciona…" at bounding box center [802, 439] width 411 height 78
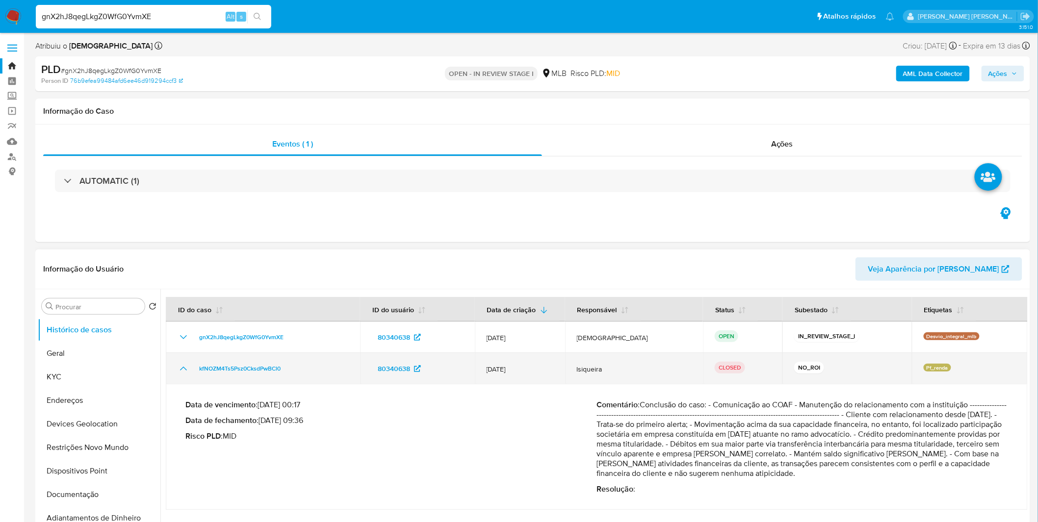
click at [186, 369] on icon "Mostrar/Ocultar" at bounding box center [184, 369] width 12 height 12
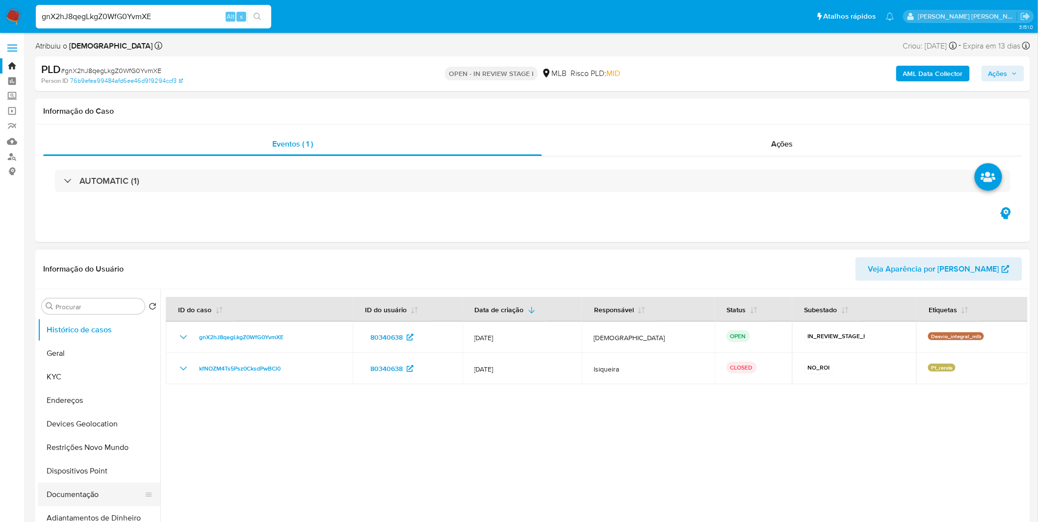
click at [88, 502] on button "Documentação" at bounding box center [95, 495] width 115 height 24
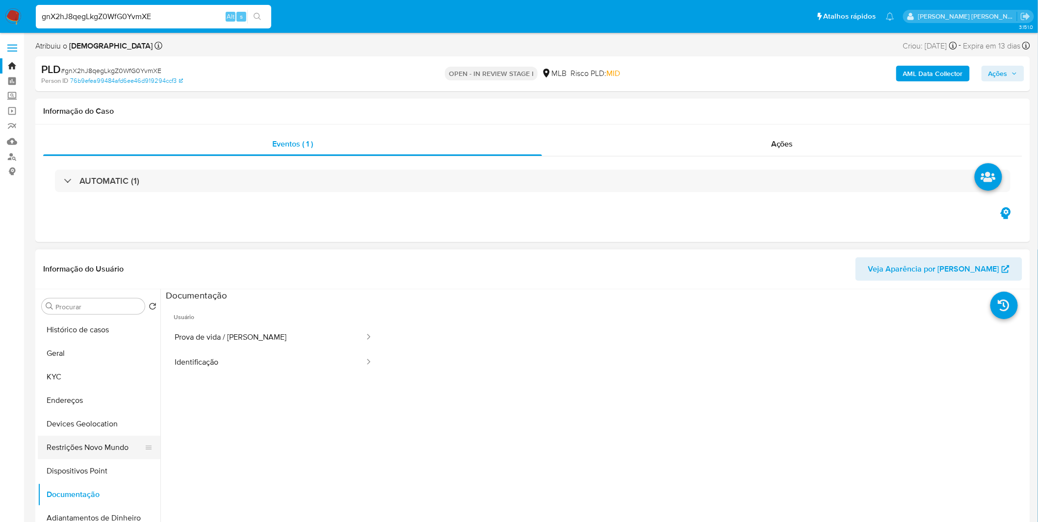
click at [114, 440] on button "Restrições Novo Mundo" at bounding box center [95, 448] width 115 height 24
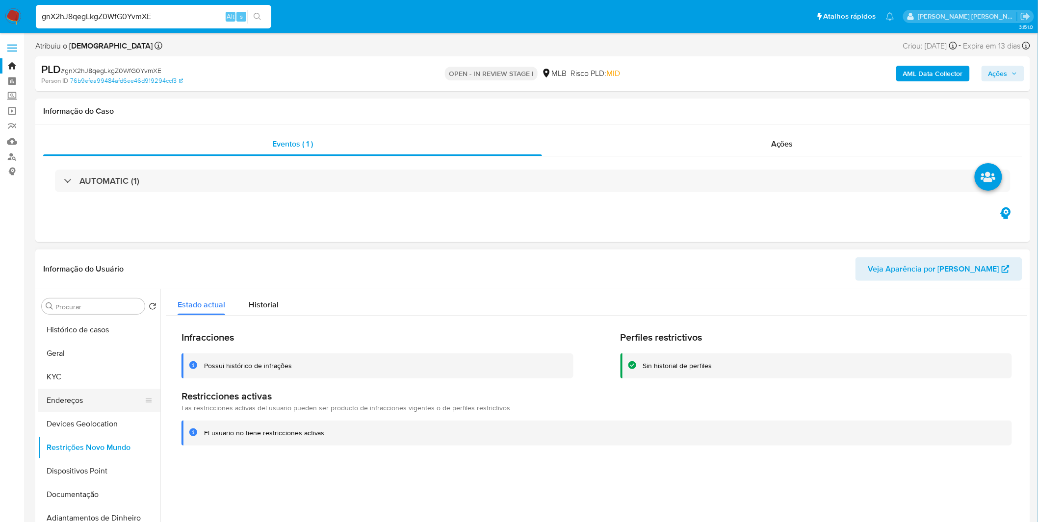
click at [99, 394] on button "Endereços" at bounding box center [95, 401] width 115 height 24
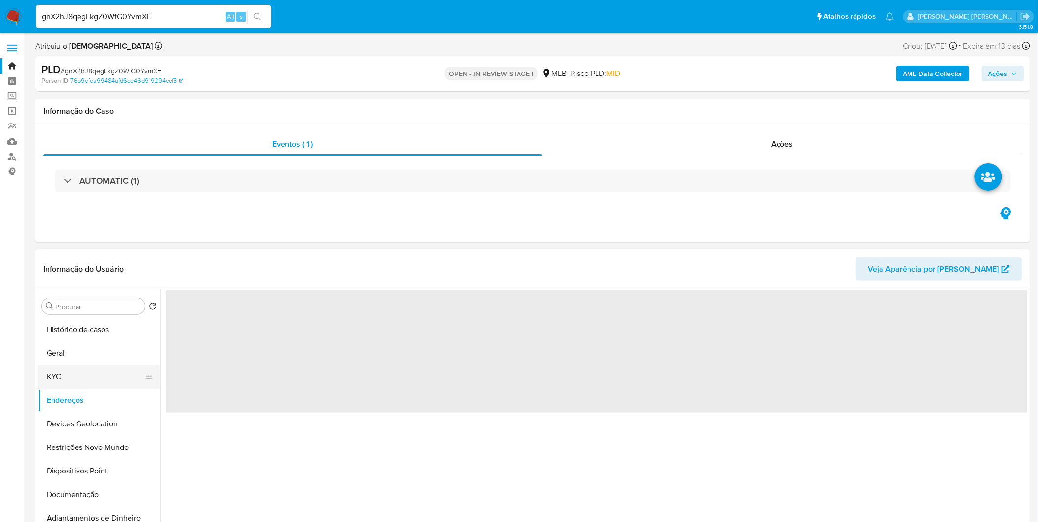
click at [97, 384] on button "KYC" at bounding box center [95, 377] width 115 height 24
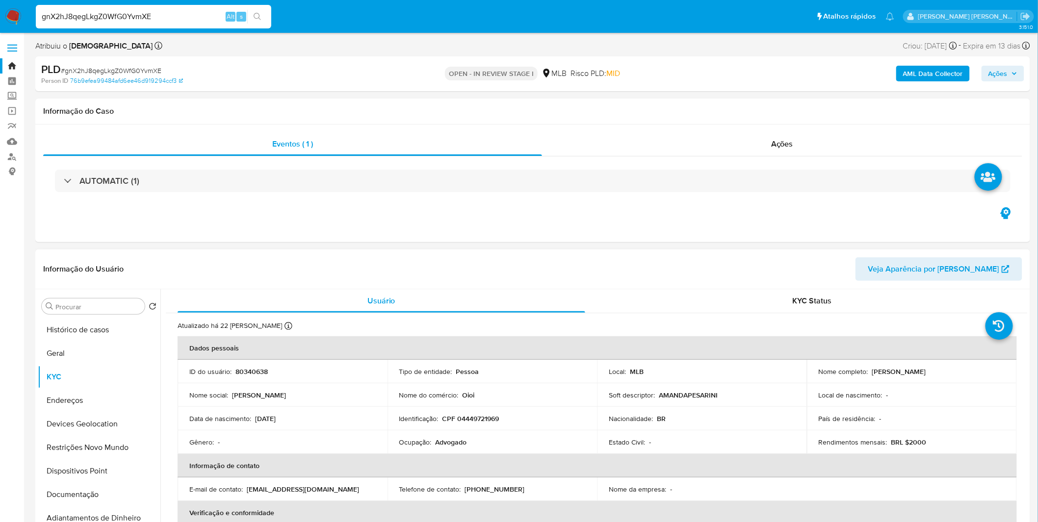
click at [457, 447] on td "Ocupação : Advogado" at bounding box center [492, 443] width 210 height 24
click at [455, 445] on p "Advogado" at bounding box center [451, 442] width 31 height 9
copy p "Advogado"
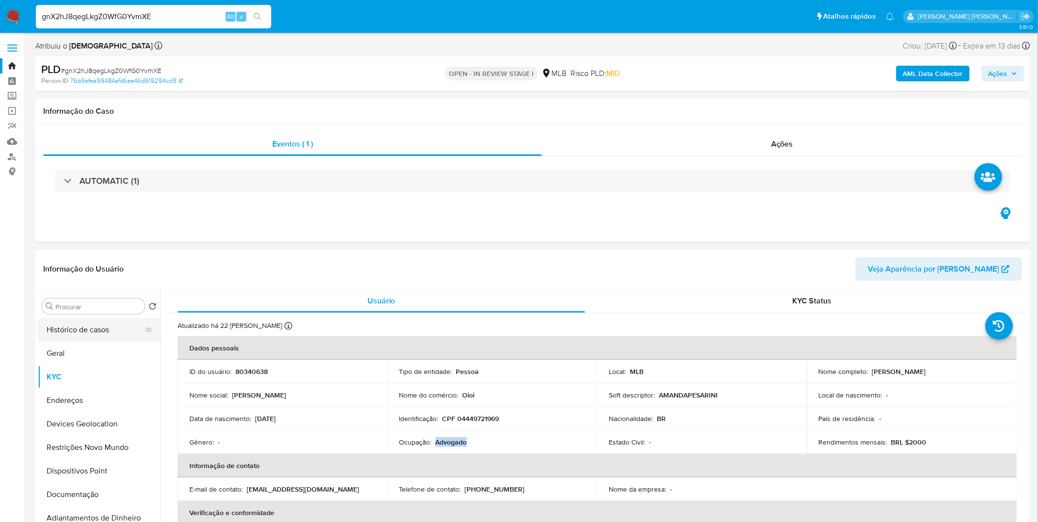
click at [86, 340] on button "Histórico de casos" at bounding box center [95, 330] width 115 height 24
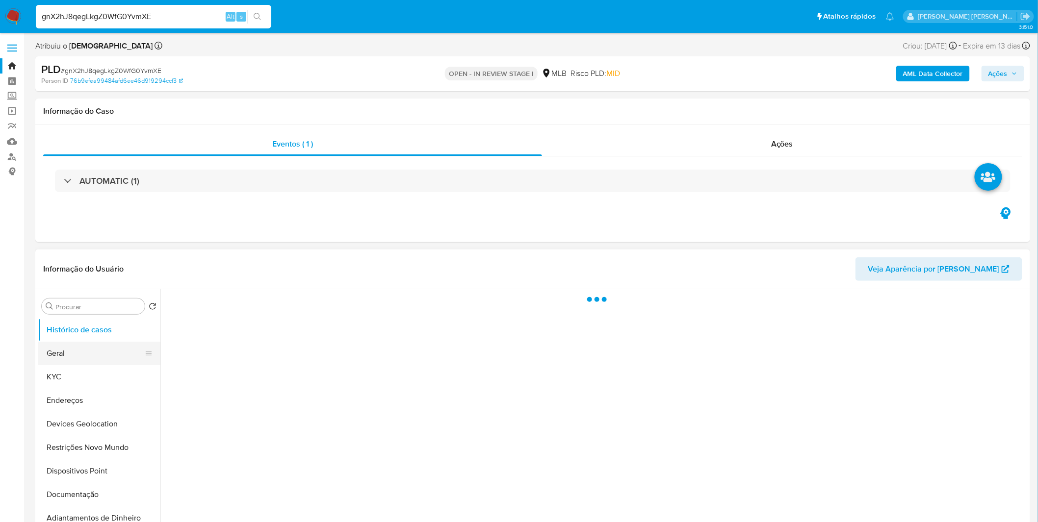
click at [86, 346] on button "Geral" at bounding box center [95, 354] width 115 height 24
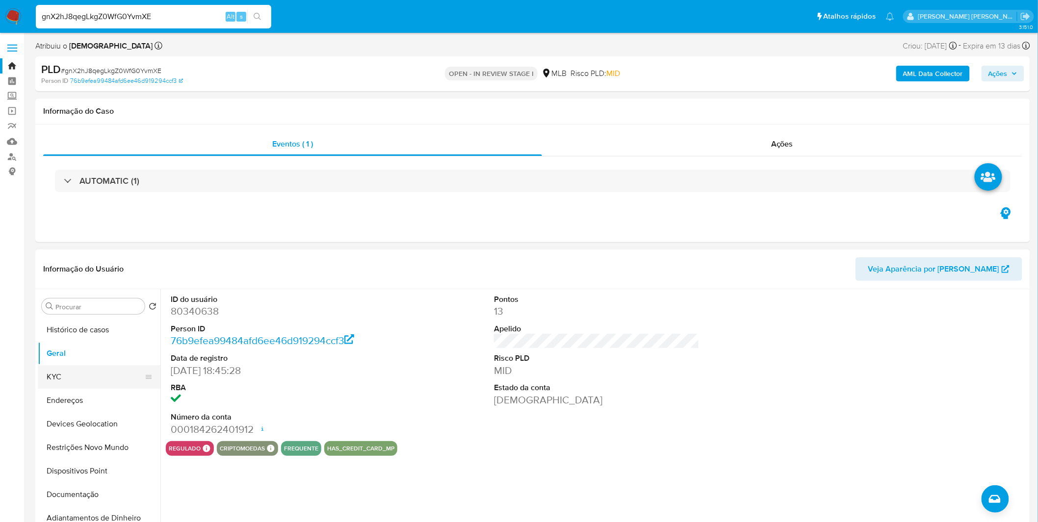
click at [67, 381] on button "KYC" at bounding box center [95, 377] width 115 height 24
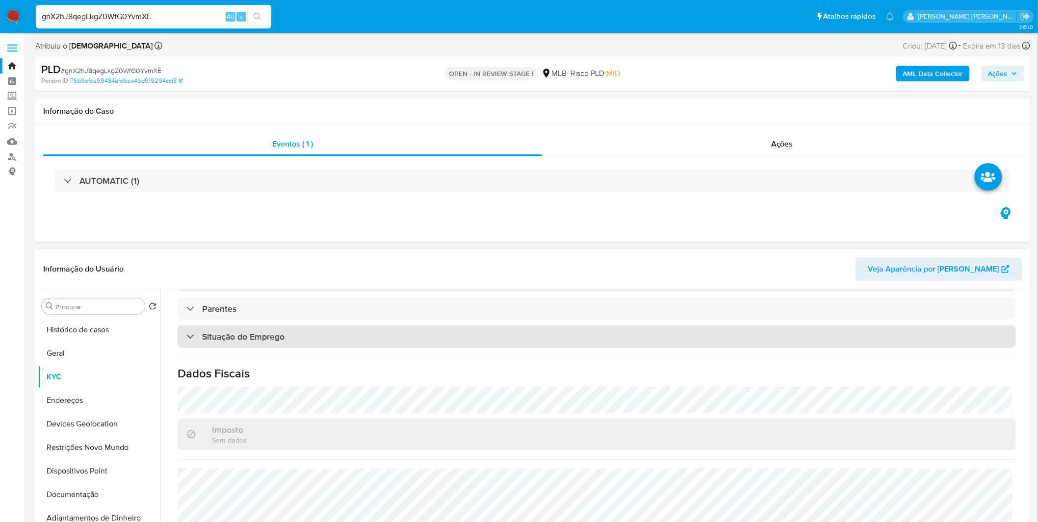
scroll to position [408, 0]
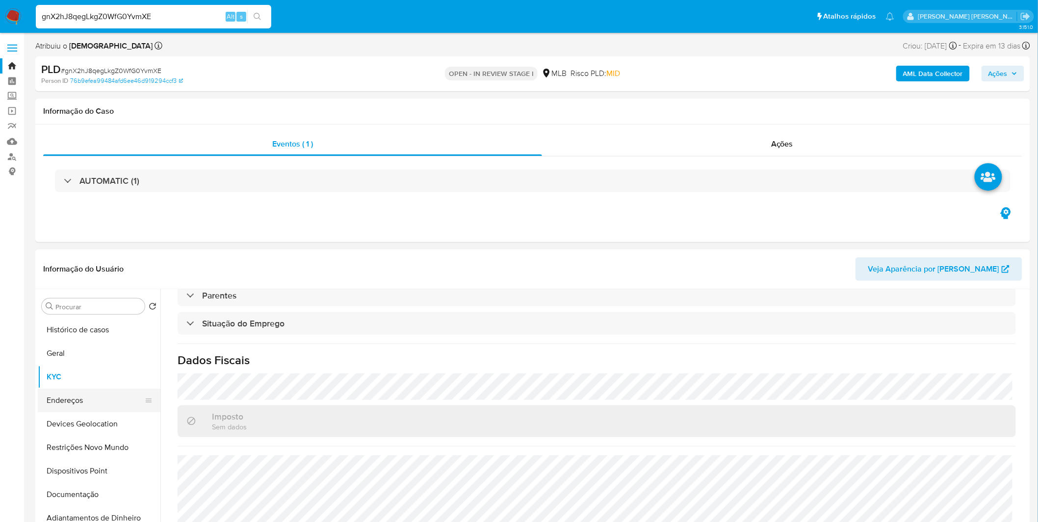
click at [90, 405] on button "Endereços" at bounding box center [95, 401] width 115 height 24
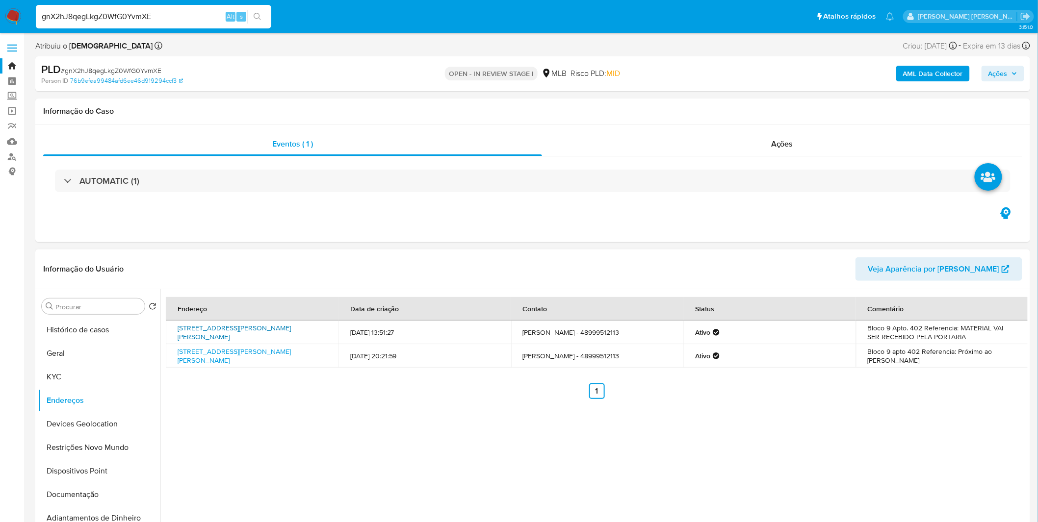
click at [195, 329] on link "Rua Manoel Rosa 116, São José, Santa Catarina, 88113835, Brasil 116" at bounding box center [234, 332] width 113 height 19
click at [115, 427] on button "Devices Geolocation" at bounding box center [95, 424] width 115 height 24
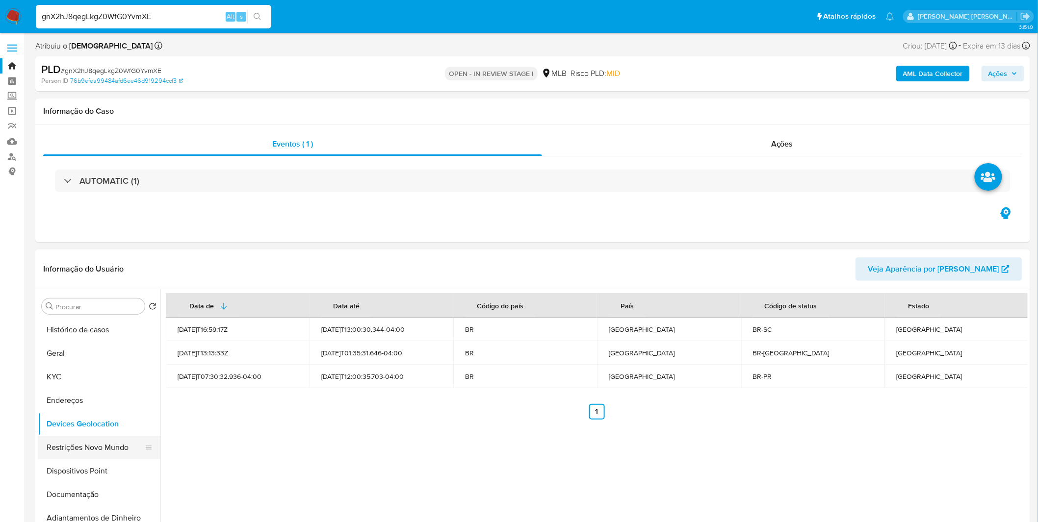
click at [110, 452] on button "Restrições Novo Mundo" at bounding box center [95, 448] width 115 height 24
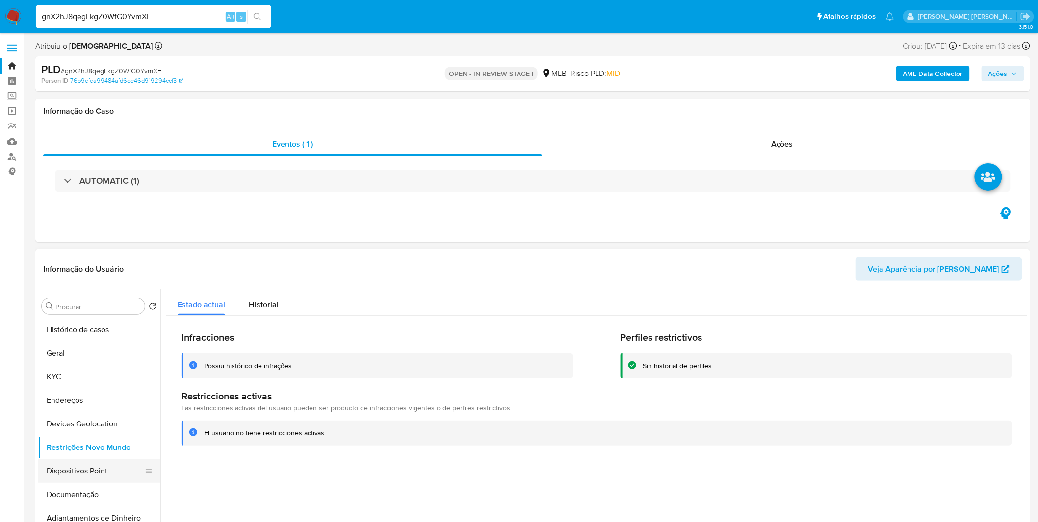
click at [61, 474] on button "Dispositivos Point" at bounding box center [95, 472] width 115 height 24
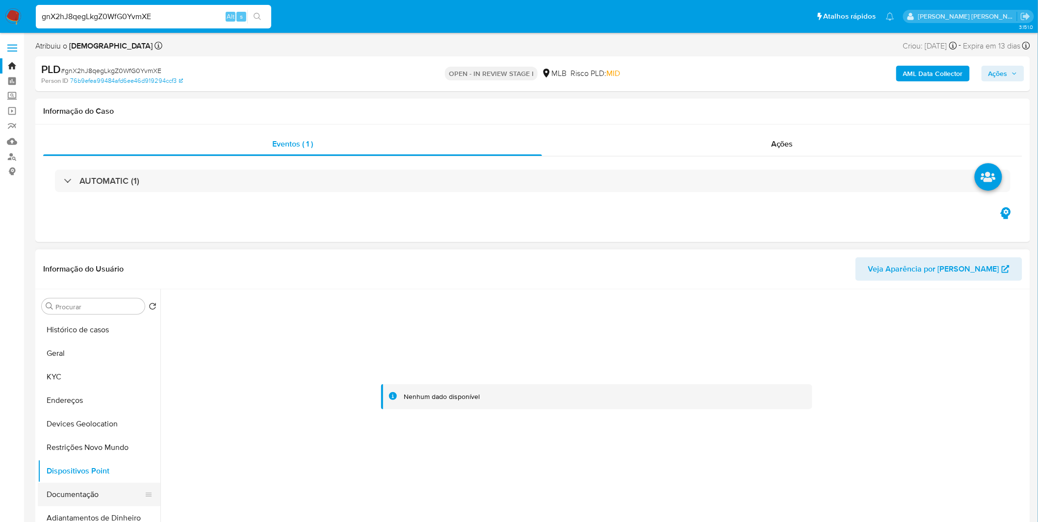
click at [83, 487] on button "Documentação" at bounding box center [95, 495] width 115 height 24
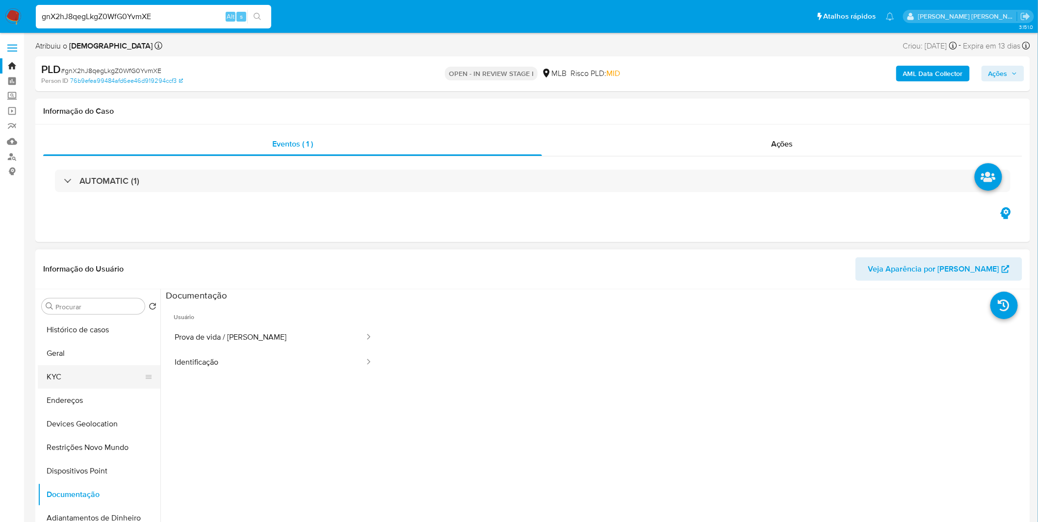
click at [85, 385] on button "KYC" at bounding box center [95, 377] width 115 height 24
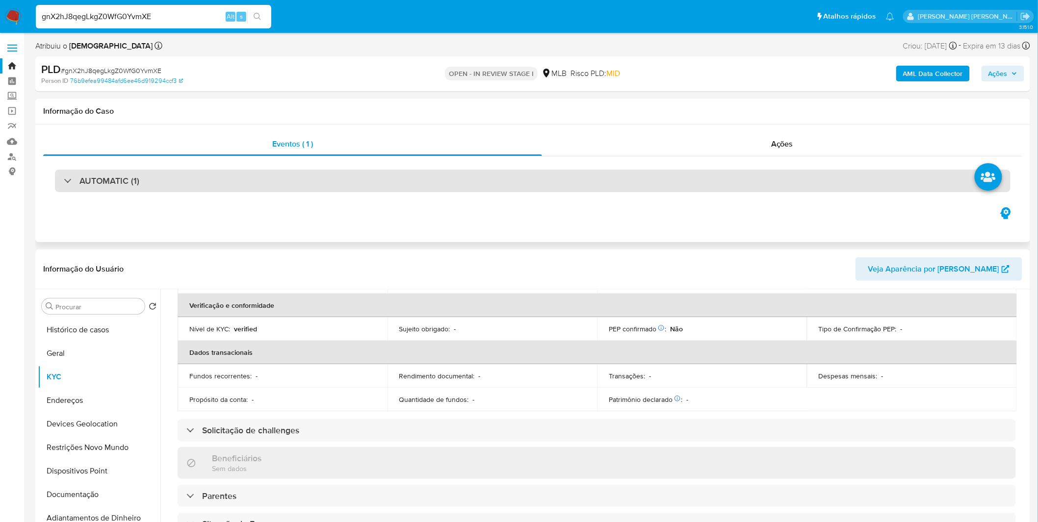
scroll to position [218, 0]
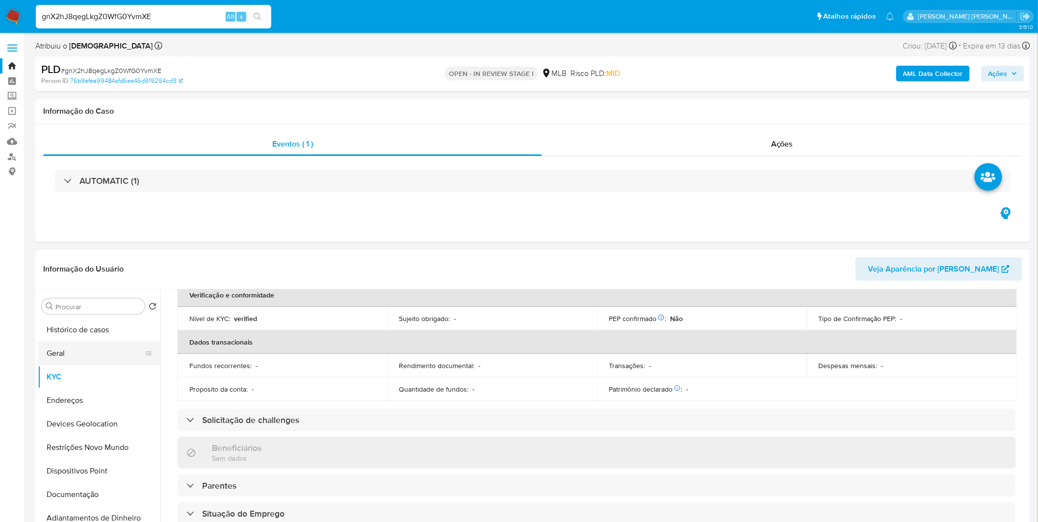
click at [85, 358] on button "Geral" at bounding box center [95, 354] width 115 height 24
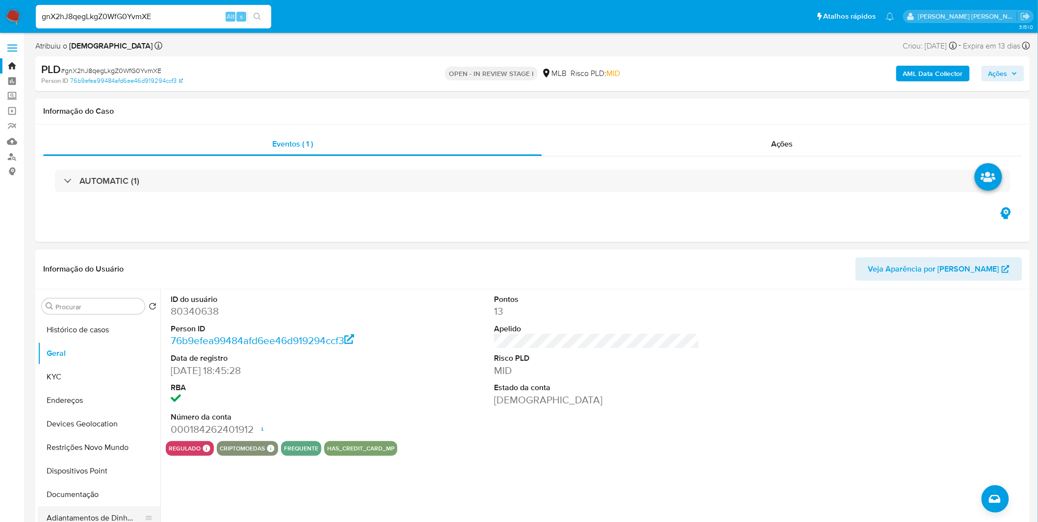
scroll to position [54, 0]
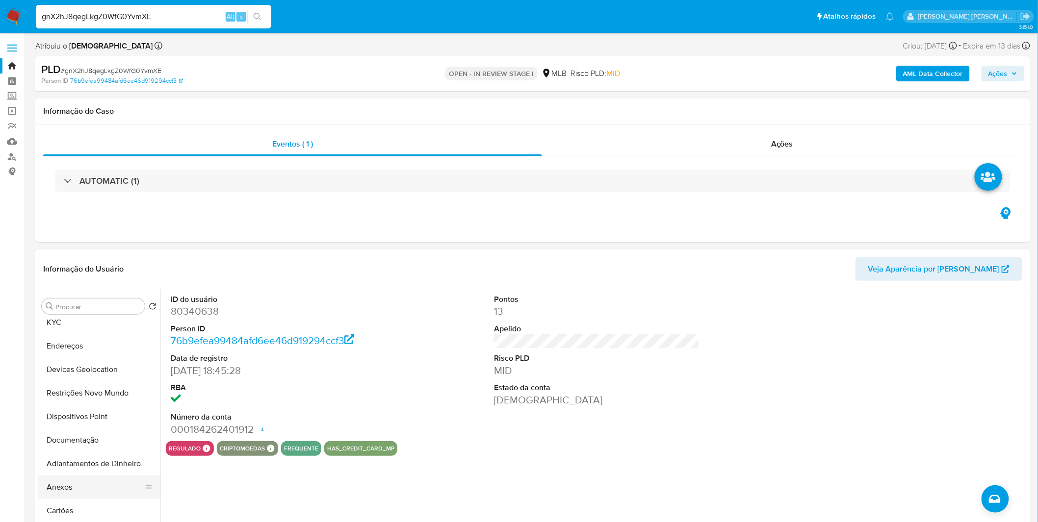
click at [70, 483] on button "Anexos" at bounding box center [95, 488] width 115 height 24
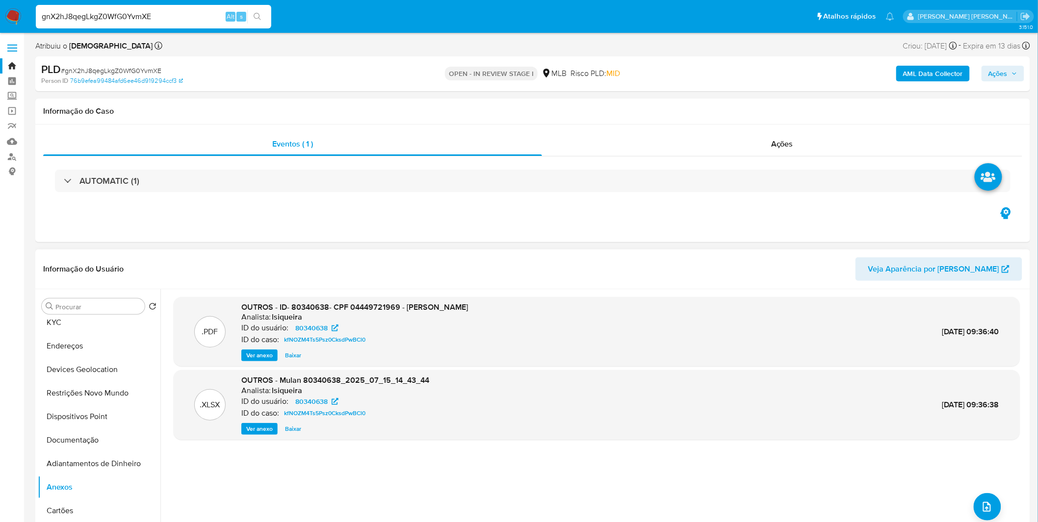
click at [256, 354] on span "Ver anexo" at bounding box center [259, 356] width 26 height 10
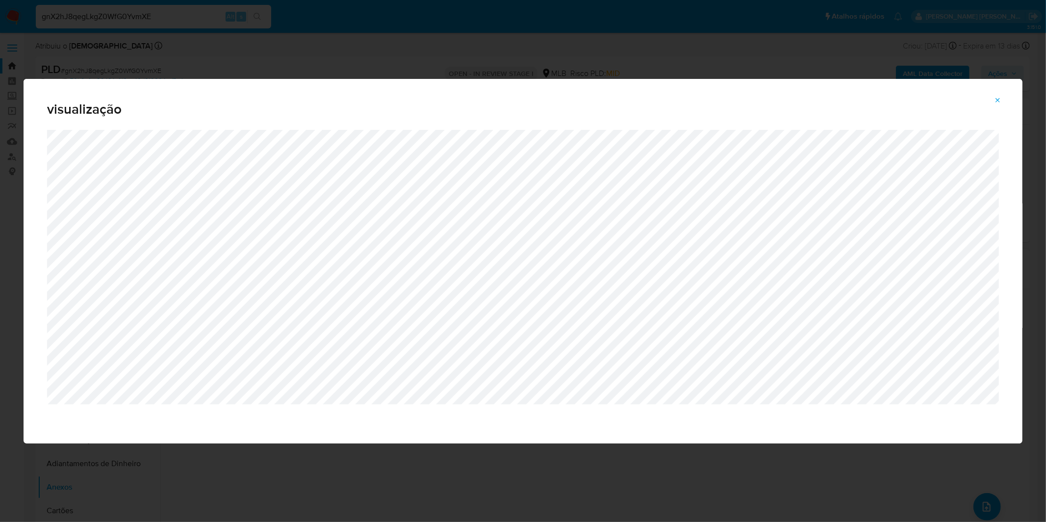
click at [356, 80] on div "visualização" at bounding box center [523, 104] width 999 height 51
click at [996, 102] on icon "Attachment preview" at bounding box center [998, 101] width 8 height 8
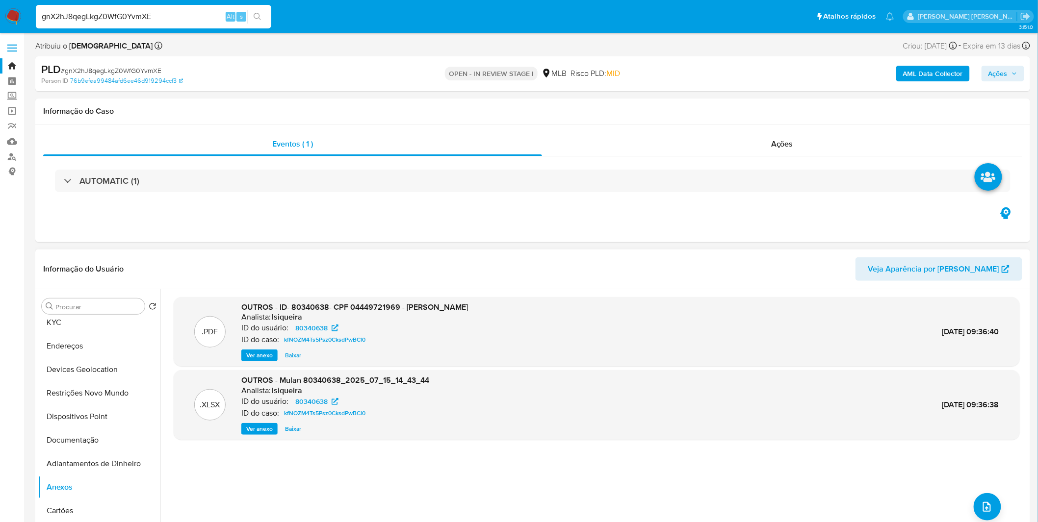
click at [169, 20] on input "gnX2hJ8qegLkgZ0WfG0YvmXE" at bounding box center [153, 16] width 235 height 13
paste input "ufaxjTveRbYVy8pg2FJN25U3"
type input "ufaxjTveRbYVy8pg2FJN25U3"
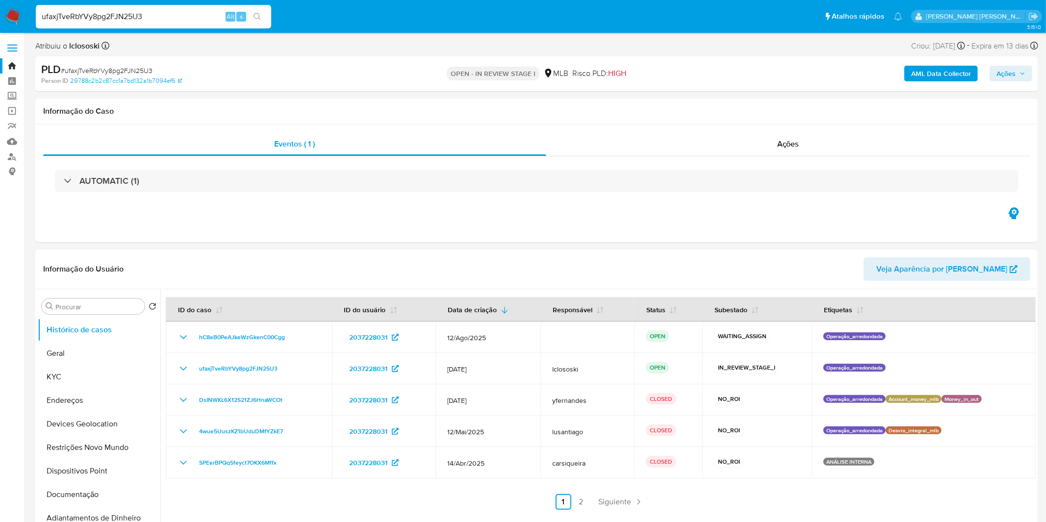
select select "10"
click at [87, 361] on button "Geral" at bounding box center [95, 354] width 115 height 24
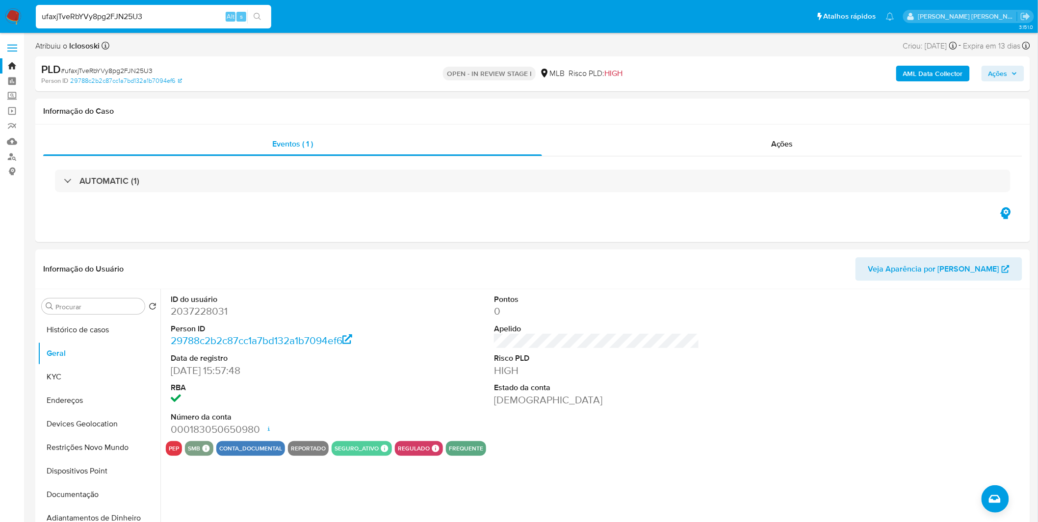
click at [134, 18] on input "ufaxjTveRbYVy8pg2FJN25U3" at bounding box center [153, 16] width 235 height 13
click at [74, 327] on button "Histórico de casos" at bounding box center [95, 330] width 115 height 24
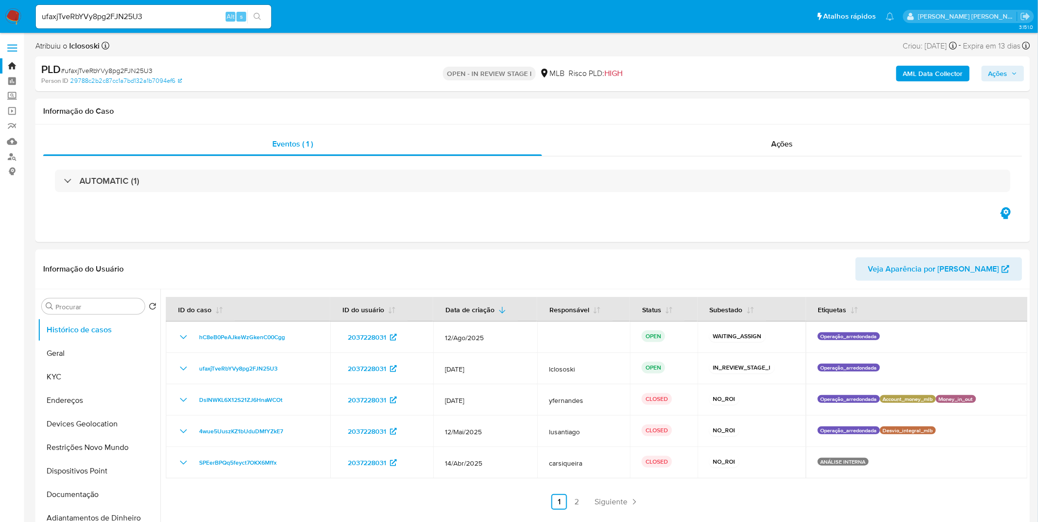
click at [179, 22] on input "ufaxjTveRbYVy8pg2FJN25U3" at bounding box center [153, 16] width 235 height 13
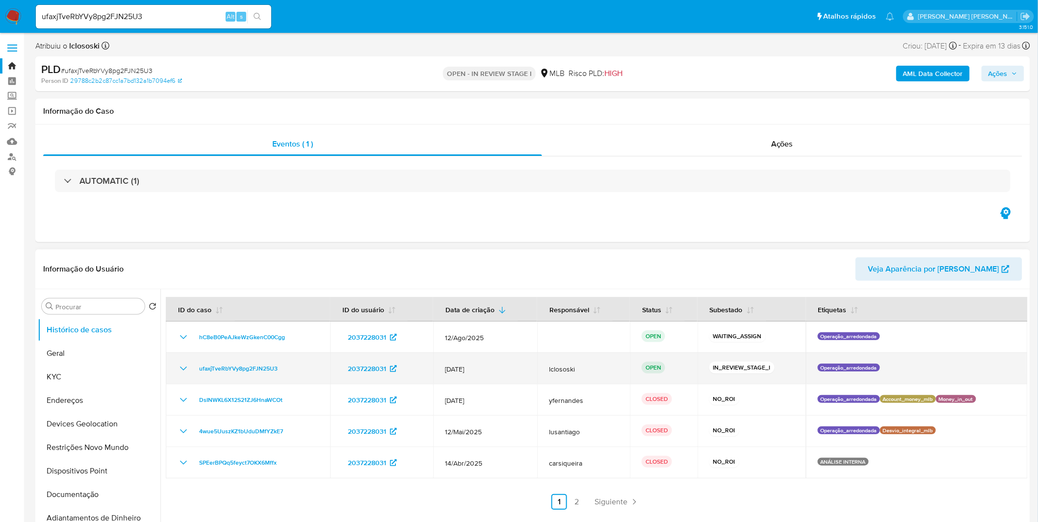
drag, startPoint x: 586, startPoint y: 374, endPoint x: 548, endPoint y: 376, distance: 37.4
click at [548, 376] on td "lclososki" at bounding box center [583, 368] width 93 height 31
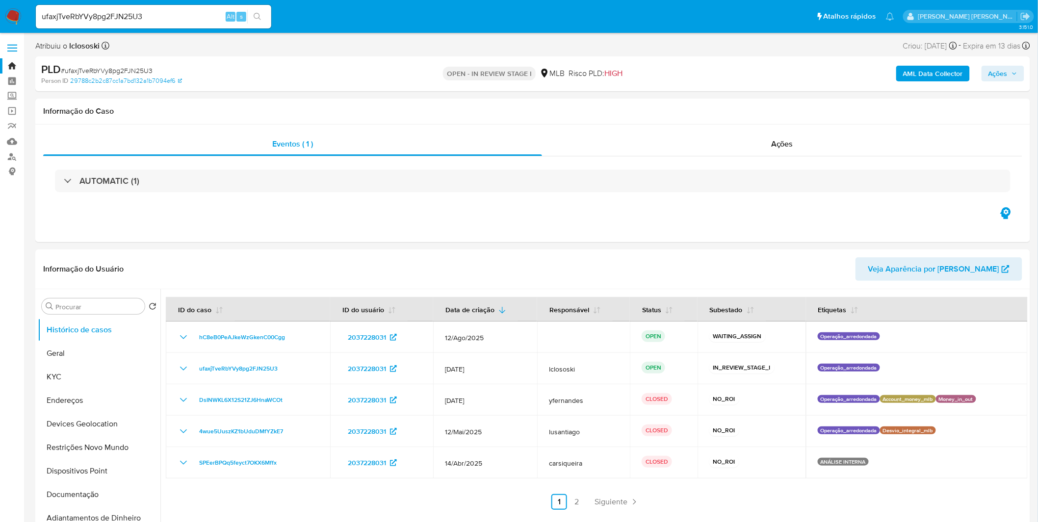
click at [12, 11] on img at bounding box center [13, 16] width 17 height 17
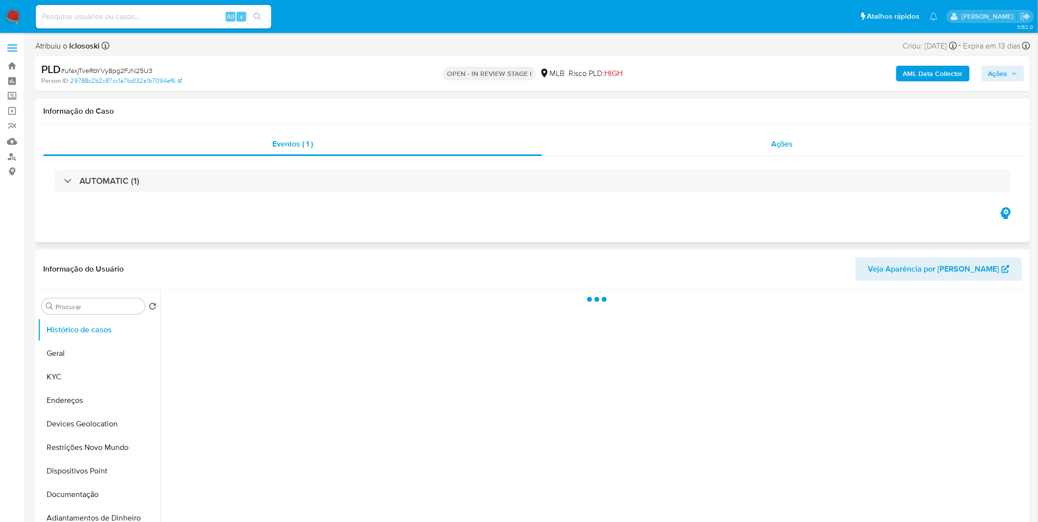
click at [592, 138] on div "Ações" at bounding box center [782, 144] width 480 height 24
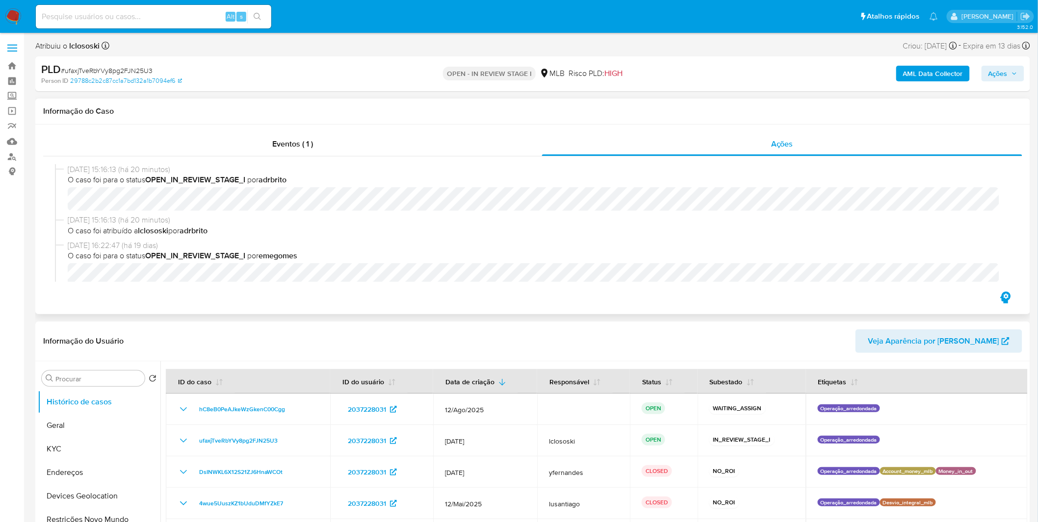
select select "10"
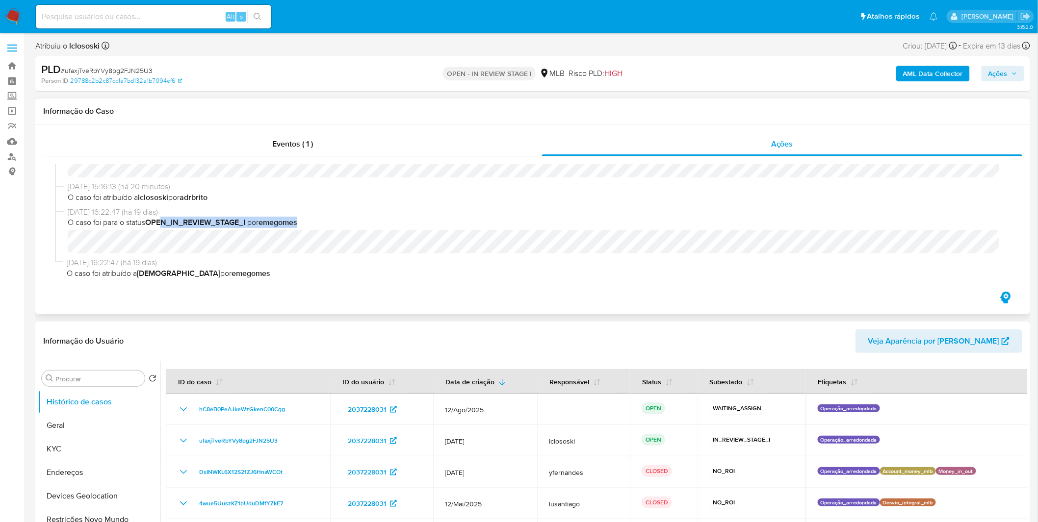
drag, startPoint x: 322, startPoint y: 226, endPoint x: 163, endPoint y: 219, distance: 158.6
click at [163, 219] on span "O caso foi para o status OPEN_IN_REVIEW_STAGE_I por emegomes" at bounding box center [537, 222] width 939 height 11
click at [163, 219] on b "OPEN_IN_REVIEW_STAGE_I" at bounding box center [195, 222] width 100 height 11
drag, startPoint x: 131, startPoint y: 200, endPoint x: 223, endPoint y: 204, distance: 92.3
click at [223, 204] on div "[DATE] 15:16:13 (há 20 minutos) O caso foi atribuído a lclososki por adrbrito" at bounding box center [532, 193] width 955 height 25
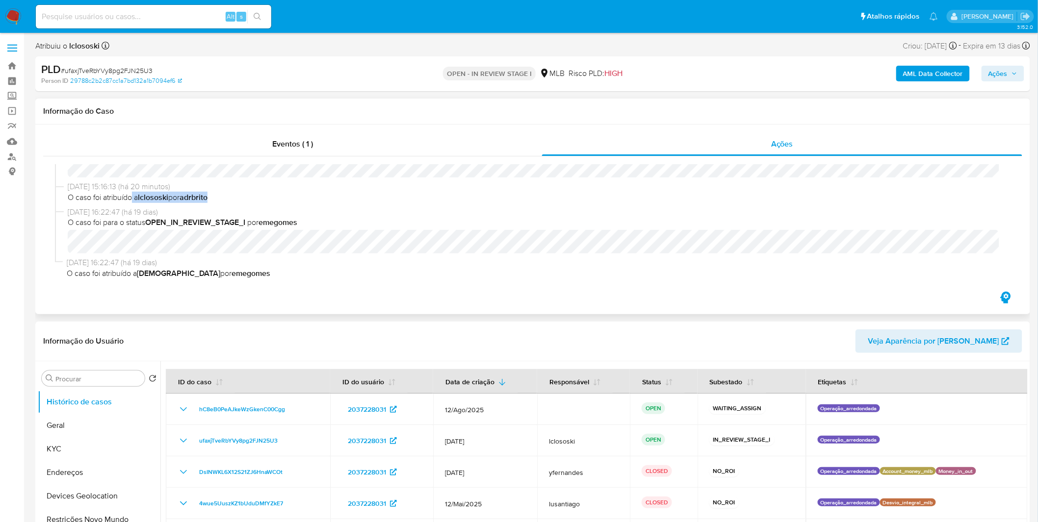
click at [223, 204] on div "[DATE] 15:16:13 (há 20 minutos) O caso foi atribuído a lclososki por adrbrito" at bounding box center [532, 193] width 955 height 25
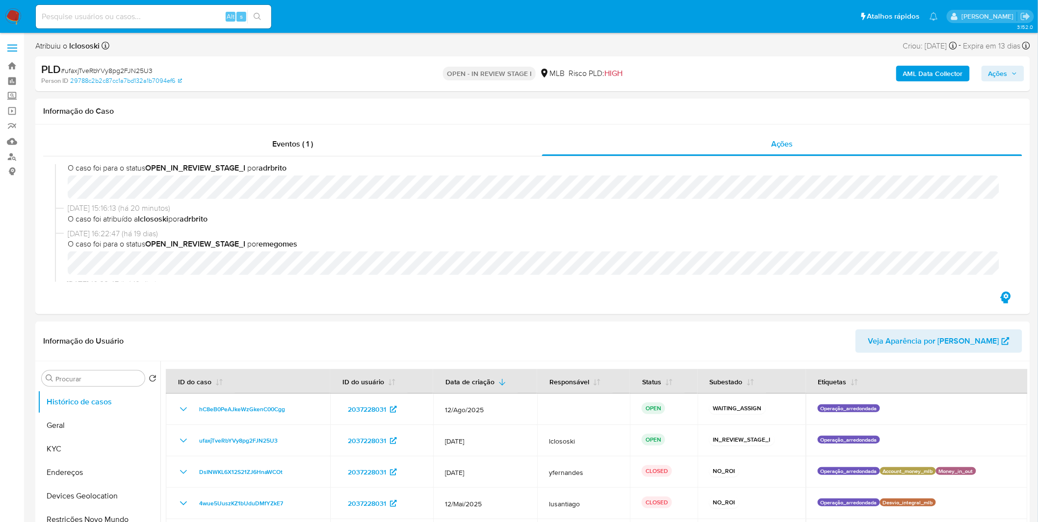
scroll to position [0, 0]
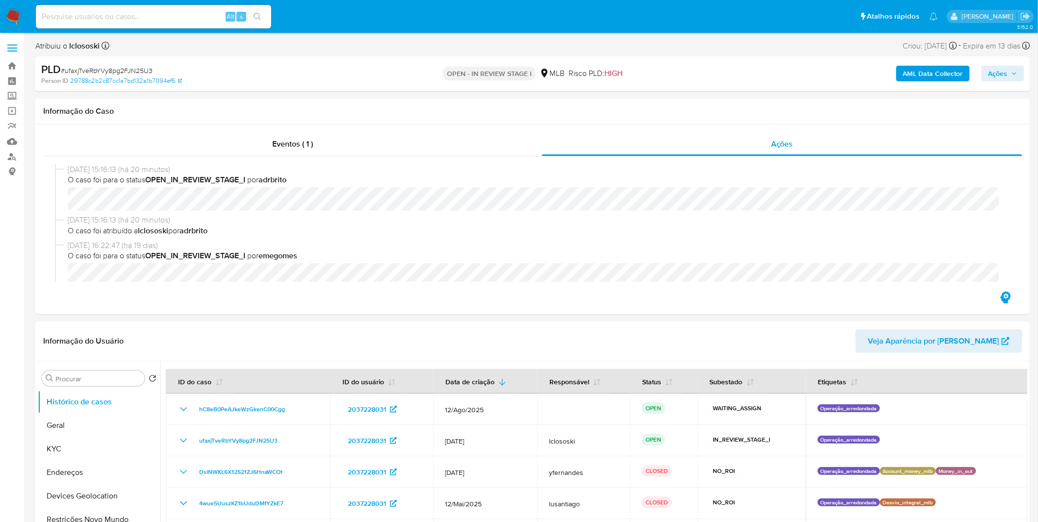
click at [22, 21] on nav "Pausado Ver notificaciones Alt s Atalhos rápidos Presiona las siguientes teclas…" at bounding box center [519, 16] width 1038 height 33
click at [20, 18] on img at bounding box center [13, 16] width 17 height 17
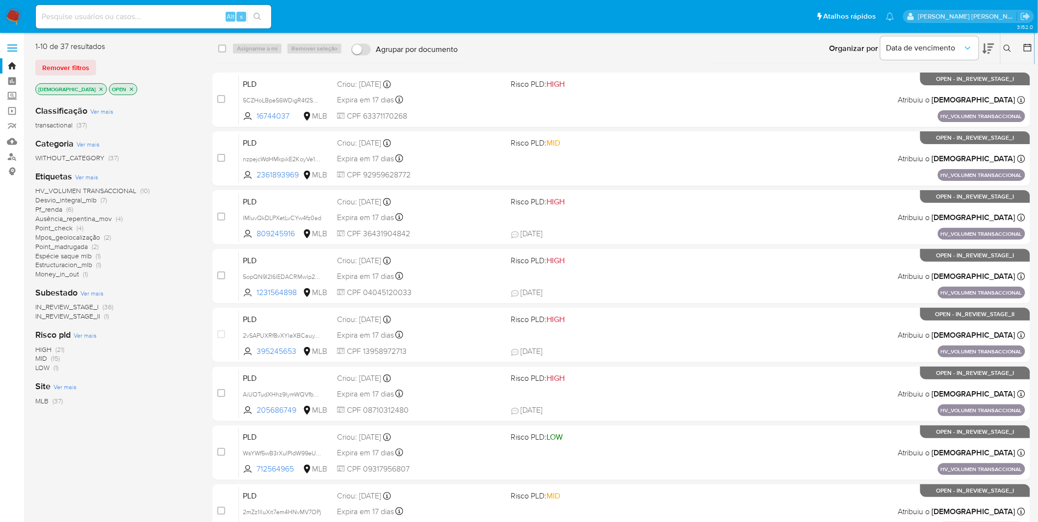
click at [84, 173] on span "Ver mais" at bounding box center [86, 177] width 23 height 9
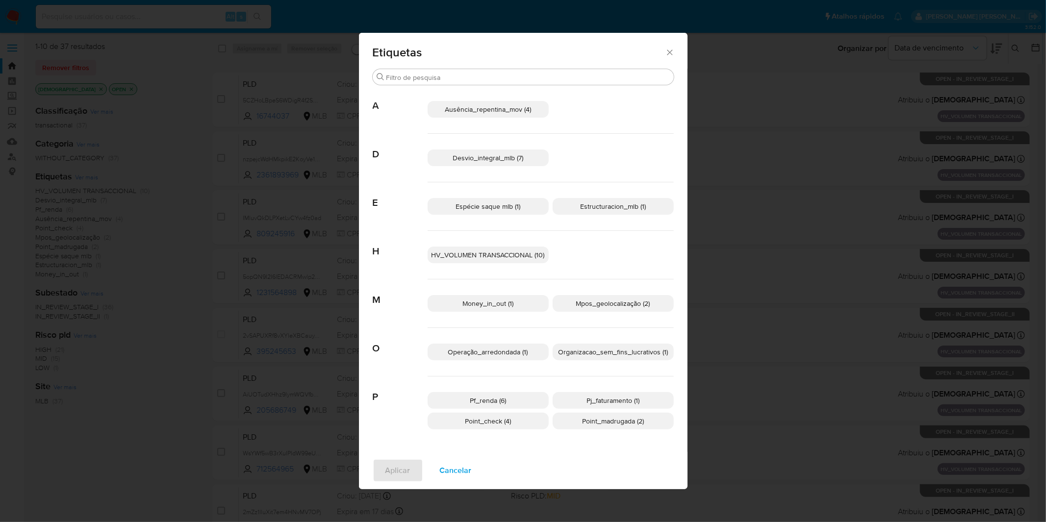
click at [466, 480] on span "Cancelar" at bounding box center [456, 471] width 32 height 22
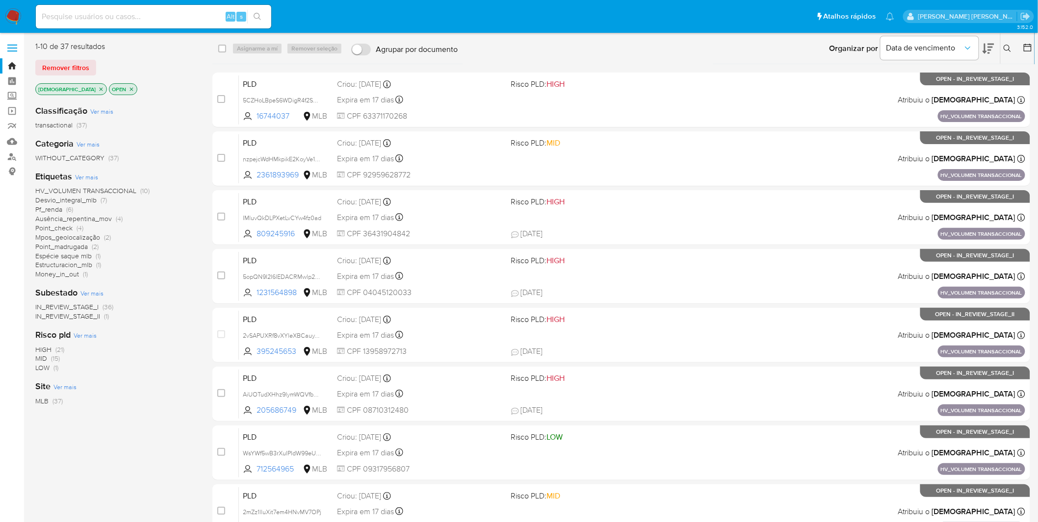
click at [105, 20] on input at bounding box center [153, 16] width 235 height 13
paste input "5eb4sd4cvOkIpMOkdFQ4H2V8"
type input "5eb4sd4cvOkIpMOkdFQ4H2V8"
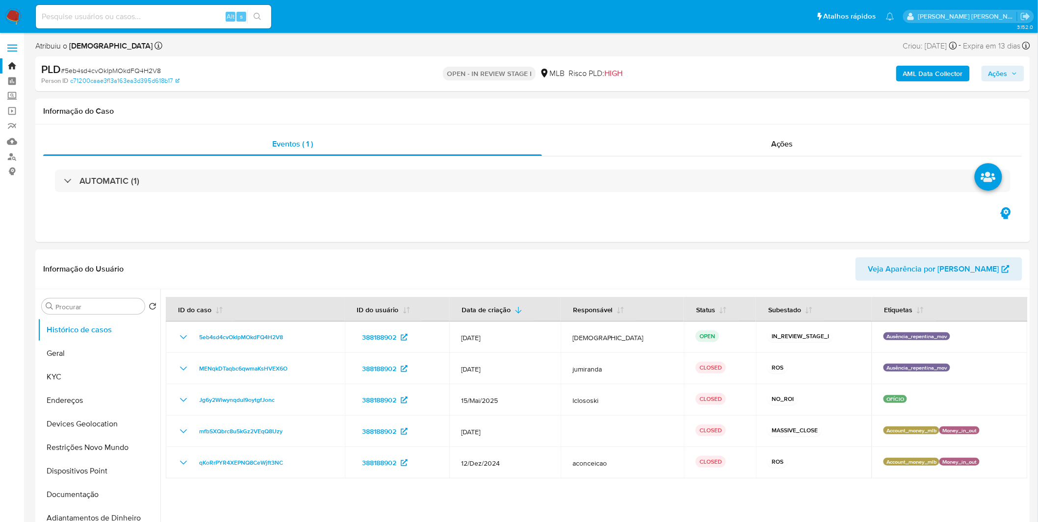
select select "10"
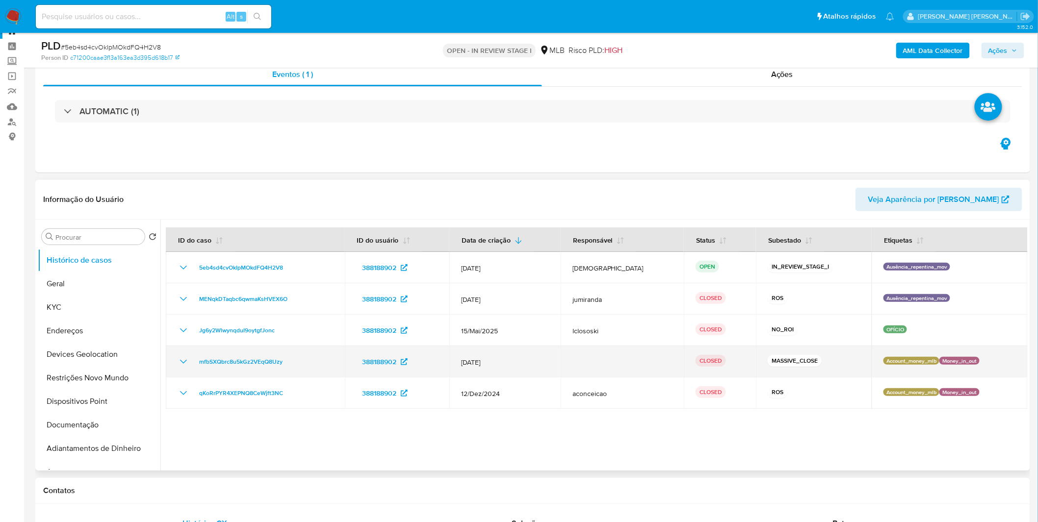
scroll to position [54, 0]
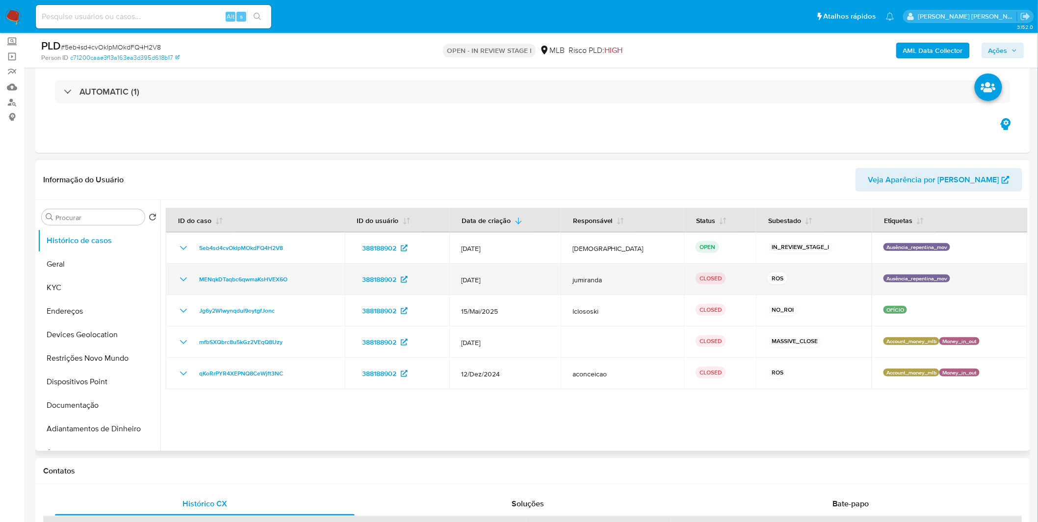
click at [178, 280] on icon "Mostrar/Ocultar" at bounding box center [184, 280] width 12 height 12
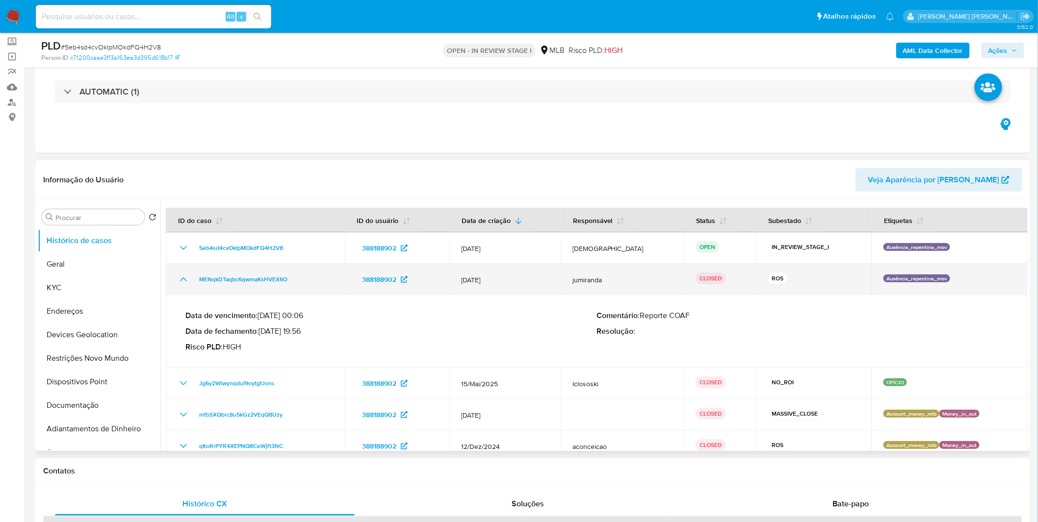
click at [177, 280] on td "MENqkDTaqbc6qwmaKsHVEX6O" at bounding box center [255, 279] width 179 height 31
click at [184, 278] on icon "Mostrar/Ocultar" at bounding box center [184, 280] width 12 height 12
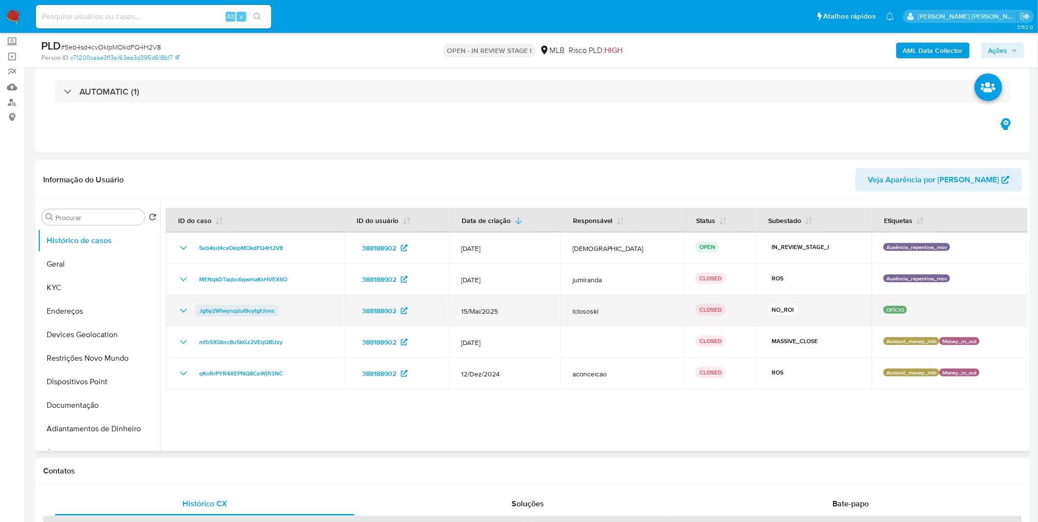
click at [197, 308] on link "Jg6y2WlwynqduI9oytgfJonc" at bounding box center [236, 311] width 83 height 12
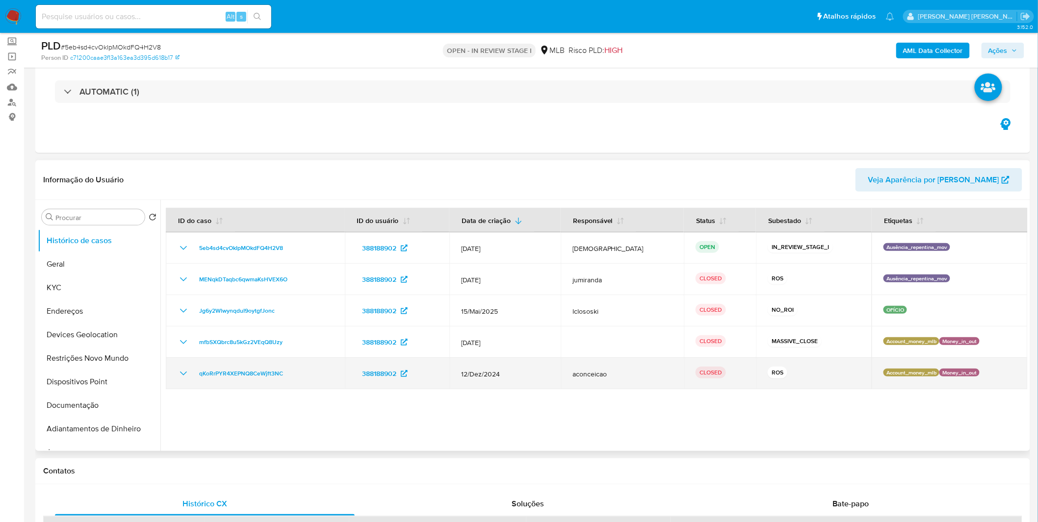
click at [185, 376] on icon "Mostrar/Ocultar" at bounding box center [184, 374] width 12 height 12
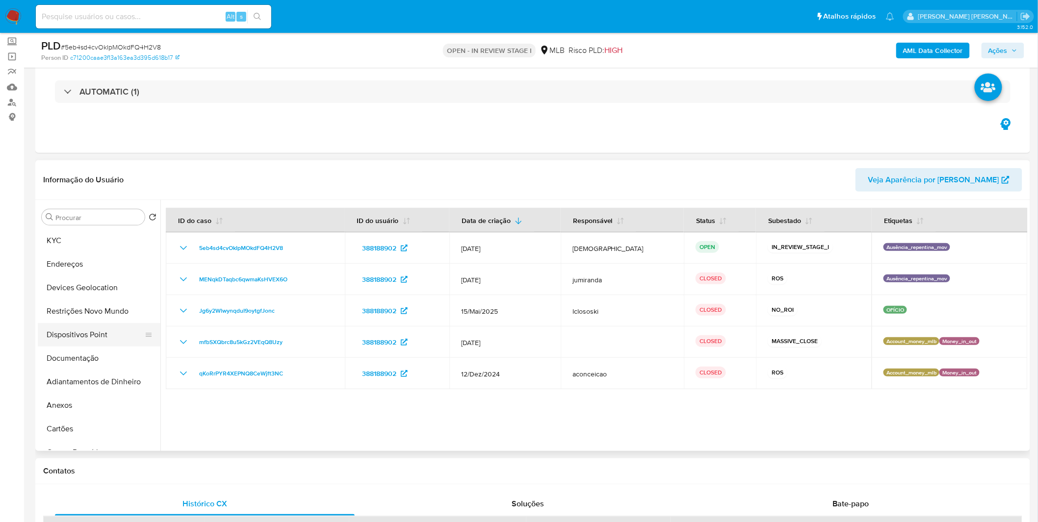
scroll to position [109, 0]
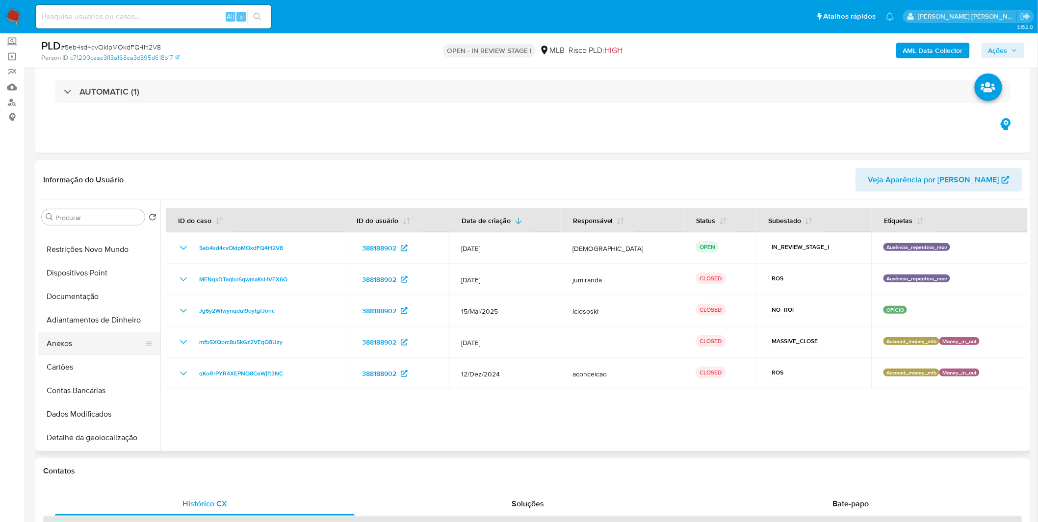
click at [87, 346] on button "Anexos" at bounding box center [95, 344] width 115 height 24
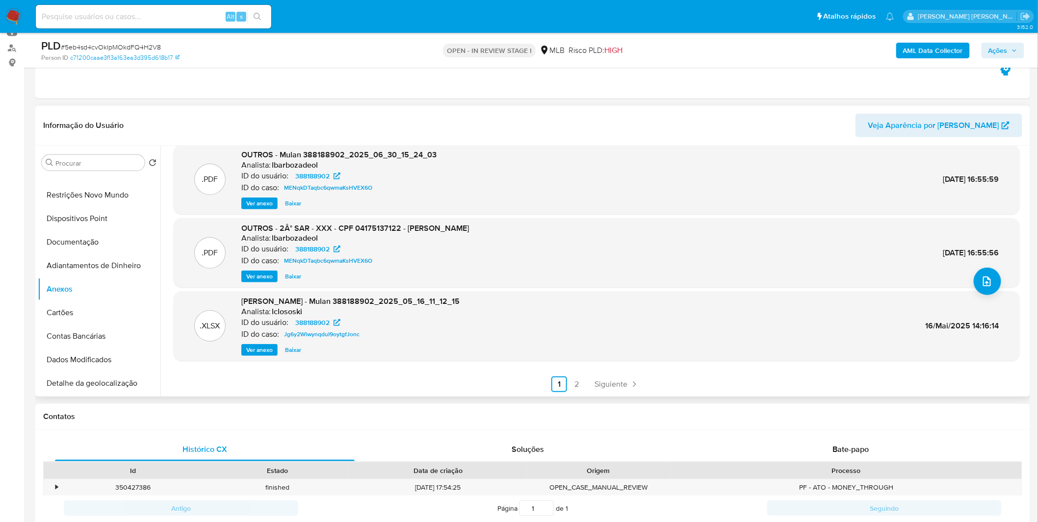
click at [578, 388] on link "2" at bounding box center [577, 385] width 16 height 16
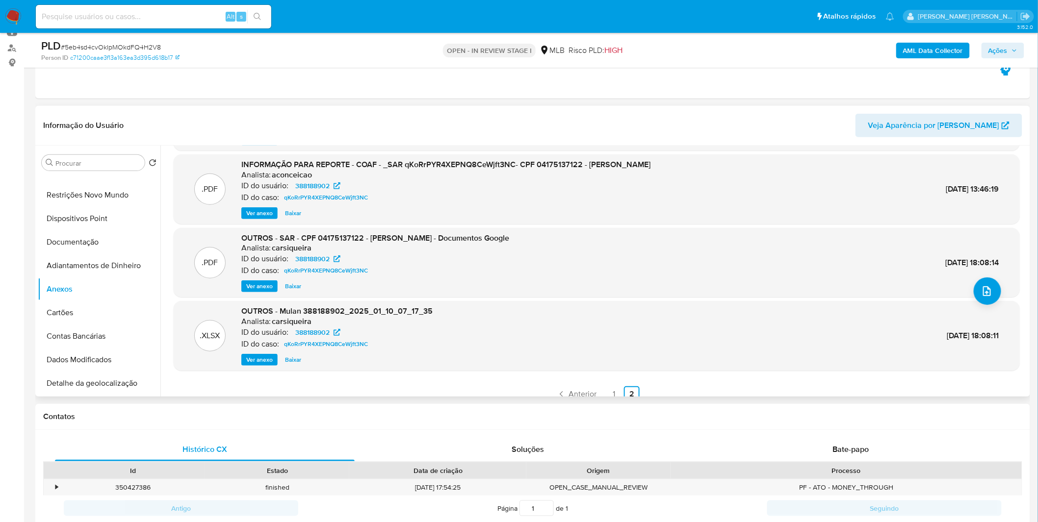
scroll to position [82, 0]
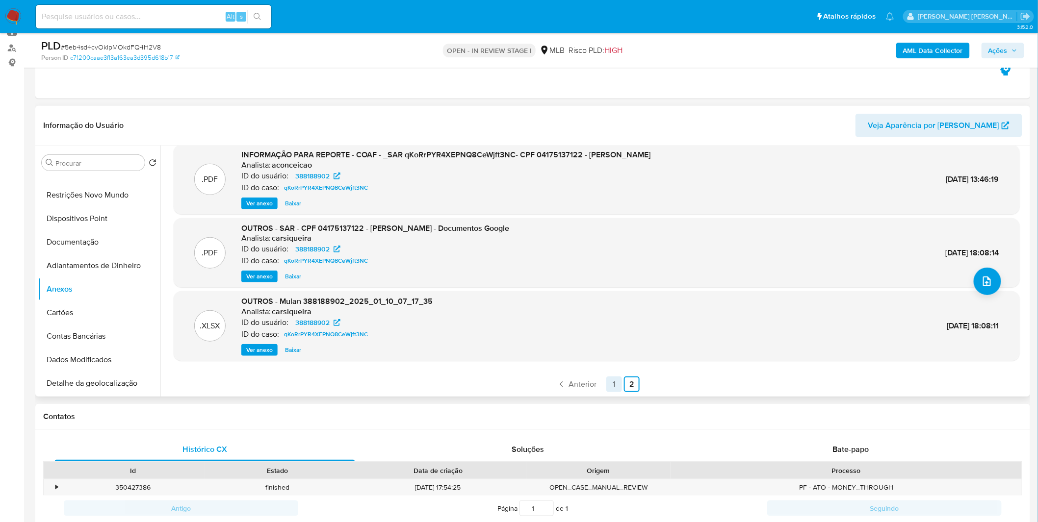
click at [611, 379] on link "1" at bounding box center [614, 385] width 16 height 16
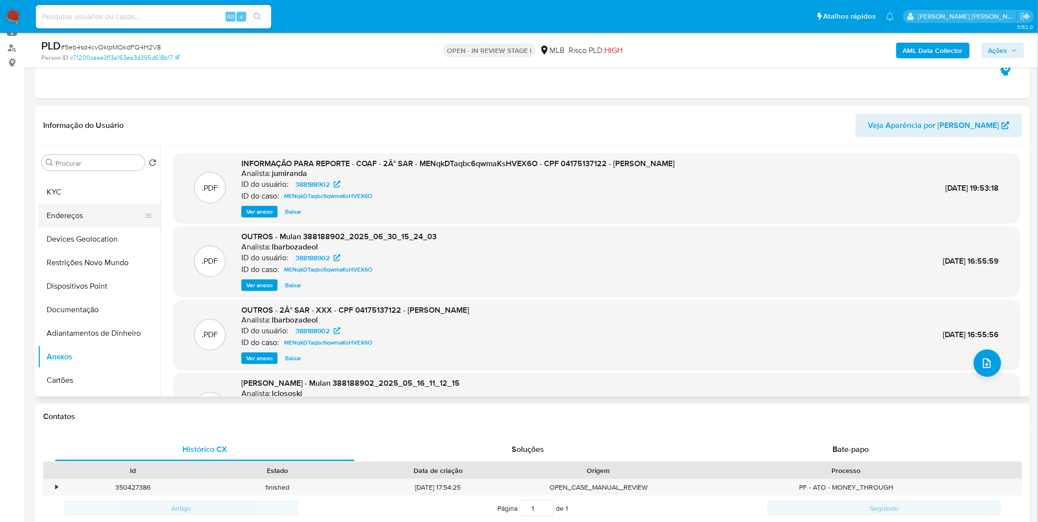
scroll to position [0, 0]
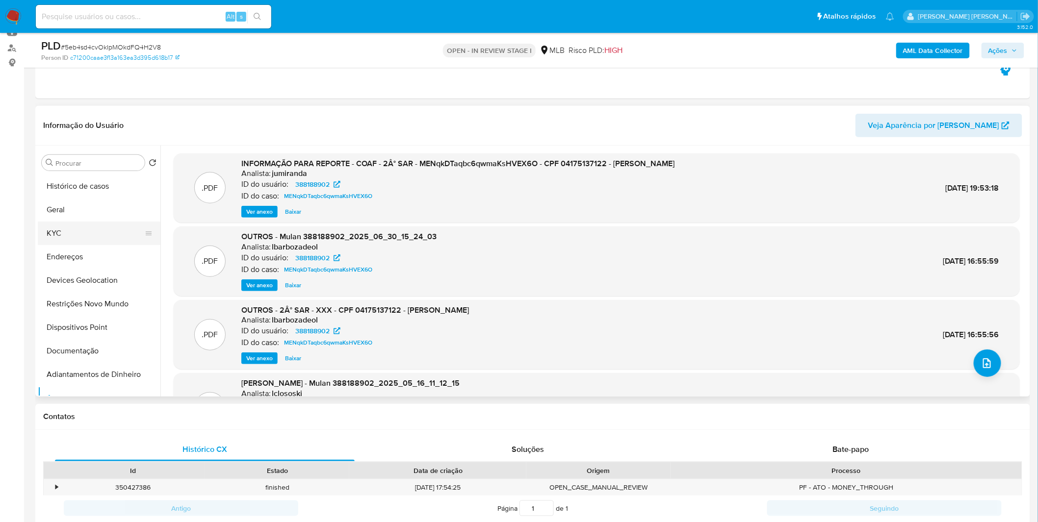
click at [101, 238] on button "KYC" at bounding box center [95, 234] width 115 height 24
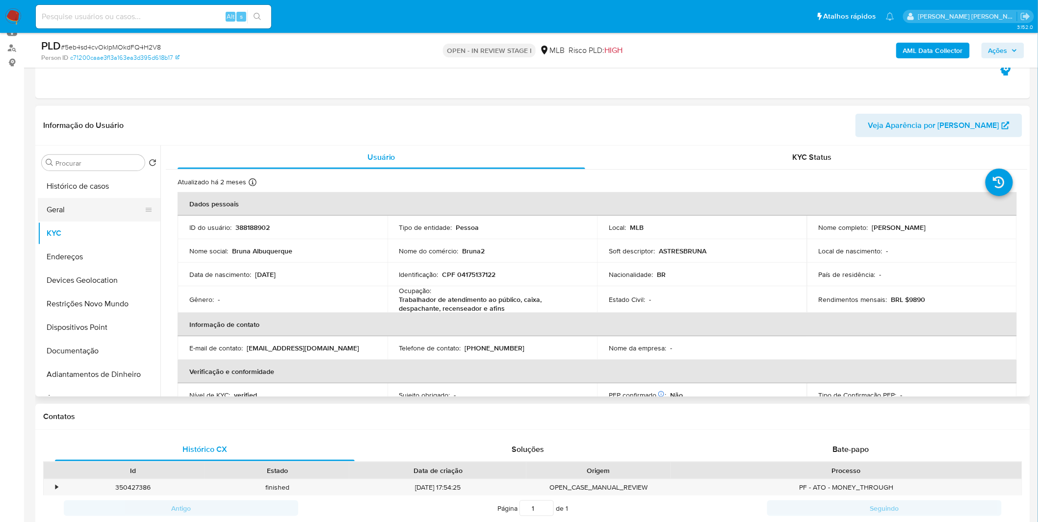
click at [90, 219] on button "Geral" at bounding box center [95, 210] width 115 height 24
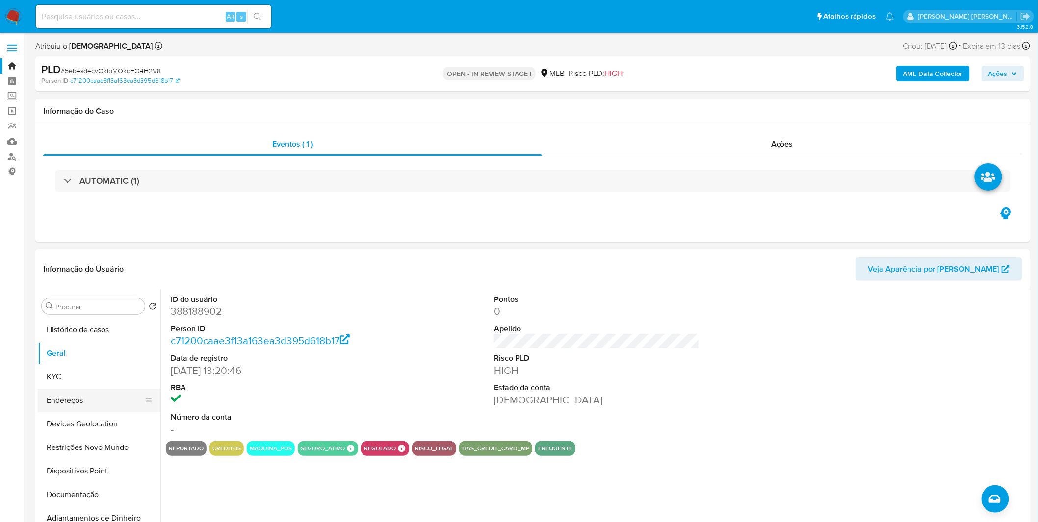
click at [89, 393] on button "Endereços" at bounding box center [95, 401] width 115 height 24
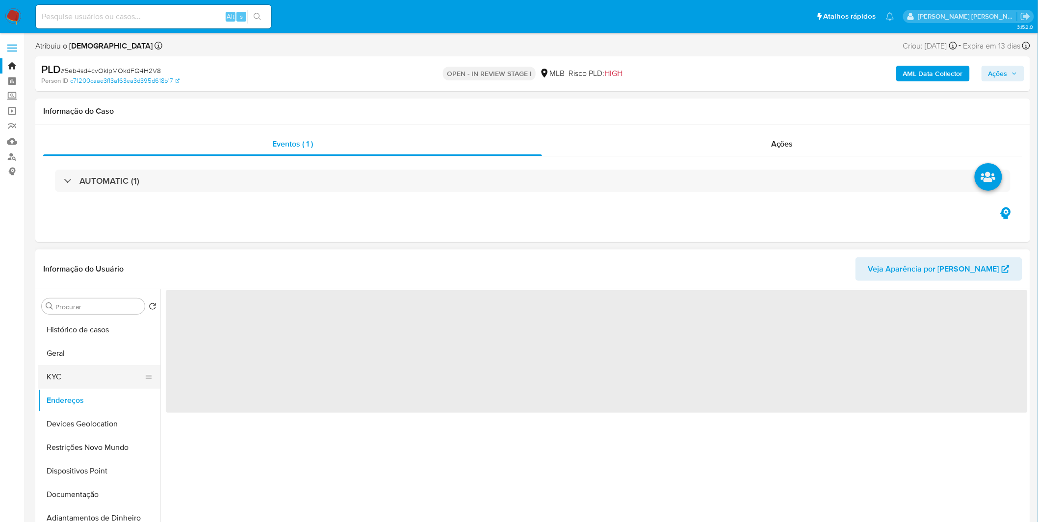
click at [99, 380] on button "KYC" at bounding box center [95, 377] width 115 height 24
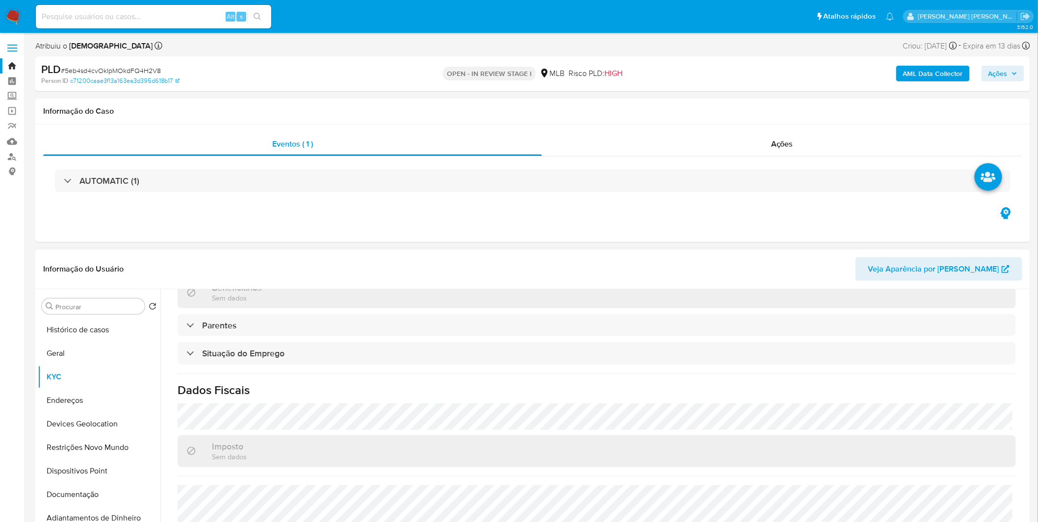
scroll to position [411, 0]
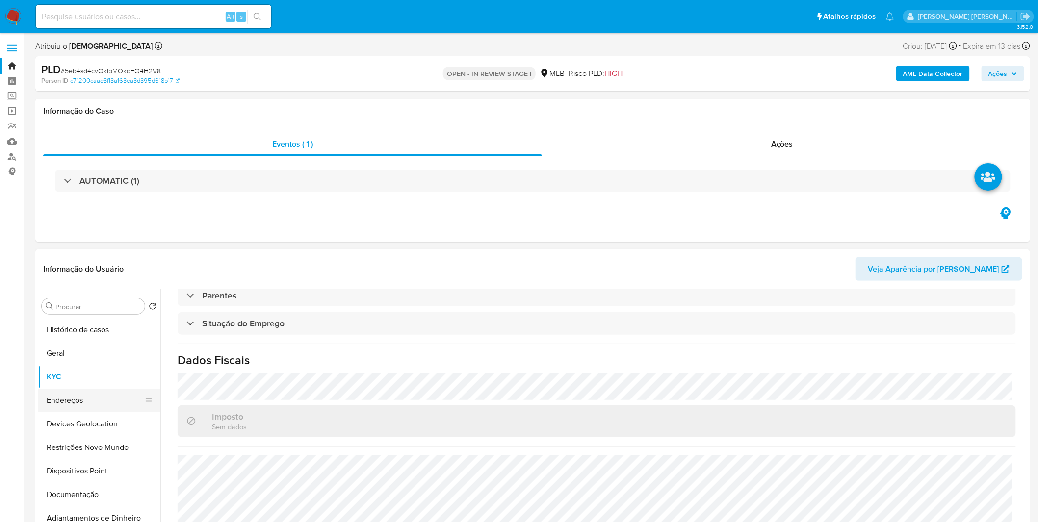
click at [99, 400] on button "Endereços" at bounding box center [95, 401] width 115 height 24
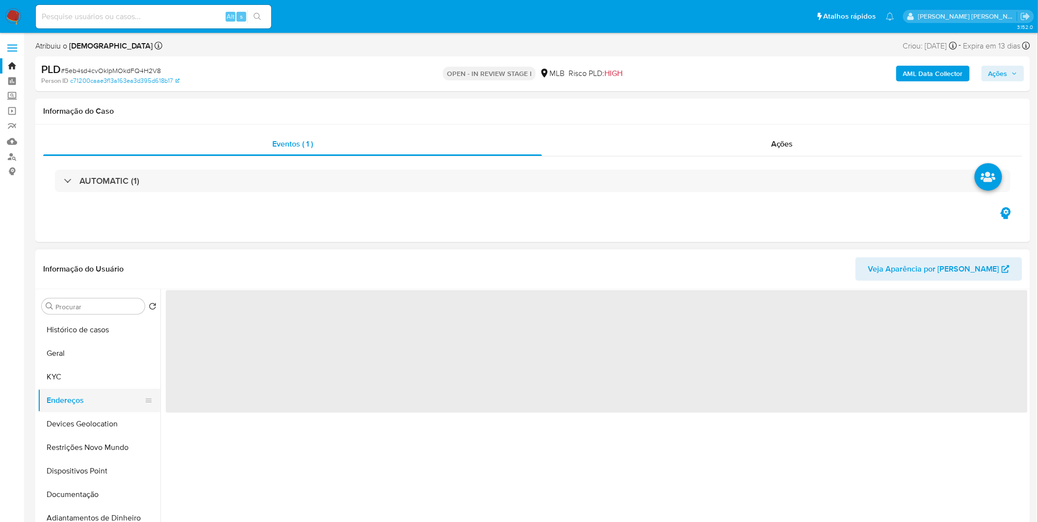
scroll to position [0, 0]
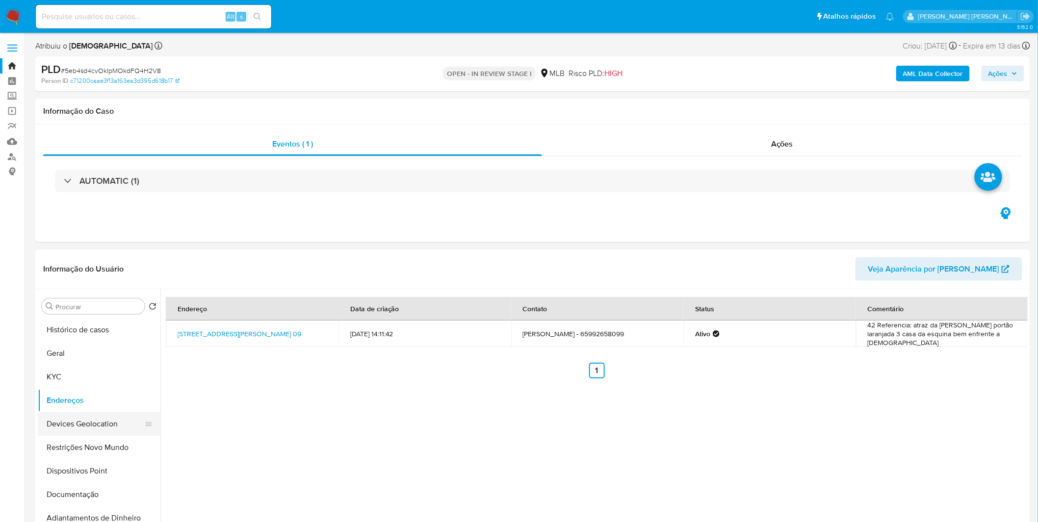
drag, startPoint x: 67, startPoint y: 411, endPoint x: 66, endPoint y: 421, distance: 9.9
click at [68, 413] on ul "Histórico de casos Geral KYC Endereços Devices Geolocation Restrições Novo Mund…" at bounding box center [99, 428] width 123 height 221
click at [66, 423] on button "Devices Geolocation" at bounding box center [95, 424] width 115 height 24
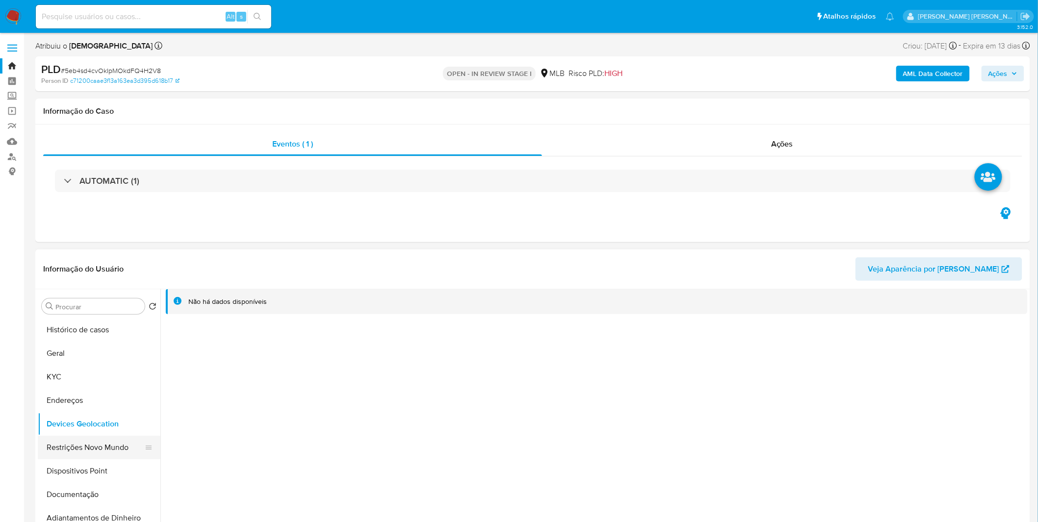
click at [53, 439] on button "Restrições Novo Mundo" at bounding box center [95, 448] width 115 height 24
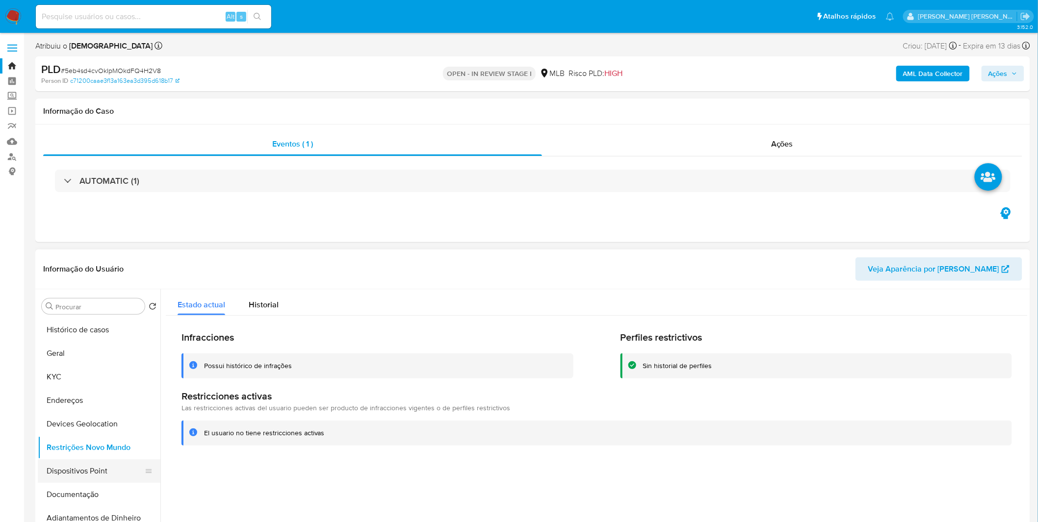
click at [80, 468] on button "Dispositivos Point" at bounding box center [95, 472] width 115 height 24
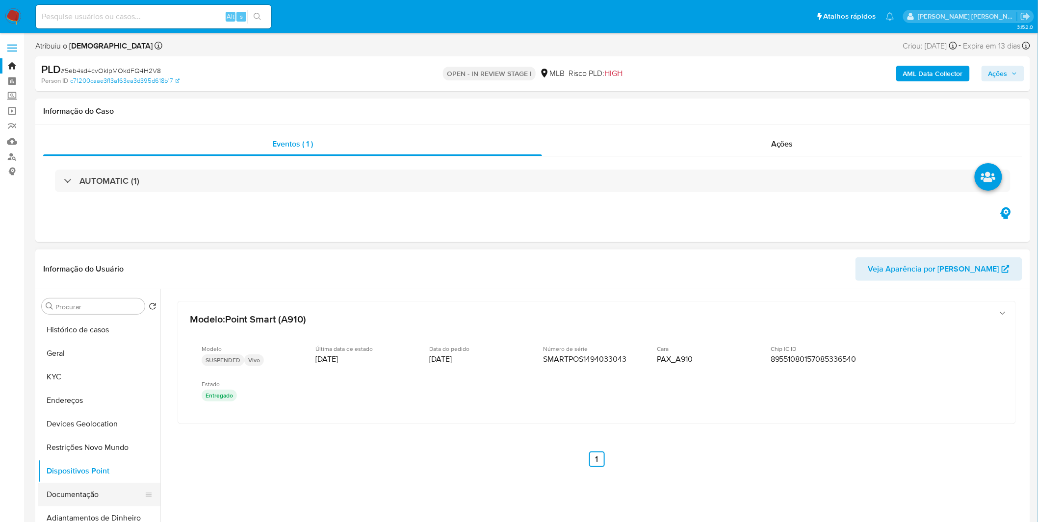
click at [104, 486] on button "Documentação" at bounding box center [95, 495] width 115 height 24
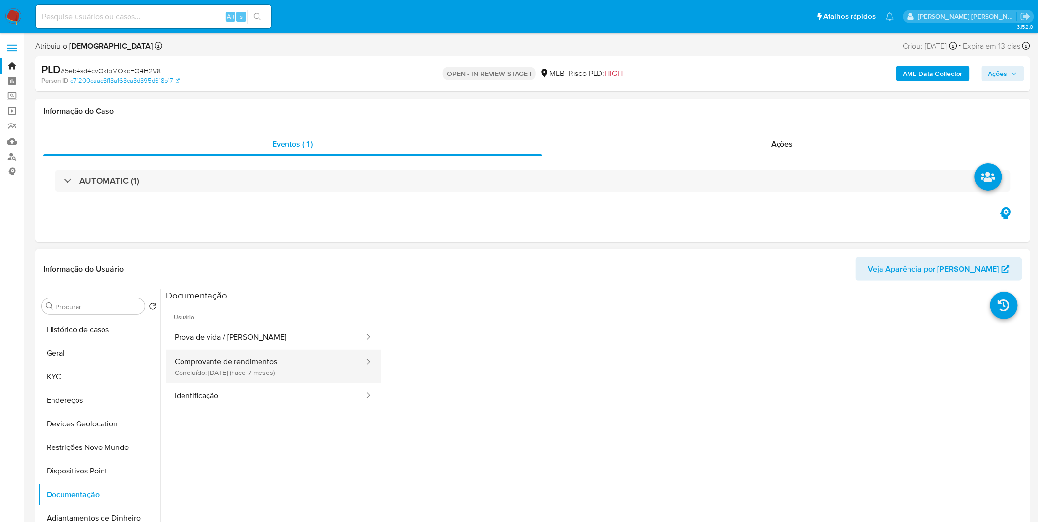
click at [186, 374] on button "Comprovante de rendimentos Concluído: 06/01/2025 (hace 7 meses)" at bounding box center [266, 366] width 200 height 33
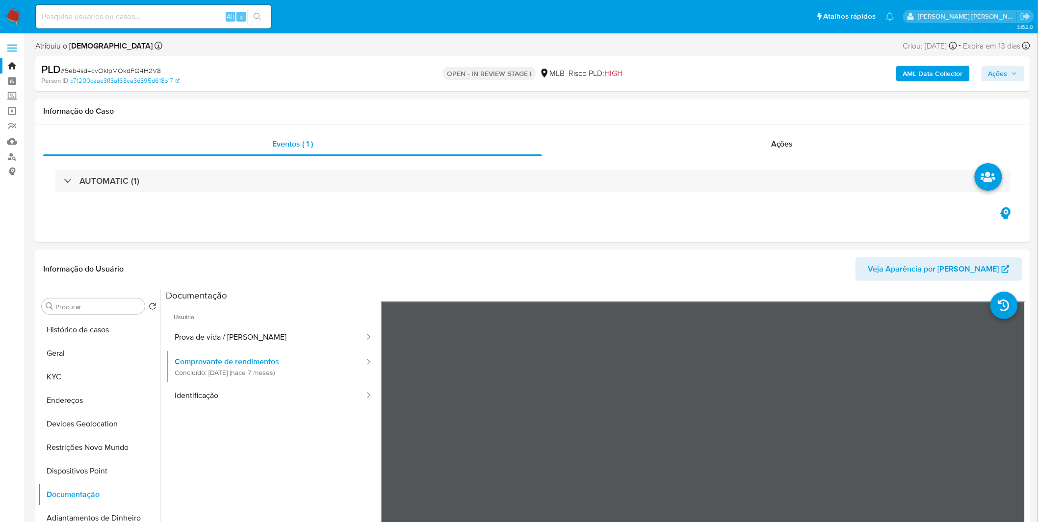
click at [941, 76] on b "AML Data Collector" at bounding box center [933, 74] width 60 height 16
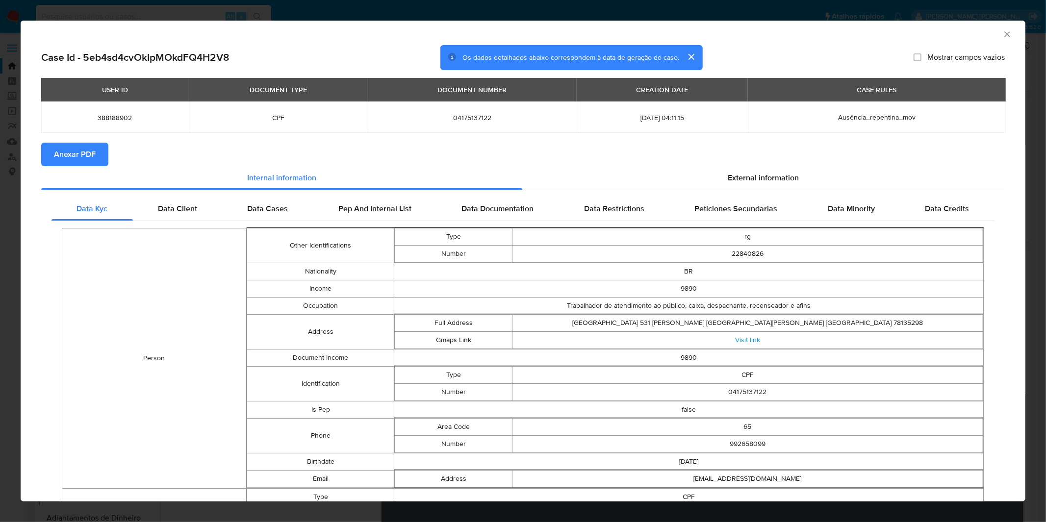
click at [729, 17] on div "AML Data Collector Case Id - 5eb4sd4cvOkIpMOkdFQ4H2V8 Os dados detalhados abaix…" at bounding box center [523, 261] width 1046 height 522
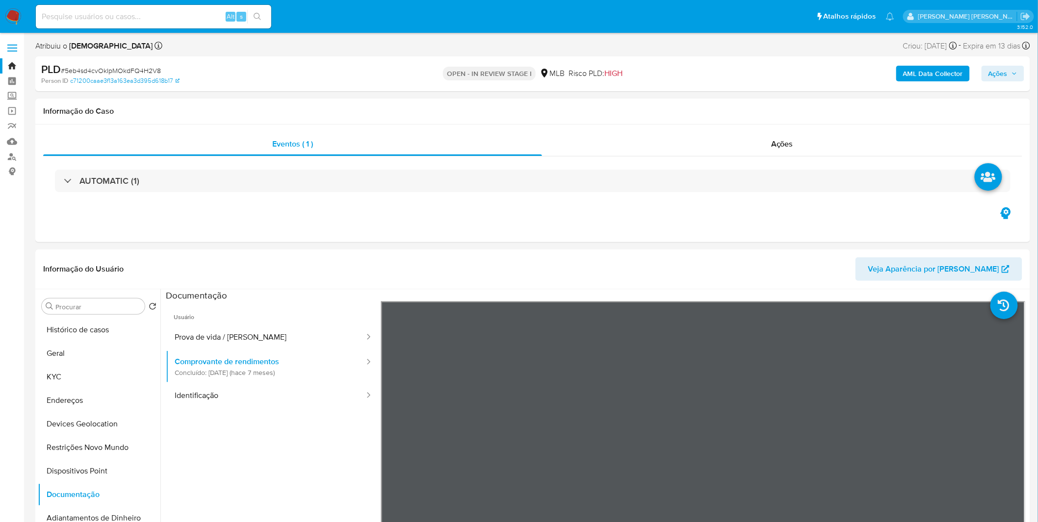
click at [8, 10] on img at bounding box center [13, 16] width 17 height 17
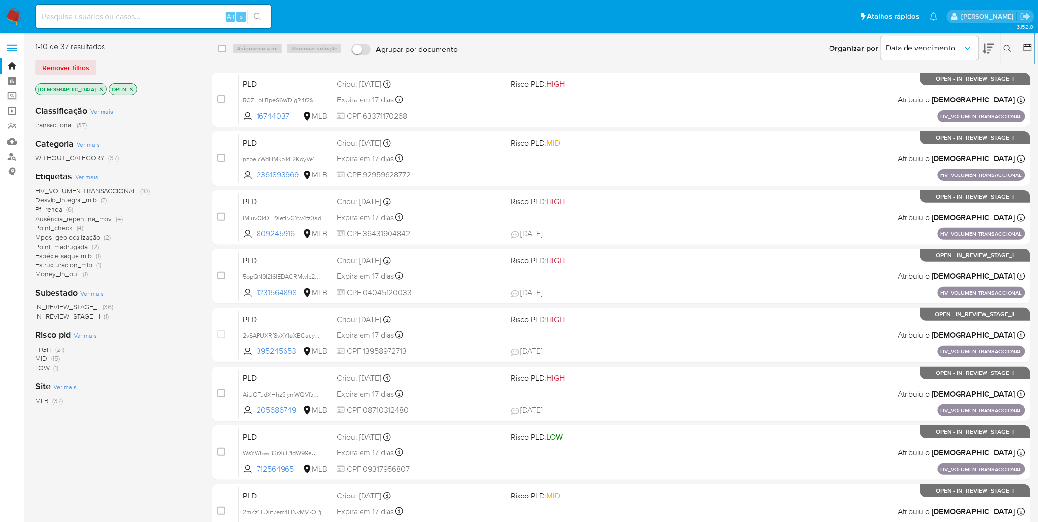
click at [104, 219] on span "Ausência_repentina_mov" at bounding box center [73, 219] width 77 height 10
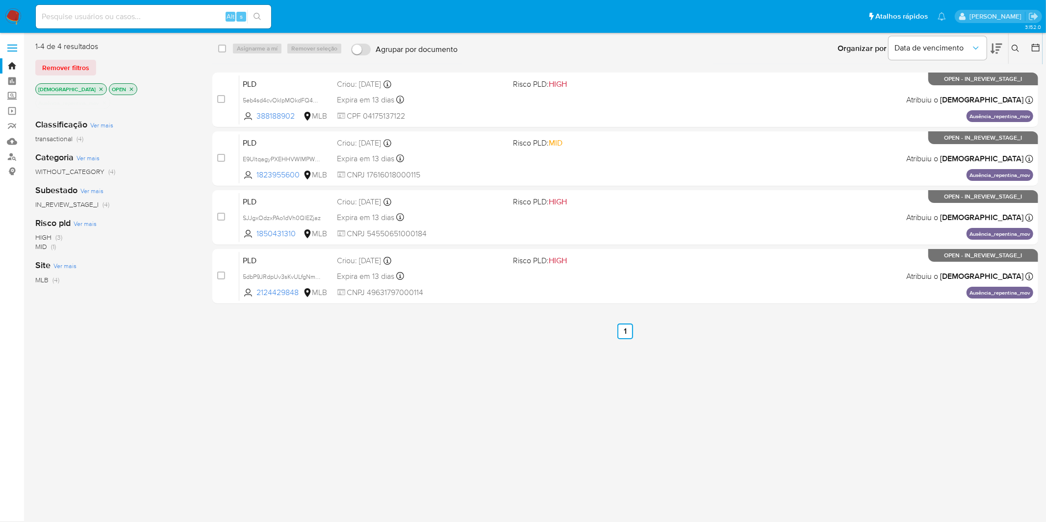
click at [128, 13] on input at bounding box center [153, 16] width 235 height 13
paste input "5eb4sd4cvOkIpMOkdFQ4H2V8"
type input "5eb4sd4cvOkIpMOkdFQ4H2V8"
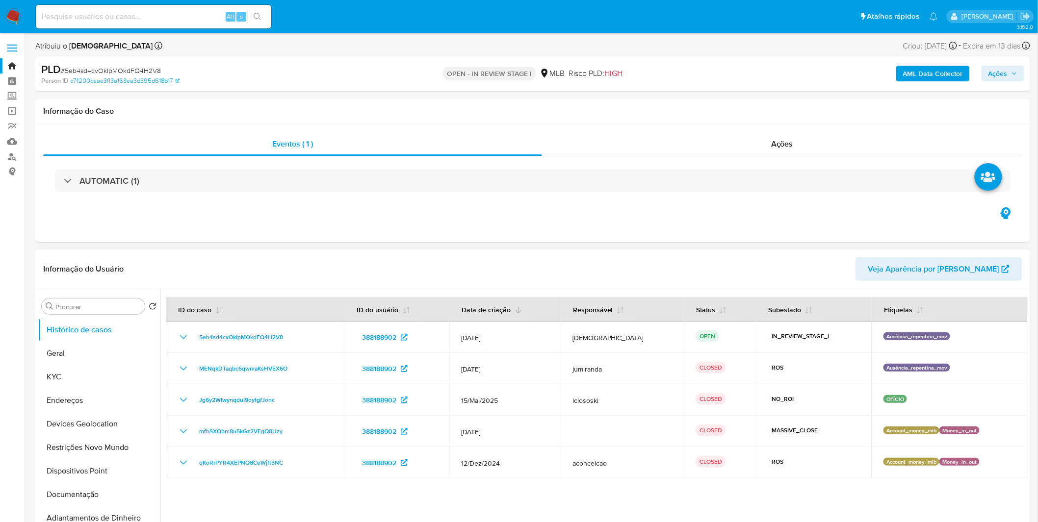
select select "10"
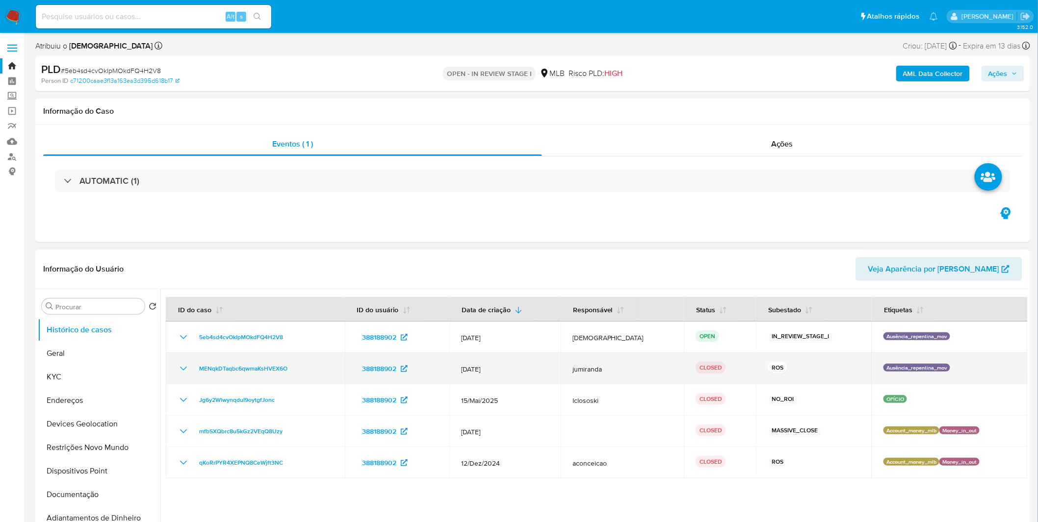
drag, startPoint x: 494, startPoint y: 369, endPoint x: 556, endPoint y: 374, distance: 62.0
click at [556, 374] on td "[DATE]" at bounding box center [504, 368] width 111 height 31
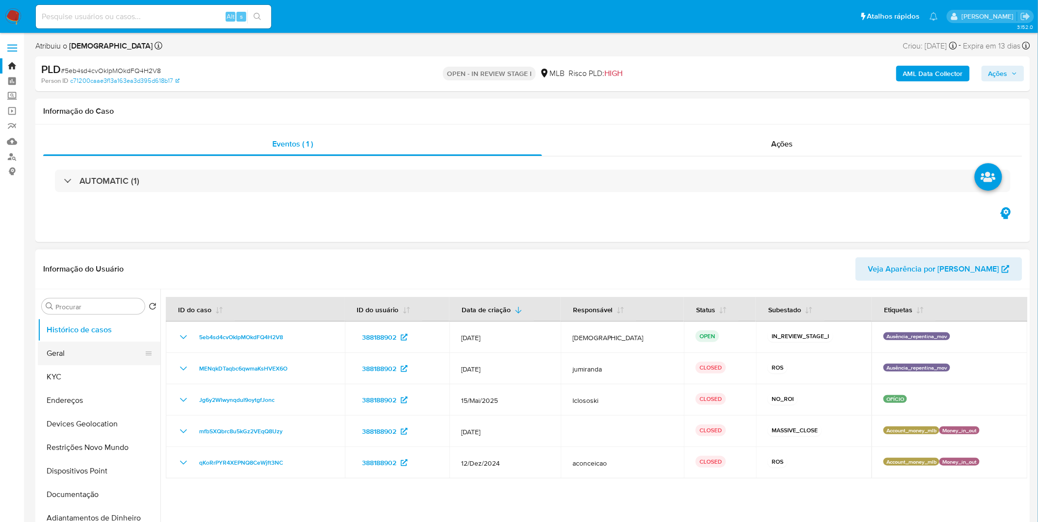
click at [96, 347] on button "Geral" at bounding box center [95, 354] width 115 height 24
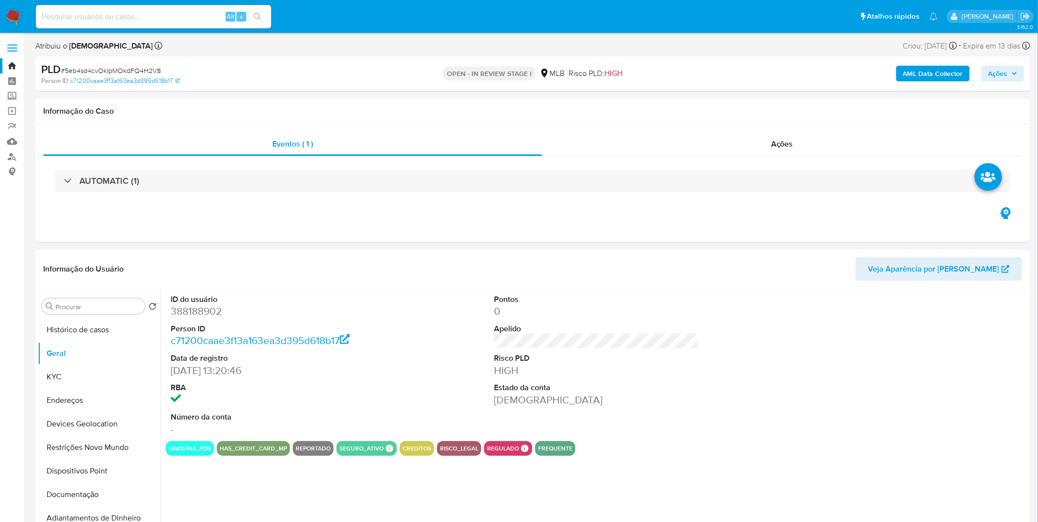
click at [218, 483] on div "ID do usuário 388188902 Person ID c71200caae3f13a163ea3d395d618b17 Data de regi…" at bounding box center [593, 414] width 867 height 251
click at [91, 508] on button "Adiantamentos de Dinheiro" at bounding box center [95, 519] width 115 height 24
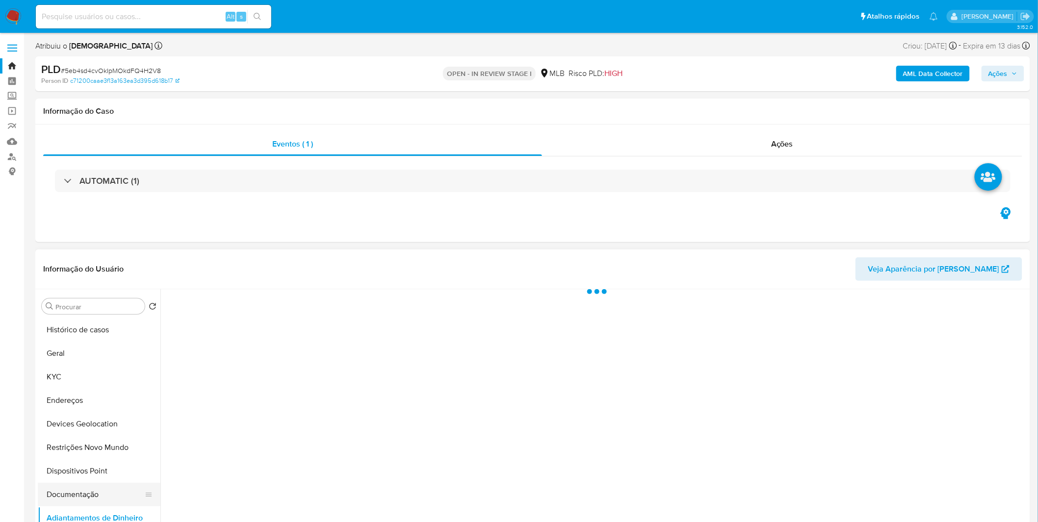
click at [91, 497] on button "Documentação" at bounding box center [95, 495] width 115 height 24
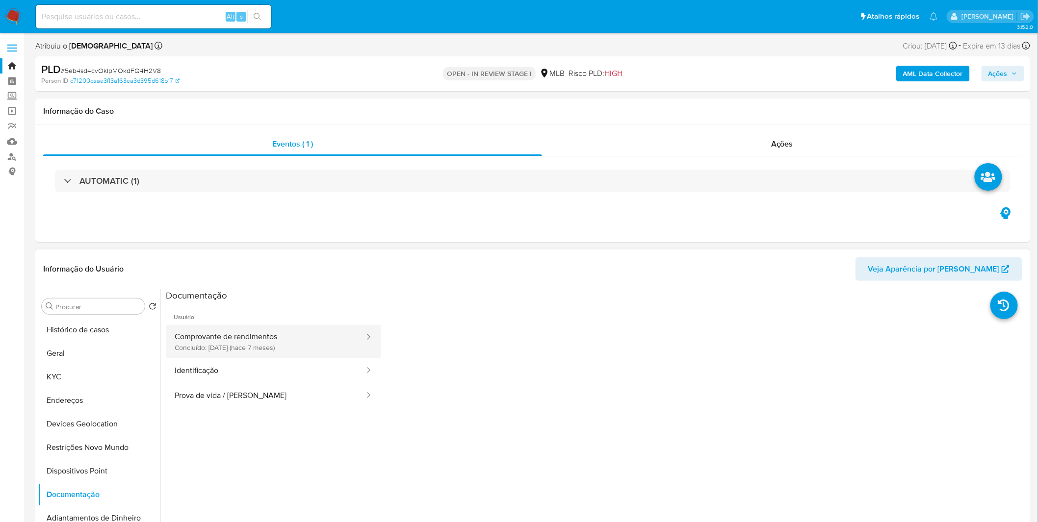
click at [261, 352] on button "Comprovante de rendimentos Concluído: 06/01/2025 (hace 7 meses)" at bounding box center [266, 341] width 200 height 33
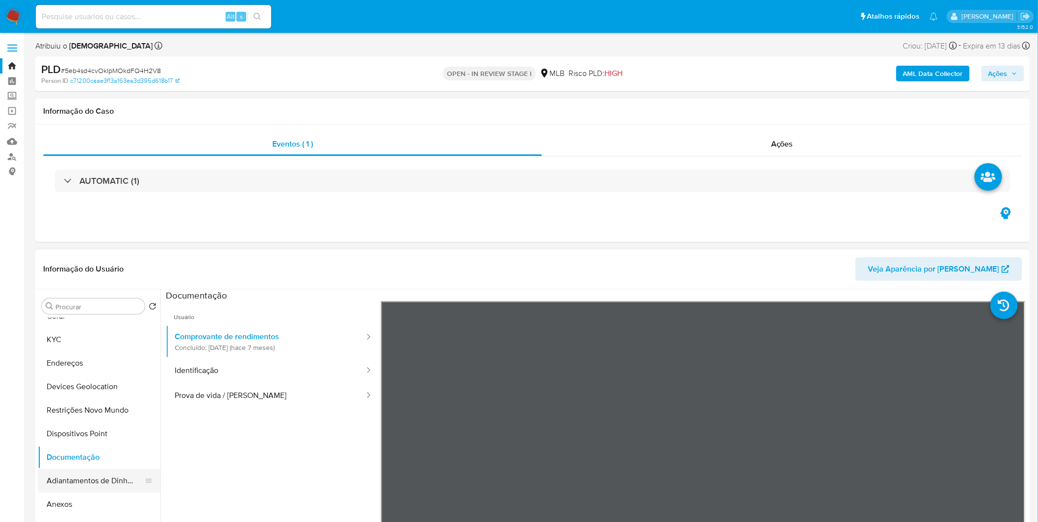
scroll to position [54, 0]
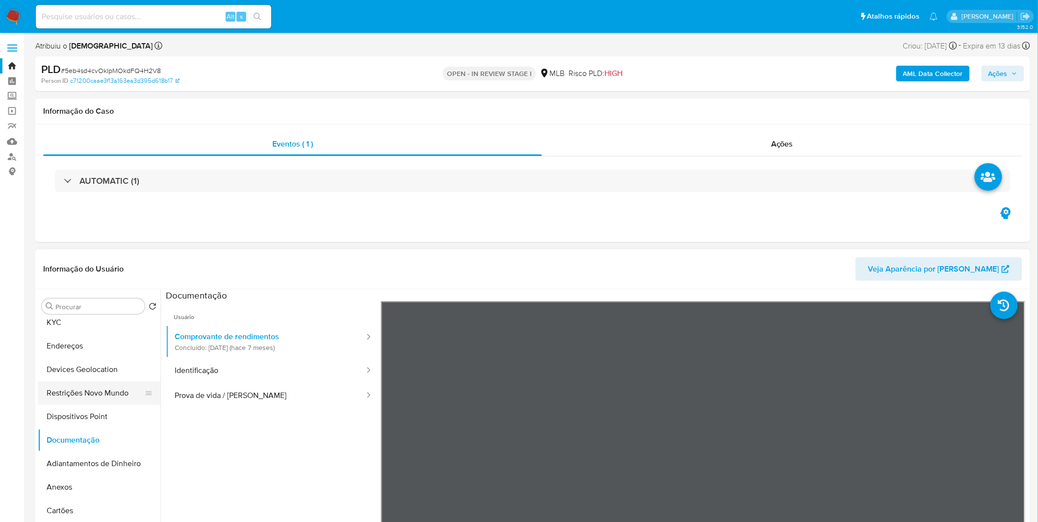
click at [96, 393] on button "Restrições Novo Mundo" at bounding box center [95, 394] width 115 height 24
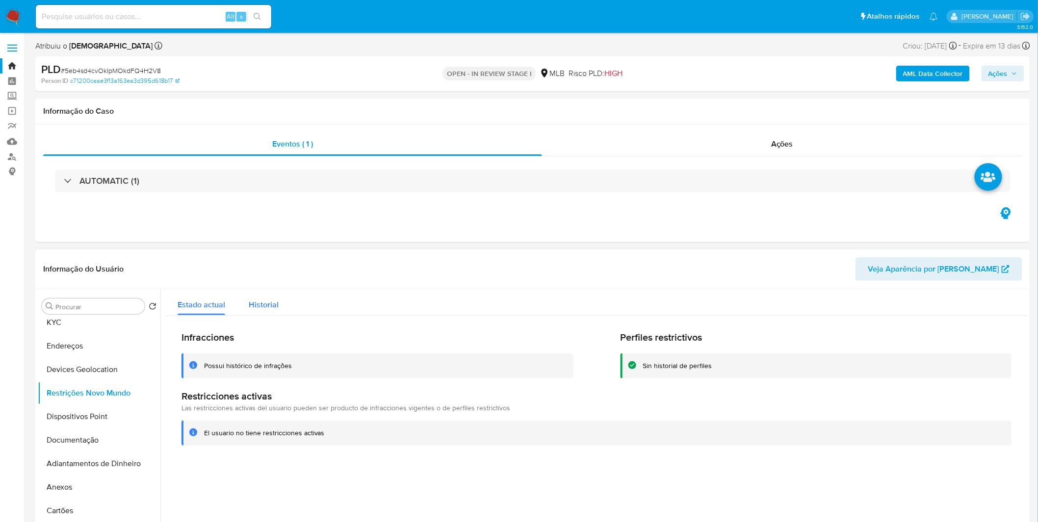
click at [260, 310] on span "Historial" at bounding box center [264, 304] width 30 height 11
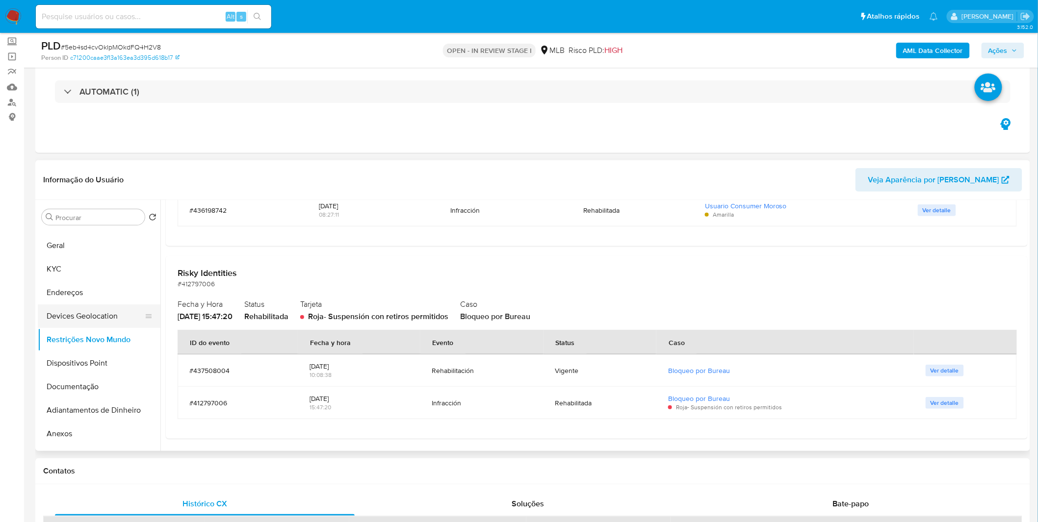
scroll to position [0, 0]
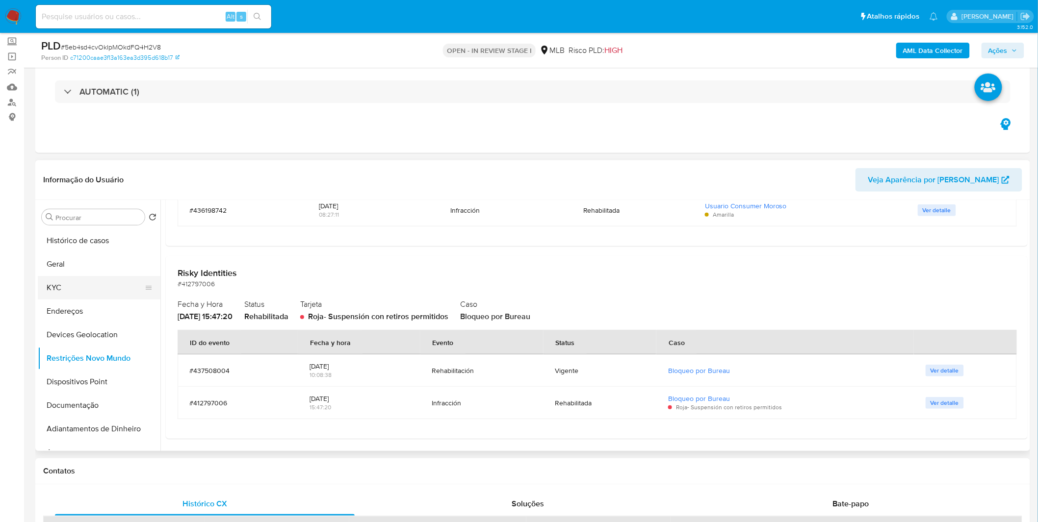
click at [97, 284] on button "KYC" at bounding box center [95, 288] width 115 height 24
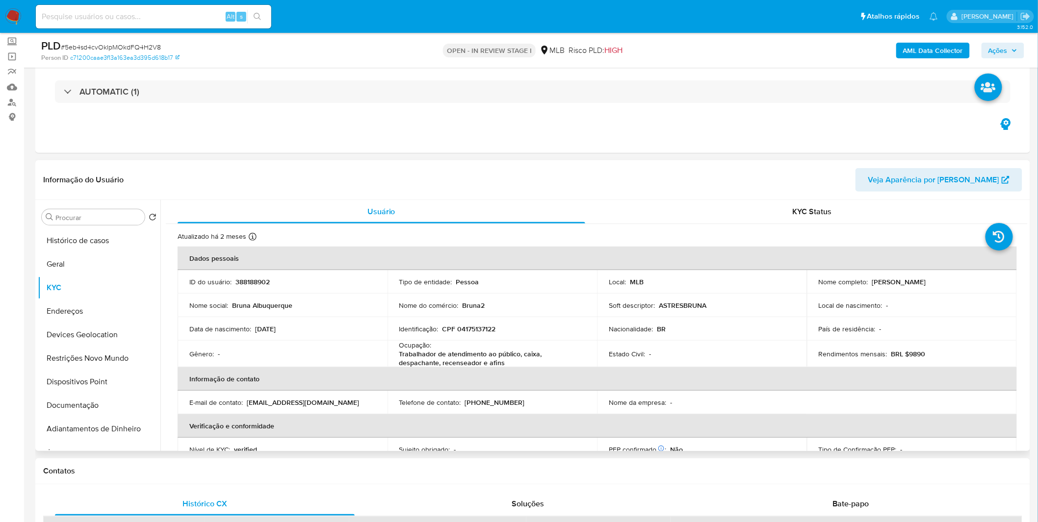
click at [477, 333] on p "CPF 04175137122" at bounding box center [468, 329] width 53 height 9
click at [67, 411] on button "Documentação" at bounding box center [95, 406] width 115 height 24
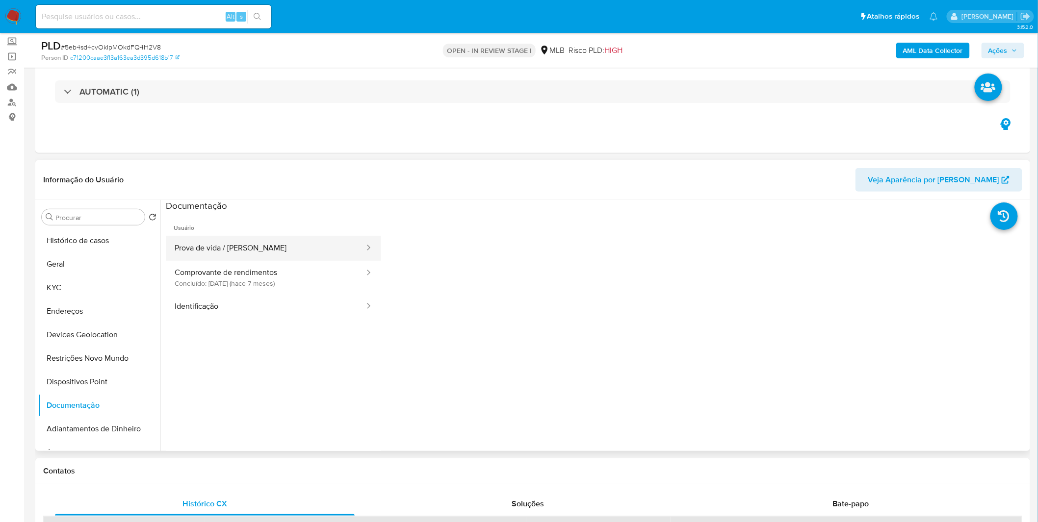
click at [240, 244] on button "Prova de vida / Selfie" at bounding box center [266, 248] width 200 height 25
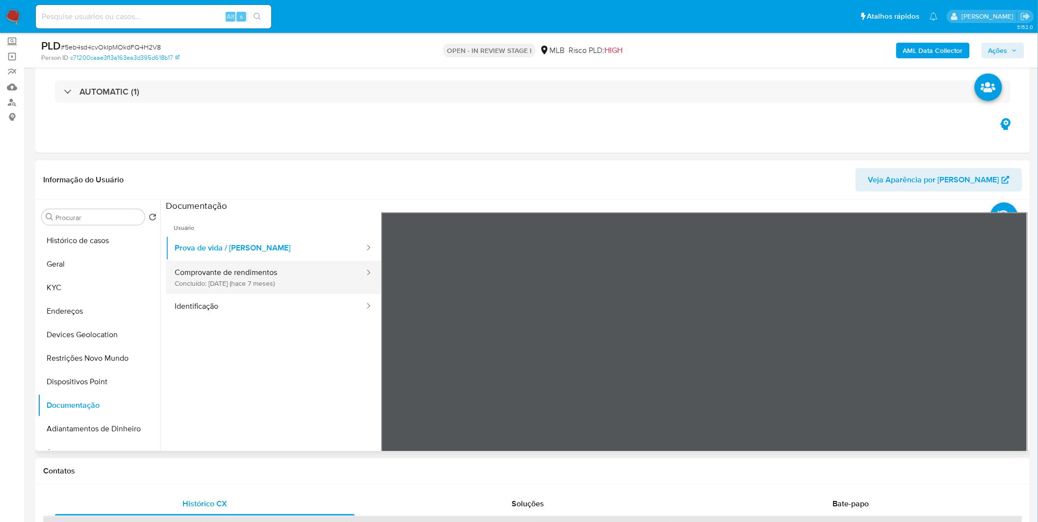
click at [237, 282] on button "Comprovante de rendimentos Concluído: 06/01/2025 (hace 7 meses)" at bounding box center [266, 277] width 200 height 33
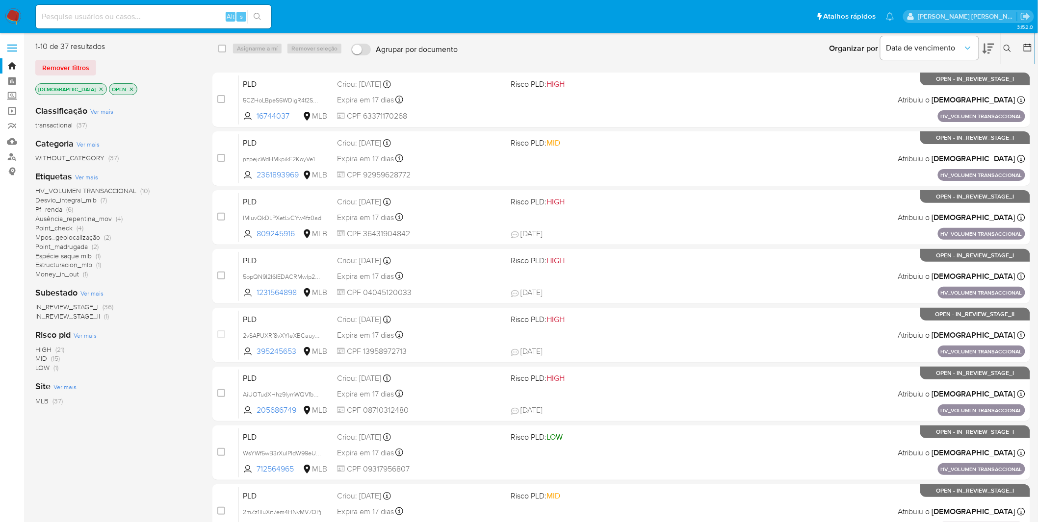
click at [77, 87] on p "[DEMOGRAPHIC_DATA]" at bounding box center [71, 89] width 71 height 11
click at [98, 89] on icon "close-filter" at bounding box center [101, 89] width 6 height 6
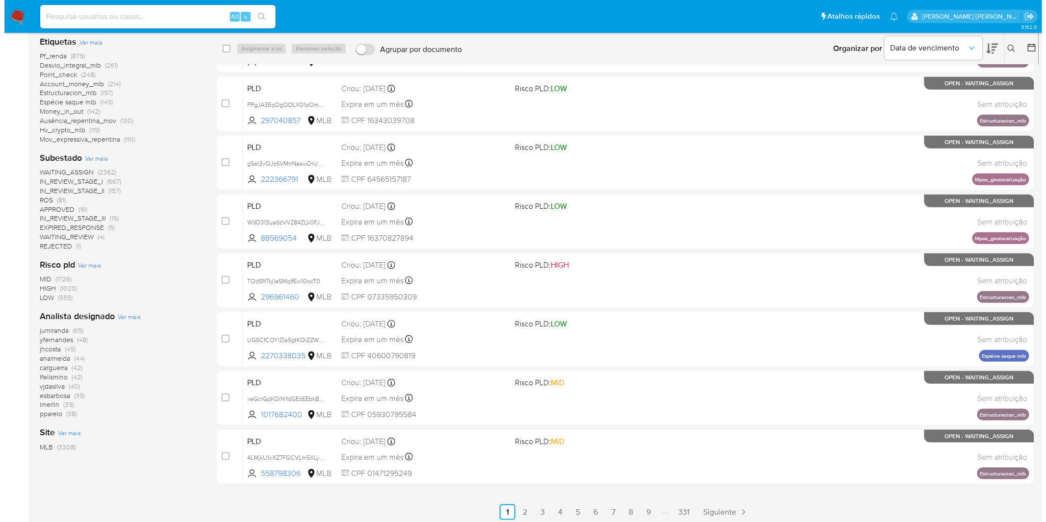
scroll to position [176, 0]
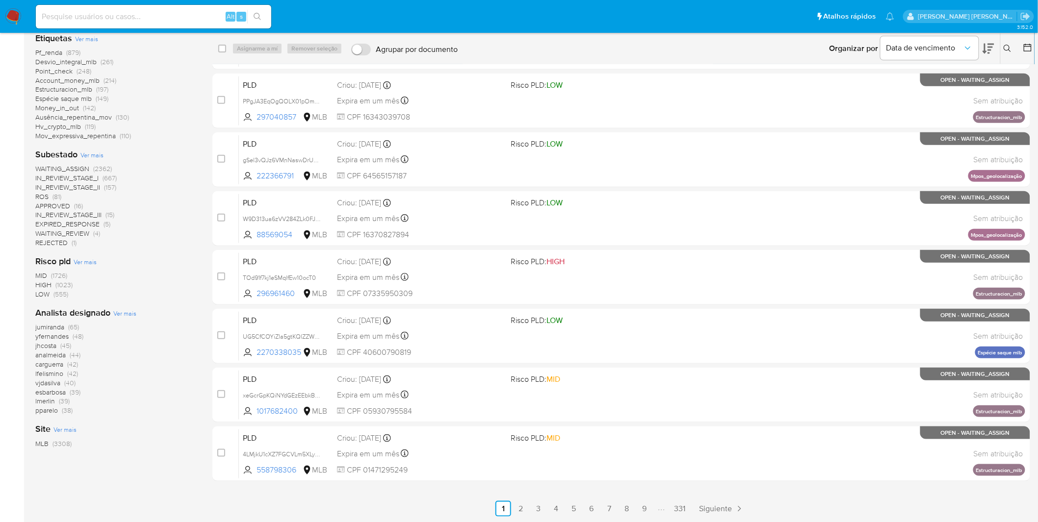
click at [131, 314] on span "Ver mais" at bounding box center [124, 313] width 23 height 9
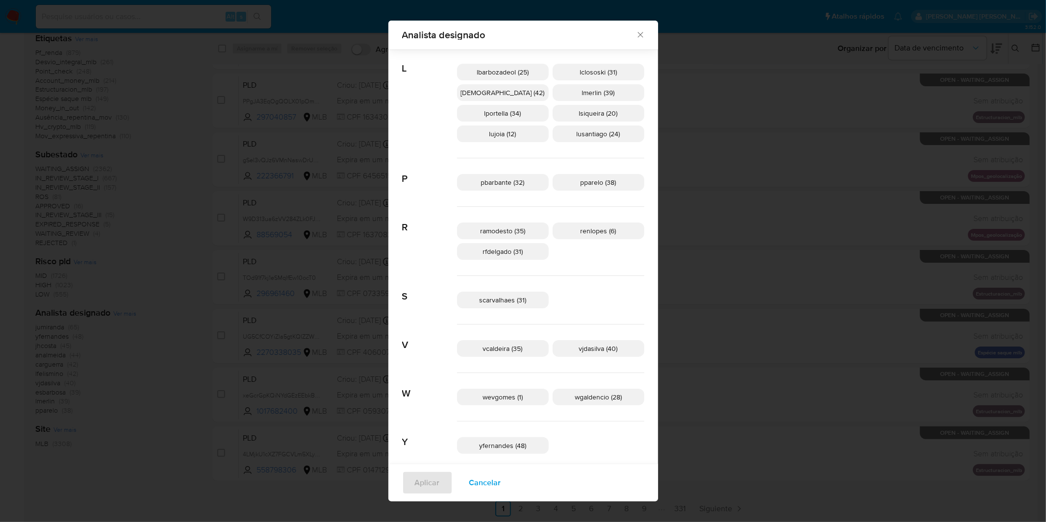
scroll to position [364, 0]
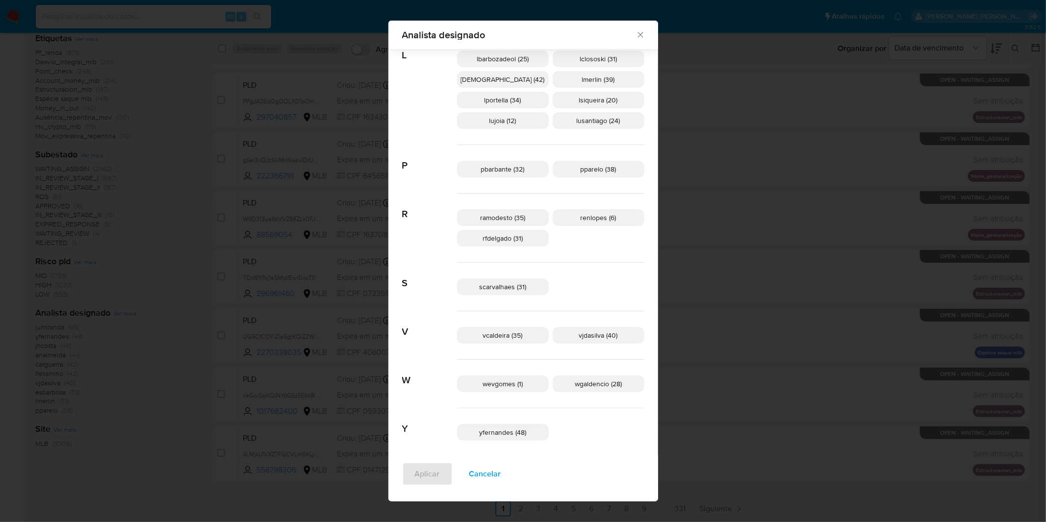
click at [501, 474] on span "Cancelar" at bounding box center [485, 474] width 32 height 22
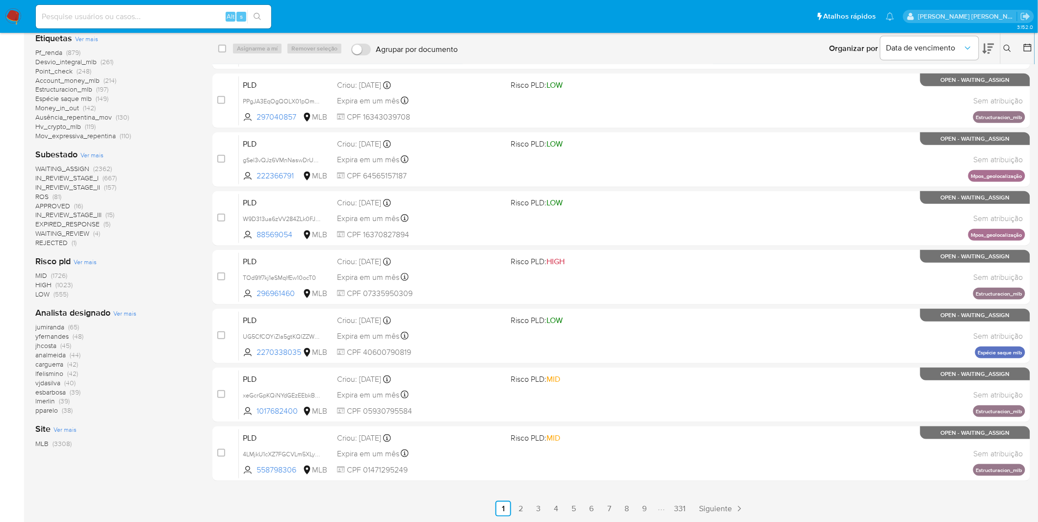
click at [146, 408] on div "jumiranda (65) yfernandes (48) jhcosta (45) analmeida (44) carguerra (42) lfeli…" at bounding box center [115, 369] width 161 height 93
click at [128, 316] on span "Ver mais" at bounding box center [124, 313] width 23 height 9
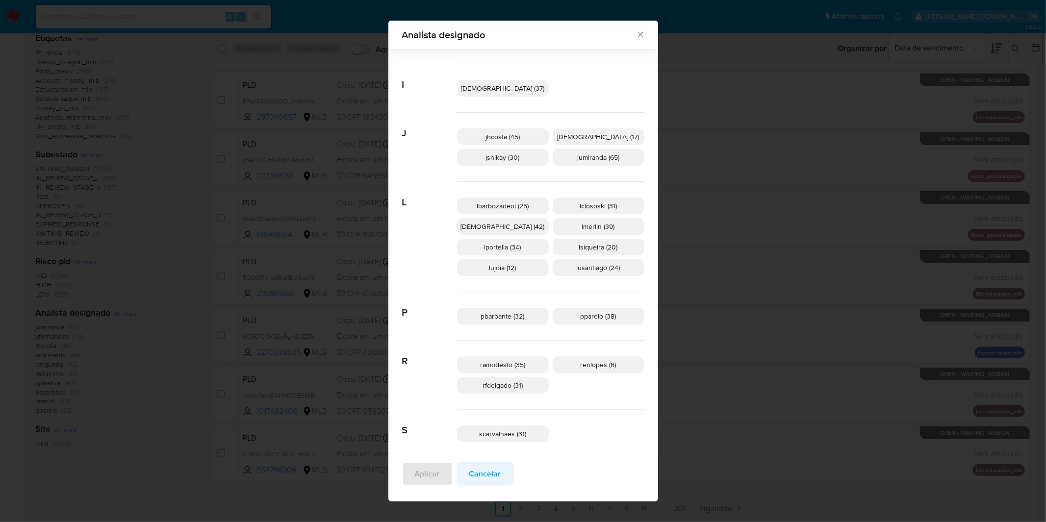
scroll to position [364, 0]
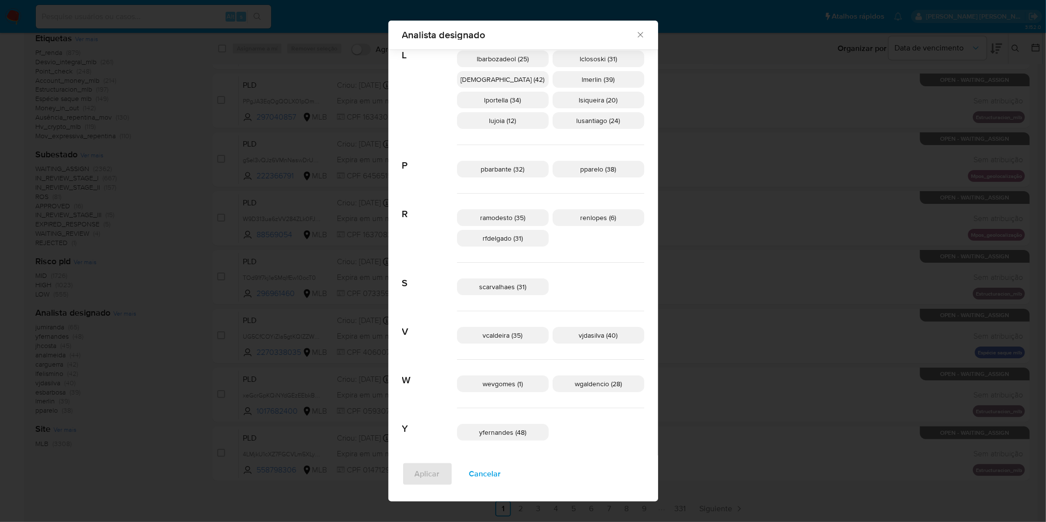
click at [518, 491] on div "Aplicar Cancelar" at bounding box center [523, 479] width 270 height 46
click at [501, 479] on span "Cancelar" at bounding box center [485, 474] width 32 height 22
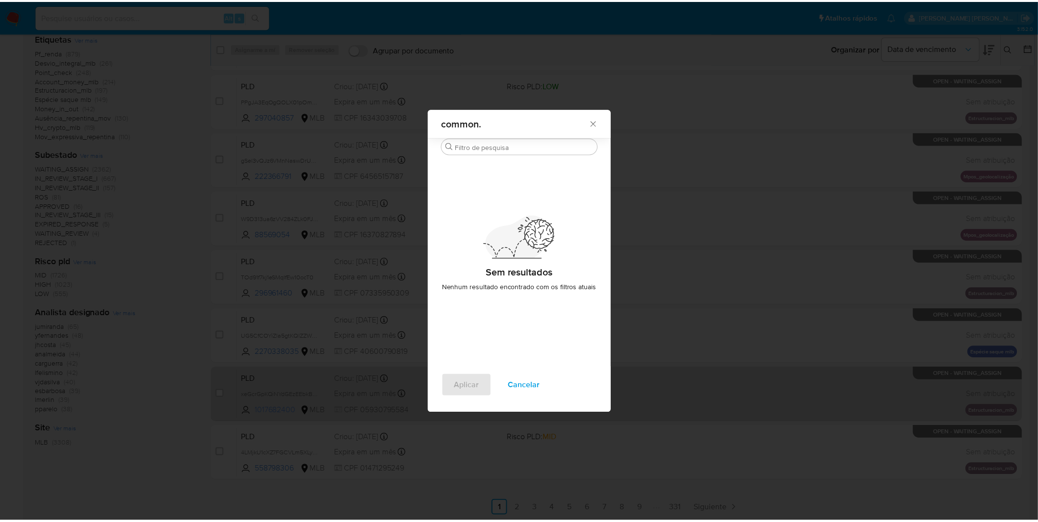
scroll to position [0, 0]
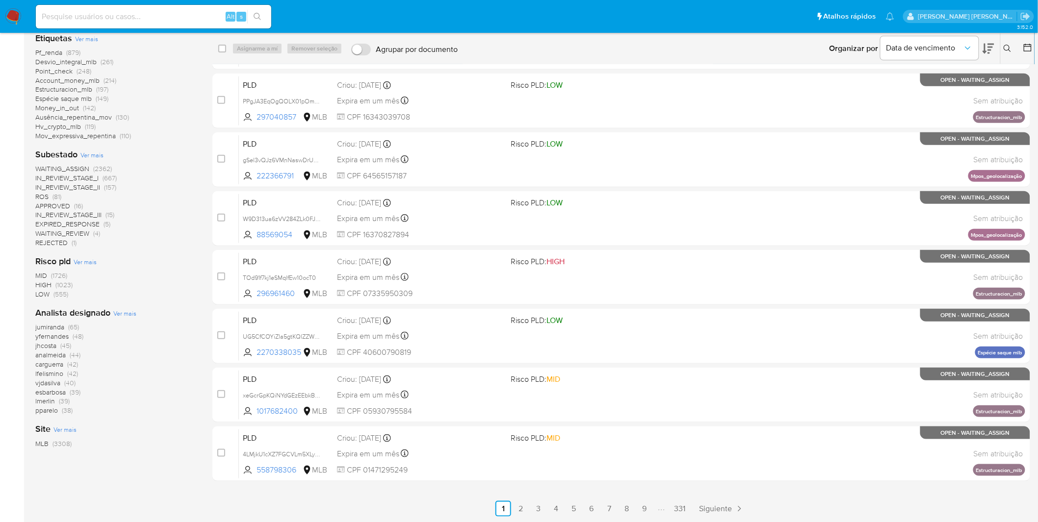
click at [155, 380] on div "jumiranda (65) yfernandes (48) jhcosta (45) analmeida (44) carguerra (42) lfeli…" at bounding box center [115, 369] width 161 height 93
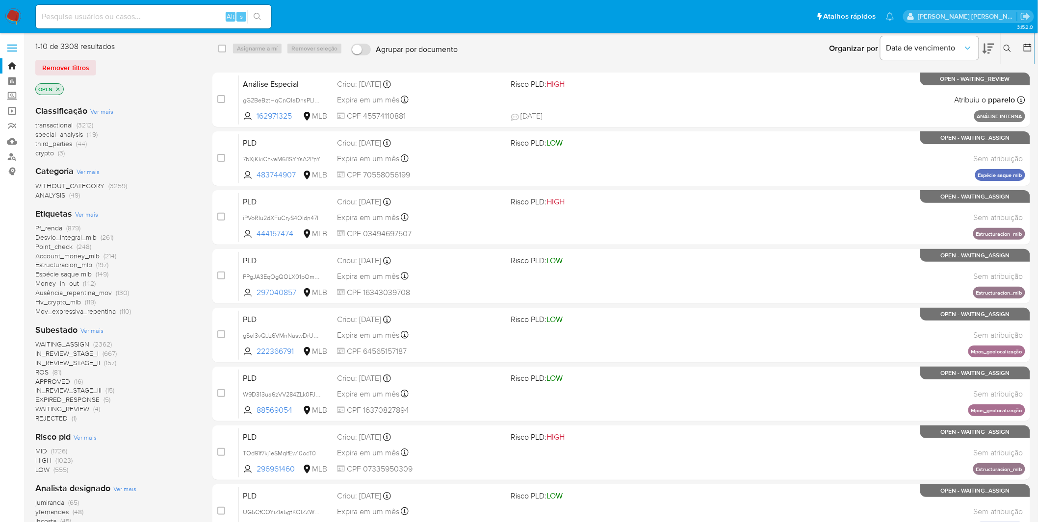
click at [12, 11] on img at bounding box center [13, 16] width 17 height 17
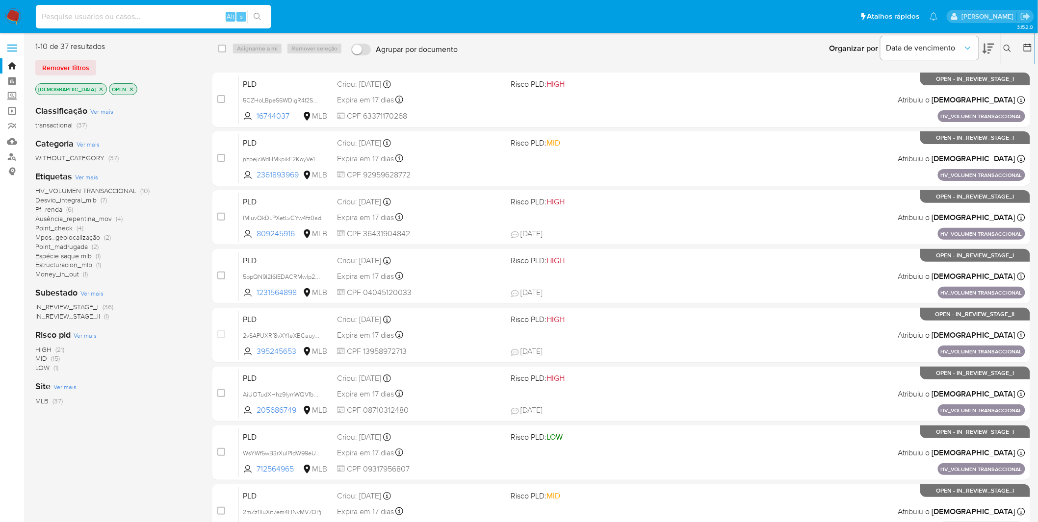
click at [118, 20] on input at bounding box center [153, 16] width 235 height 13
paste input "A9bntjyIWzR9D6g4PkBpJudz"
type input "A9bntjyIWzR9D6g4PkBpJudz"
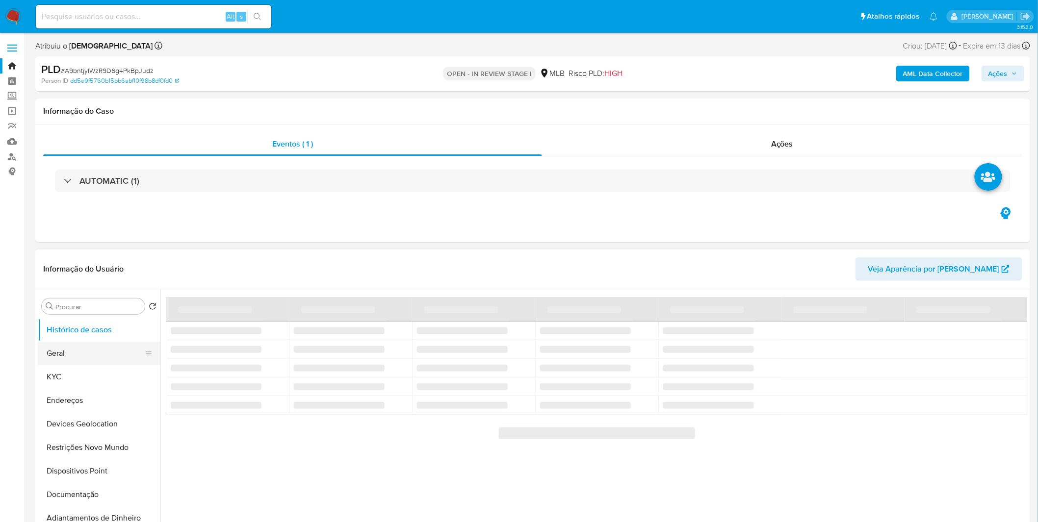
click at [86, 359] on button "Geral" at bounding box center [95, 354] width 115 height 24
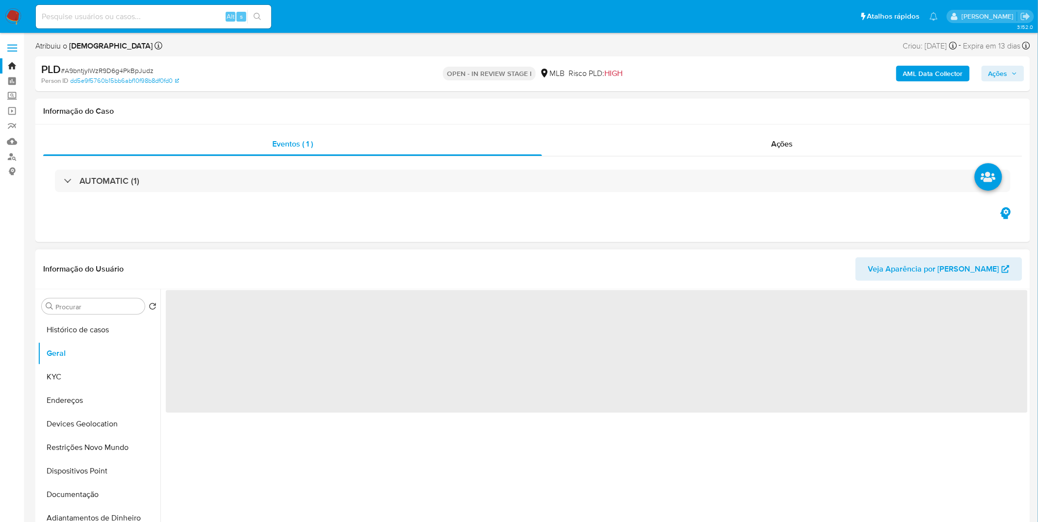
select select "10"
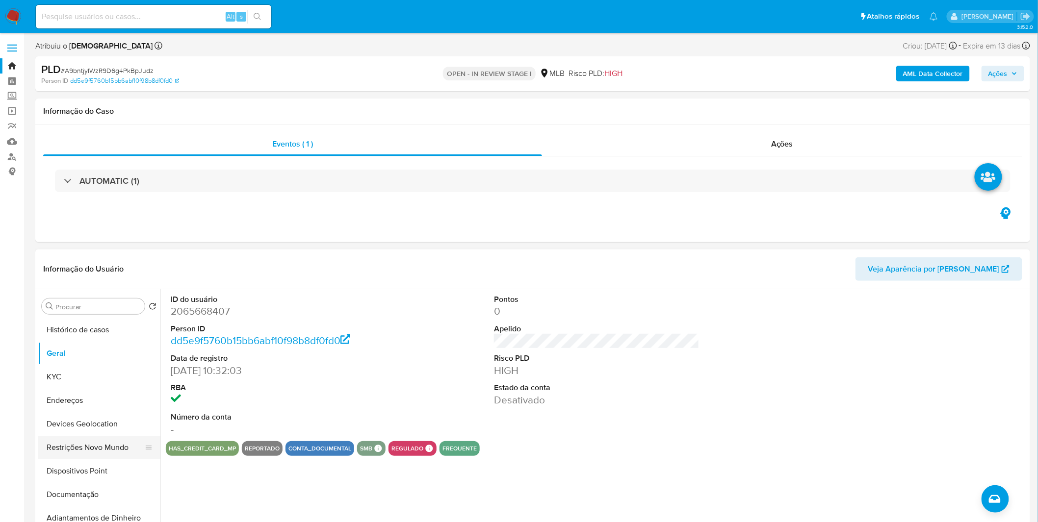
click at [121, 443] on button "Restrições Novo Mundo" at bounding box center [95, 448] width 115 height 24
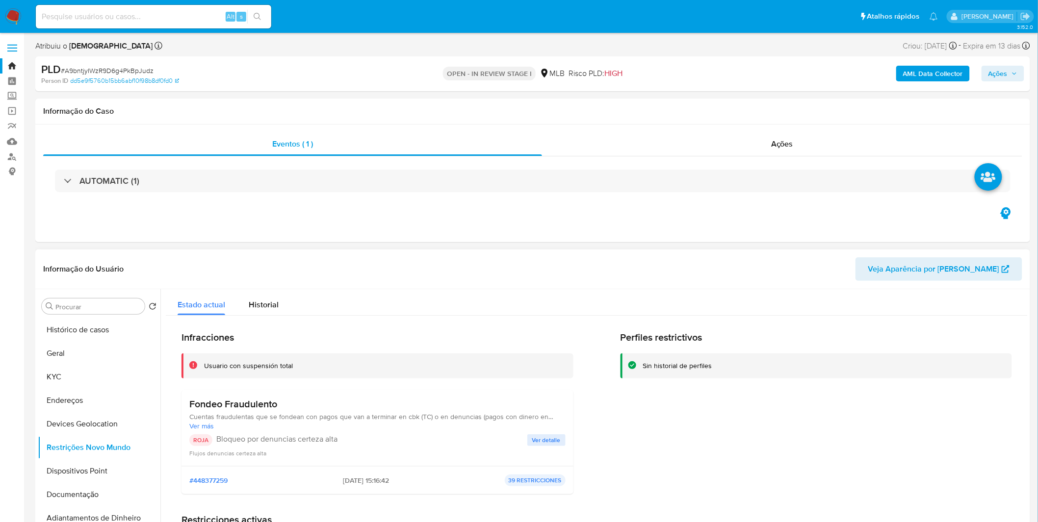
drag, startPoint x: 295, startPoint y: 402, endPoint x: 190, endPoint y: 399, distance: 105.0
click at [190, 399] on h3 "Fondeo Fraudulento" at bounding box center [377, 404] width 376 height 12
drag, startPoint x: 331, startPoint y: 480, endPoint x: 368, endPoint y: 476, distance: 37.5
click at [368, 476] on div "#448377259 2025-08-01 - 15:16:42 39 RESTRICCIONES" at bounding box center [377, 481] width 376 height 12
click at [113, 377] on button "KYC" at bounding box center [95, 377] width 115 height 24
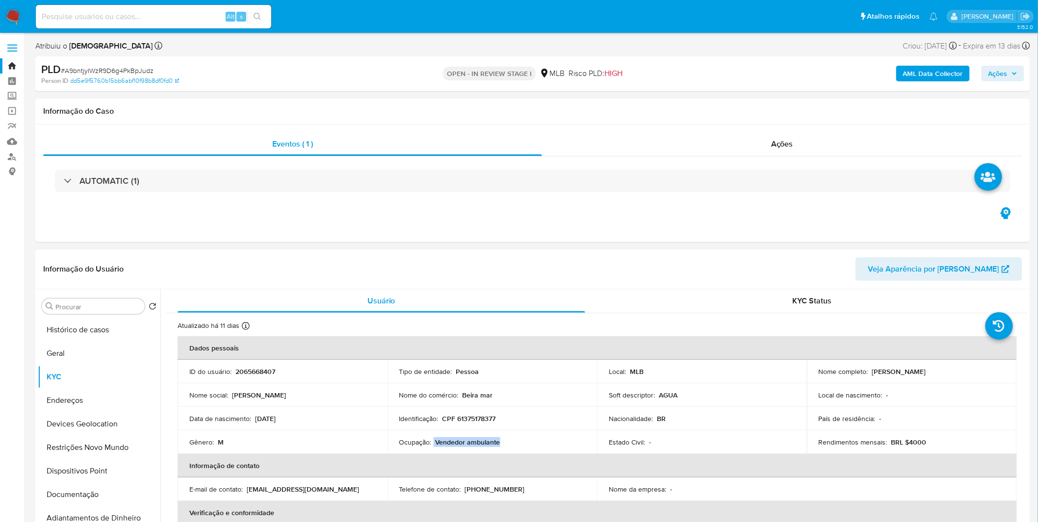
copy div "Vendedor ambulante"
drag, startPoint x: 508, startPoint y: 444, endPoint x: 433, endPoint y: 441, distance: 74.6
click at [433, 441] on div "Ocupação : Vendedor ambulante" at bounding box center [492, 442] width 186 height 9
click at [113, 490] on button "Documentação" at bounding box center [95, 495] width 115 height 24
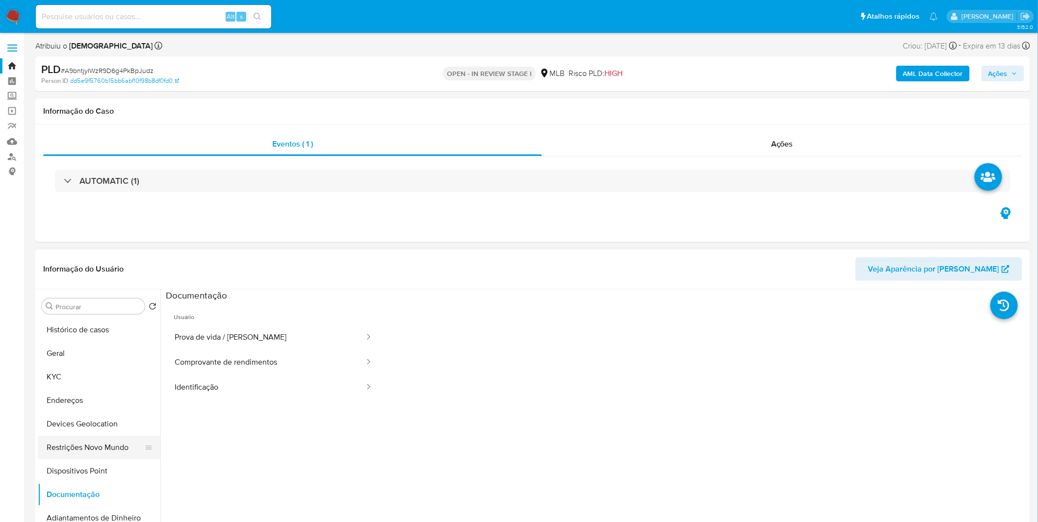
click at [114, 452] on button "Restrições Novo Mundo" at bounding box center [95, 448] width 115 height 24
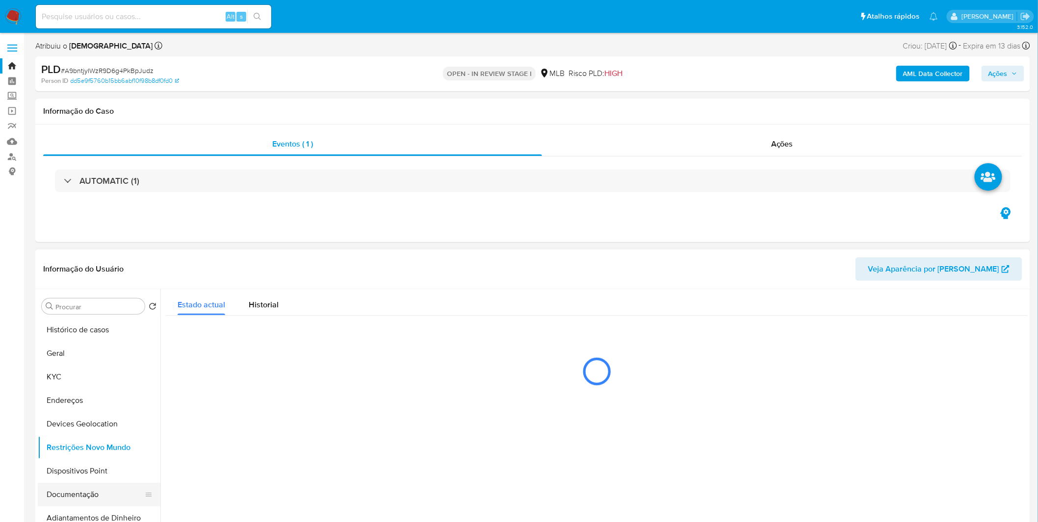
click at [94, 497] on button "Documentação" at bounding box center [95, 495] width 115 height 24
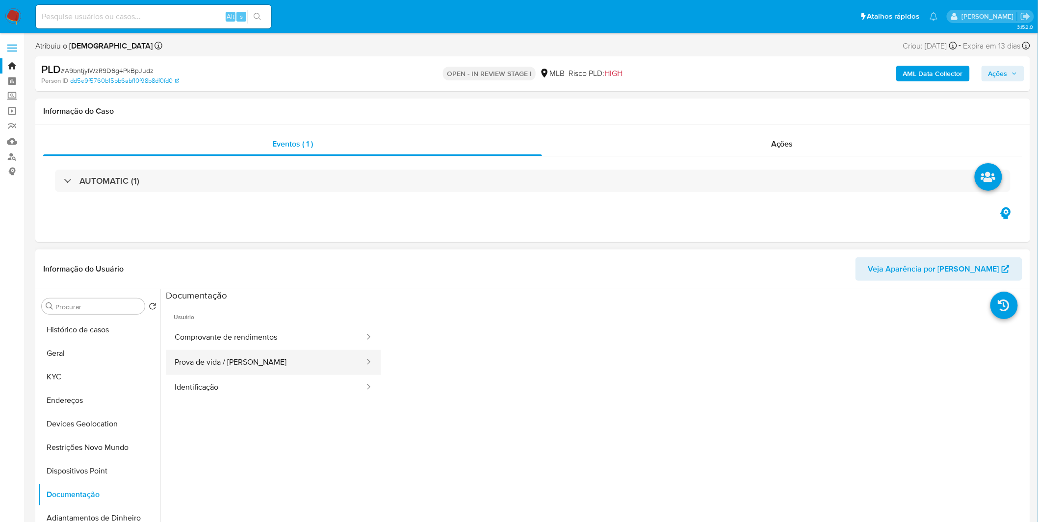
click at [224, 367] on button "Prova de vida / [PERSON_NAME]" at bounding box center [266, 362] width 200 height 25
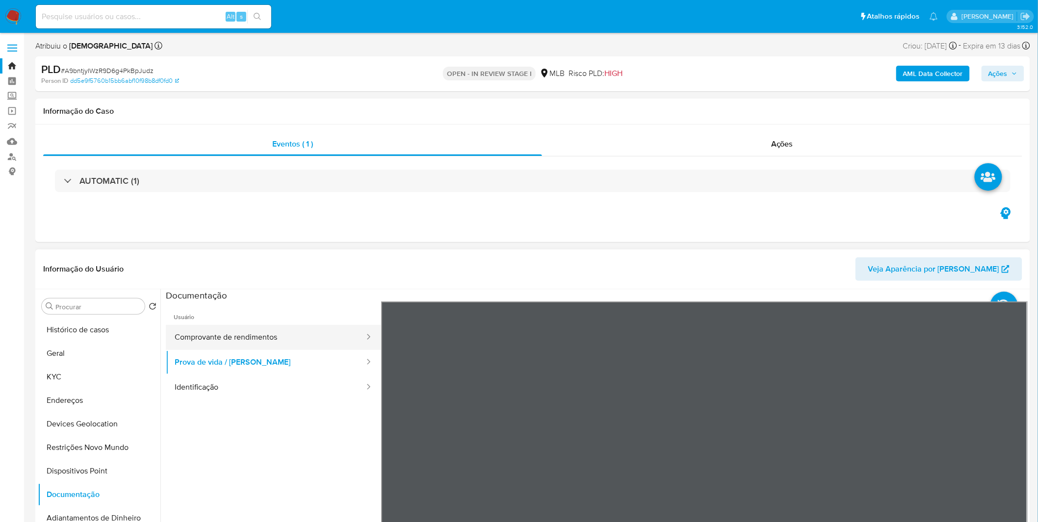
click at [237, 335] on button "Comprovante de rendimentos" at bounding box center [266, 337] width 200 height 25
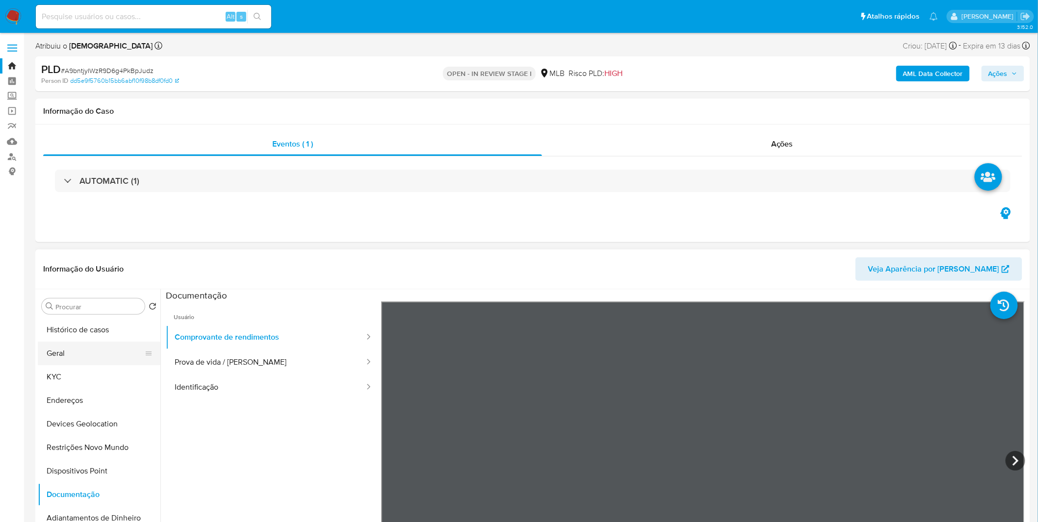
click at [62, 352] on button "Geral" at bounding box center [95, 354] width 115 height 24
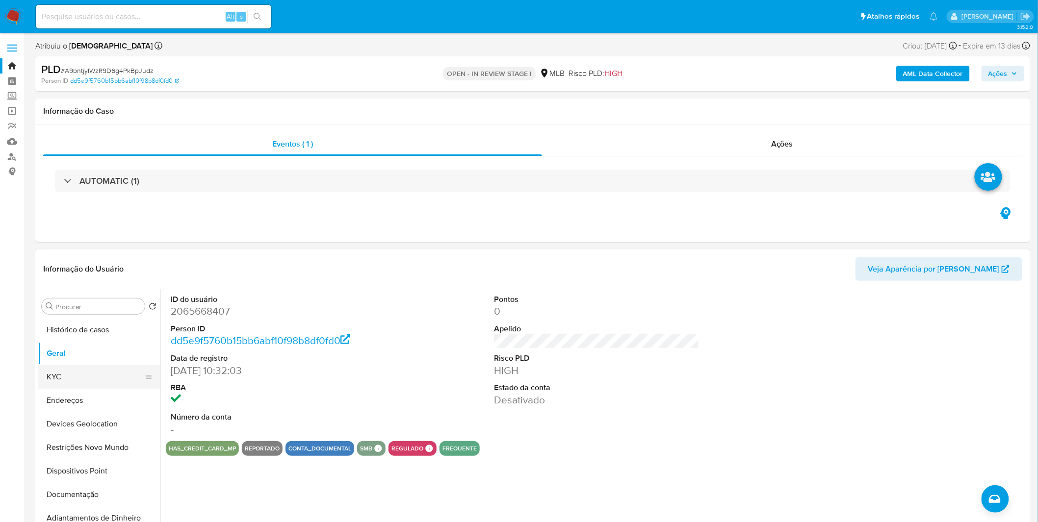
click at [73, 368] on button "KYC" at bounding box center [95, 377] width 115 height 24
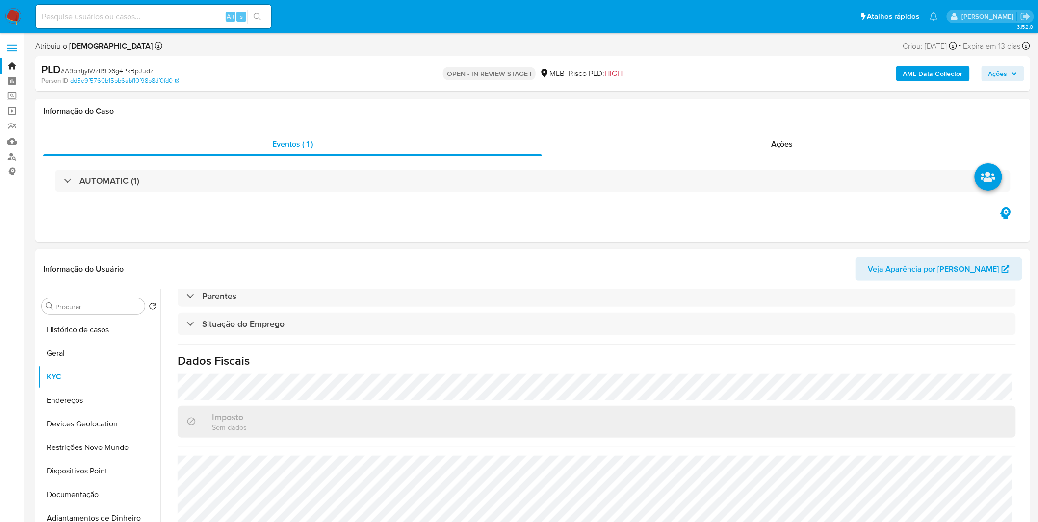
scroll to position [408, 0]
click at [81, 395] on button "Endereços" at bounding box center [95, 401] width 115 height 24
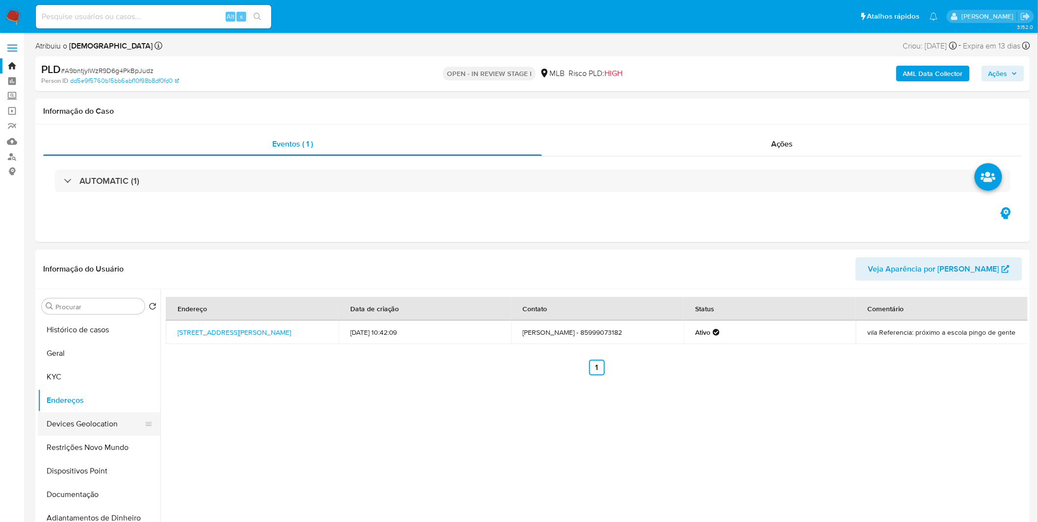
click at [110, 428] on button "Devices Geolocation" at bounding box center [95, 424] width 115 height 24
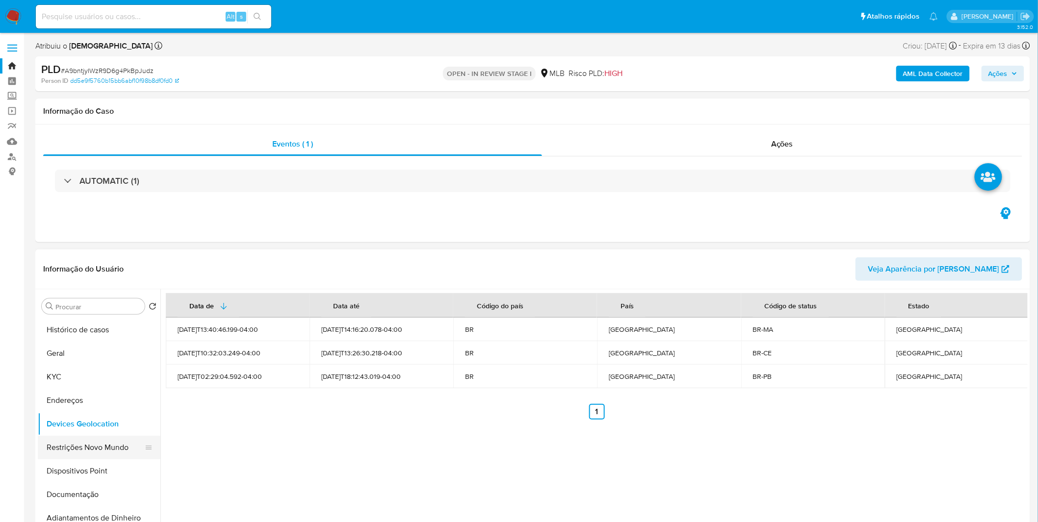
click at [111, 453] on button "Restrições Novo Mundo" at bounding box center [95, 448] width 115 height 24
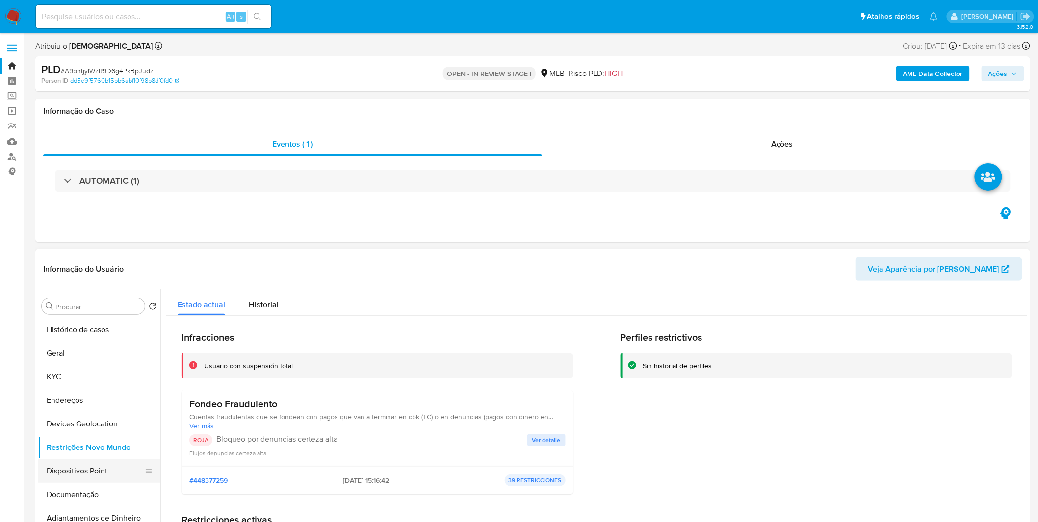
click at [74, 473] on button "Dispositivos Point" at bounding box center [95, 472] width 115 height 24
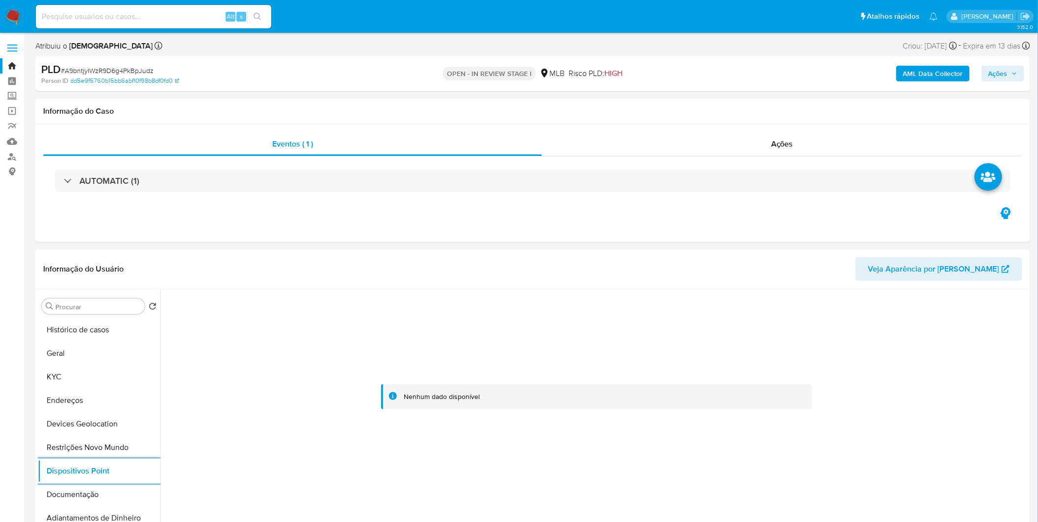
click at [919, 71] on b "AML Data Collector" at bounding box center [933, 74] width 60 height 16
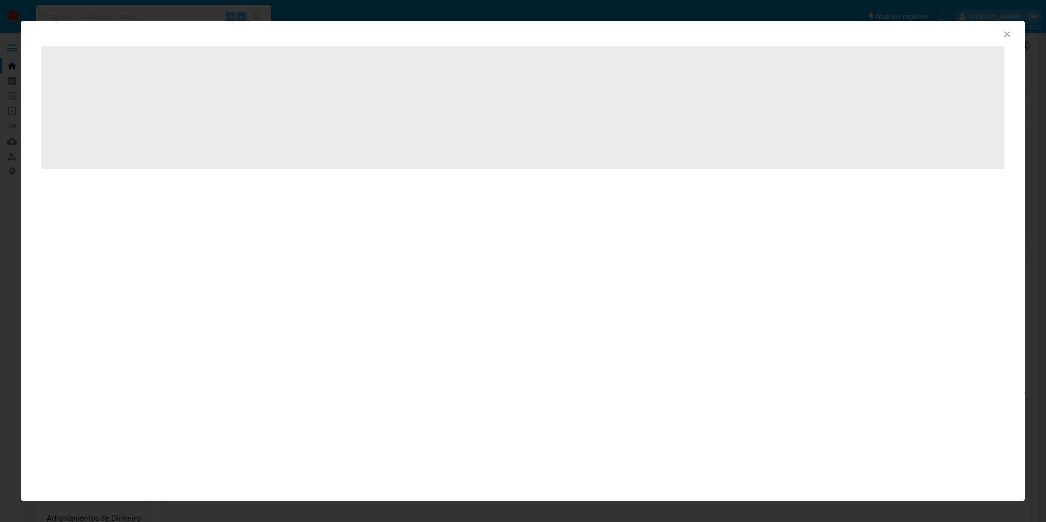
click at [718, 14] on div "AML Data Collector ‌" at bounding box center [523, 261] width 1046 height 522
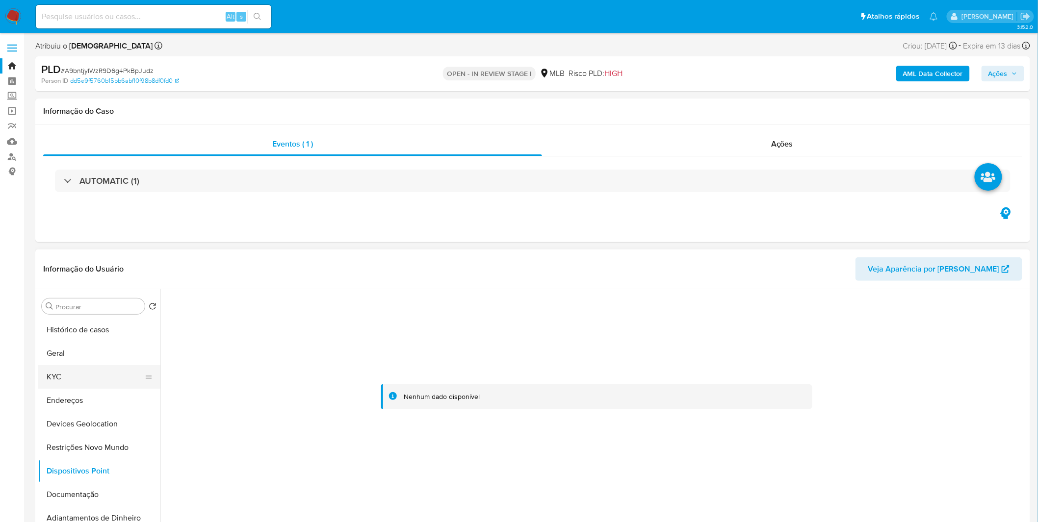
click at [71, 382] on button "KYC" at bounding box center [95, 377] width 115 height 24
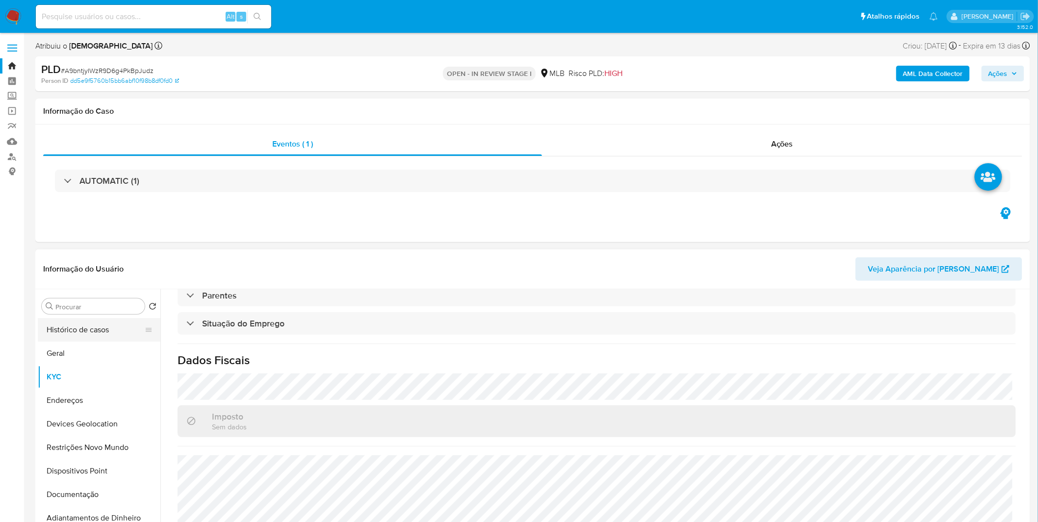
click at [80, 335] on button "Histórico de casos" at bounding box center [95, 330] width 115 height 24
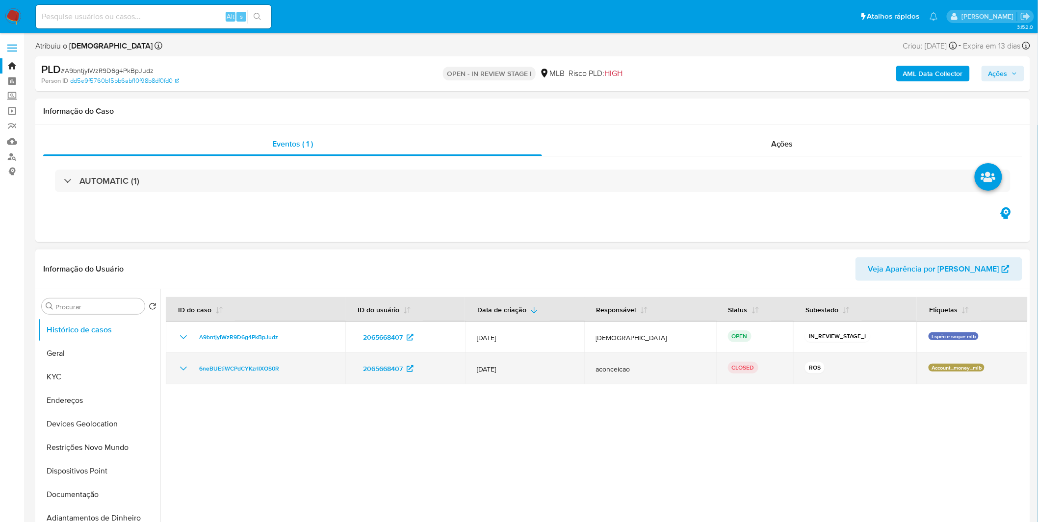
click at [183, 368] on icon "Mostrar/Ocultar" at bounding box center [184, 369] width 12 height 12
click at [183, 368] on icon "Mostrar/Ocultar" at bounding box center [183, 369] width 7 height 4
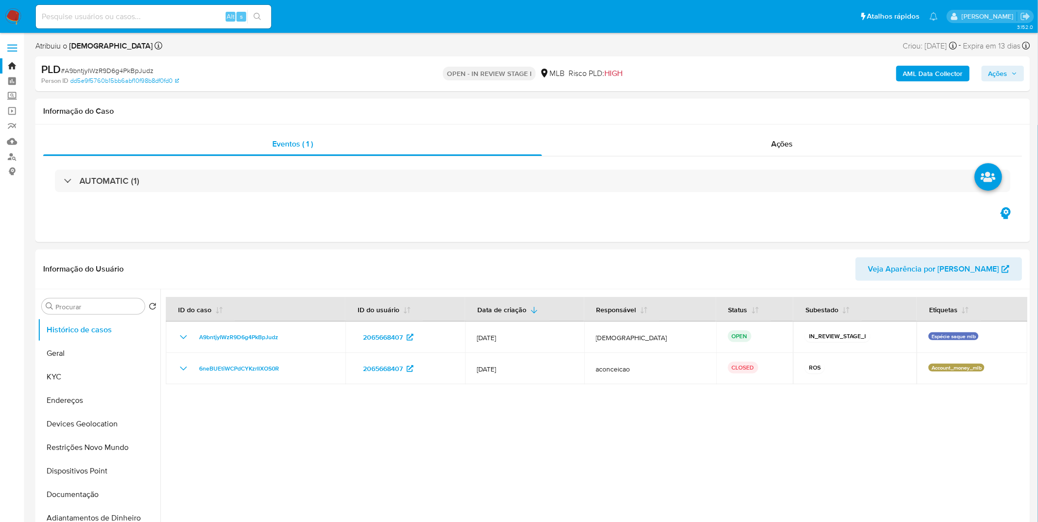
click at [15, 13] on img at bounding box center [13, 16] width 17 height 17
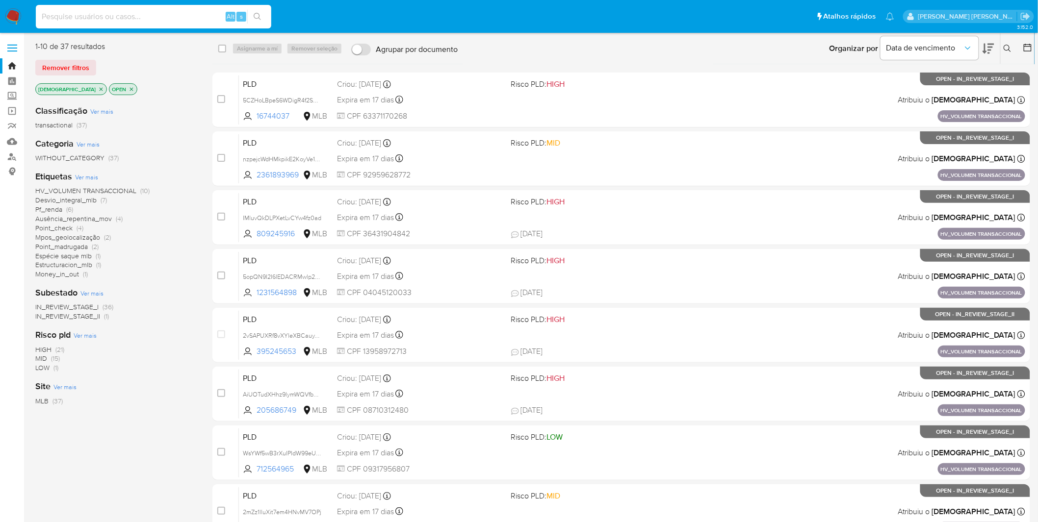
click at [183, 10] on input at bounding box center [153, 16] width 235 height 13
paste input "c9tV9CMyH75WFSDwlyuoldui"
type input "c9tV9CMyH75WFSDwlyuoldui"
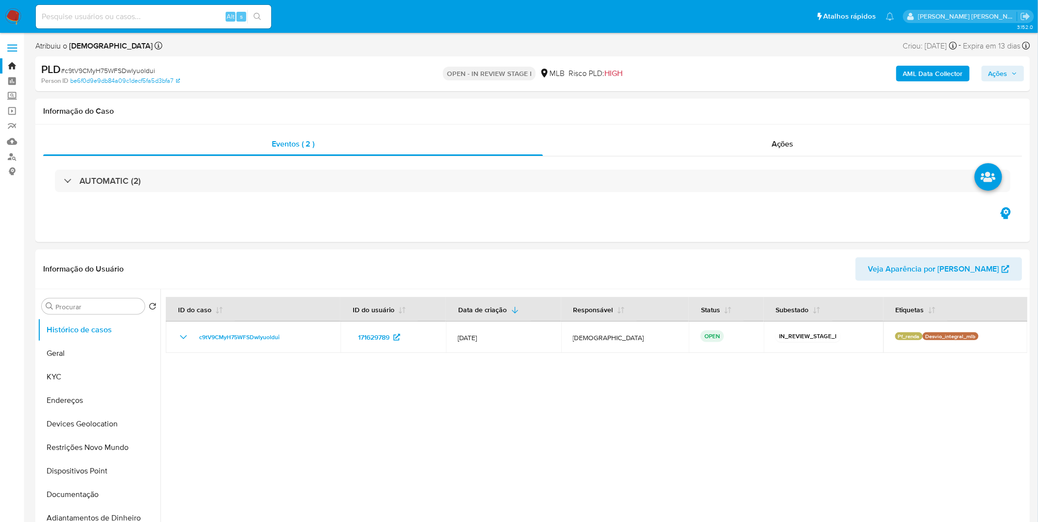
select select "10"
click at [103, 448] on button "Restrições Novo Mundo" at bounding box center [95, 448] width 115 height 24
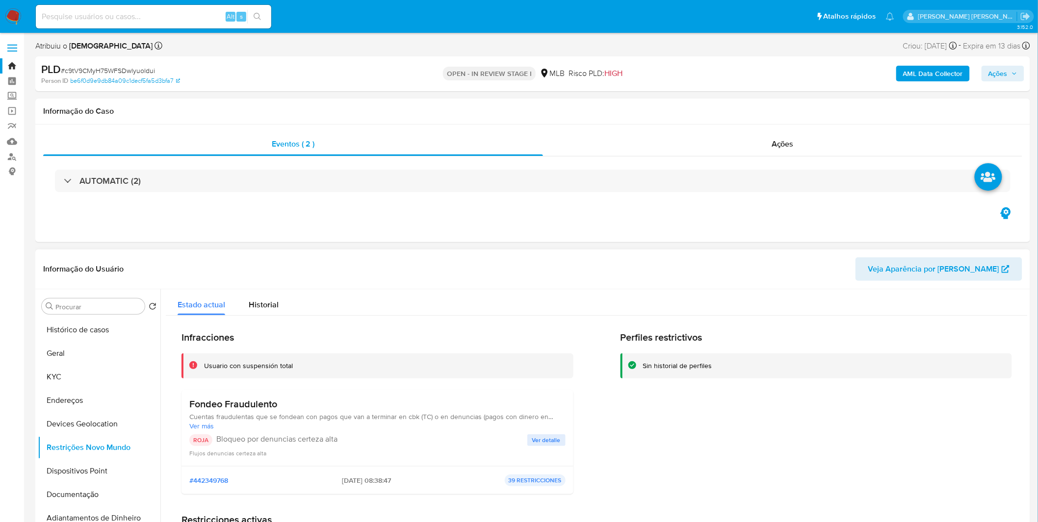
drag, startPoint x: 279, startPoint y: 400, endPoint x: 183, endPoint y: 406, distance: 95.3
click at [183, 406] on div "Fondeo Fraudulento Cuentas fraudulentas que se fondean con pagos que van a term…" at bounding box center [377, 428] width 392 height 76
drag, startPoint x: 321, startPoint y: 481, endPoint x: 367, endPoint y: 477, distance: 46.2
click at [367, 477] on div "#442349768 [DATE] 08:38:47 39 RESTRICCIONES" at bounding box center [377, 481] width 376 height 12
click at [120, 492] on button "Documentação" at bounding box center [95, 495] width 115 height 24
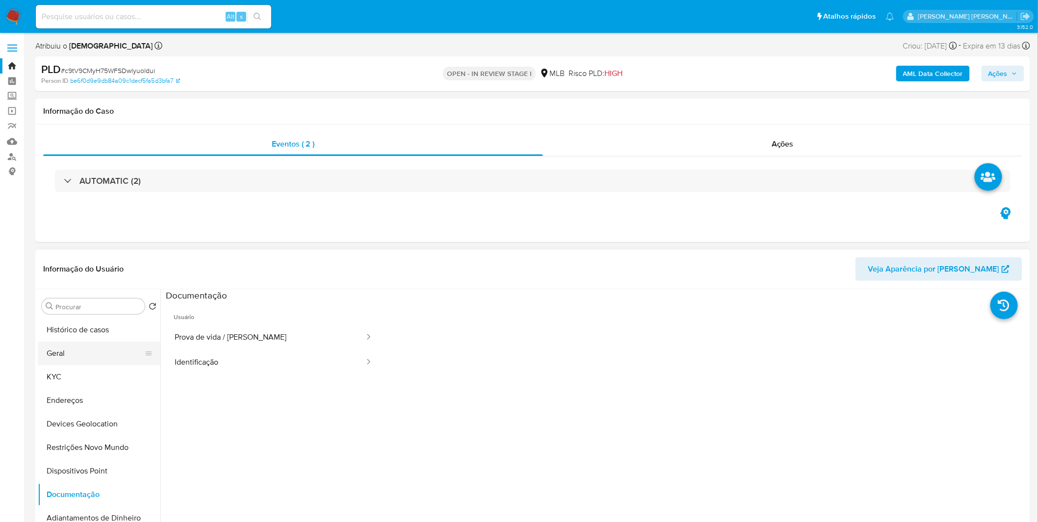
click at [109, 347] on button "Geral" at bounding box center [95, 354] width 115 height 24
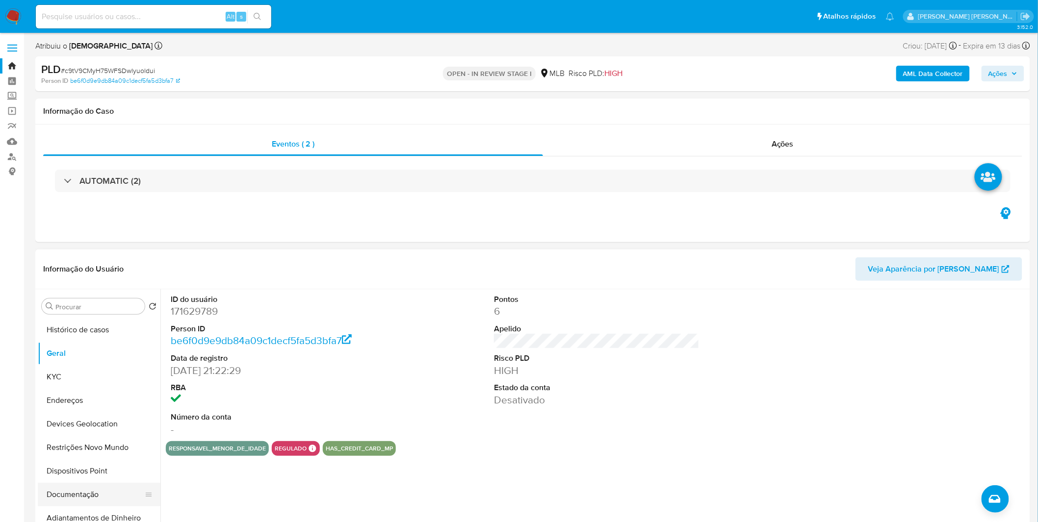
click at [96, 488] on button "Documentação" at bounding box center [95, 495] width 115 height 24
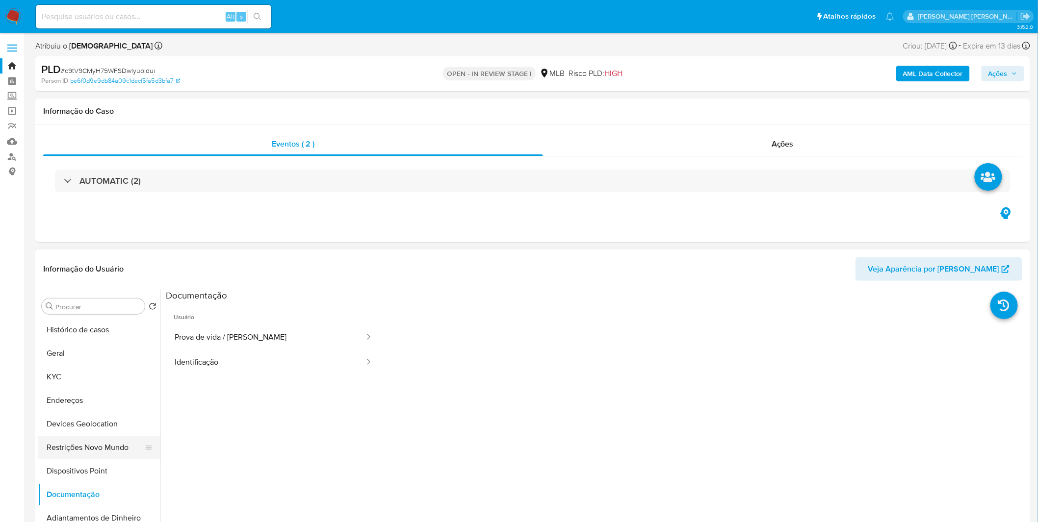
click at [108, 452] on button "Restrições Novo Mundo" at bounding box center [95, 448] width 115 height 24
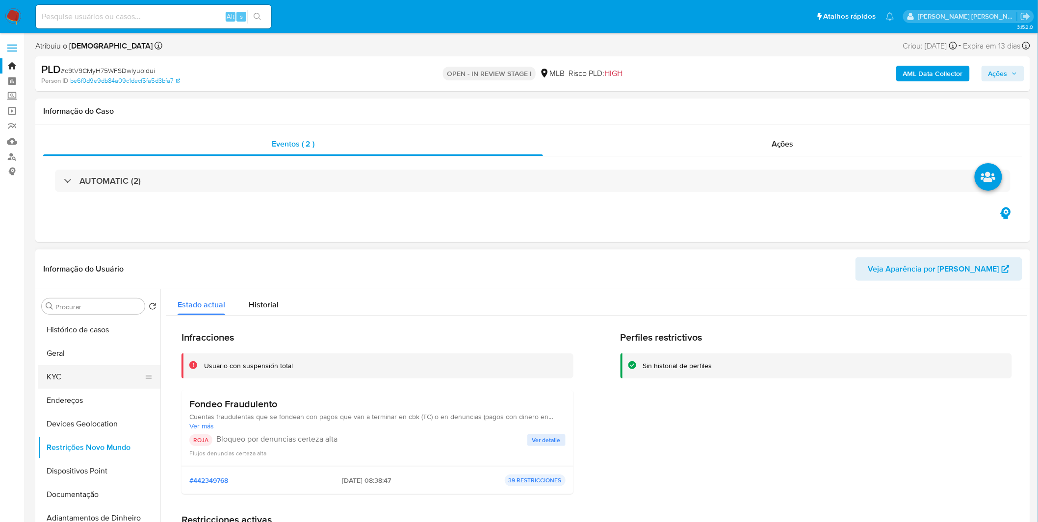
click at [122, 384] on button "KYC" at bounding box center [95, 377] width 115 height 24
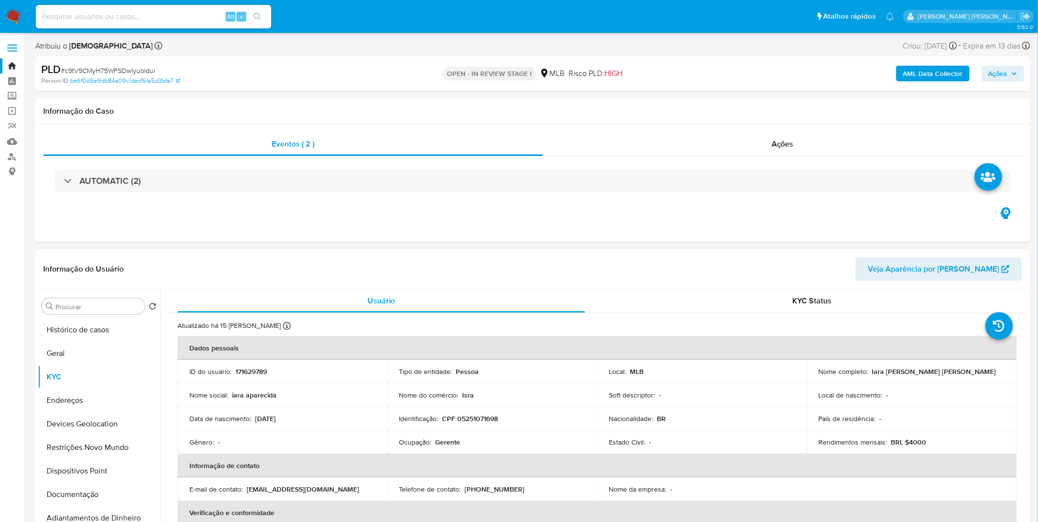
click at [445, 442] on p "Gerente" at bounding box center [448, 442] width 25 height 9
copy p "Gerente"
click at [80, 355] on button "Geral" at bounding box center [95, 354] width 115 height 24
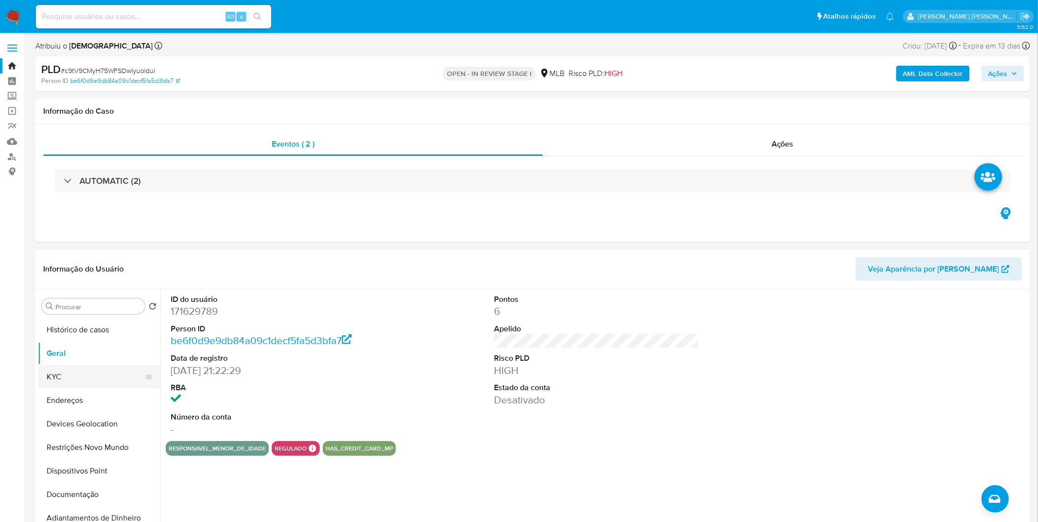
click at [109, 371] on button "KYC" at bounding box center [95, 377] width 115 height 24
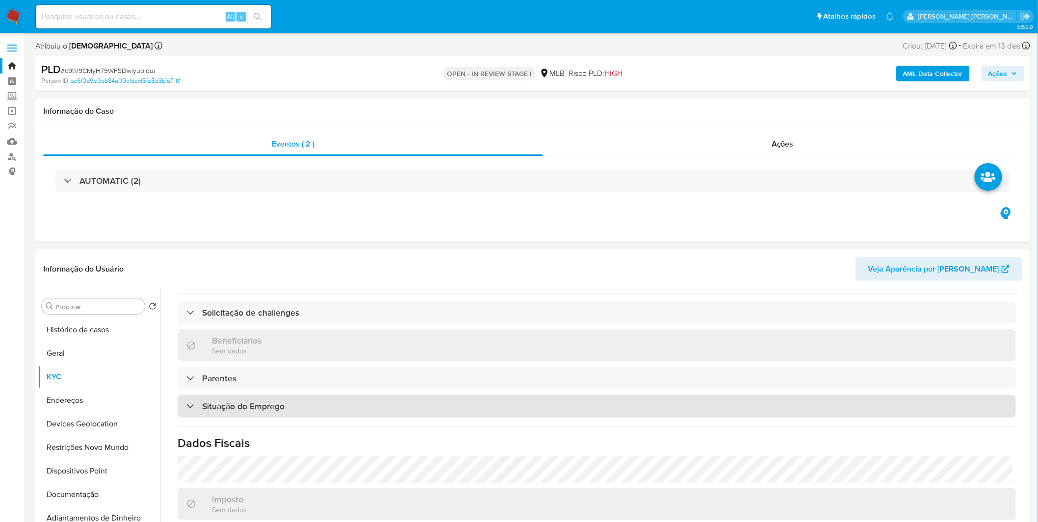
scroll to position [408, 0]
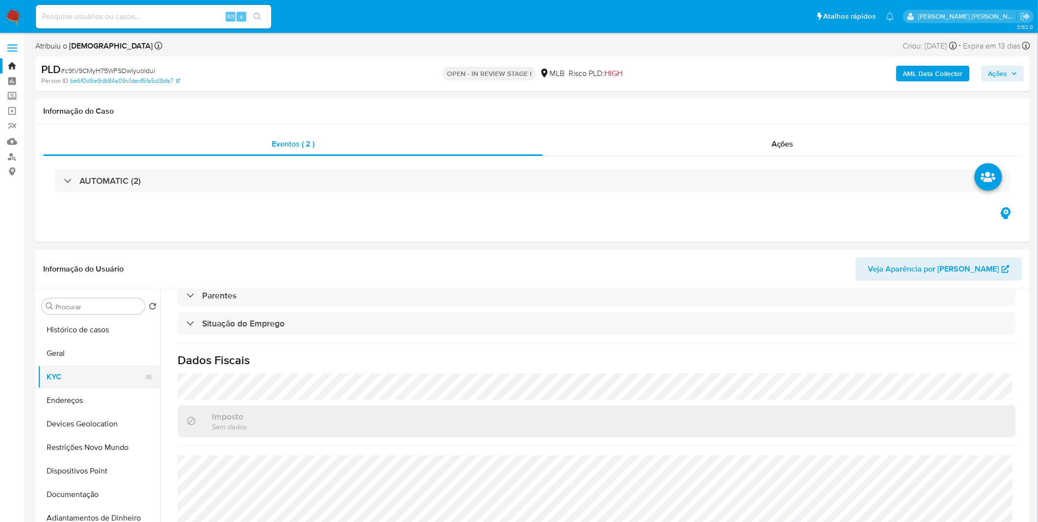
click at [95, 381] on button "KYC" at bounding box center [95, 377] width 115 height 24
click at [90, 391] on button "Endereços" at bounding box center [95, 401] width 115 height 24
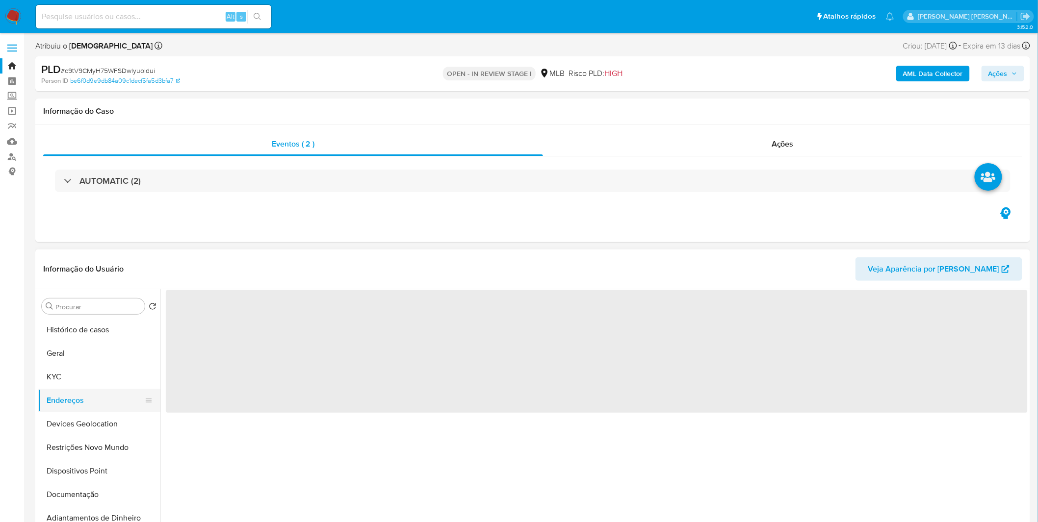
scroll to position [0, 0]
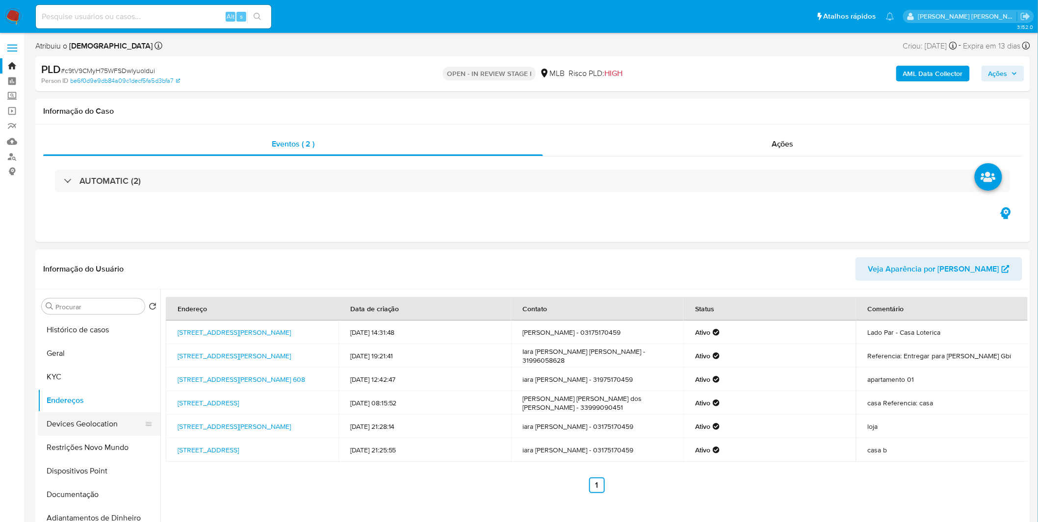
click at [71, 425] on button "Devices Geolocation" at bounding box center [95, 424] width 115 height 24
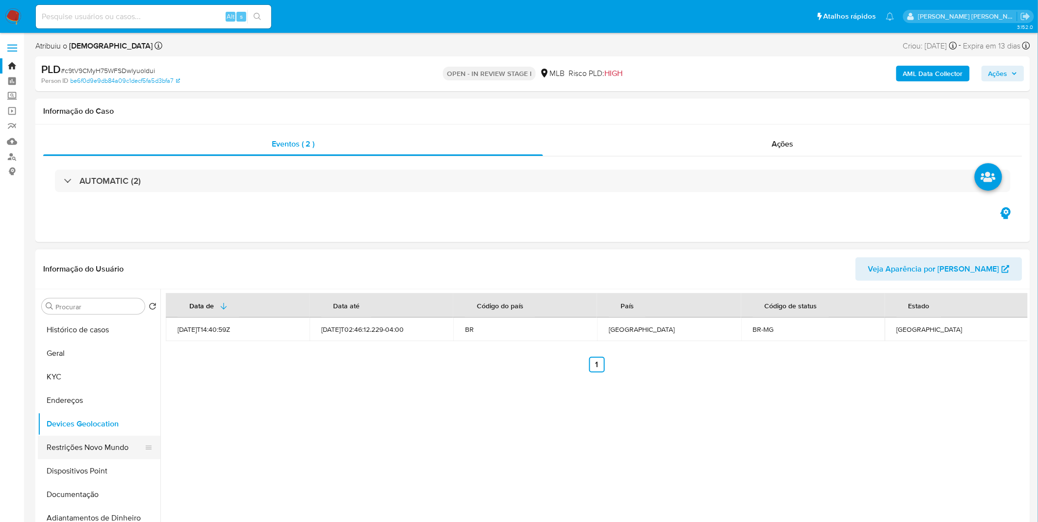
click at [65, 450] on button "Restrições Novo Mundo" at bounding box center [95, 448] width 115 height 24
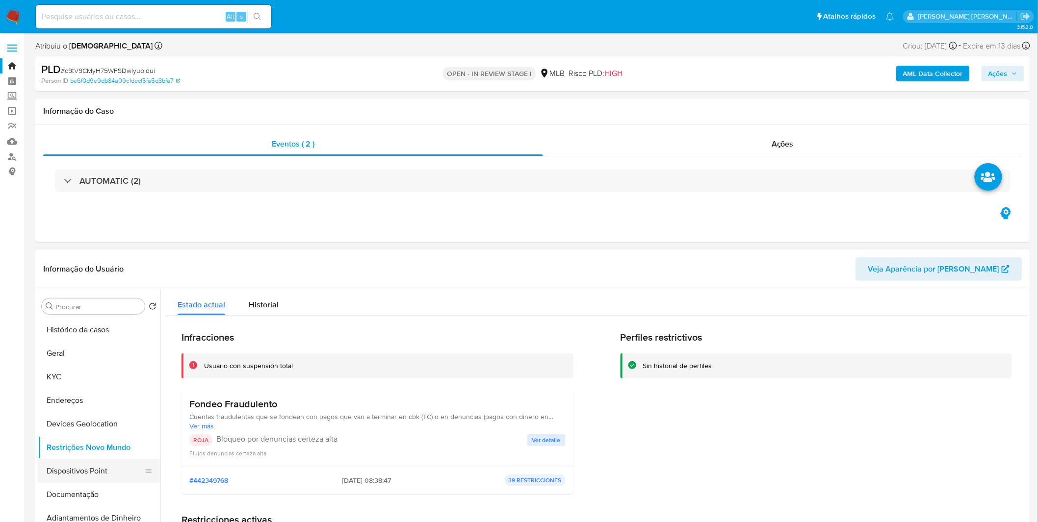
click at [103, 470] on button "Dispositivos Point" at bounding box center [95, 472] width 115 height 24
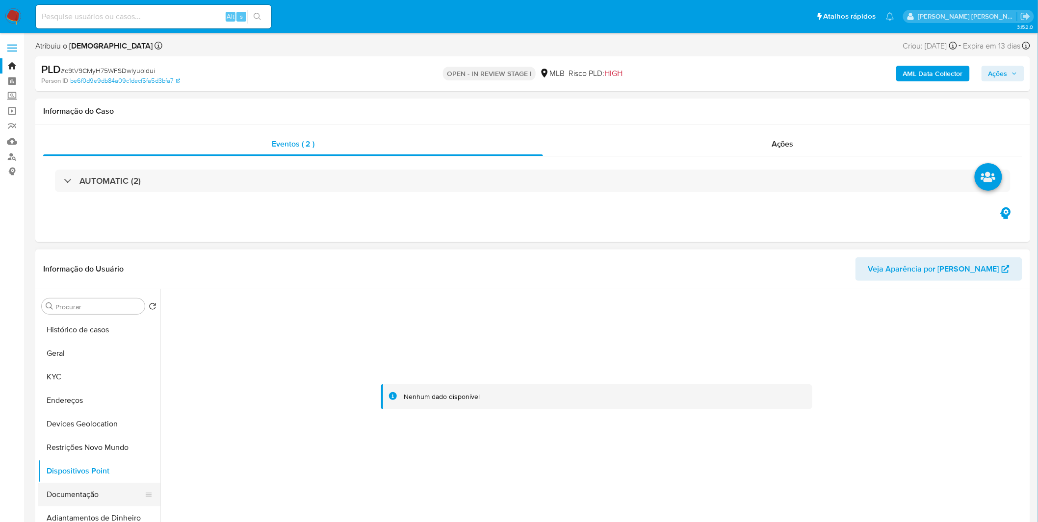
click at [72, 491] on button "Documentação" at bounding box center [95, 495] width 115 height 24
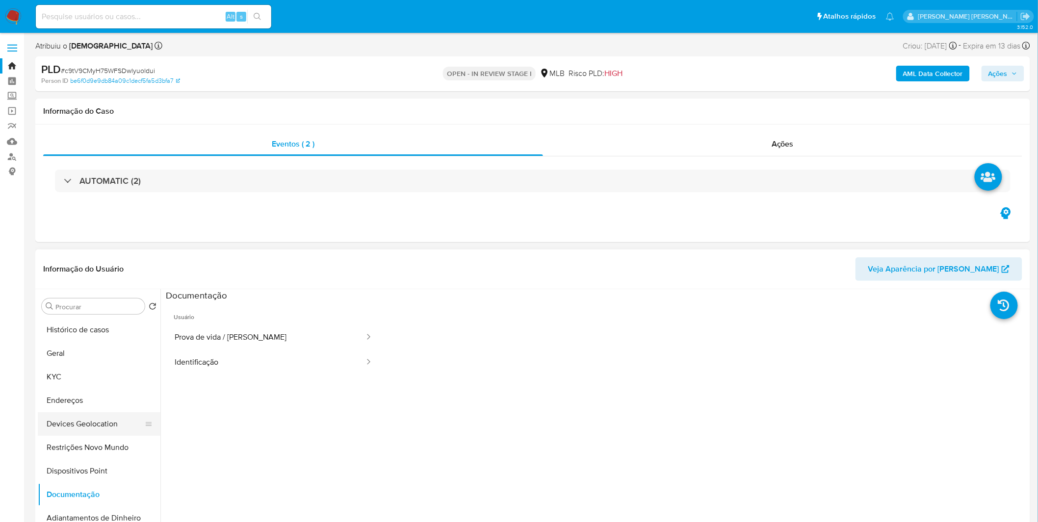
click at [110, 433] on button "Devices Geolocation" at bounding box center [95, 424] width 115 height 24
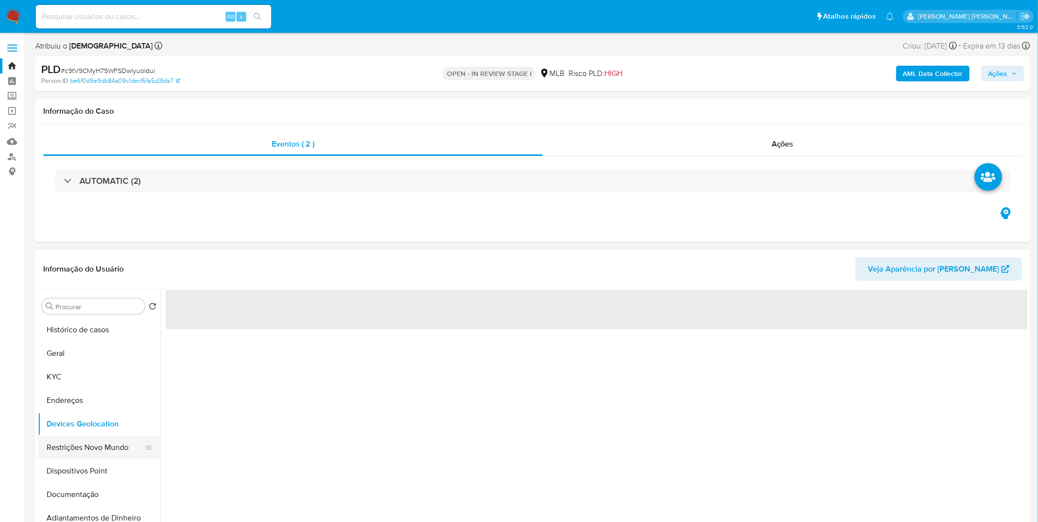
click at [107, 445] on button "Restrições Novo Mundo" at bounding box center [95, 448] width 115 height 24
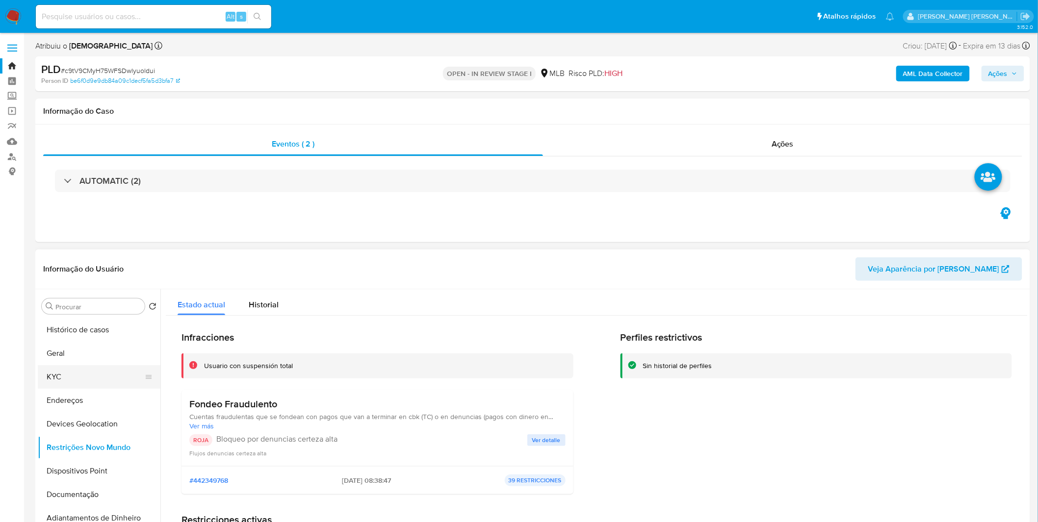
click at [108, 373] on button "KYC" at bounding box center [95, 377] width 115 height 24
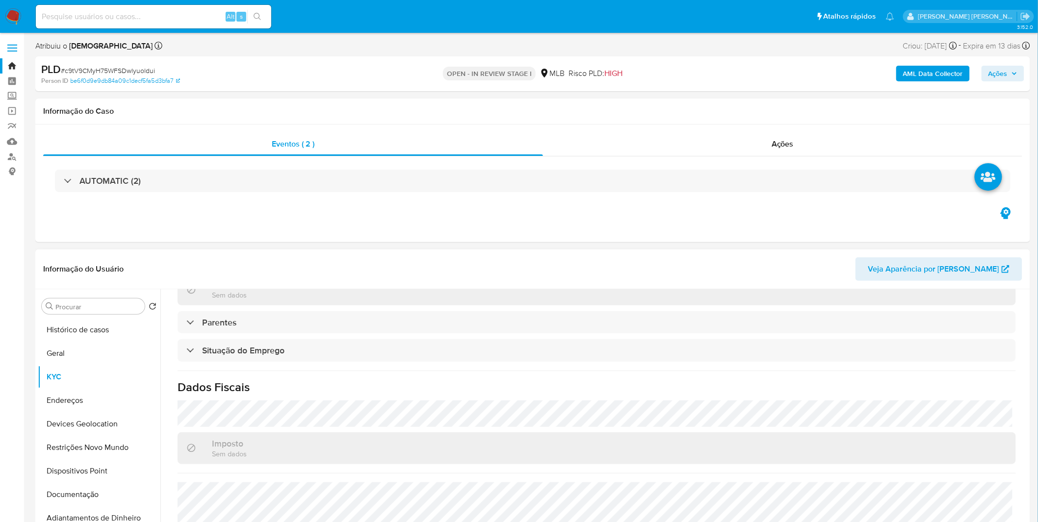
scroll to position [408, 0]
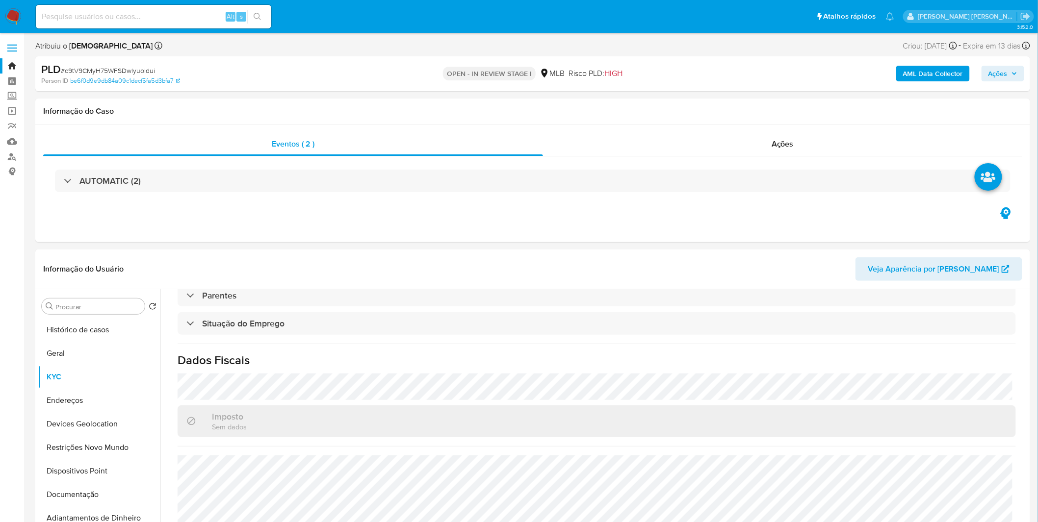
click at [206, 18] on input at bounding box center [153, 16] width 235 height 13
paste input "9LVrB2rA8ytQROaYoWcTc7yH"
type input "9LVrB2rA8ytQROaYoWcTc7yH"
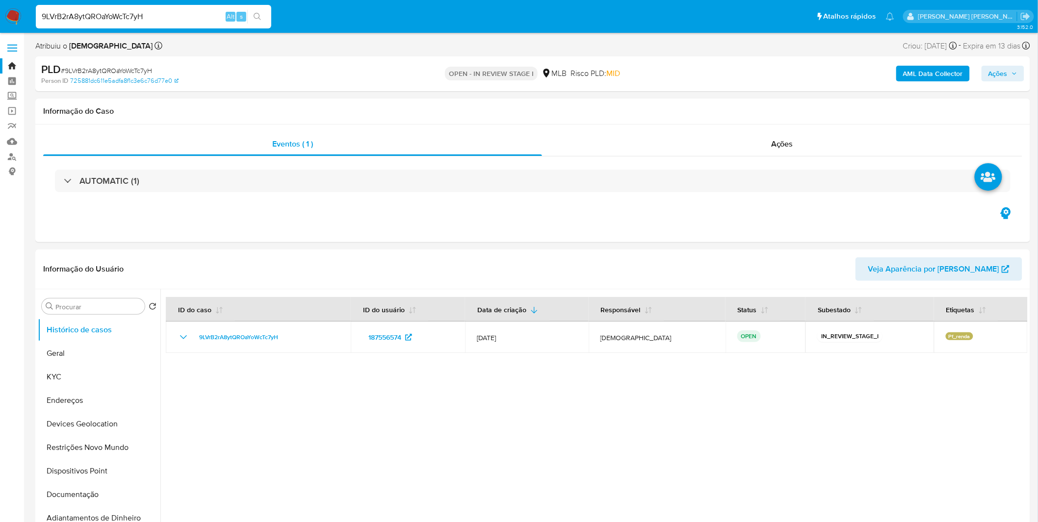
select select "10"
click at [89, 380] on button "KYC" at bounding box center [95, 377] width 115 height 24
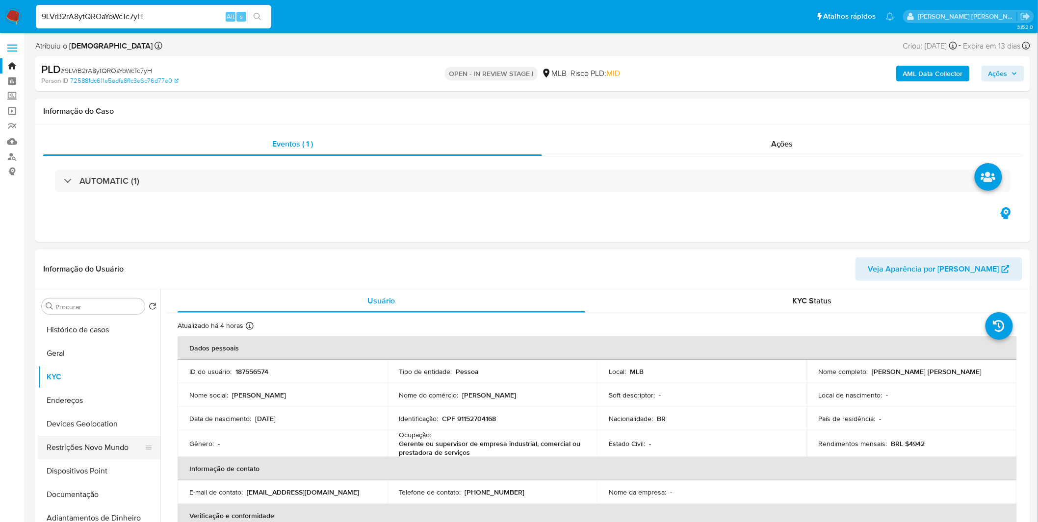
click at [105, 456] on button "Restrições Novo Mundo" at bounding box center [95, 448] width 115 height 24
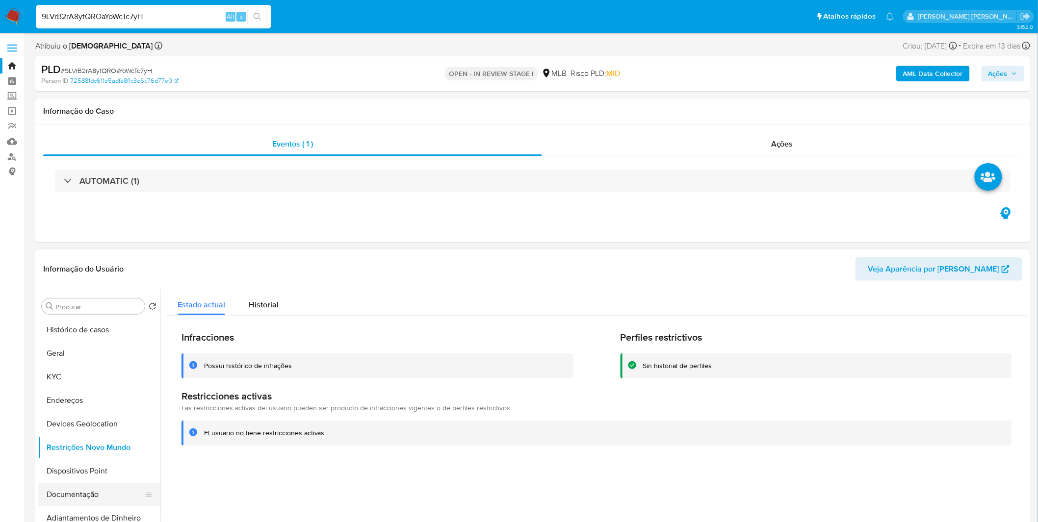
click at [87, 493] on button "Documentação" at bounding box center [95, 495] width 115 height 24
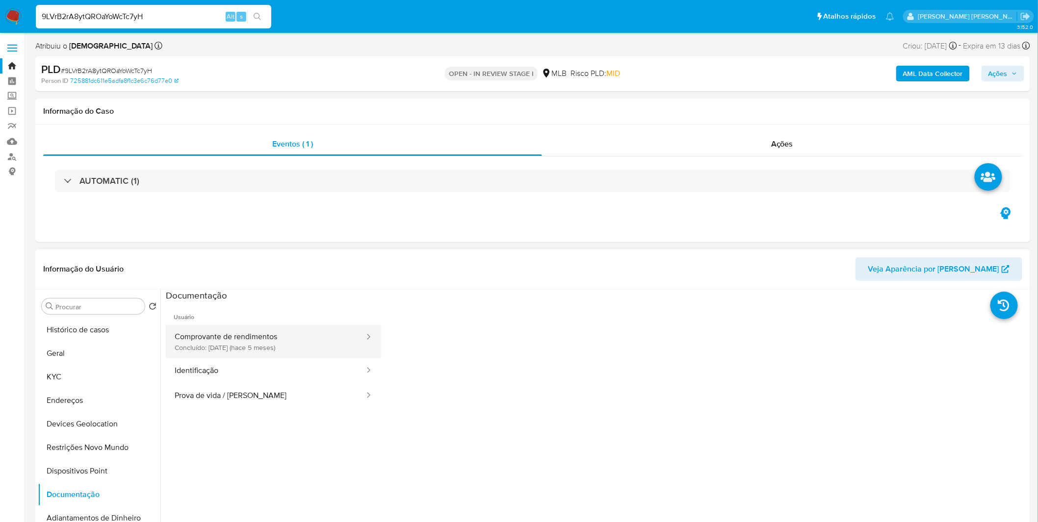
click at [260, 347] on button "Comprovante de rendimentos Concluído: [DATE] (hace 5 meses)" at bounding box center [266, 341] width 200 height 33
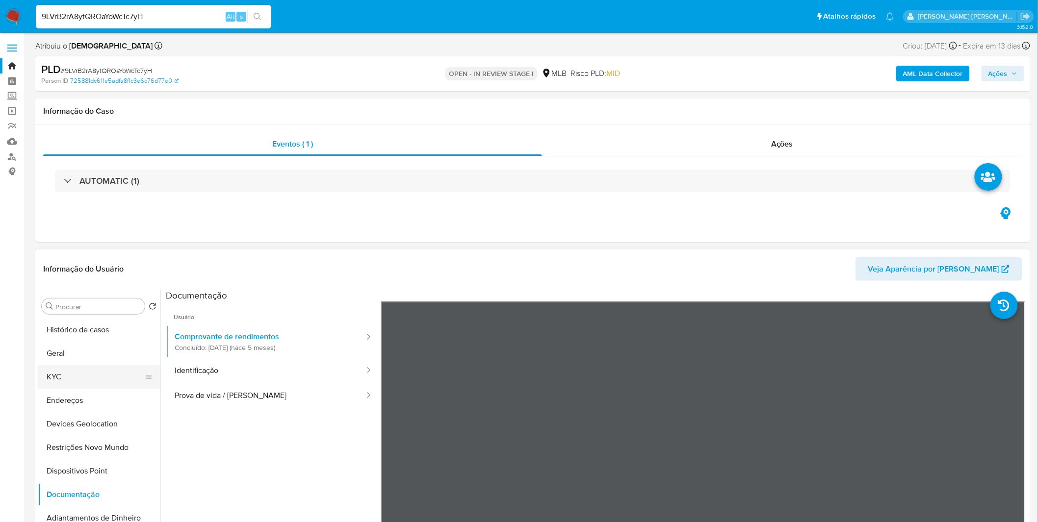
click at [101, 378] on button "KYC" at bounding box center [95, 377] width 115 height 24
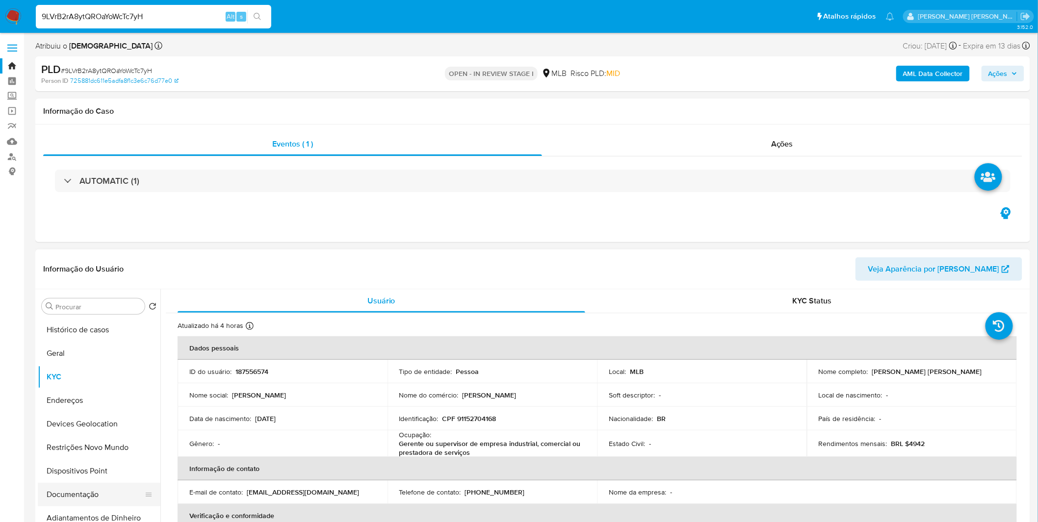
click at [84, 498] on button "Documentação" at bounding box center [95, 495] width 115 height 24
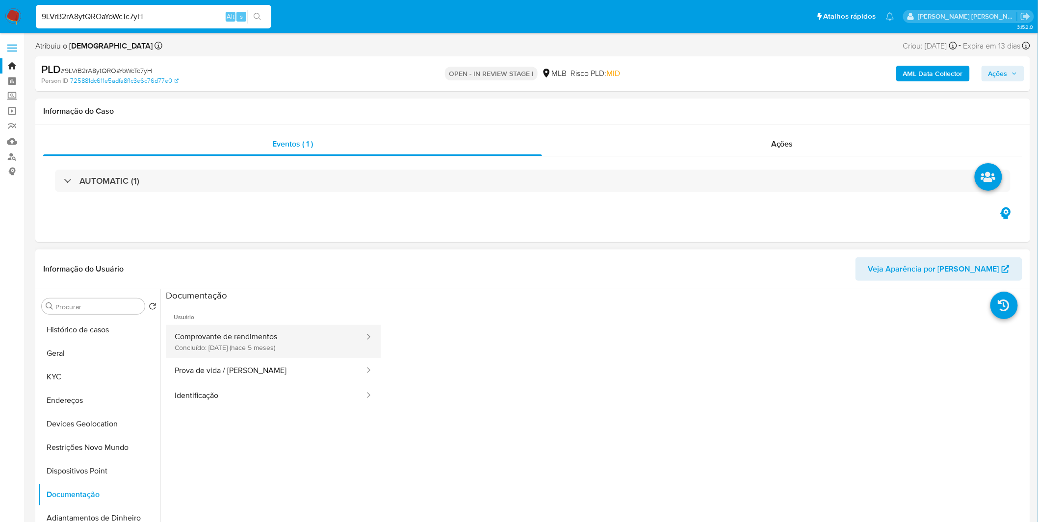
click at [261, 344] on button "Comprovante de rendimentos Concluído: 15/03/2025 (hace 5 meses)" at bounding box center [266, 341] width 200 height 33
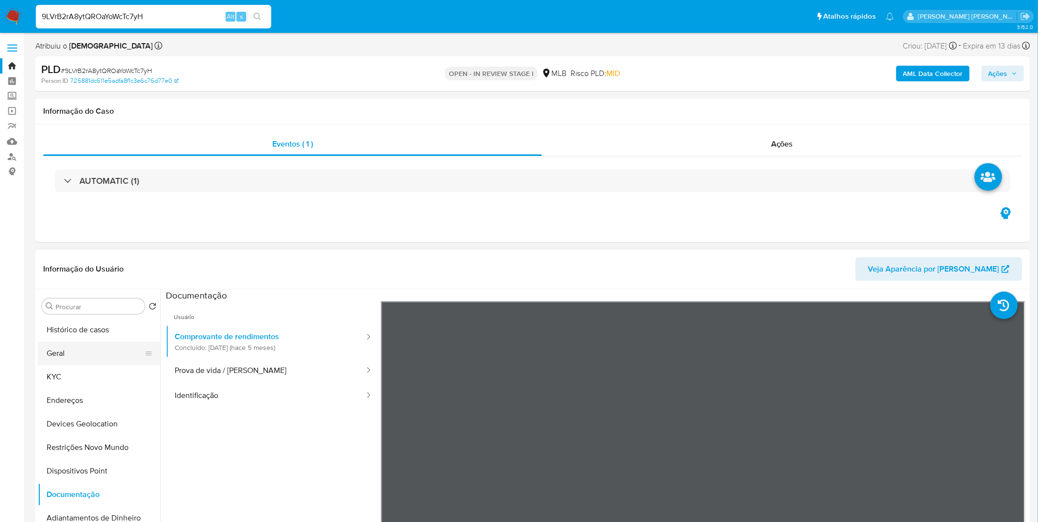
click at [97, 349] on button "Geral" at bounding box center [95, 354] width 115 height 24
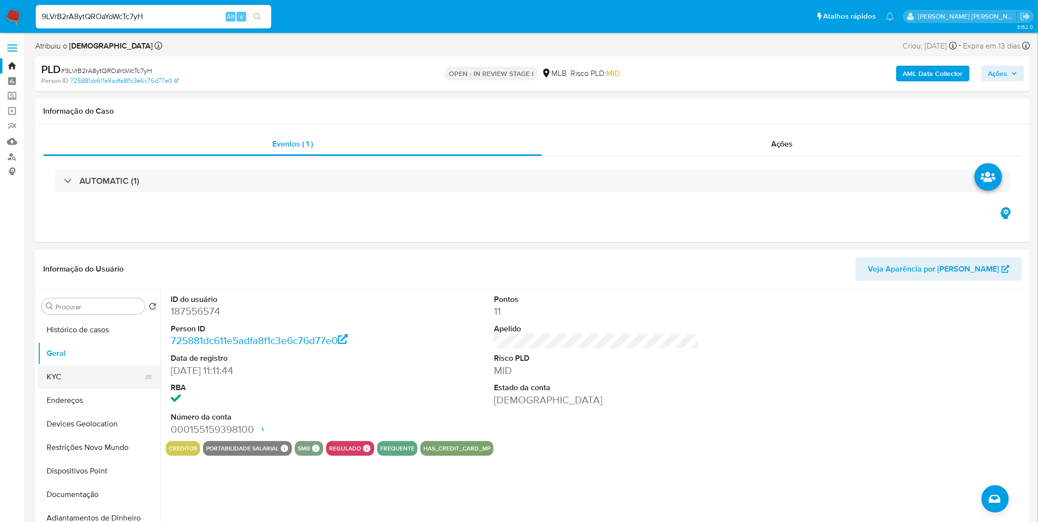
click at [69, 387] on button "KYC" at bounding box center [95, 377] width 115 height 24
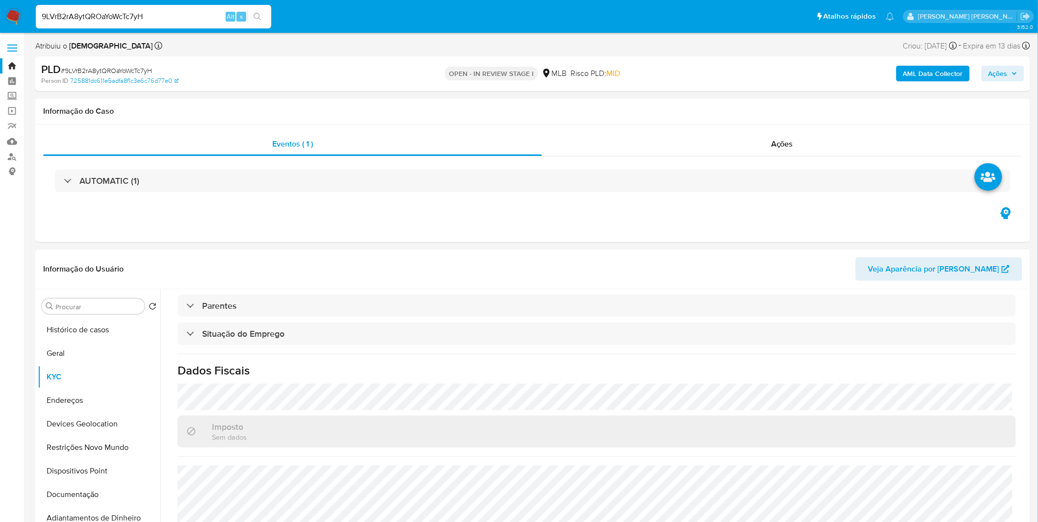
scroll to position [411, 0]
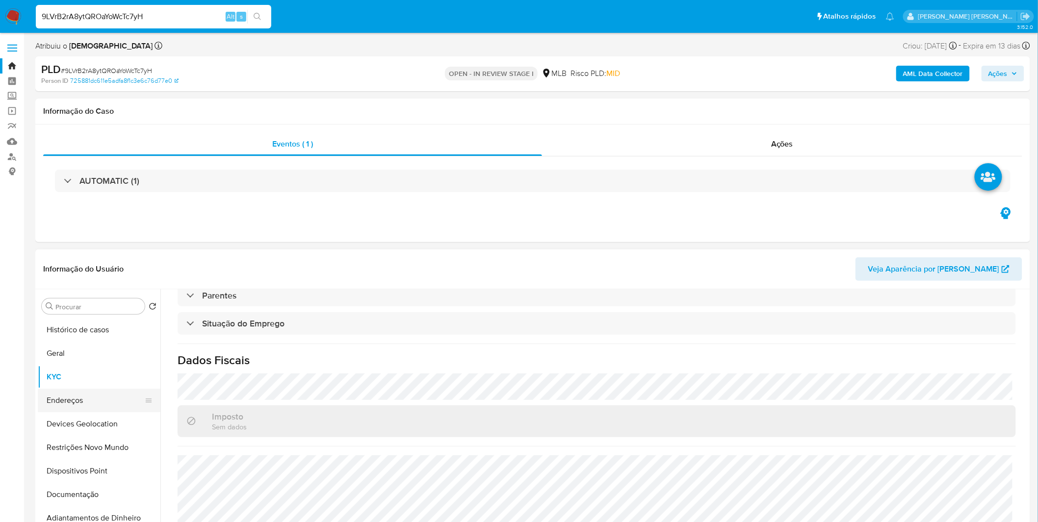
click at [94, 395] on button "Endereços" at bounding box center [95, 401] width 115 height 24
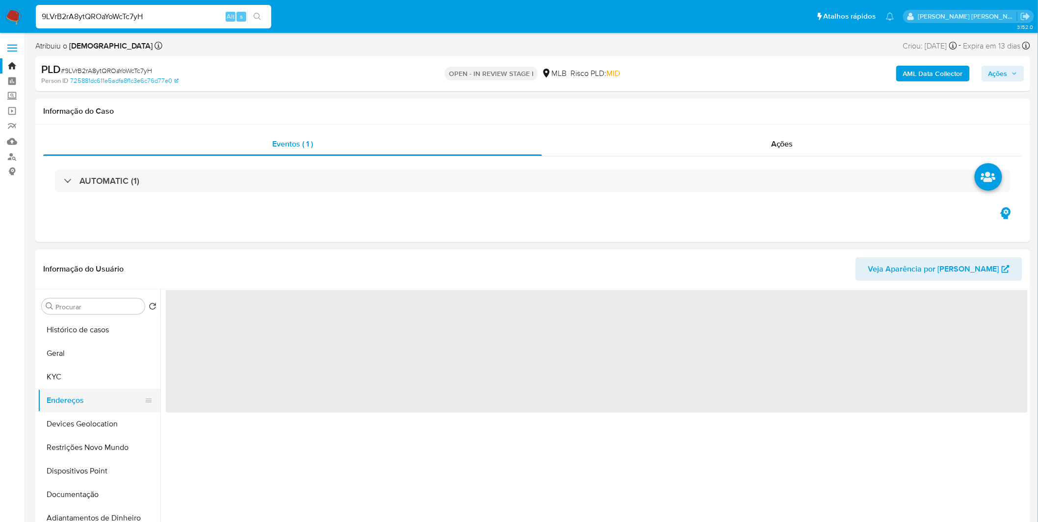
scroll to position [0, 0]
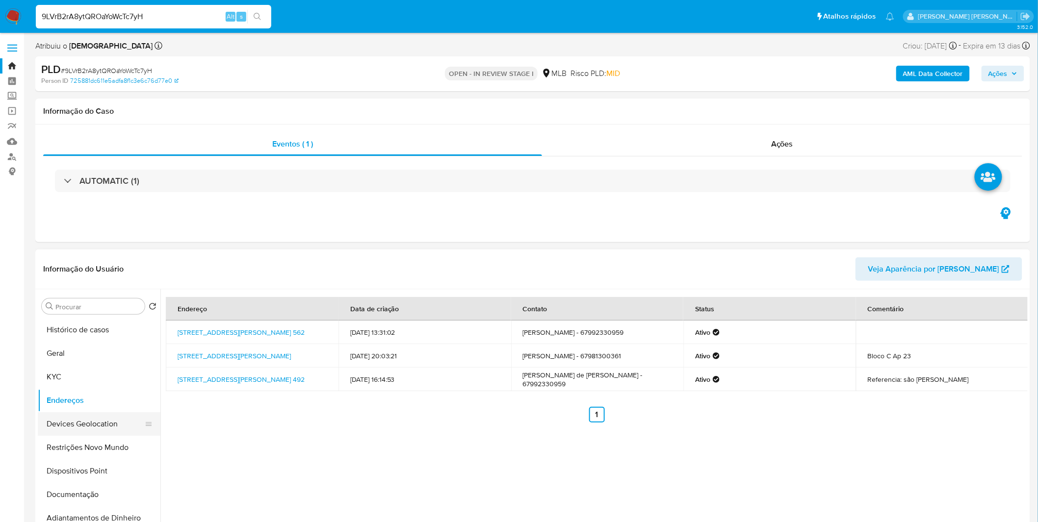
click at [82, 432] on button "Devices Geolocation" at bounding box center [95, 424] width 115 height 24
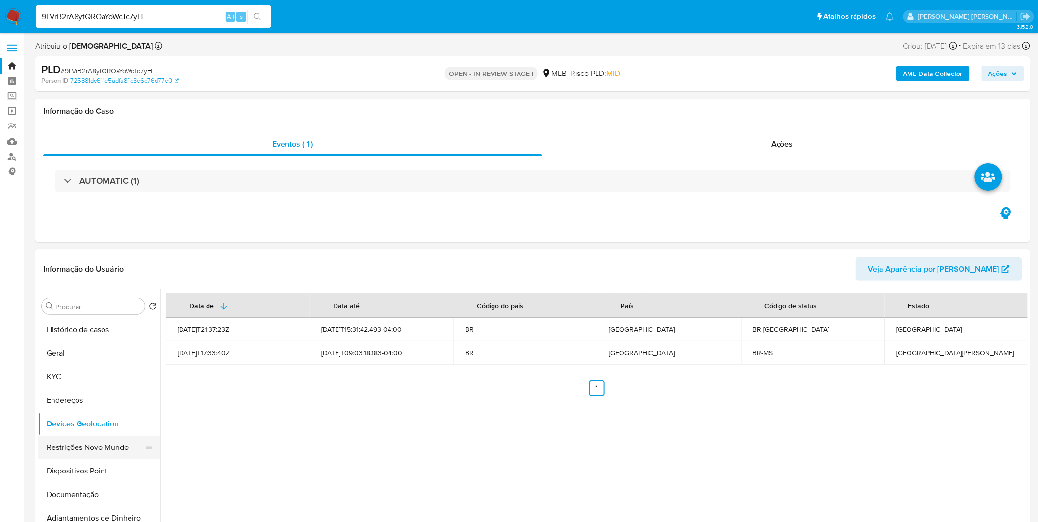
click at [116, 457] on button "Restrições Novo Mundo" at bounding box center [95, 448] width 115 height 24
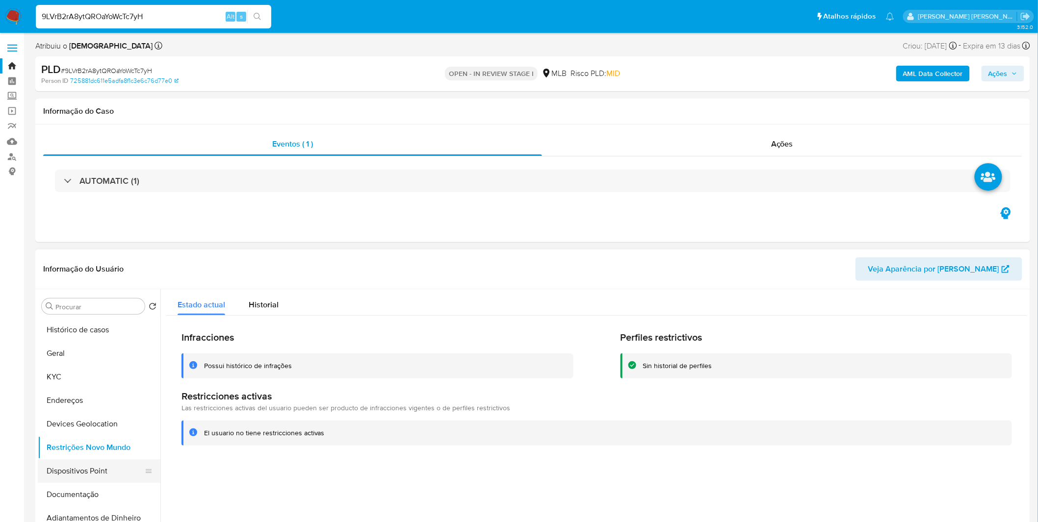
click at [96, 475] on button "Dispositivos Point" at bounding box center [95, 472] width 115 height 24
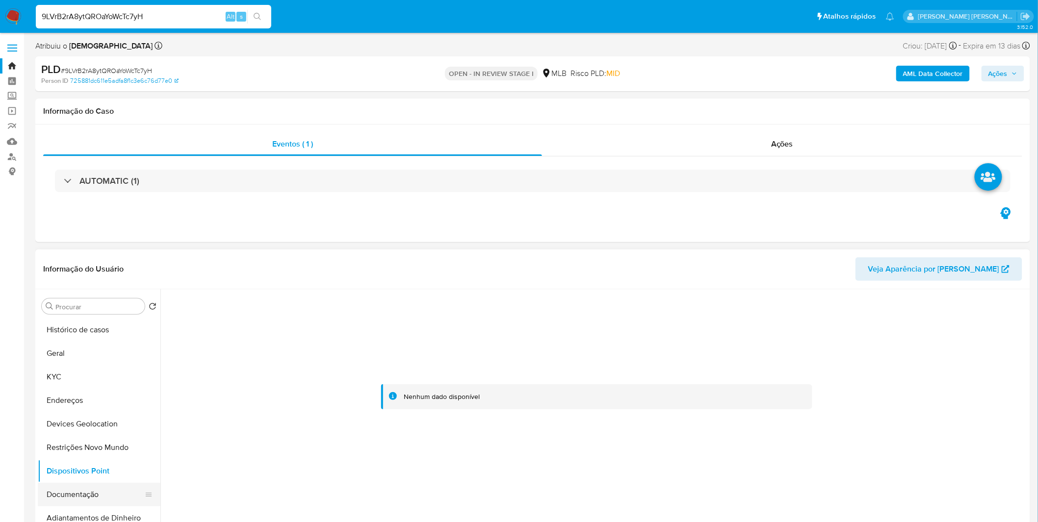
click at [59, 487] on button "Documentação" at bounding box center [95, 495] width 115 height 24
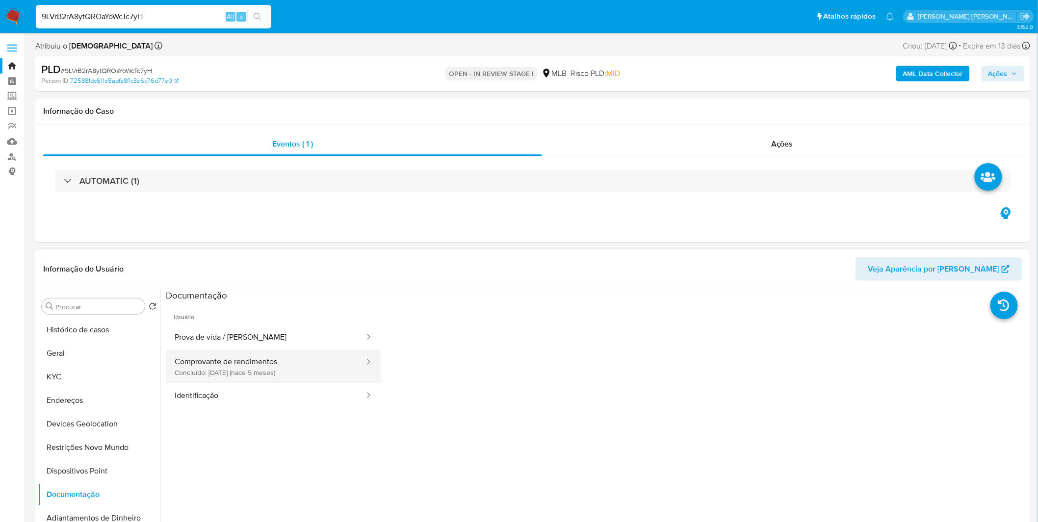
click at [257, 363] on button "Comprovante de rendimentos Concluído: 15/03/2025 (hace 5 meses)" at bounding box center [266, 366] width 200 height 33
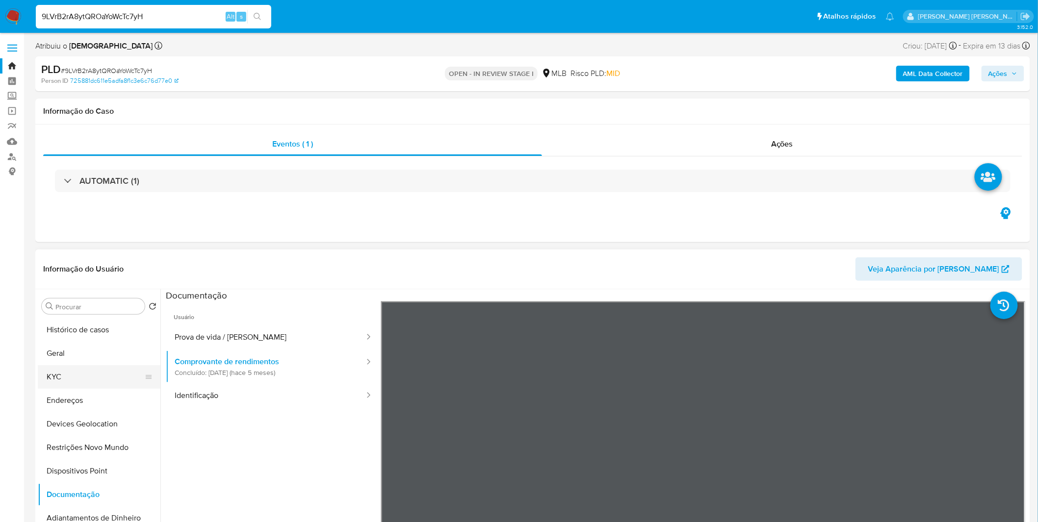
click at [124, 381] on button "KYC" at bounding box center [95, 377] width 115 height 24
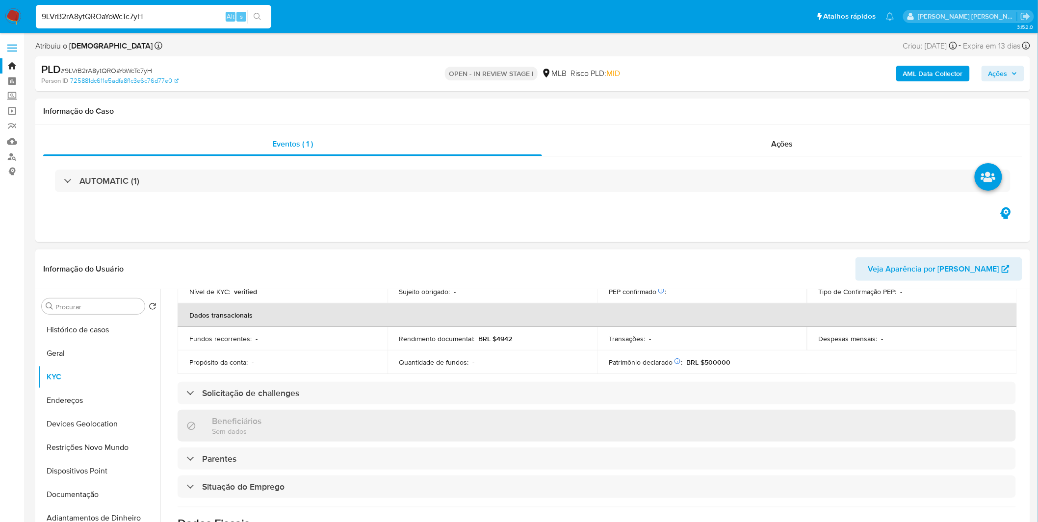
scroll to position [411, 0]
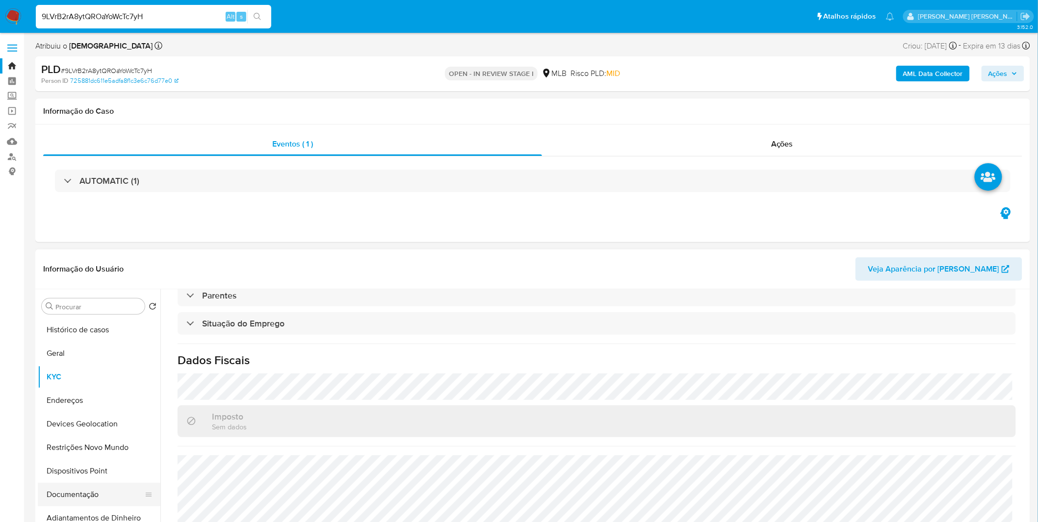
click at [81, 491] on button "Documentação" at bounding box center [95, 495] width 115 height 24
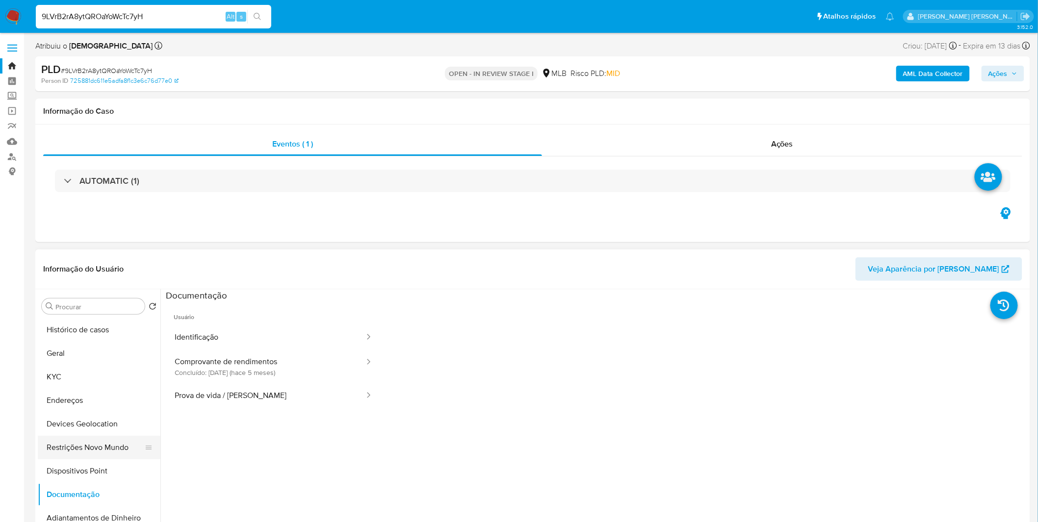
click at [95, 449] on button "Restrições Novo Mundo" at bounding box center [95, 448] width 115 height 24
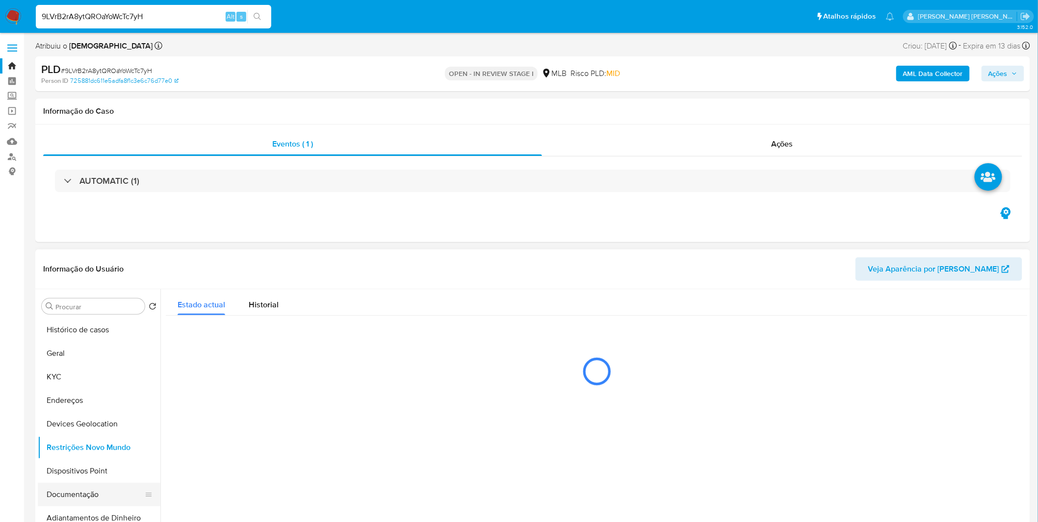
drag, startPoint x: 88, startPoint y: 482, endPoint x: 89, endPoint y: 491, distance: 9.8
click at [88, 482] on button "Dispositivos Point" at bounding box center [99, 472] width 123 height 24
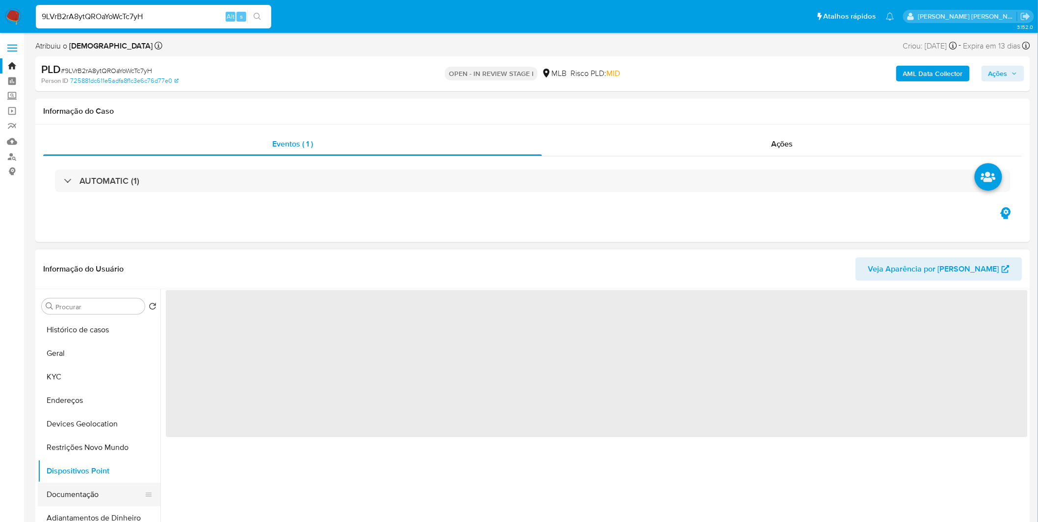
click at [89, 494] on button "Documentação" at bounding box center [95, 495] width 115 height 24
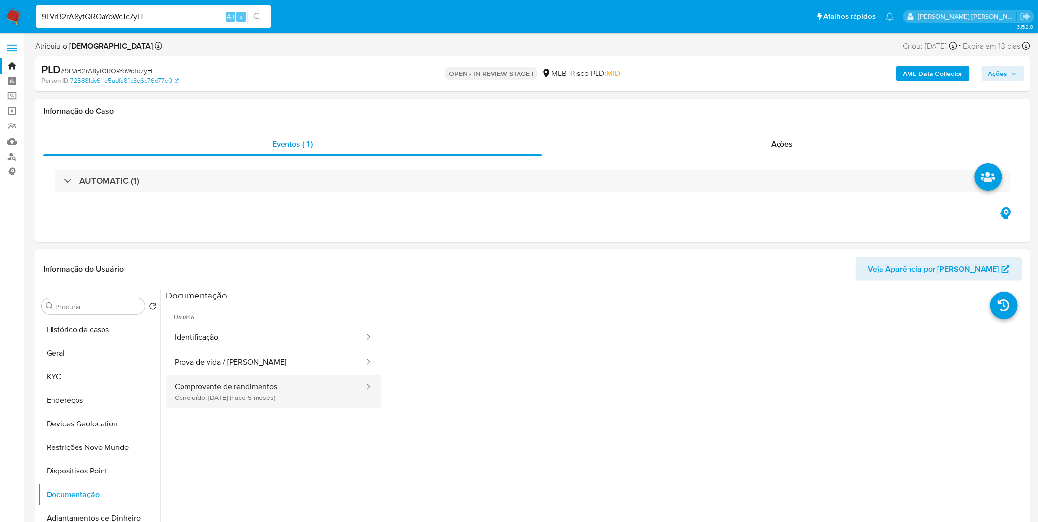
click at [183, 395] on button "Comprovante de rendimentos Concluído: 15/03/2025 (hace 5 meses)" at bounding box center [266, 391] width 200 height 33
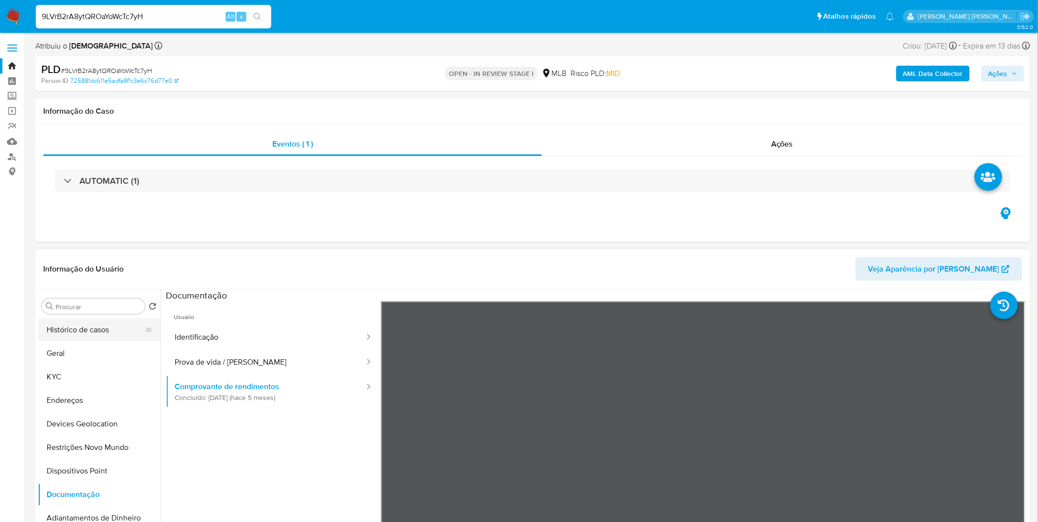
click at [99, 341] on button "Histórico de casos" at bounding box center [95, 330] width 115 height 24
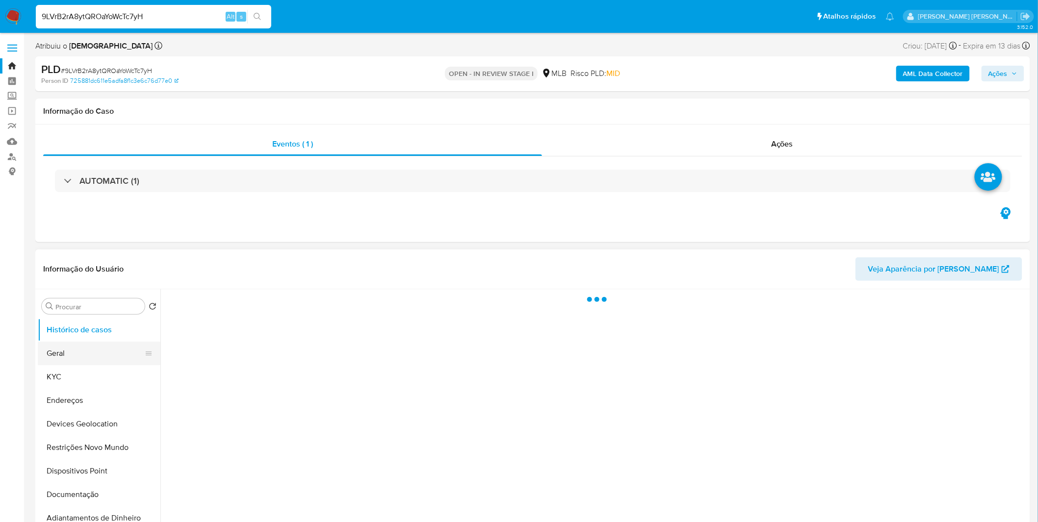
click at [99, 349] on button "Geral" at bounding box center [95, 354] width 115 height 24
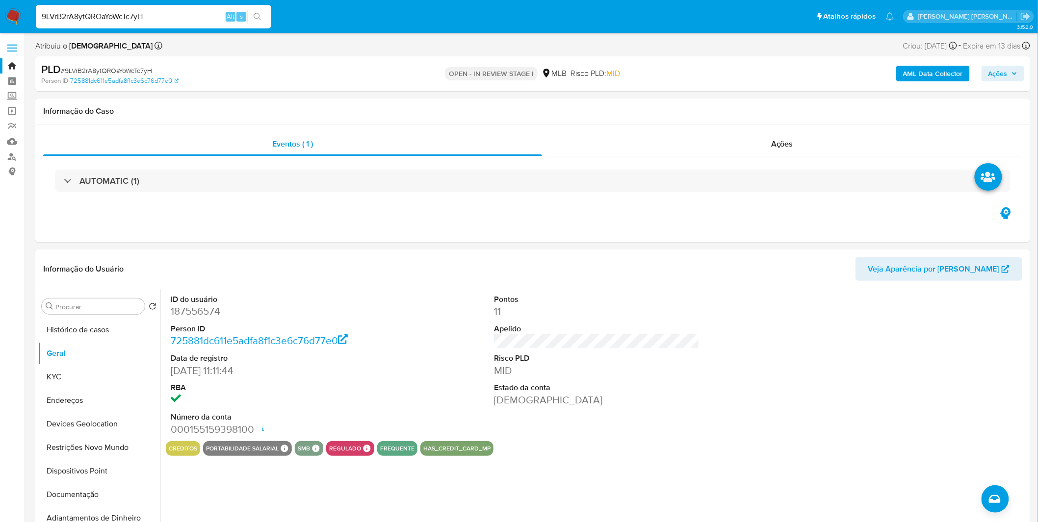
click at [167, 11] on input "9LVrB2rA8ytQROaYoWcTc7yH" at bounding box center [153, 16] width 235 height 13
paste input "eQ6JcvpU3zsgX5t4l8Se0aNL"
type input "eQ6JcvpU3zsgX5t4l8Se0aNL"
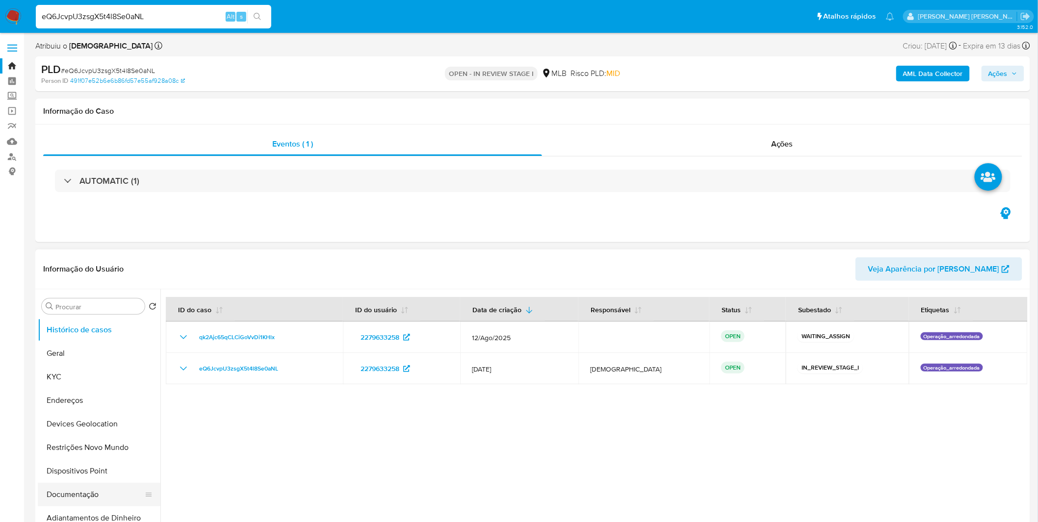
select select "10"
click at [587, 442] on div at bounding box center [593, 414] width 867 height 251
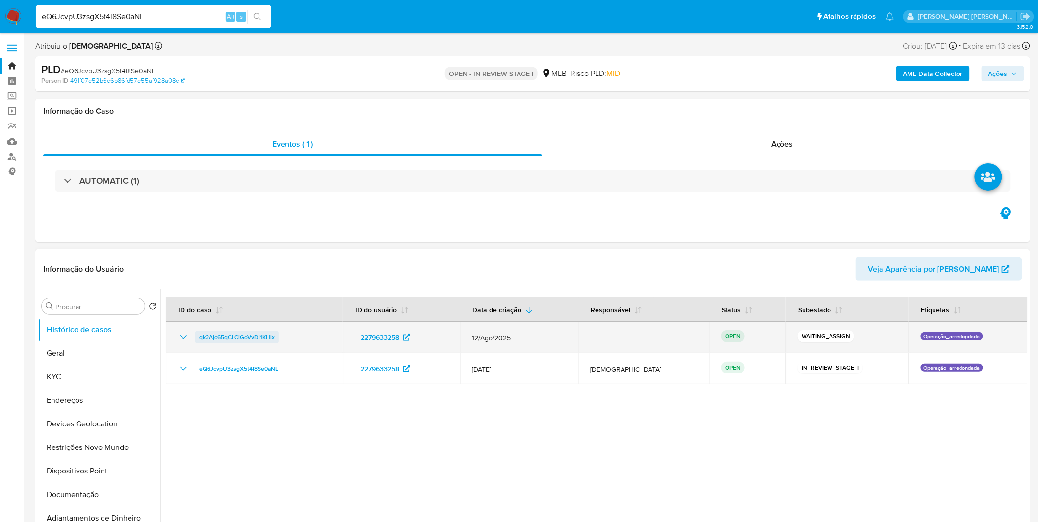
drag, startPoint x: 309, startPoint y: 336, endPoint x: 198, endPoint y: 341, distance: 111.9
click at [198, 341] on div "qk2Ajc65qCLCiGoVvDi1KHlx" at bounding box center [255, 338] width 154 height 12
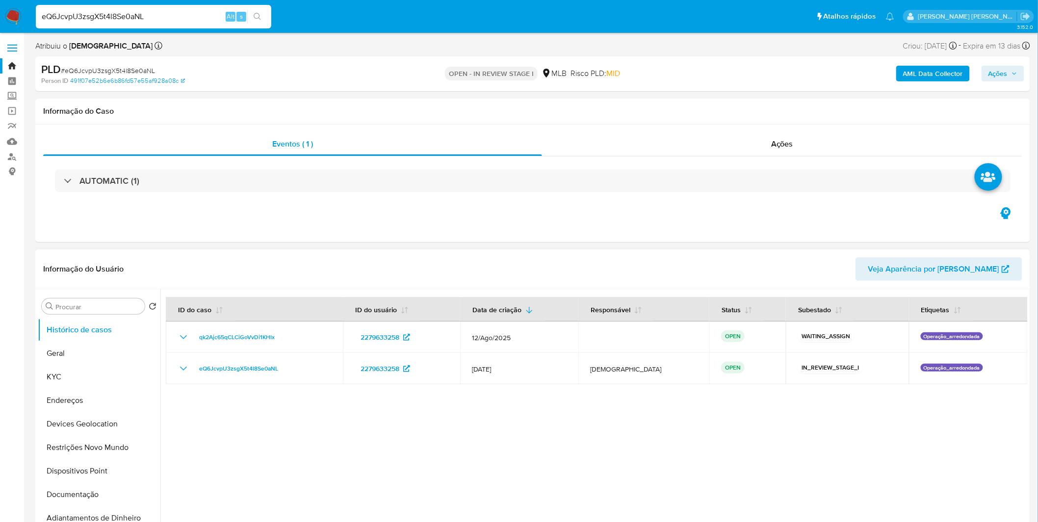
click at [391, 450] on div at bounding box center [593, 414] width 867 height 251
select select "10"
click at [184, 16] on input at bounding box center [153, 16] width 235 height 13
paste input "2jt0HWXMXYgNuazGRxEGJAgB"
type input "2jt0HWXMXYgNuazGRxEGJAgB"
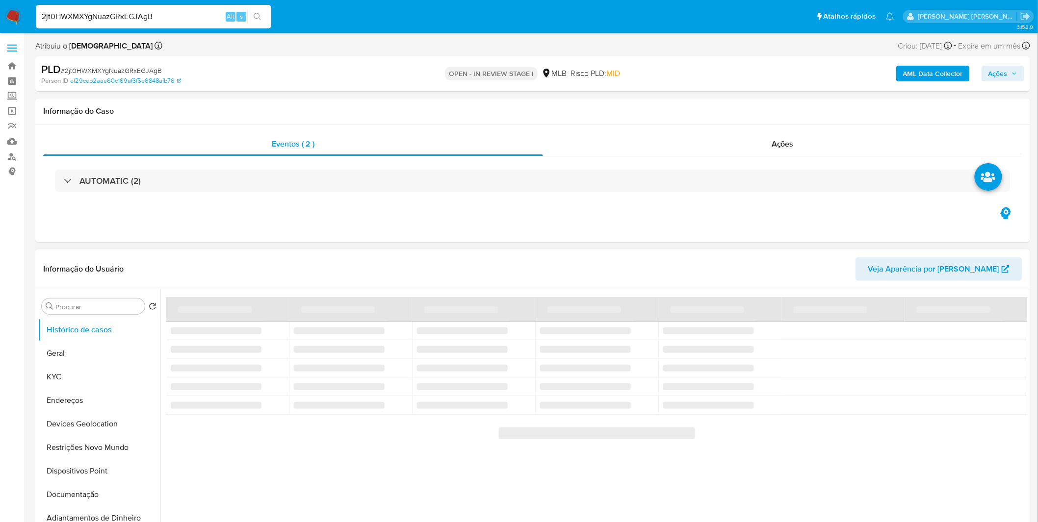
select select "10"
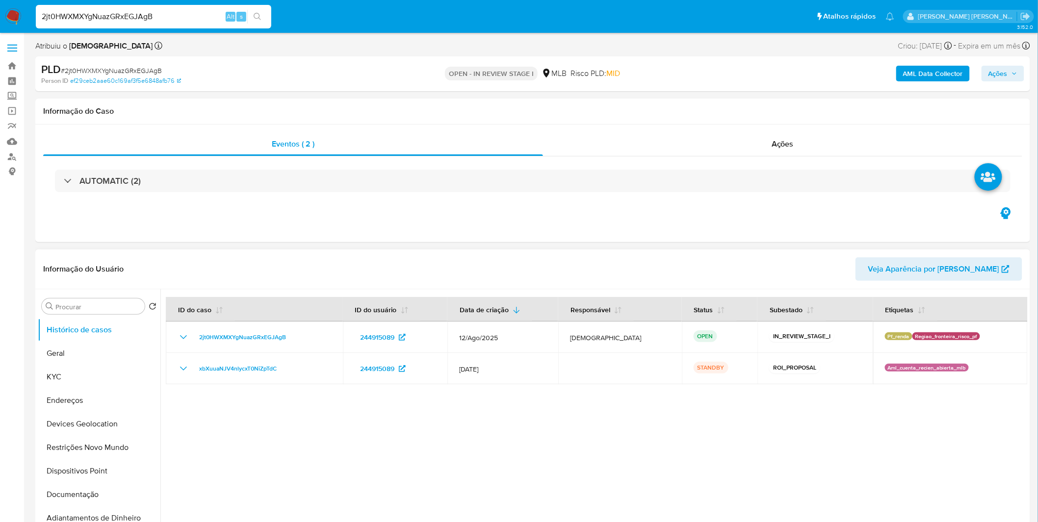
click at [989, 71] on span "Ações" at bounding box center [997, 74] width 19 height 16
drag, startPoint x: 796, startPoint y: 106, endPoint x: 756, endPoint y: 101, distance: 39.5
click at [795, 106] on div "Enviar comentário Alt c Resolução do caso Alt r" at bounding box center [788, 105] width 453 height 26
click at [756, 101] on span "Alt" at bounding box center [758, 105] width 8 height 9
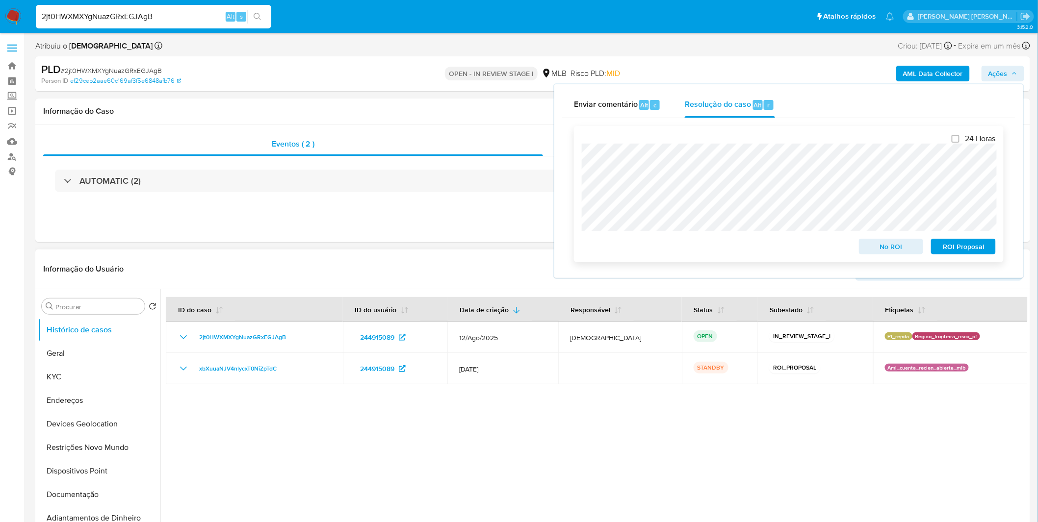
click at [877, 251] on span "No ROI" at bounding box center [891, 247] width 51 height 14
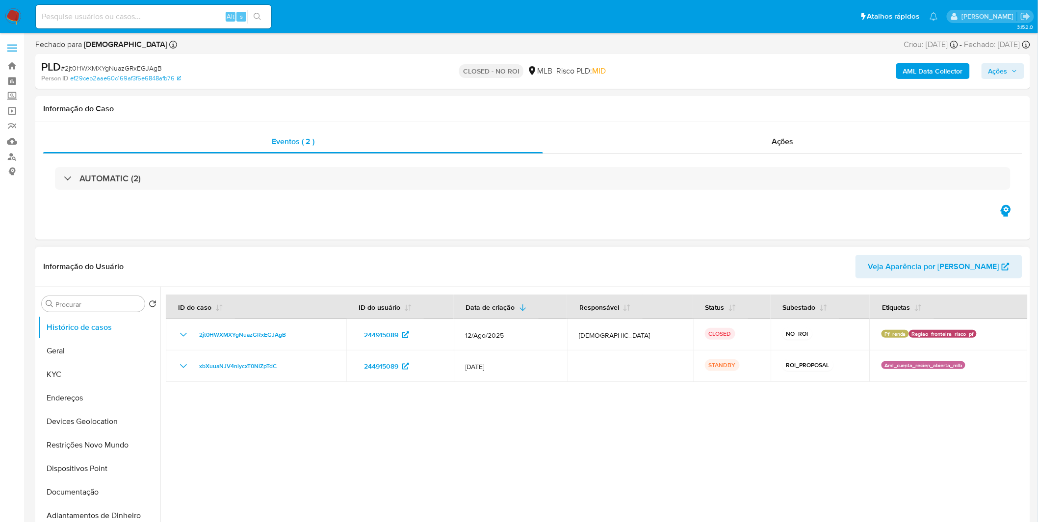
select select "10"
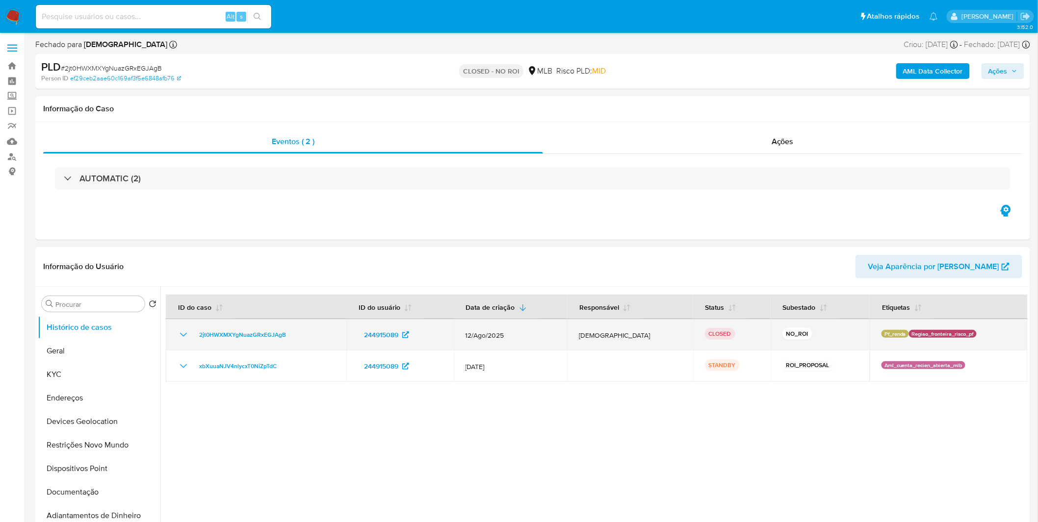
click at [184, 335] on icon "Mostrar/Ocultar" at bounding box center [184, 335] width 12 height 12
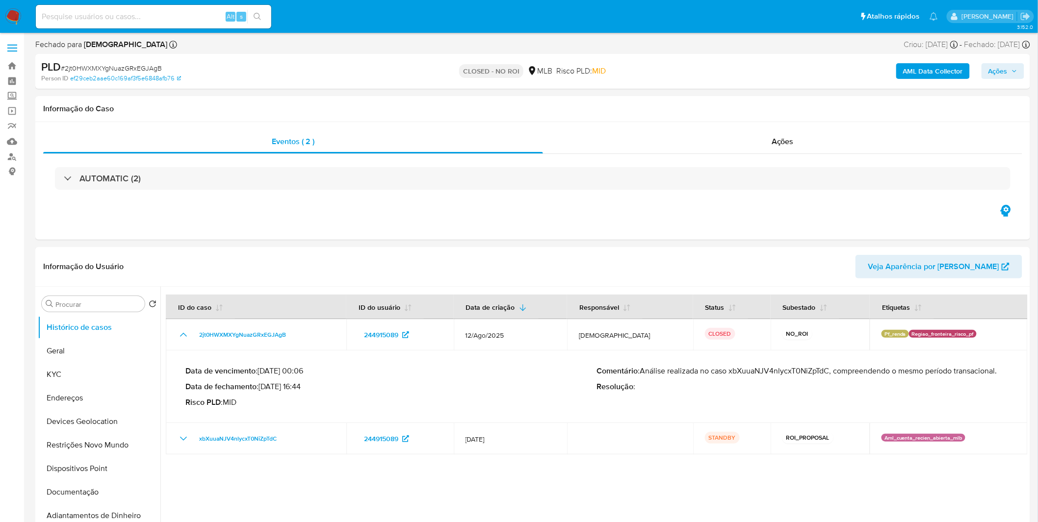
click at [193, 27] on div "Alt s" at bounding box center [153, 17] width 235 height 24
click at [189, 15] on input at bounding box center [153, 16] width 235 height 13
paste input "eQ6JcvpU3zsgX5t4l8Se0aNL"
type input "eQ6JcvpU3zsgX5t4l8Se0aNL"
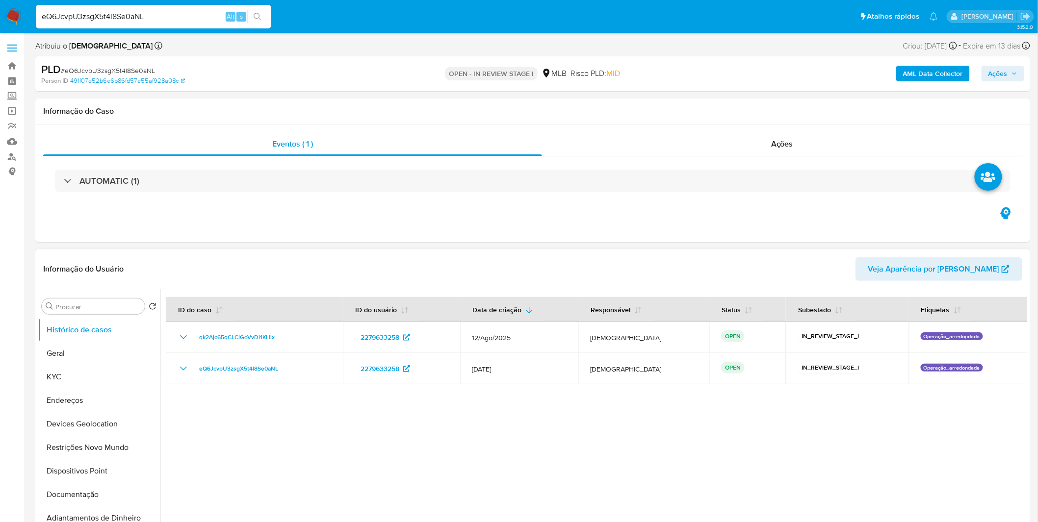
select select "10"
click at [105, 380] on button "KYC" at bounding box center [95, 377] width 115 height 24
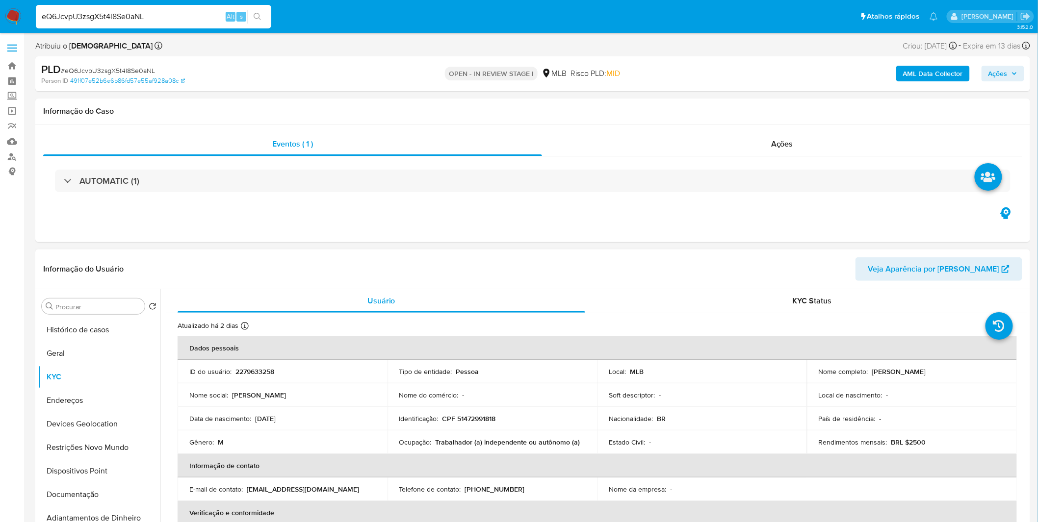
drag, startPoint x: 579, startPoint y: 444, endPoint x: 498, endPoint y: 443, distance: 80.4
click at [579, 444] on div "Ocupação : Trabalhador (a) independente ou autônomo (a)" at bounding box center [492, 442] width 186 height 9
click at [80, 487] on button "Documentação" at bounding box center [95, 495] width 115 height 24
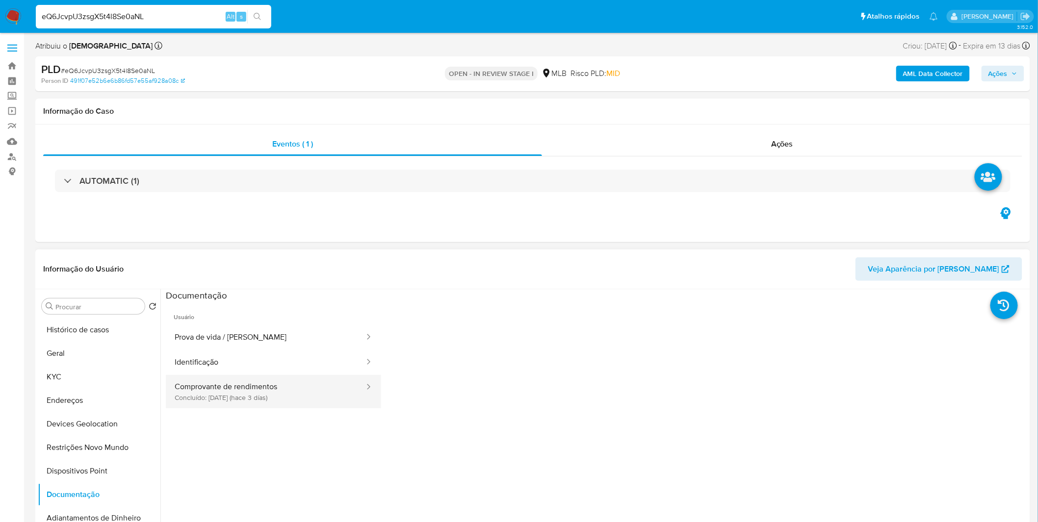
click at [208, 405] on button "Comprovante de rendimentos Concluído: 09/08/2025 (hace 3 días)" at bounding box center [266, 391] width 200 height 33
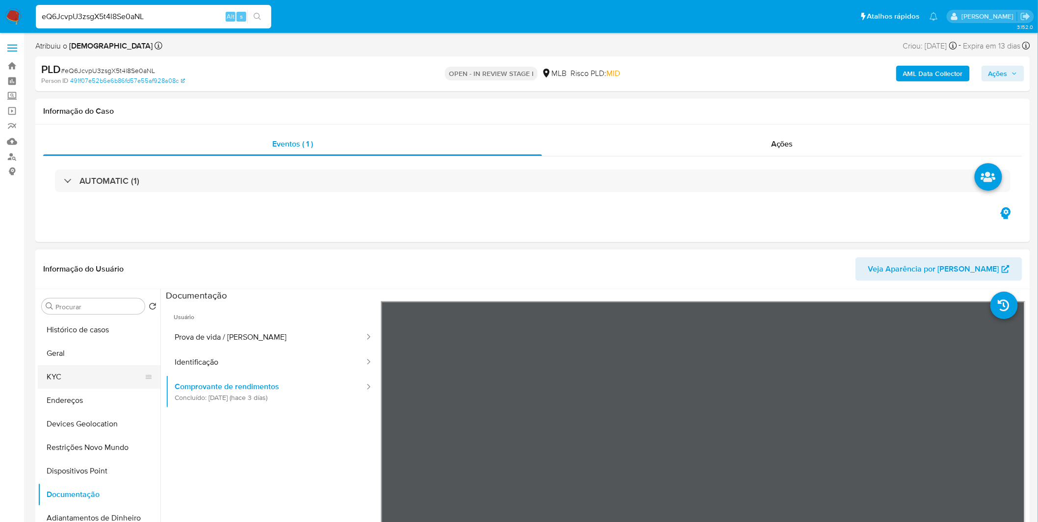
click at [53, 367] on button "KYC" at bounding box center [95, 377] width 115 height 24
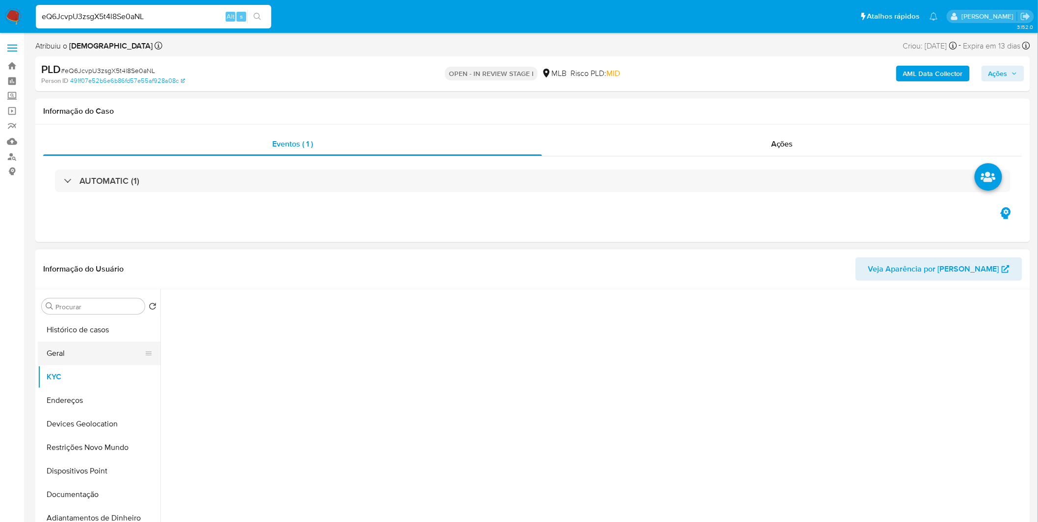
click at [59, 344] on button "Geral" at bounding box center [95, 354] width 115 height 24
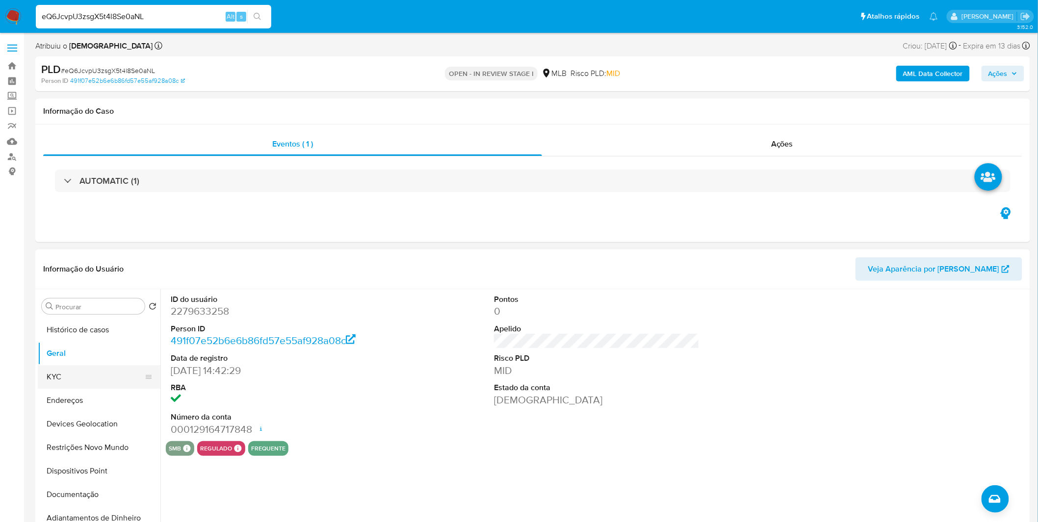
click at [94, 373] on button "KYC" at bounding box center [95, 377] width 115 height 24
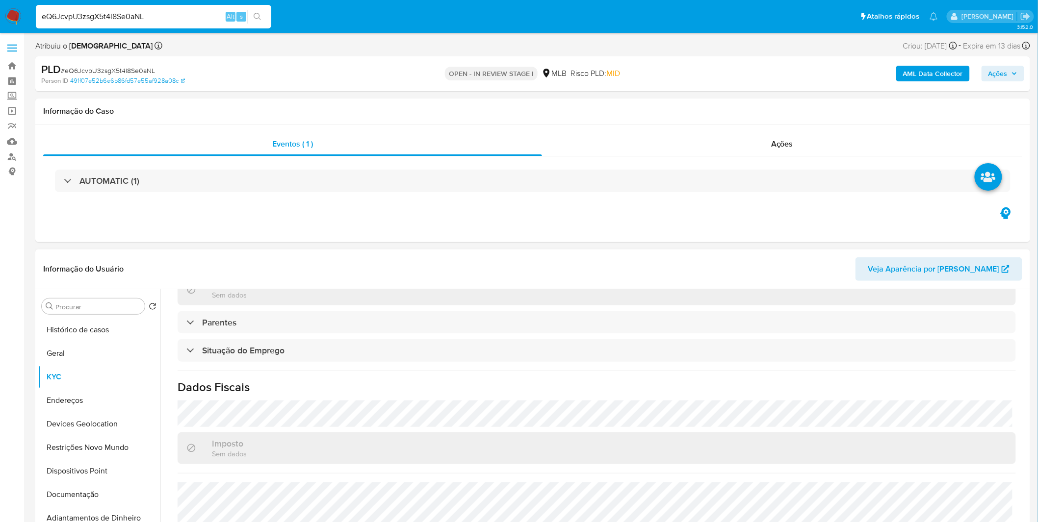
scroll to position [408, 0]
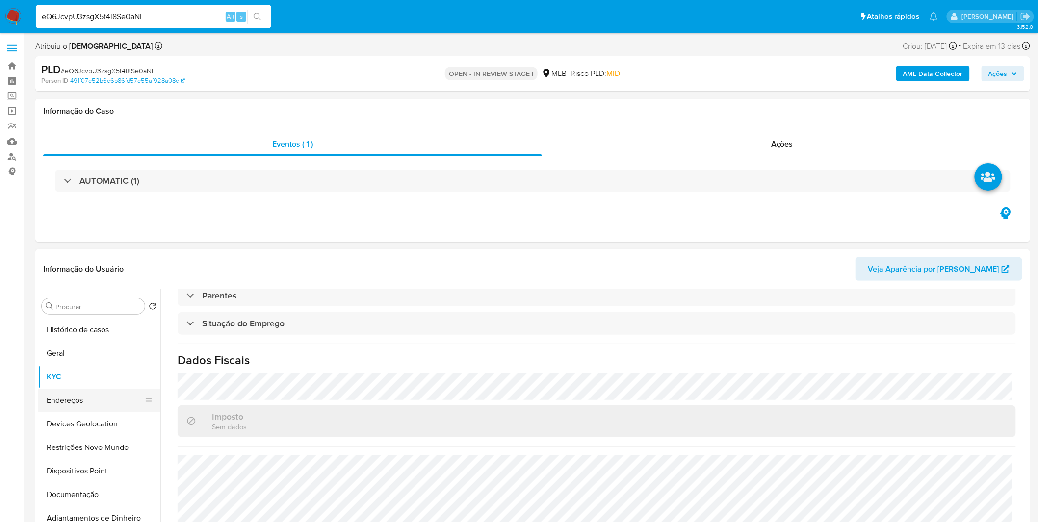
click at [89, 406] on button "Endereços" at bounding box center [95, 401] width 115 height 24
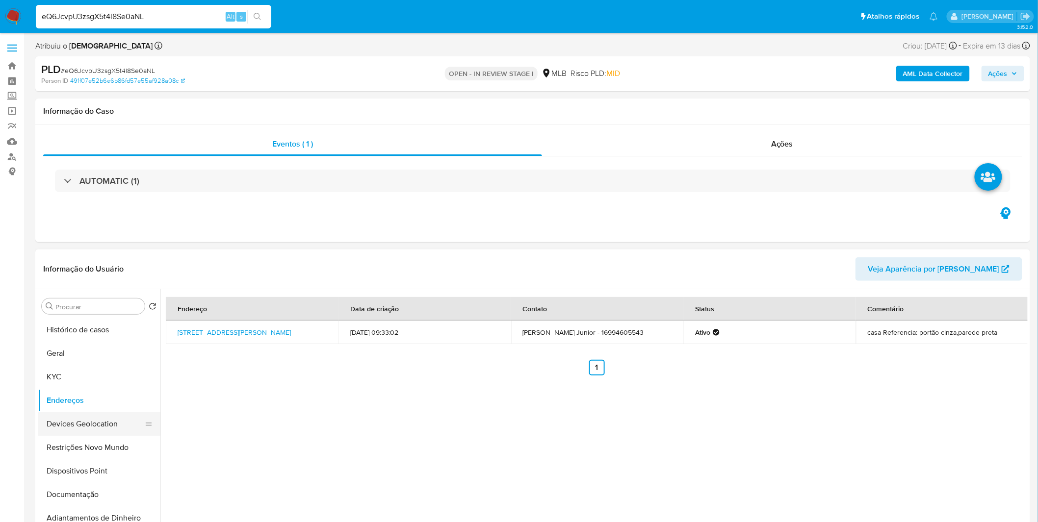
click at [66, 415] on button "Devices Geolocation" at bounding box center [95, 424] width 115 height 24
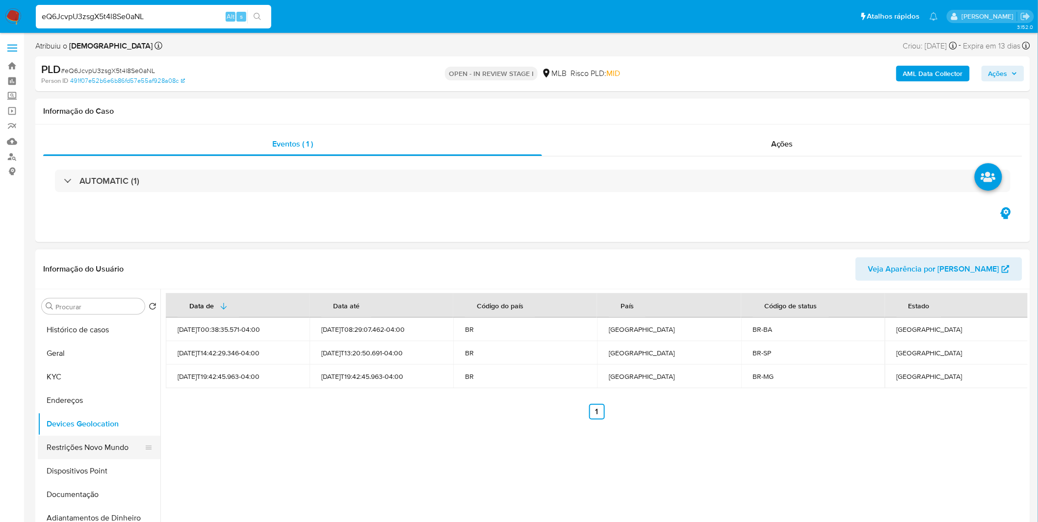
click at [97, 445] on button "Restrições Novo Mundo" at bounding box center [95, 448] width 115 height 24
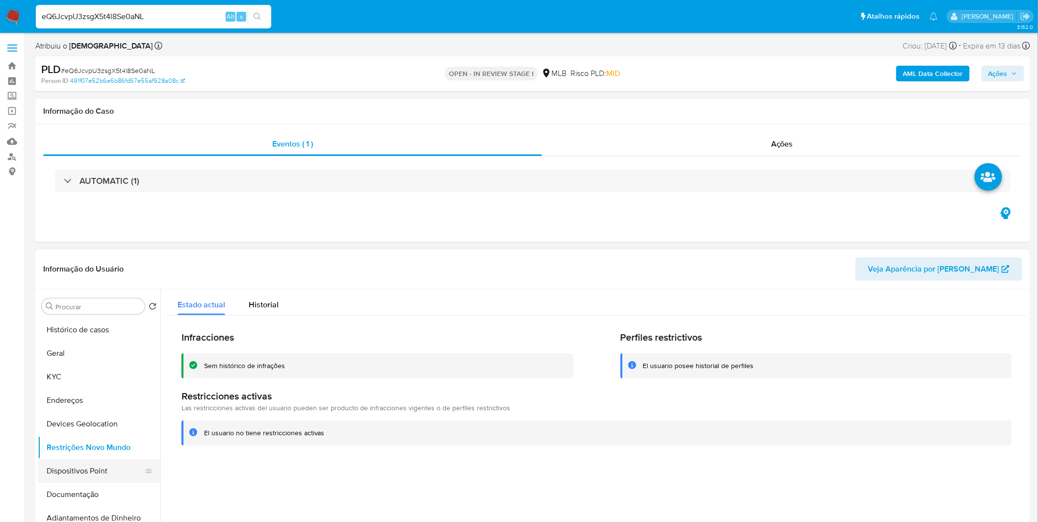
click at [101, 466] on button "Dispositivos Point" at bounding box center [95, 472] width 115 height 24
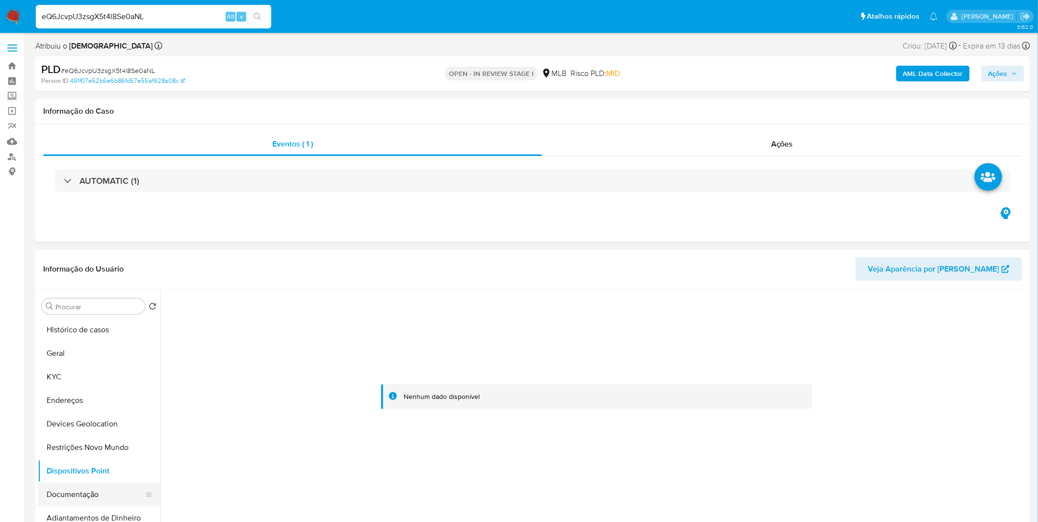
click at [84, 488] on button "Documentação" at bounding box center [95, 495] width 115 height 24
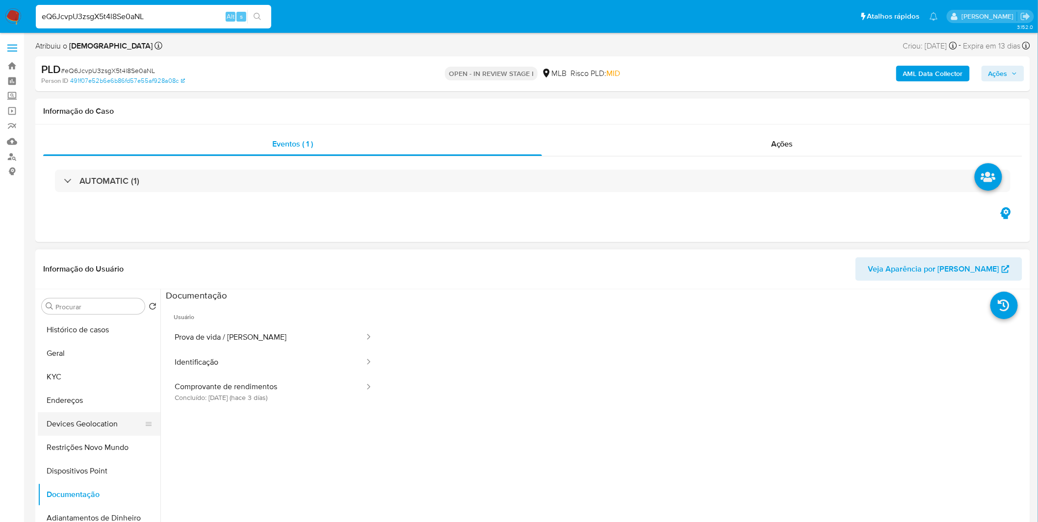
click at [104, 430] on button "Devices Geolocation" at bounding box center [95, 424] width 115 height 24
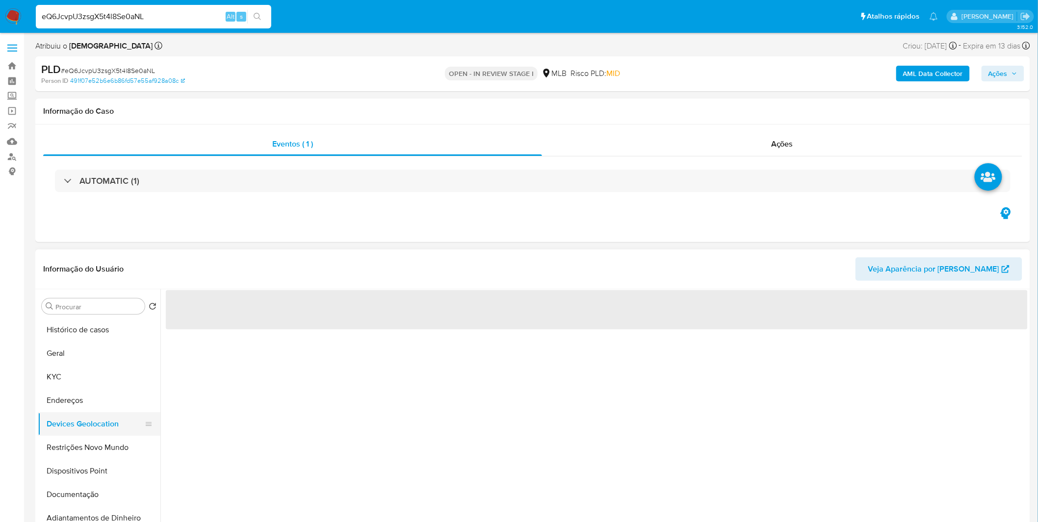
click at [101, 435] on button "Devices Geolocation" at bounding box center [95, 424] width 115 height 24
click at [101, 440] on button "Restrições Novo Mundo" at bounding box center [95, 448] width 115 height 24
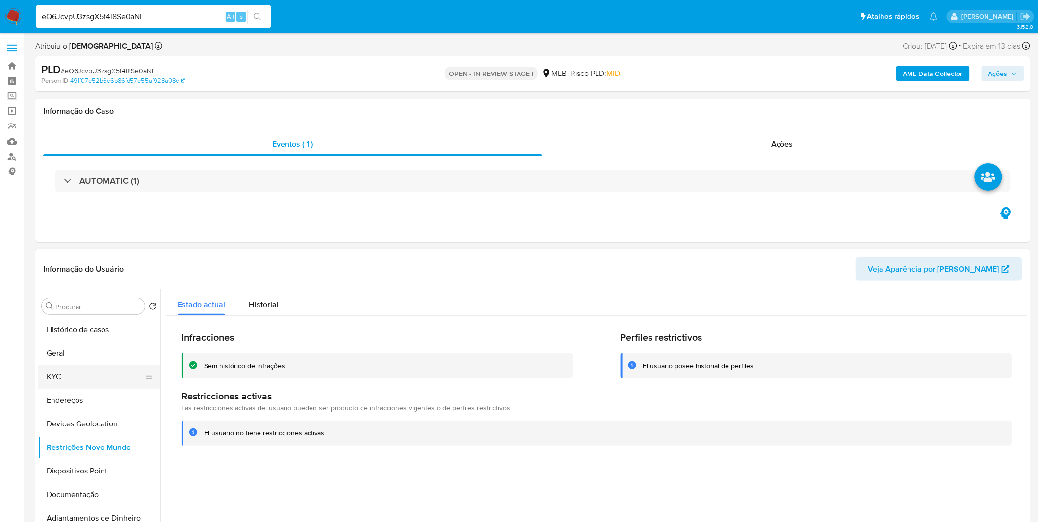
click at [86, 379] on button "KYC" at bounding box center [95, 377] width 115 height 24
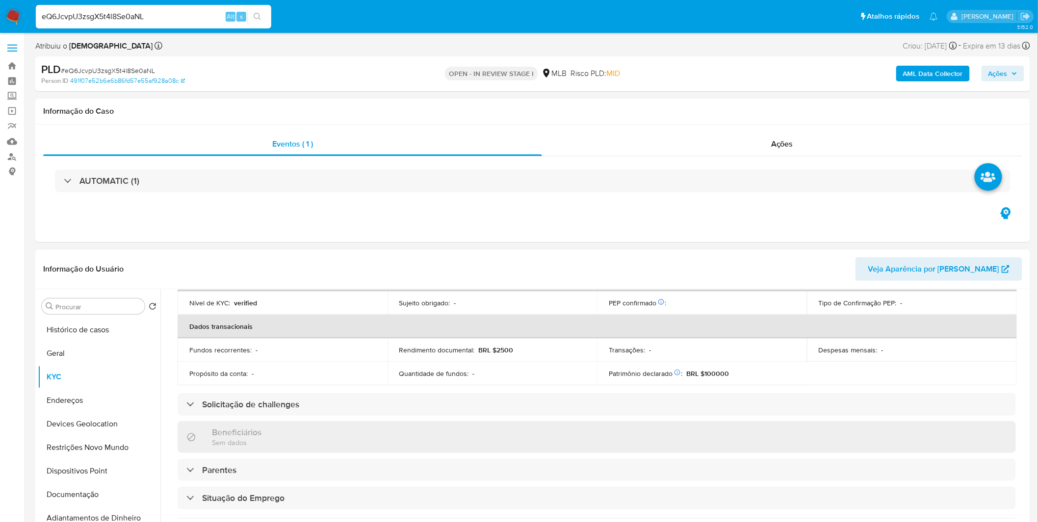
scroll to position [408, 0]
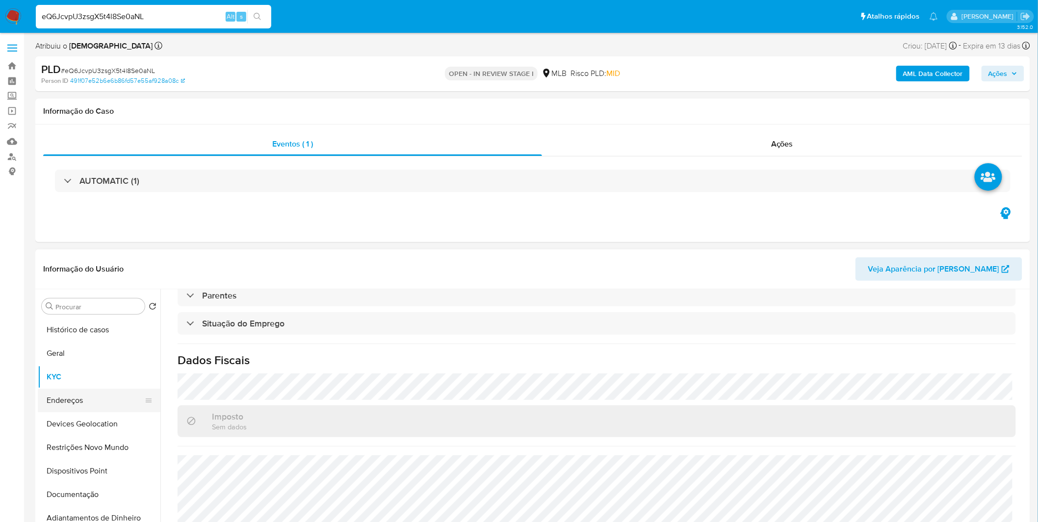
click at [87, 399] on button "Endereços" at bounding box center [95, 401] width 115 height 24
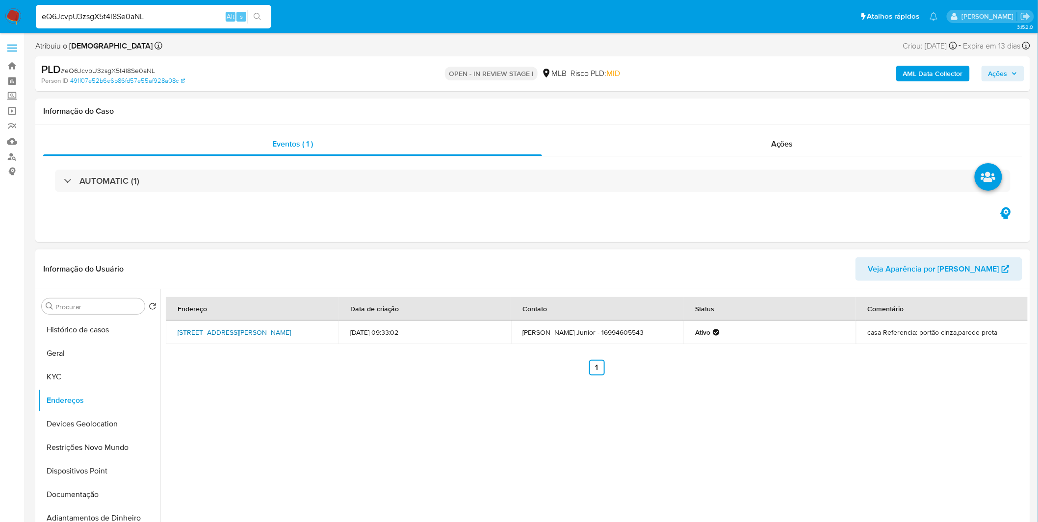
click at [236, 332] on link "Rua João Chinarelli 264, Ribeirão Preto, São Paulo, 14094108, Brasil 264" at bounding box center [234, 333] width 113 height 10
click at [125, 489] on button "Documentação" at bounding box center [95, 495] width 115 height 24
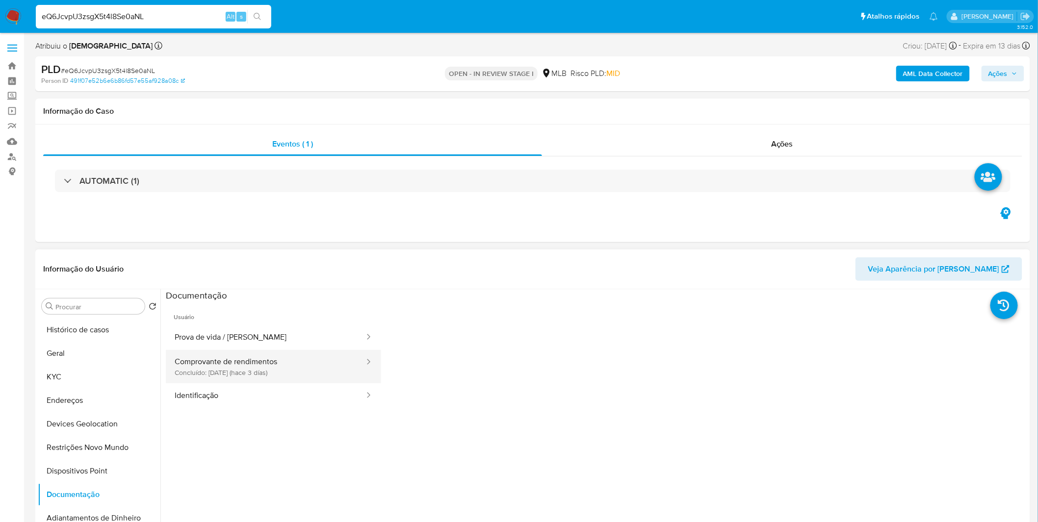
click at [240, 366] on button "Comprovante de rendimentos Concluído: 09/08/2025 (hace 3 días)" at bounding box center [266, 366] width 200 height 33
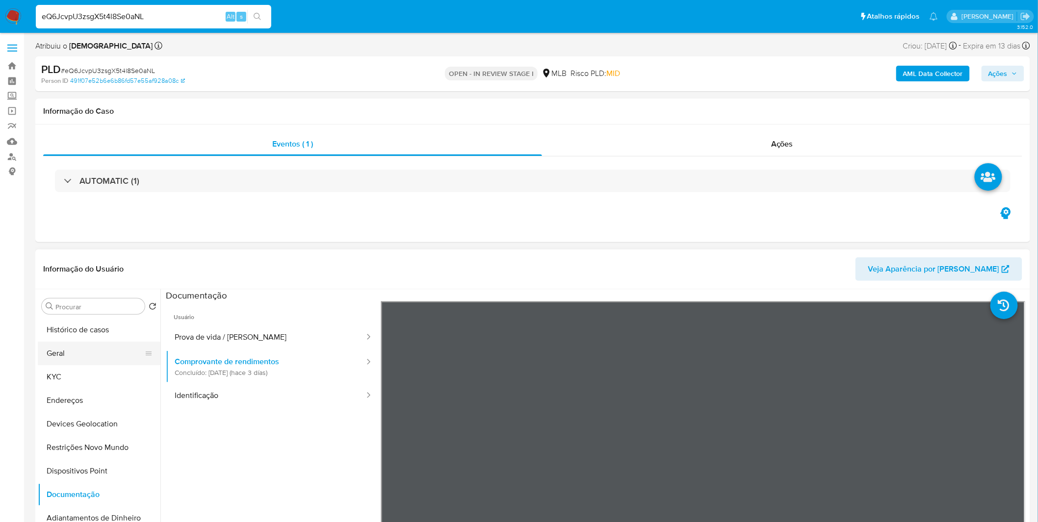
click at [71, 355] on button "Geral" at bounding box center [95, 354] width 115 height 24
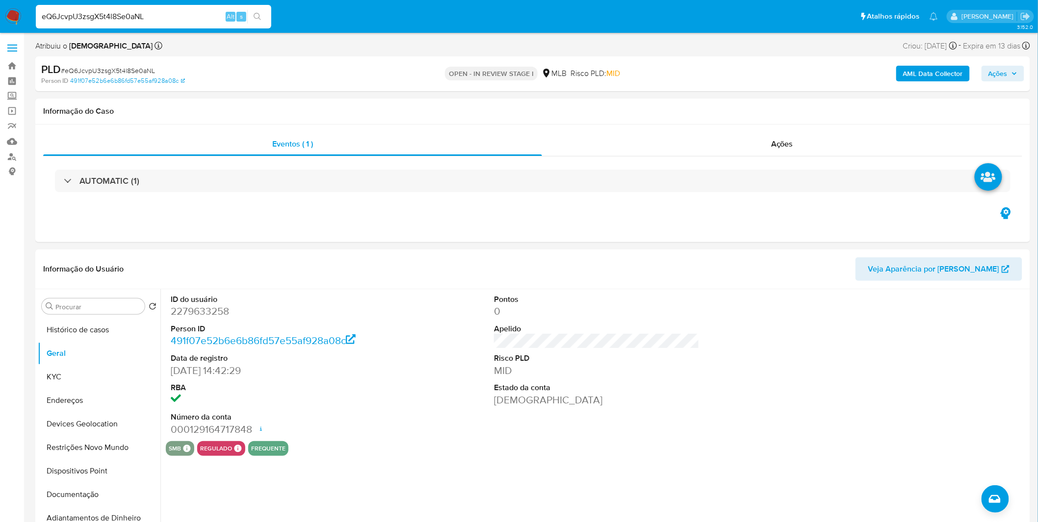
click at [22, 15] on nav "Pausado Ver notificaciones eQ6JcvpU3zsgX5t4l8Se0aNL Alt s Atalhos rápidos Presi…" at bounding box center [519, 16] width 1038 height 33
click at [16, 15] on img at bounding box center [13, 16] width 17 height 17
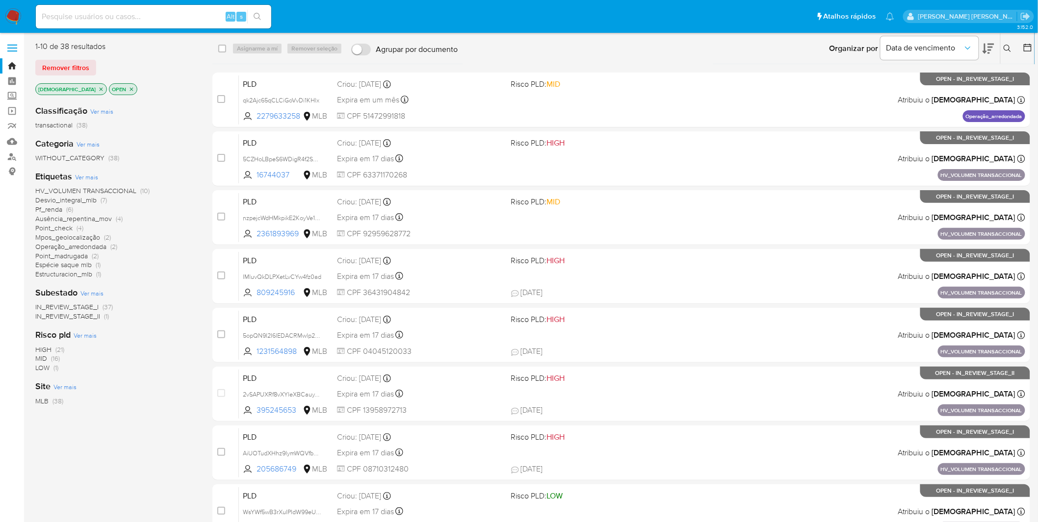
click at [98, 86] on icon "close-filter" at bounding box center [101, 89] width 6 height 6
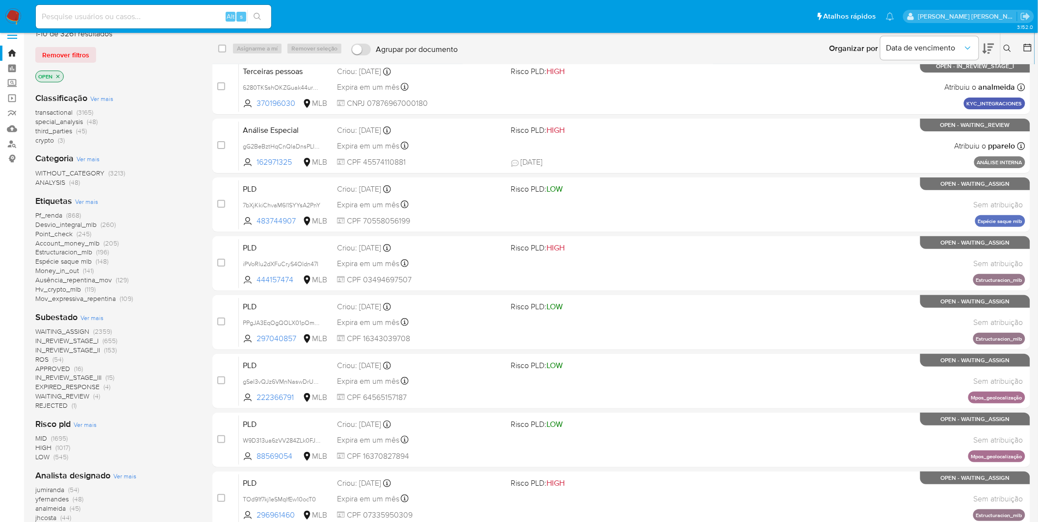
scroll to position [176, 0]
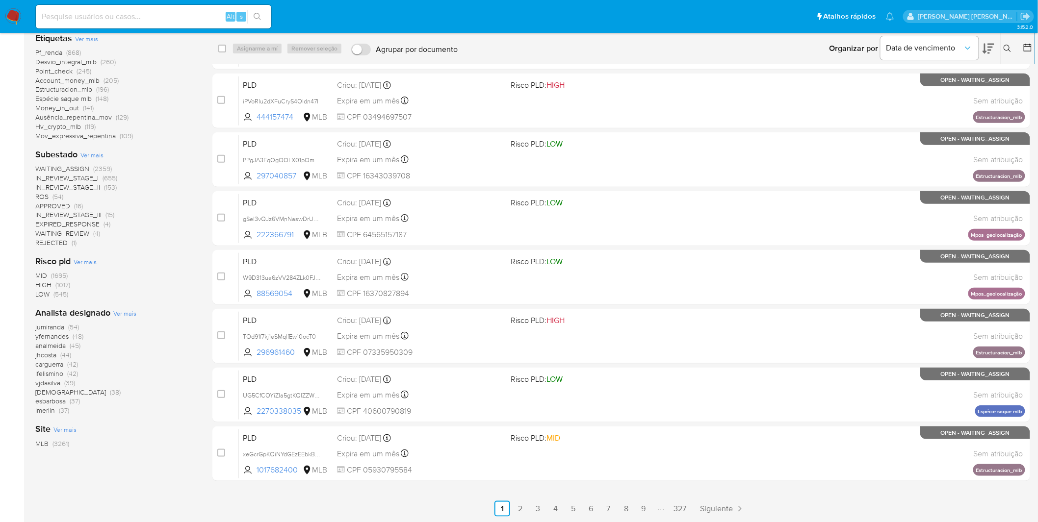
click at [119, 23] on div "Alt s" at bounding box center [153, 17] width 235 height 24
click at [121, 15] on input at bounding box center [153, 16] width 235 height 13
paste input "CBwoS2OzpNC4tOwxyxLz5uII"
type input "CBwoS2OzpNC4tOwxyxLz5uII"
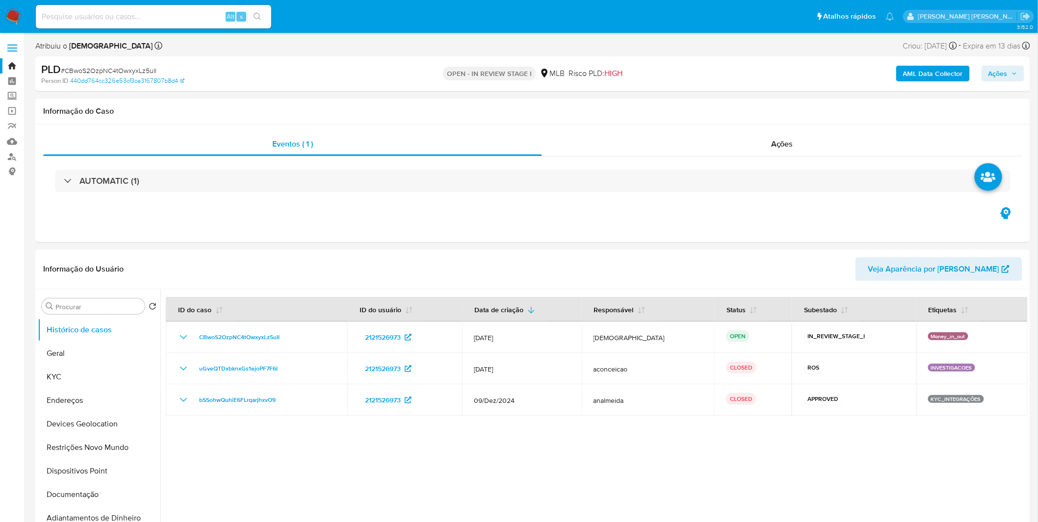
select select "10"
click at [13, 11] on img at bounding box center [13, 16] width 17 height 17
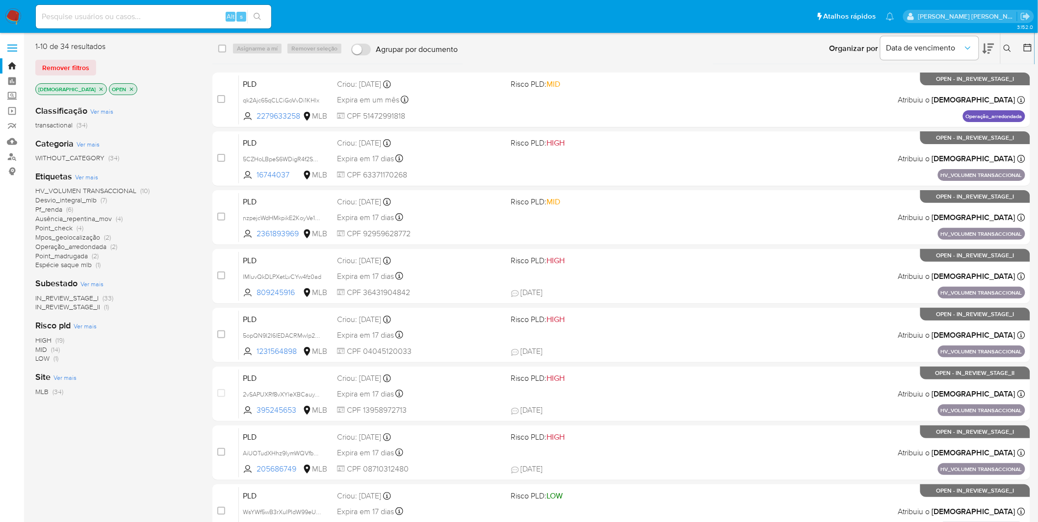
click at [100, 89] on icon "close-filter" at bounding box center [101, 88] width 3 height 3
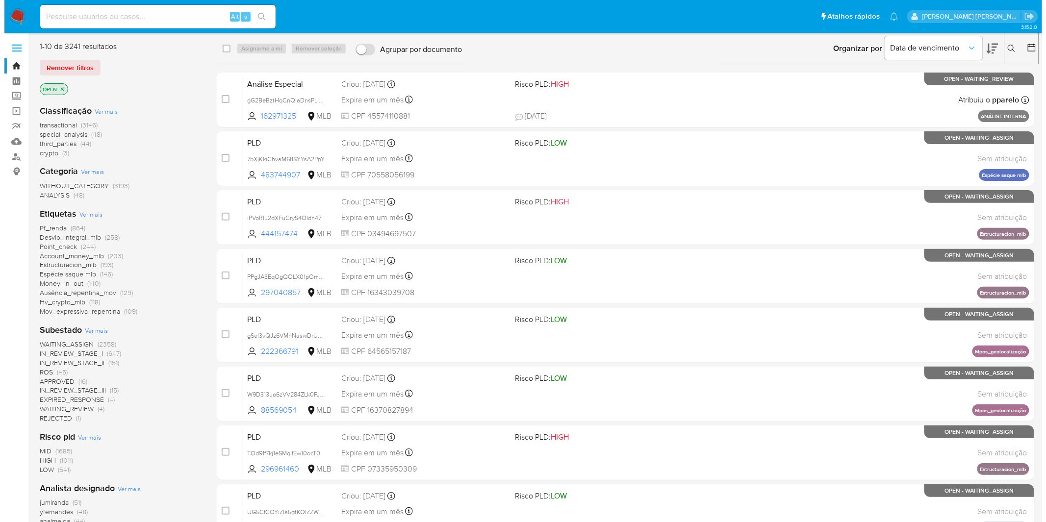
scroll to position [163, 0]
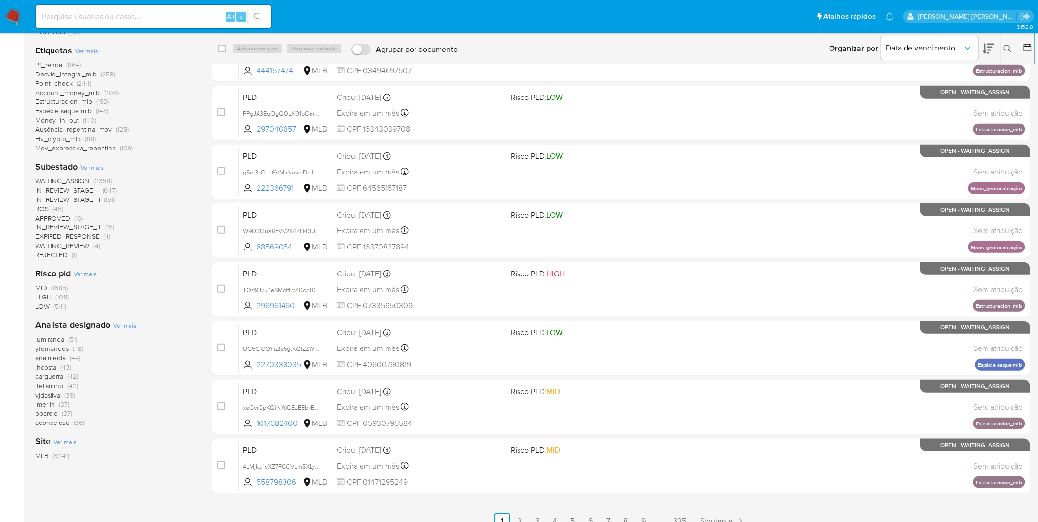
click at [127, 323] on span "Ver mais" at bounding box center [124, 325] width 23 height 9
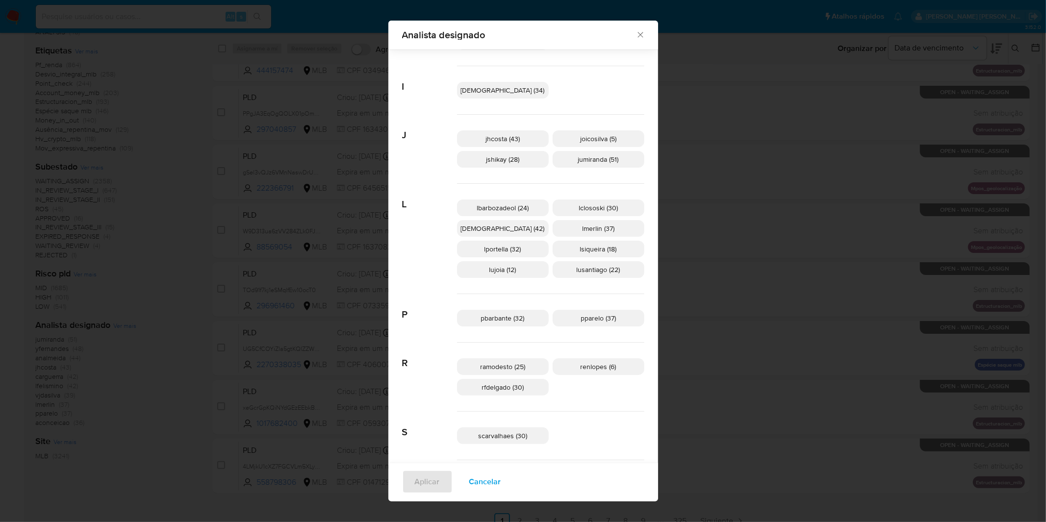
scroll to position [200, 0]
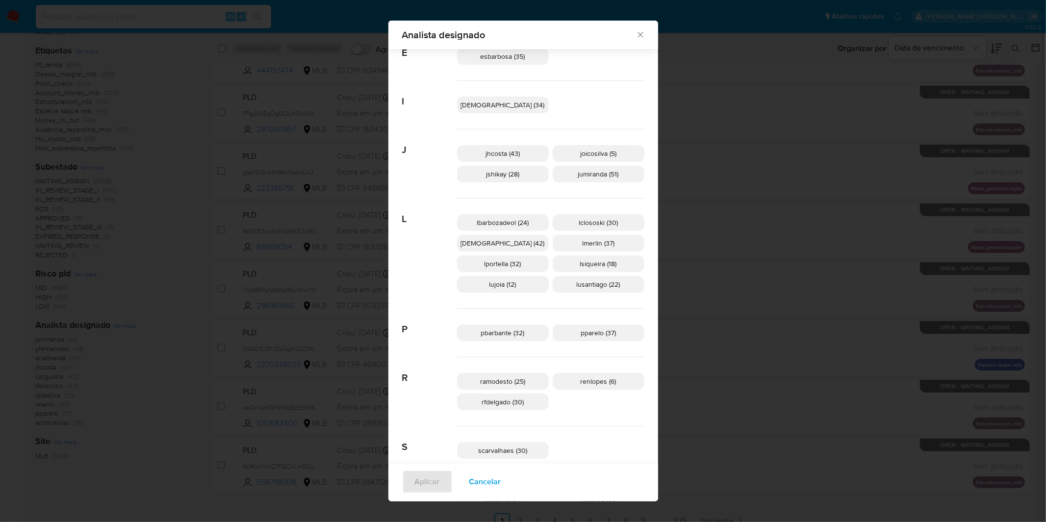
click at [501, 487] on span "Cancelar" at bounding box center [485, 482] width 32 height 22
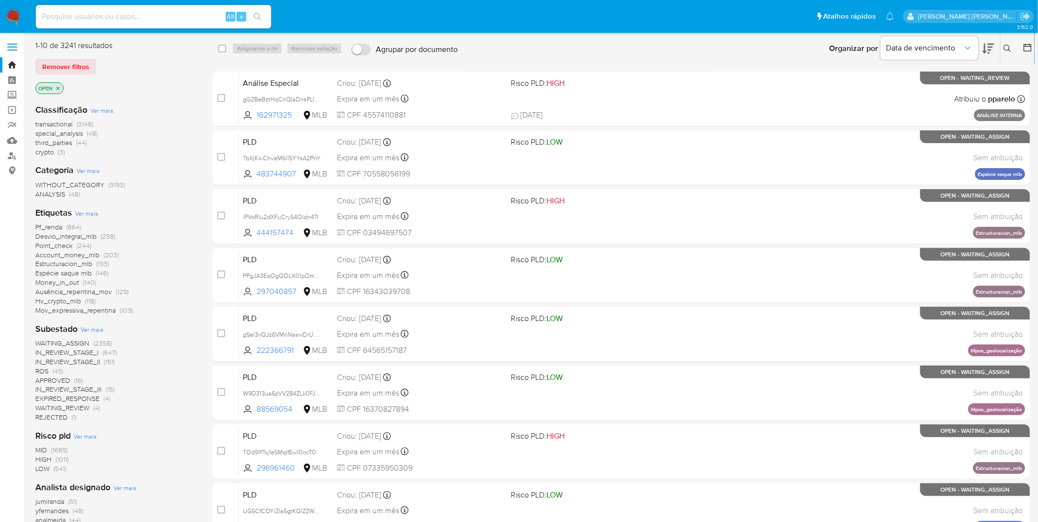
scroll to position [0, 0]
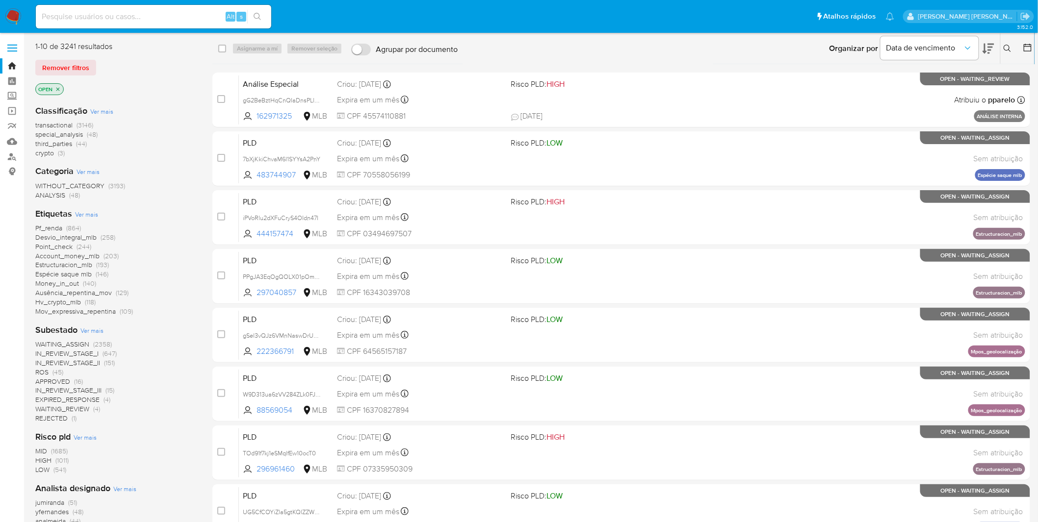
click at [18, 18] on img at bounding box center [13, 16] width 17 height 17
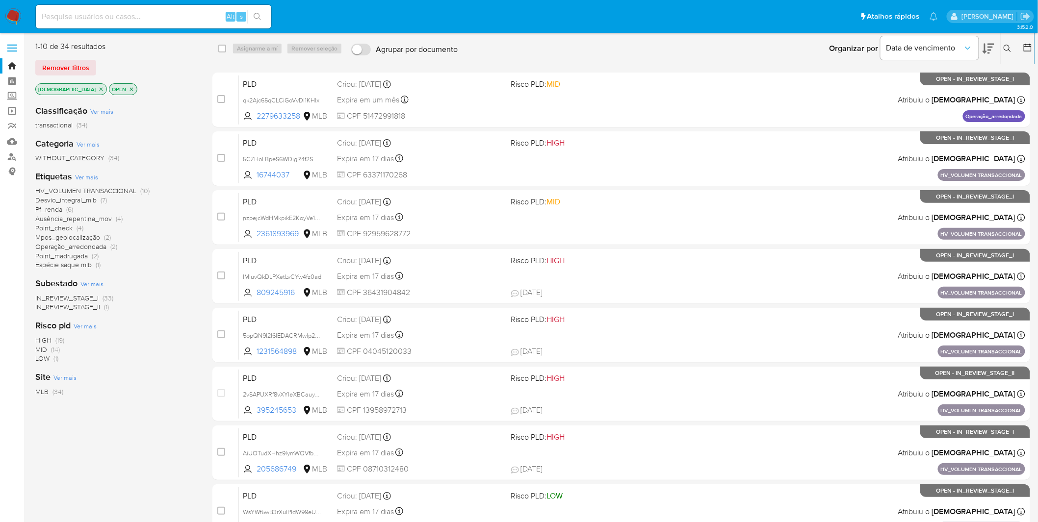
click at [13, 15] on img at bounding box center [13, 16] width 17 height 17
click at [98, 87] on icon "close-filter" at bounding box center [101, 89] width 6 height 6
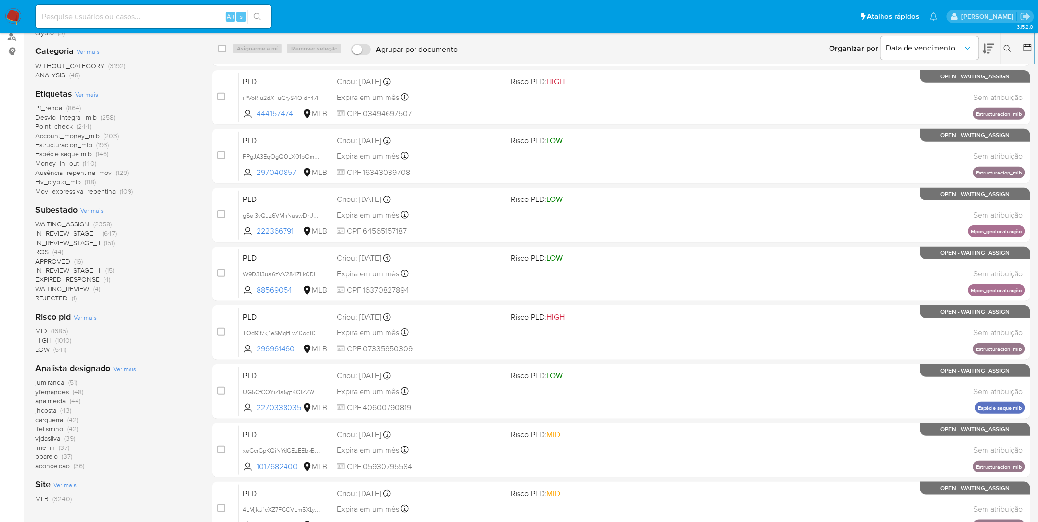
scroll to position [176, 0]
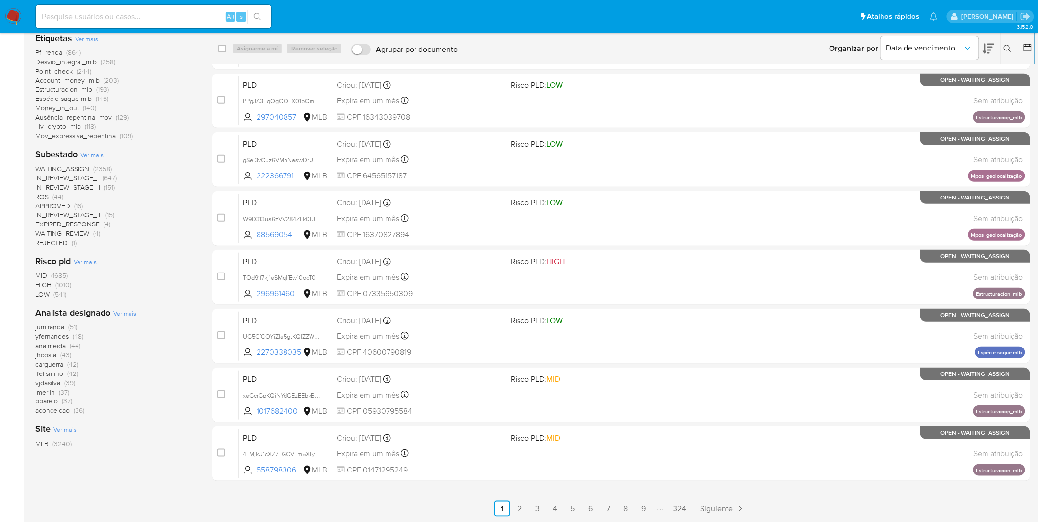
click at [18, 14] on img at bounding box center [13, 16] width 17 height 17
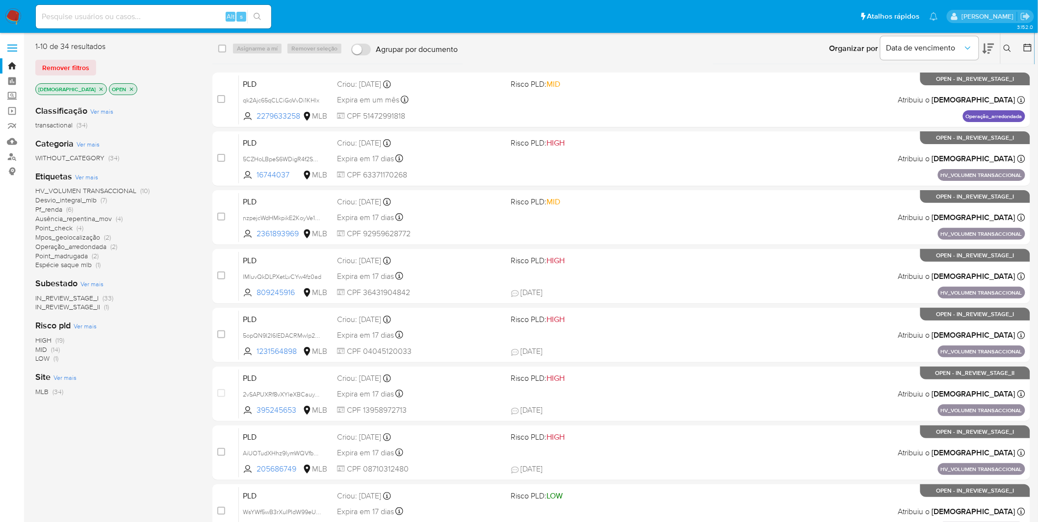
click at [98, 88] on icon "close-filter" at bounding box center [101, 89] width 6 height 6
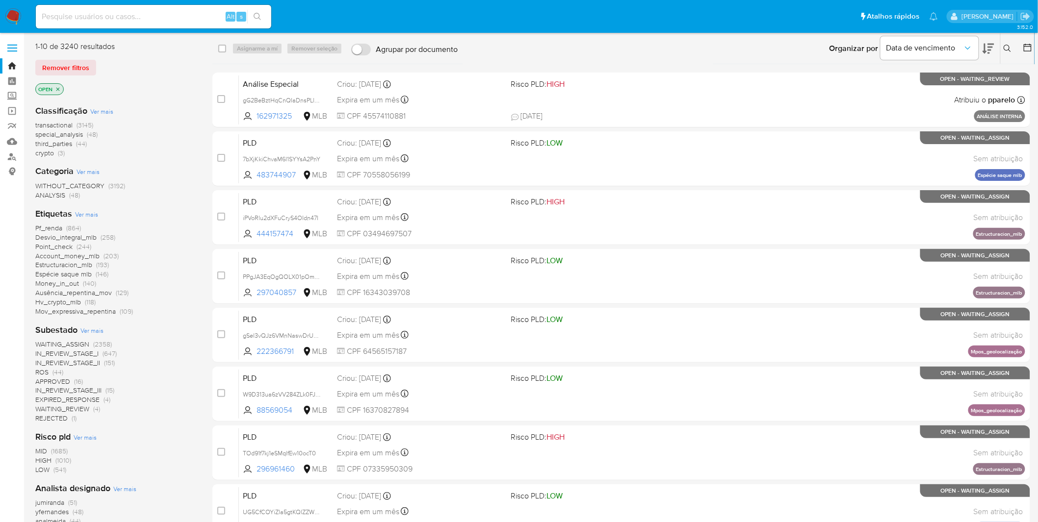
click at [21, 15] on img at bounding box center [13, 16] width 17 height 17
